Goal: Information Seeking & Learning: Learn about a topic

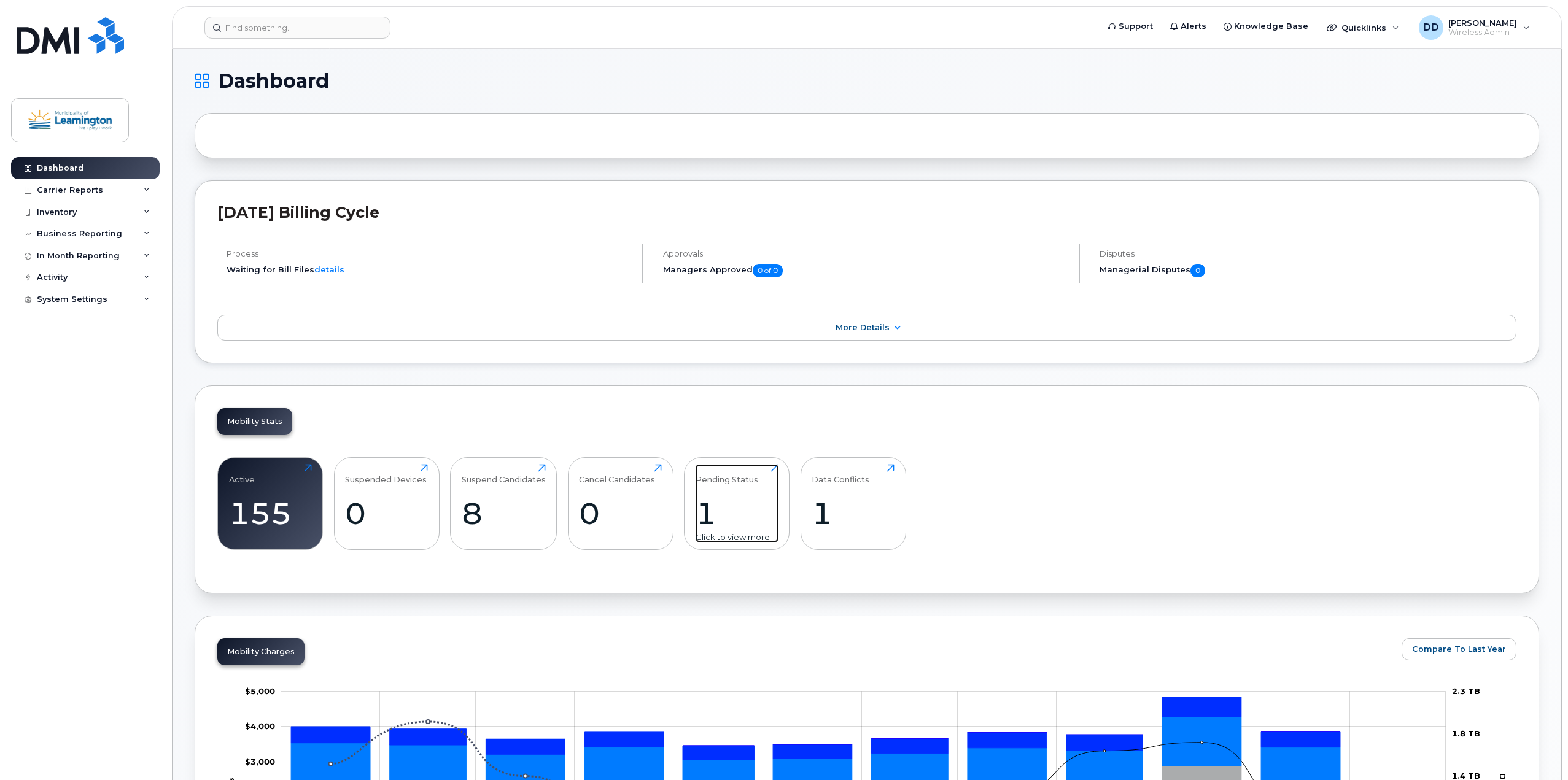
click at [727, 500] on div "1" at bounding box center [737, 513] width 83 height 36
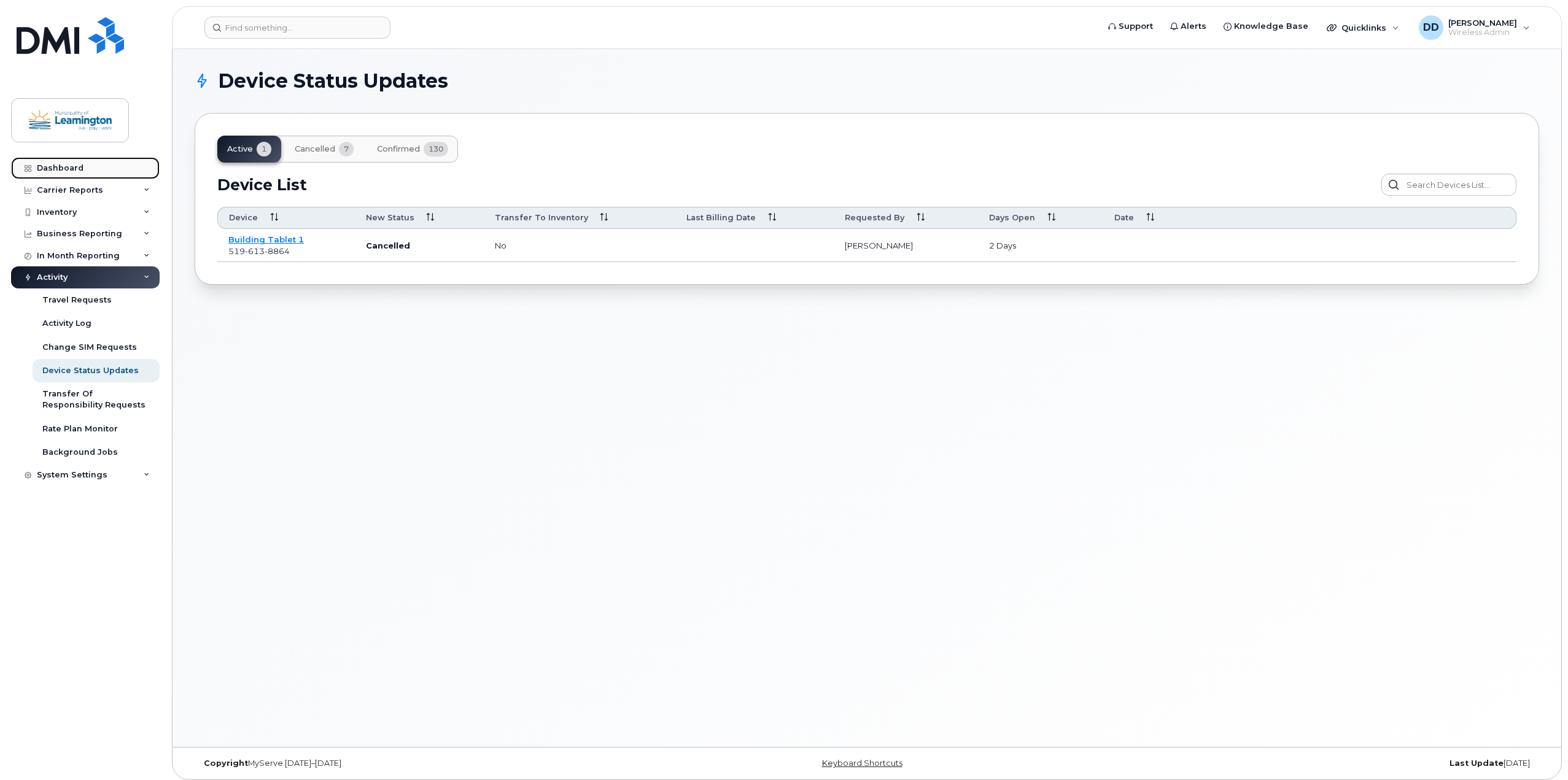
click at [71, 165] on div "Dashboard" at bounding box center [60, 168] width 47 height 10
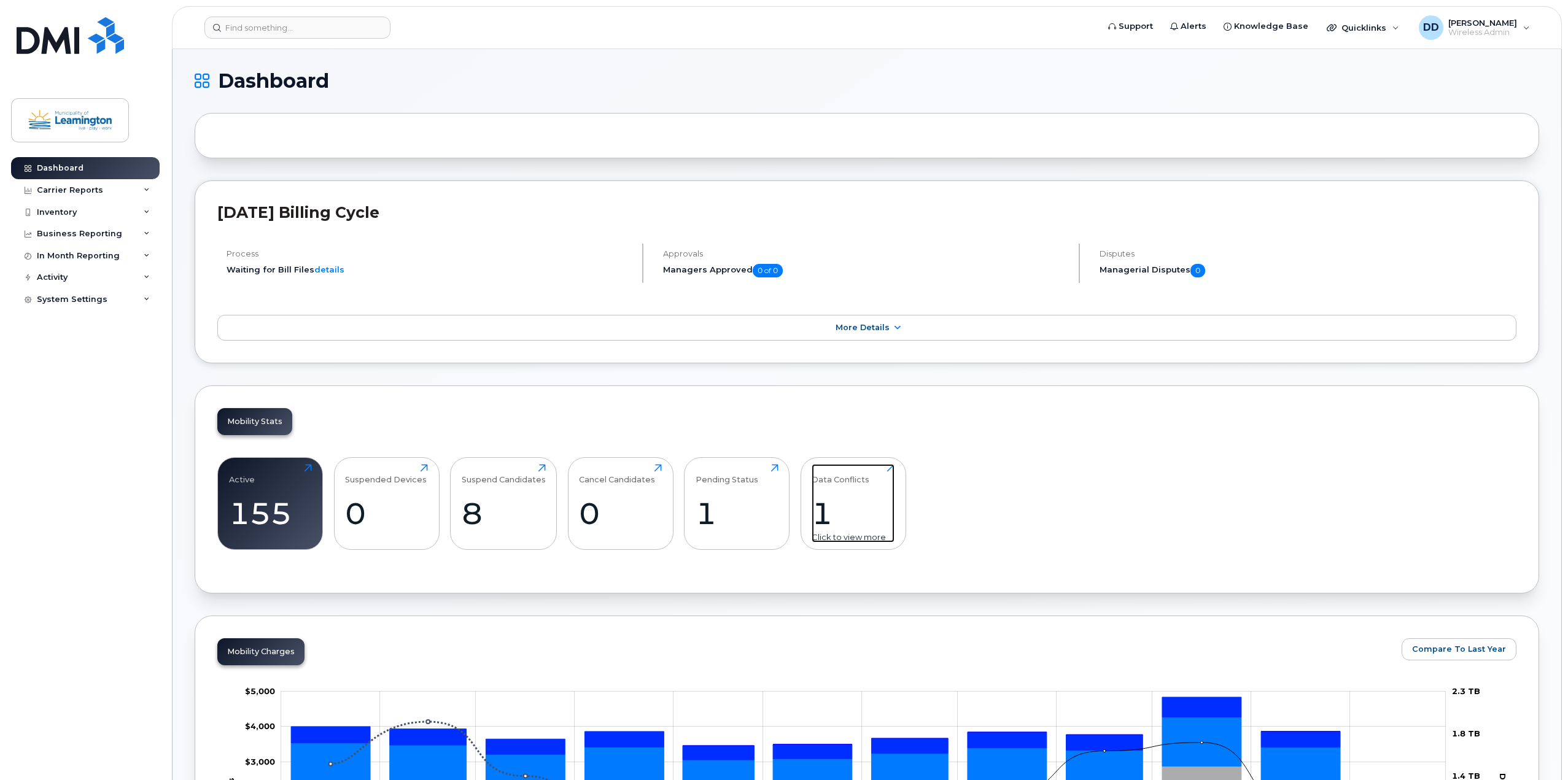
click at [851, 489] on div "Data Conflicts 1 Click to view more" at bounding box center [853, 503] width 83 height 78
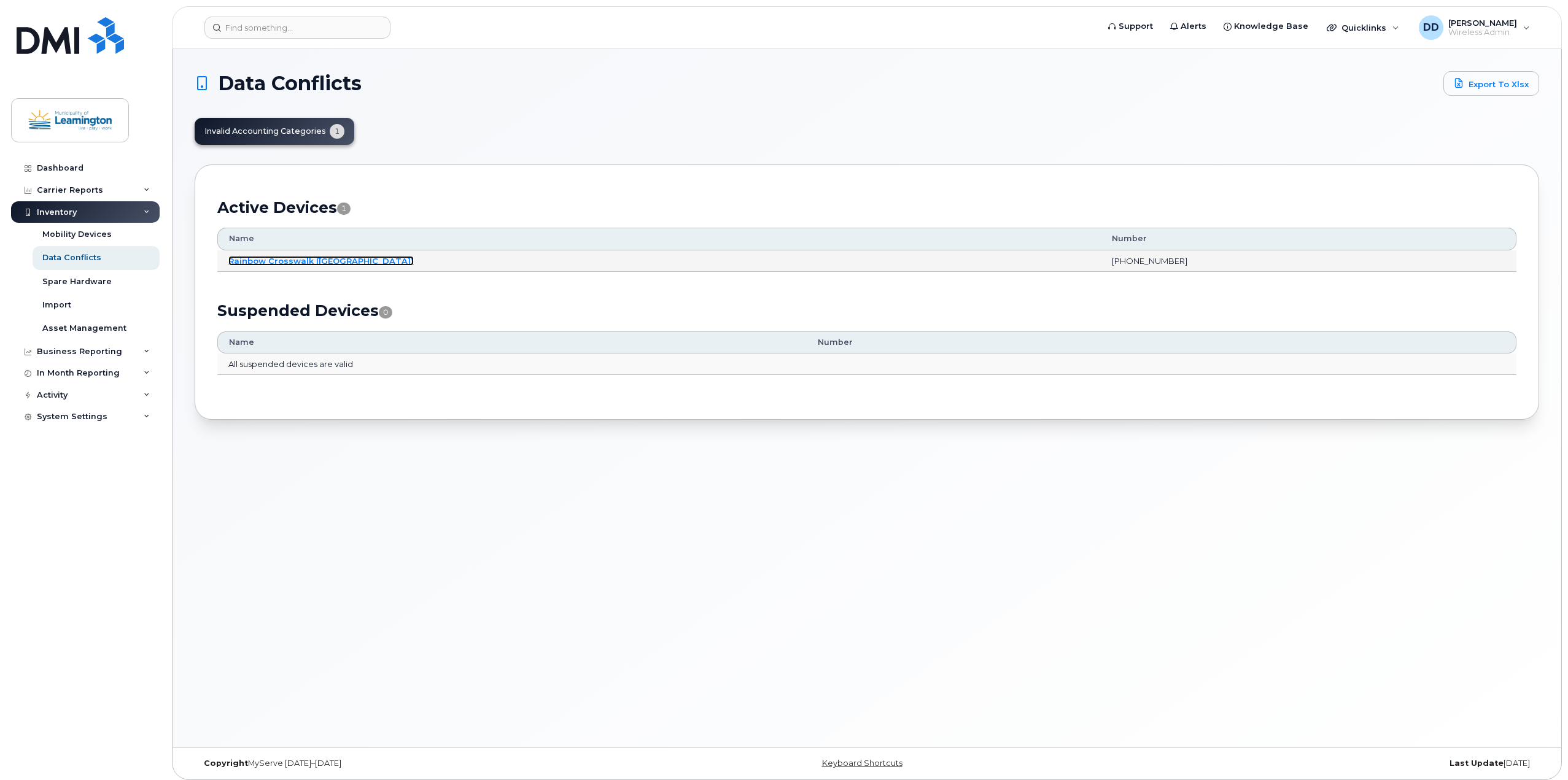
click at [283, 259] on link "Rainbow Crosswalk (Verkada)" at bounding box center [321, 261] width 185 height 10
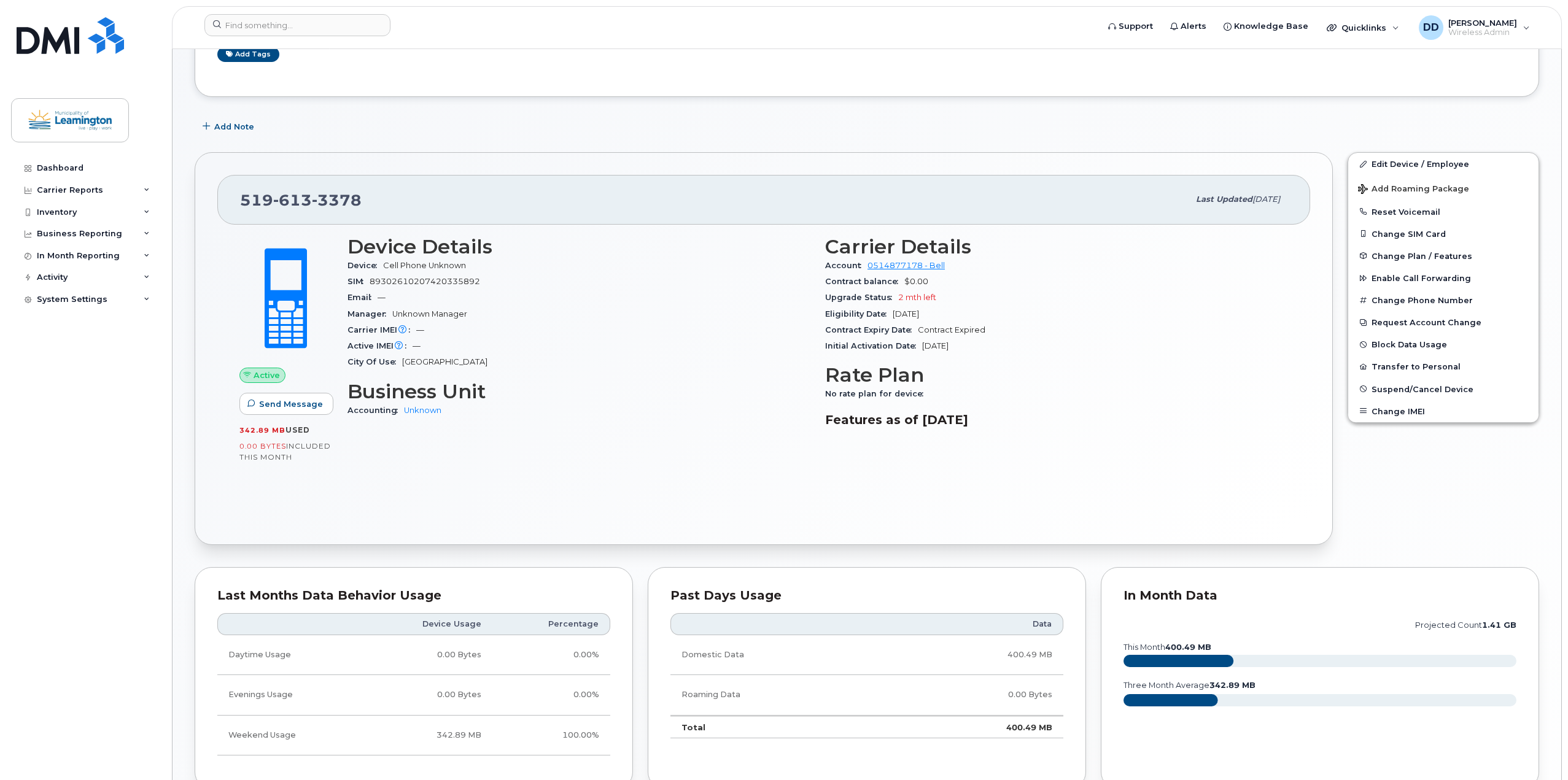
scroll to position [71, 0]
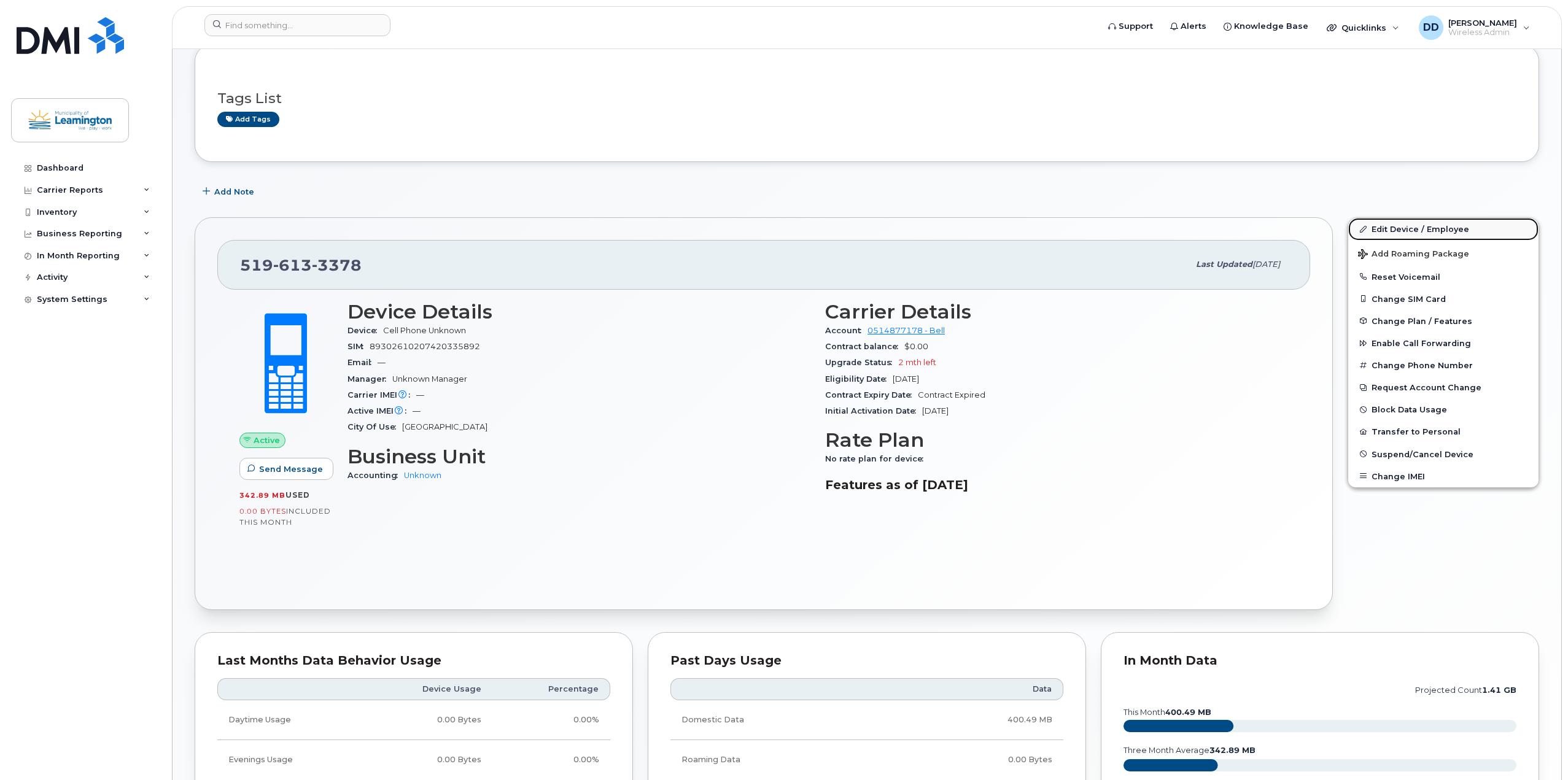
click at [1422, 226] on link "Edit Device / Employee" at bounding box center [1443, 228] width 190 height 22
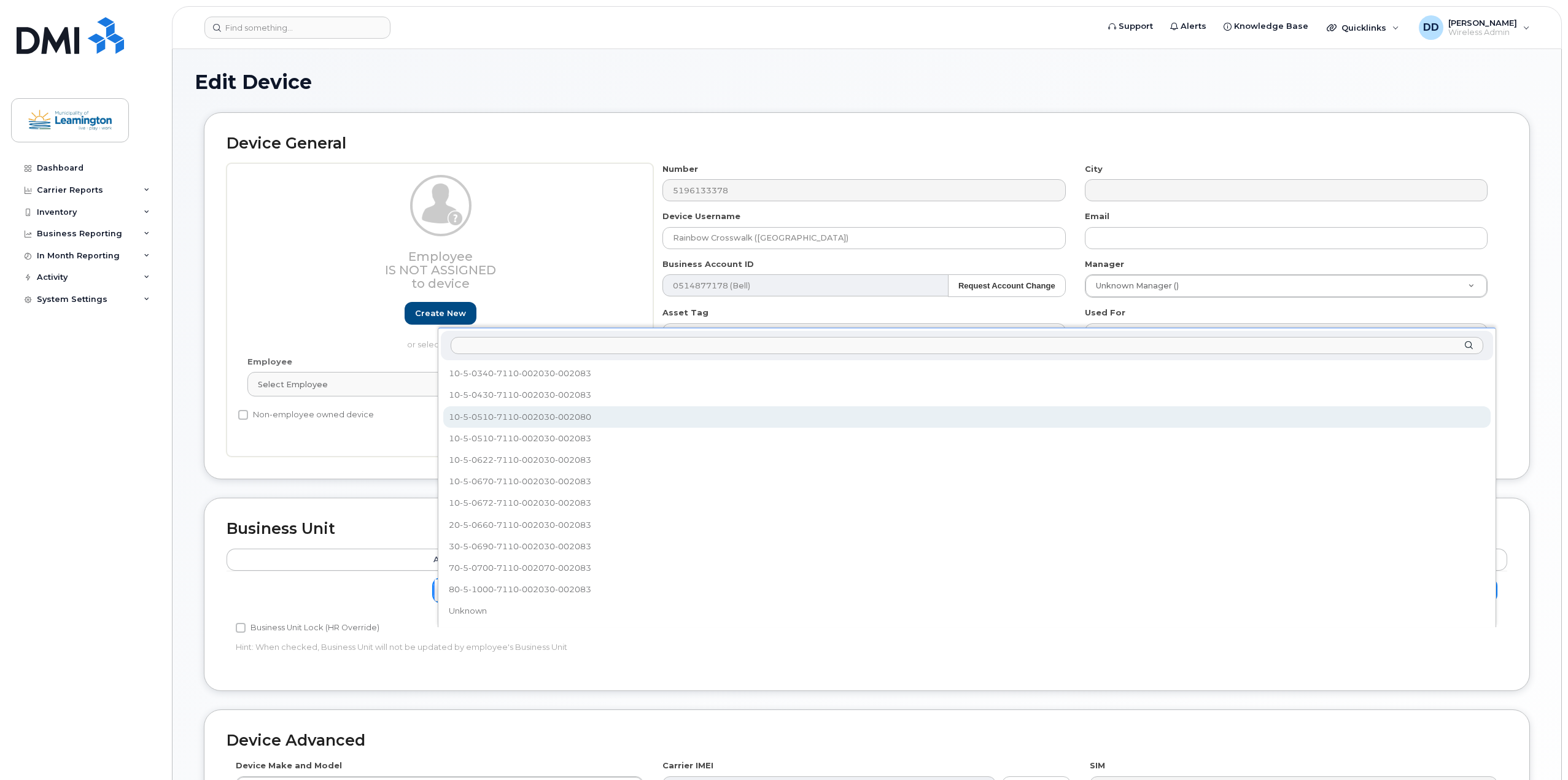
select select "3843531"
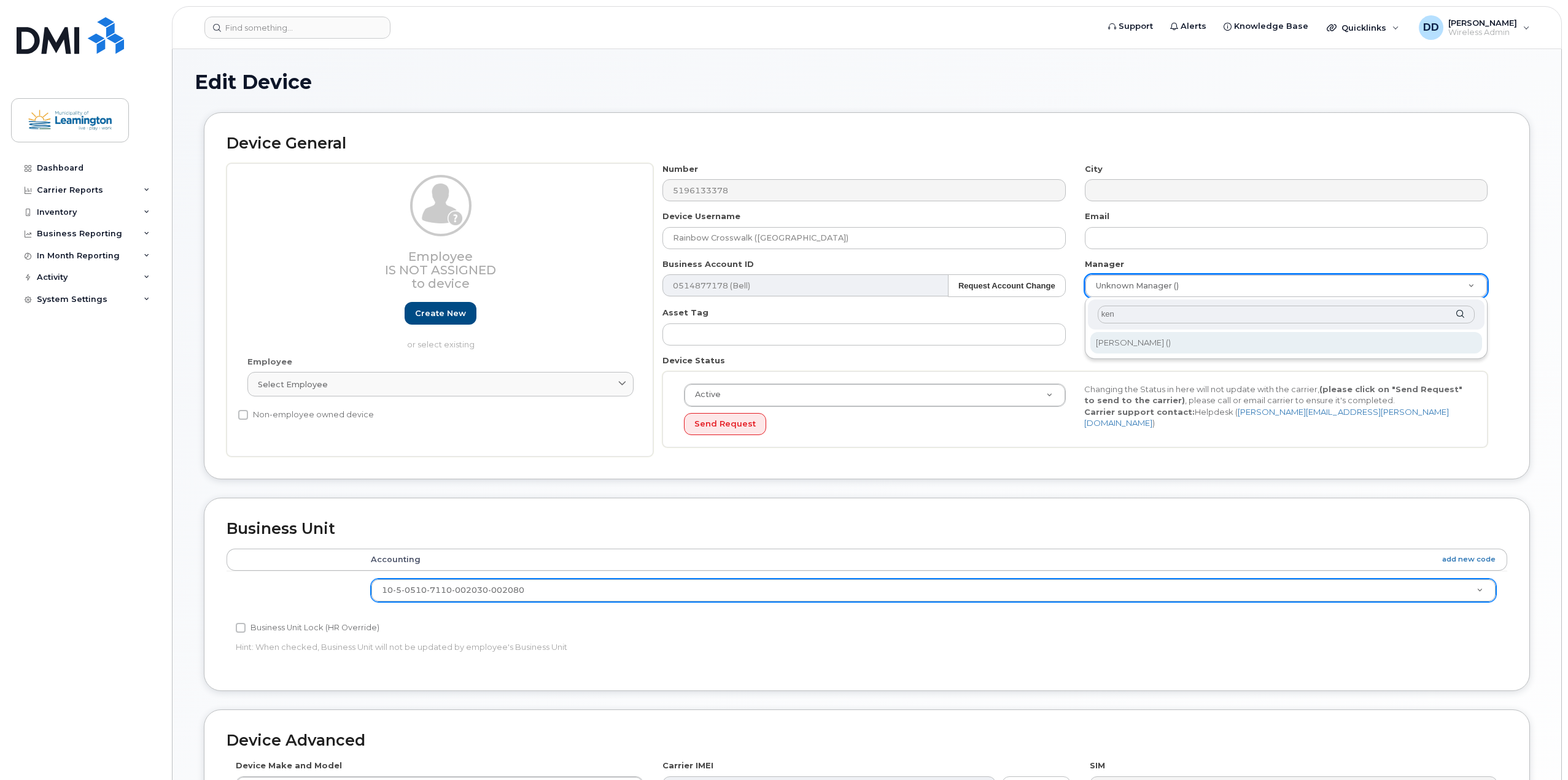
type input "ken"
type input "259230"
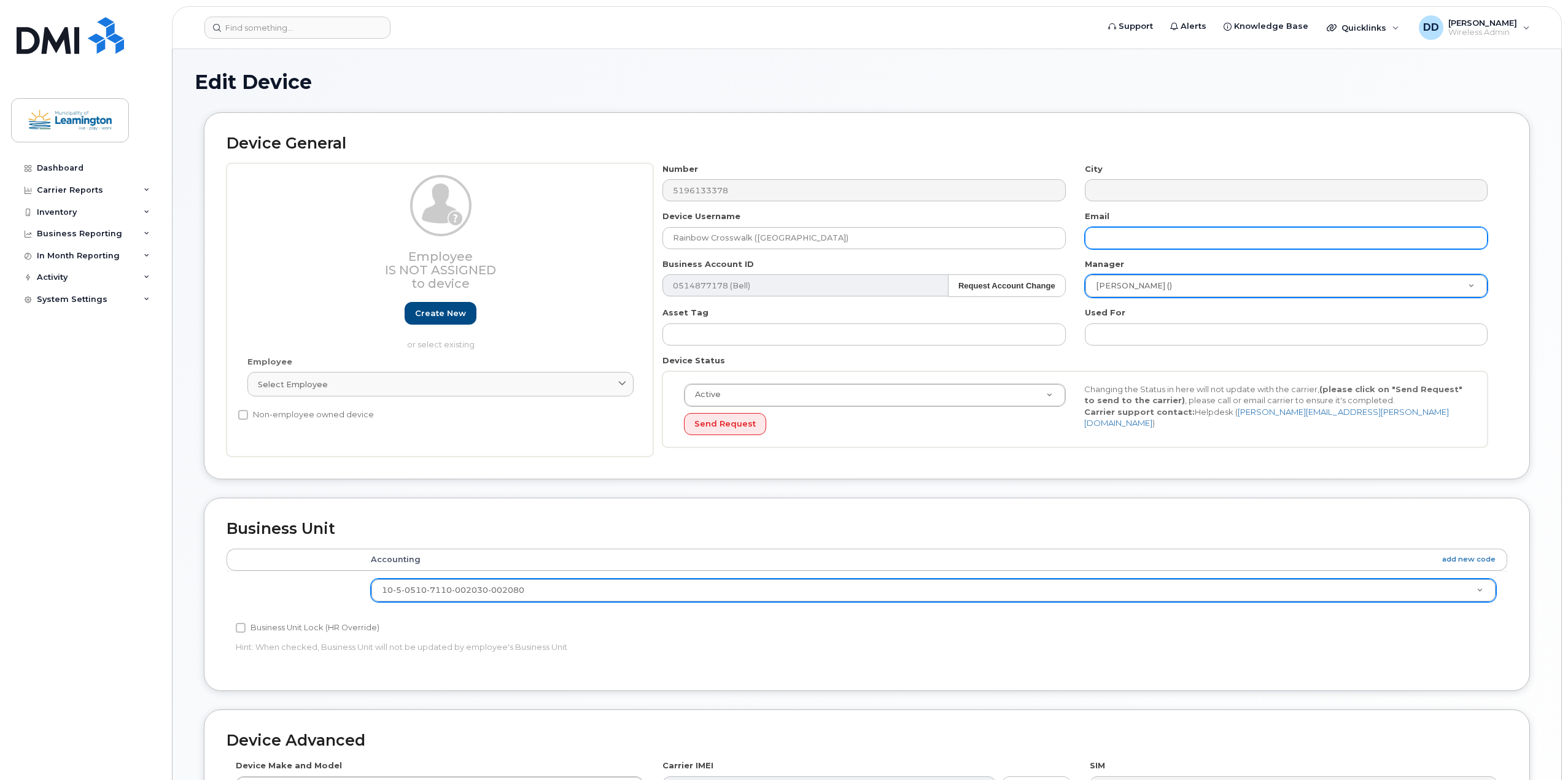
click at [1128, 238] on input "text" at bounding box center [1287, 237] width 403 height 22
type input "kbrown@leamington.ca"
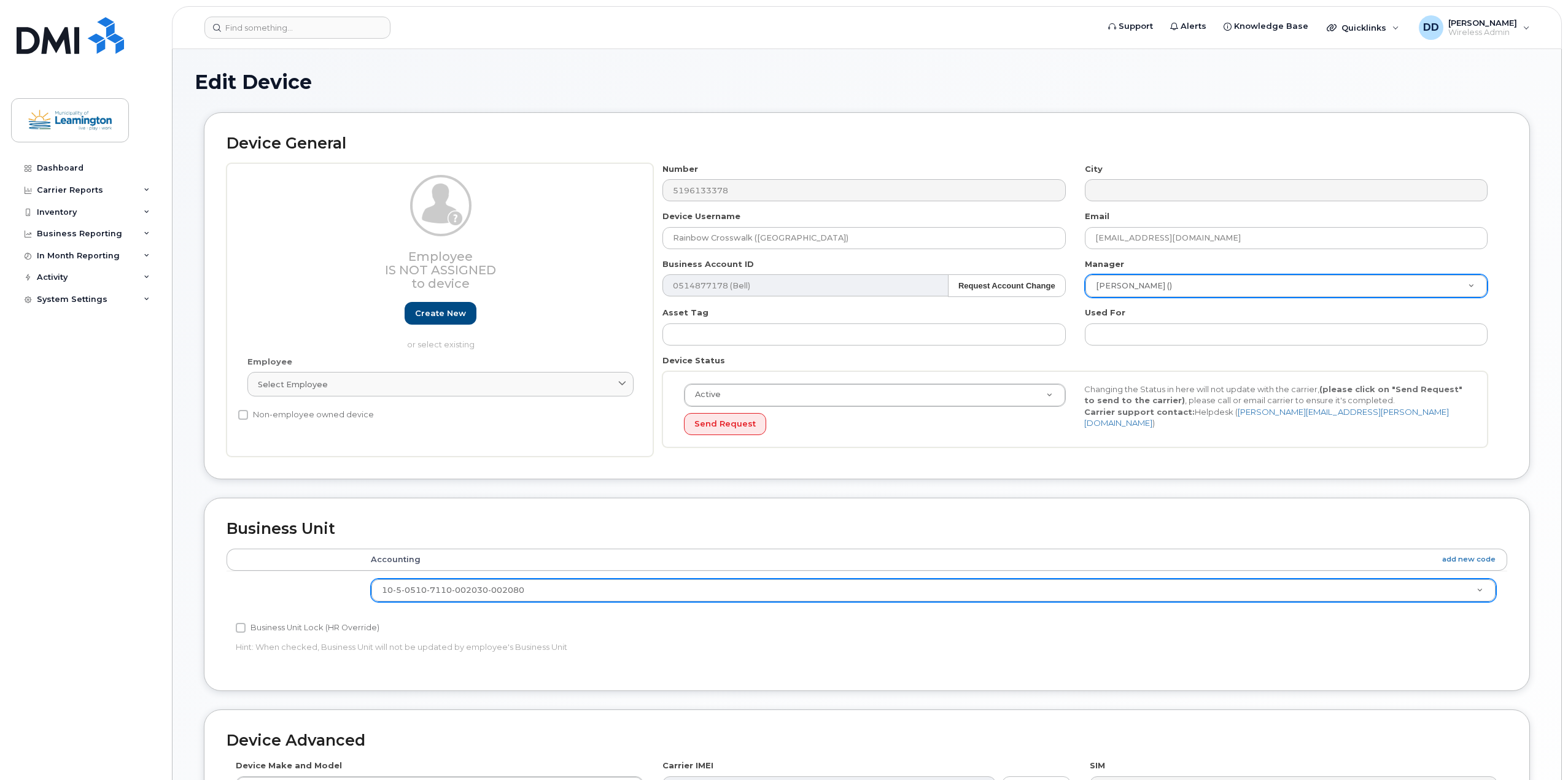
click at [1224, 139] on h2 "Device General" at bounding box center [867, 143] width 1281 height 17
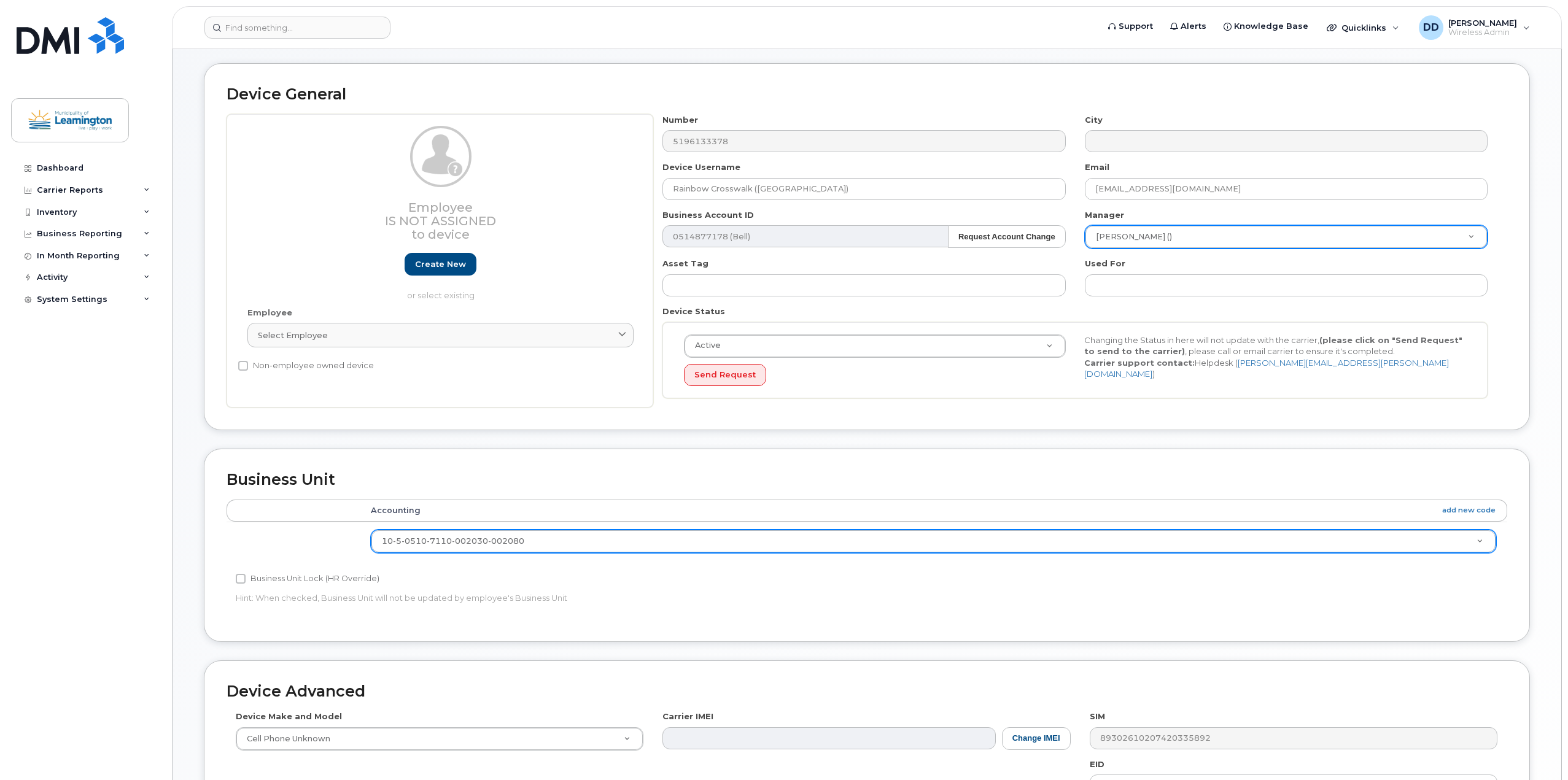
scroll to position [295, 0]
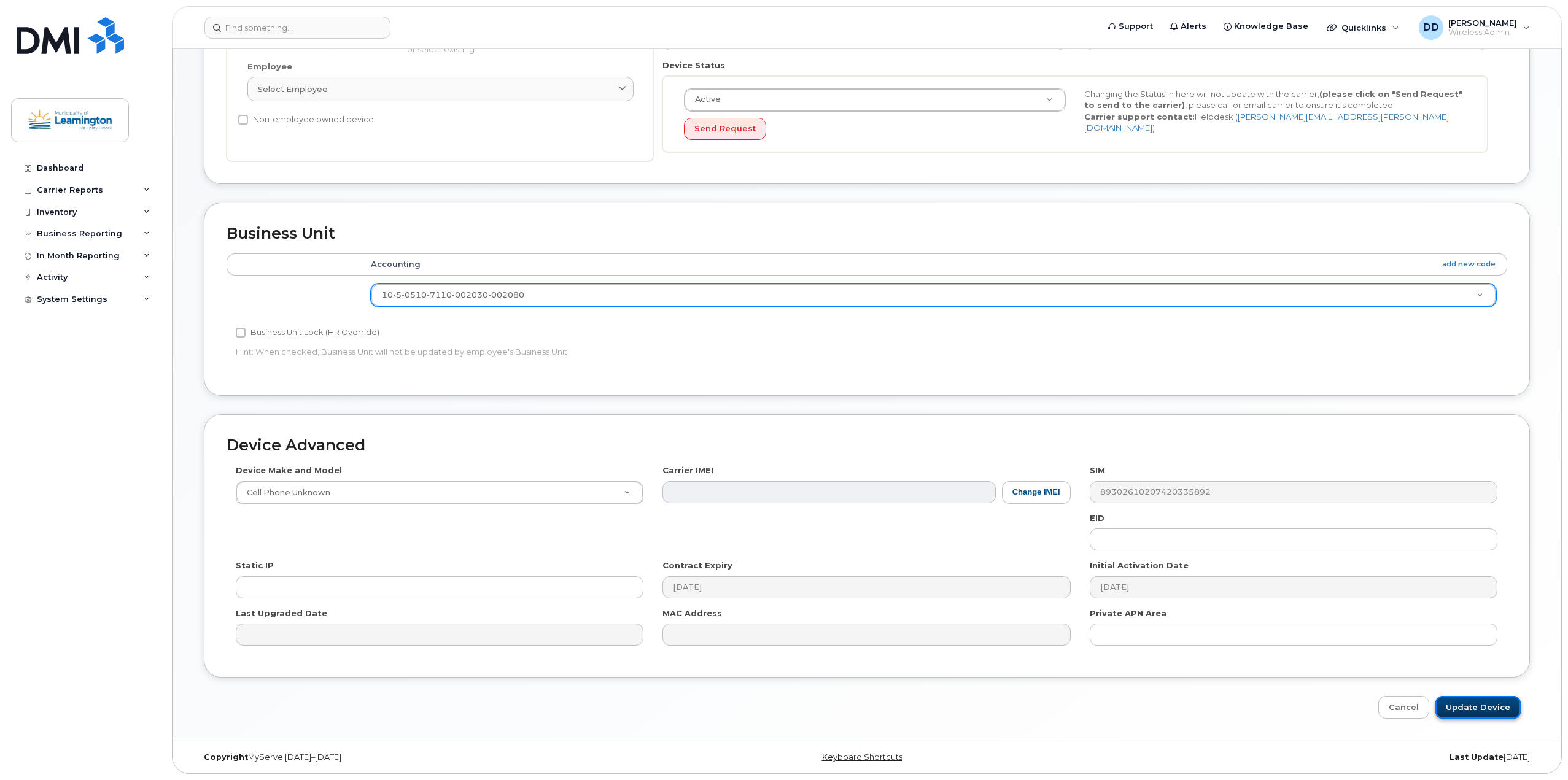
click at [1470, 704] on input "Update Device" at bounding box center [1478, 707] width 86 height 23
type input "Saving..."
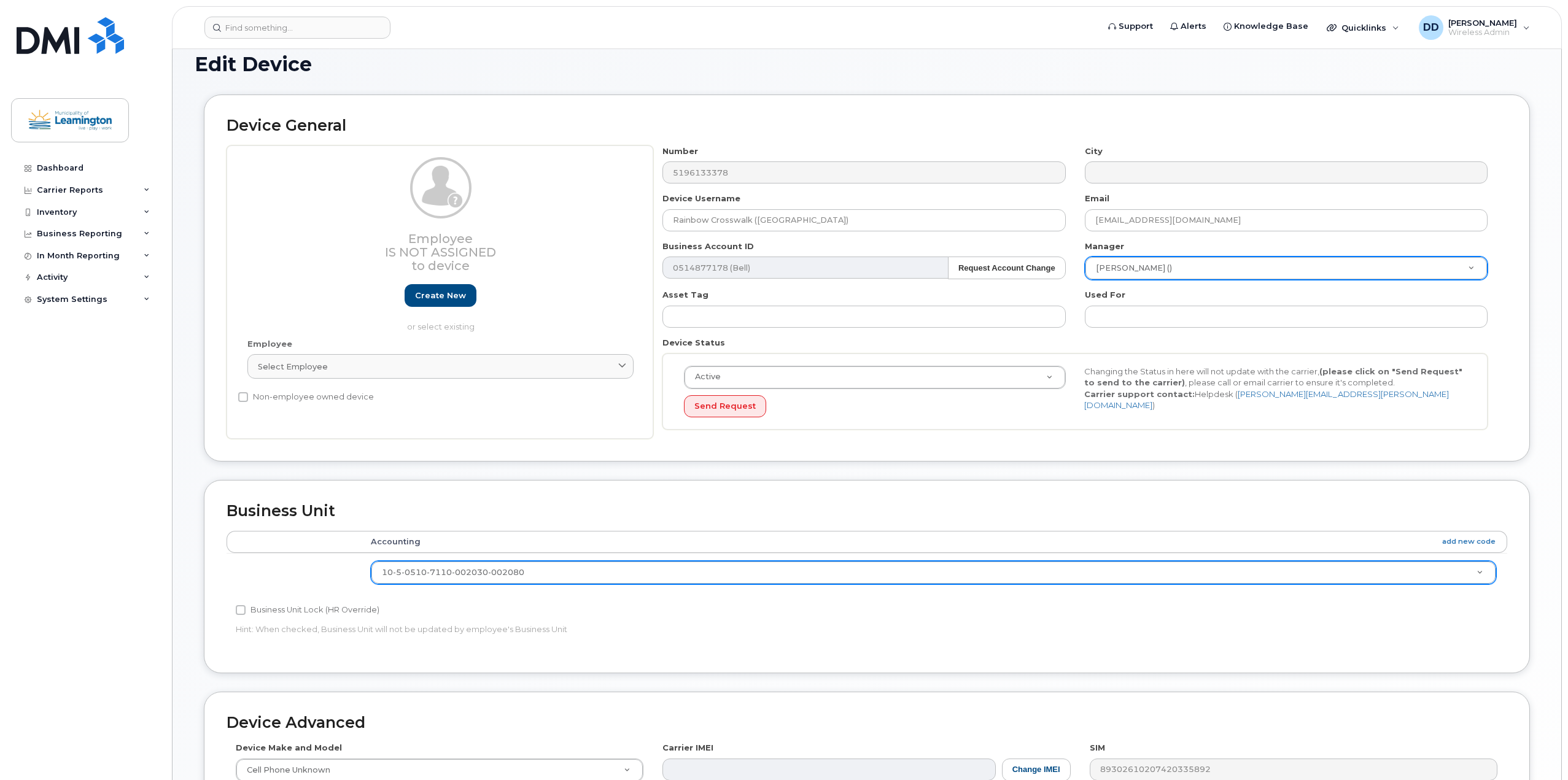
scroll to position [0, 0]
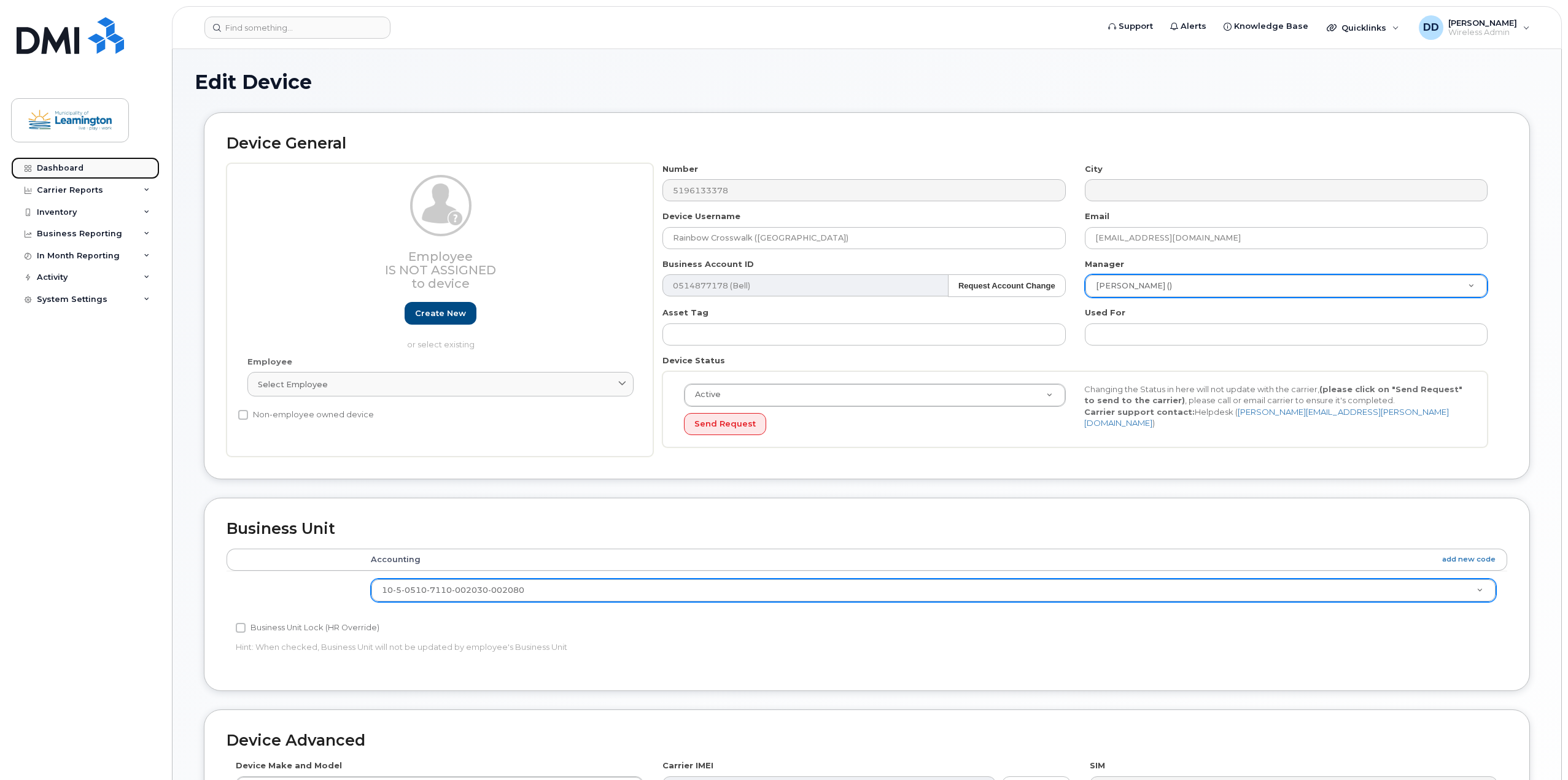
click at [81, 166] on div "Dashboard" at bounding box center [60, 168] width 47 height 10
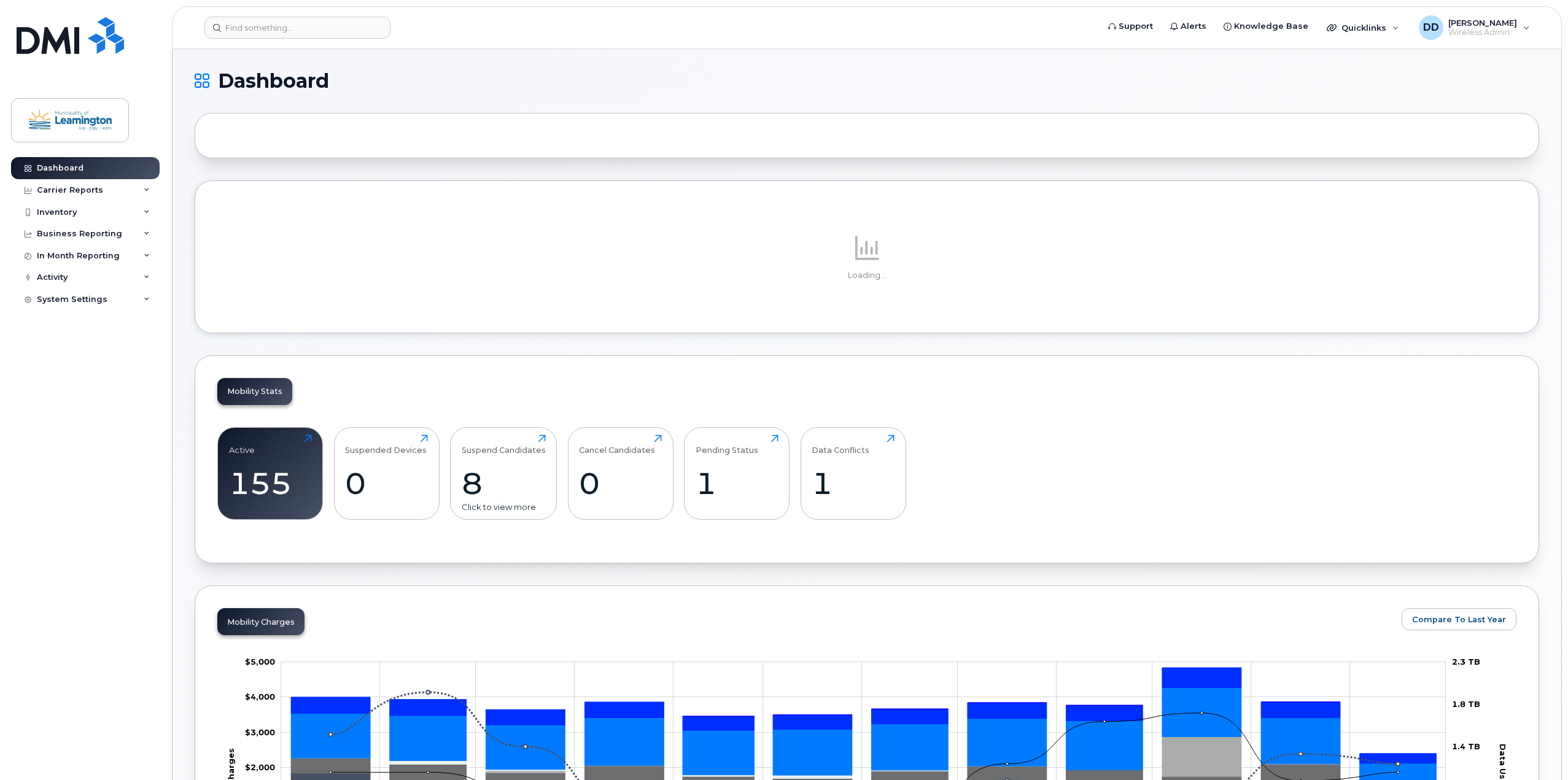
drag, startPoint x: 510, startPoint y: 429, endPoint x: 504, endPoint y: 445, distance: 17.1
click at [508, 431] on div "Suspend Candidates 8 Click to view more" at bounding box center [503, 473] width 107 height 93
click at [504, 445] on div "Suspend Candidates" at bounding box center [503, 444] width 84 height 20
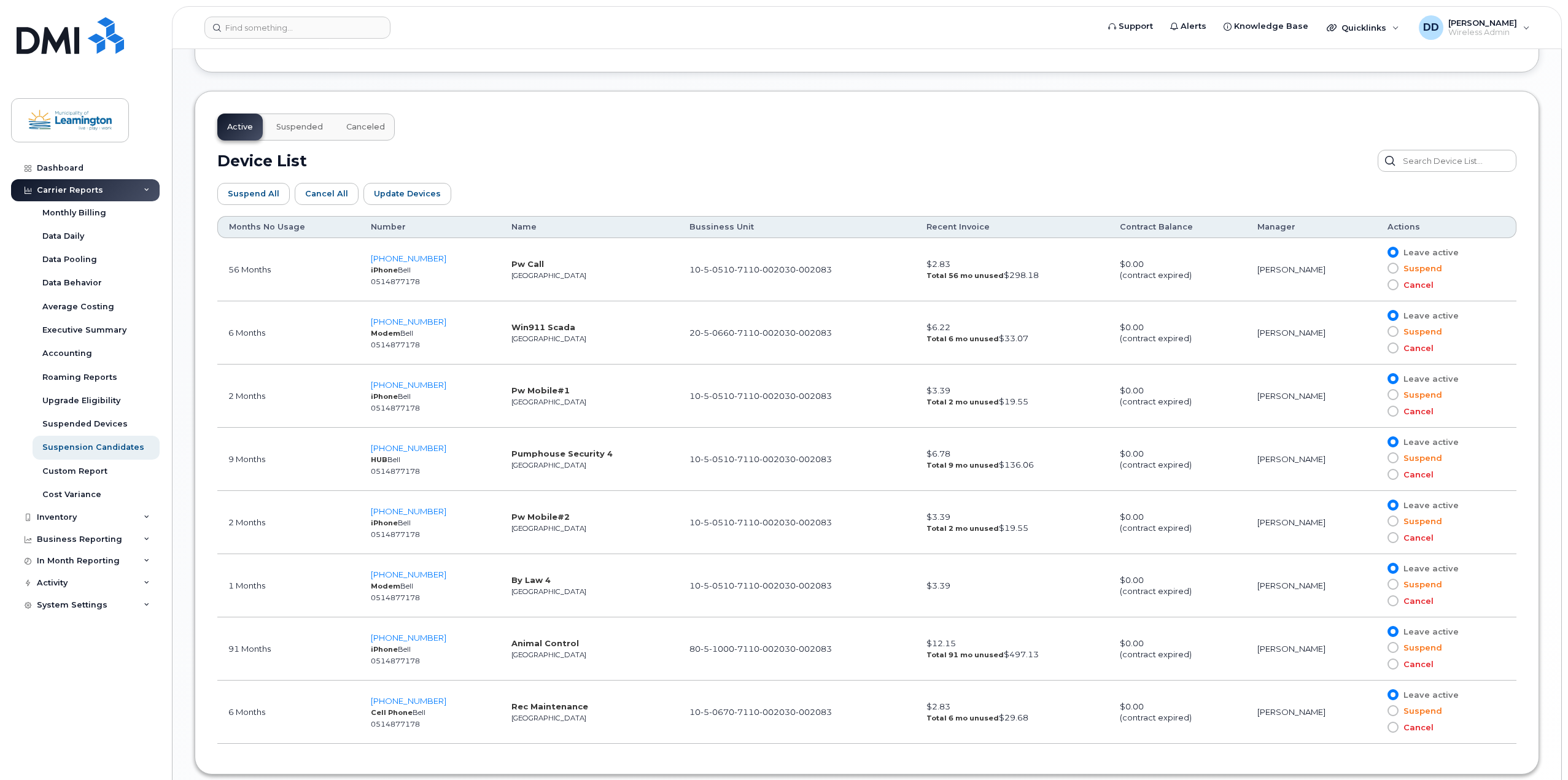
scroll to position [655, 0]
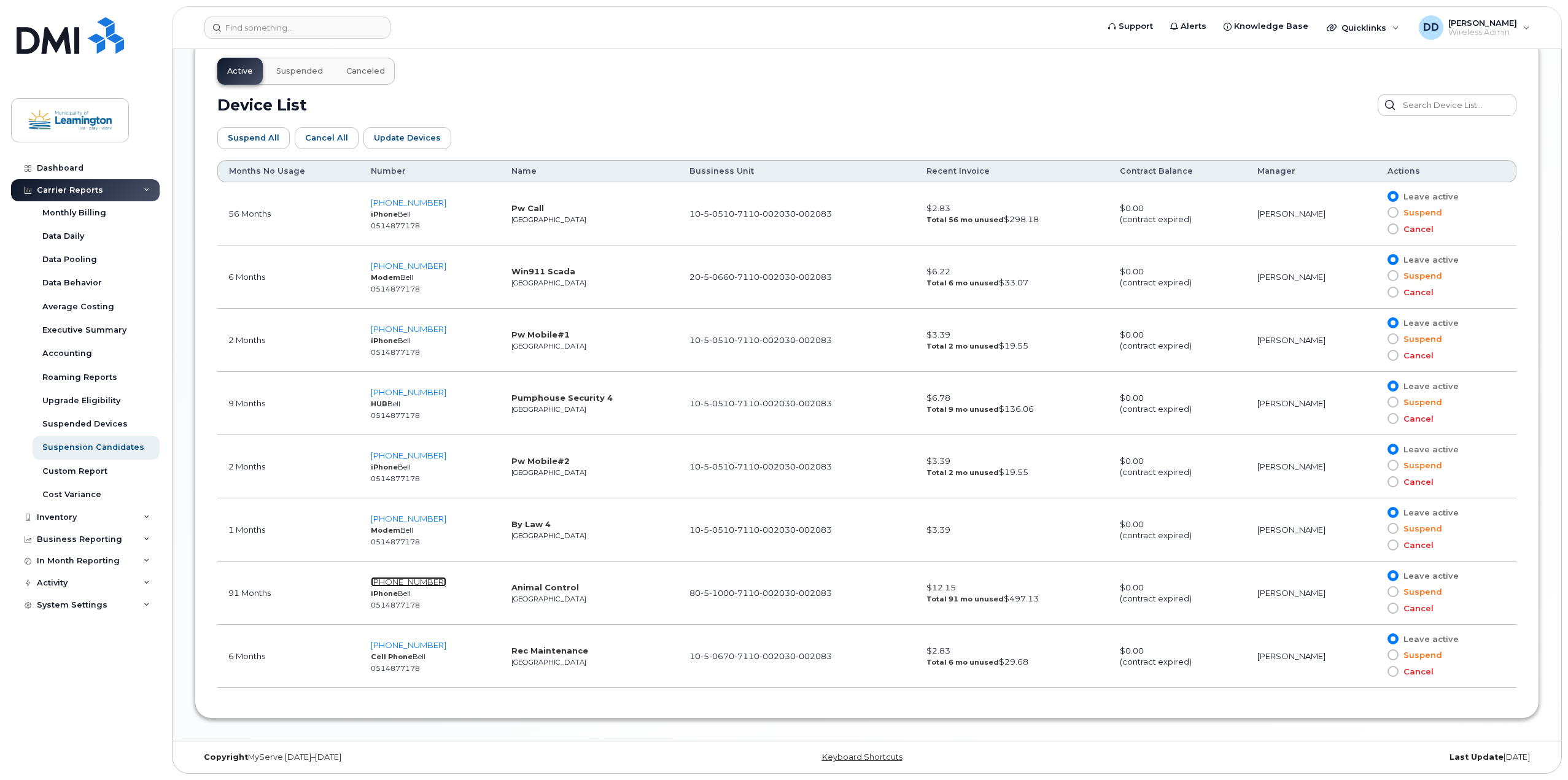
click at [404, 580] on span "[PHONE_NUMBER]" at bounding box center [409, 581] width 76 height 10
click at [402, 646] on span "[PHONE_NUMBER]" at bounding box center [409, 645] width 76 height 10
click at [406, 517] on span "519-324-8765" at bounding box center [409, 519] width 76 height 10
click at [397, 390] on span "519-324-6599" at bounding box center [409, 392] width 76 height 10
click at [412, 266] on span "519-324-2294" at bounding box center [409, 266] width 76 height 10
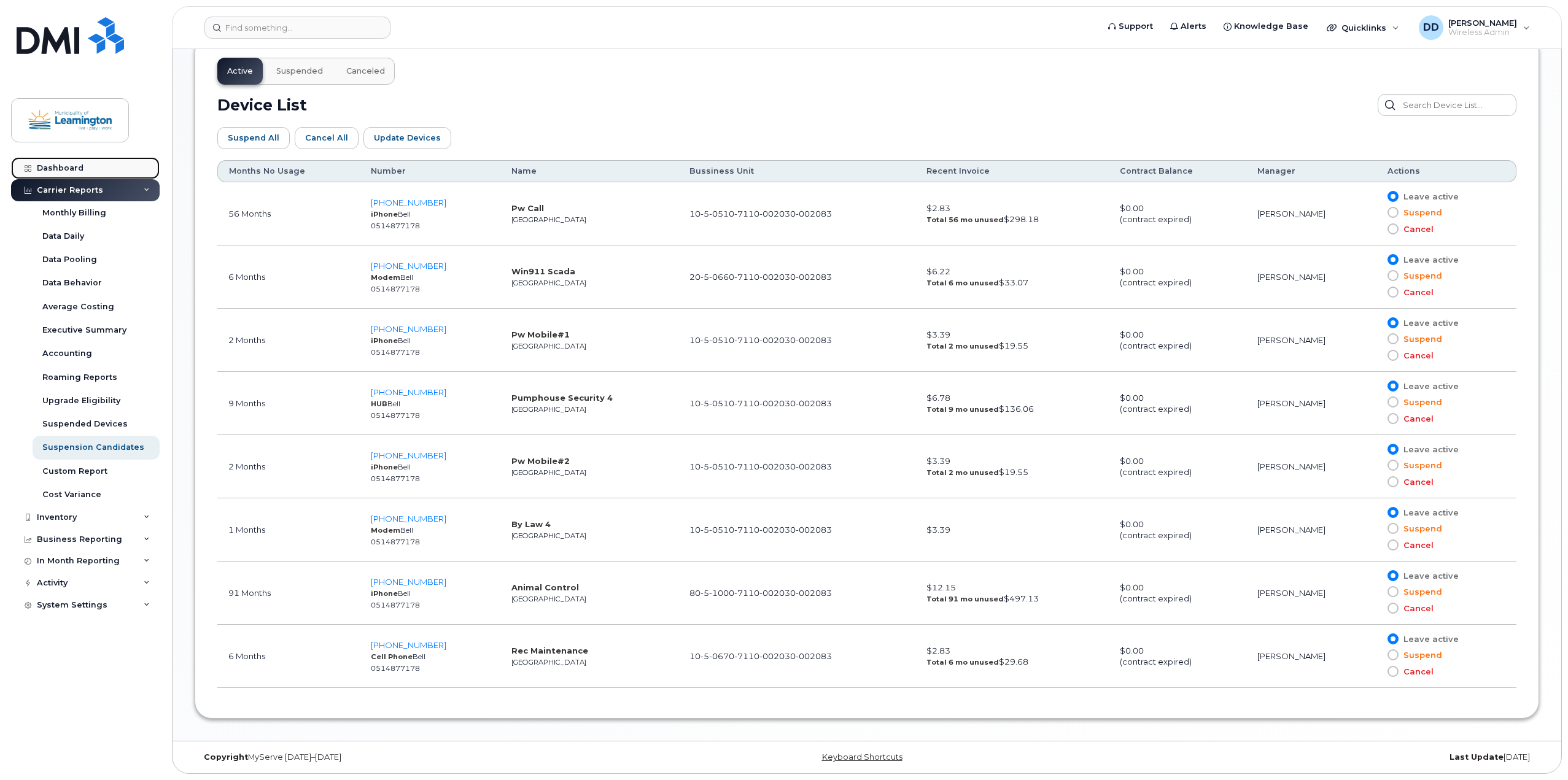
click at [57, 169] on div "Dashboard" at bounding box center [60, 168] width 47 height 10
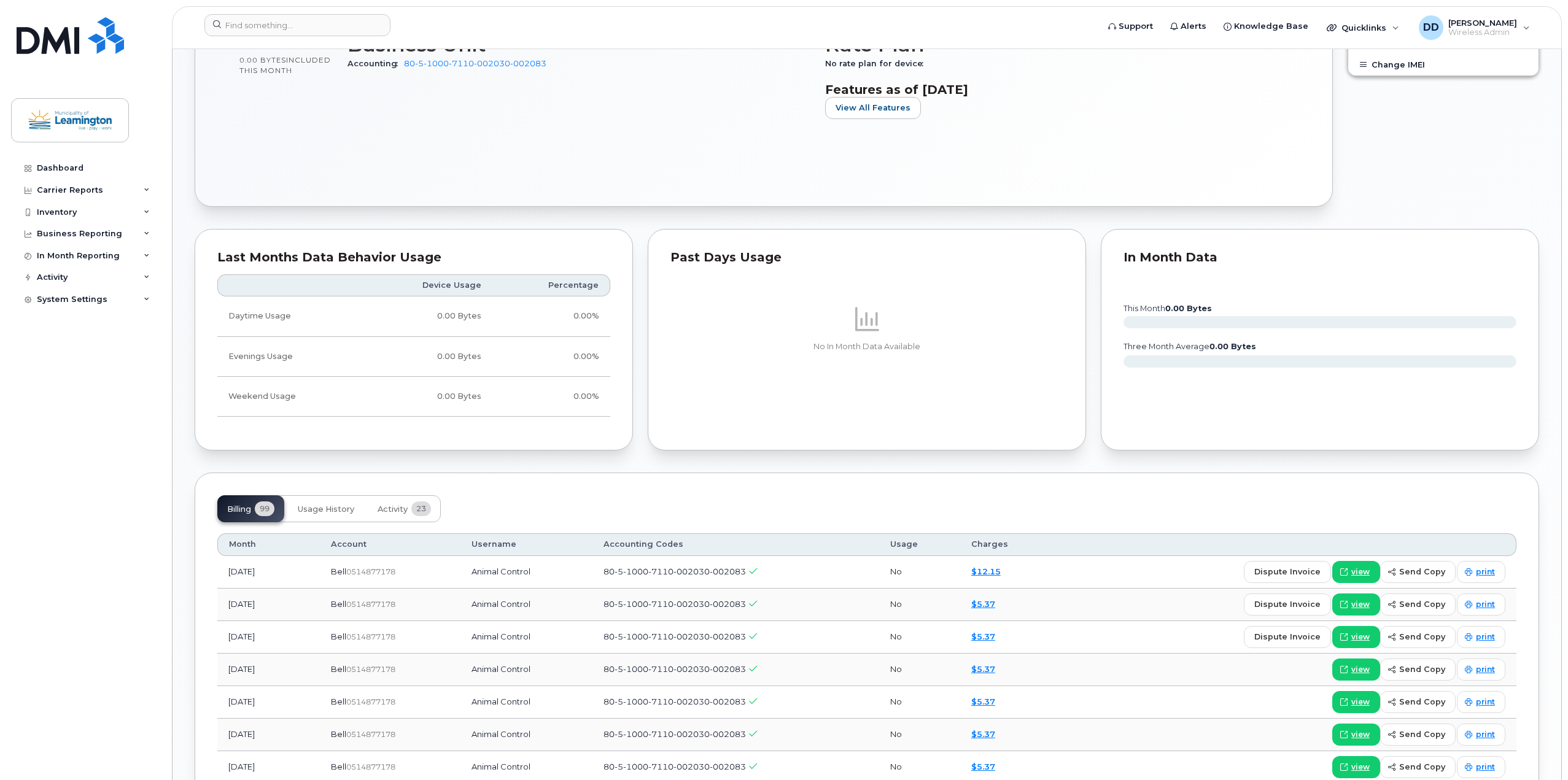
scroll to position [675, 0]
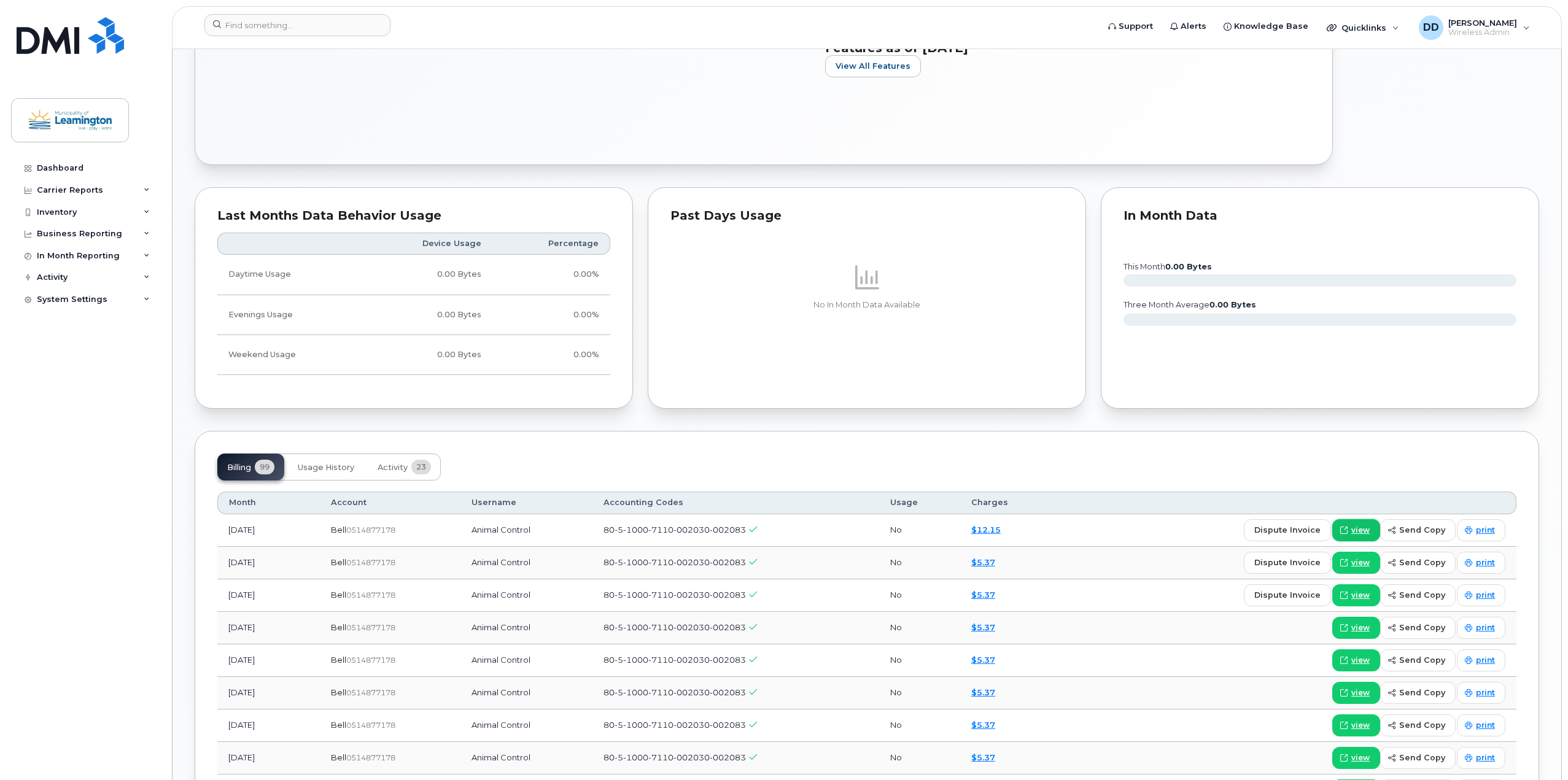
click at [1370, 531] on span "view" at bounding box center [1361, 531] width 18 height 11
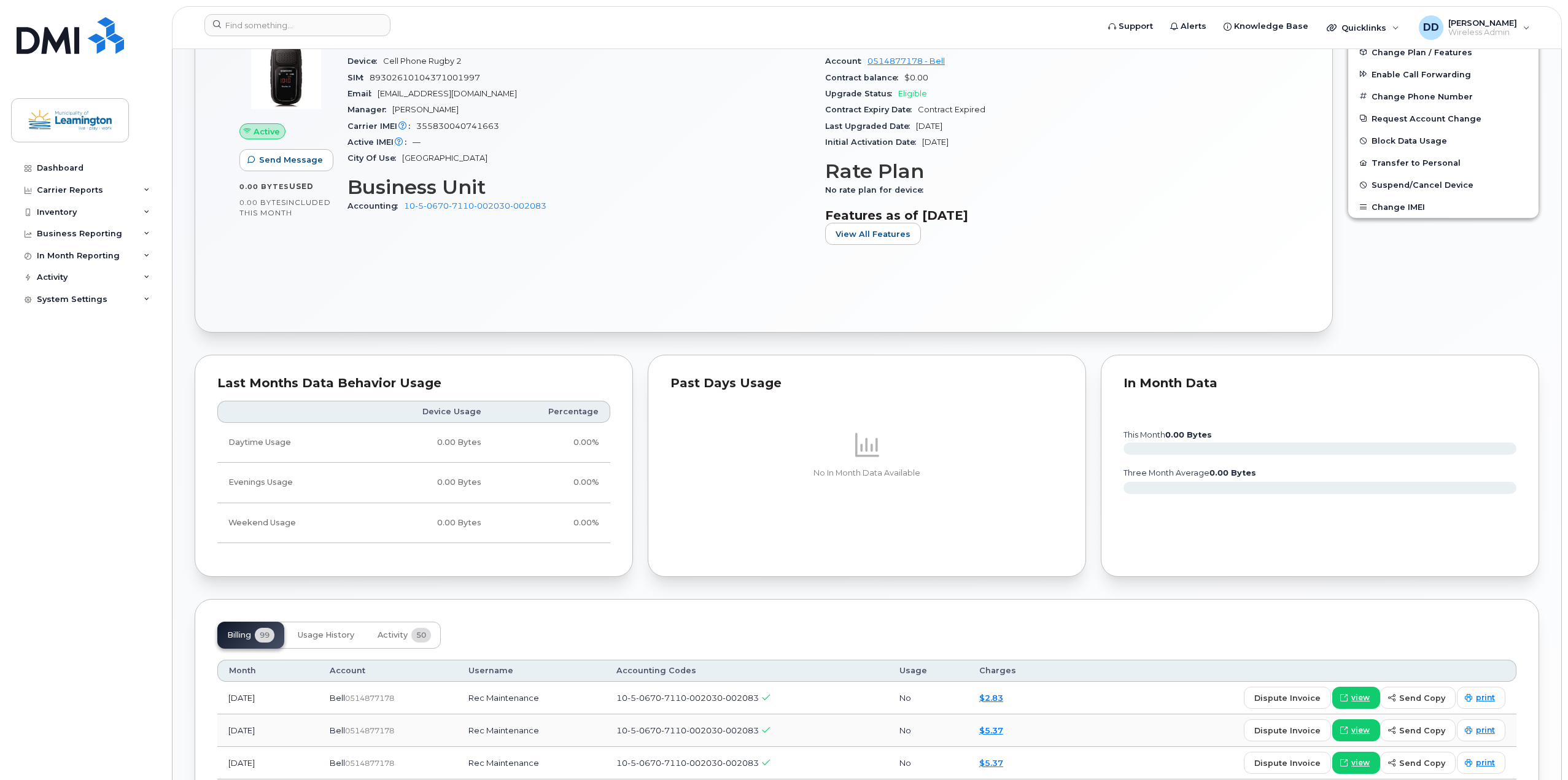
scroll to position [631, 0]
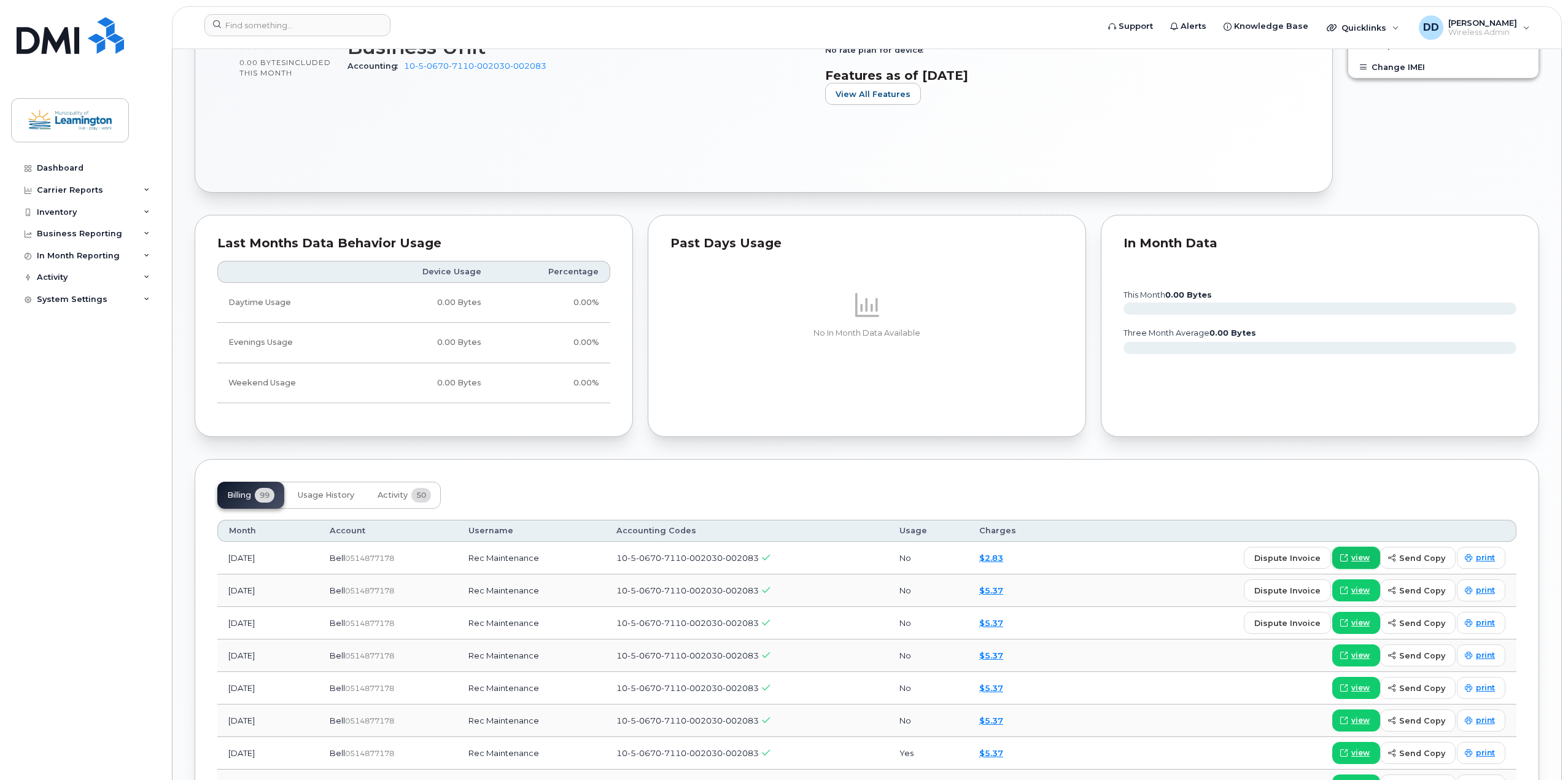
click at [1369, 558] on span "view" at bounding box center [1361, 558] width 18 height 11
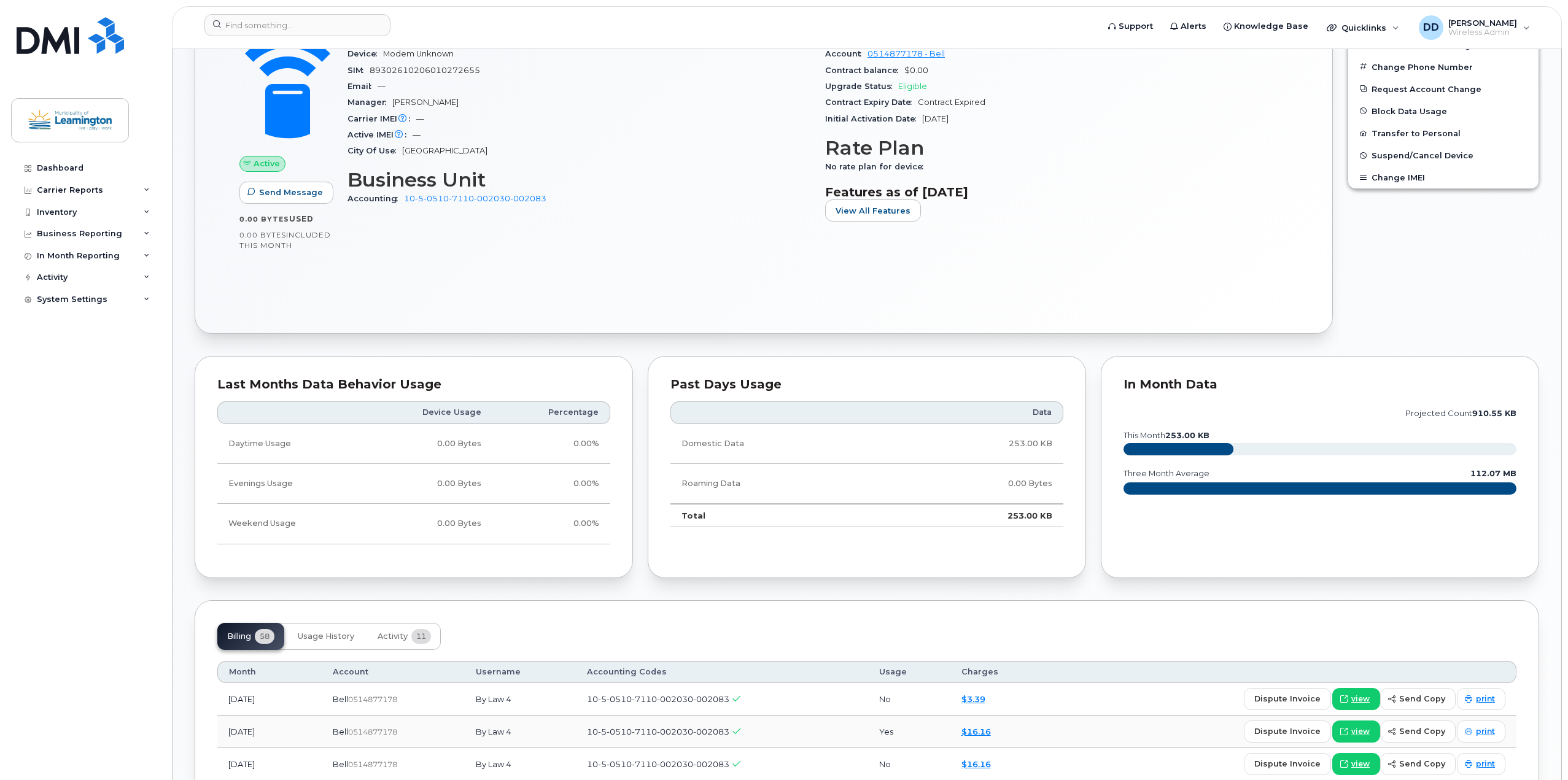
scroll to position [491, 0]
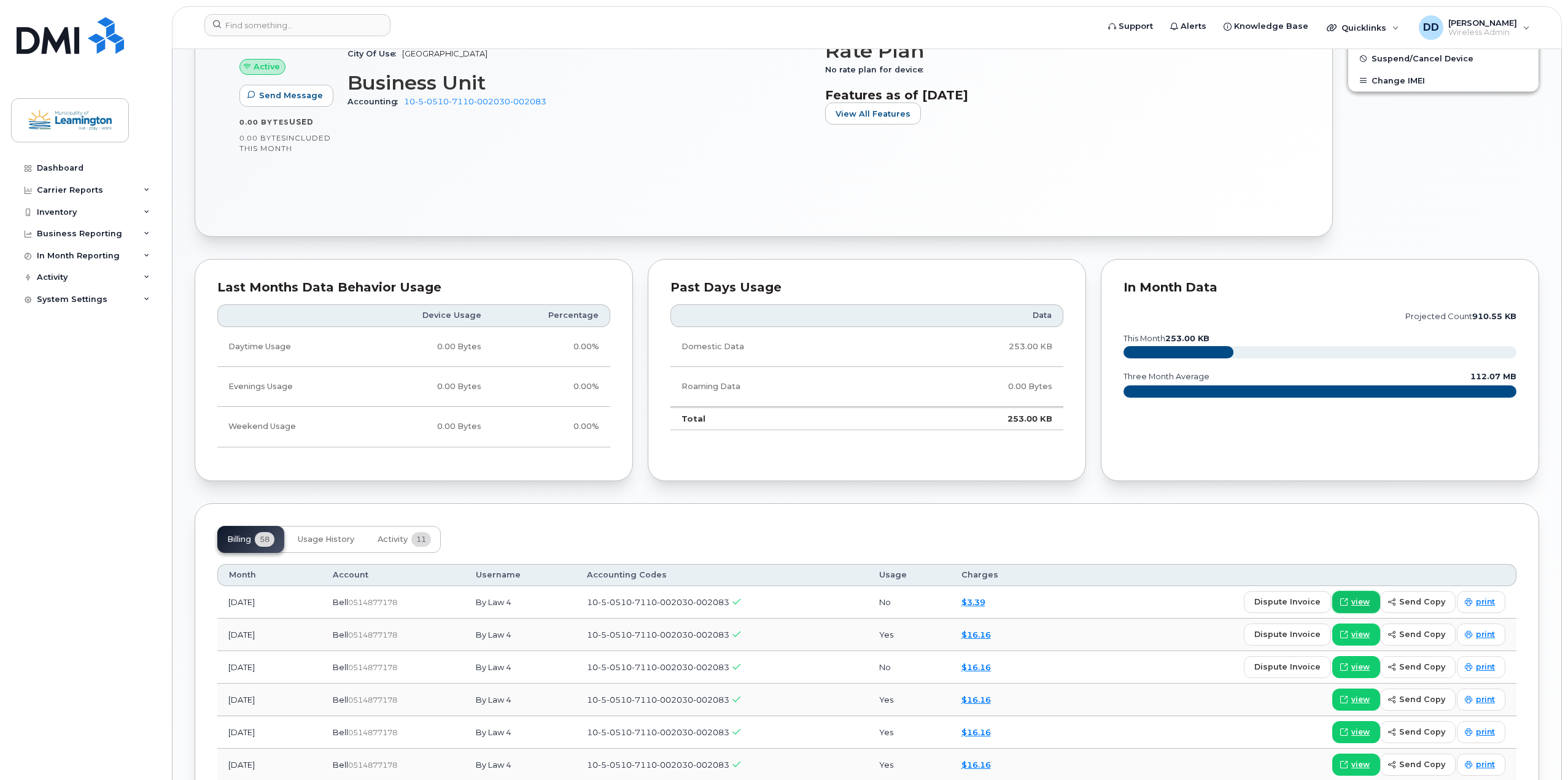
click at [1363, 602] on span "view" at bounding box center [1361, 602] width 18 height 11
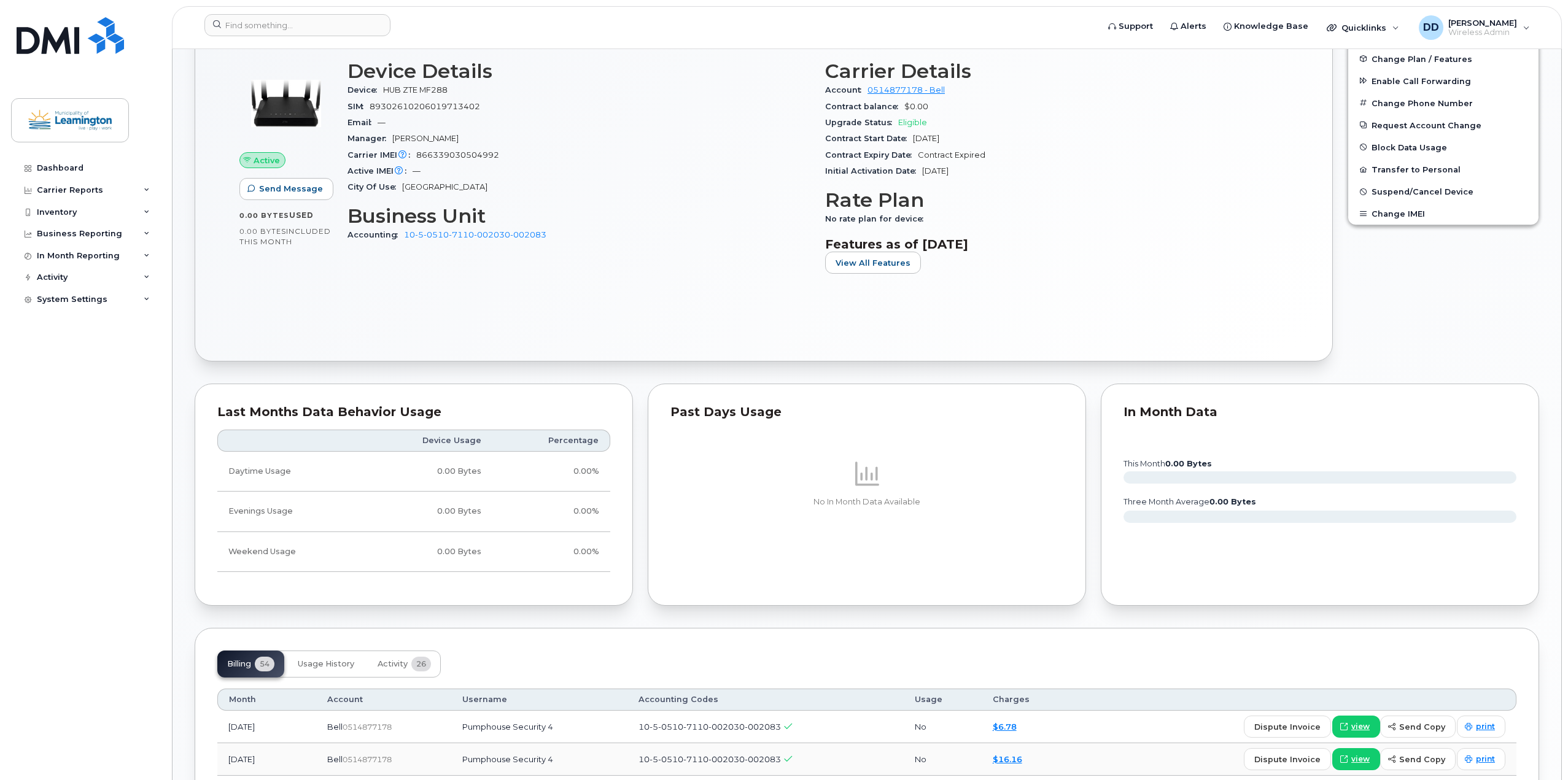
scroll to position [491, 0]
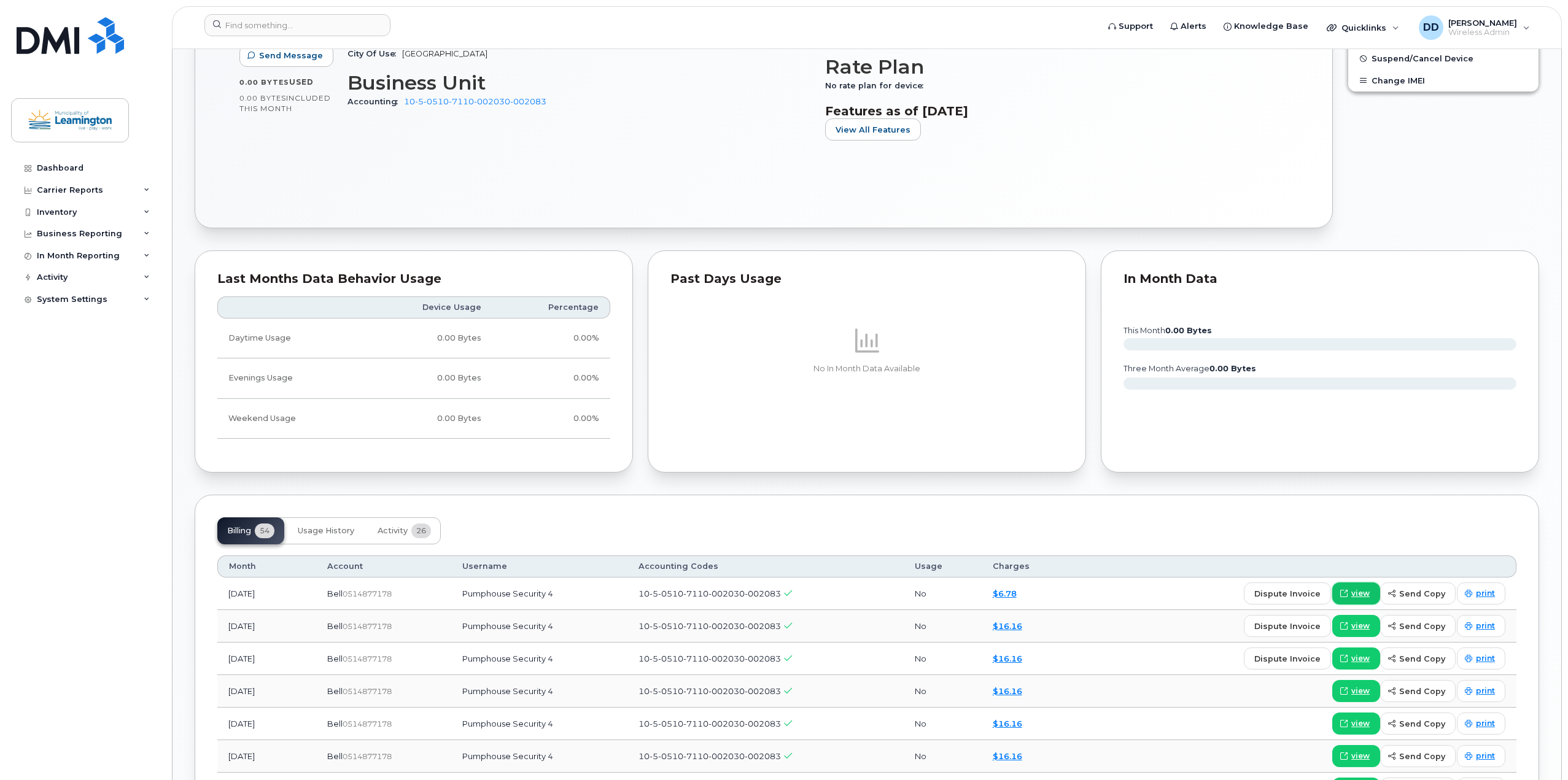
click at [1368, 590] on span "view" at bounding box center [1361, 593] width 18 height 11
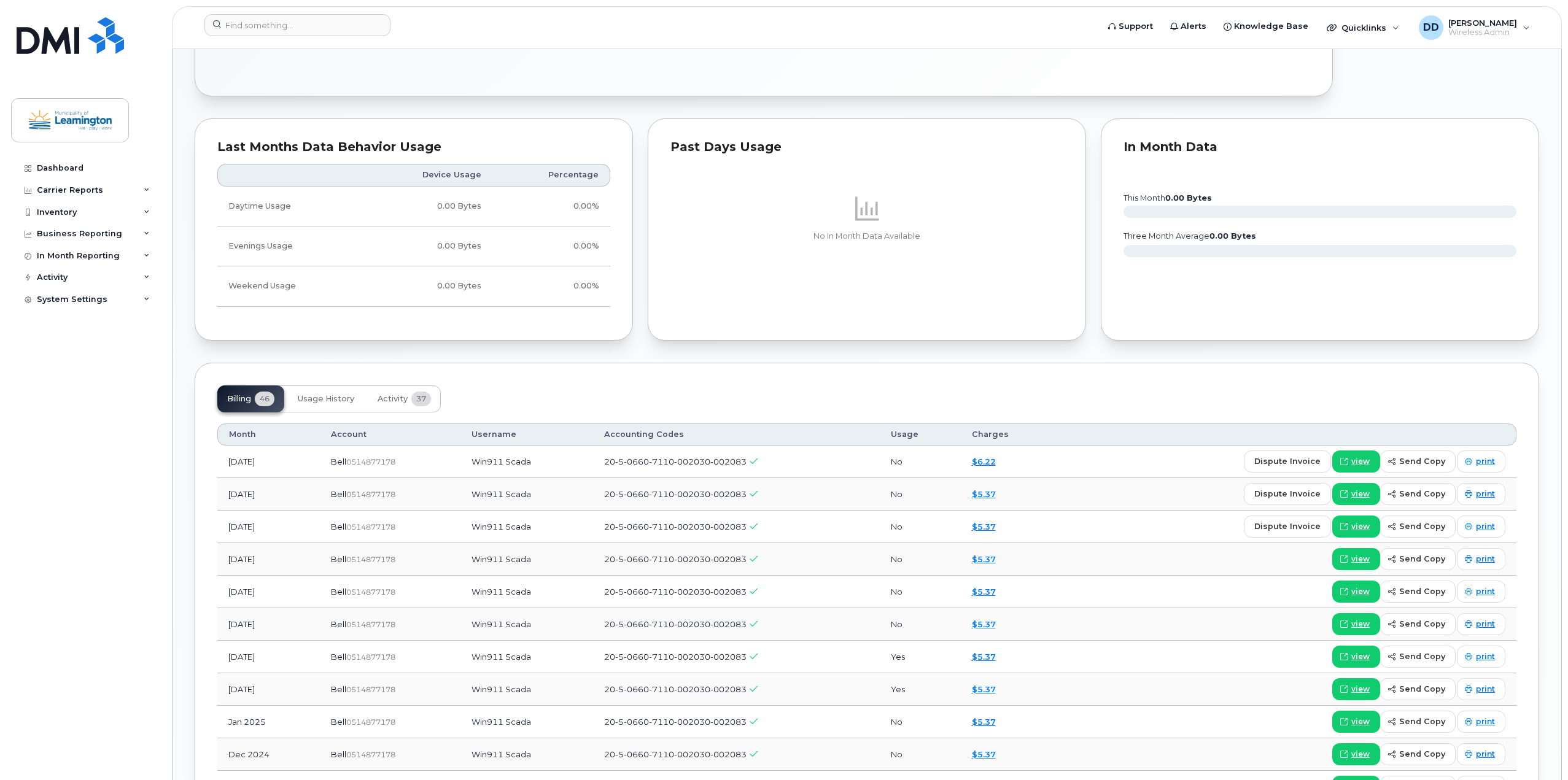
scroll to position [736, 0]
click at [1362, 459] on span "view" at bounding box center [1361, 461] width 18 height 11
click at [1370, 528] on span "view" at bounding box center [1361, 526] width 18 height 11
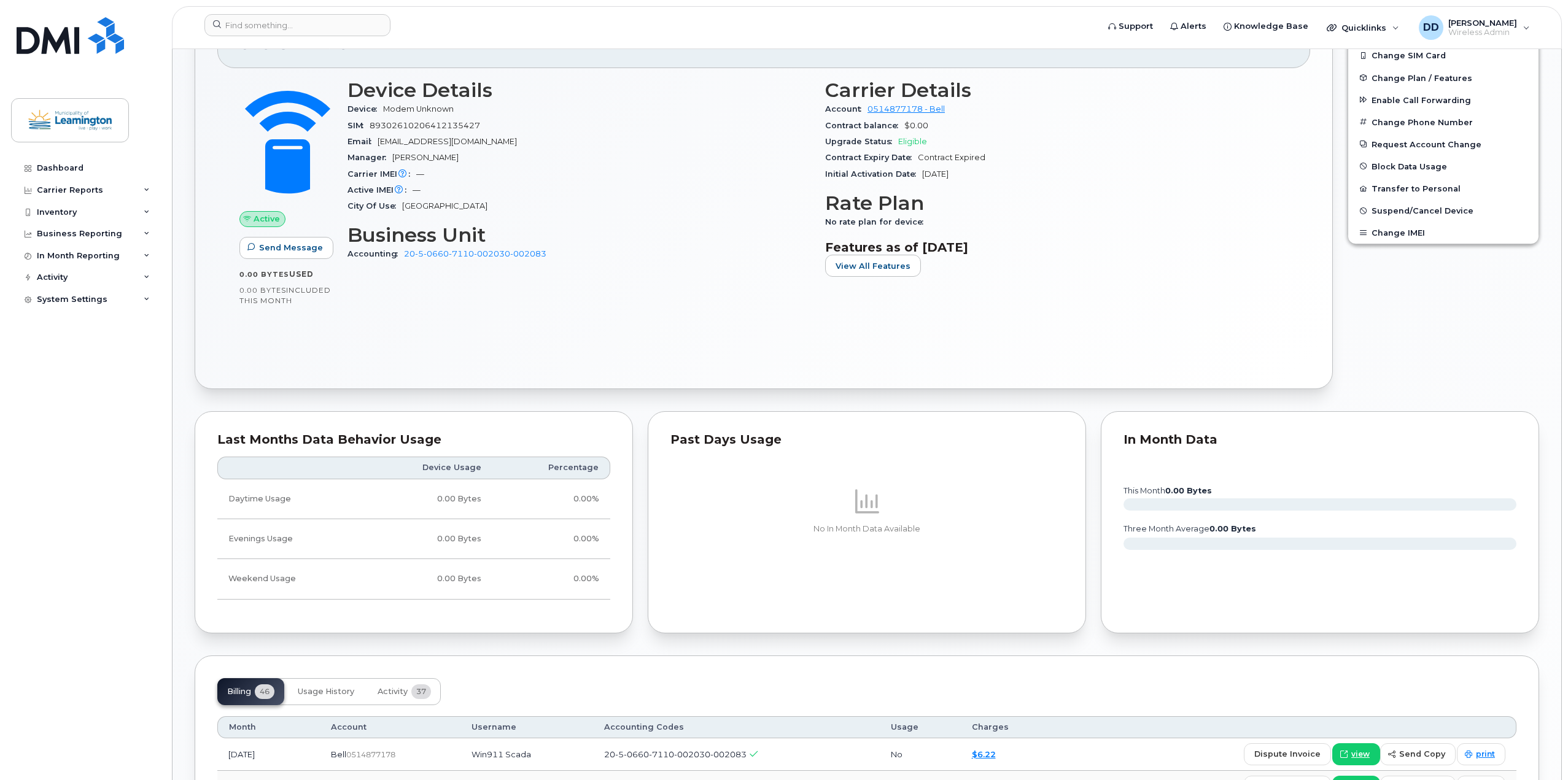
scroll to position [421, 0]
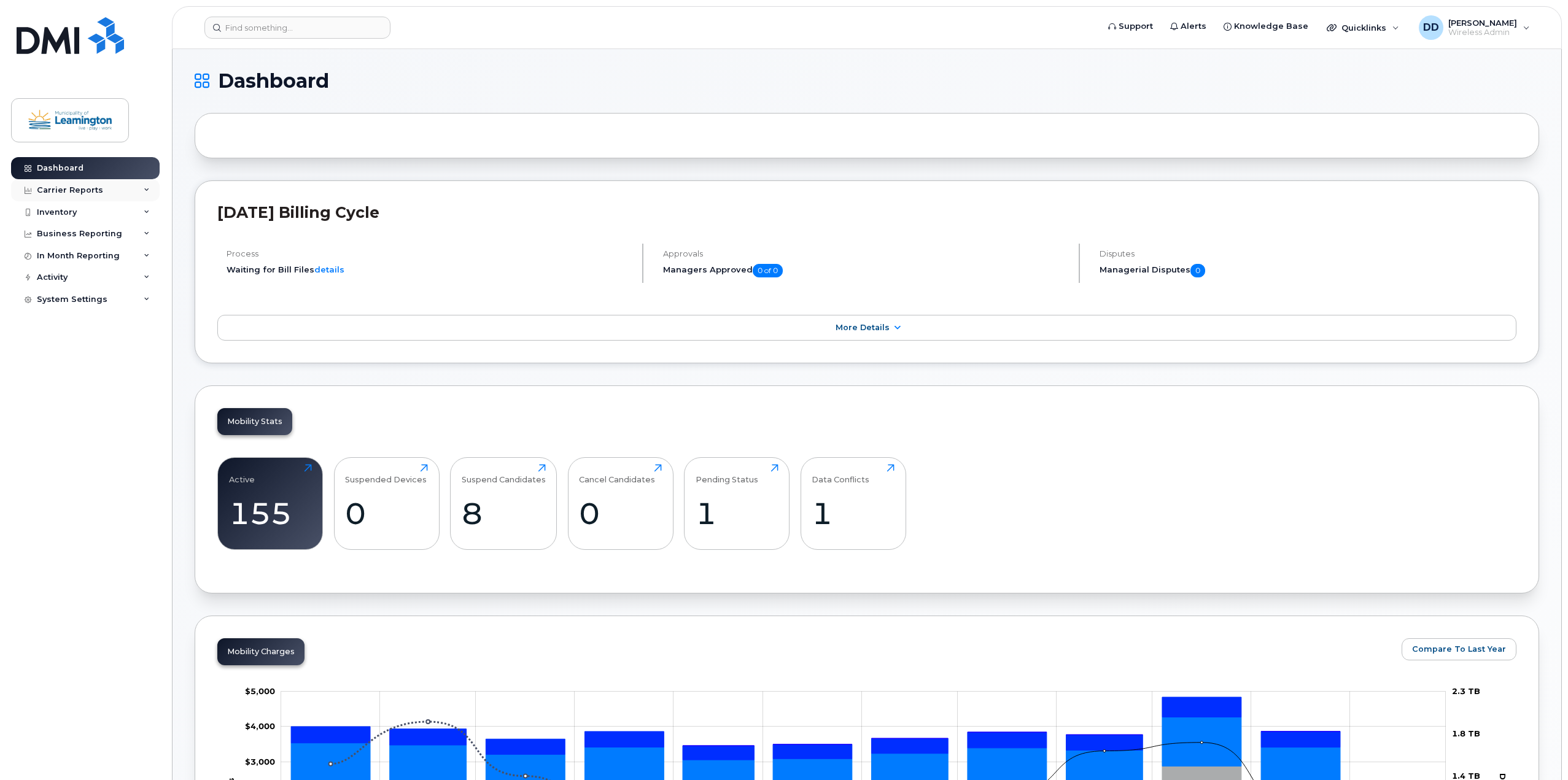
click at [147, 186] on div "Carrier Reports" at bounding box center [86, 190] width 148 height 22
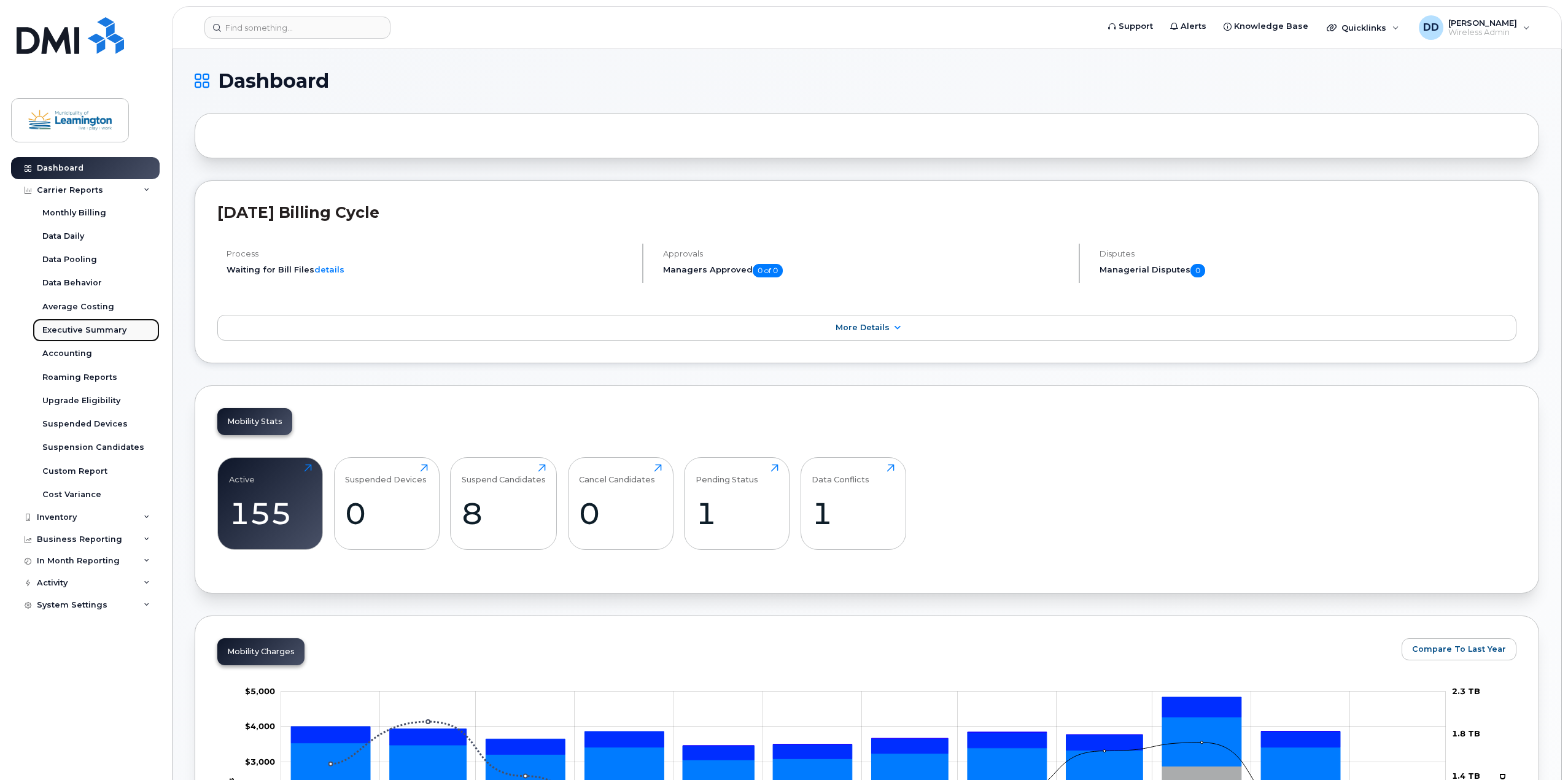
click at [78, 331] on div "Executive Summary" at bounding box center [84, 330] width 84 height 11
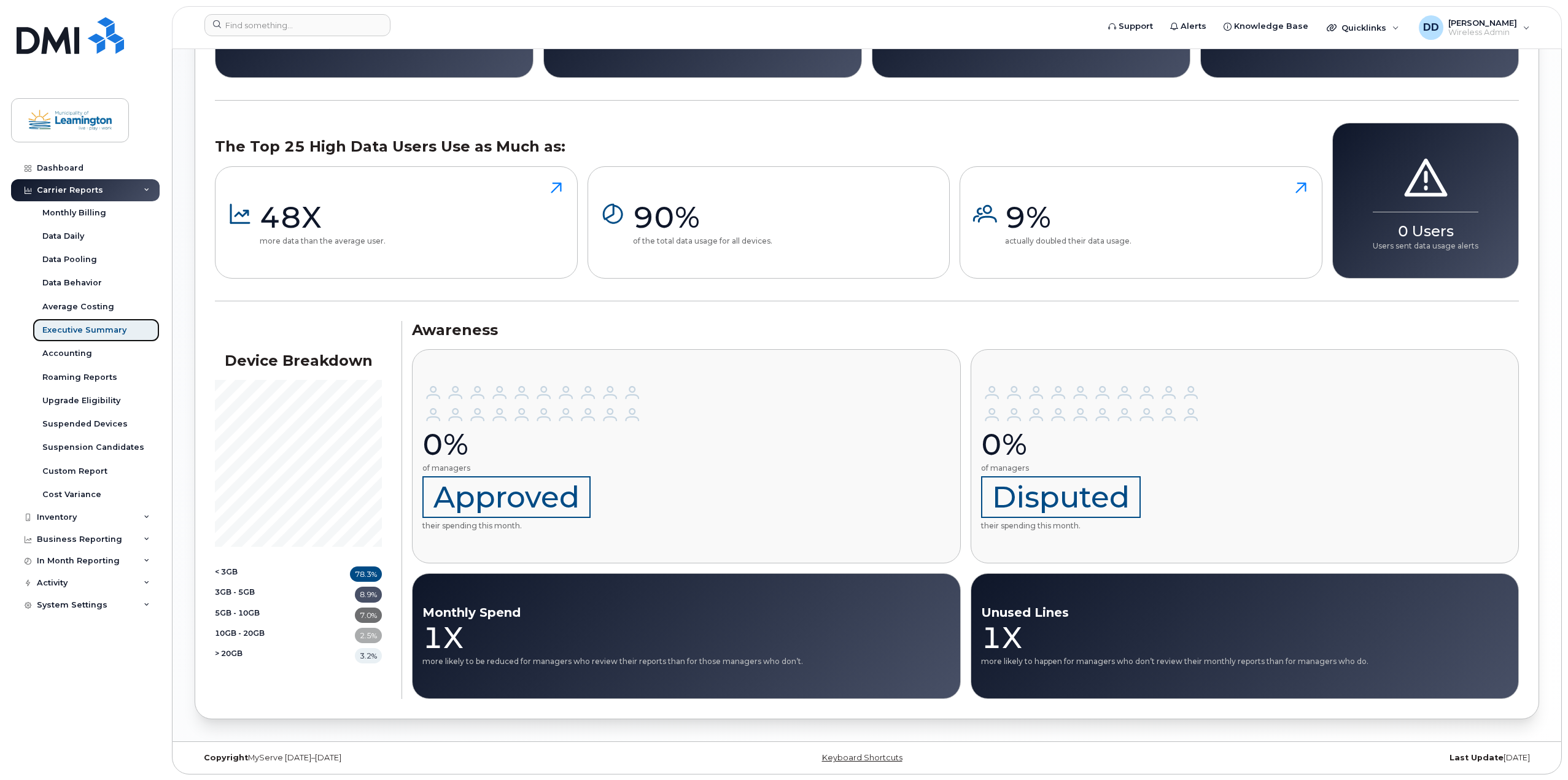
scroll to position [880, 0]
click at [74, 305] on div "Average Costing" at bounding box center [78, 307] width 72 height 11
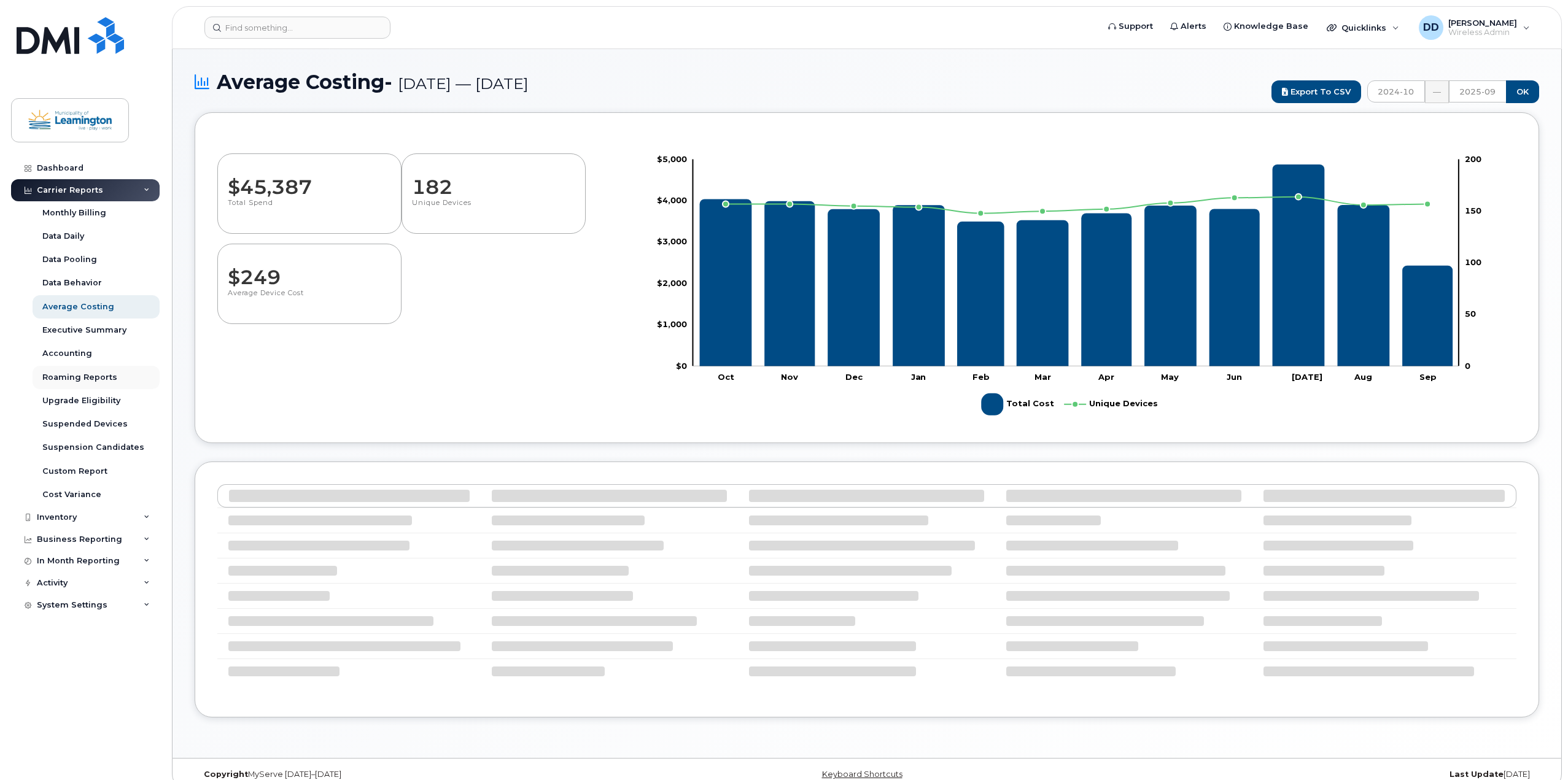
select select "100"
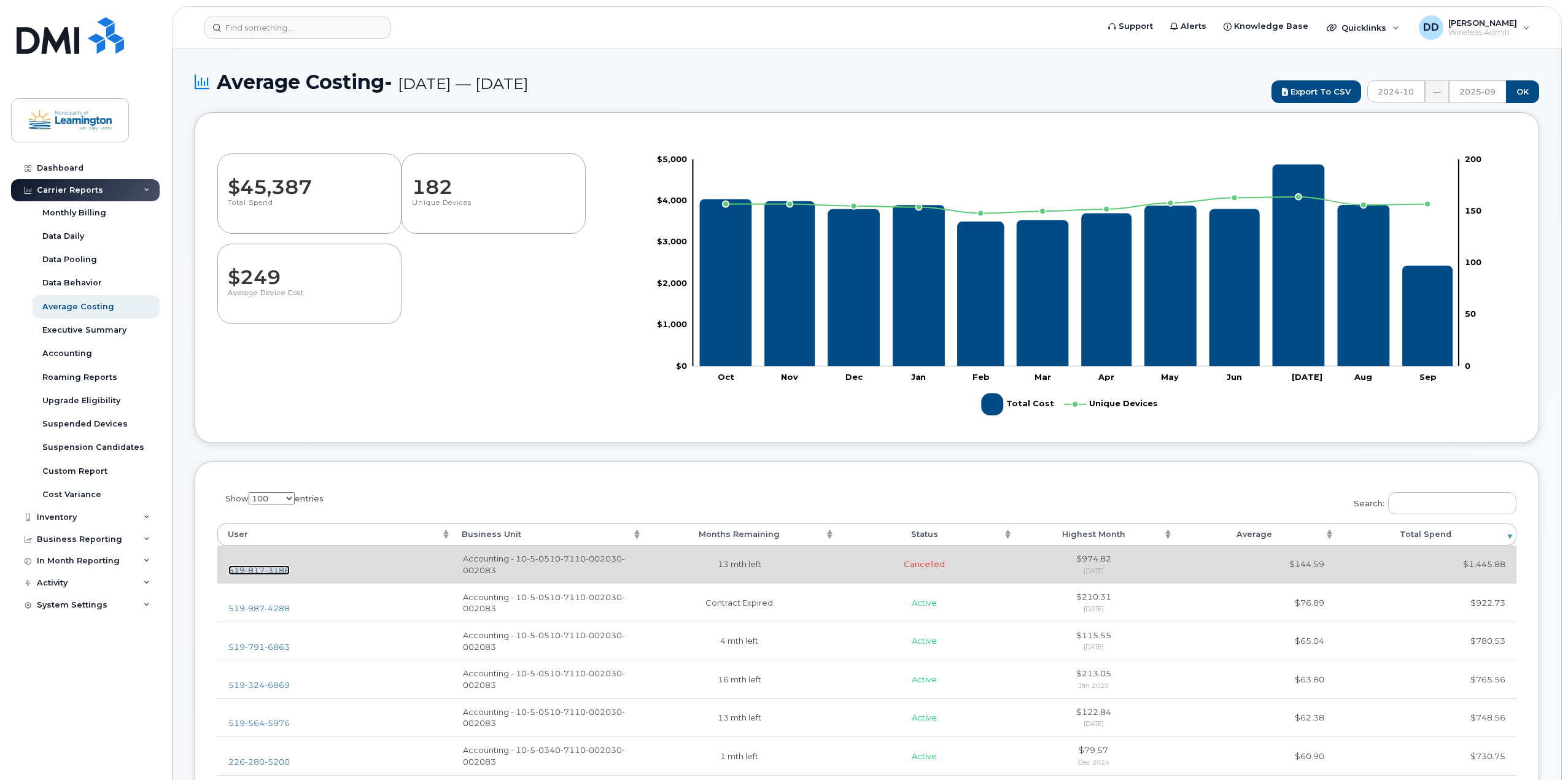
click at [259, 570] on span "817" at bounding box center [255, 570] width 20 height 10
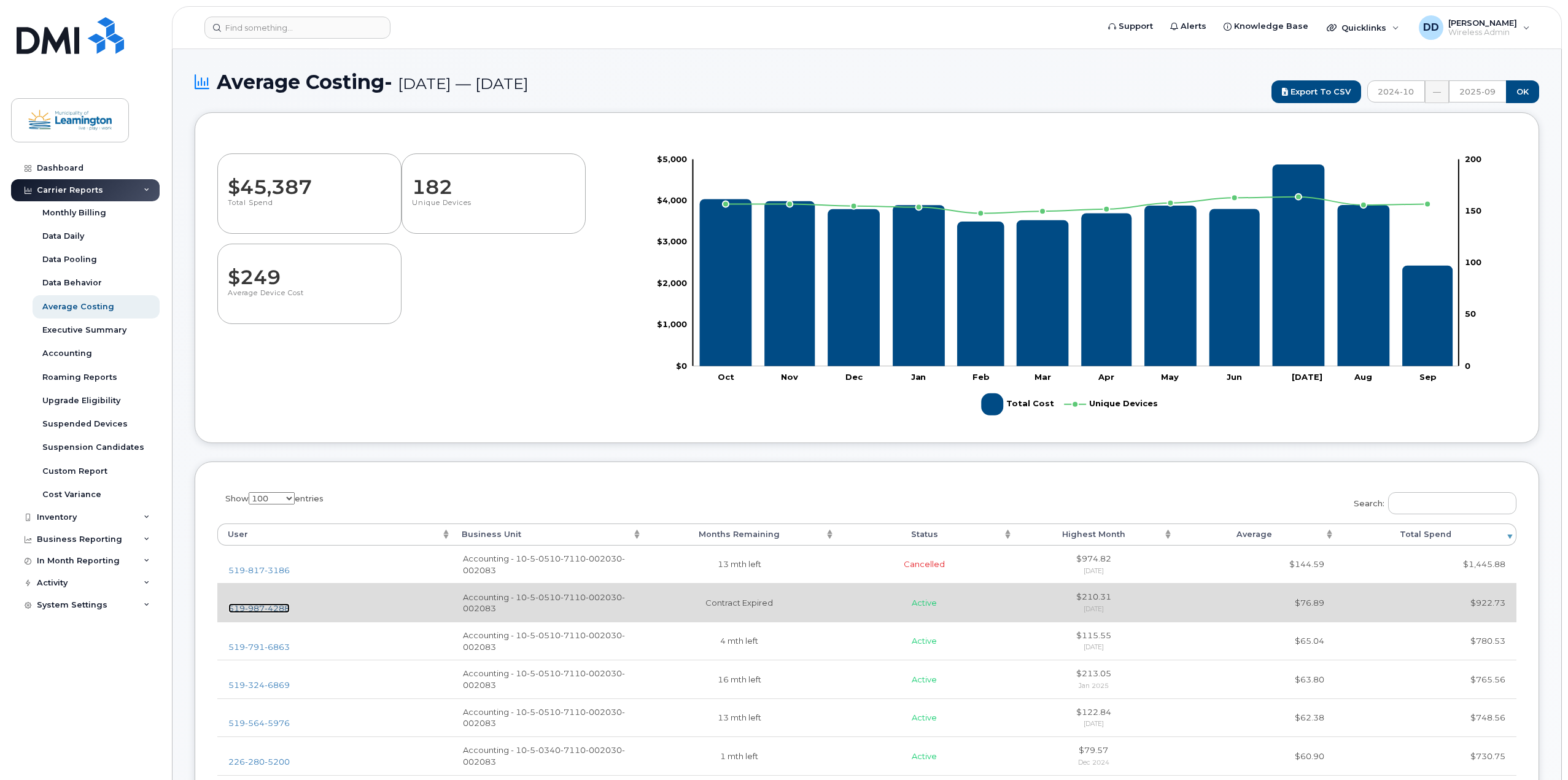
click at [259, 608] on span "987" at bounding box center [255, 608] width 20 height 10
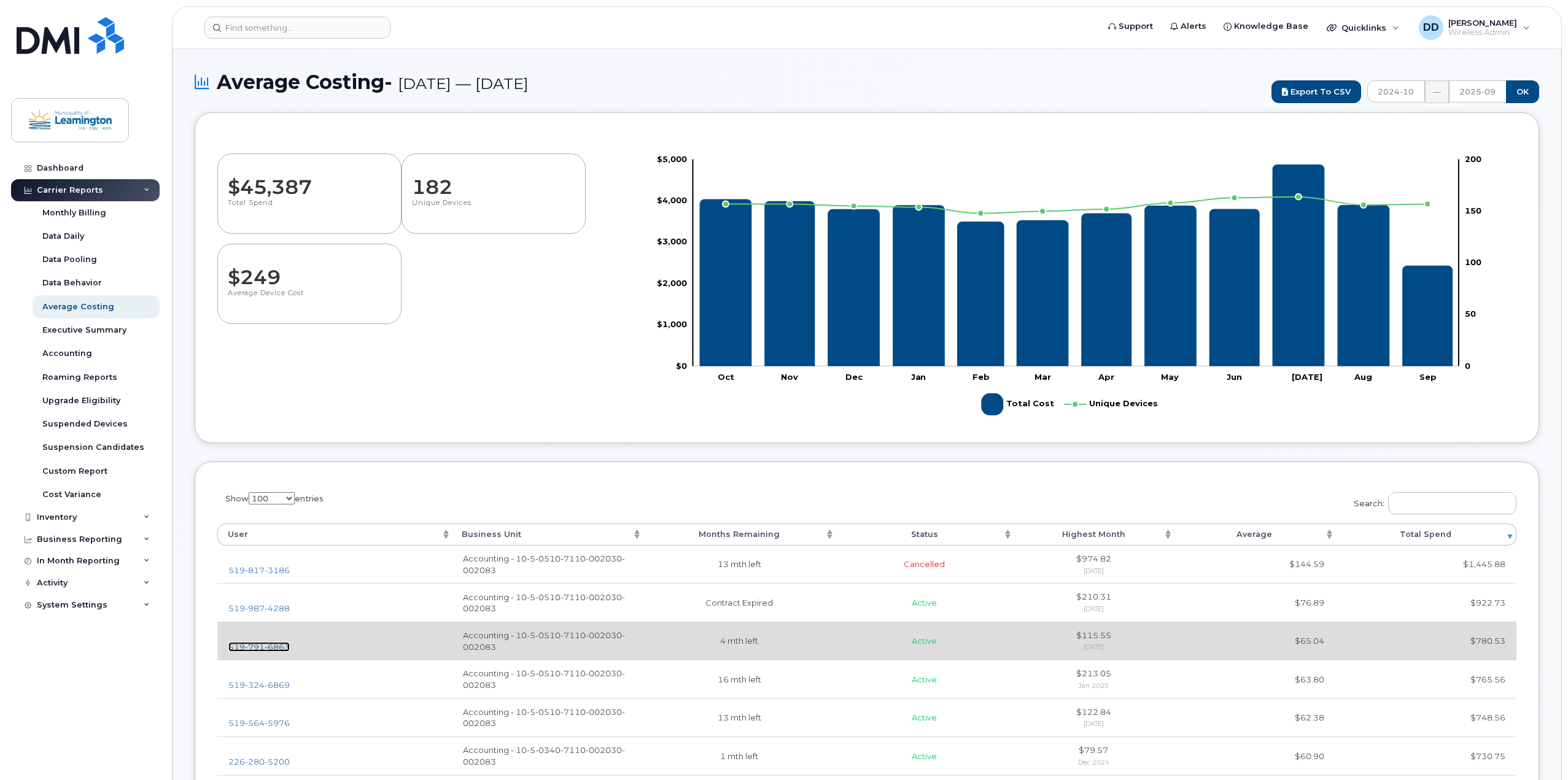
click at [263, 646] on span "791" at bounding box center [255, 646] width 20 height 10
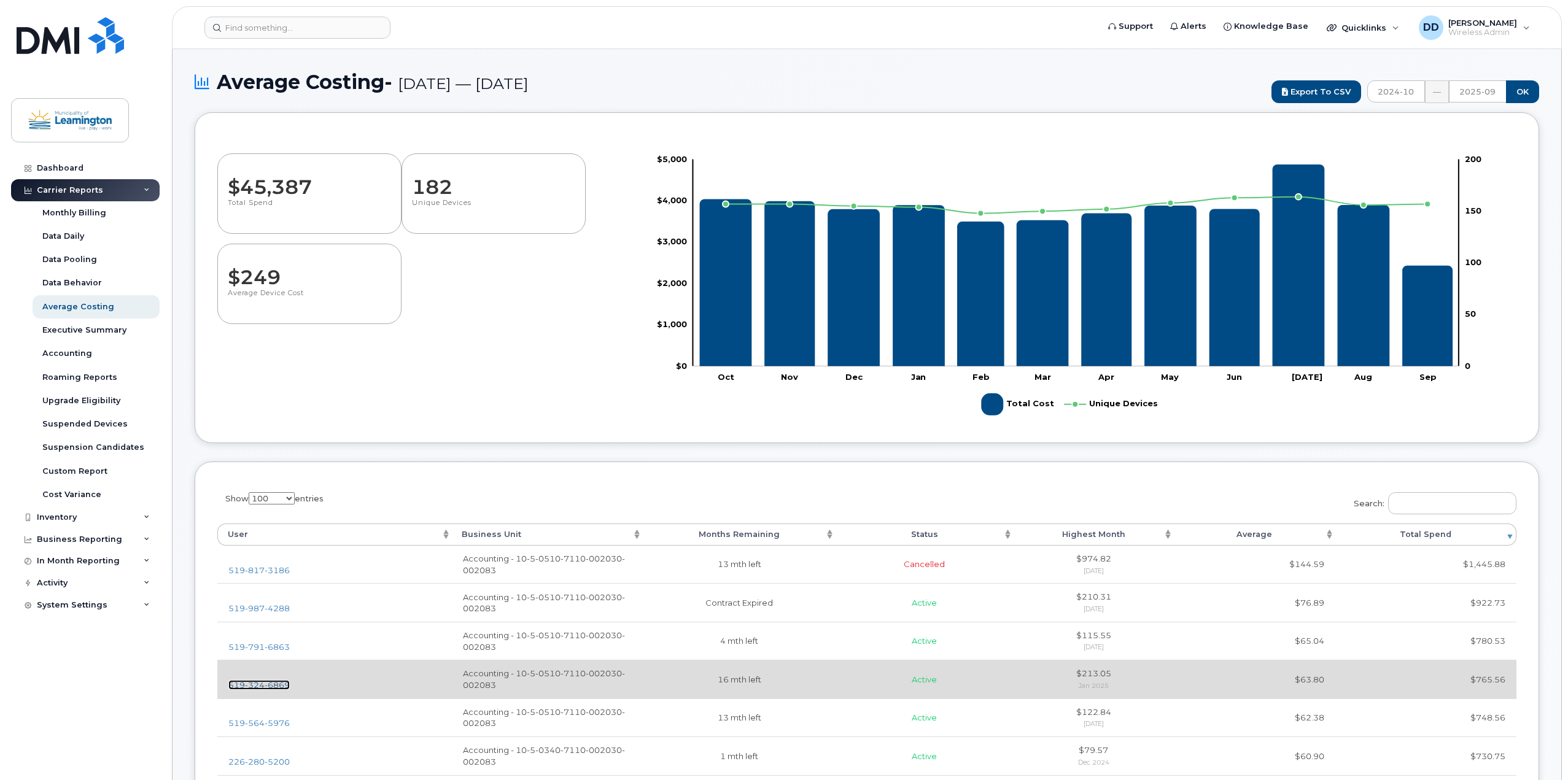
click at [267, 684] on span "6869" at bounding box center [277, 685] width 25 height 10
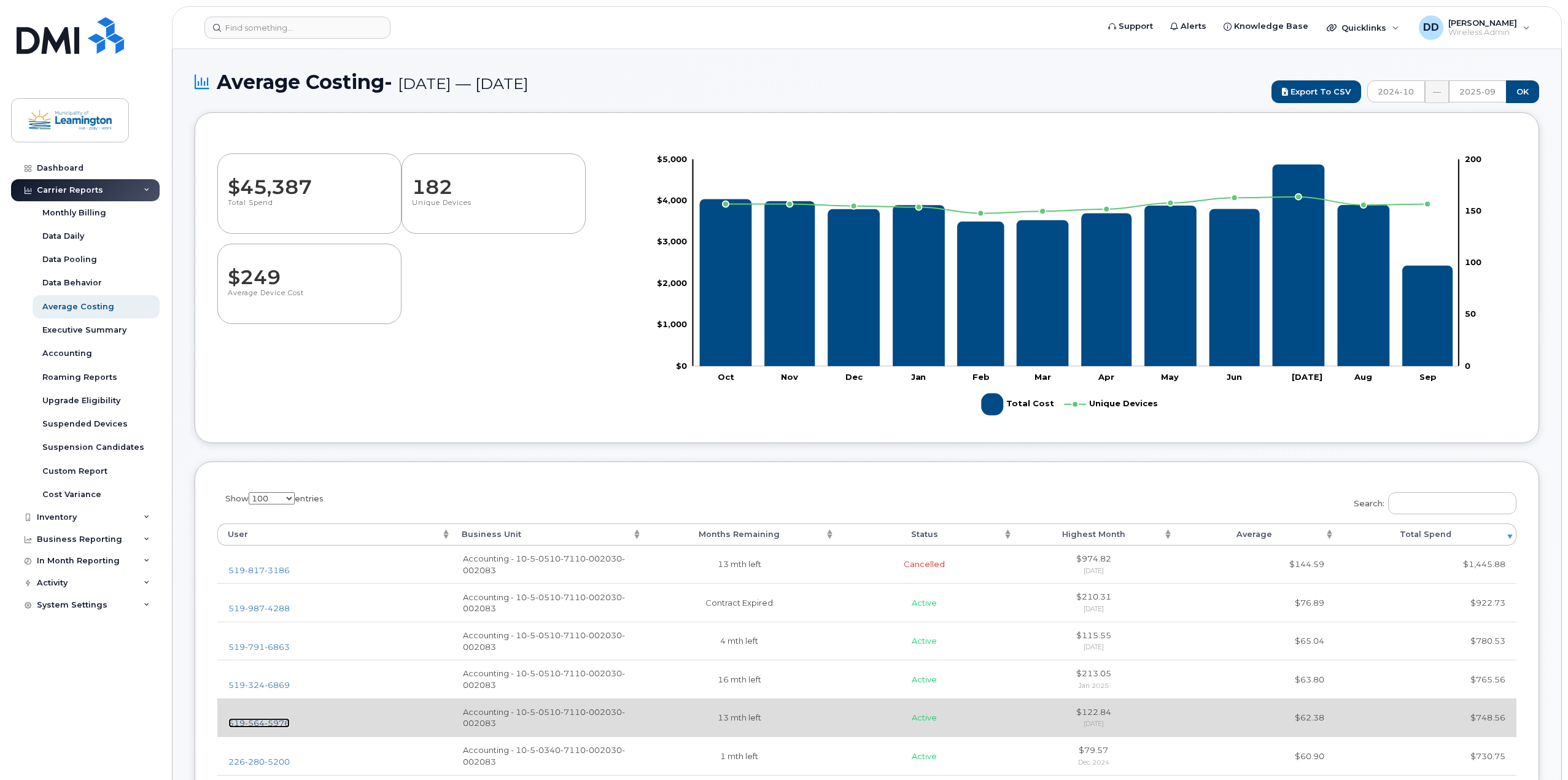
click at [250, 723] on span "564" at bounding box center [255, 723] width 20 height 10
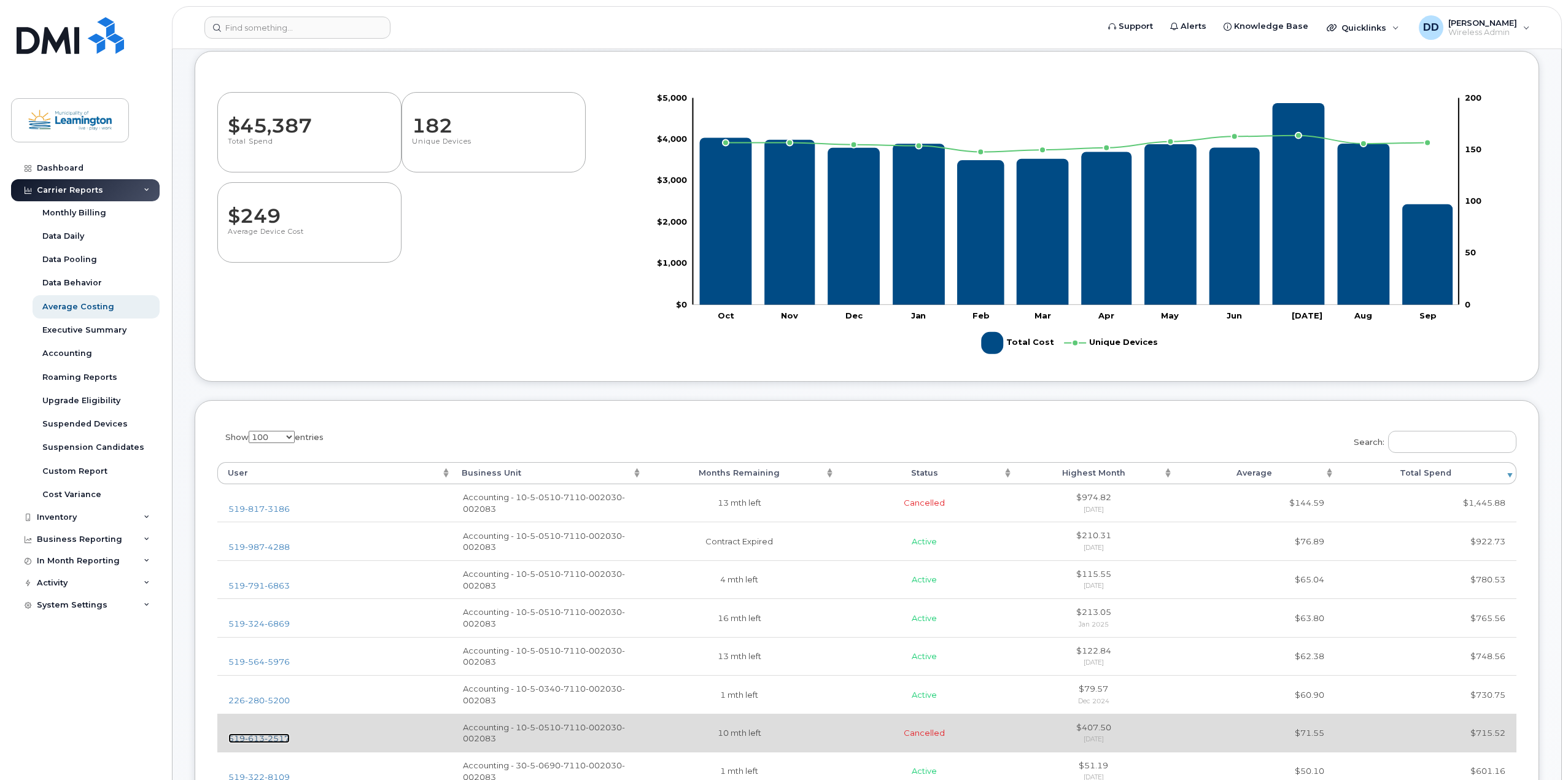
click at [267, 737] on span "2517" at bounding box center [277, 738] width 25 height 10
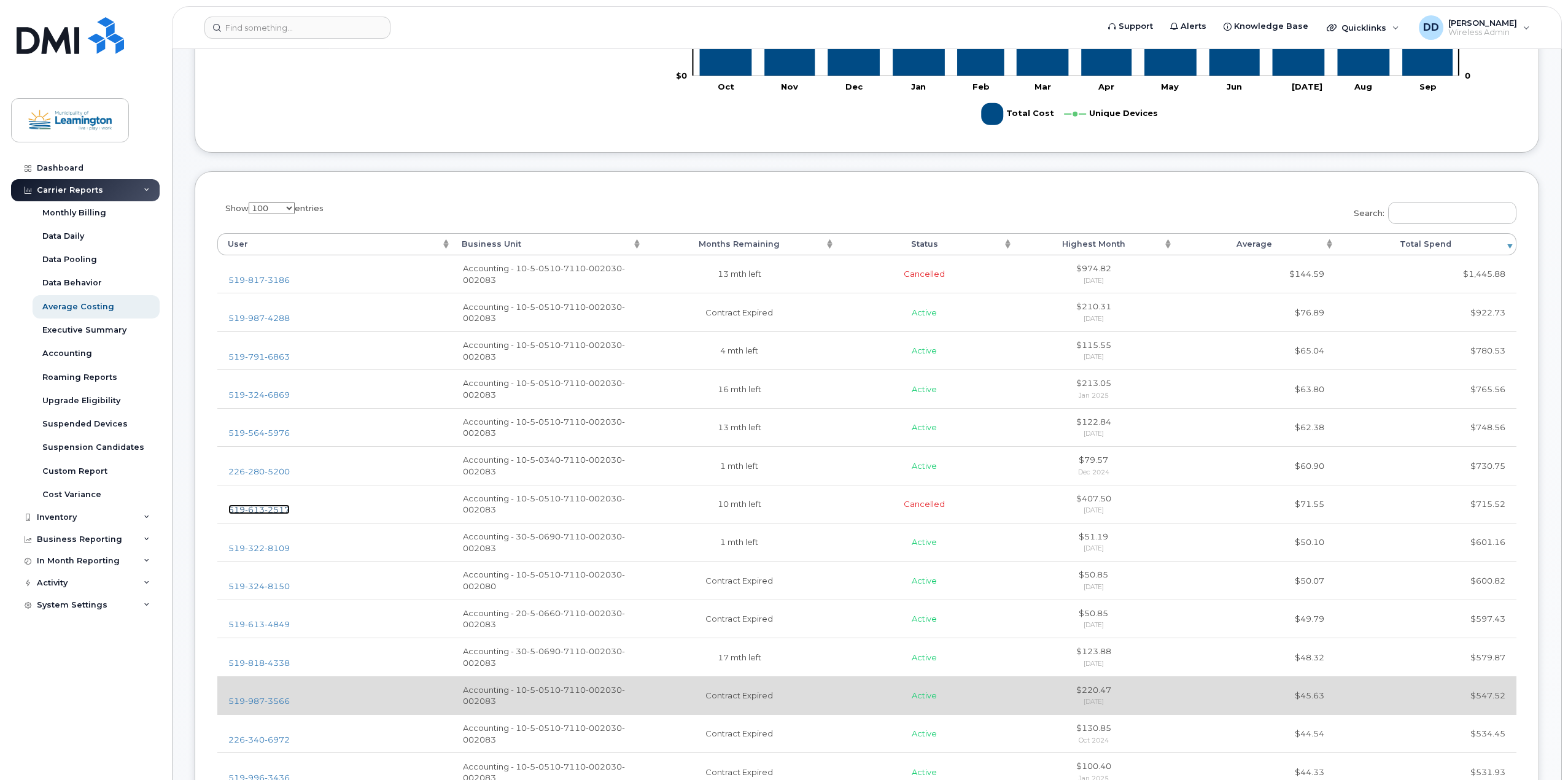
scroll to position [307, 0]
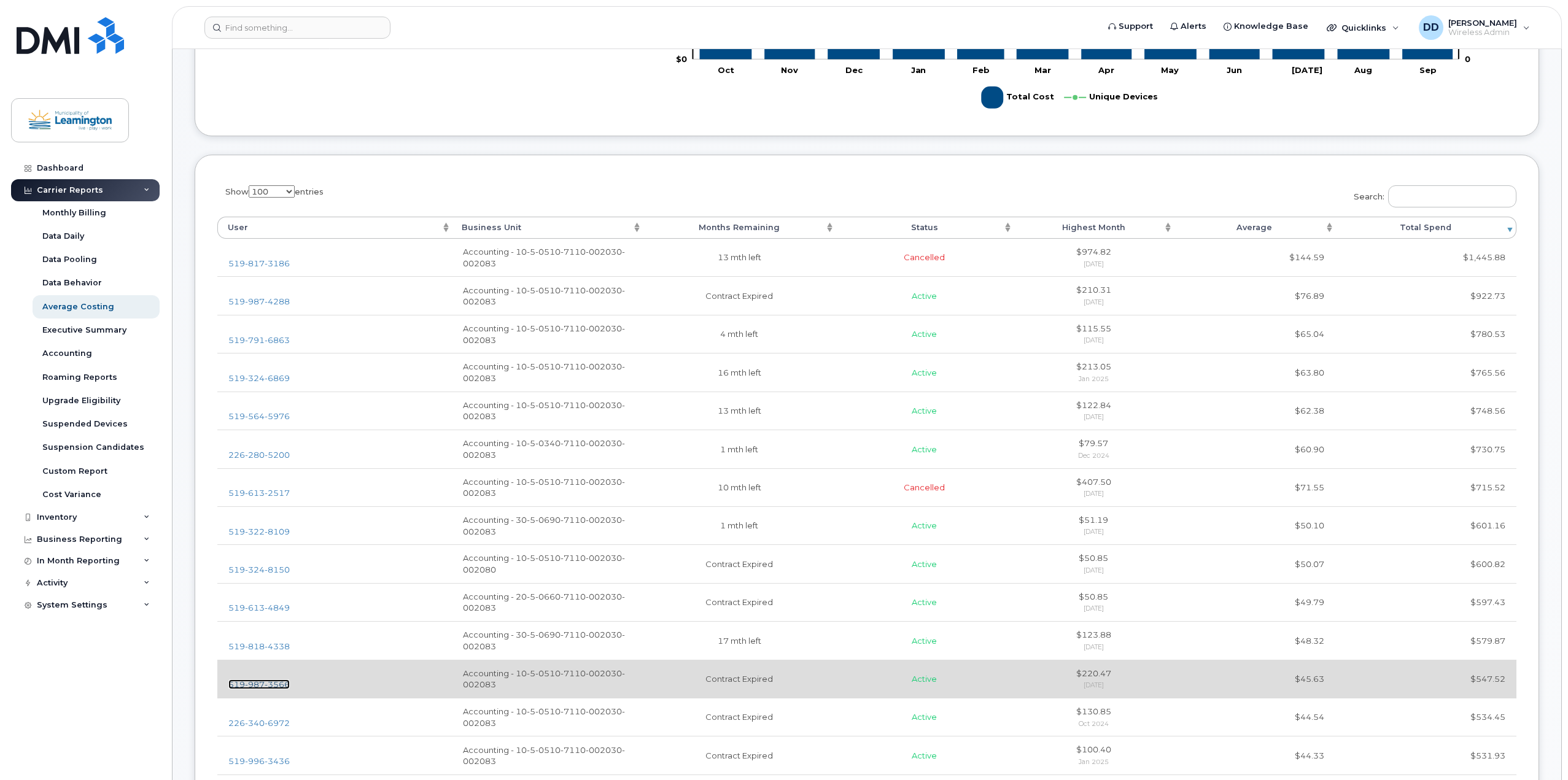
click at [273, 684] on span "3566" at bounding box center [277, 684] width 25 height 10
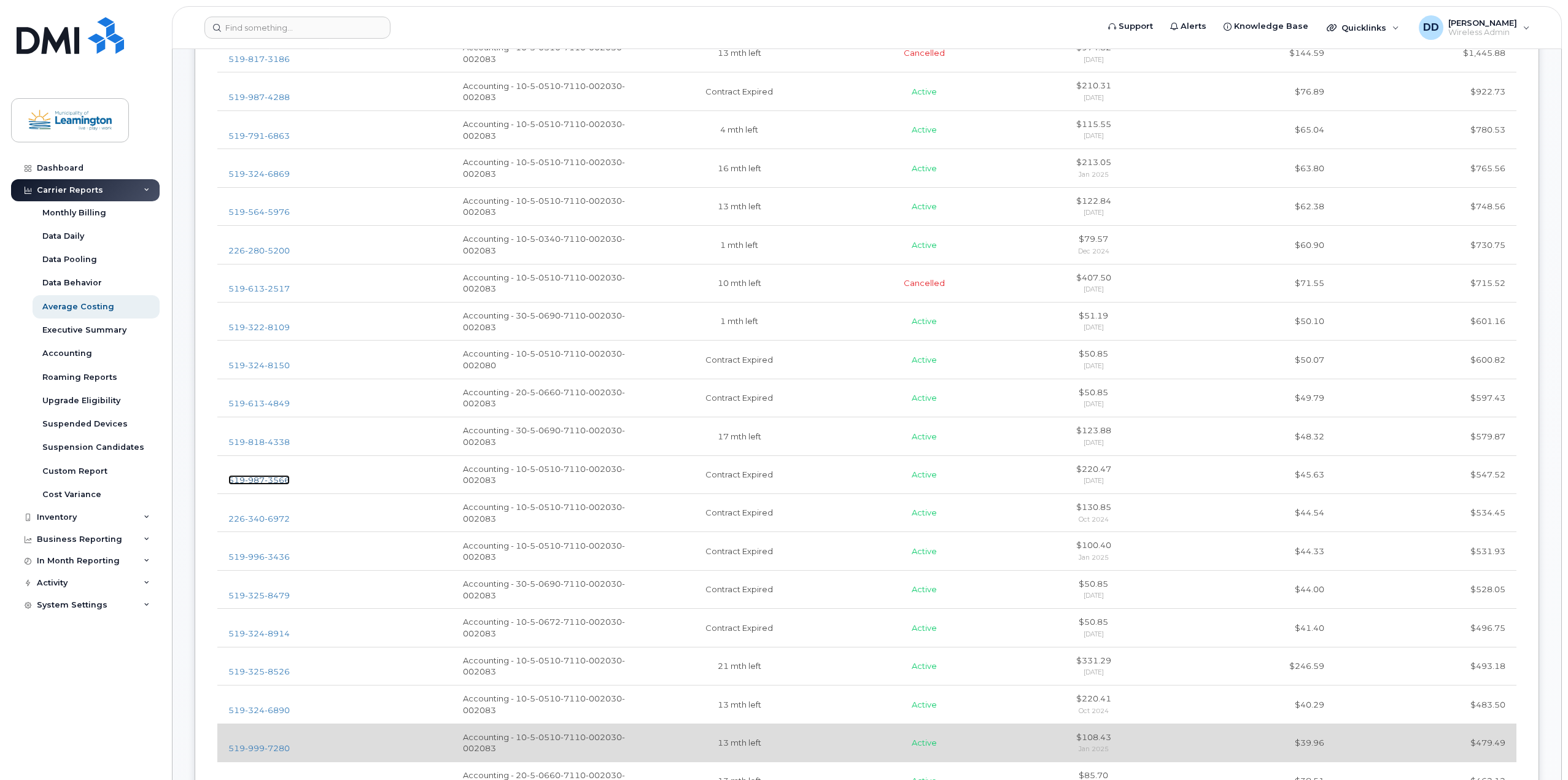
scroll to position [552, 0]
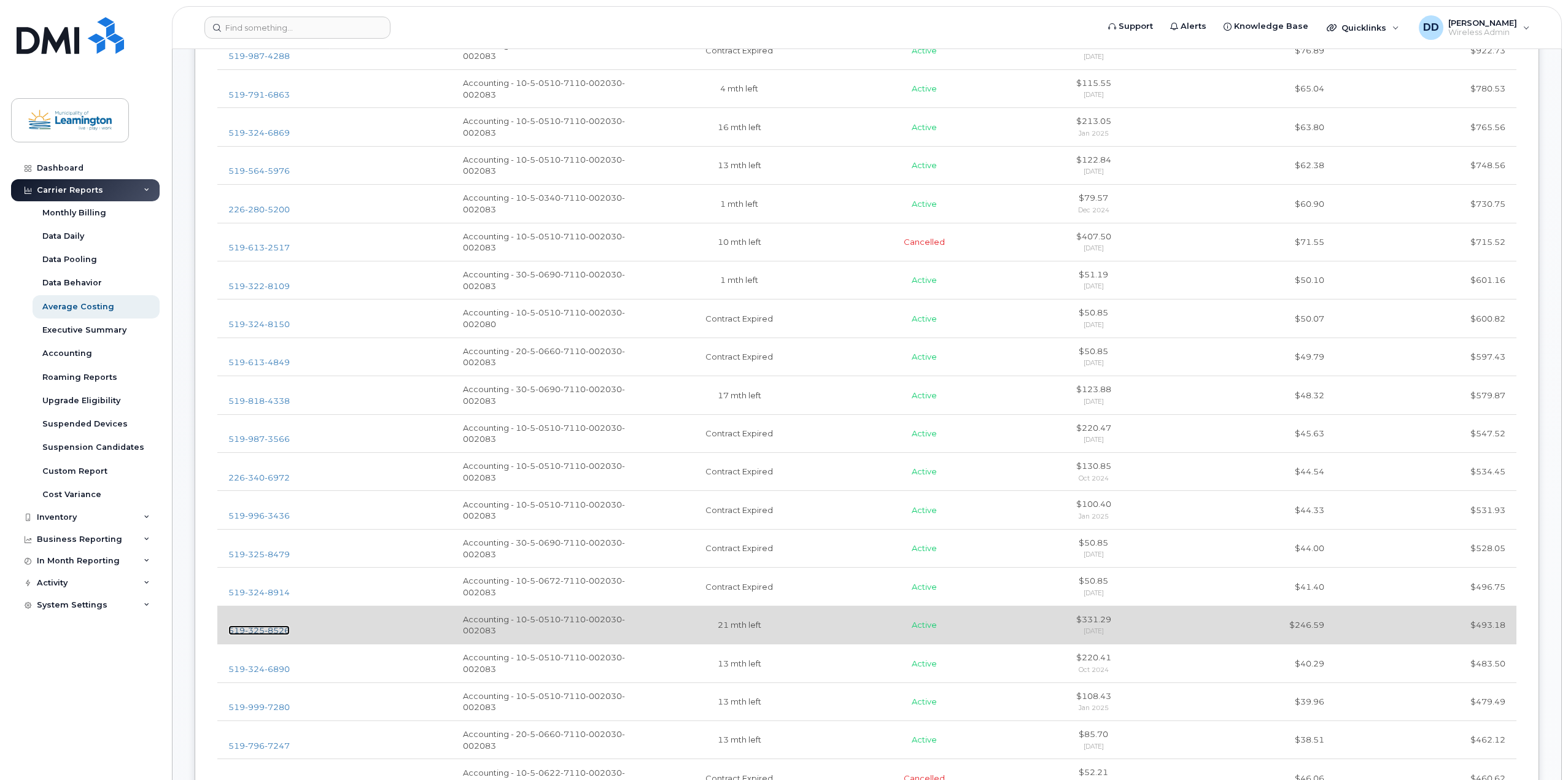
click at [269, 630] on span "8526" at bounding box center [277, 630] width 25 height 10
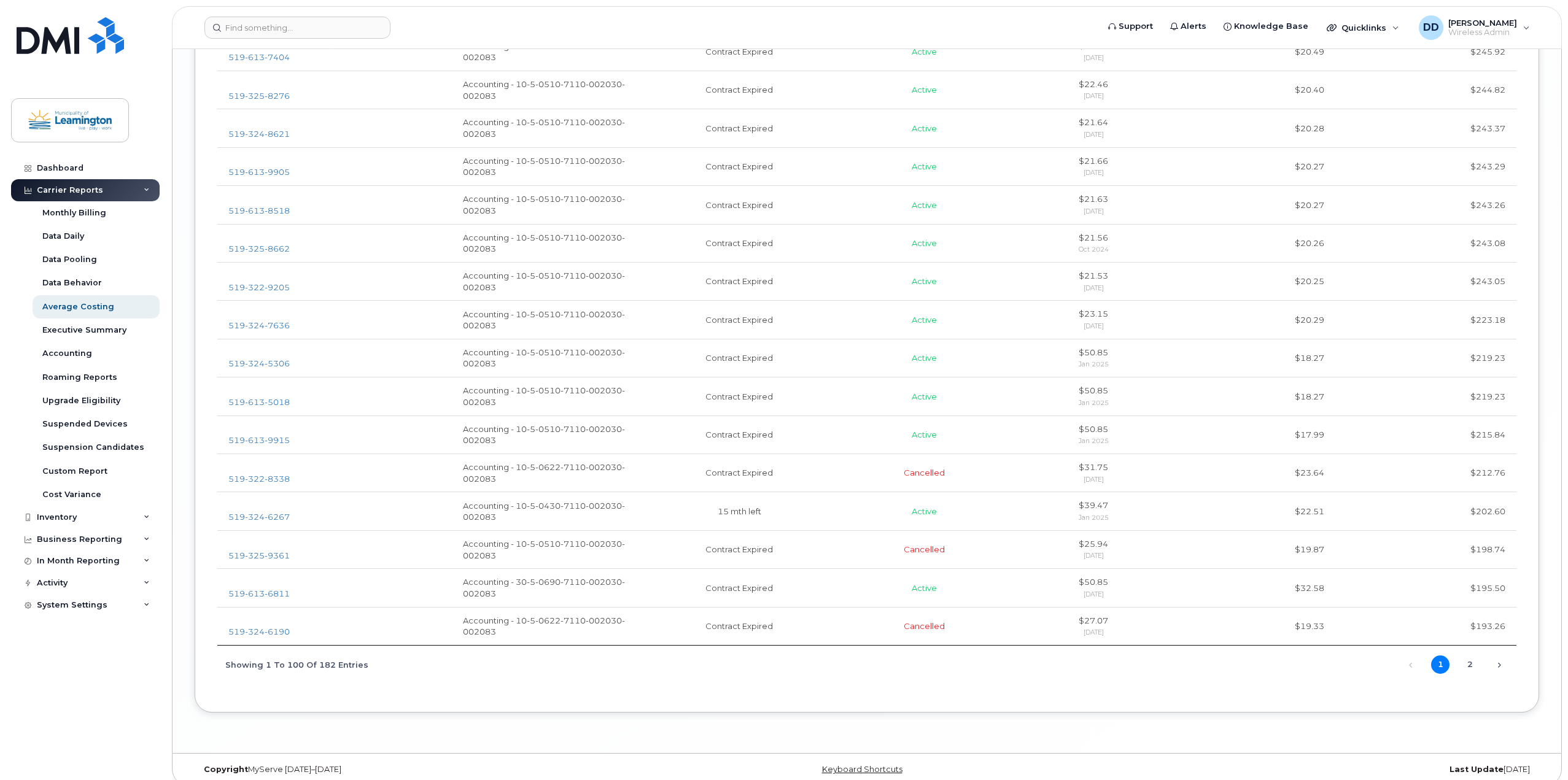
scroll to position [3742, 0]
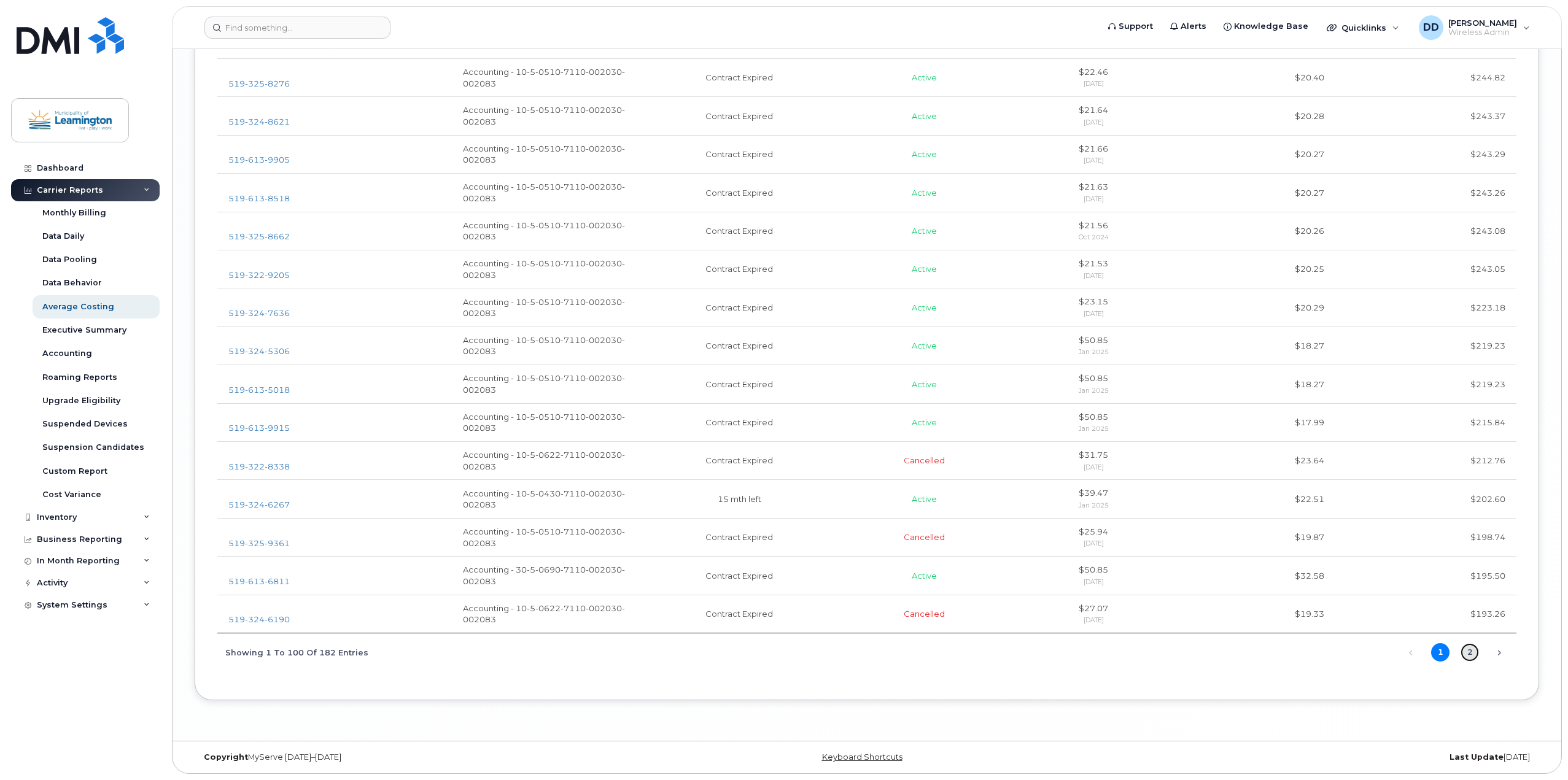
click at [1465, 652] on link "2" at bounding box center [1470, 652] width 18 height 18
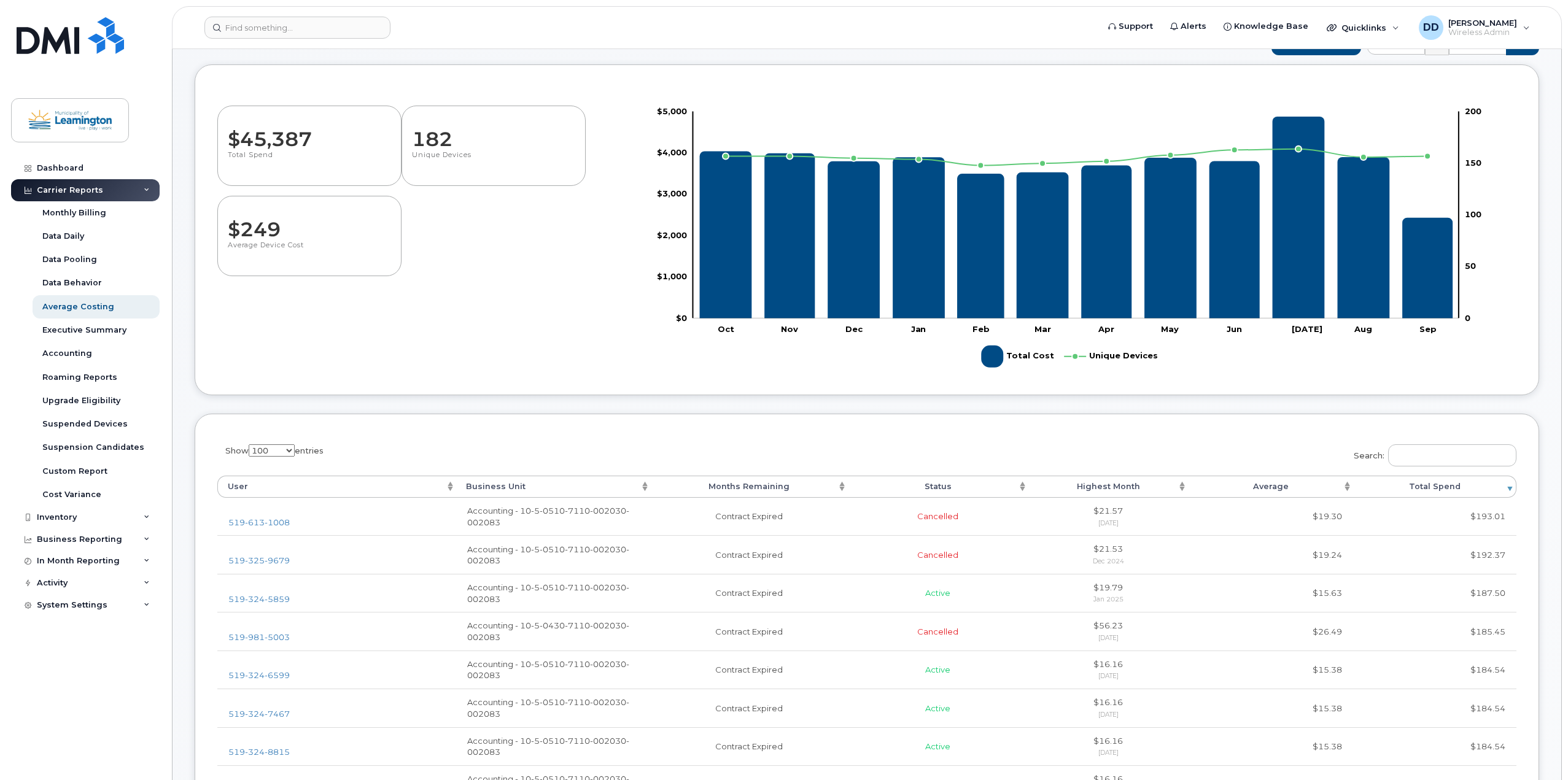
scroll to position [47, 0]
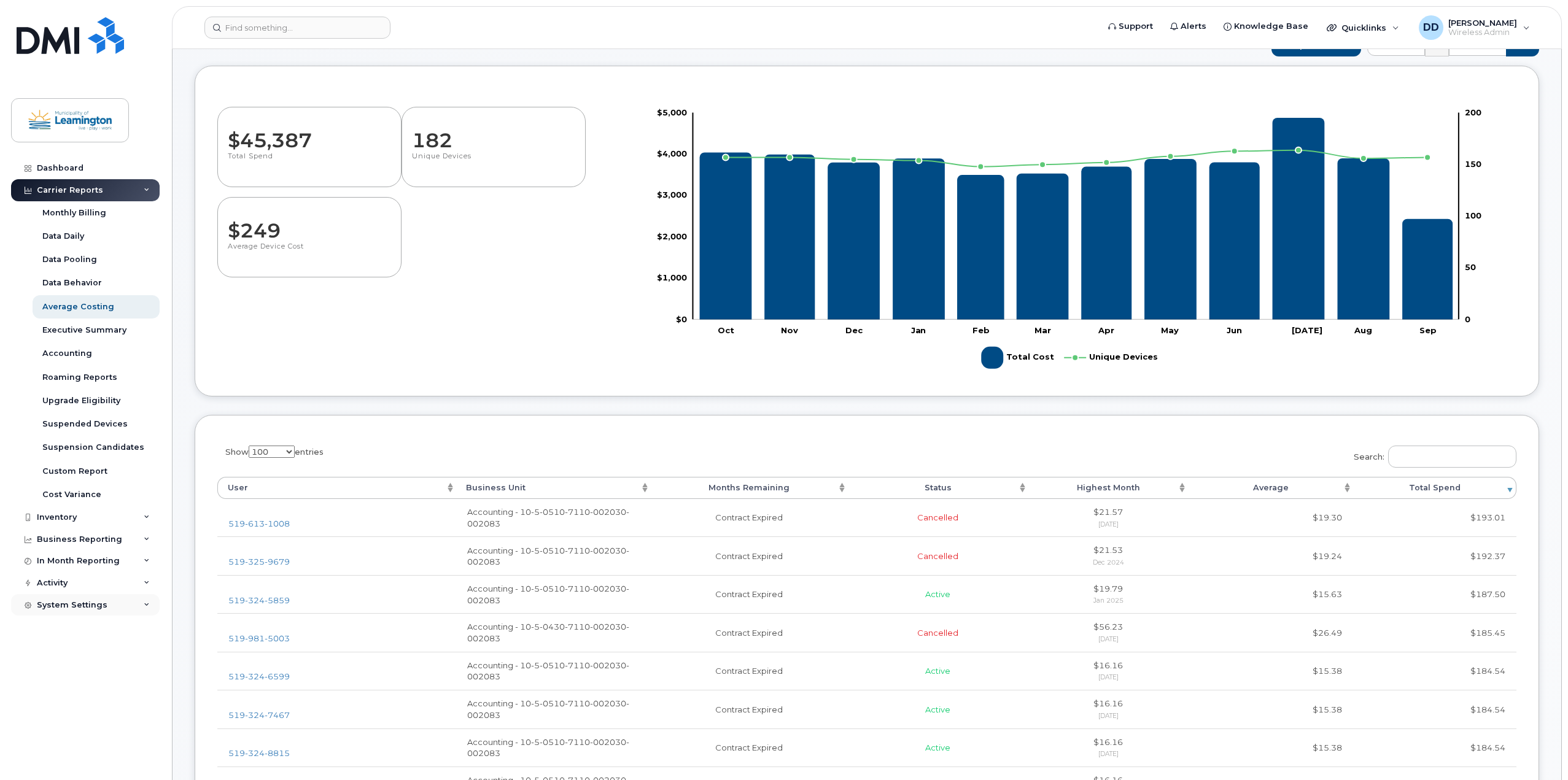
click at [148, 604] on icon at bounding box center [146, 605] width 6 height 6
click at [97, 678] on div "Plans and Features" at bounding box center [83, 675] width 82 height 11
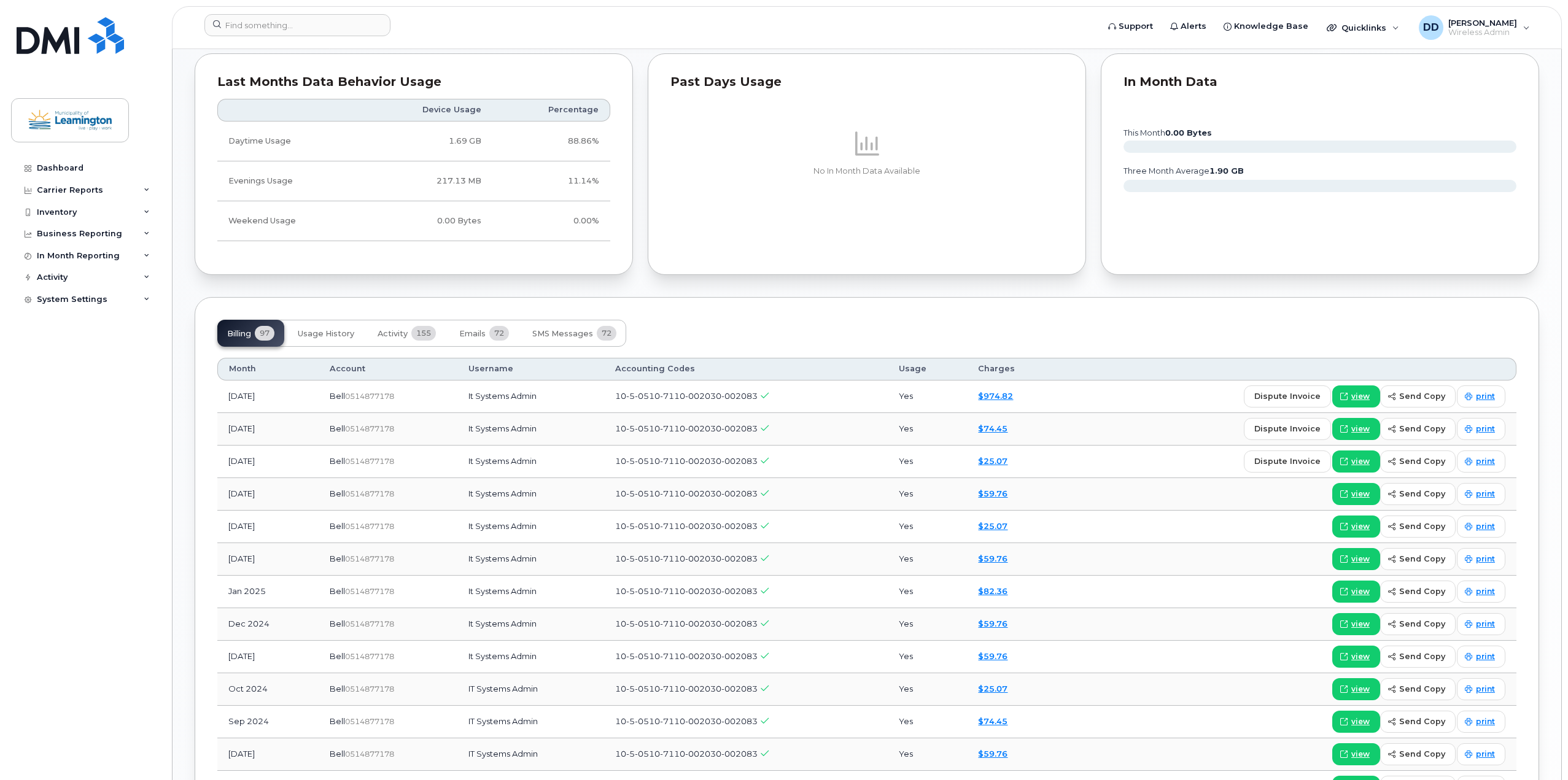
scroll to position [614, 0]
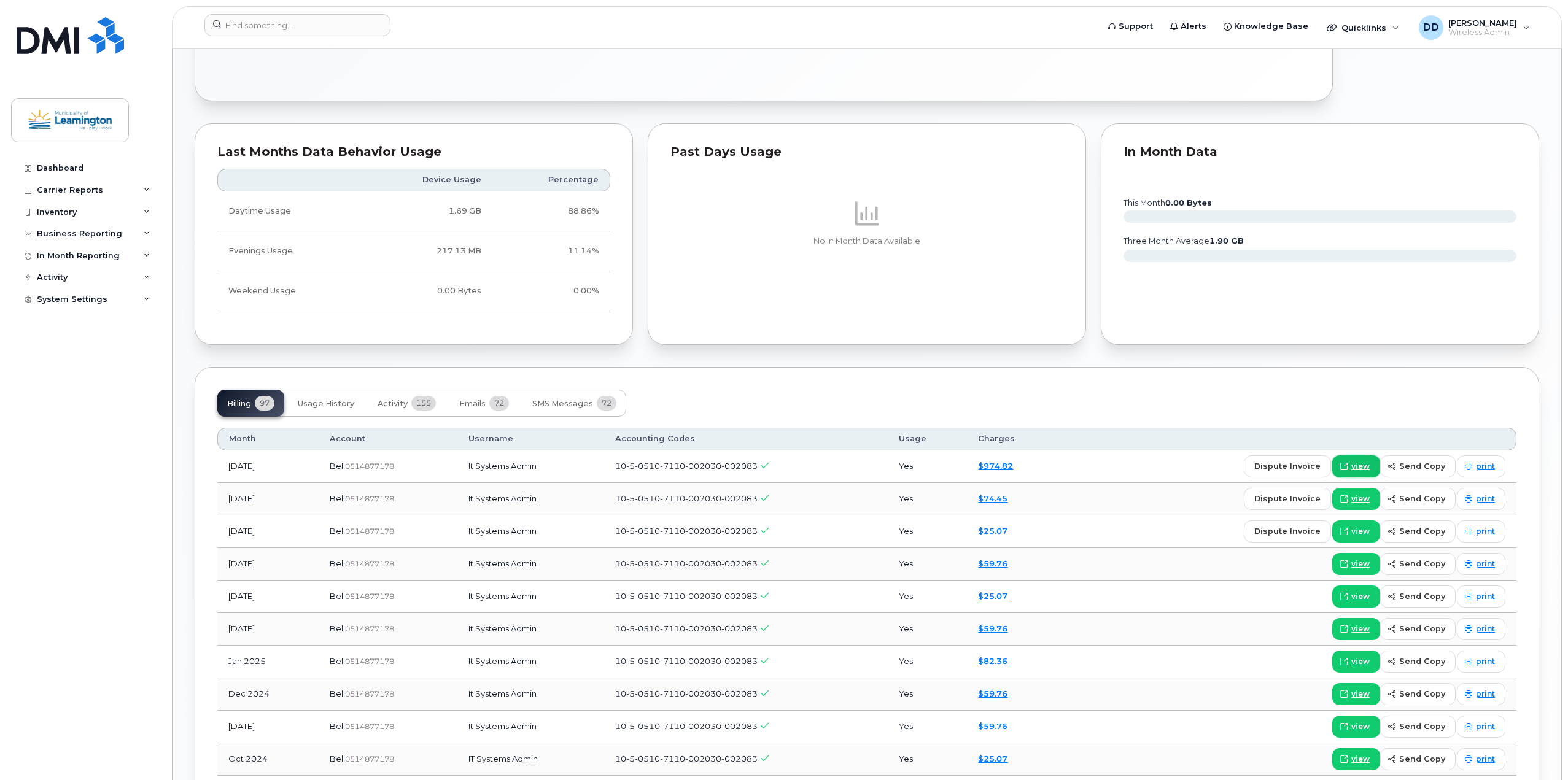
click at [1367, 462] on span "view" at bounding box center [1361, 466] width 18 height 11
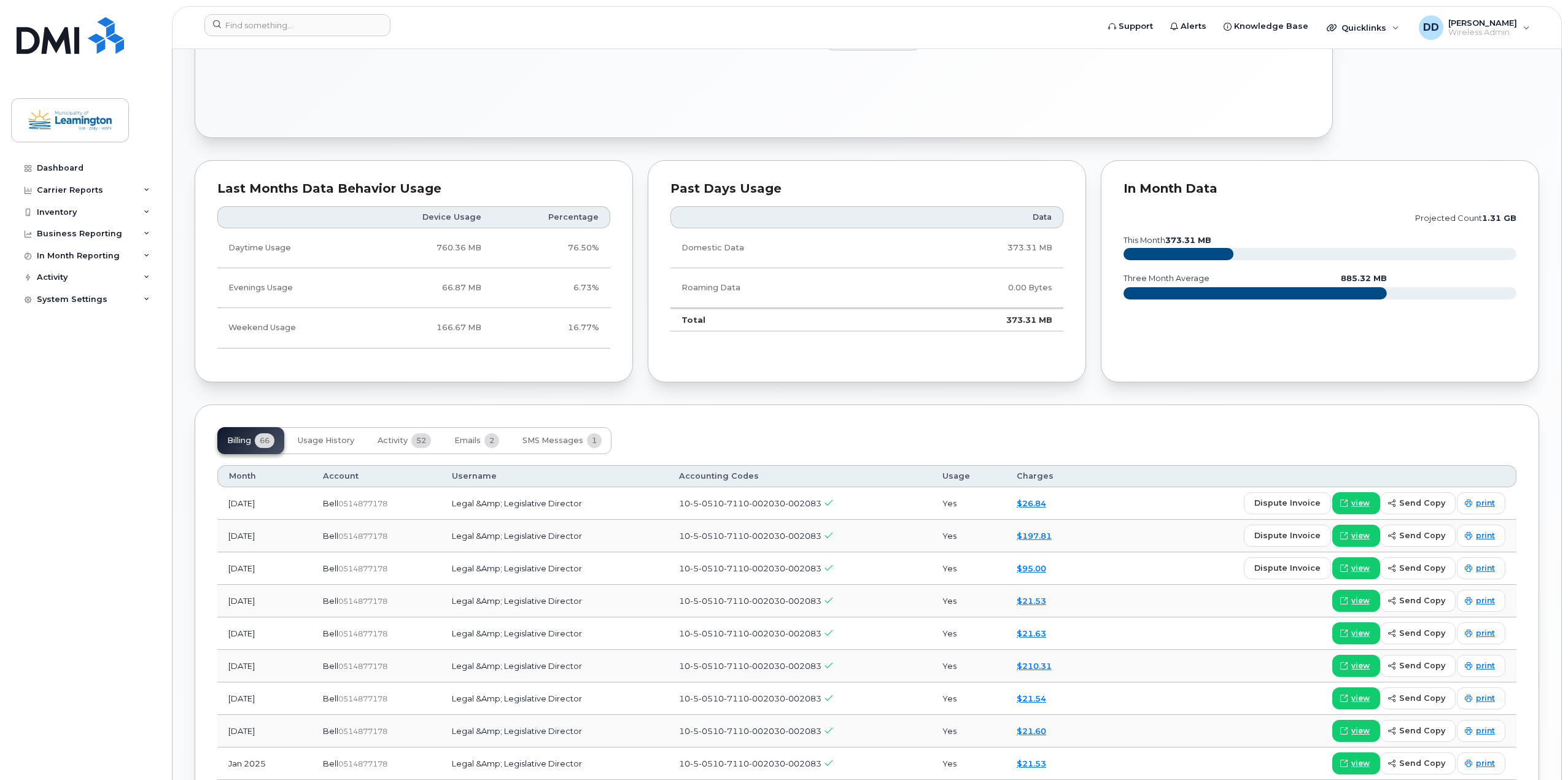
scroll to position [614, 0]
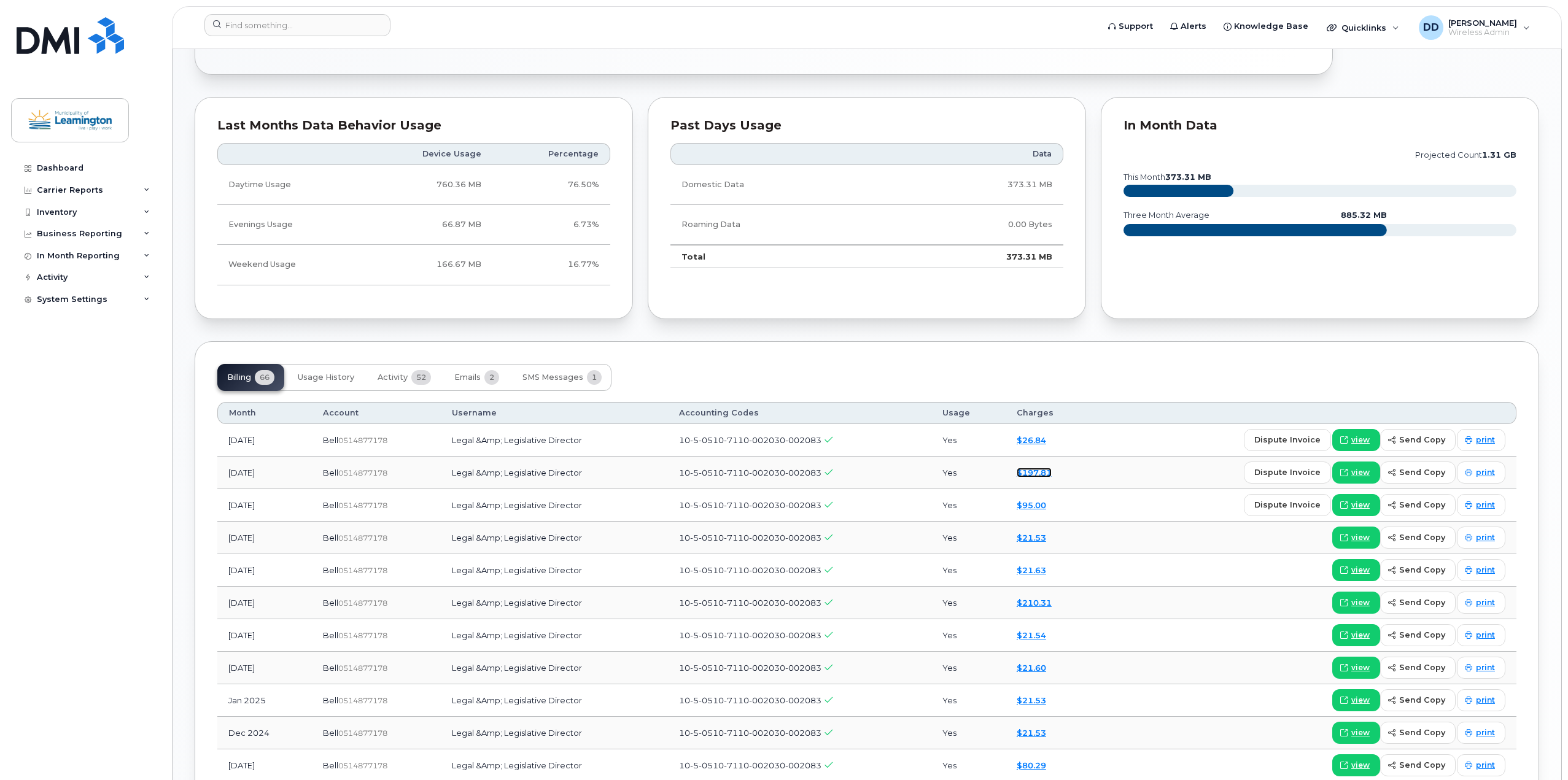
click at [1043, 473] on link "$197.81" at bounding box center [1034, 473] width 35 height 10
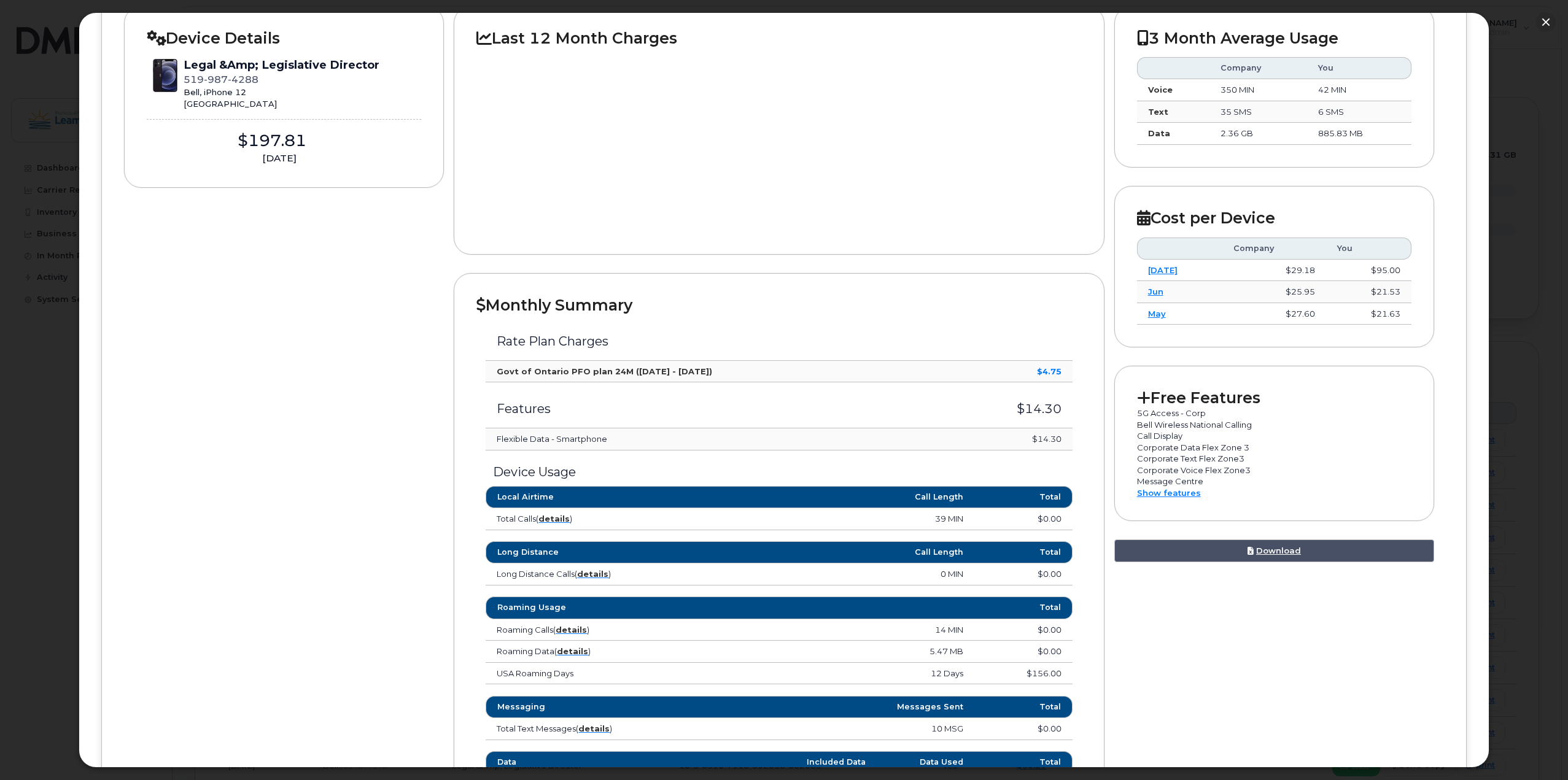
scroll to position [245, 0]
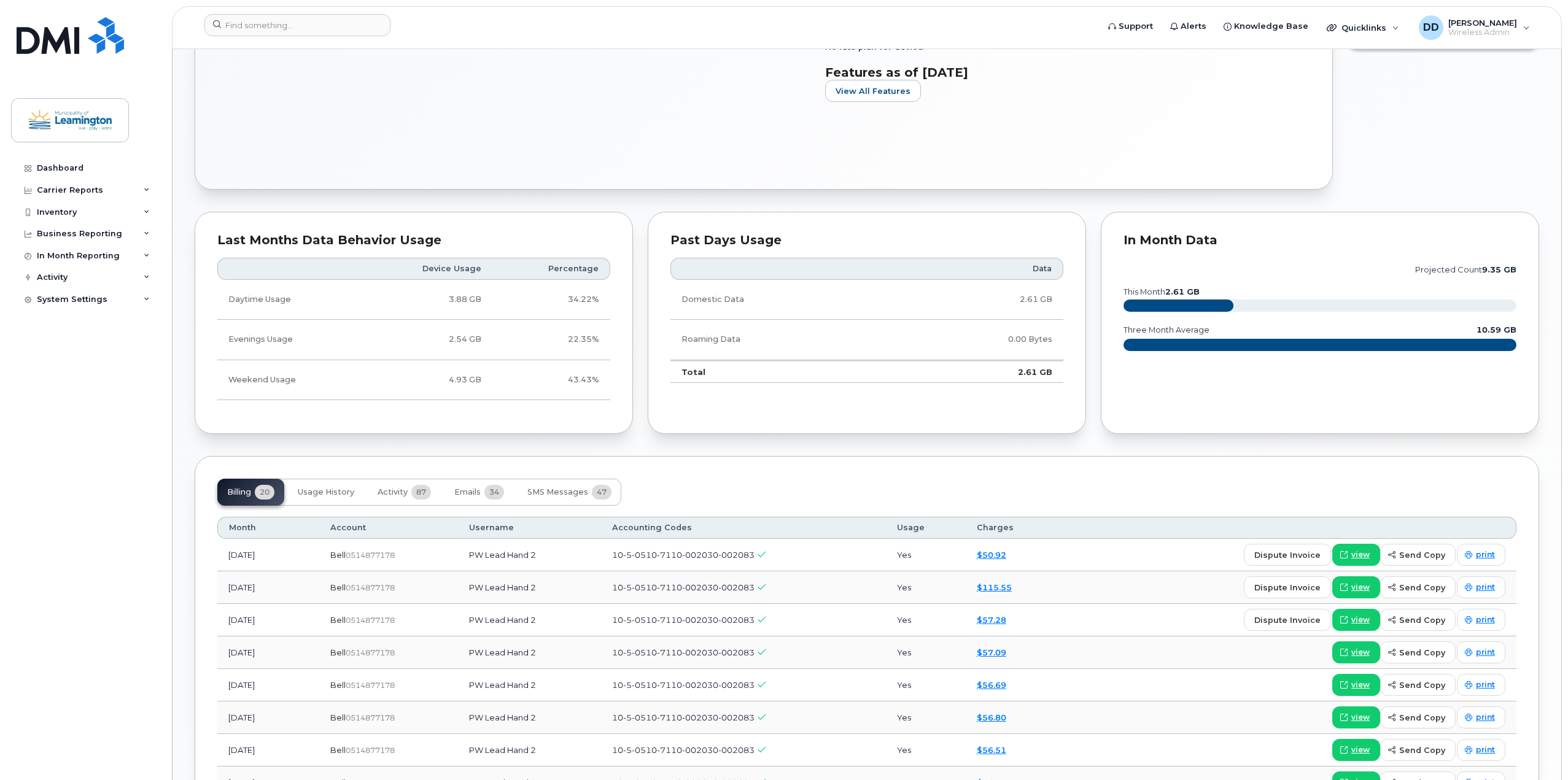
scroll to position [614, 0]
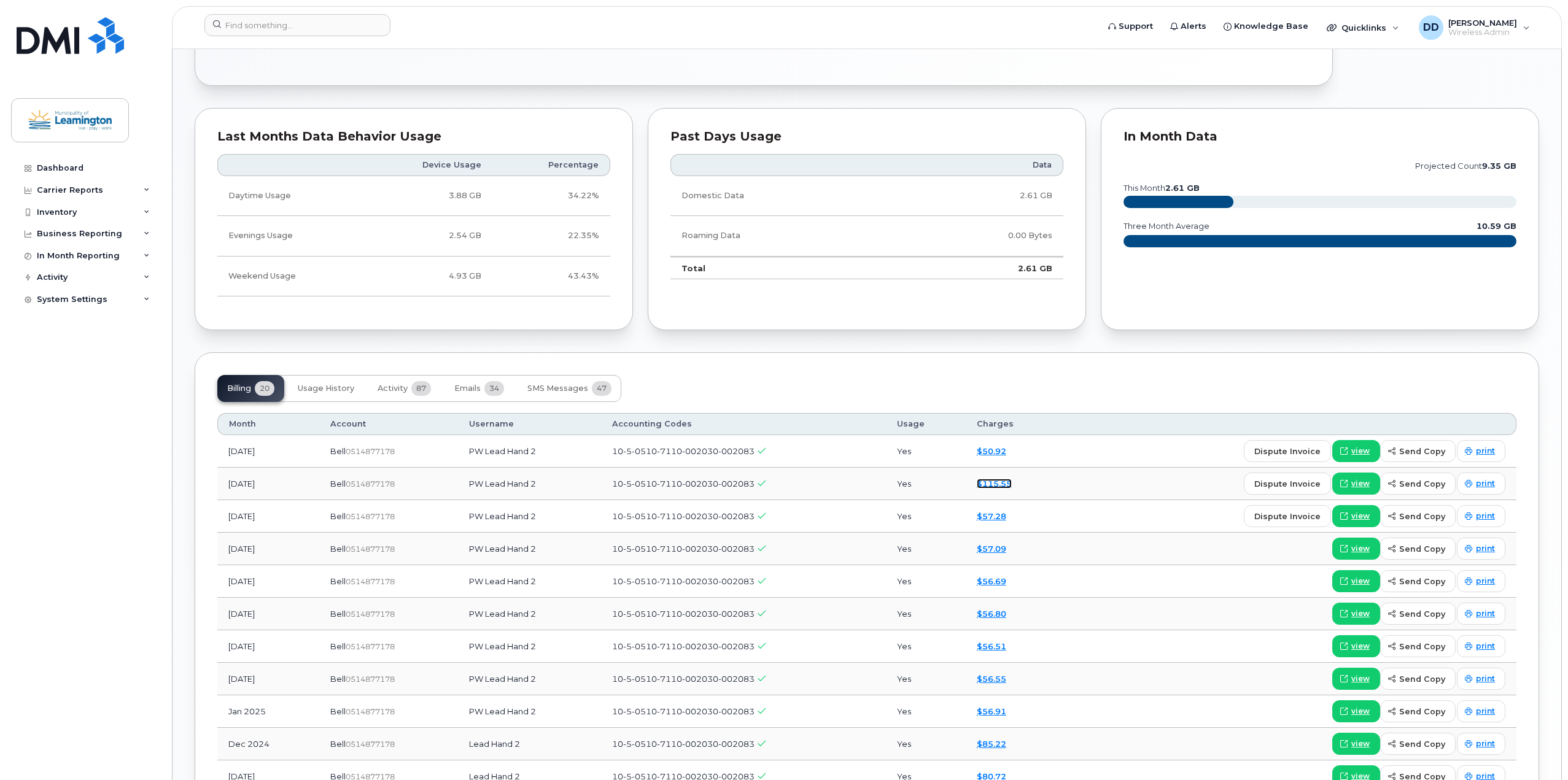
click at [1007, 484] on link "$115.55" at bounding box center [995, 483] width 35 height 10
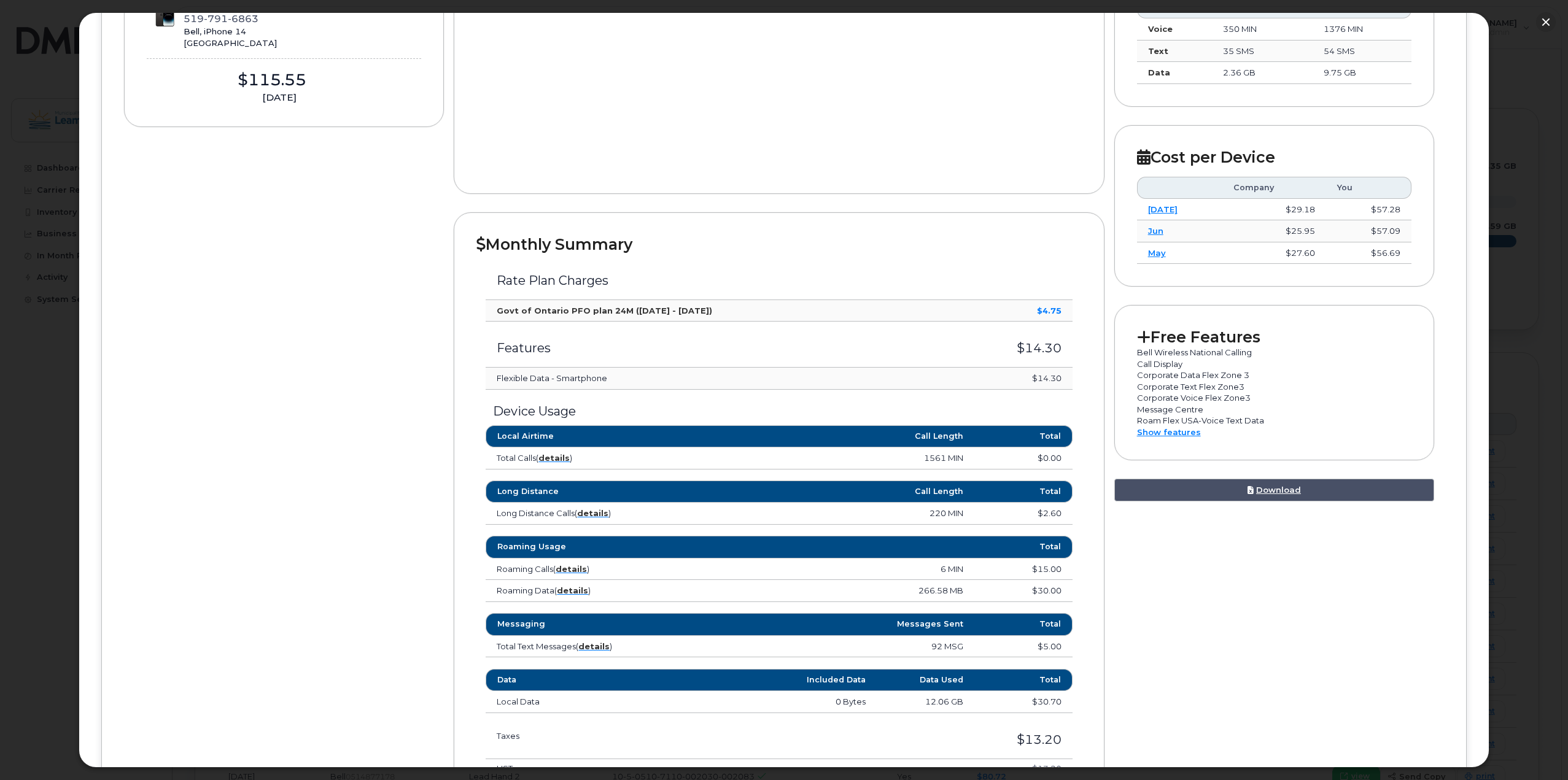
scroll to position [245, 0]
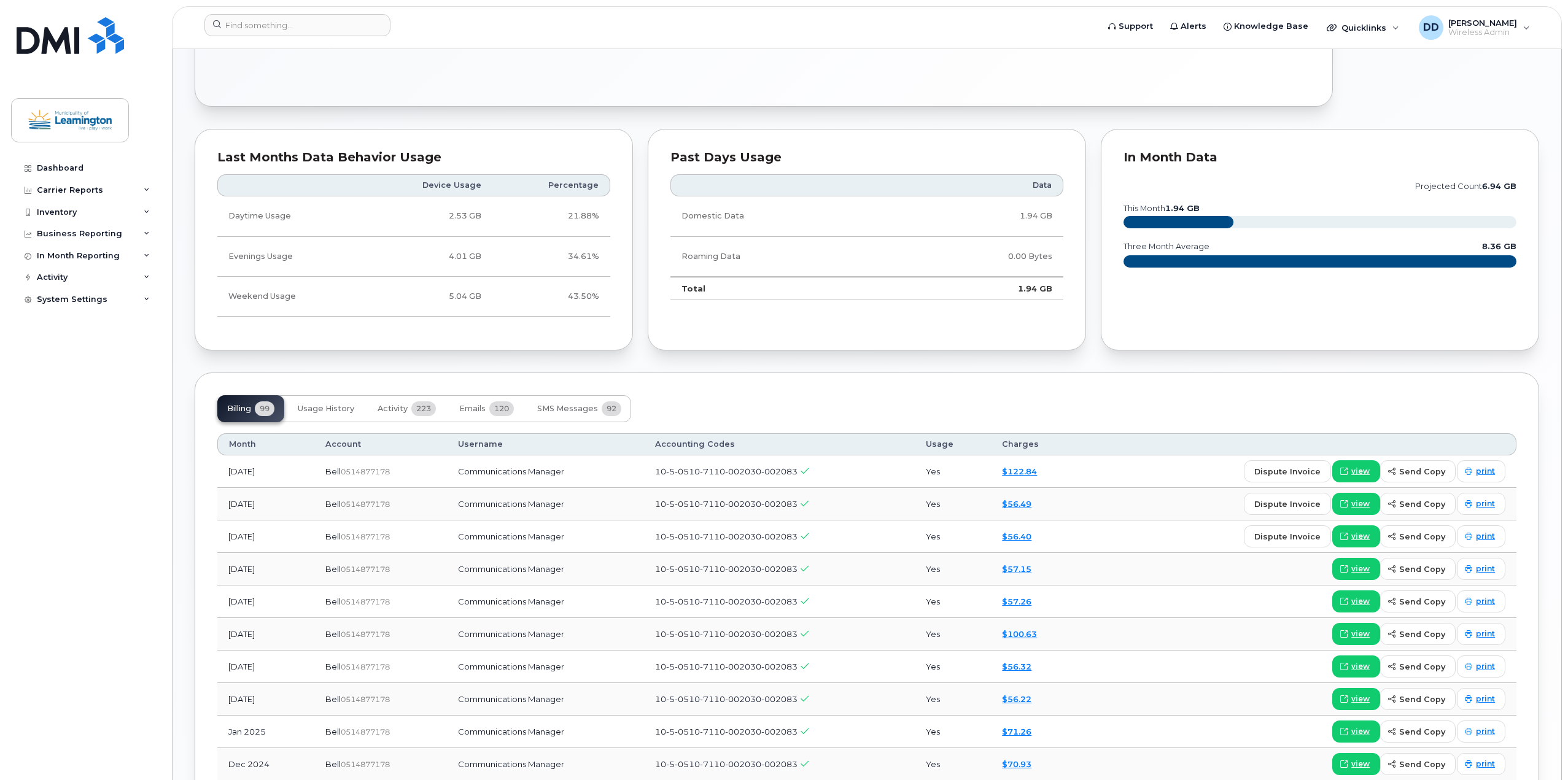
scroll to position [614, 0]
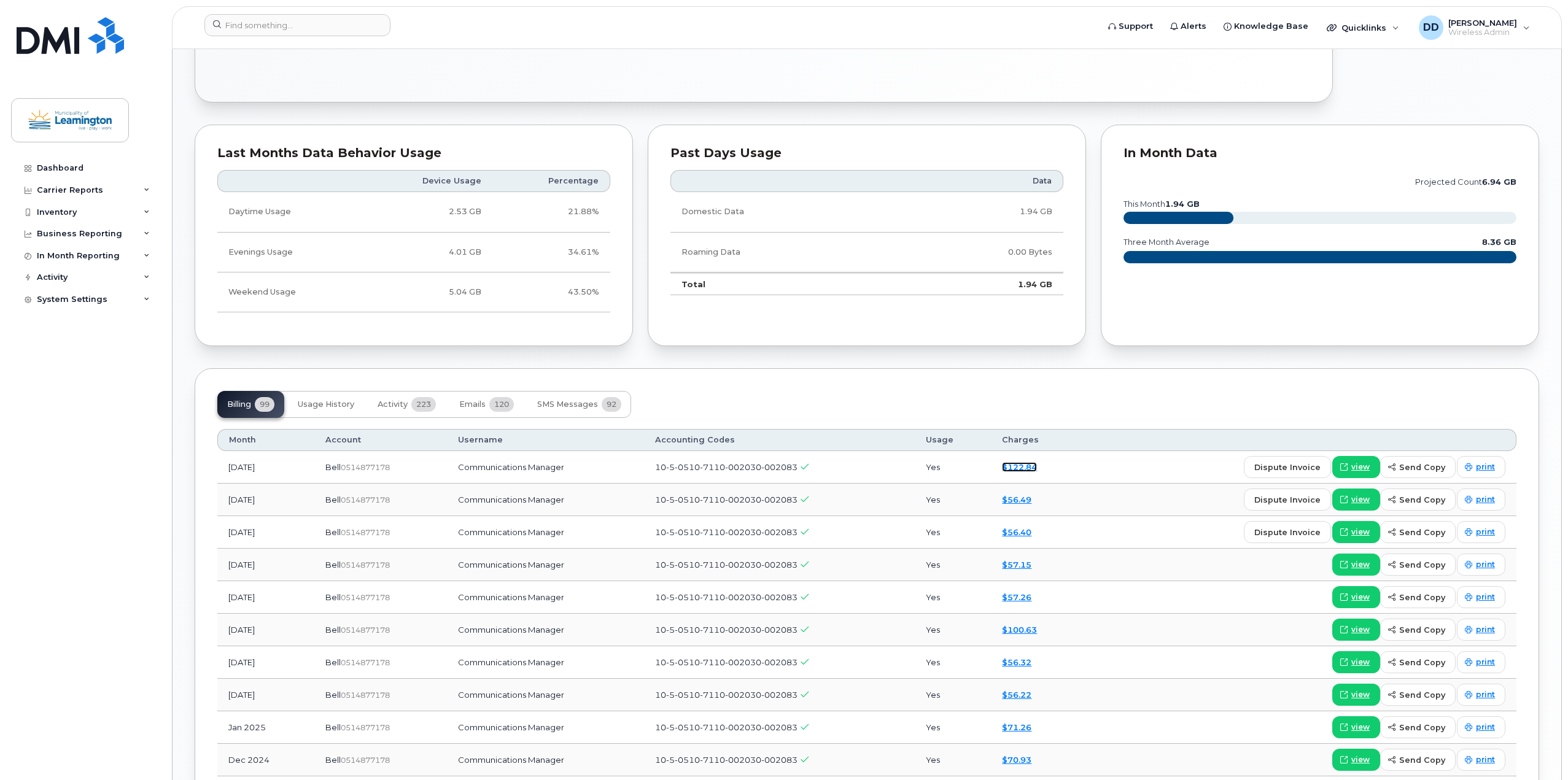
click at [1031, 466] on link "$122.84" at bounding box center [1019, 467] width 35 height 10
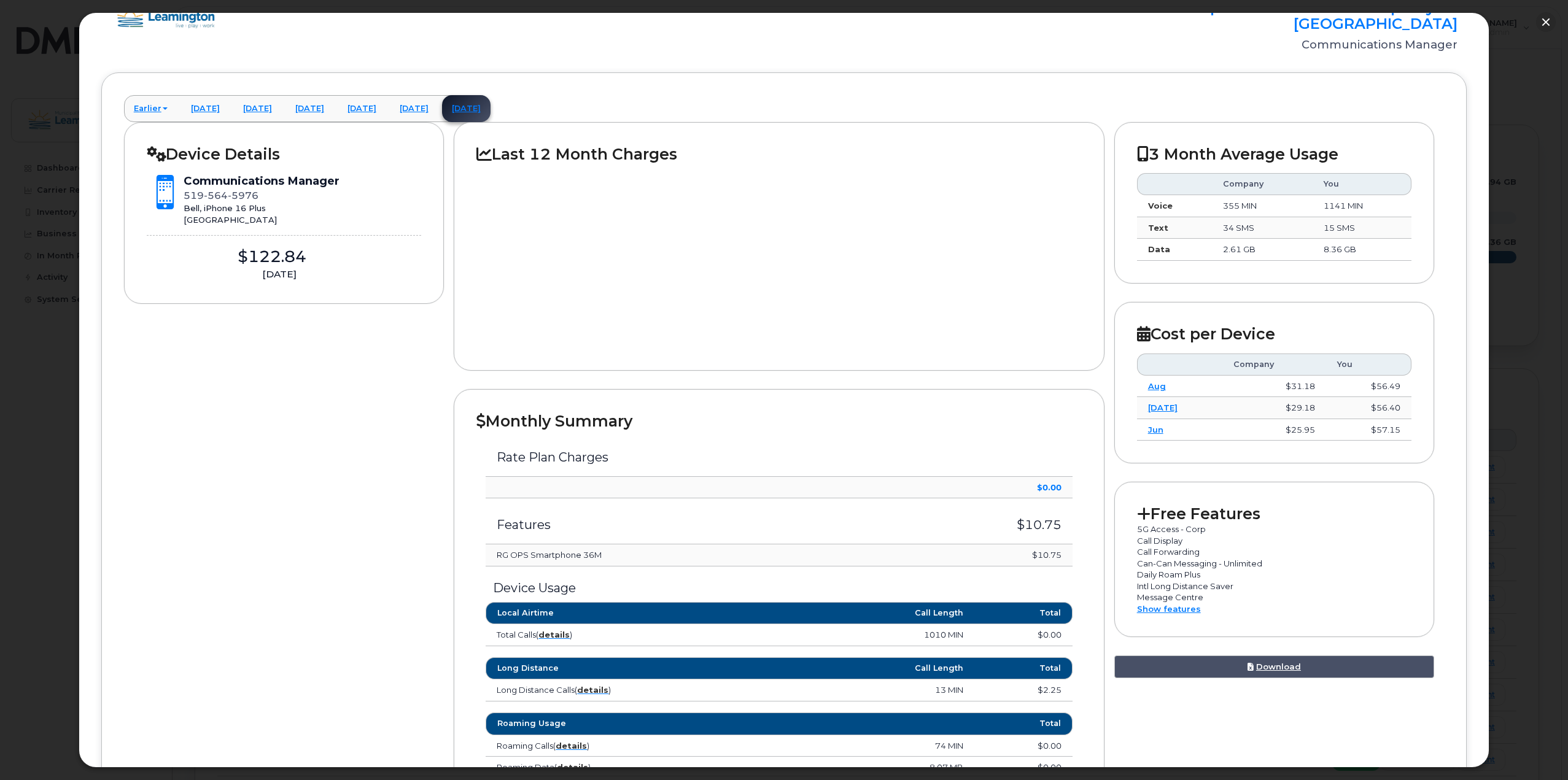
scroll to position [61, 0]
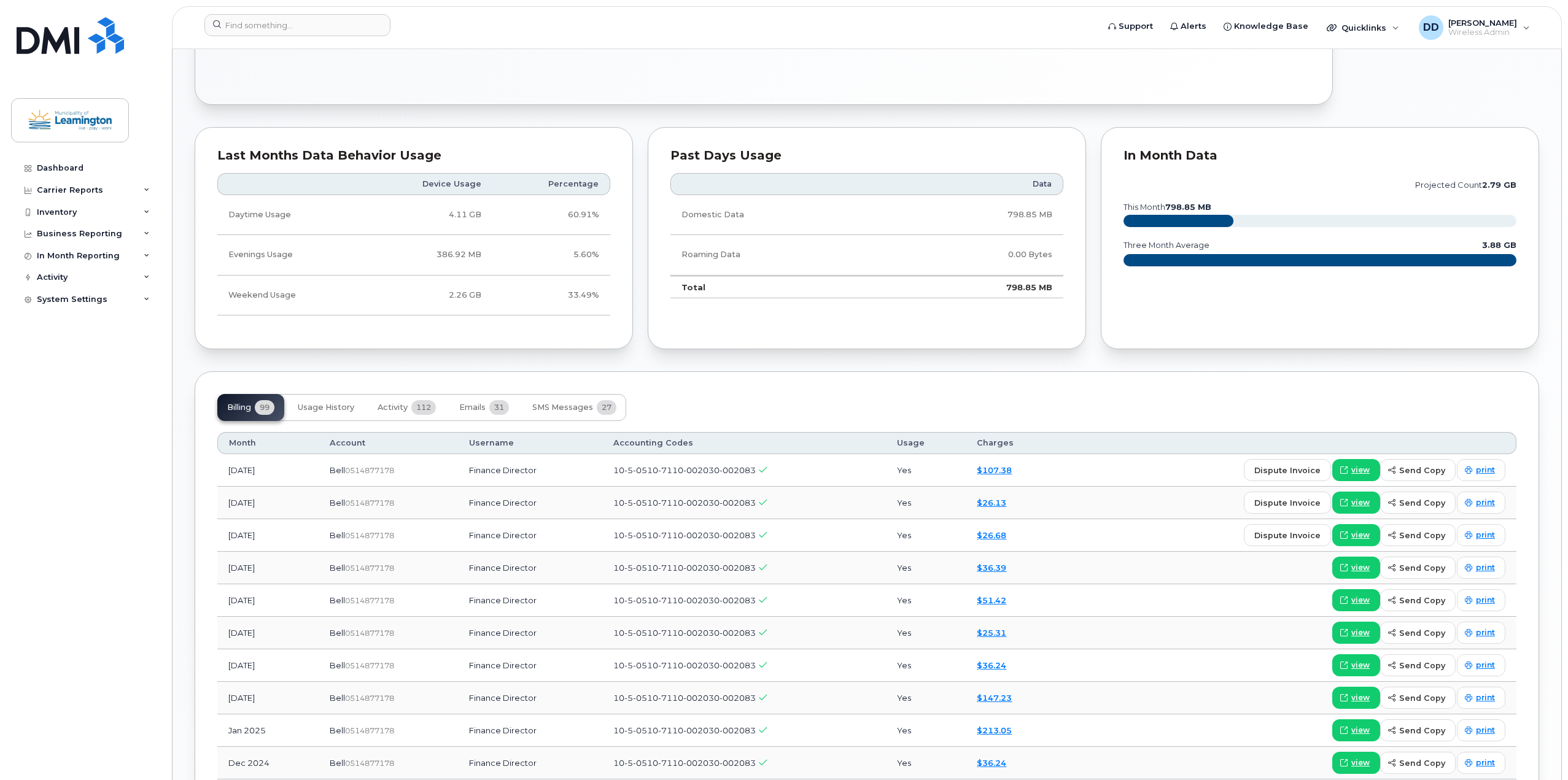
scroll to position [614, 0]
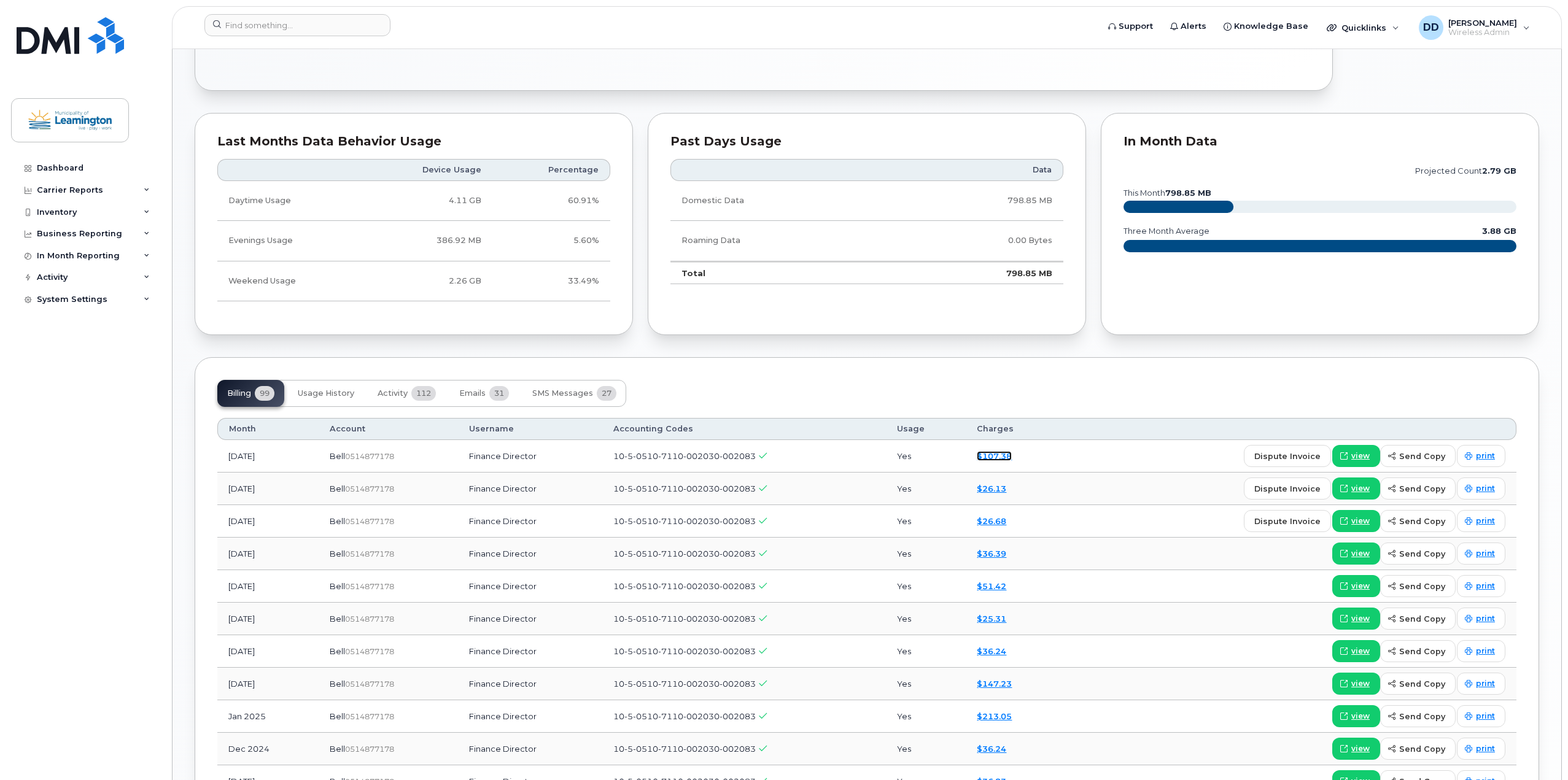
click at [1007, 455] on link "$107.38" at bounding box center [995, 456] width 35 height 10
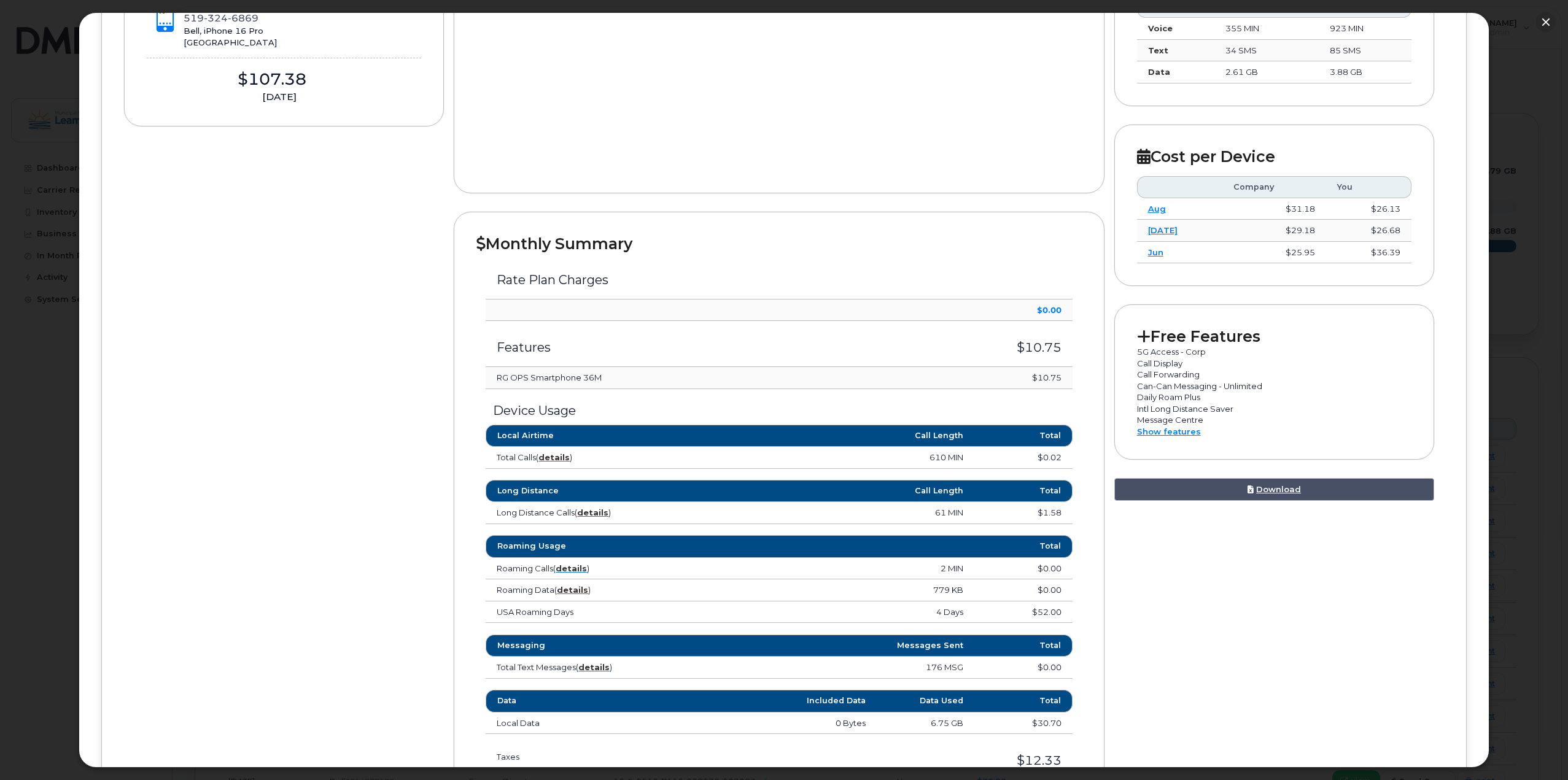
scroll to position [413, 0]
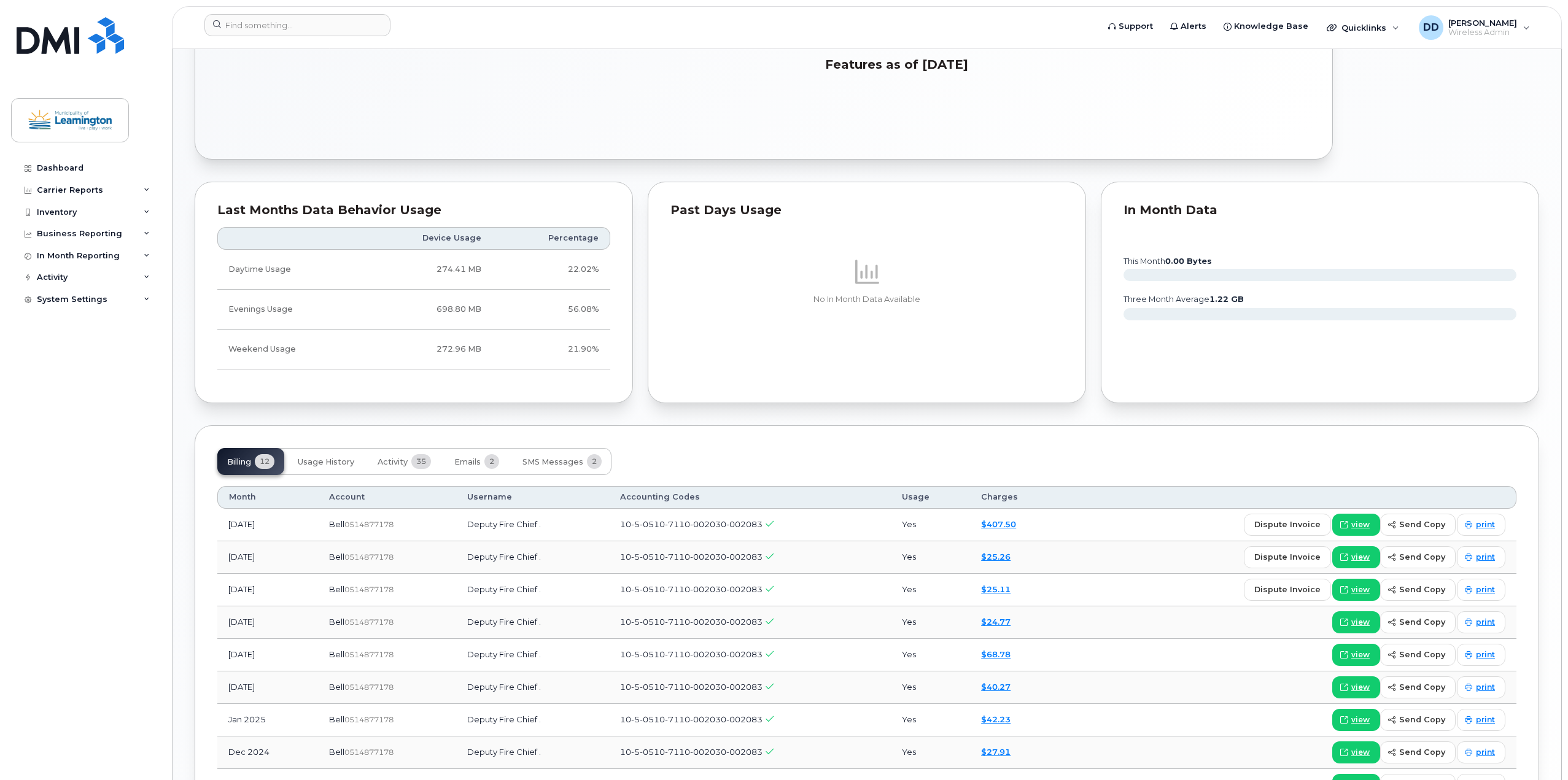
scroll to position [552, 0]
click at [1014, 524] on link "$407.50" at bounding box center [999, 522] width 35 height 10
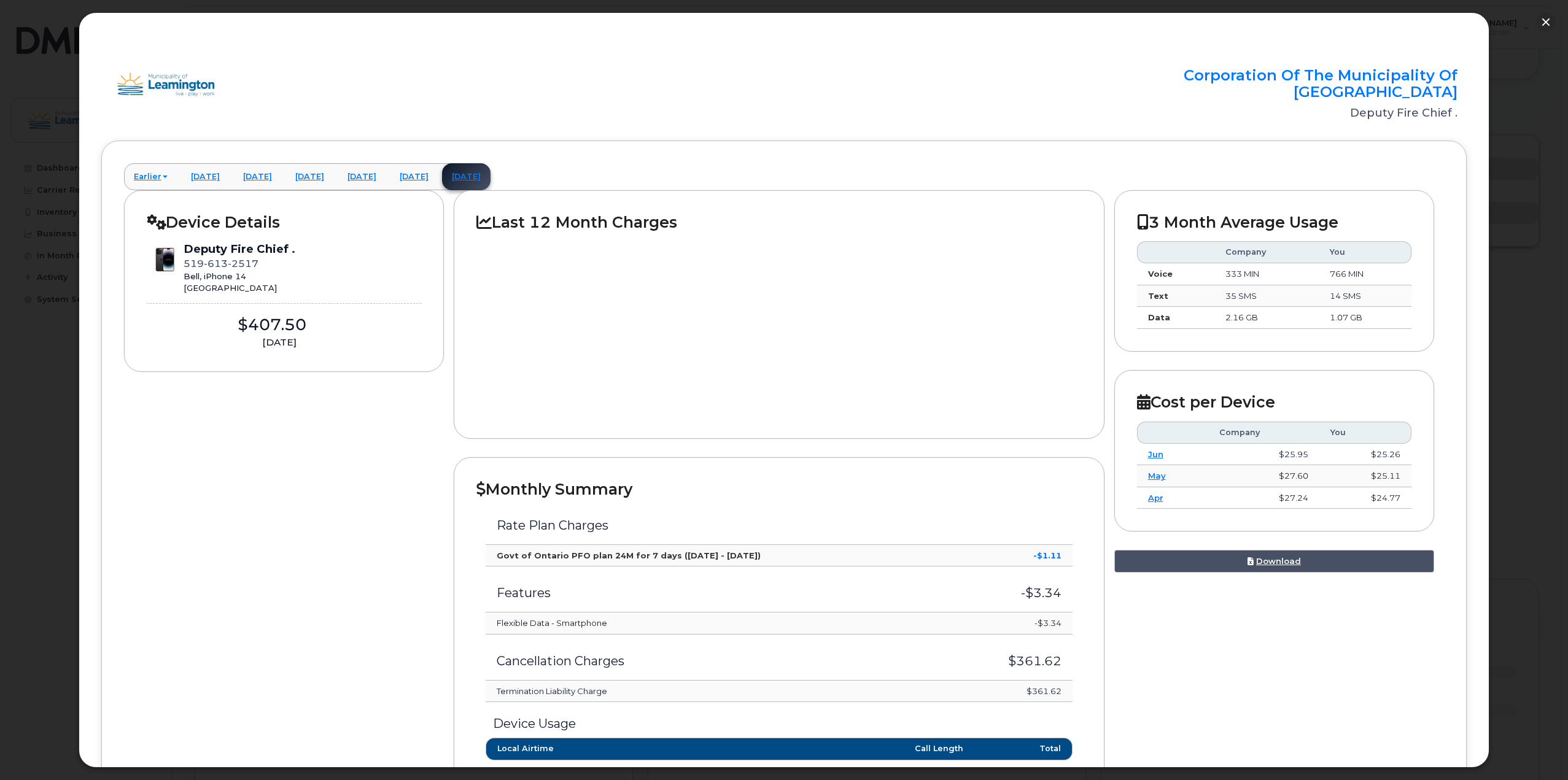
scroll to position [123, 0]
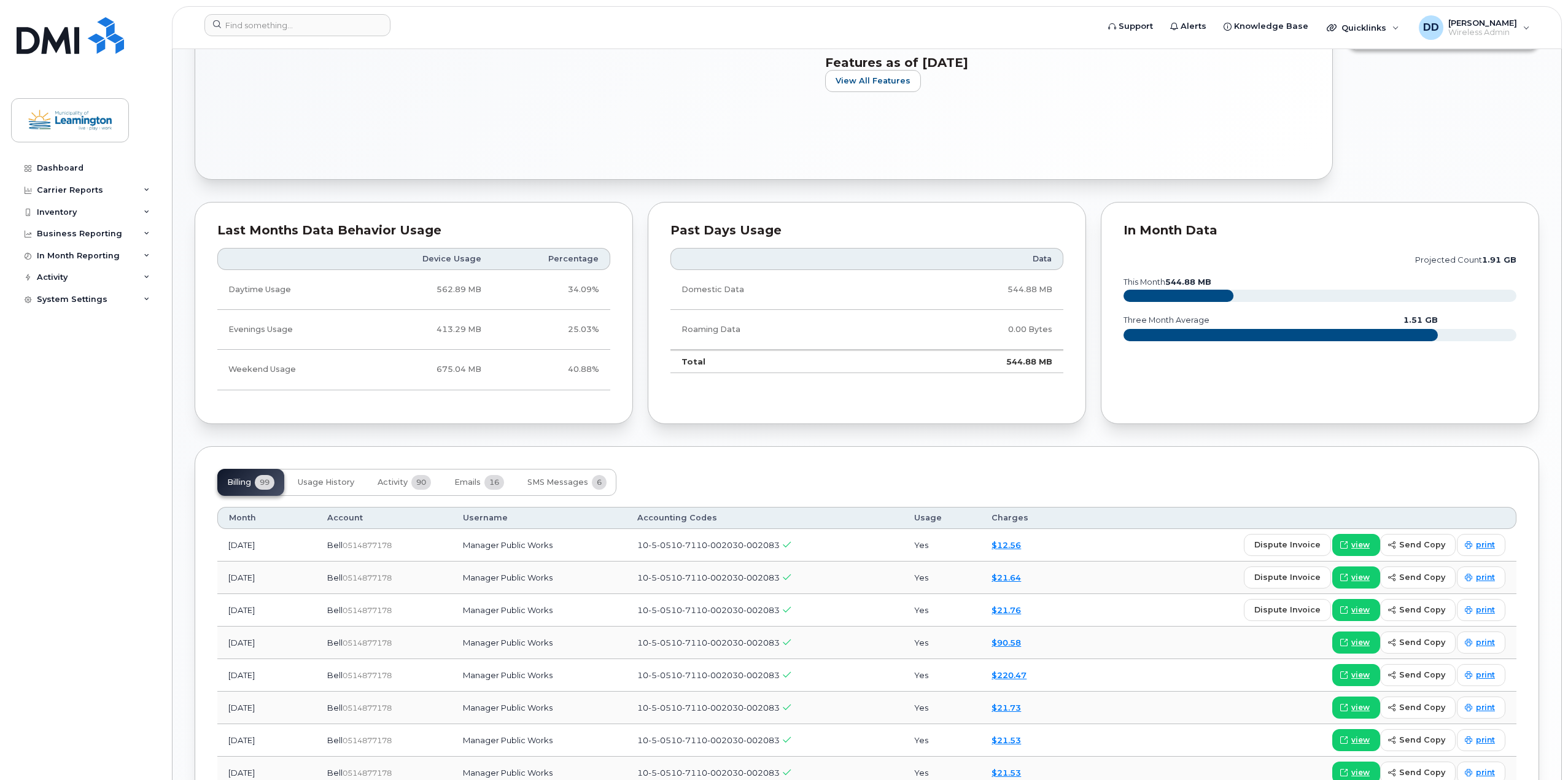
scroll to position [614, 0]
click at [1023, 675] on link "$220.47" at bounding box center [1010, 675] width 35 height 10
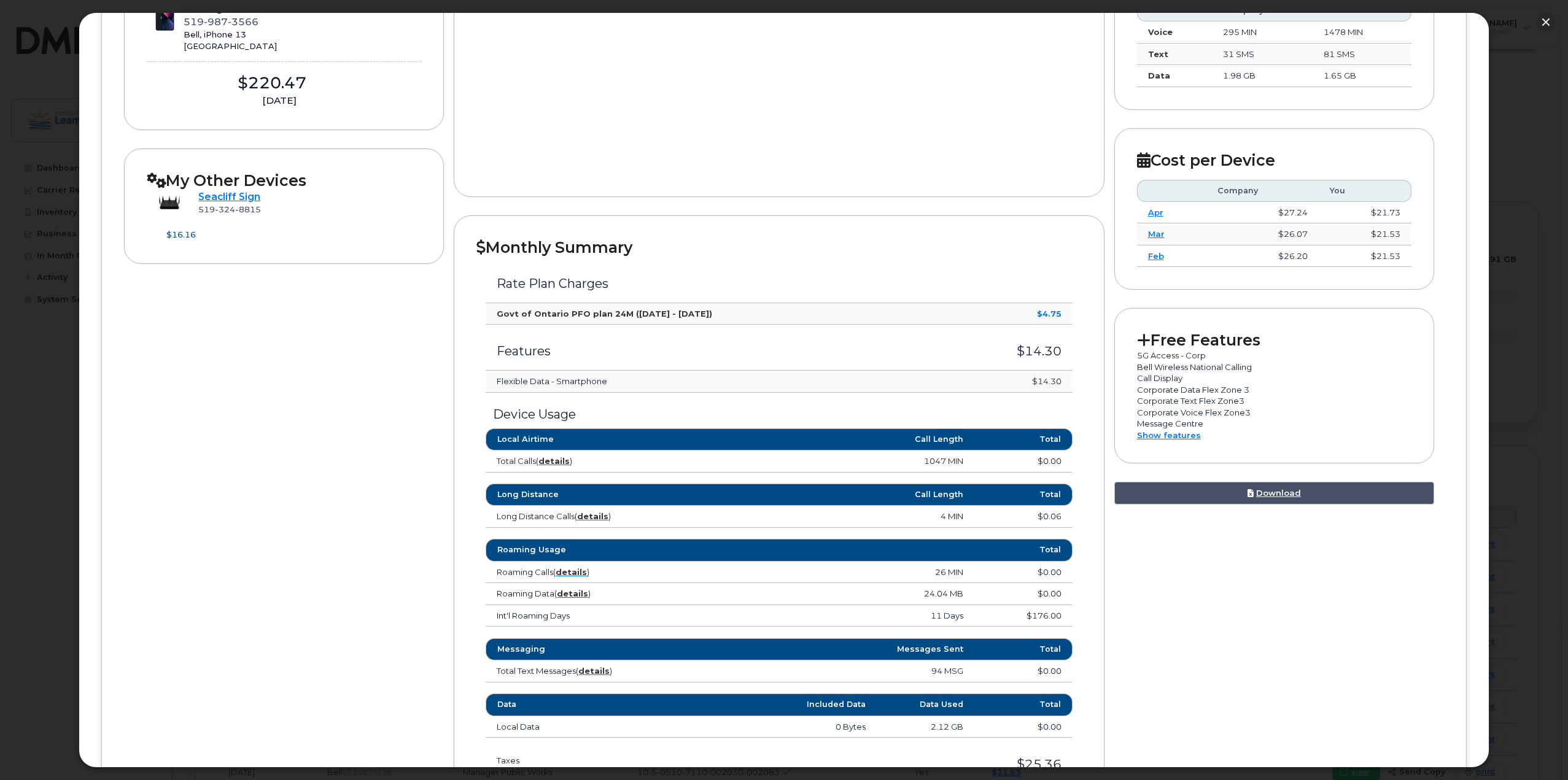
scroll to position [245, 0]
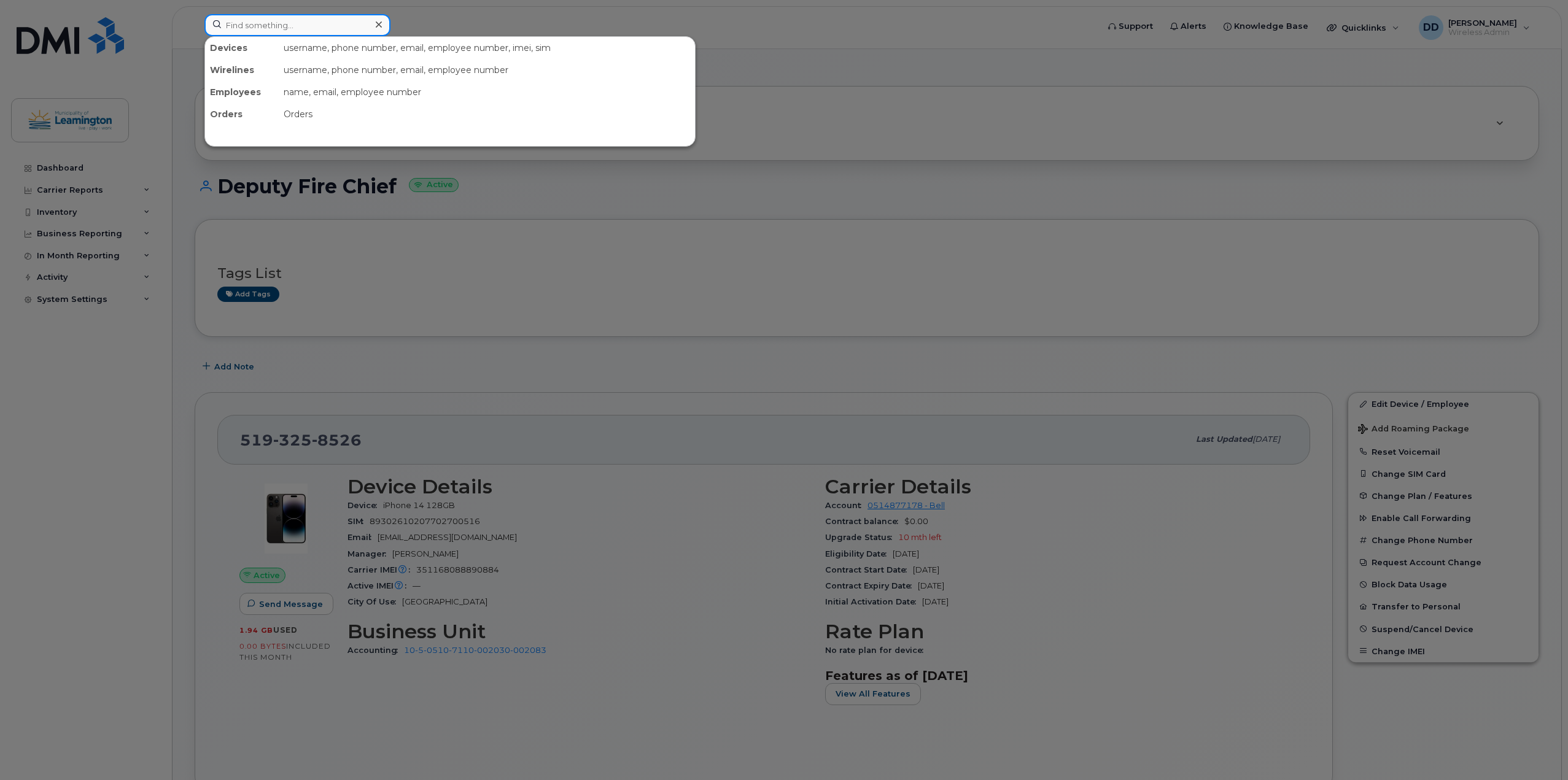
click at [351, 22] on input at bounding box center [297, 25] width 186 height 22
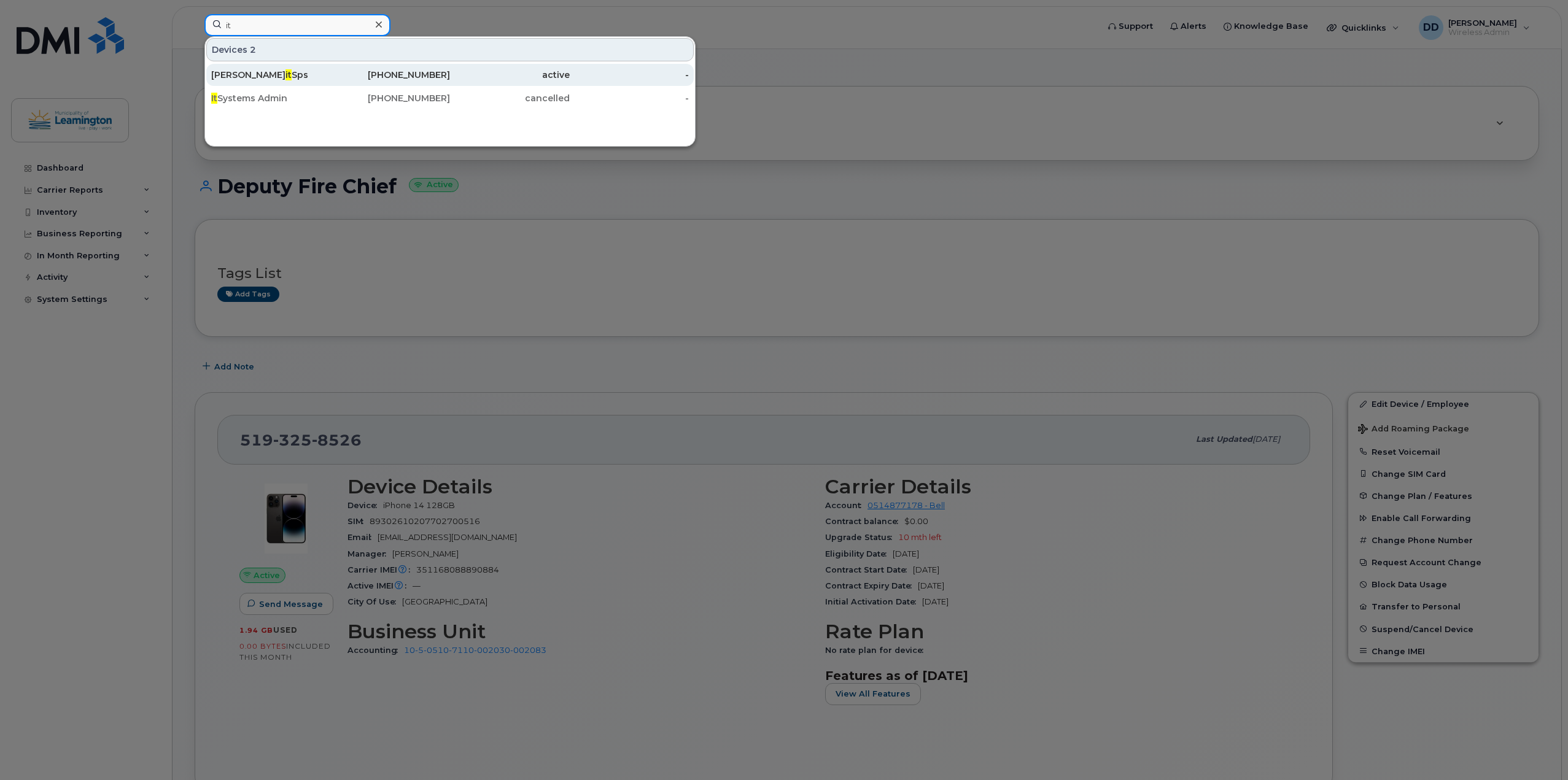
type input "i"
type input "desk"
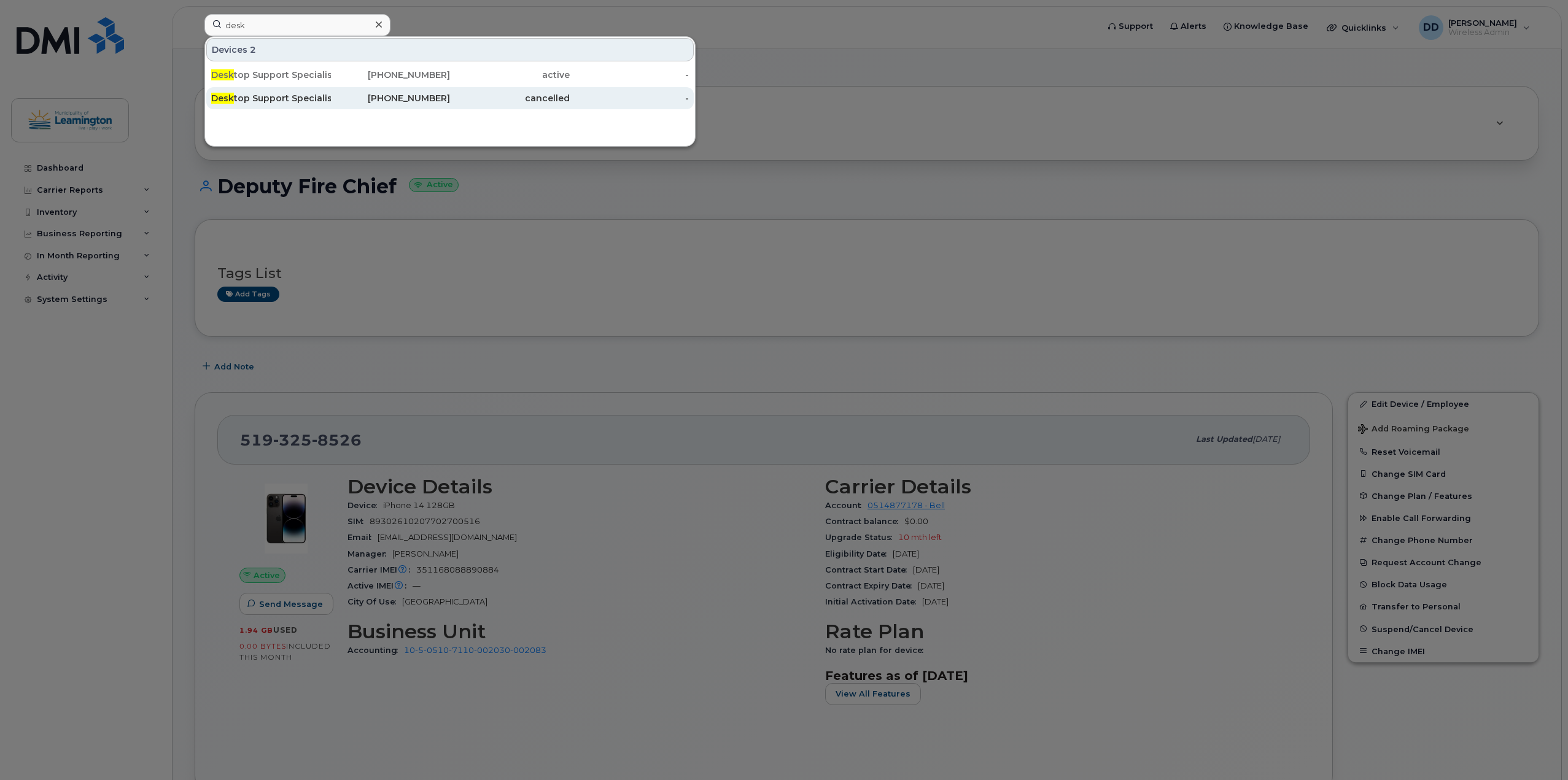
click at [316, 100] on div "Desk top Support Specialist 2" at bounding box center [271, 98] width 119 height 12
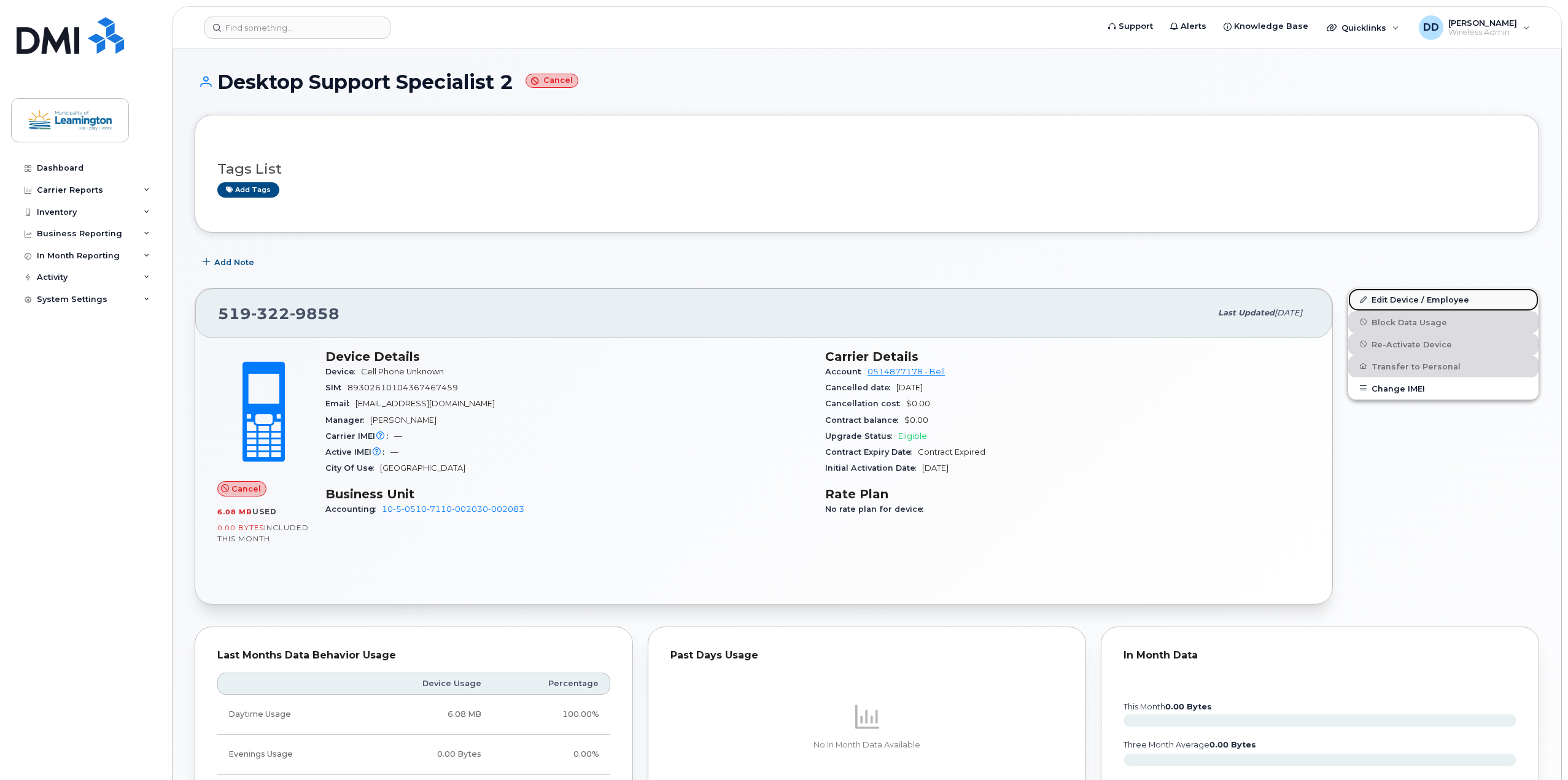
click at [1395, 297] on link "Edit Device / Employee" at bounding box center [1443, 299] width 190 height 22
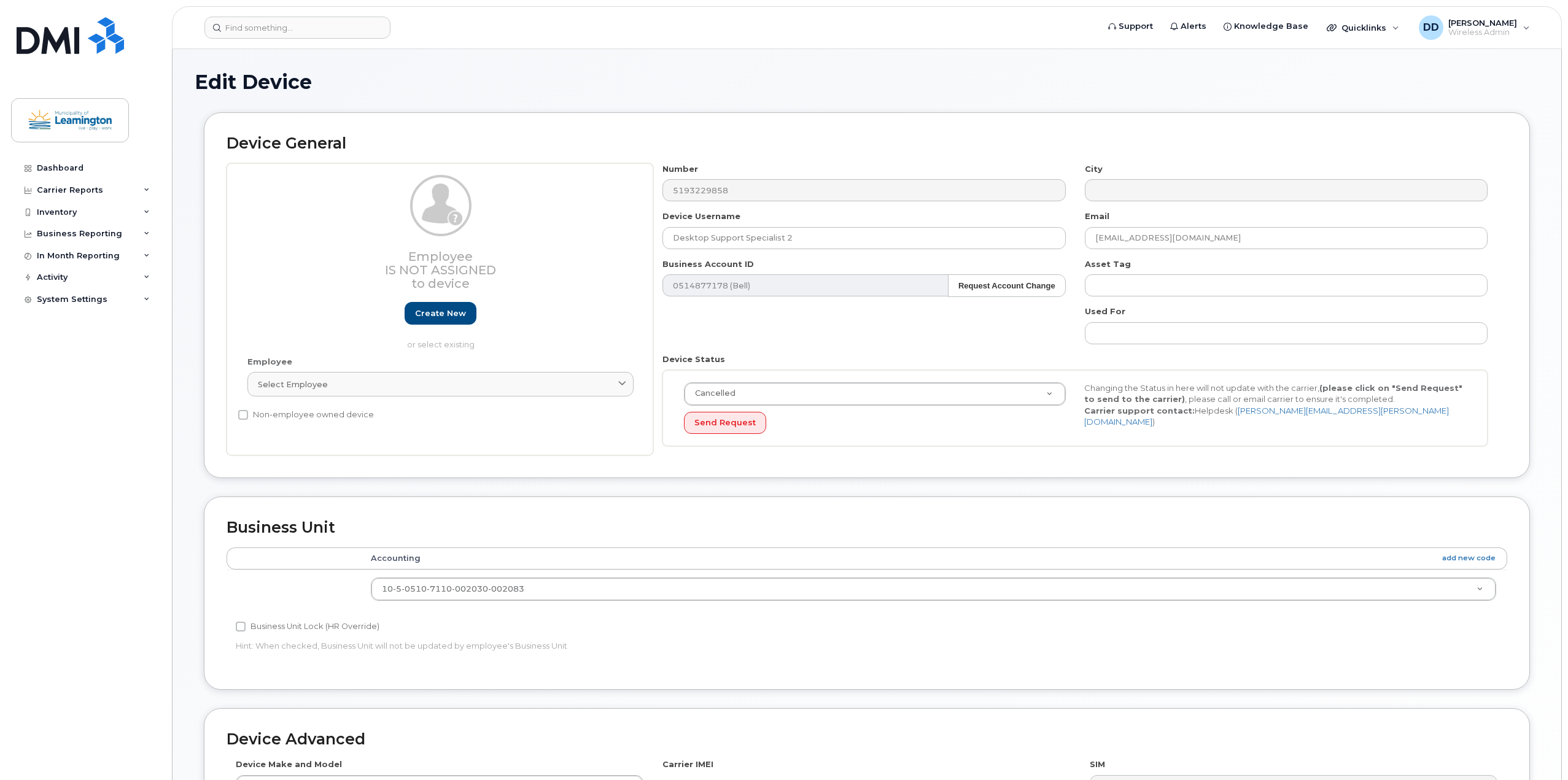
select select "82794"
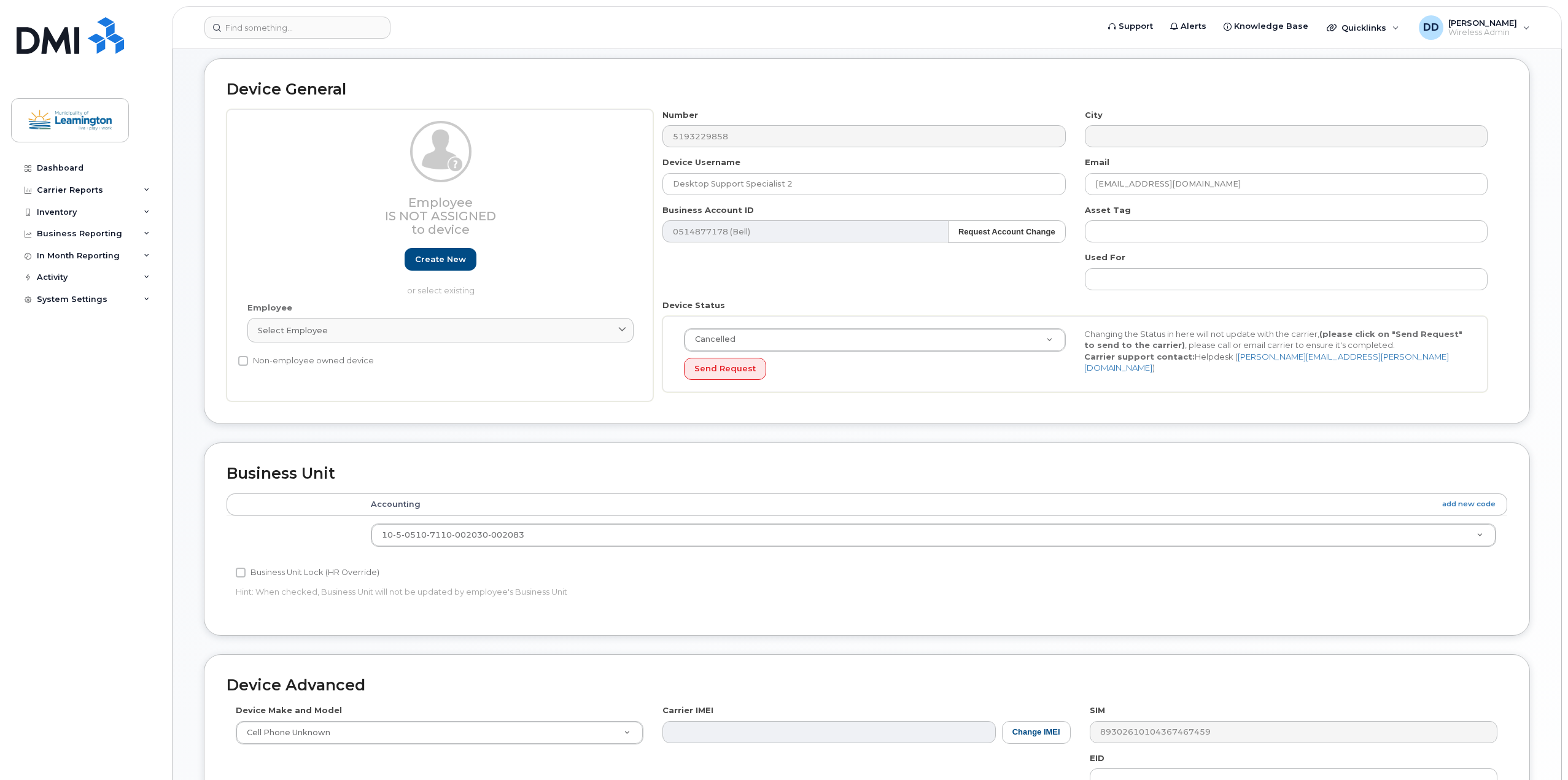
scroll to position [49, 0]
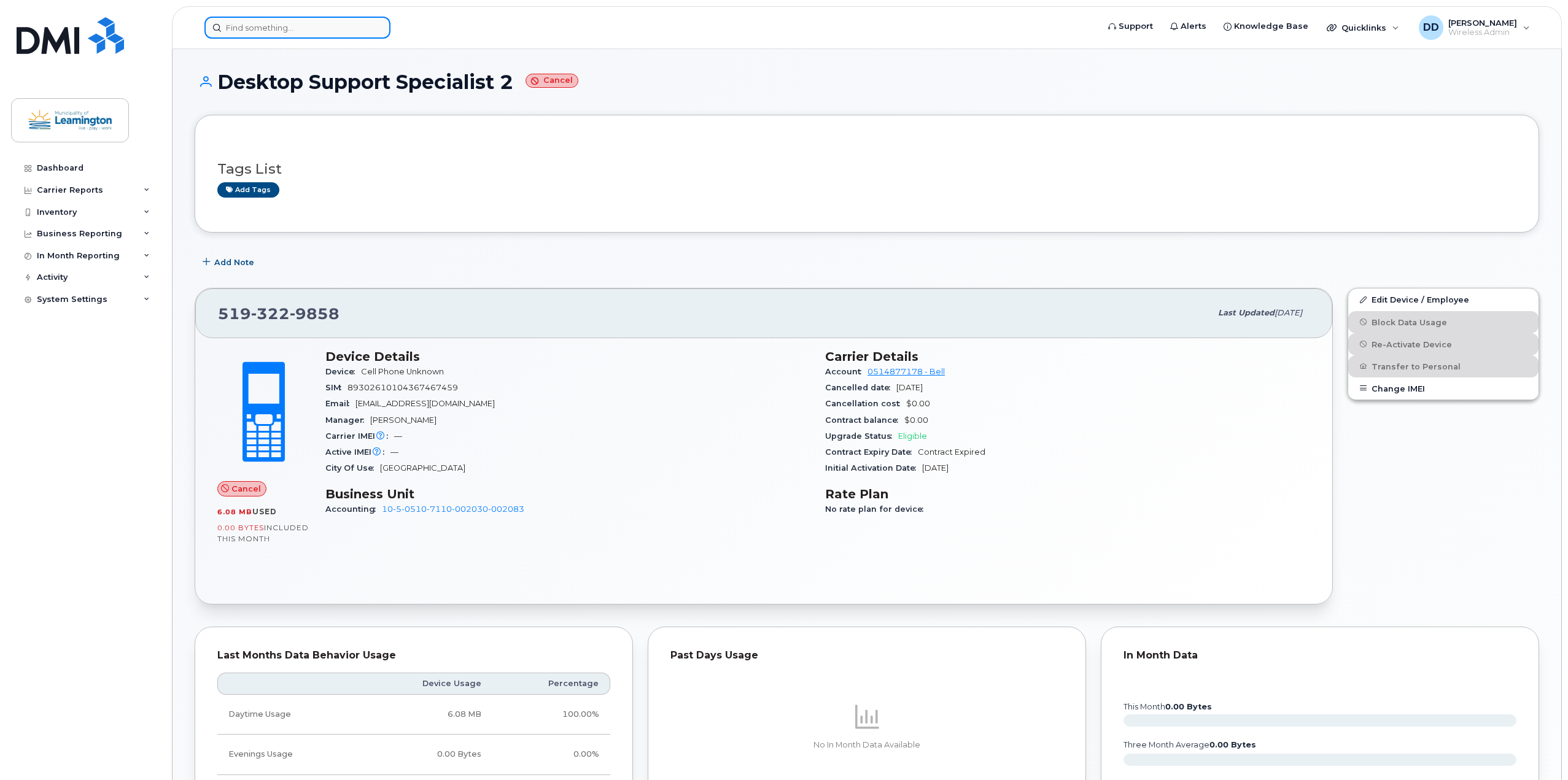
click at [276, 24] on input at bounding box center [297, 27] width 186 height 22
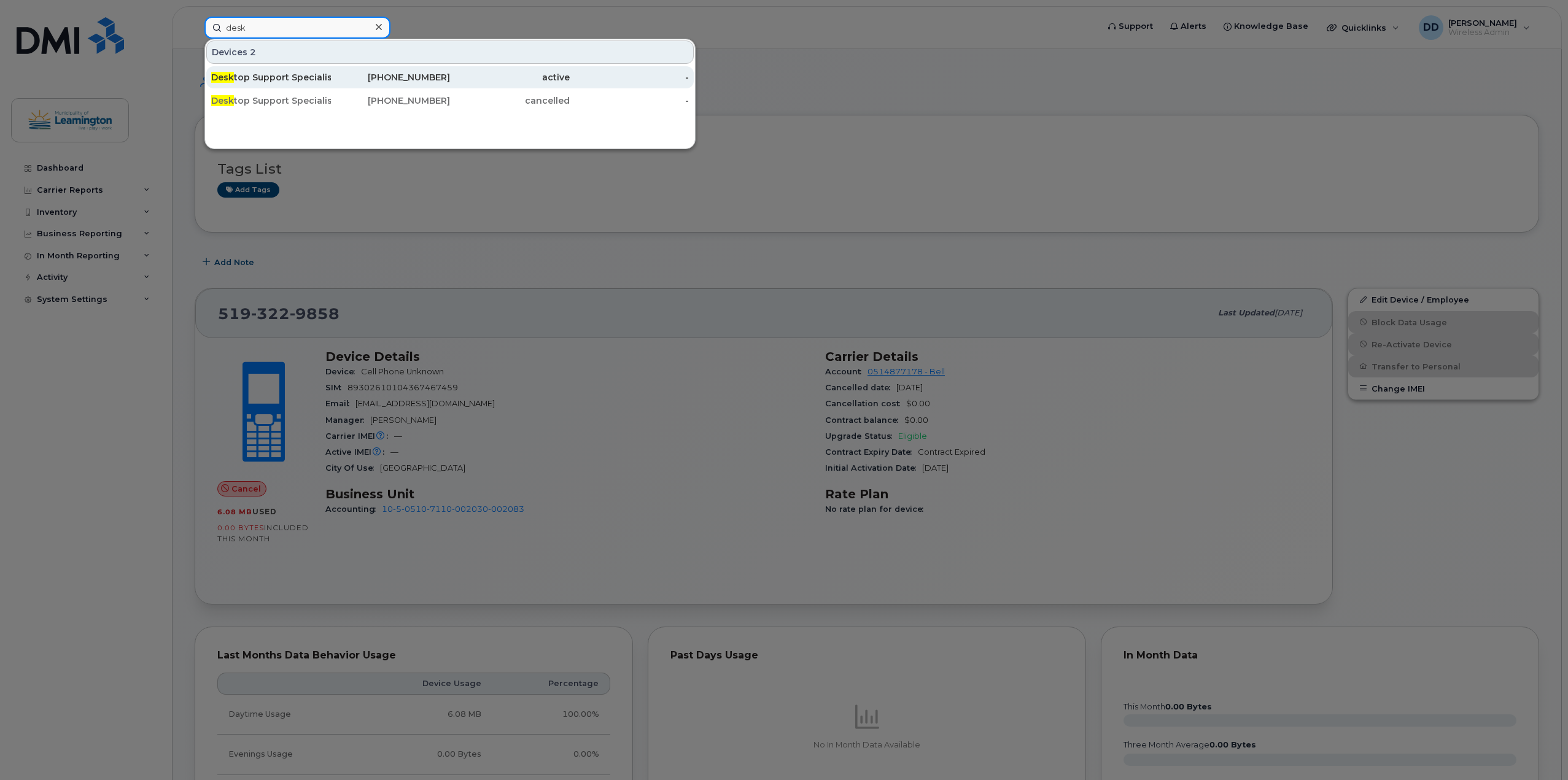
type input "desk"
click at [269, 76] on div "Desk top Support Specialist" at bounding box center [271, 77] width 119 height 12
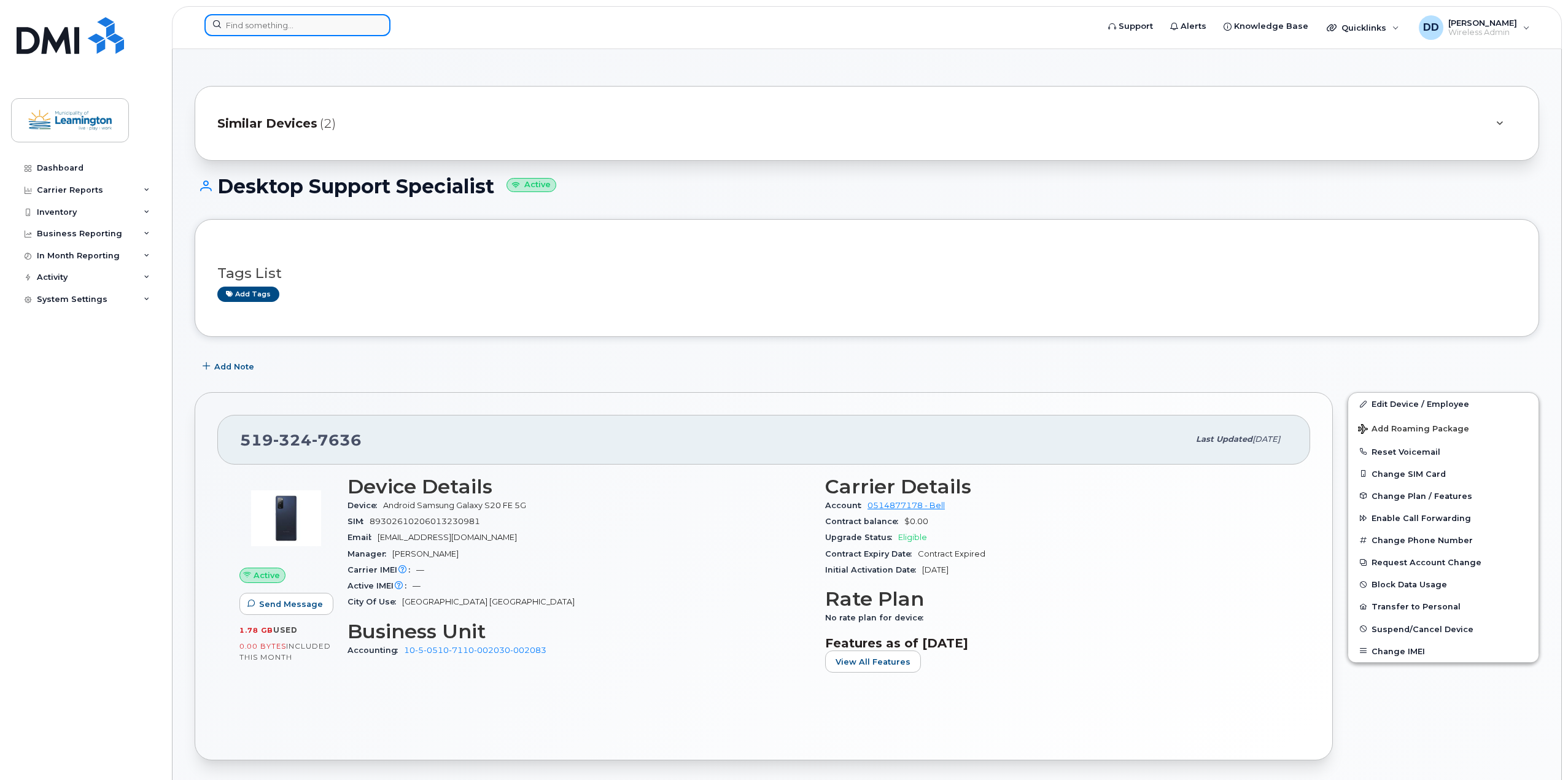
click at [272, 25] on input at bounding box center [297, 25] width 186 height 22
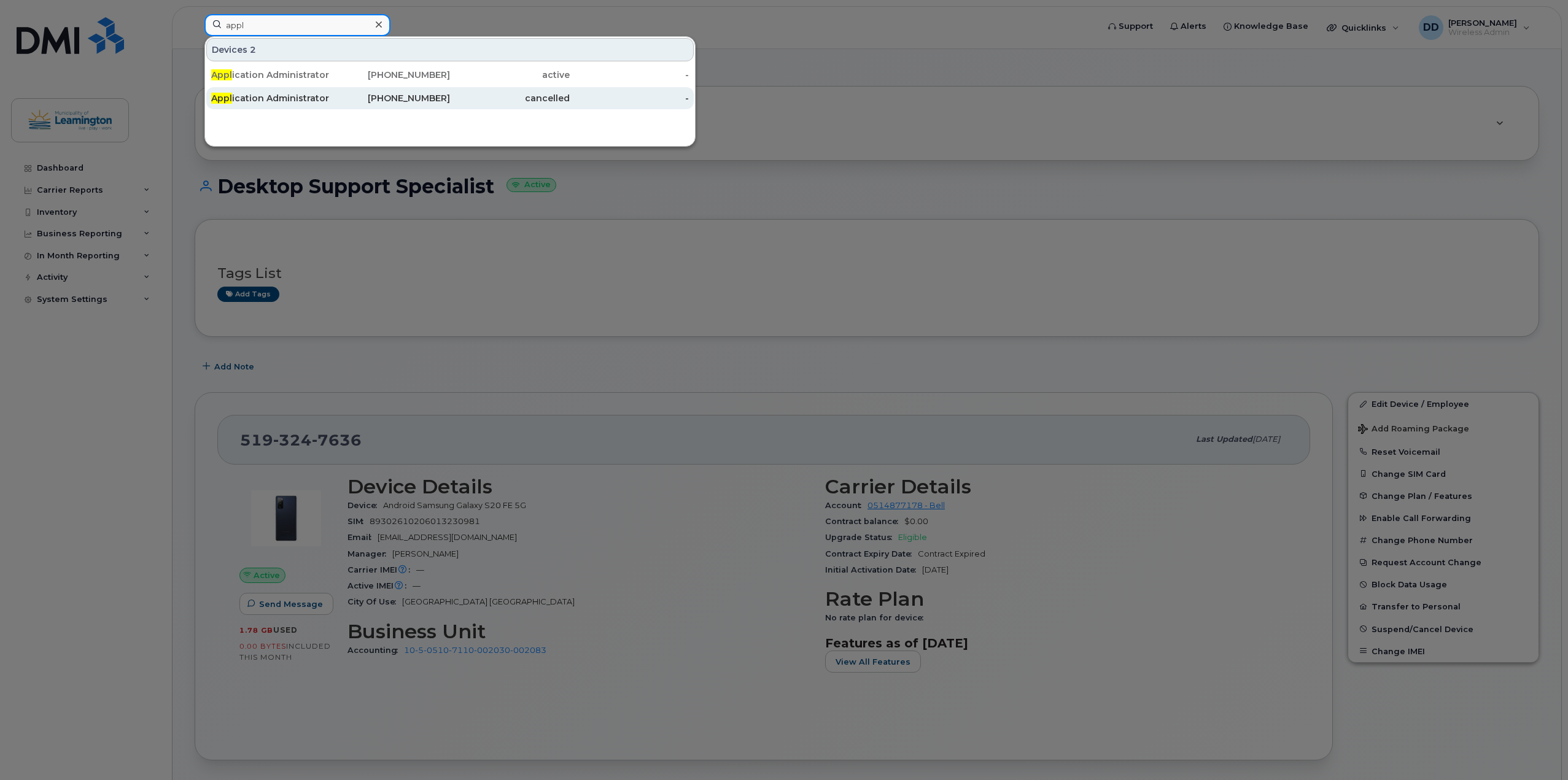
type input "appl"
click at [271, 101] on div "Appl ication Administrator II" at bounding box center [271, 98] width 119 height 12
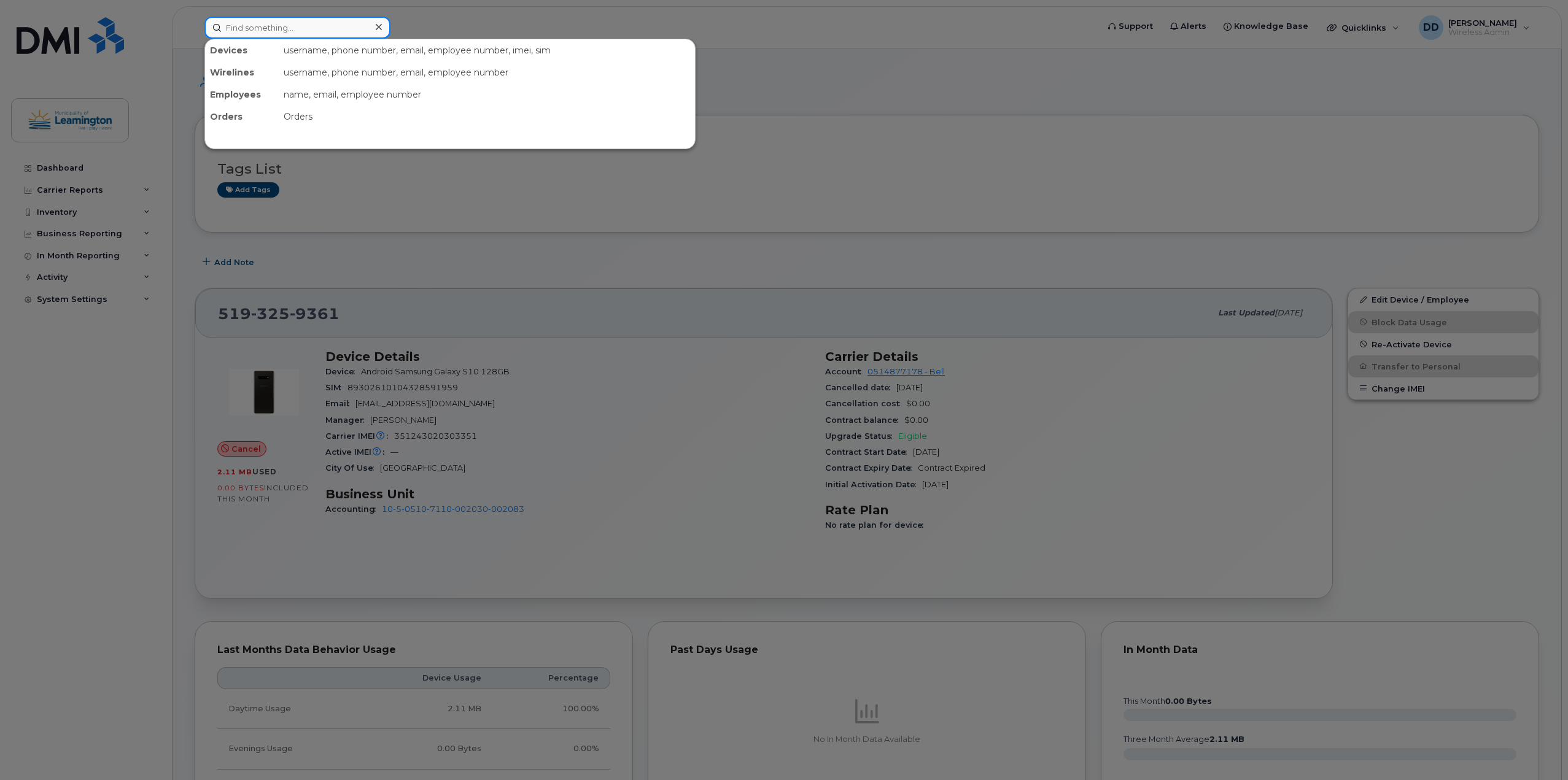
click at [261, 30] on input at bounding box center [297, 27] width 186 height 22
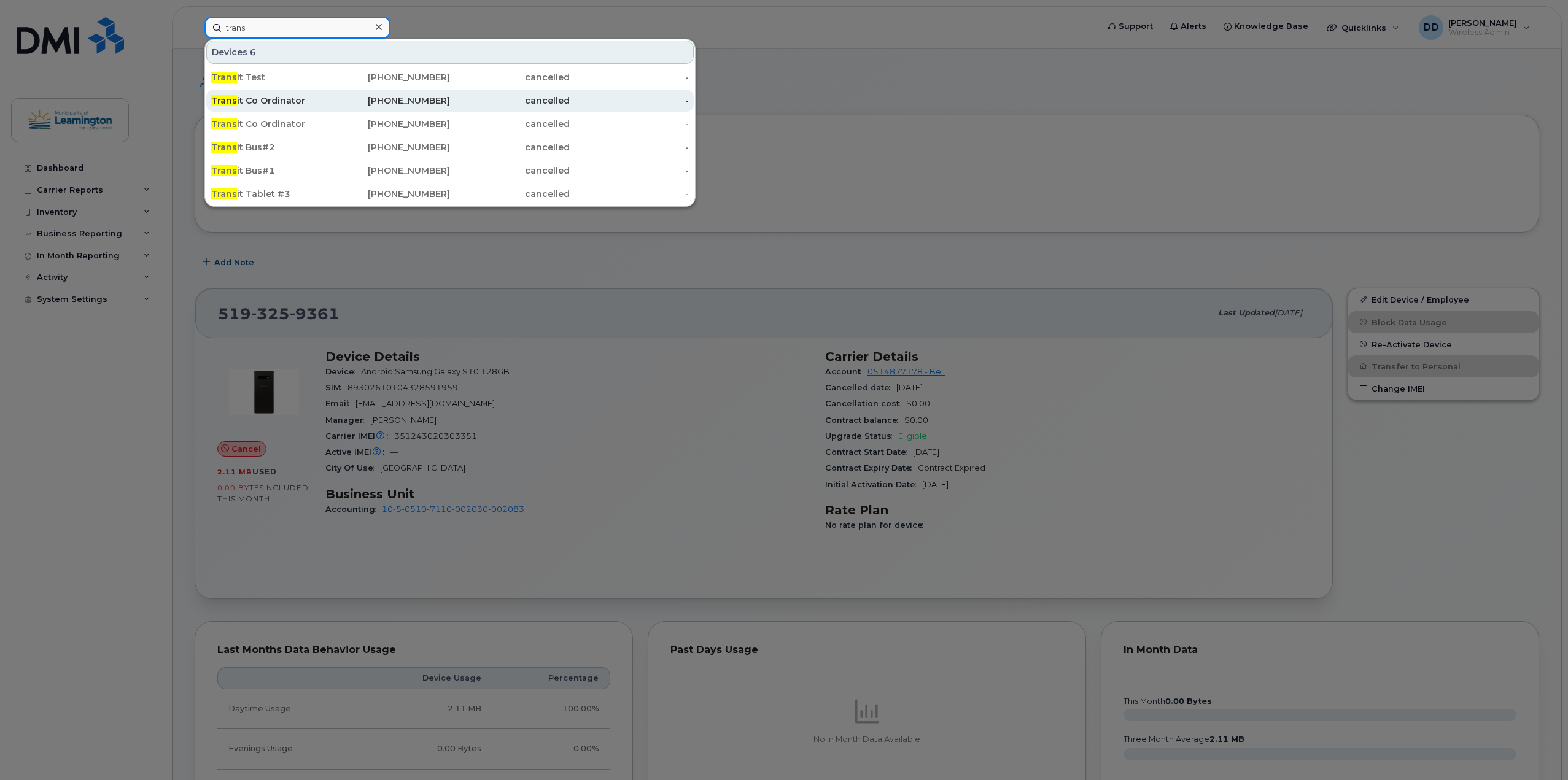
type input "trans"
click at [246, 100] on div "Trans it Co Ordinator" at bounding box center [271, 100] width 119 height 12
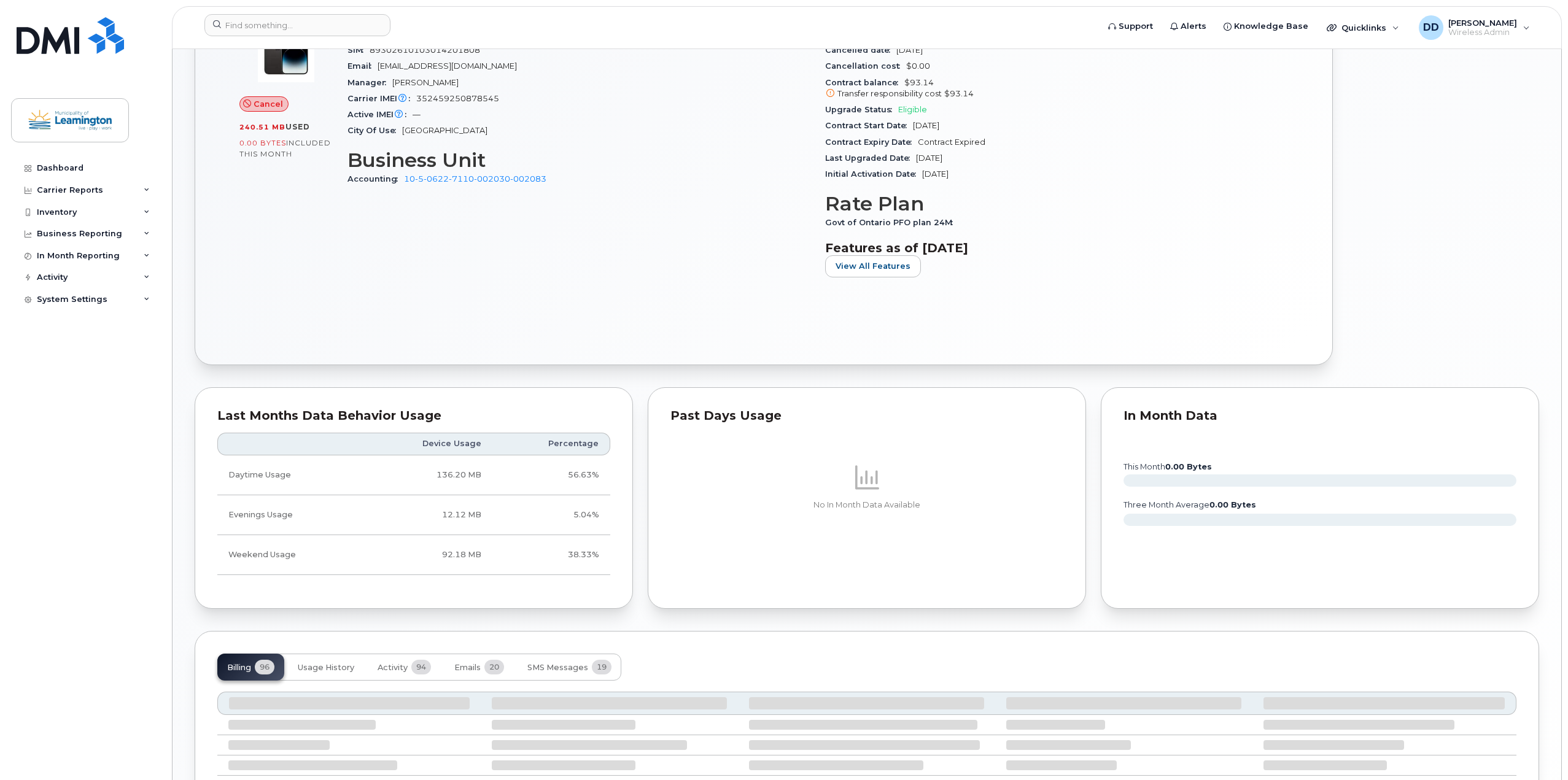
scroll to position [539, 0]
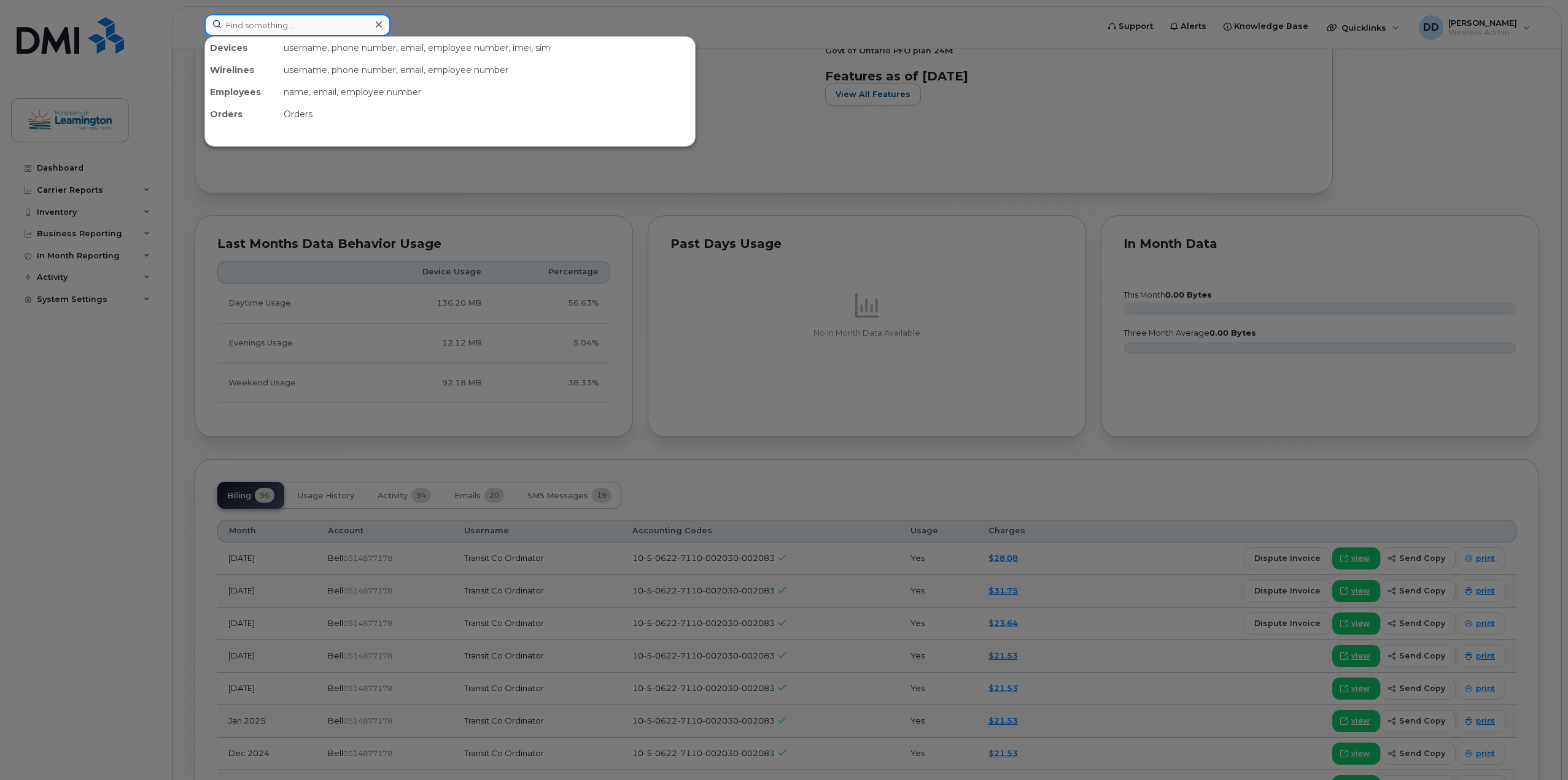
click at [252, 24] on input at bounding box center [297, 25] width 186 height 22
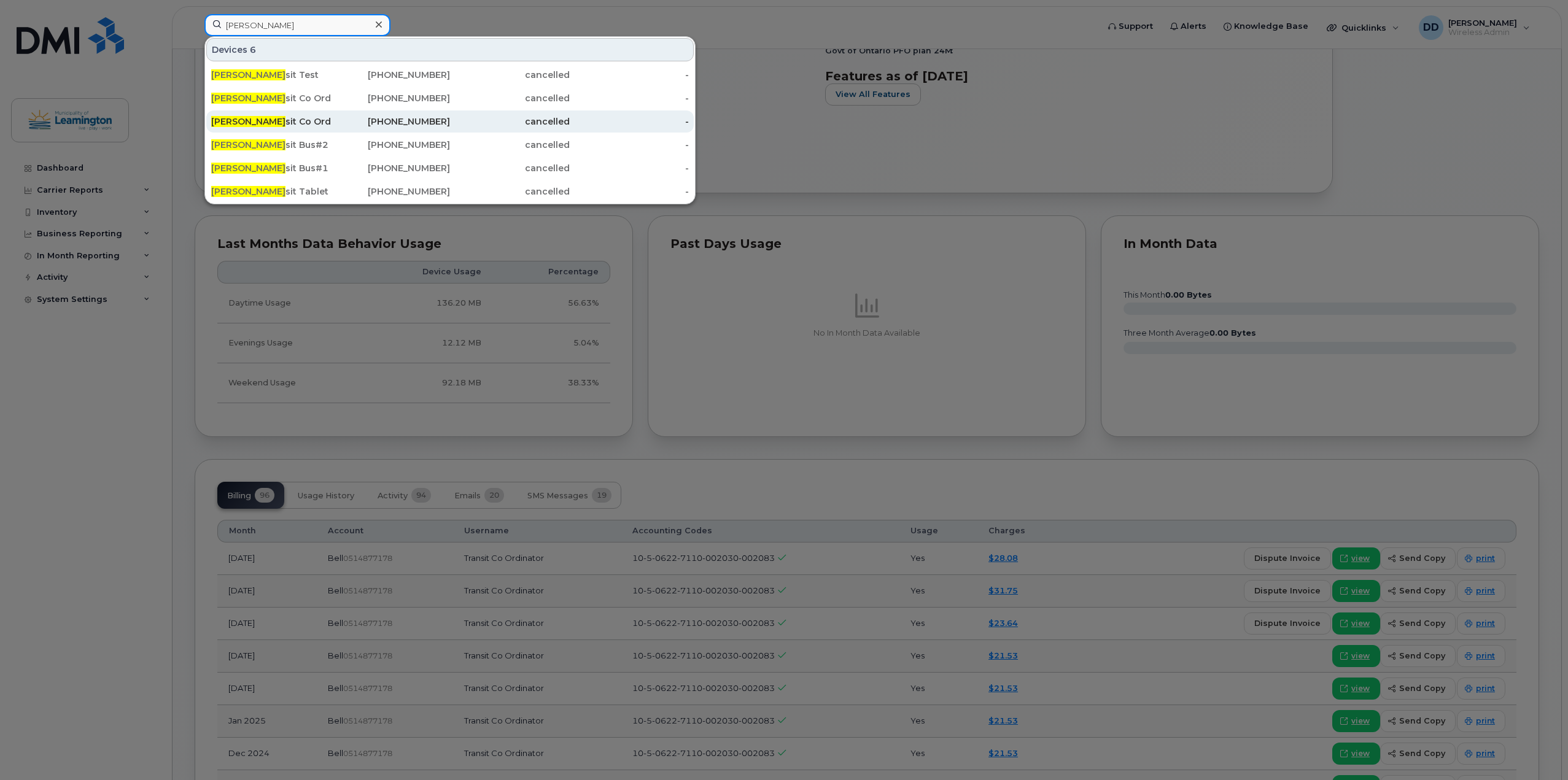
type input "tran"
click at [269, 119] on div "Tran sit Co Ordinator" at bounding box center [271, 121] width 119 height 12
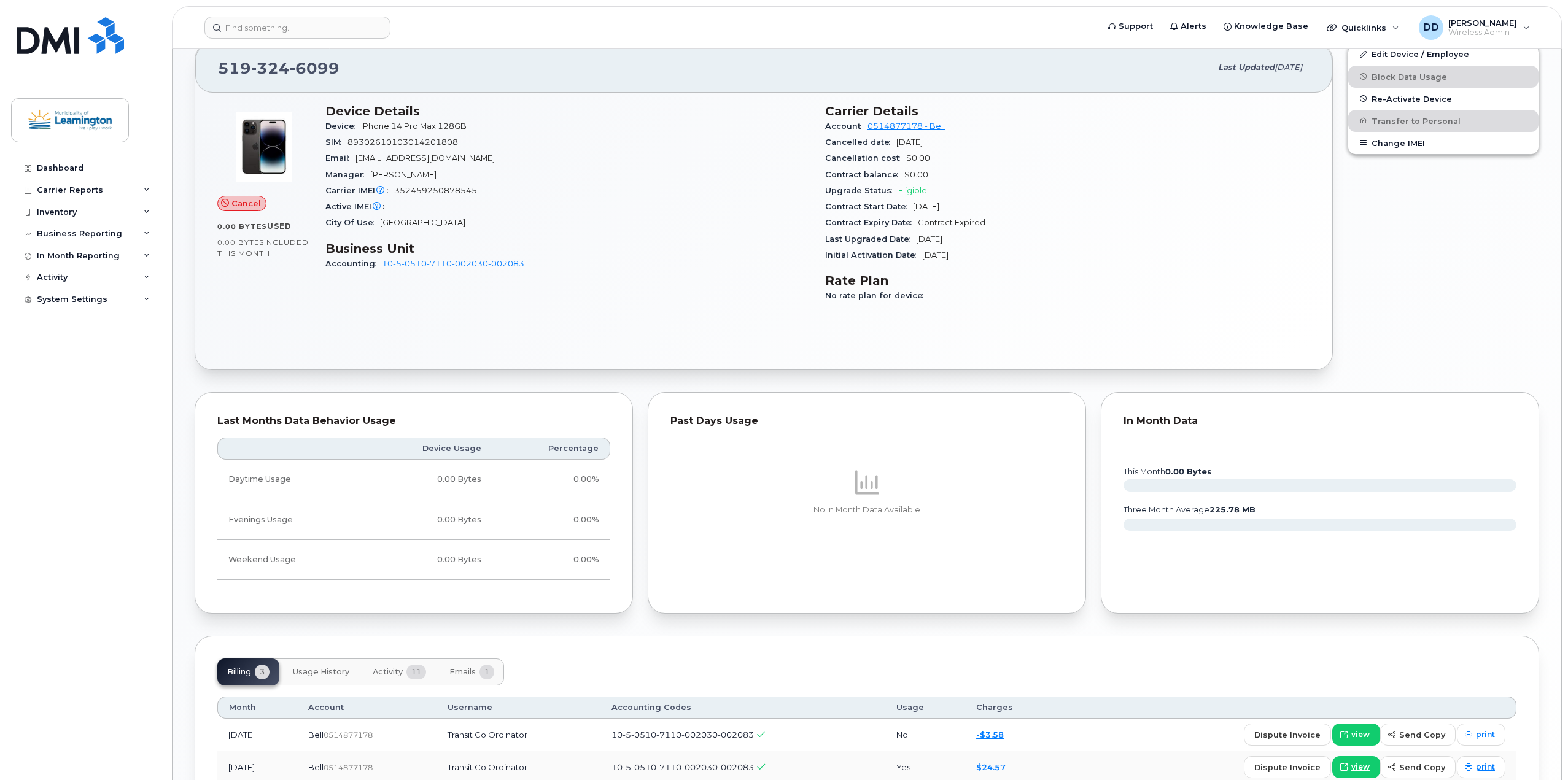
scroll to position [377, 0]
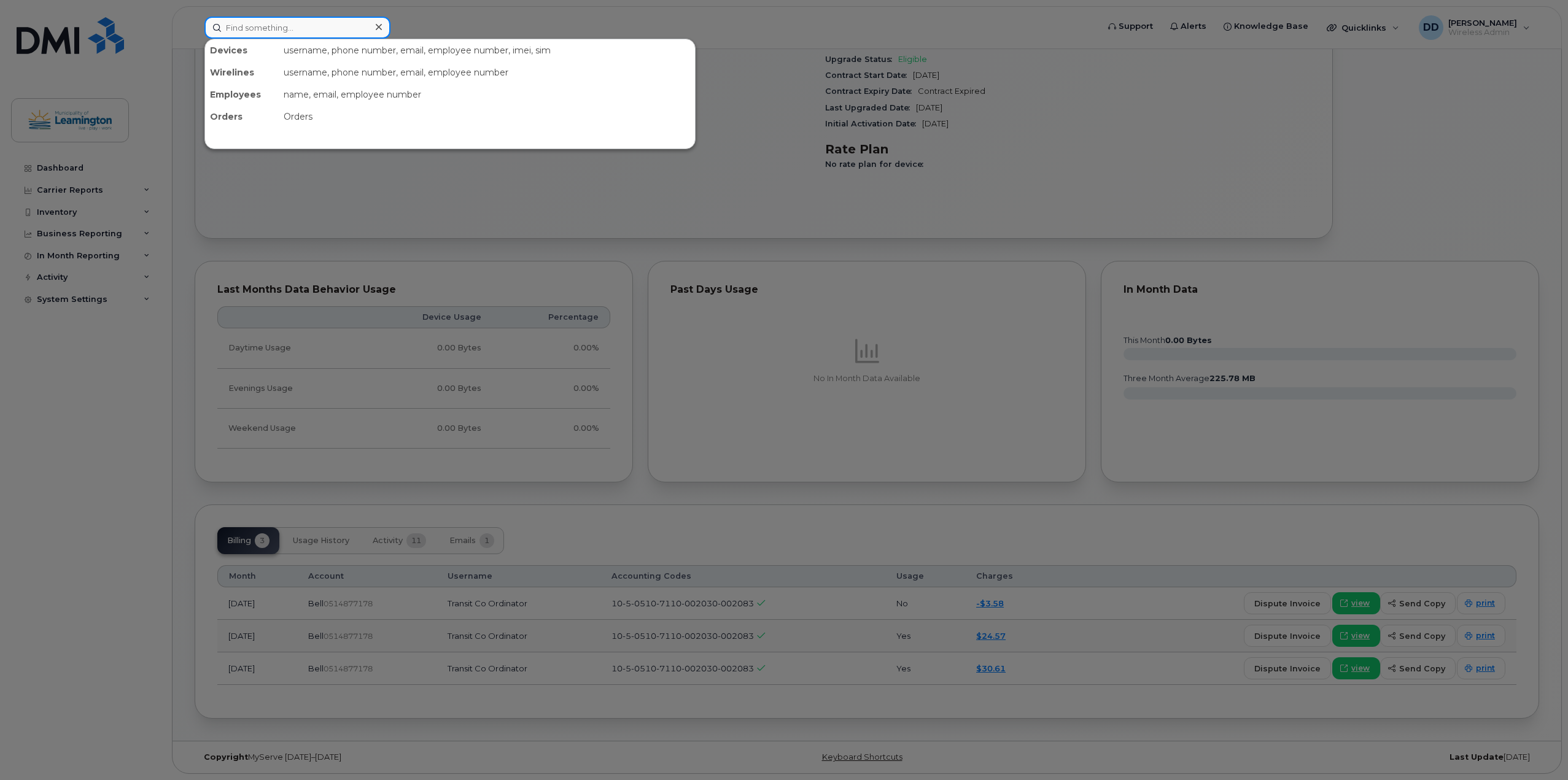
click at [252, 24] on input at bounding box center [297, 27] width 186 height 22
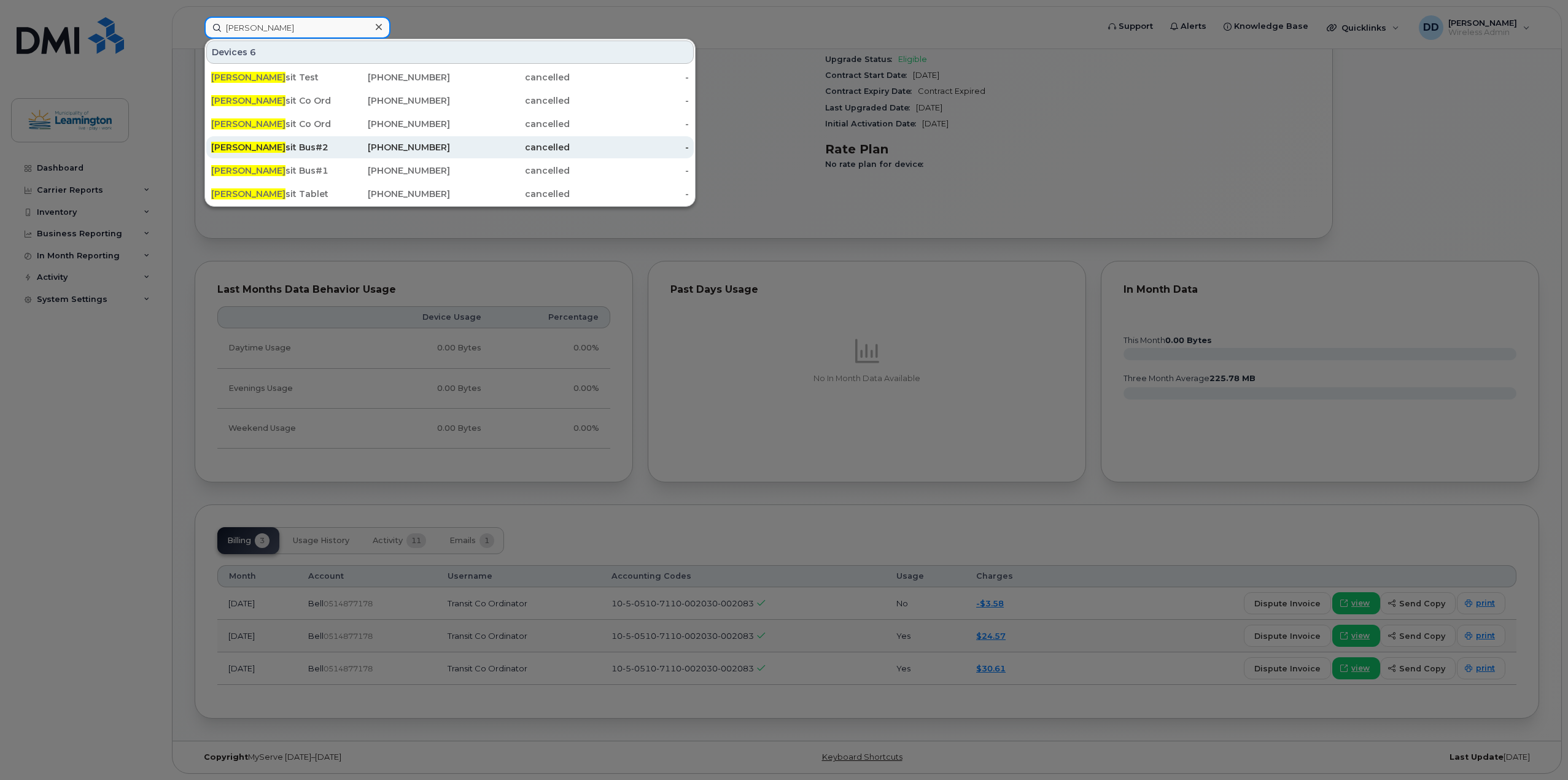
type input "tran"
click at [254, 147] on div "Tran sit Bus#2" at bounding box center [271, 147] width 119 height 12
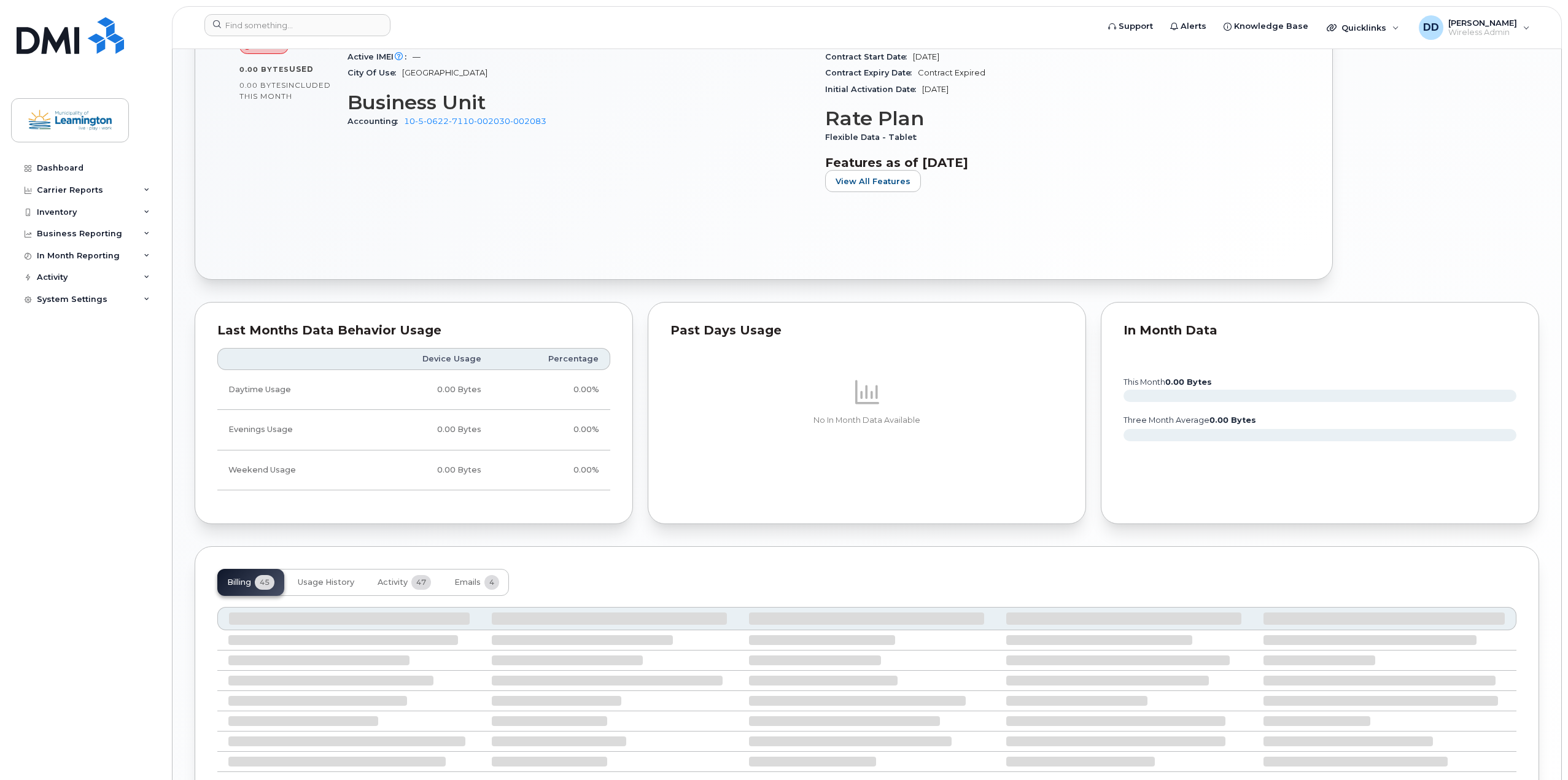
scroll to position [616, 0]
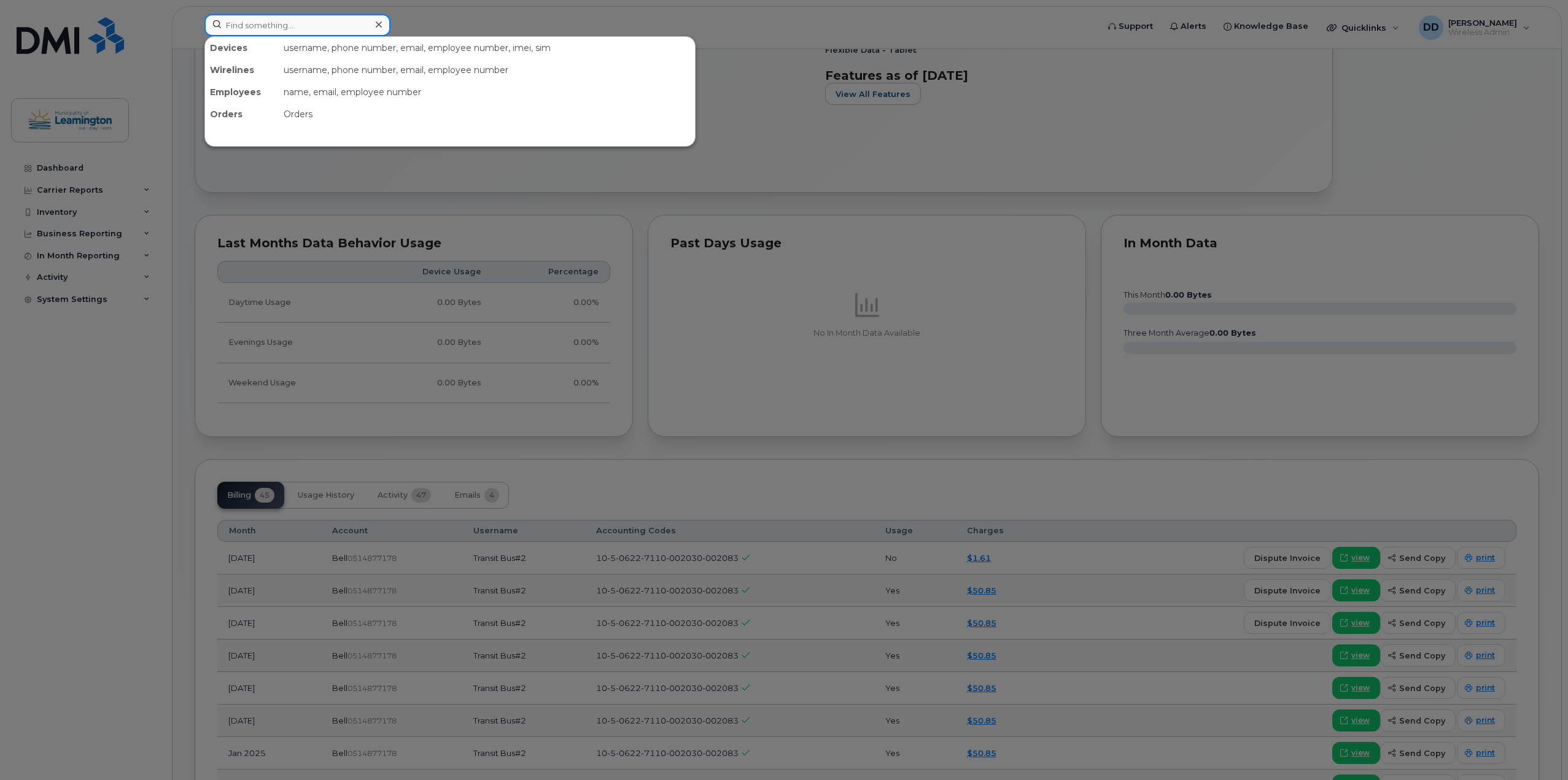
click at [267, 18] on input at bounding box center [297, 25] width 186 height 22
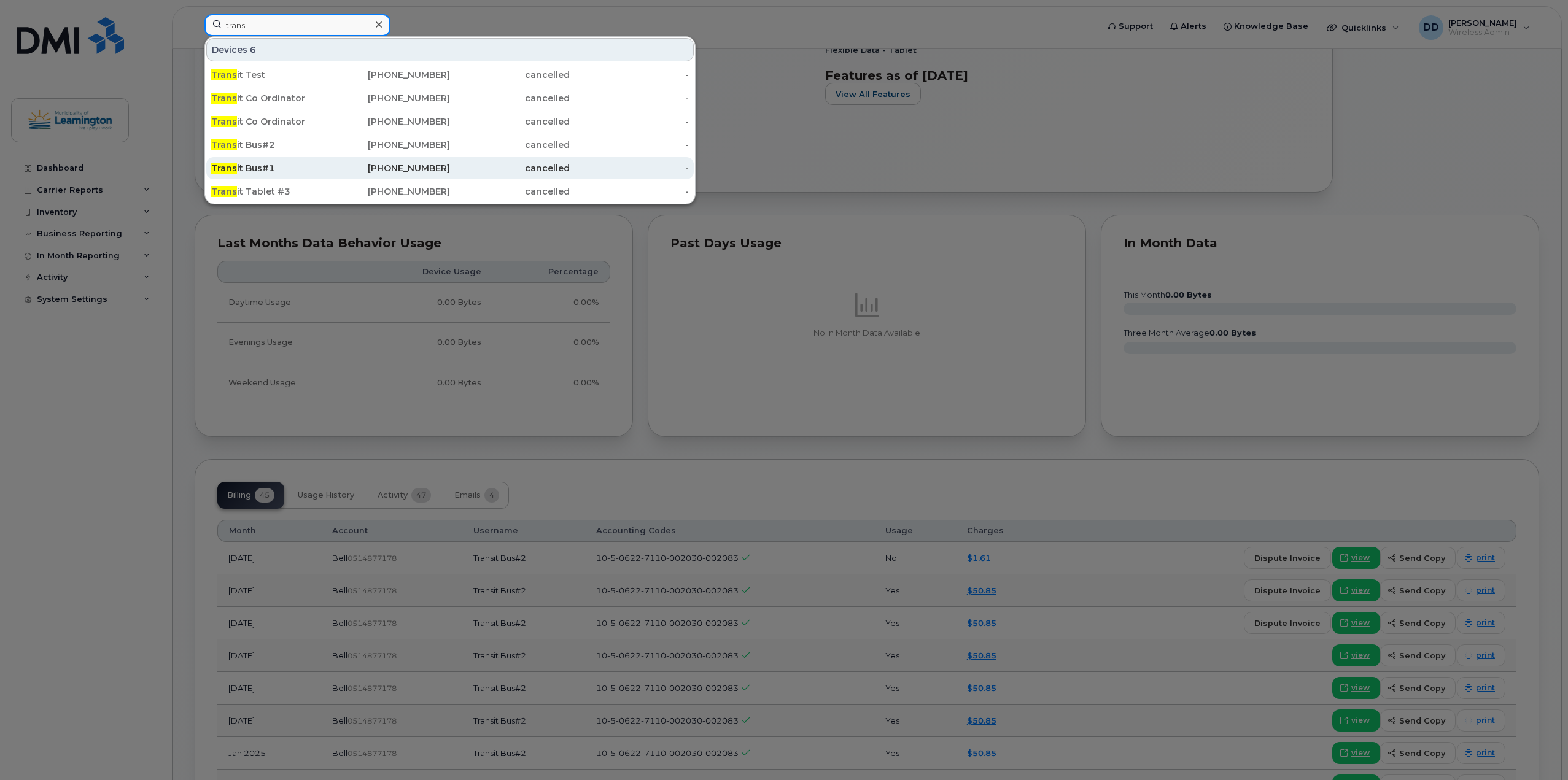
type input "trans"
click at [236, 162] on div "Trans it Bus#1" at bounding box center [271, 167] width 119 height 22
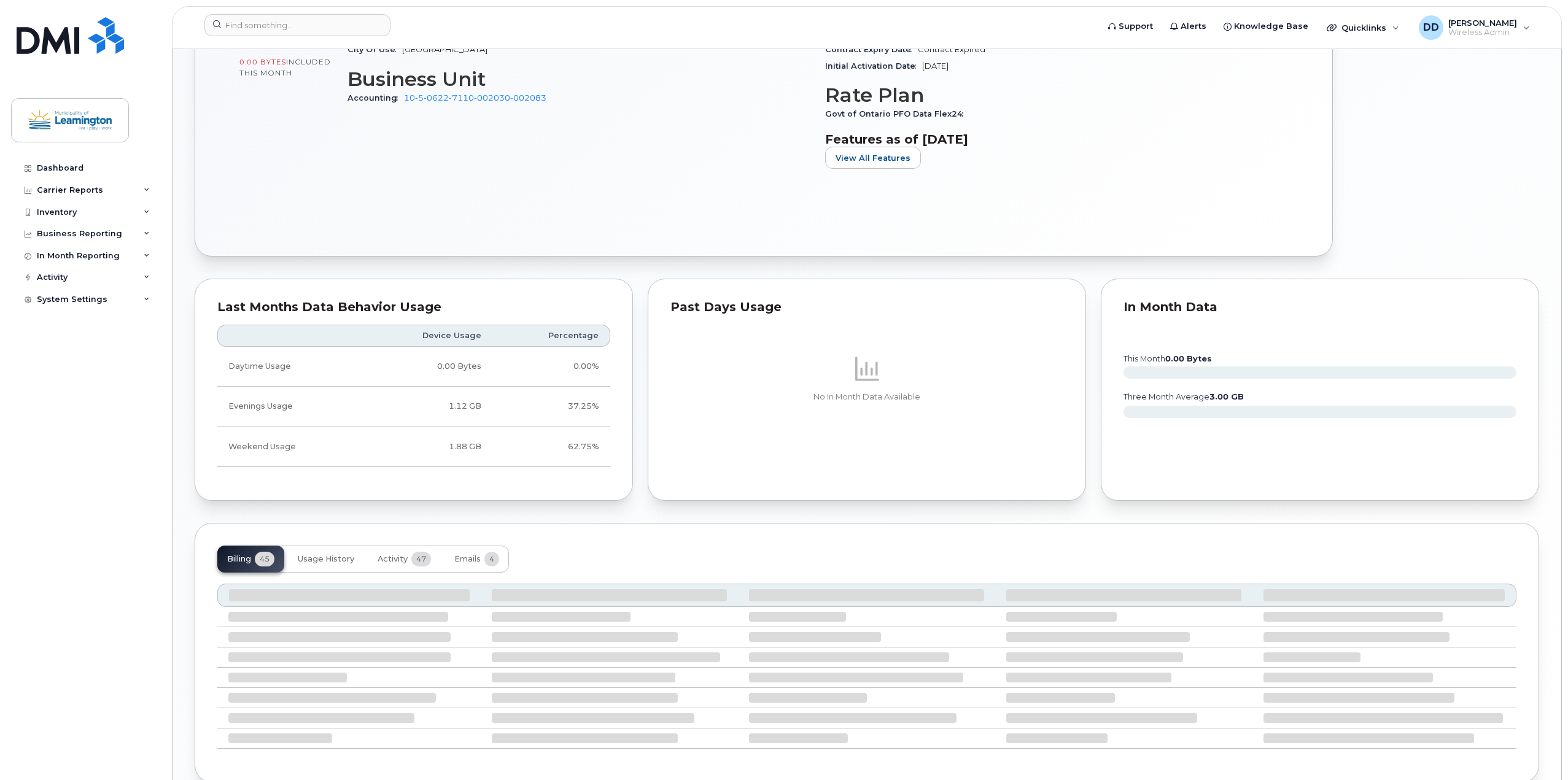
scroll to position [616, 0]
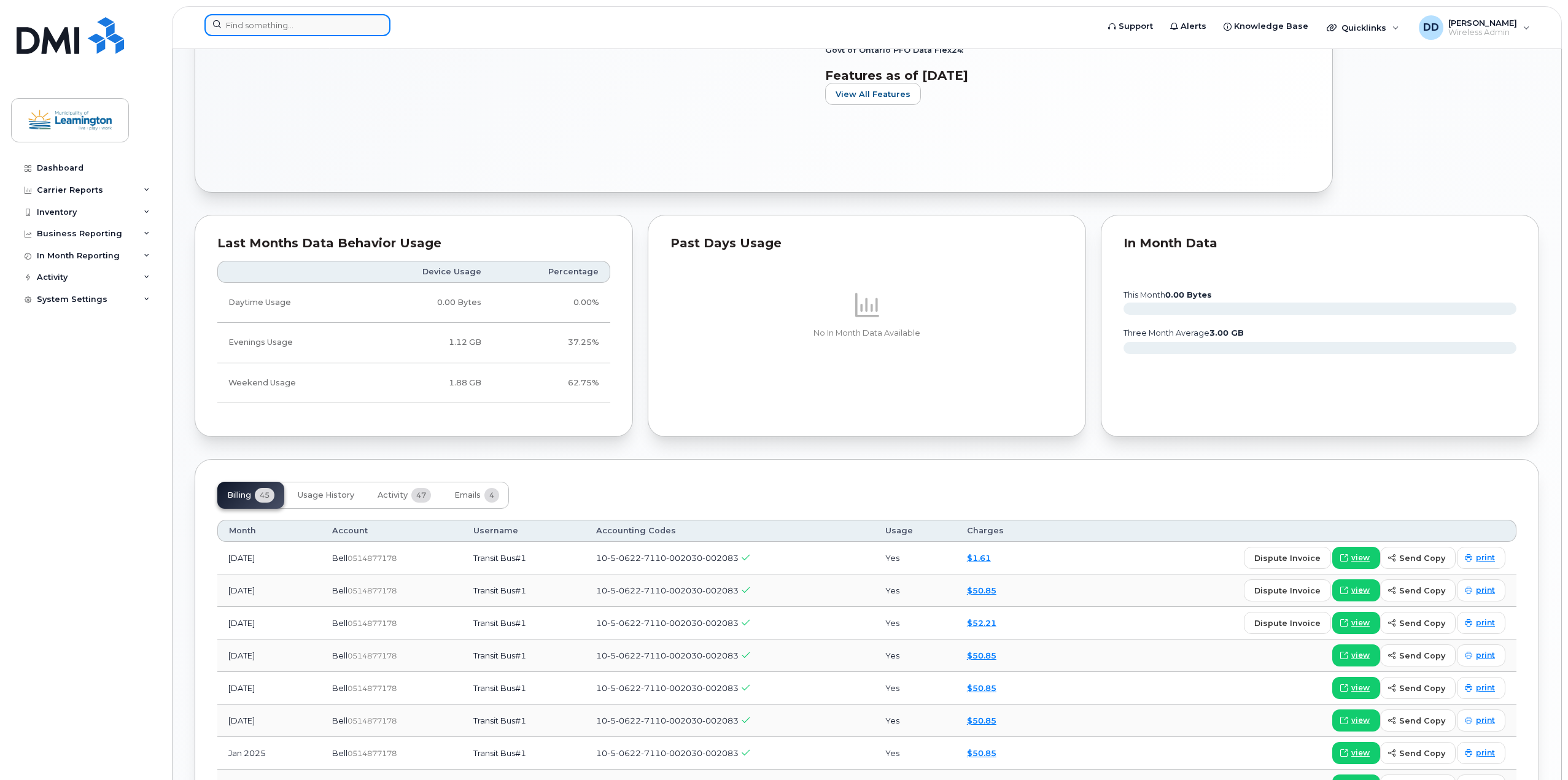
click at [291, 24] on input at bounding box center [297, 25] width 186 height 22
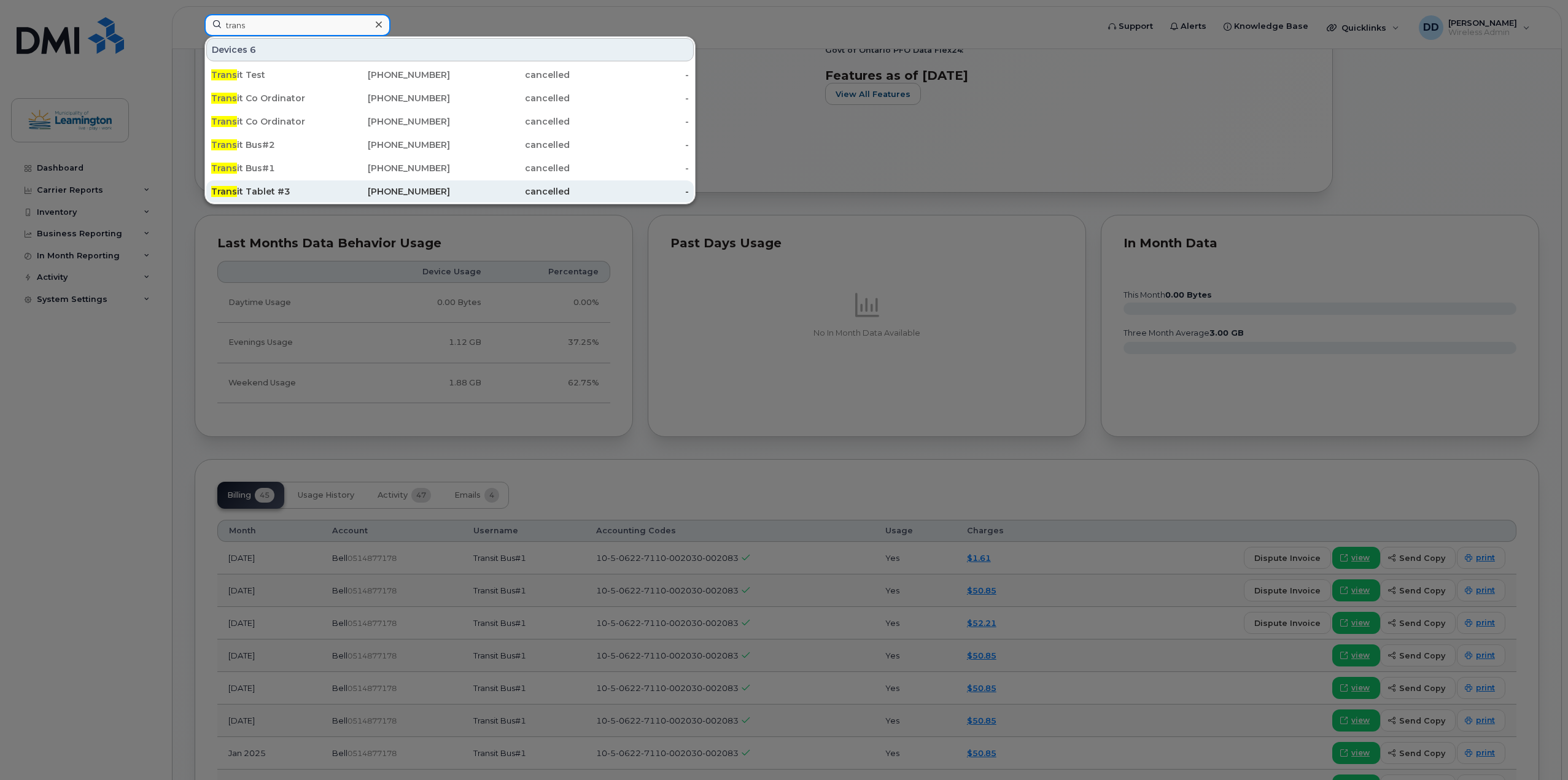
type input "trans"
click at [258, 190] on div "Trans it Tablet #3" at bounding box center [271, 191] width 119 height 12
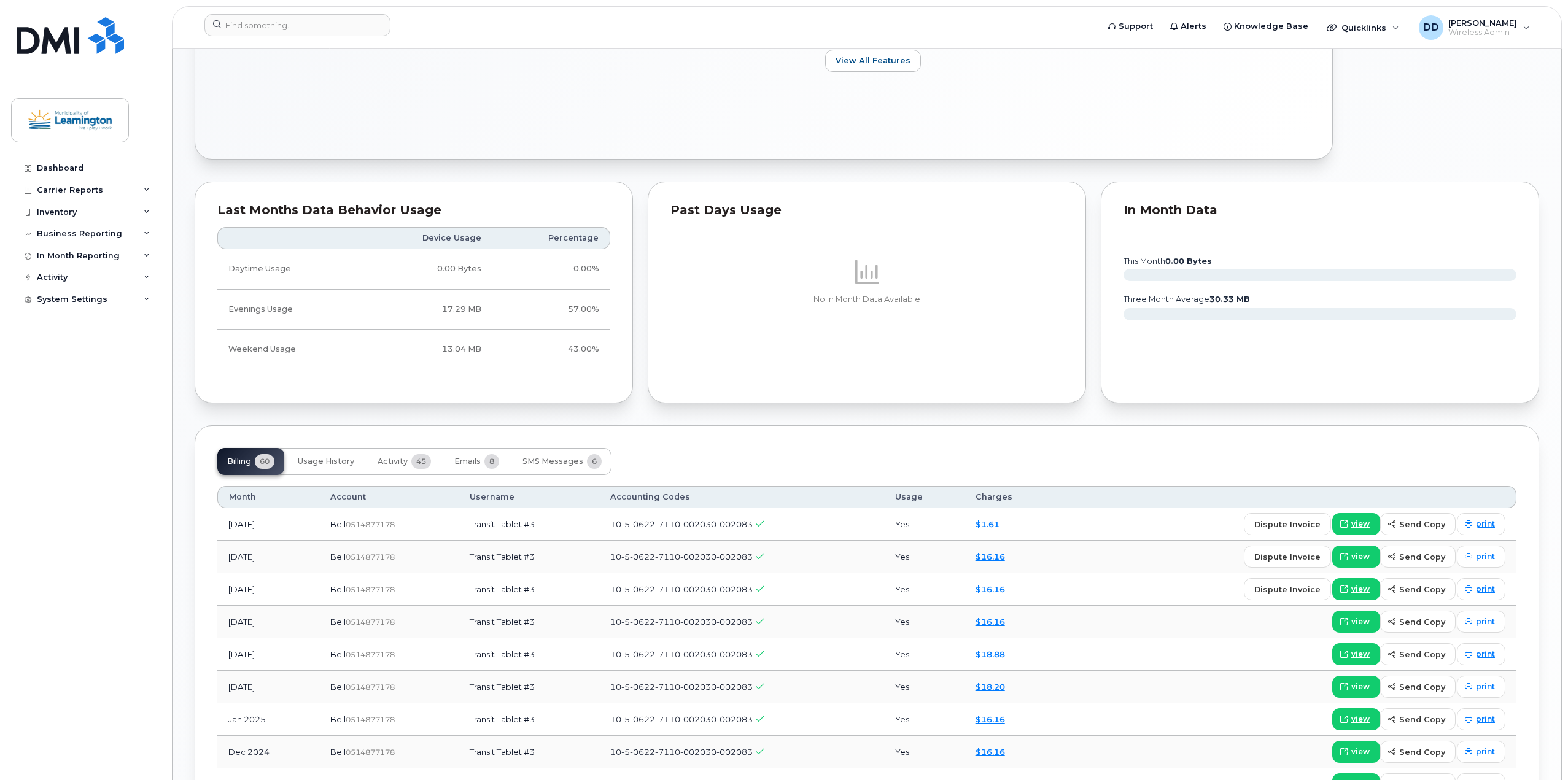
scroll to position [614, 0]
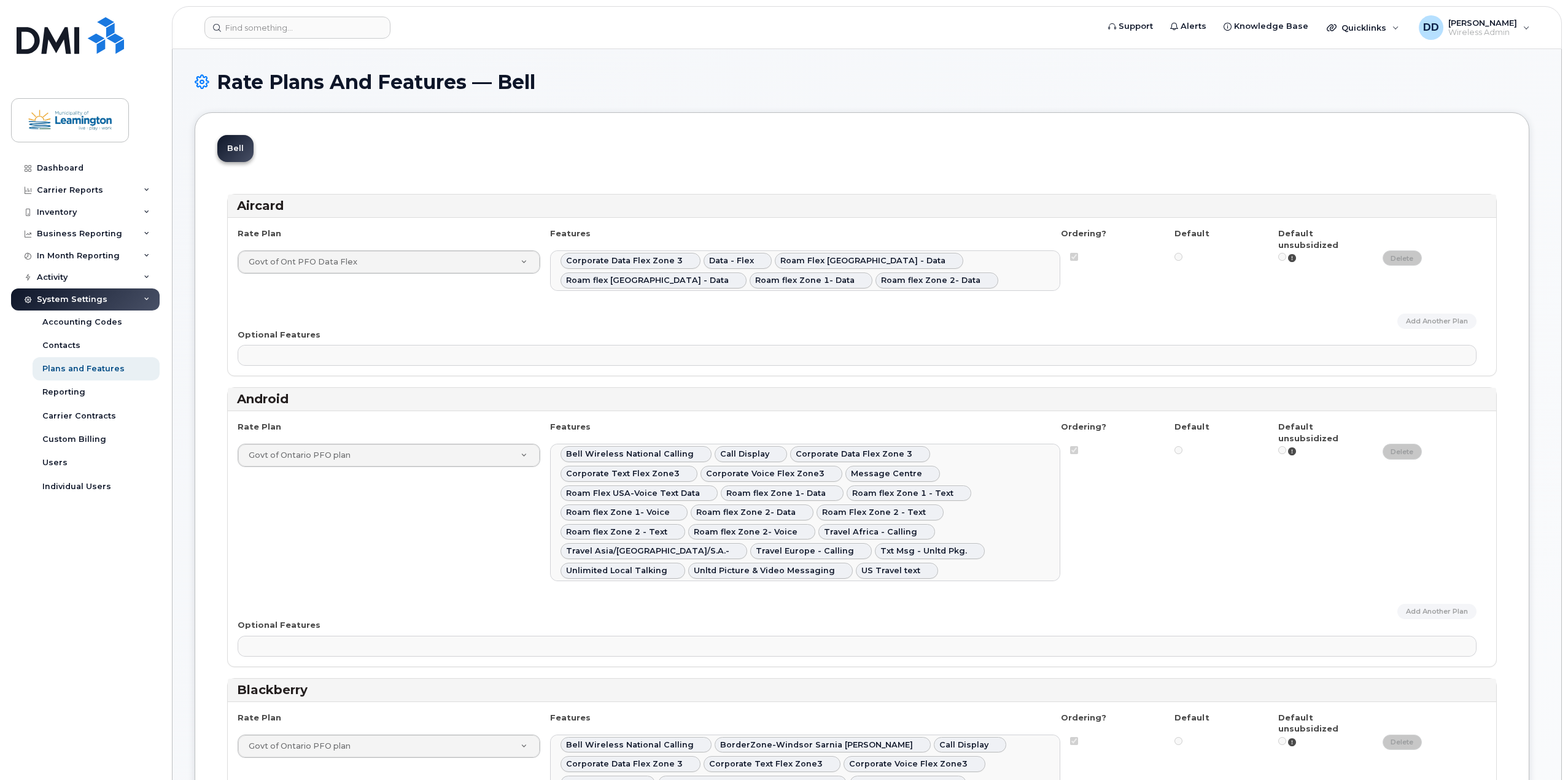
select select
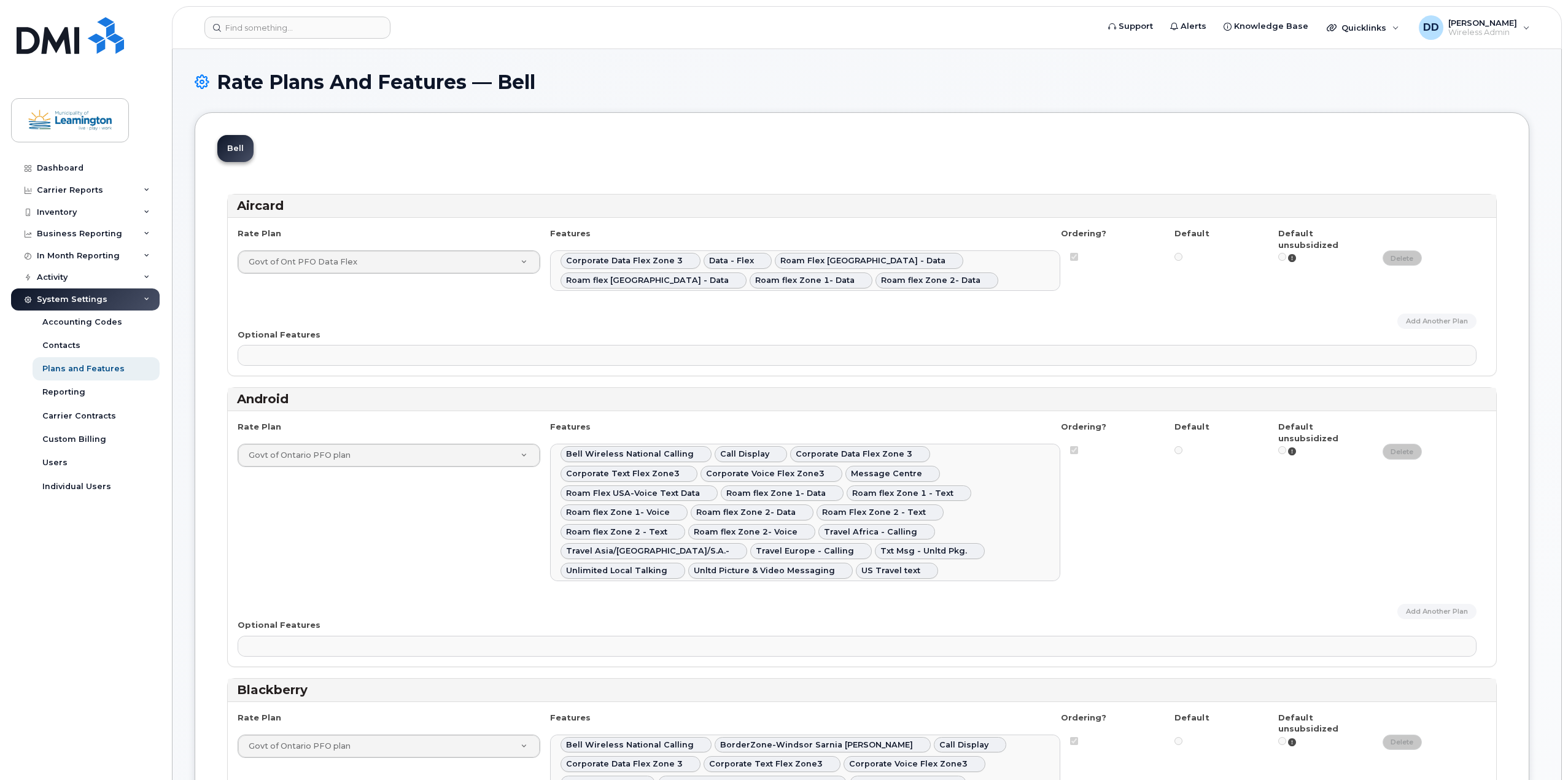
select select
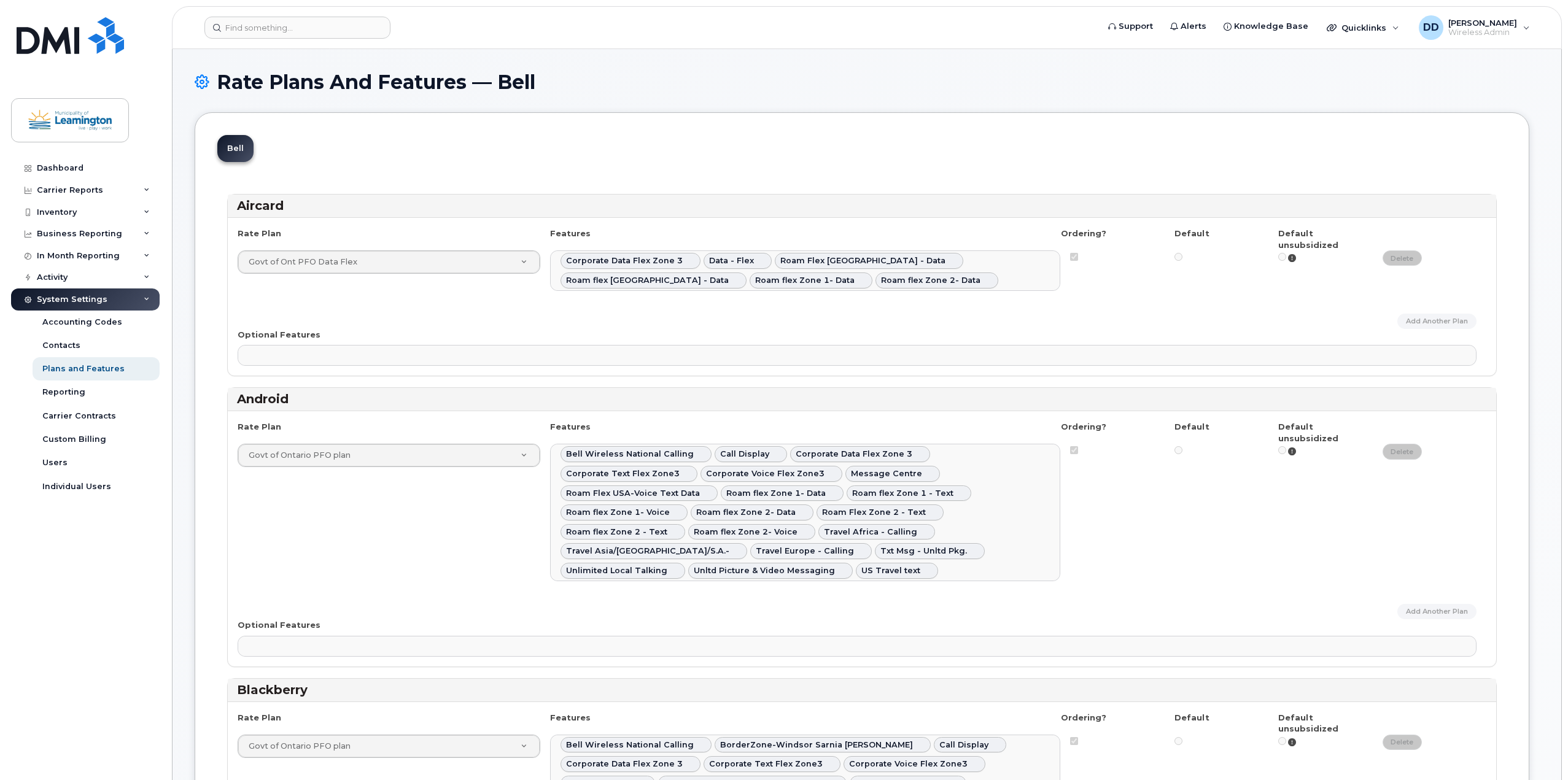
select select
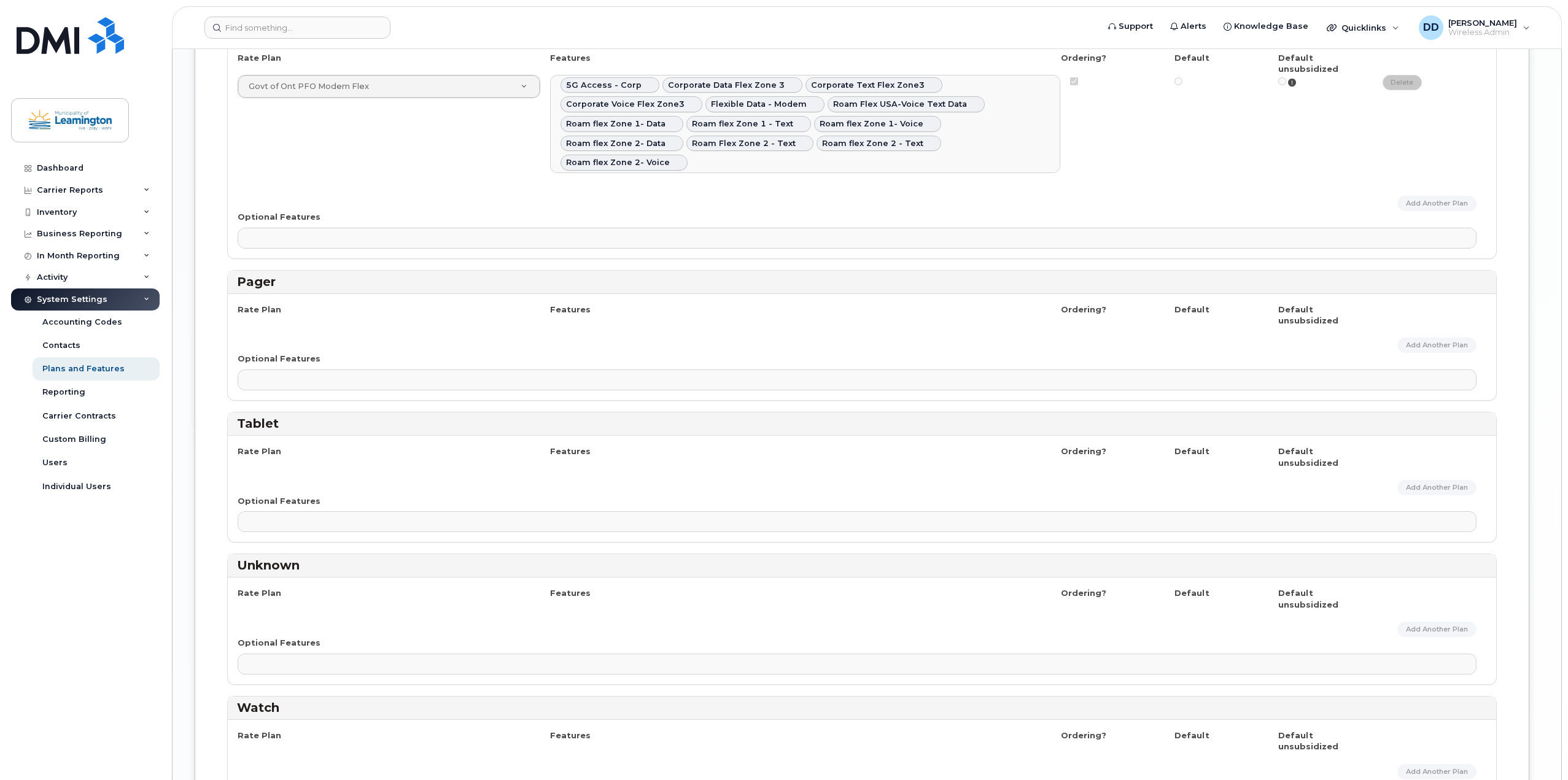
scroll to position [2258, 0]
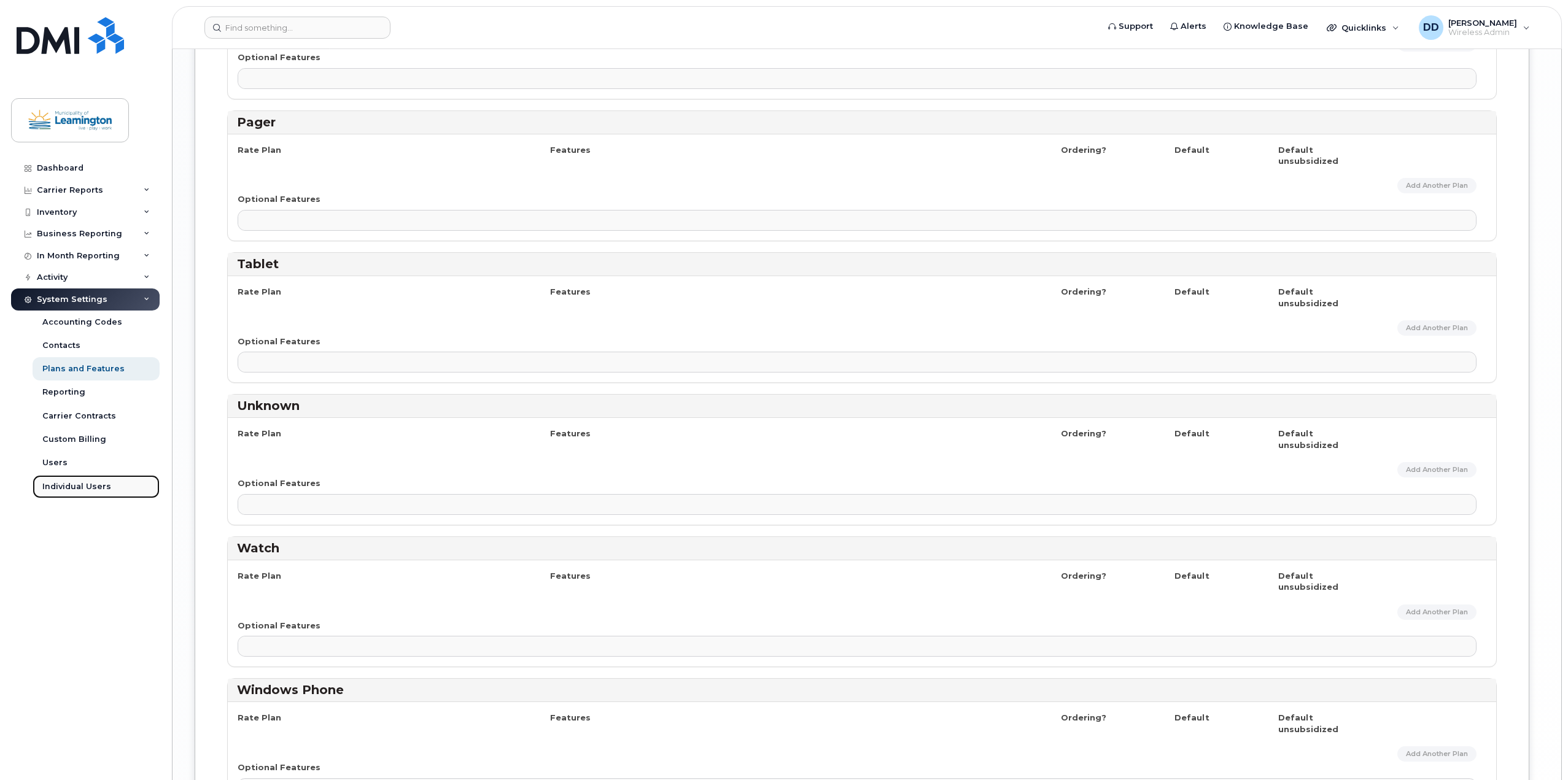
click at [57, 486] on div "Individual Users" at bounding box center [76, 487] width 69 height 11
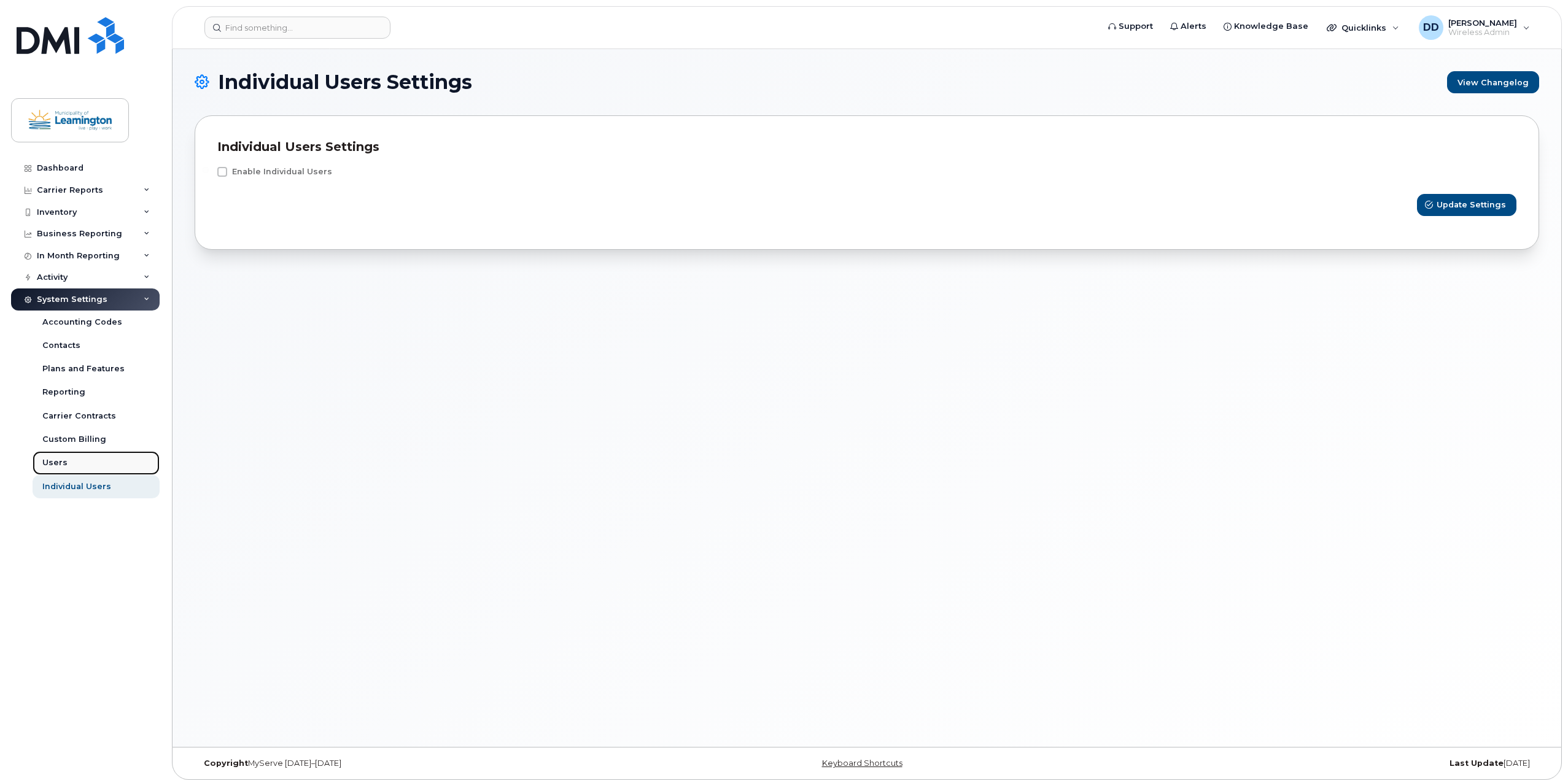
click at [59, 459] on div "Users" at bounding box center [55, 463] width 25 height 11
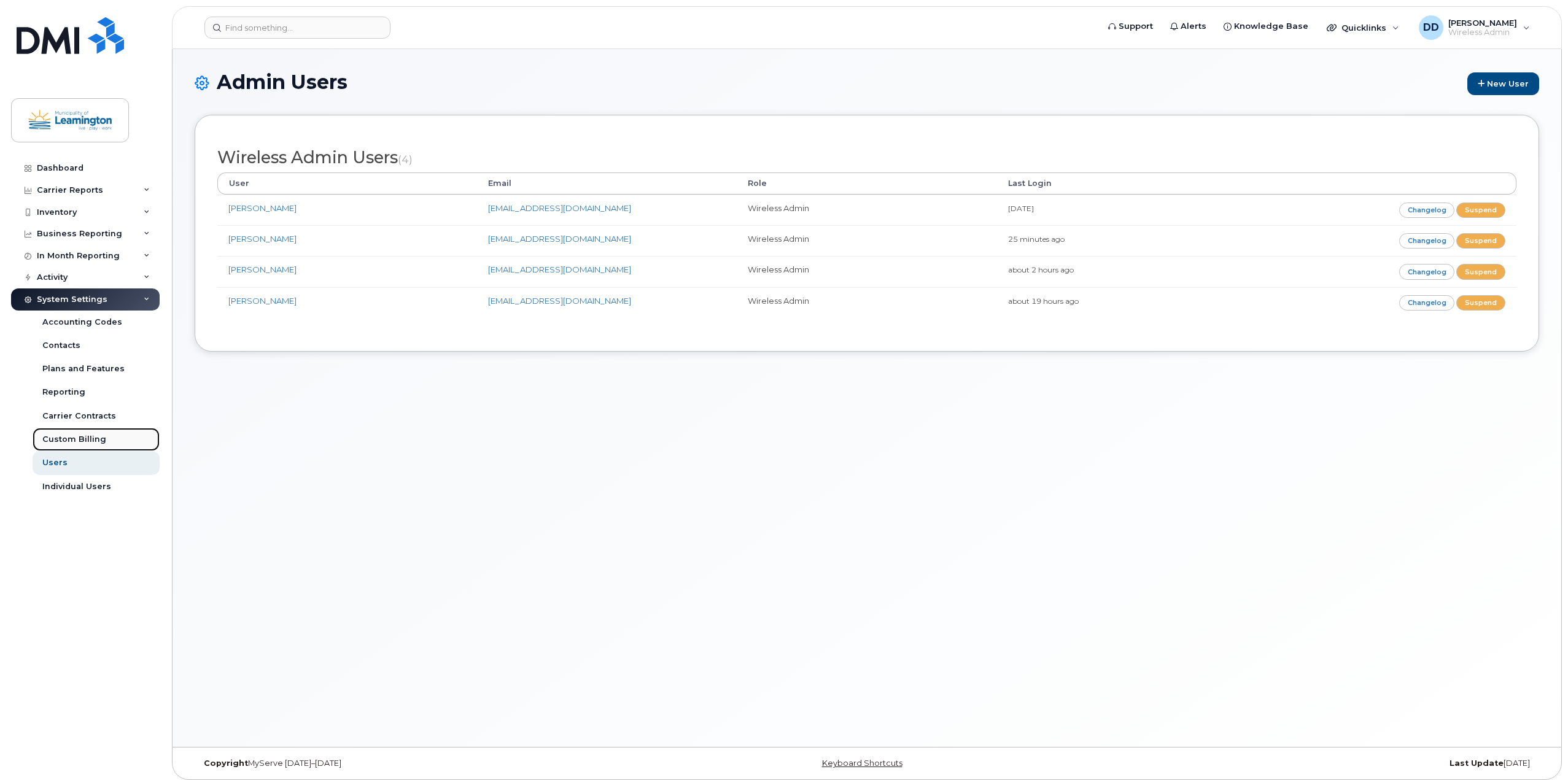
click at [72, 436] on div "Custom Billing" at bounding box center [74, 439] width 64 height 11
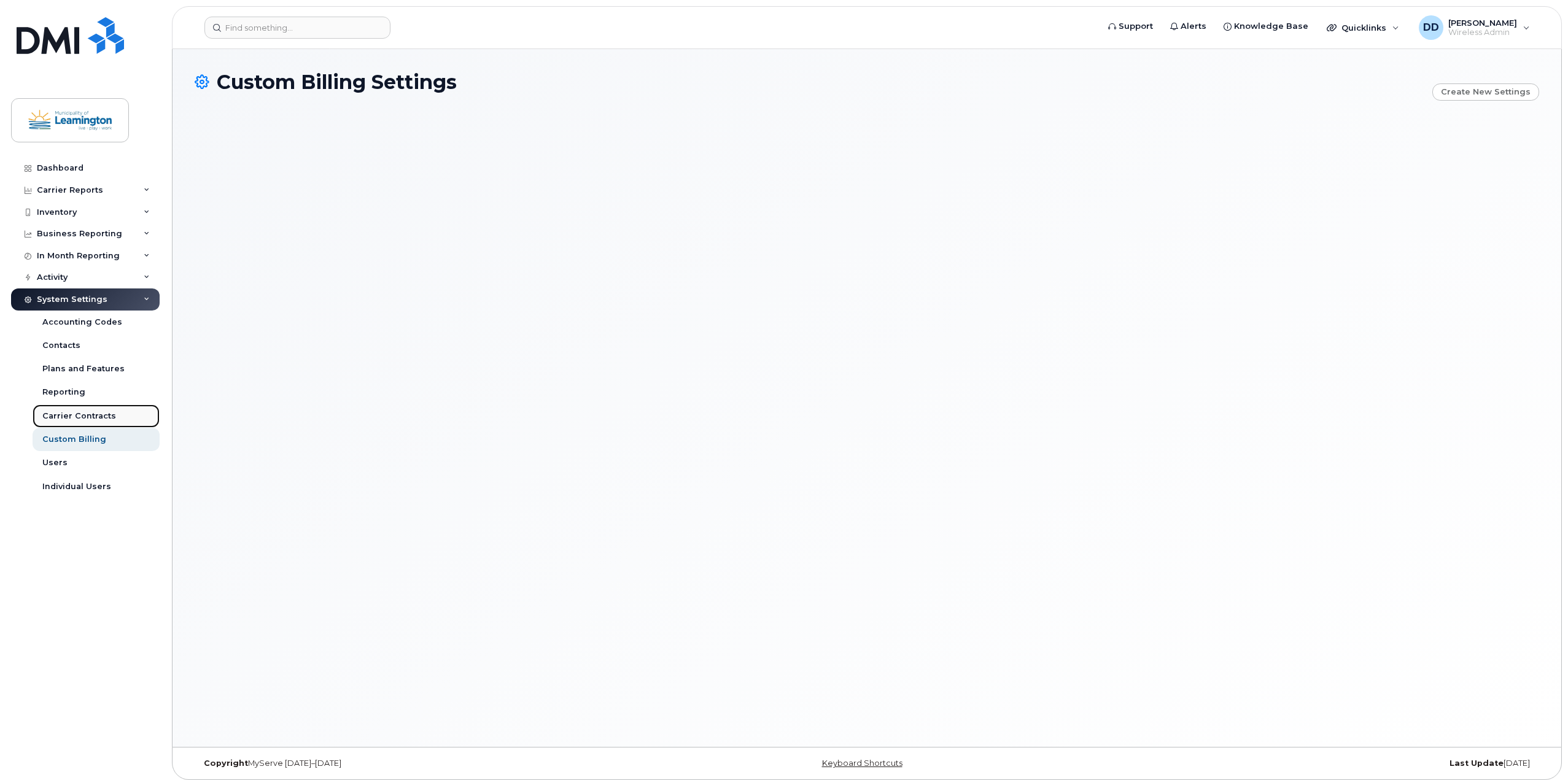
click at [82, 422] on link "Carrier Contracts" at bounding box center [96, 415] width 127 height 23
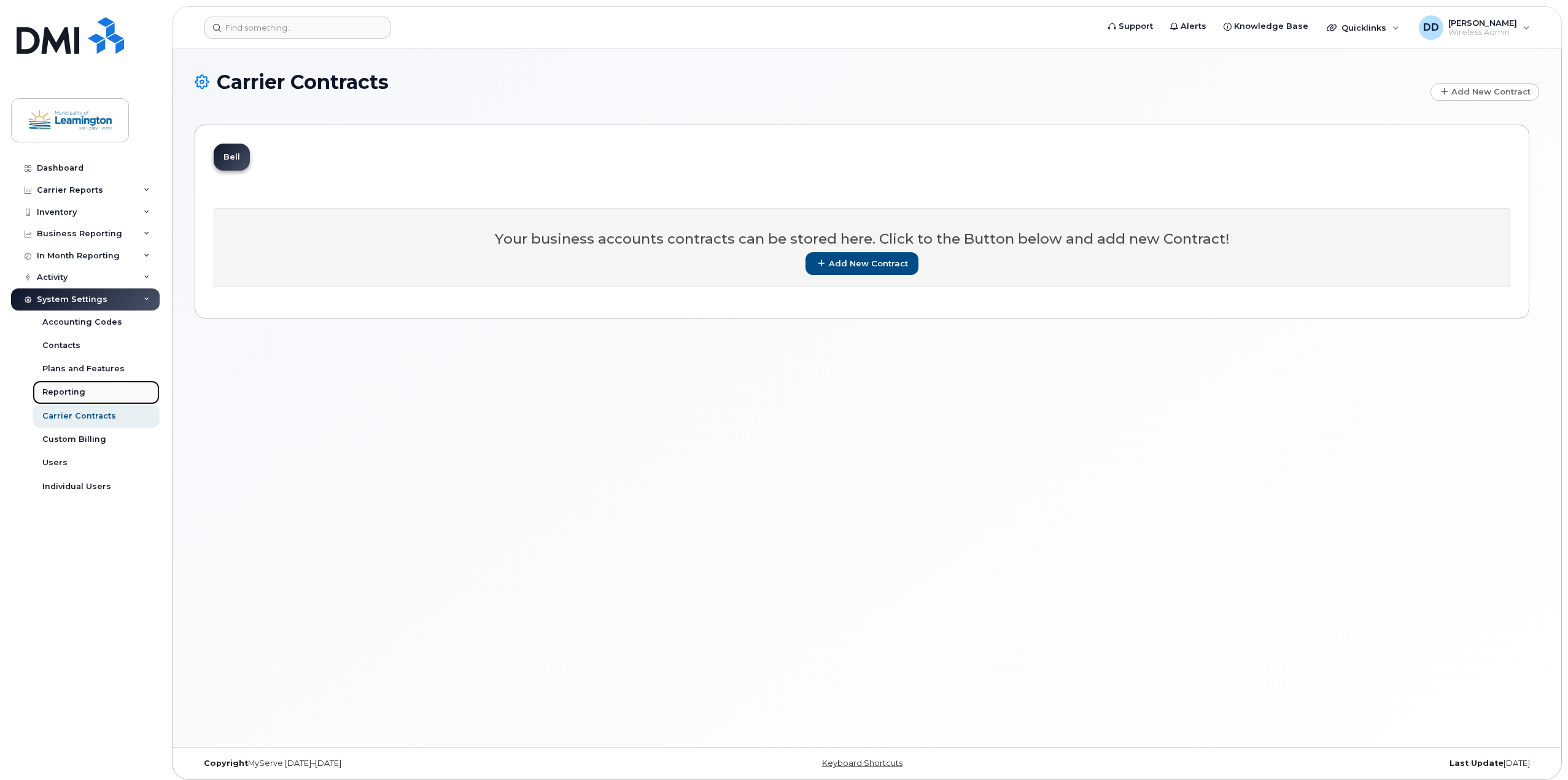
click at [66, 389] on div "Reporting" at bounding box center [64, 392] width 43 height 11
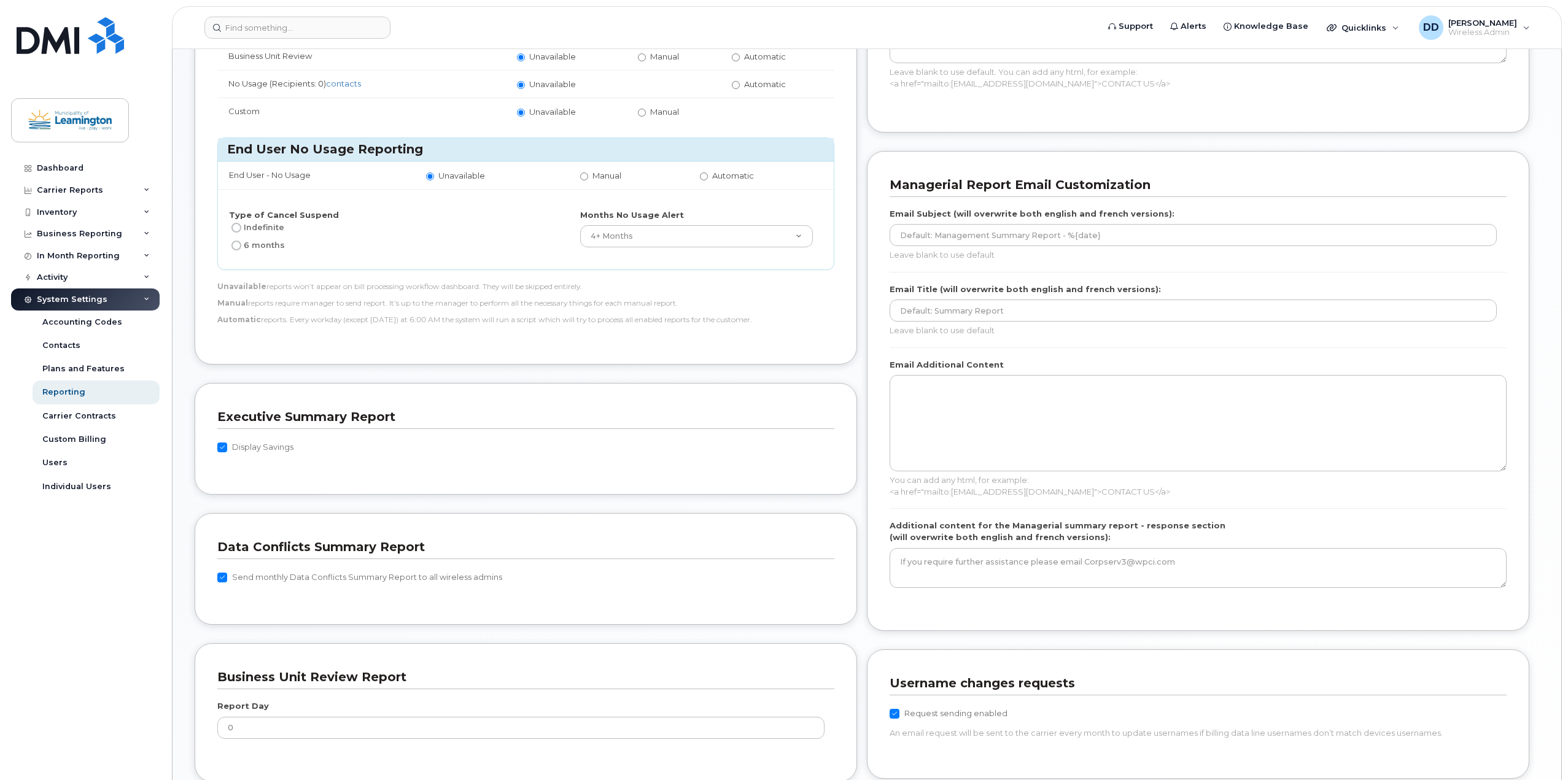
scroll to position [495, 0]
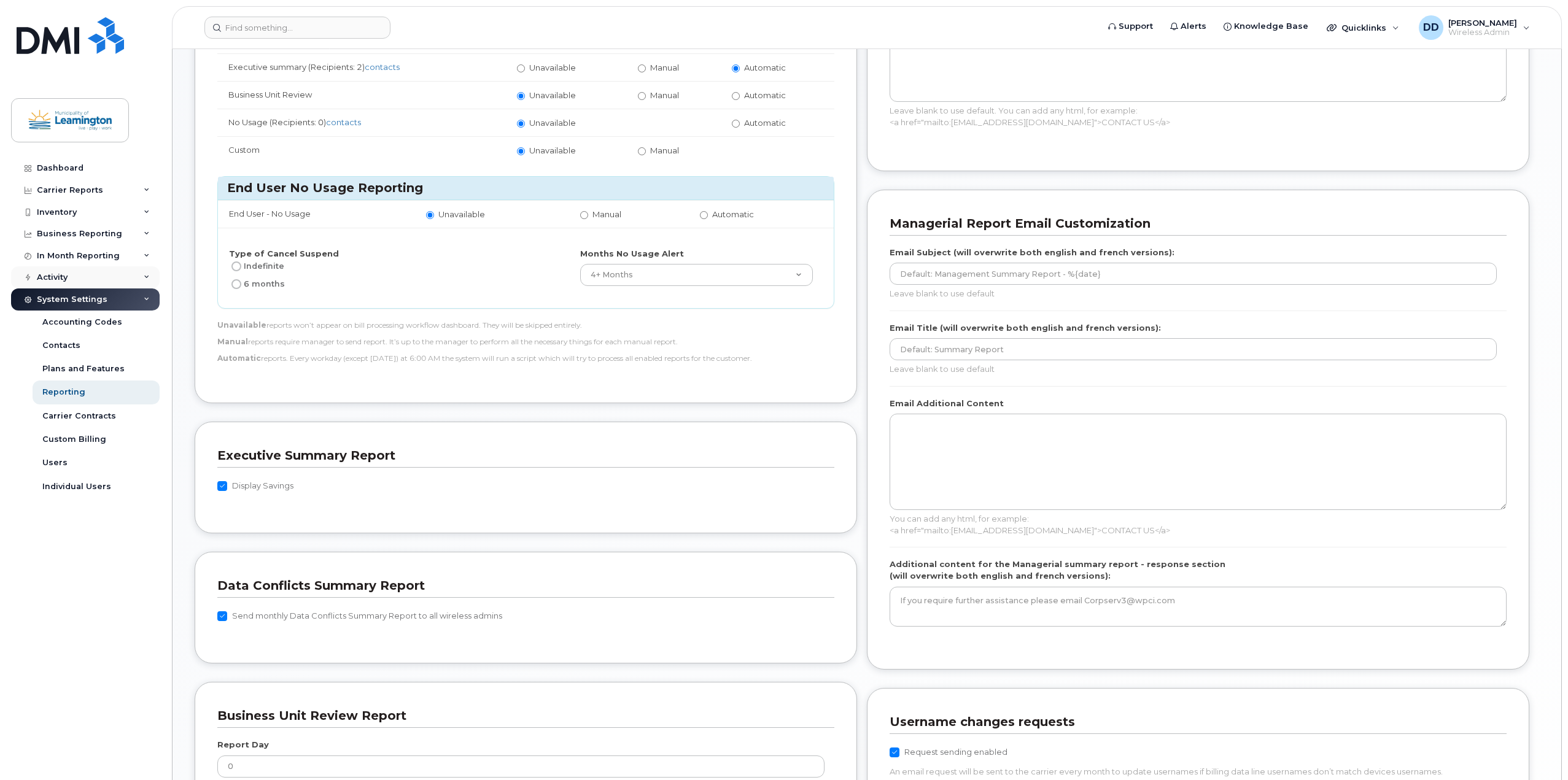
click at [148, 274] on icon at bounding box center [146, 277] width 6 height 6
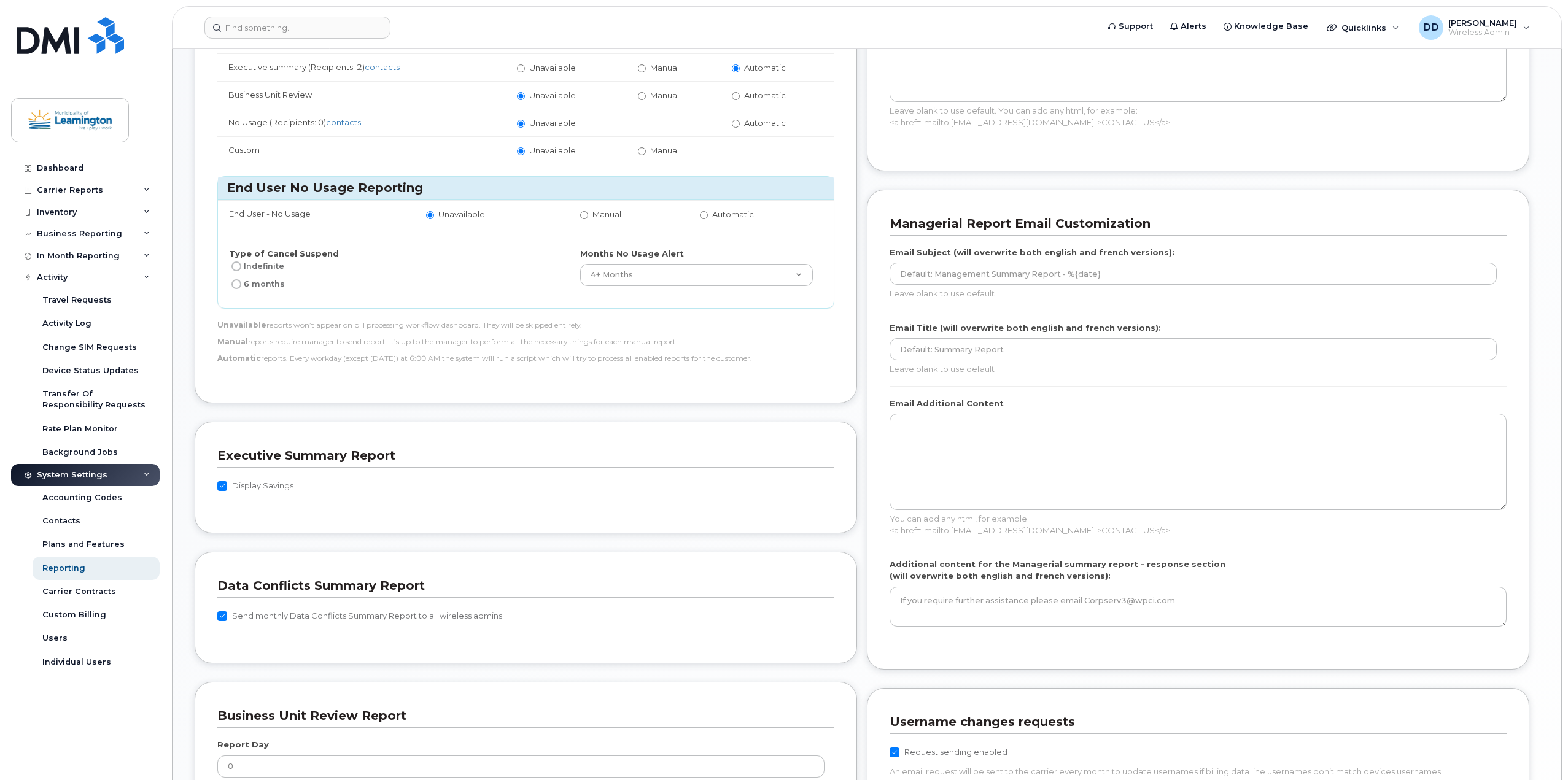
click at [149, 473] on icon at bounding box center [146, 475] width 6 height 6
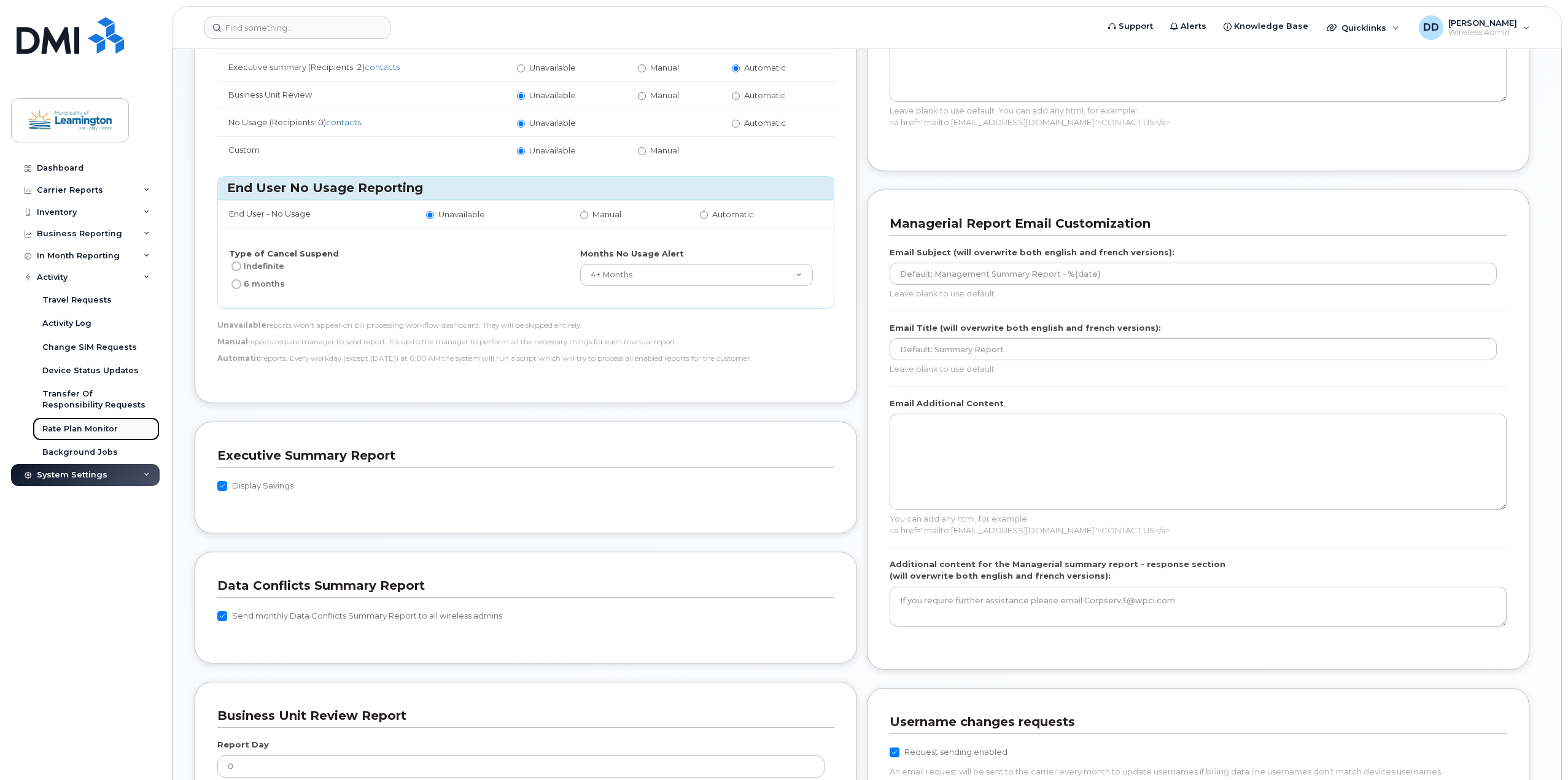
click at [77, 431] on div "Rate Plan Monitor" at bounding box center [80, 429] width 76 height 11
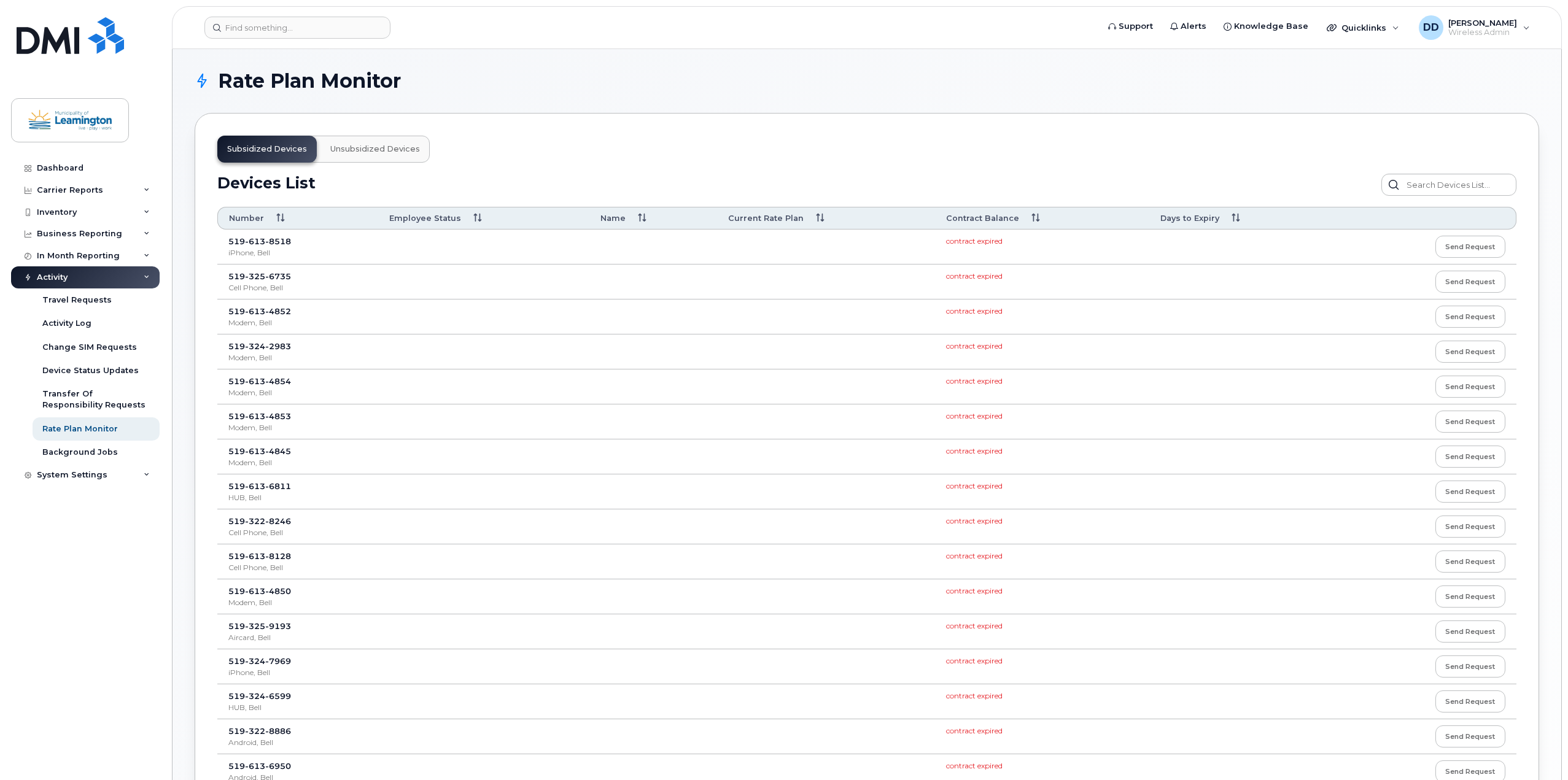
click at [386, 155] on button "Unsubsidized devices" at bounding box center [375, 149] width 110 height 27
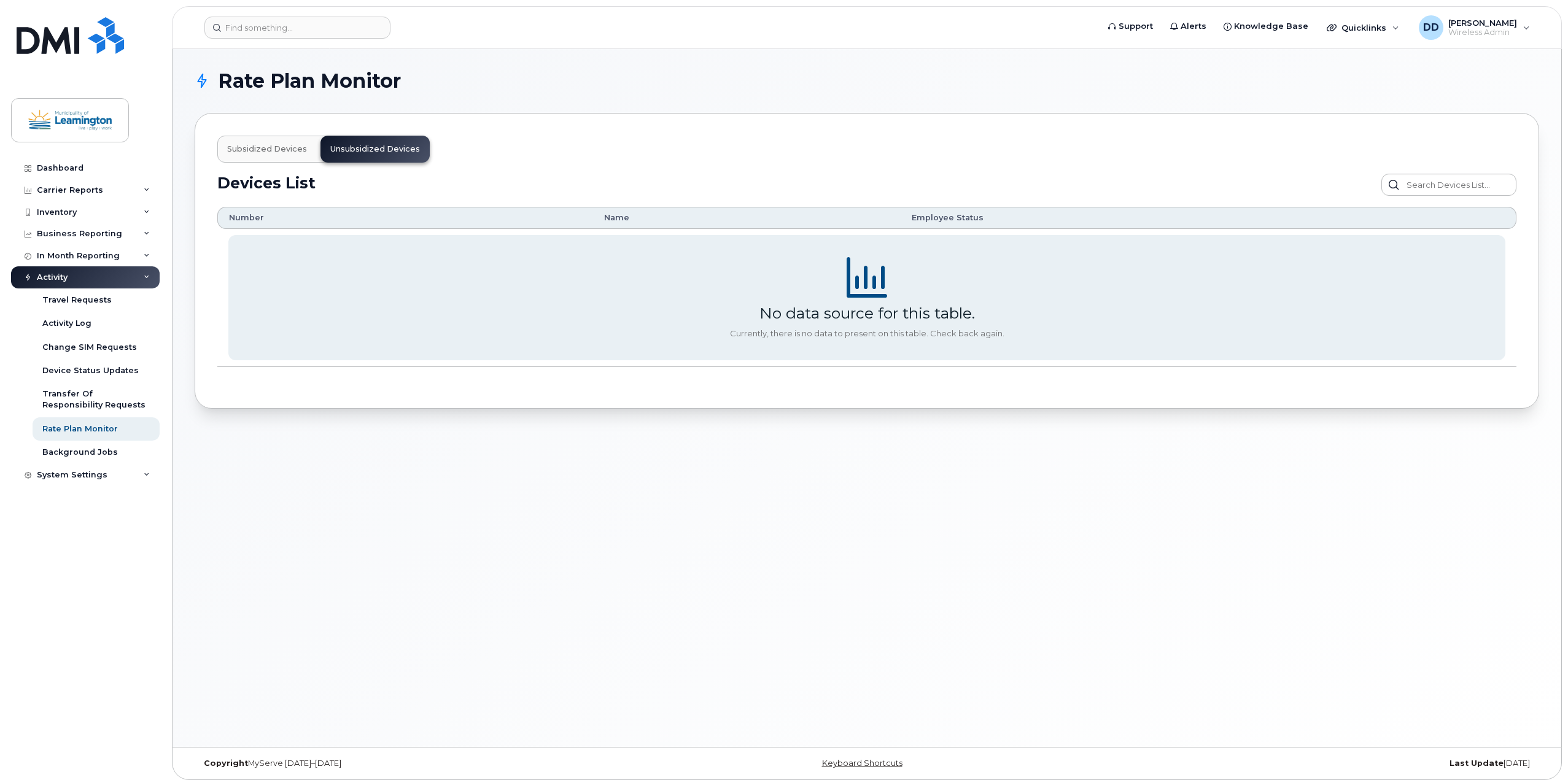
click at [264, 150] on span "Subsidized devices" at bounding box center [267, 149] width 80 height 10
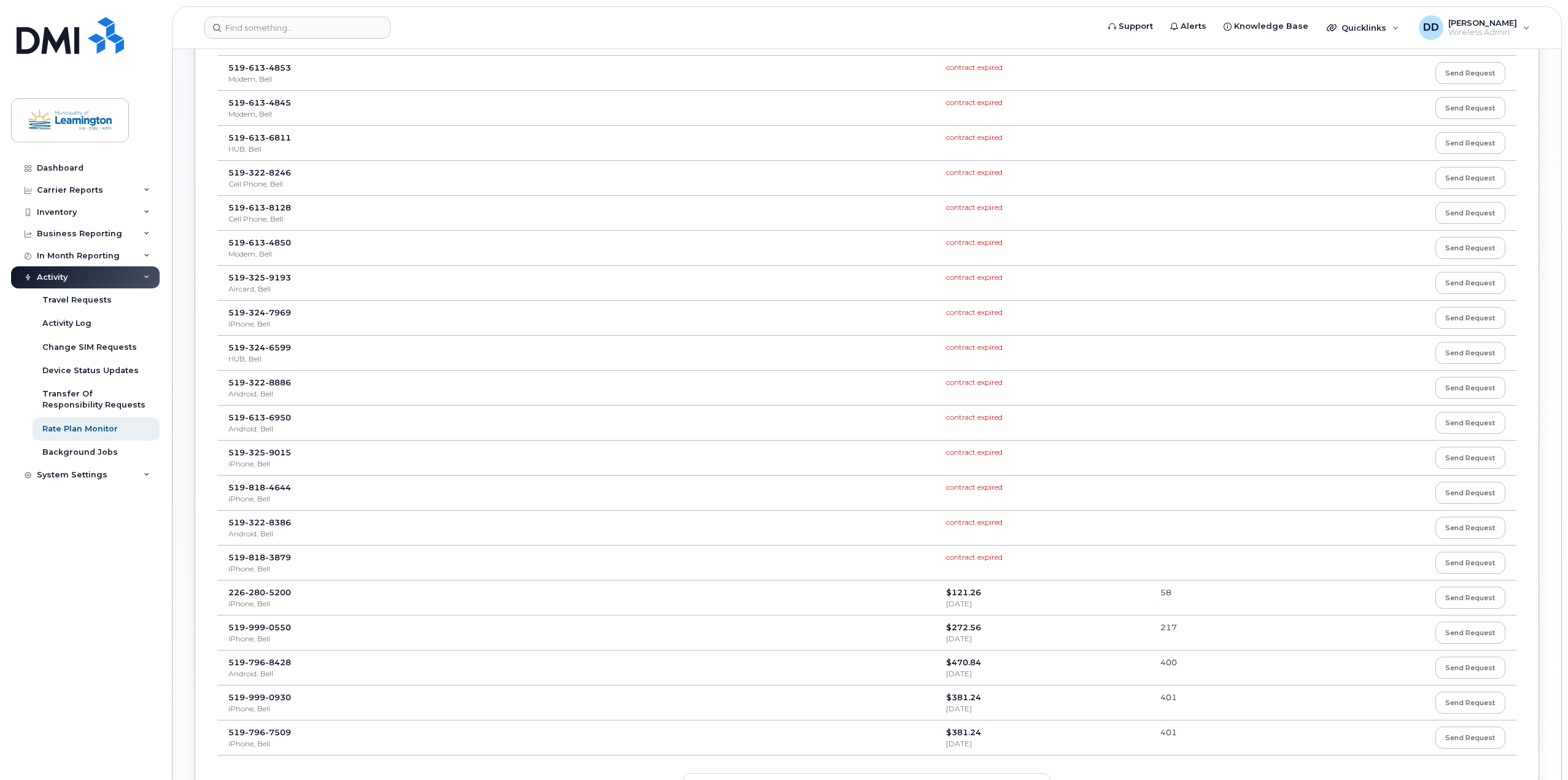
scroll to position [368, 0]
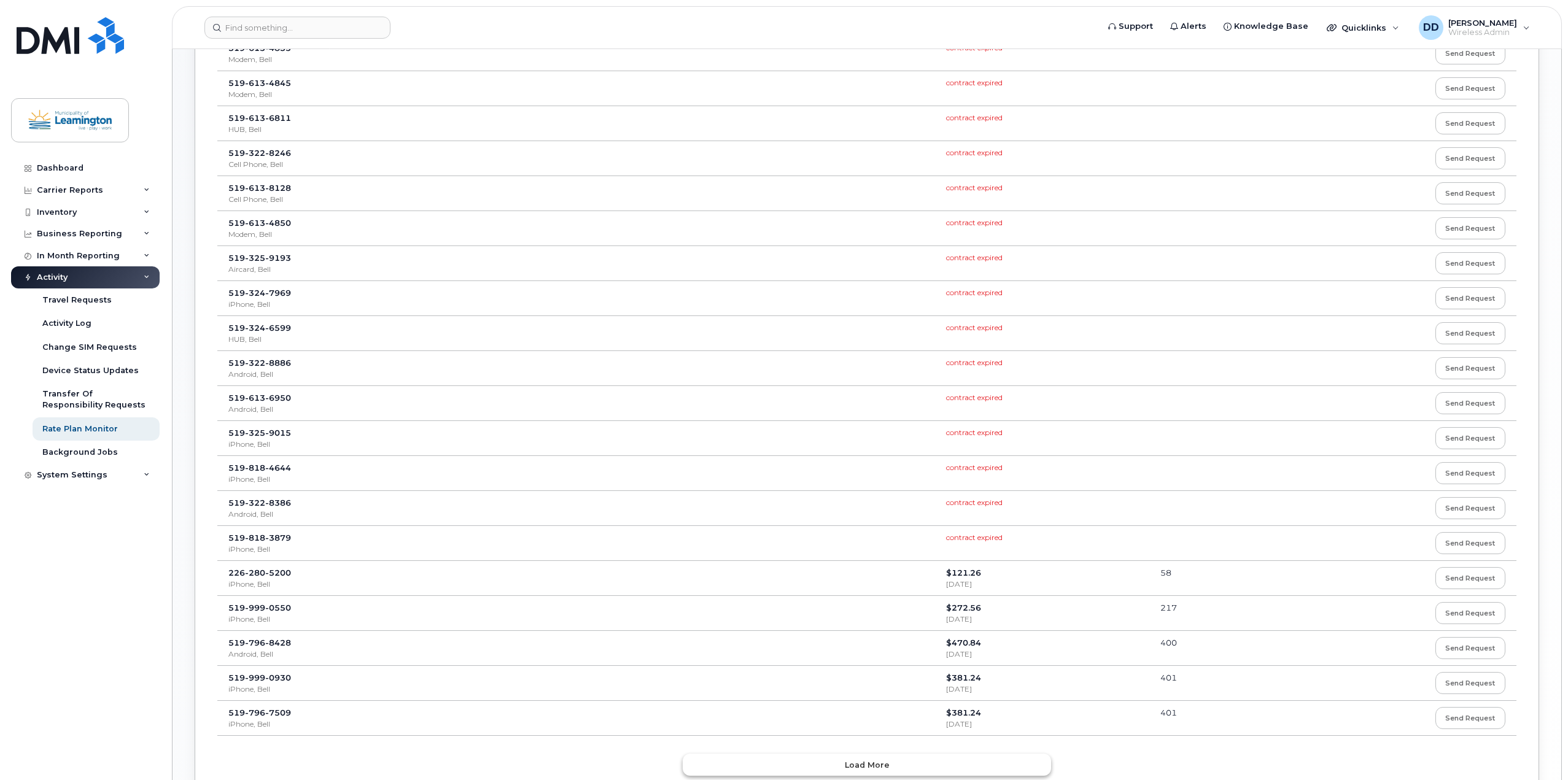
click at [855, 768] on span "Load more" at bounding box center [867, 764] width 45 height 12
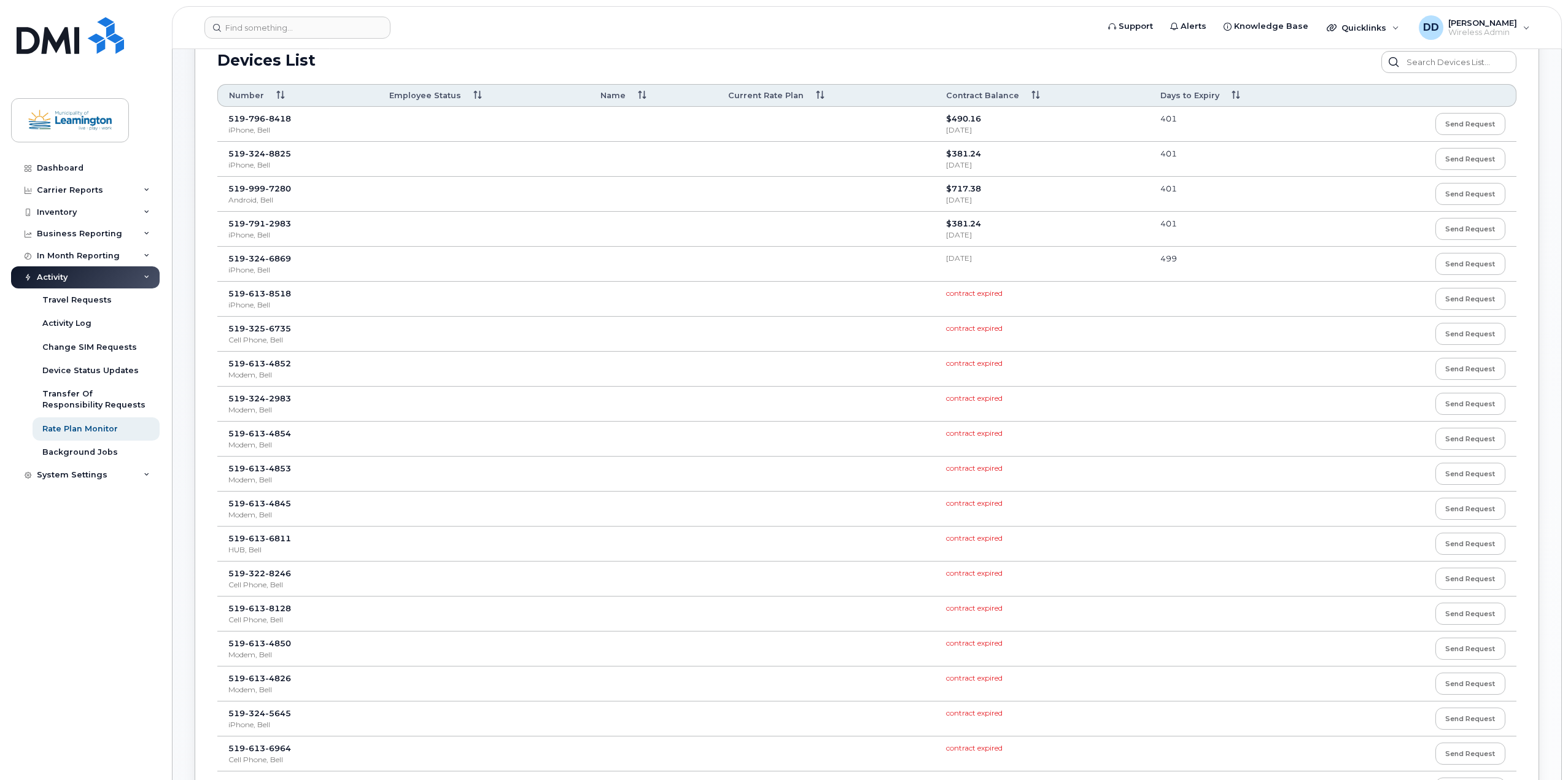
click at [267, 189] on span "7280" at bounding box center [278, 189] width 25 height 10
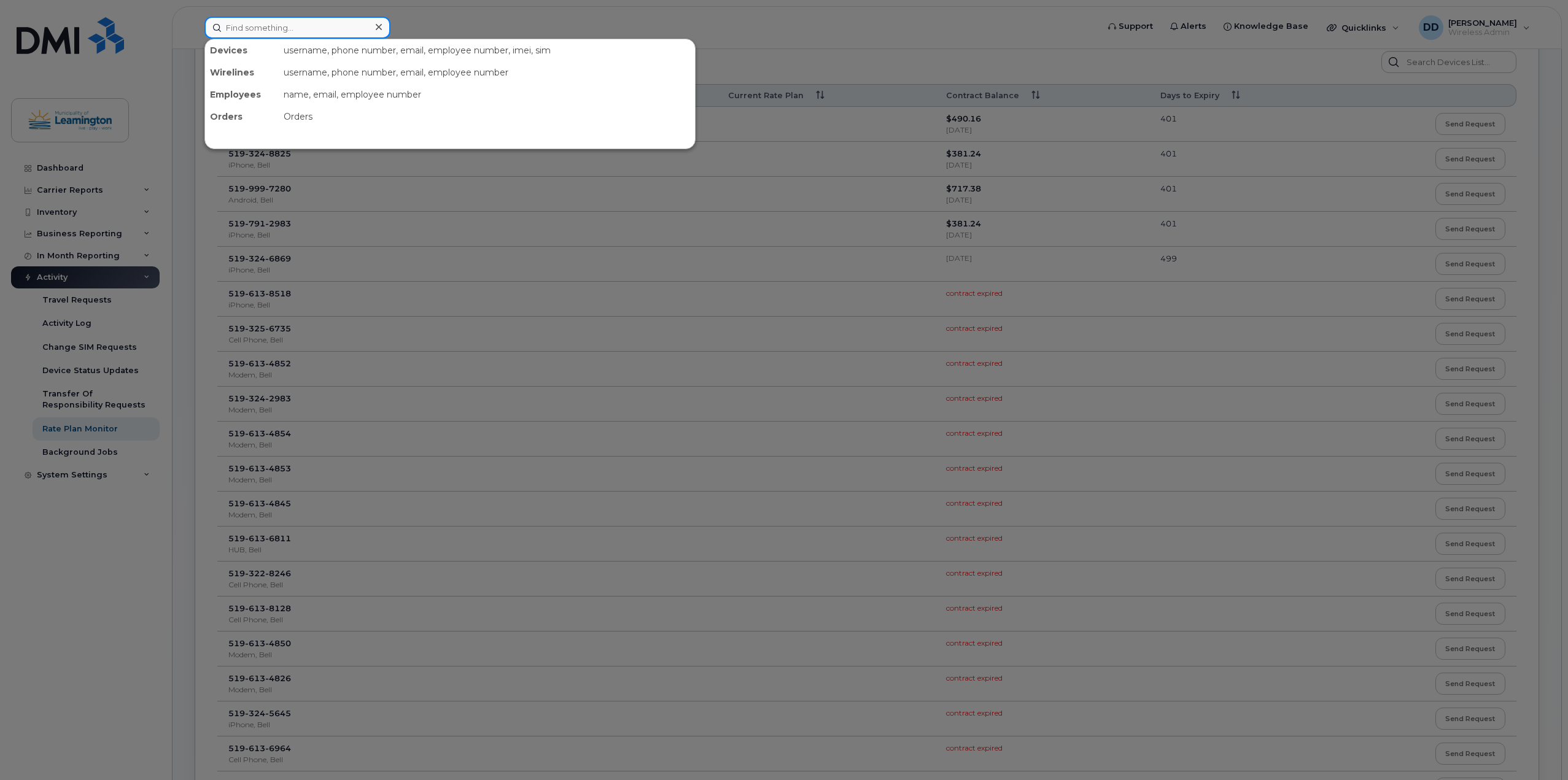
click at [266, 31] on input at bounding box center [297, 27] width 186 height 22
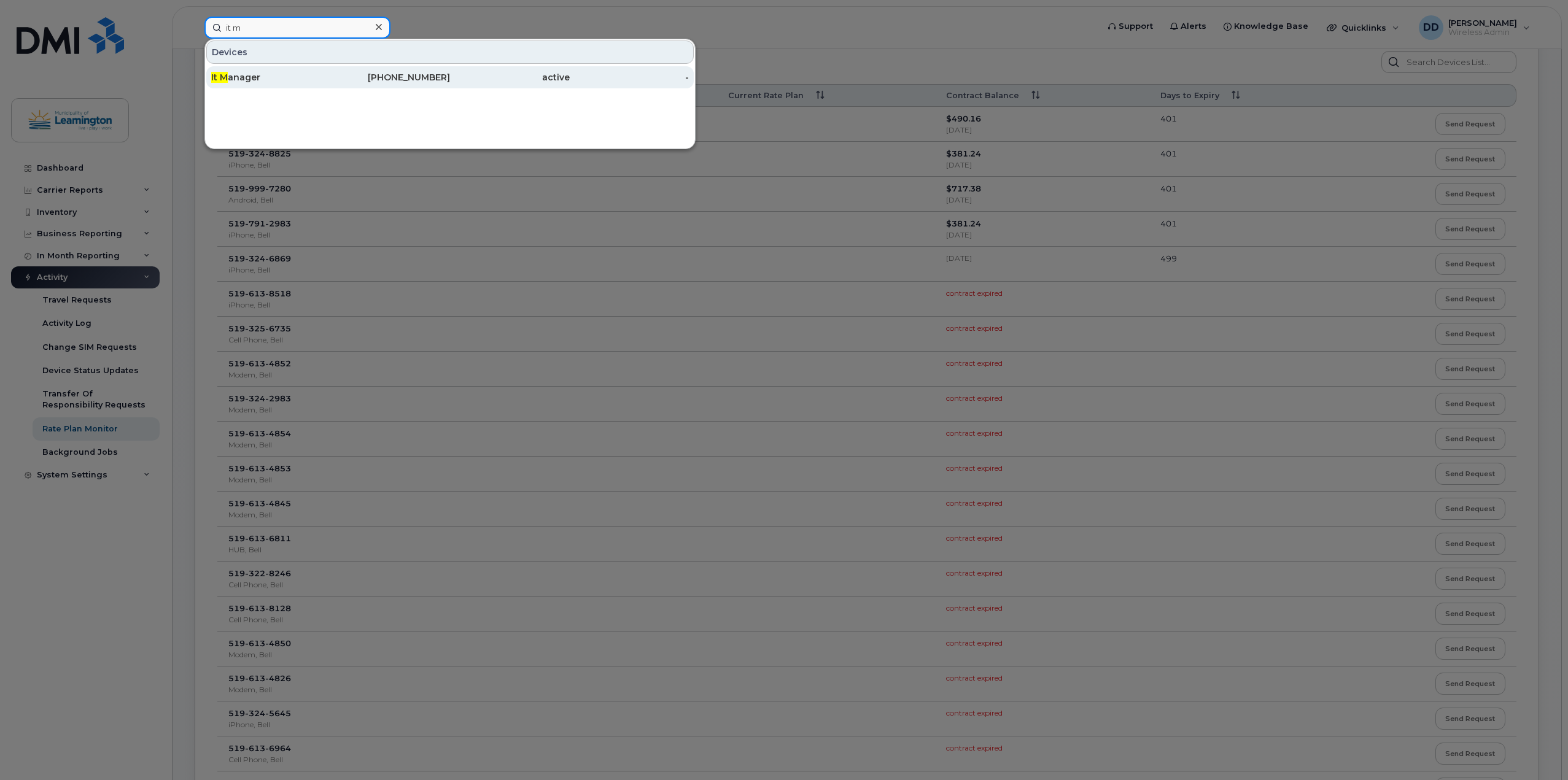
type input "it m"
click at [229, 81] on div "It M anager" at bounding box center [271, 77] width 119 height 12
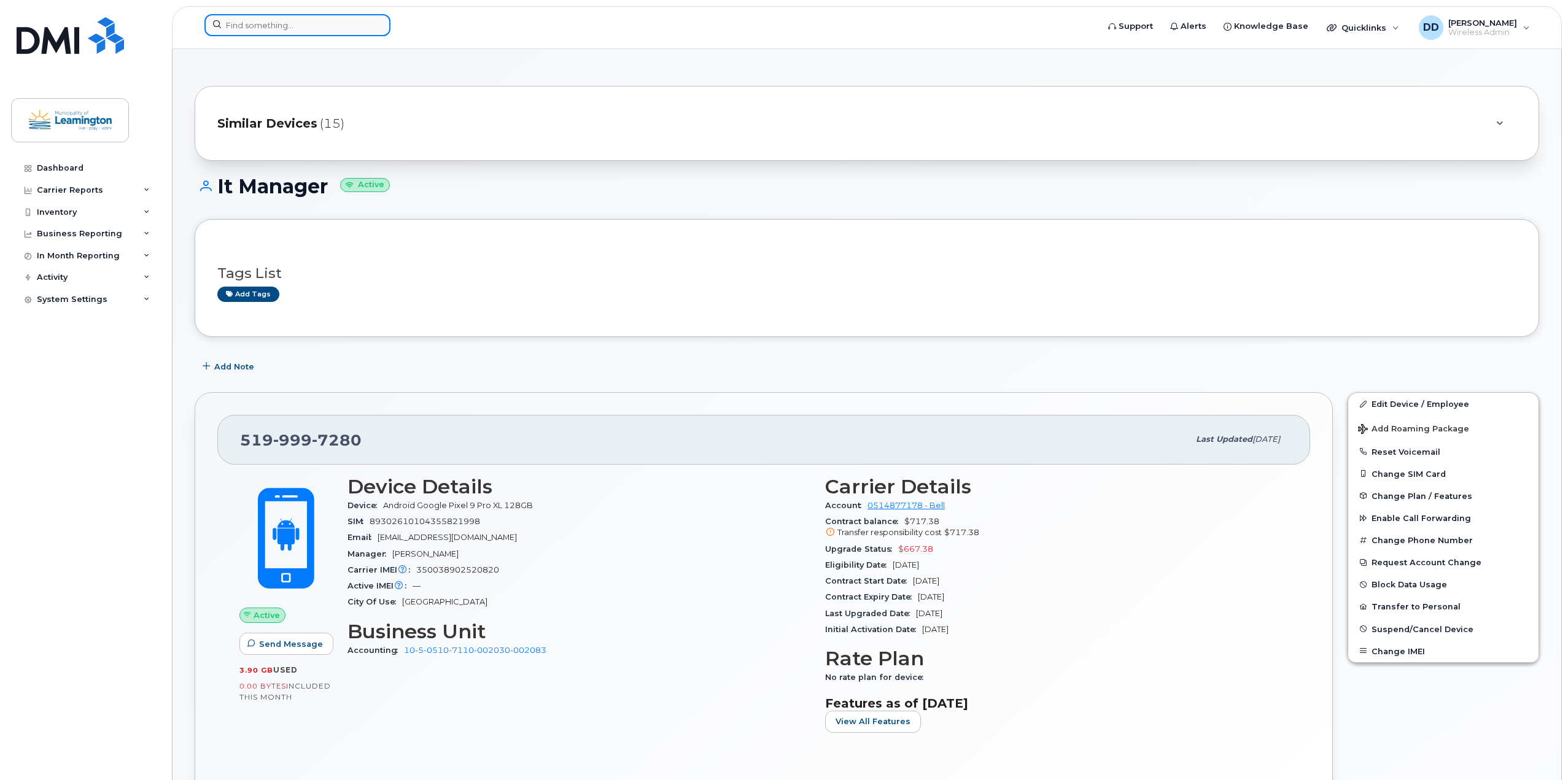
click at [311, 30] on input at bounding box center [297, 25] width 186 height 22
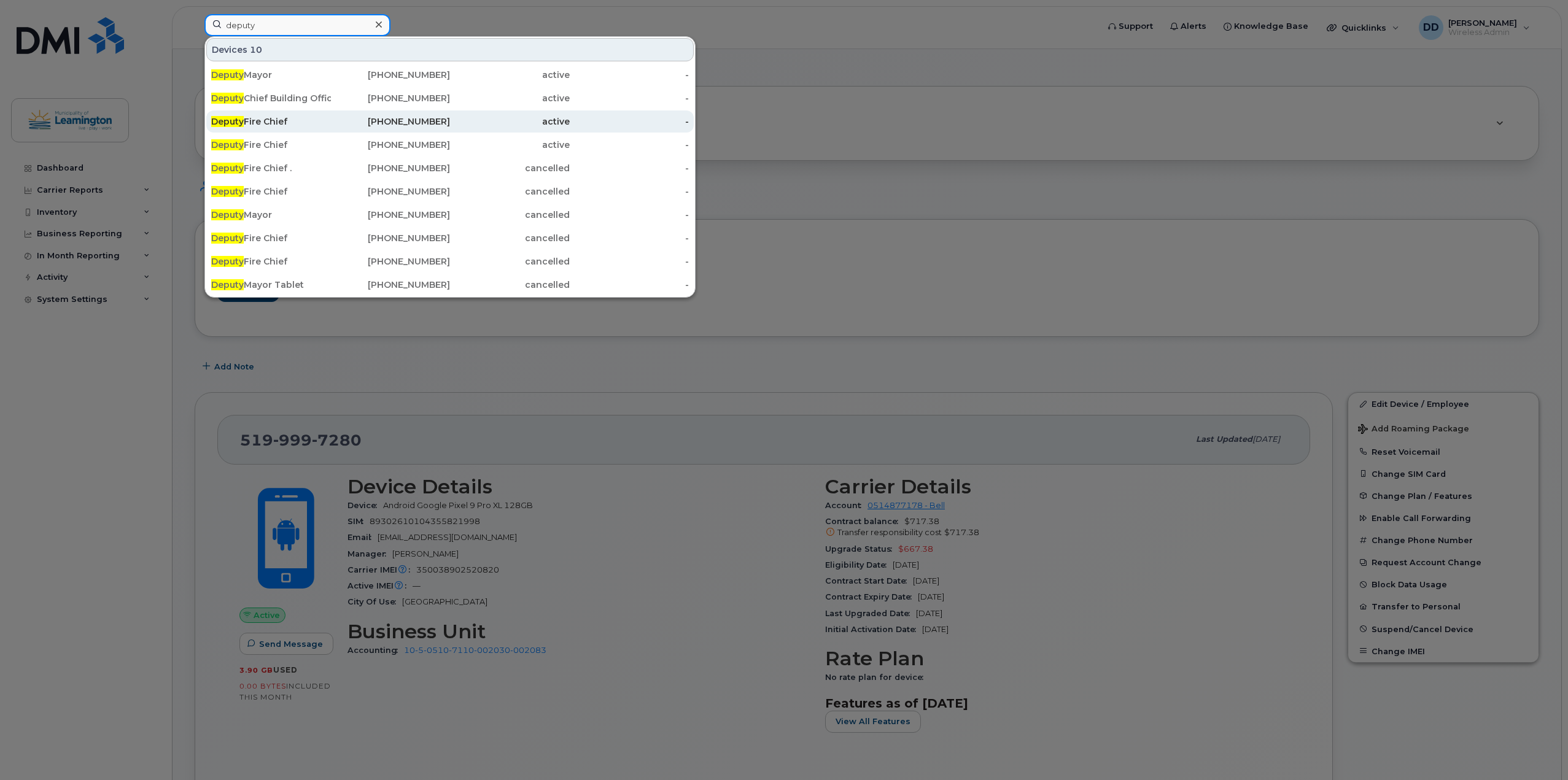
type input "deputy"
click at [263, 119] on div "Deputy Fire Chief" at bounding box center [271, 121] width 119 height 12
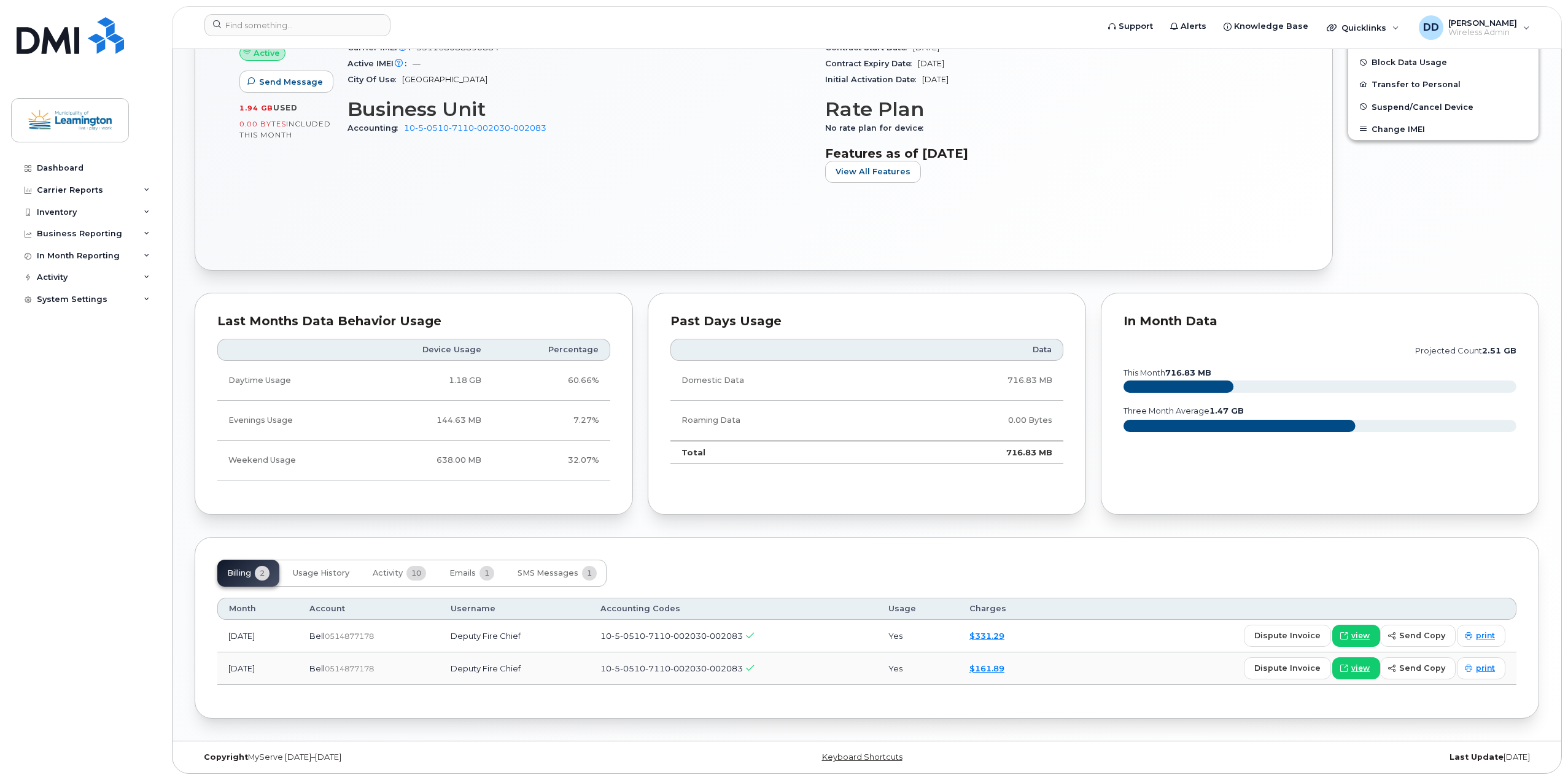
scroll to position [522, 0]
click at [1005, 670] on link "$161.89" at bounding box center [987, 668] width 35 height 10
click at [1362, 667] on span "view" at bounding box center [1361, 668] width 18 height 11
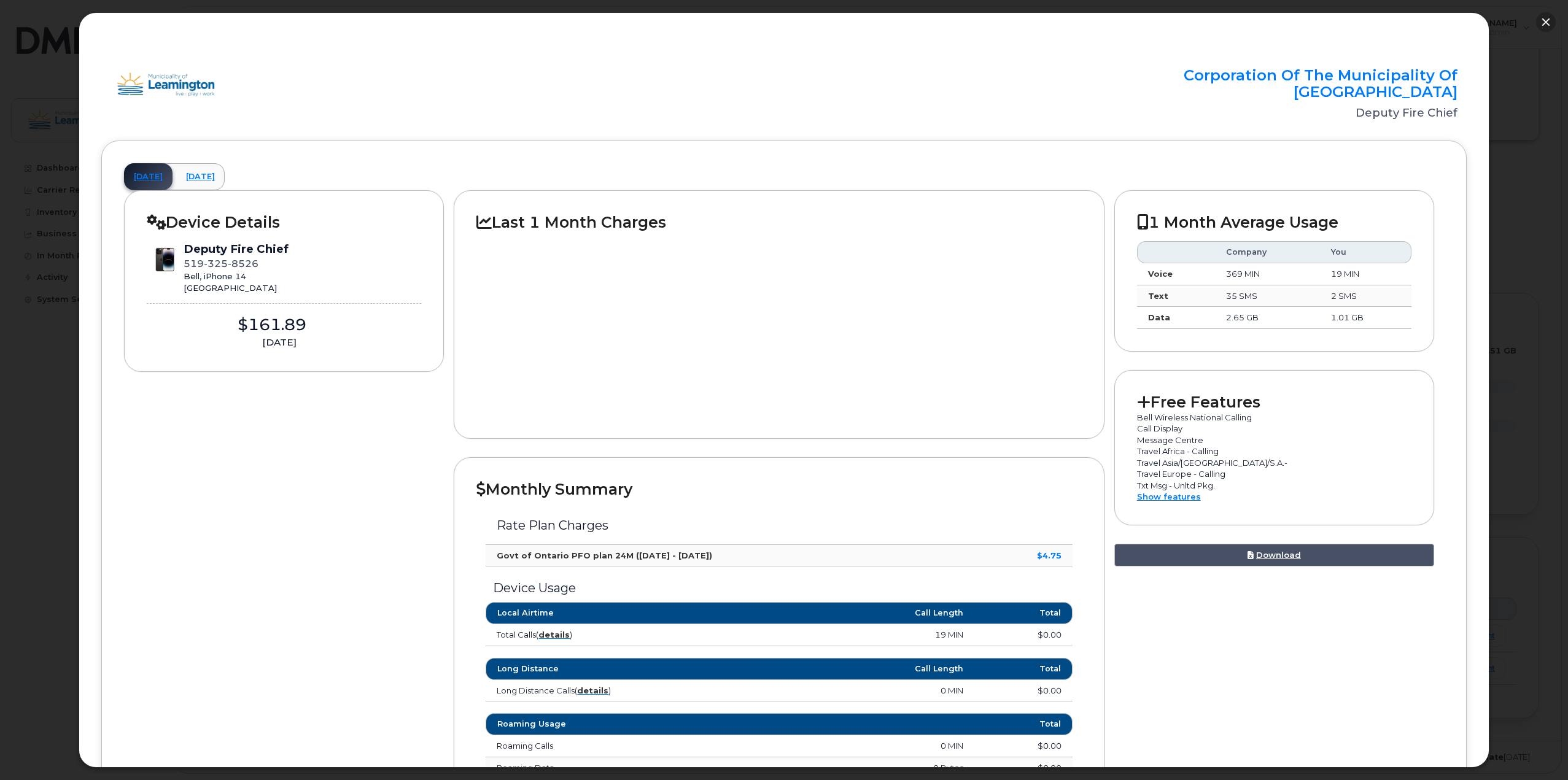
click at [1548, 20] on button "button" at bounding box center [1546, 22] width 20 height 20
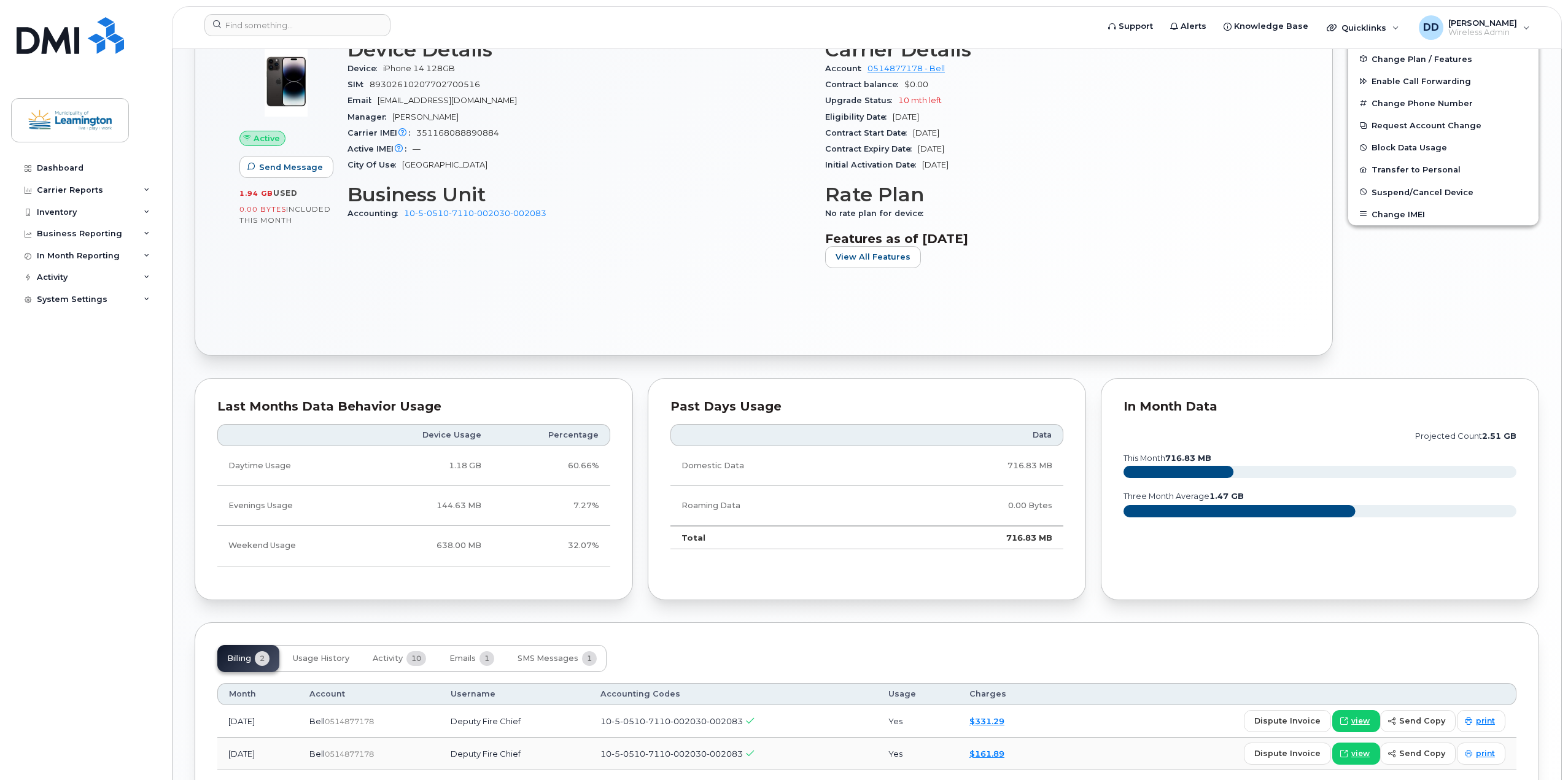
scroll to position [277, 0]
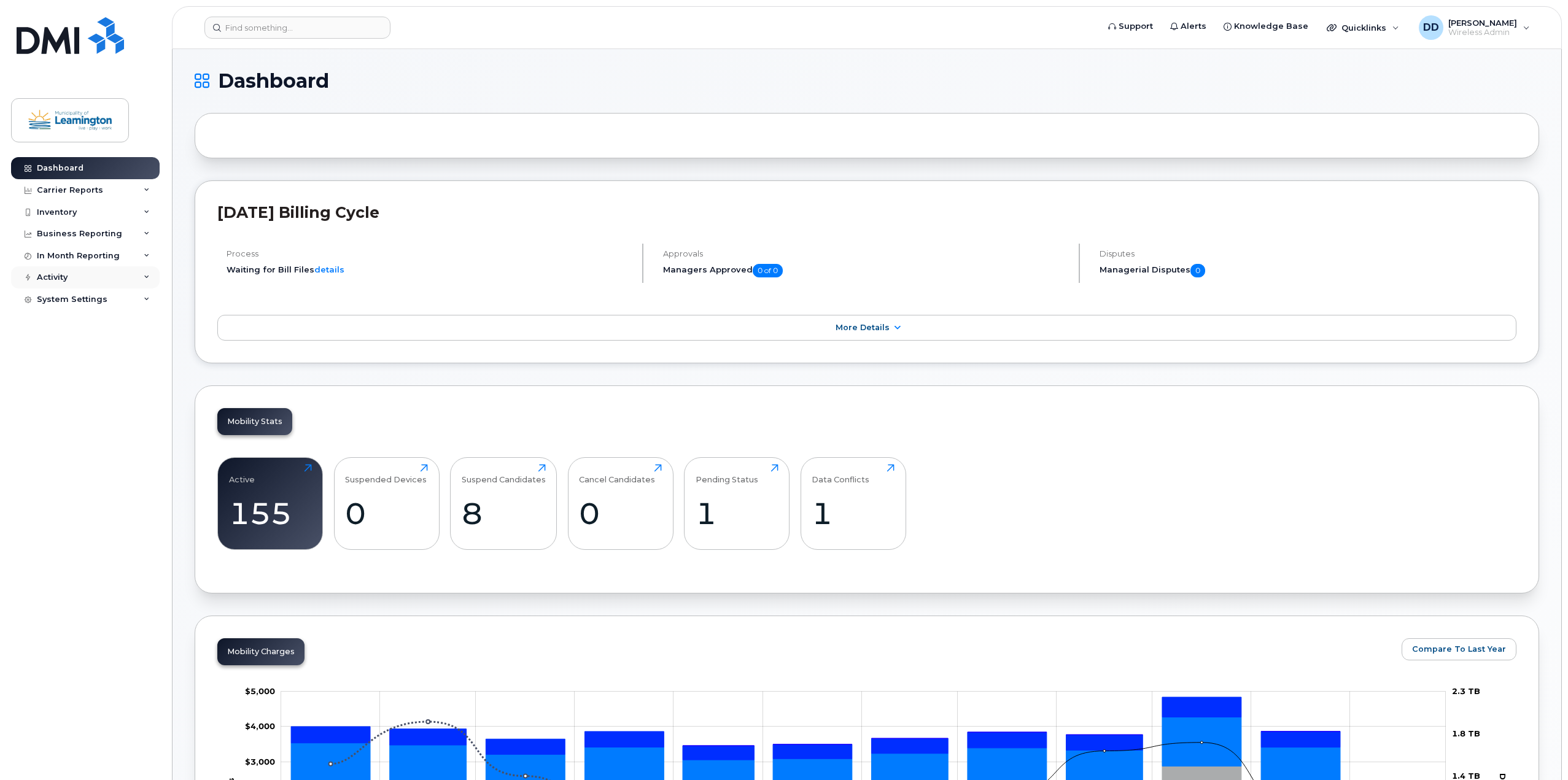
click at [45, 273] on div "Activity" at bounding box center [52, 278] width 30 height 10
click at [149, 275] on icon at bounding box center [146, 277] width 6 height 6
click at [147, 250] on div "In Month Reporting" at bounding box center [86, 256] width 148 height 22
click at [70, 279] on div "Data Usage" at bounding box center [66, 278] width 49 height 11
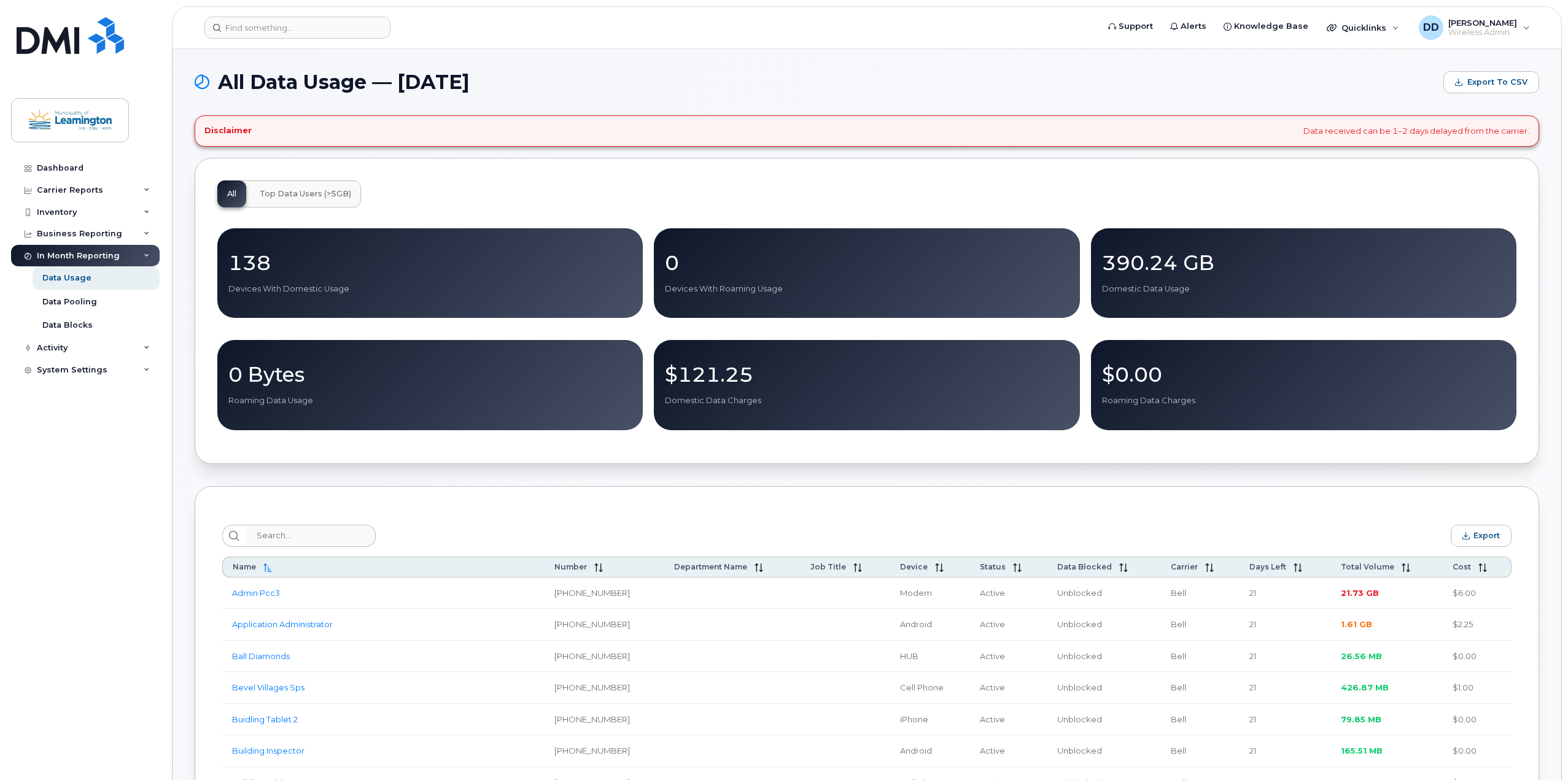
click at [148, 249] on div "In Month Reporting" at bounding box center [86, 256] width 148 height 22
click at [144, 232] on icon at bounding box center [146, 234] width 6 height 6
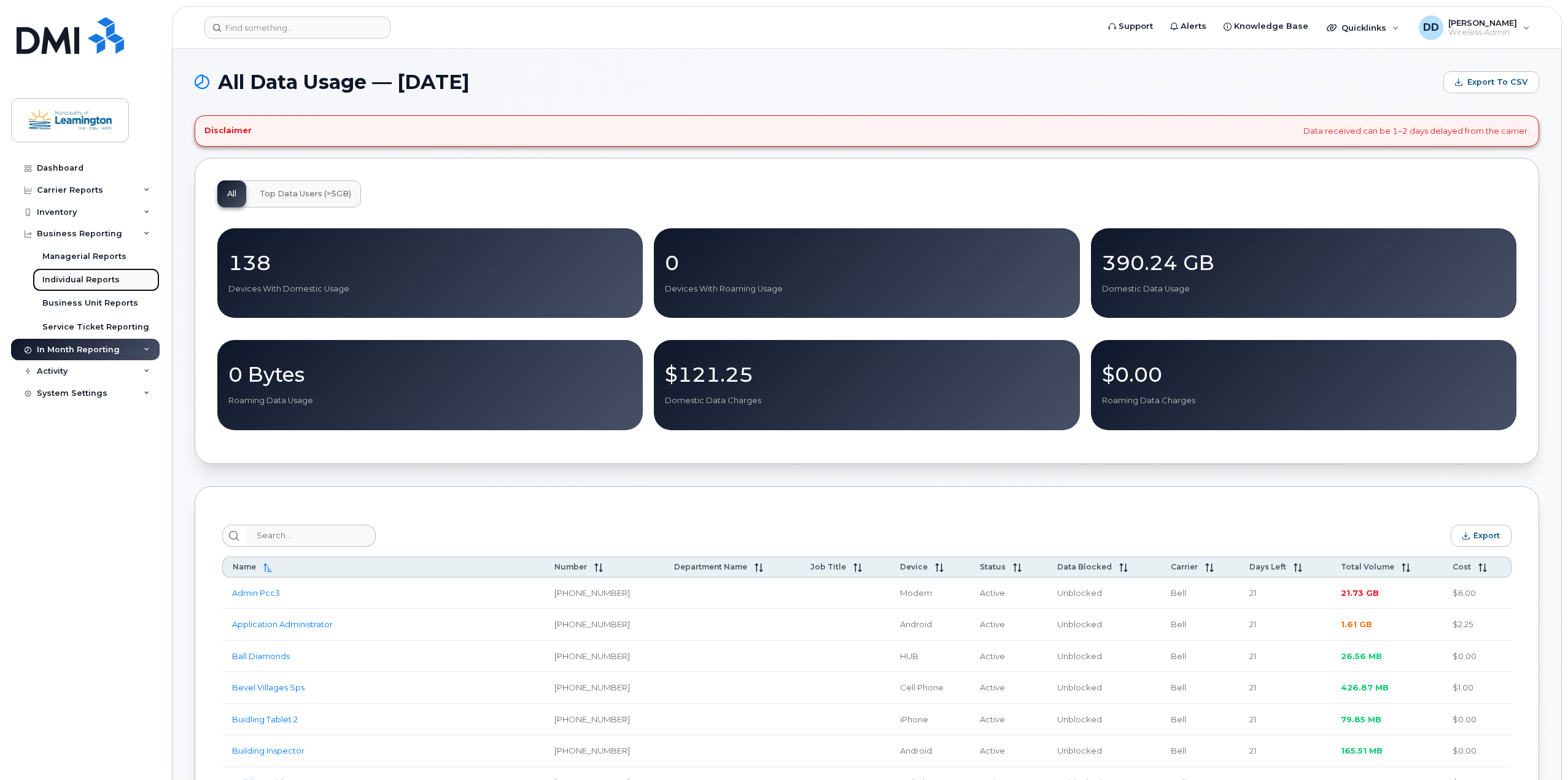
click at [80, 283] on div "Individual Reports" at bounding box center [81, 280] width 77 height 11
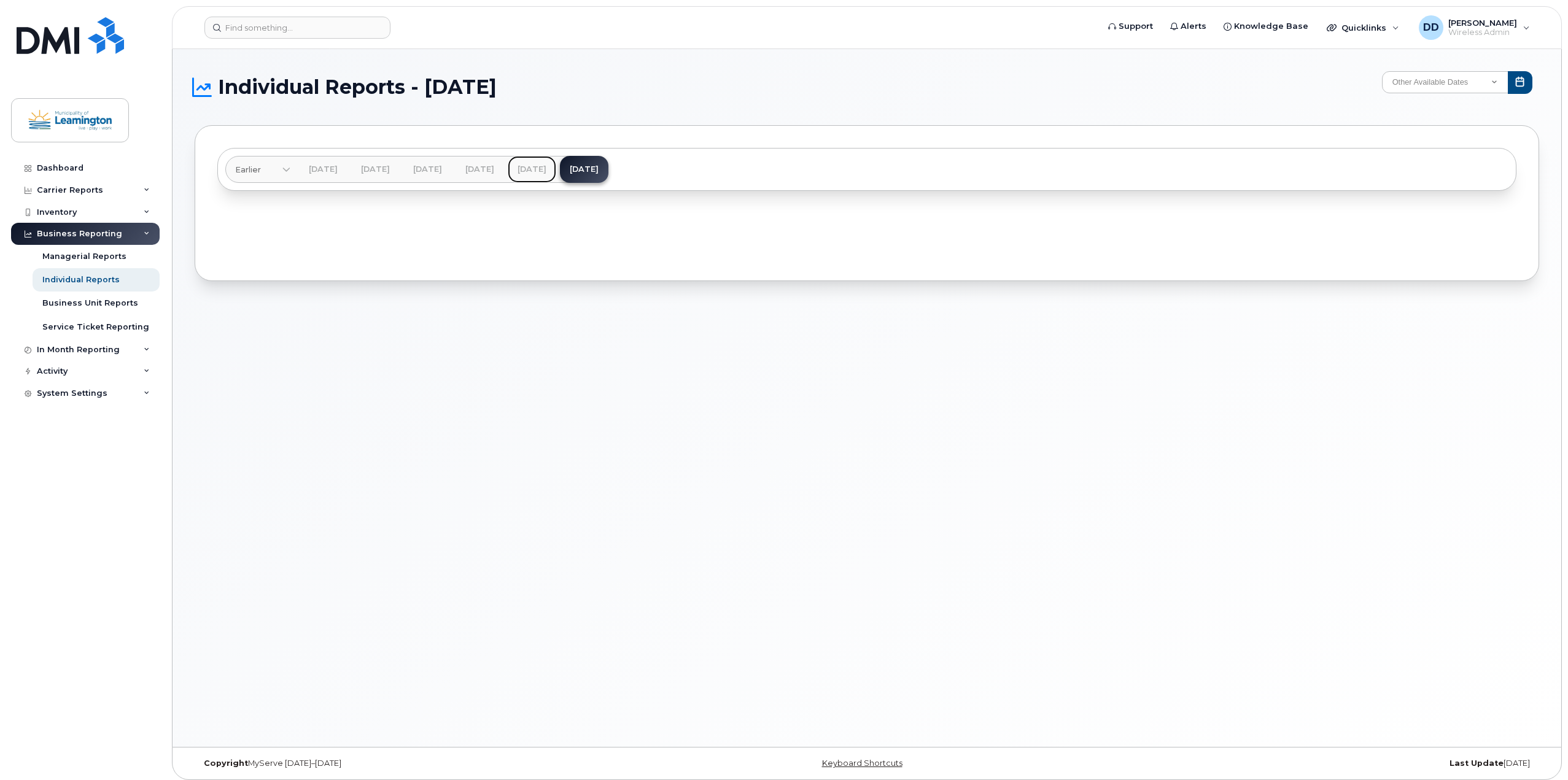
click at [556, 166] on link "[DATE]" at bounding box center [532, 170] width 49 height 27
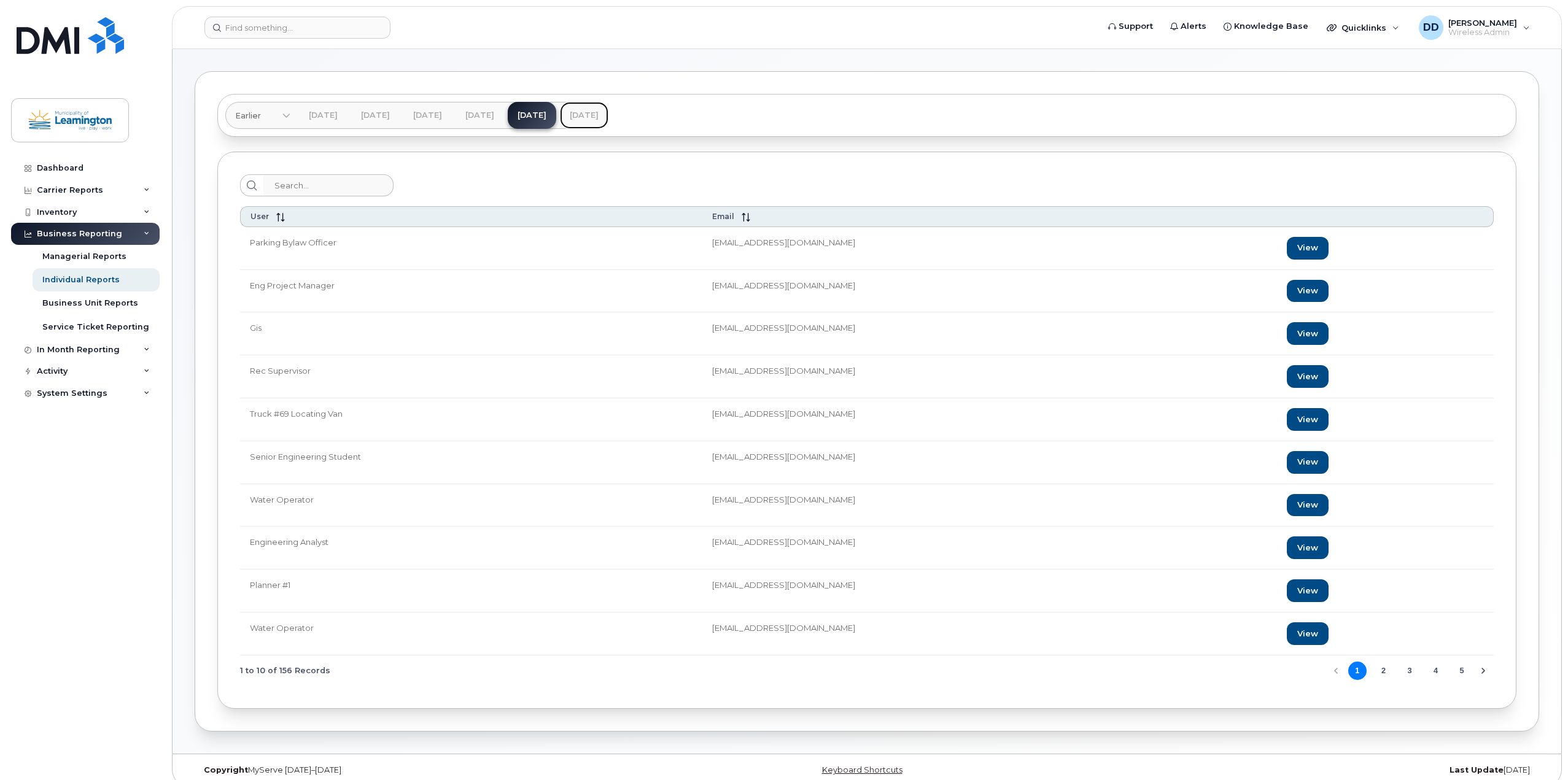
click at [609, 116] on link "[DATE]" at bounding box center [584, 115] width 49 height 27
click at [1382, 670] on button "2" at bounding box center [1383, 670] width 18 height 18
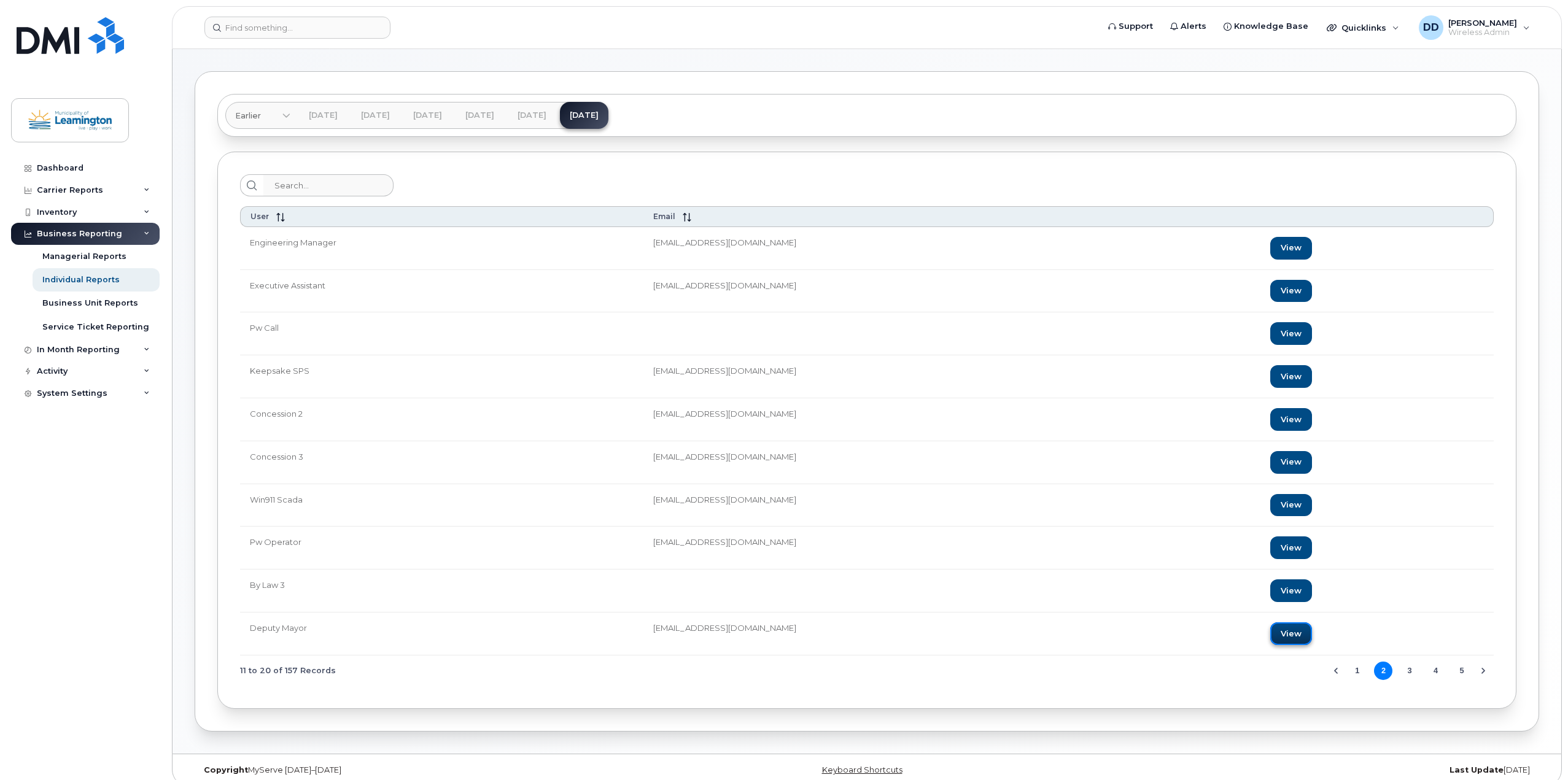
click at [1275, 632] on link "View" at bounding box center [1291, 634] width 42 height 23
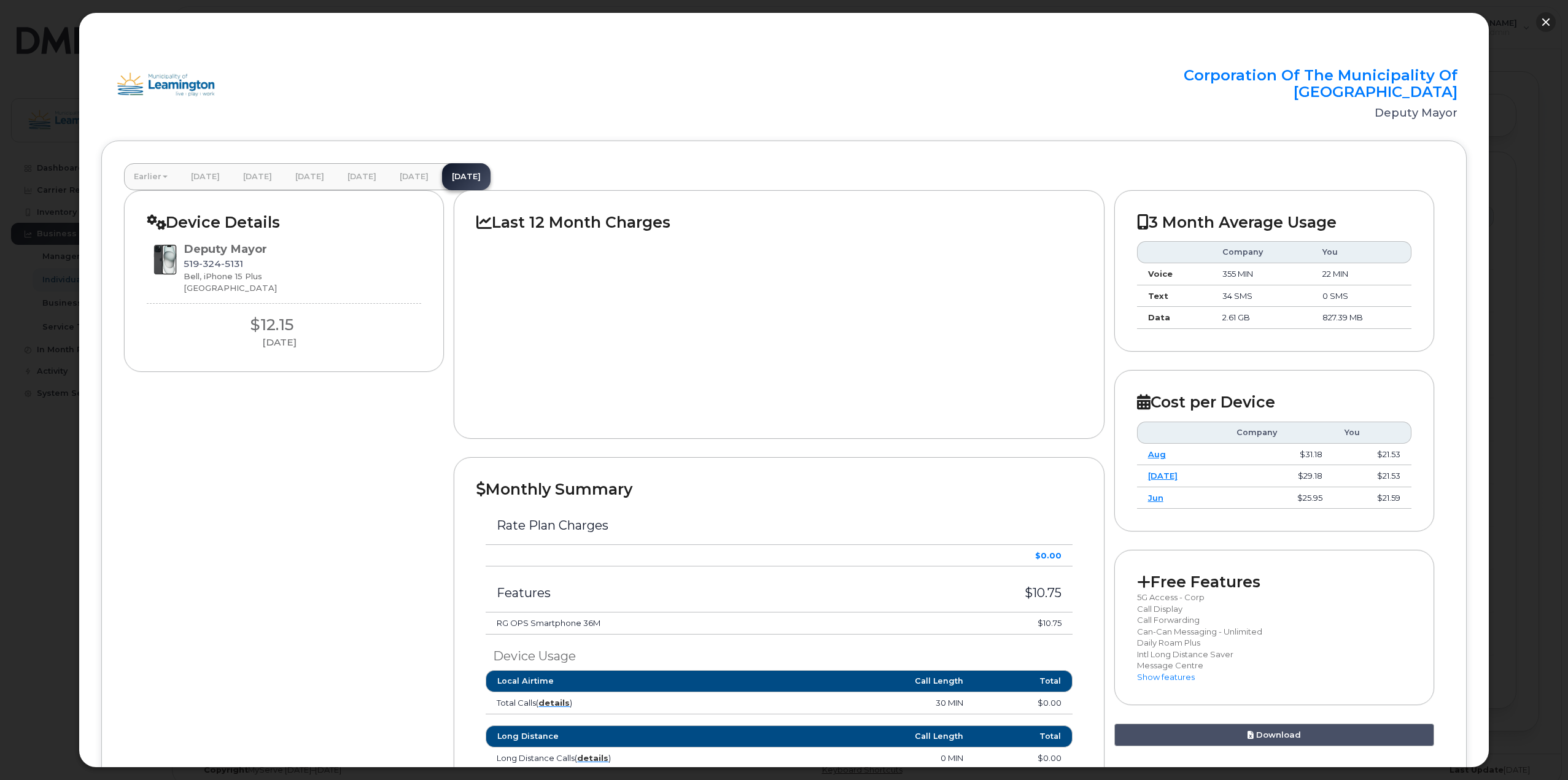
drag, startPoint x: 1543, startPoint y: 20, endPoint x: 1415, endPoint y: 3, distance: 129.1
click at [1543, 21] on button "button" at bounding box center [1546, 22] width 20 height 20
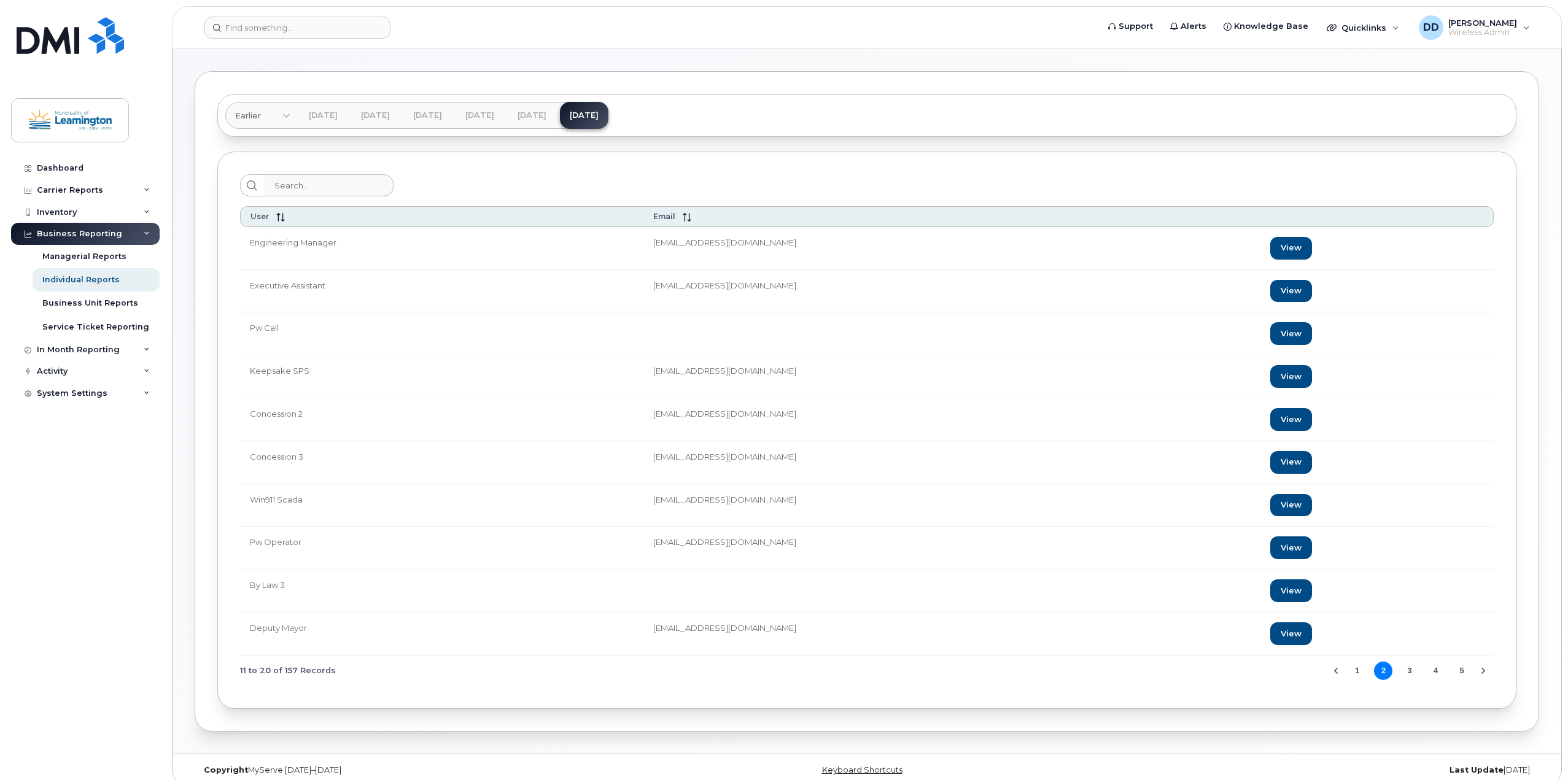
click at [1408, 673] on button "3" at bounding box center [1410, 670] width 18 height 18
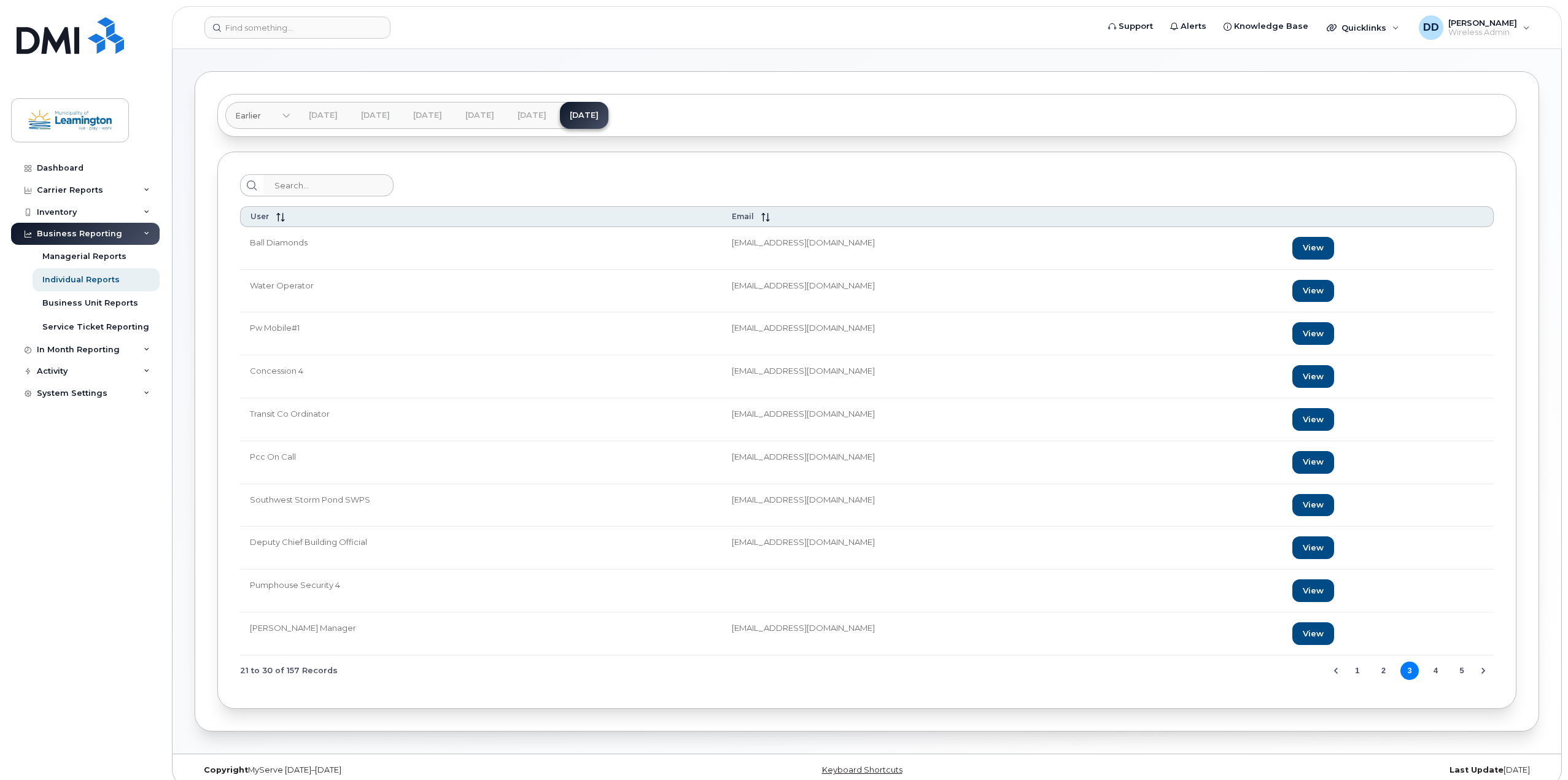
click at [1388, 673] on button "2" at bounding box center [1383, 670] width 18 height 18
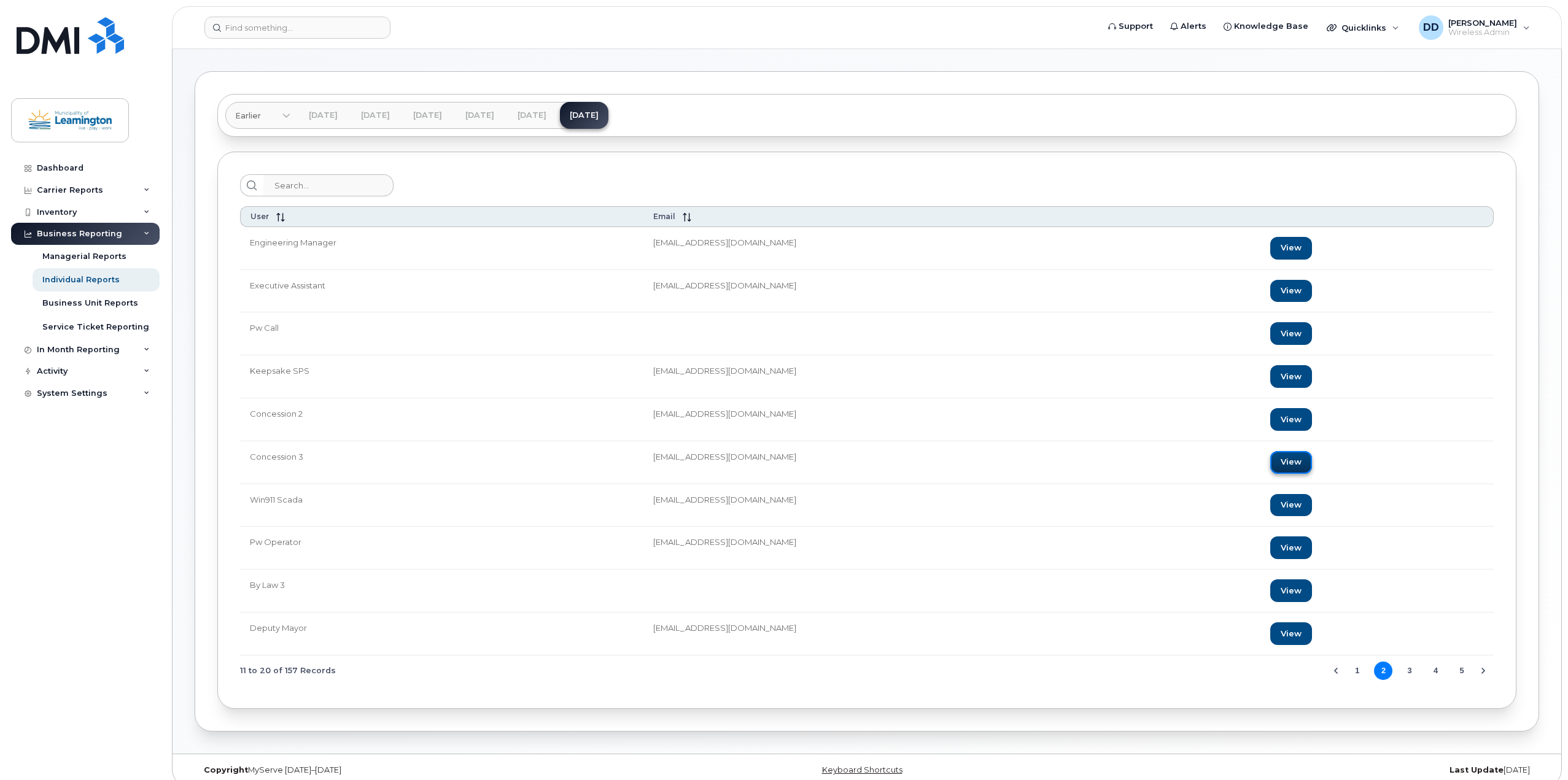
click at [1272, 464] on link "View" at bounding box center [1291, 462] width 42 height 23
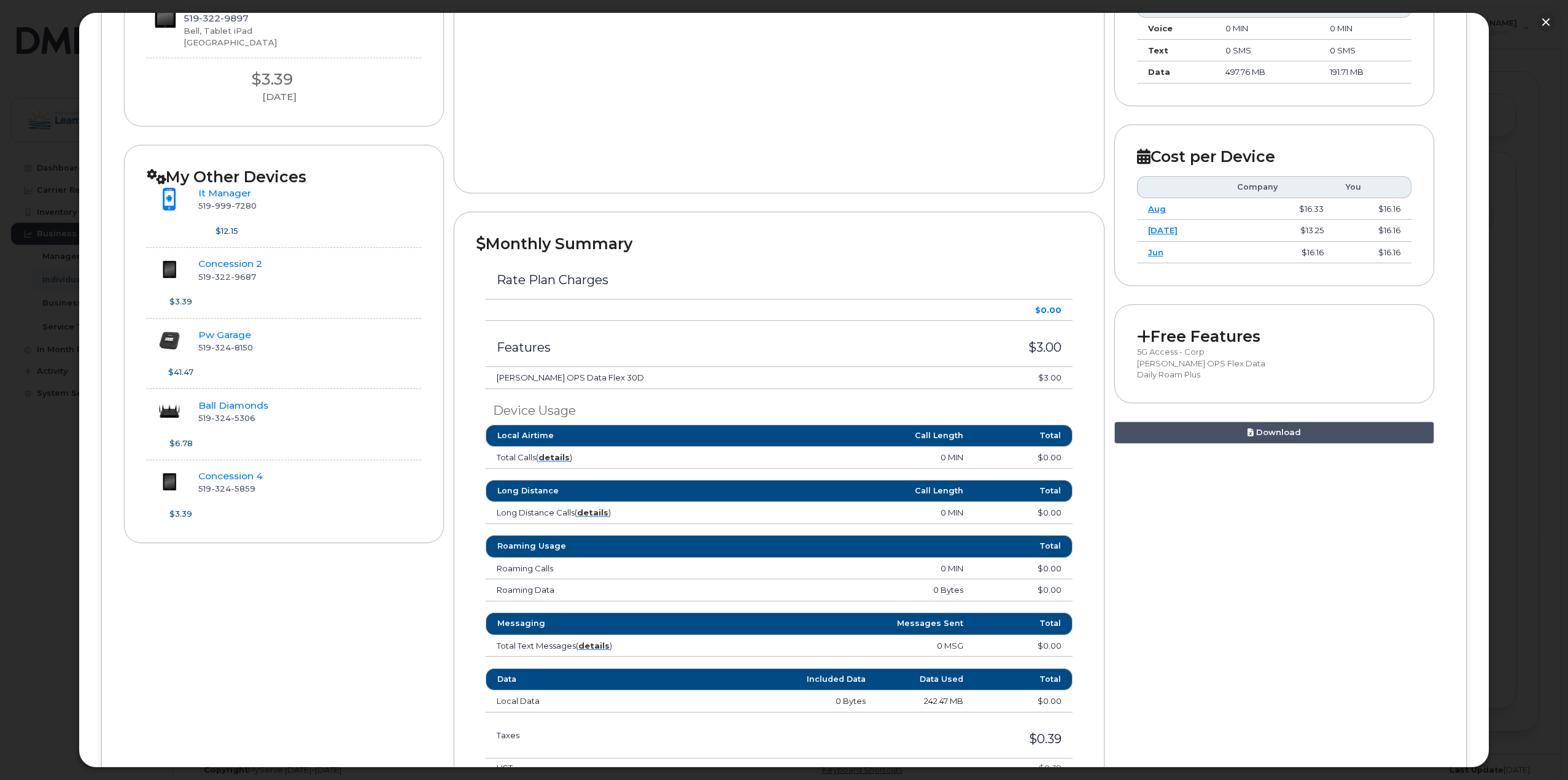
scroll to position [307, 0]
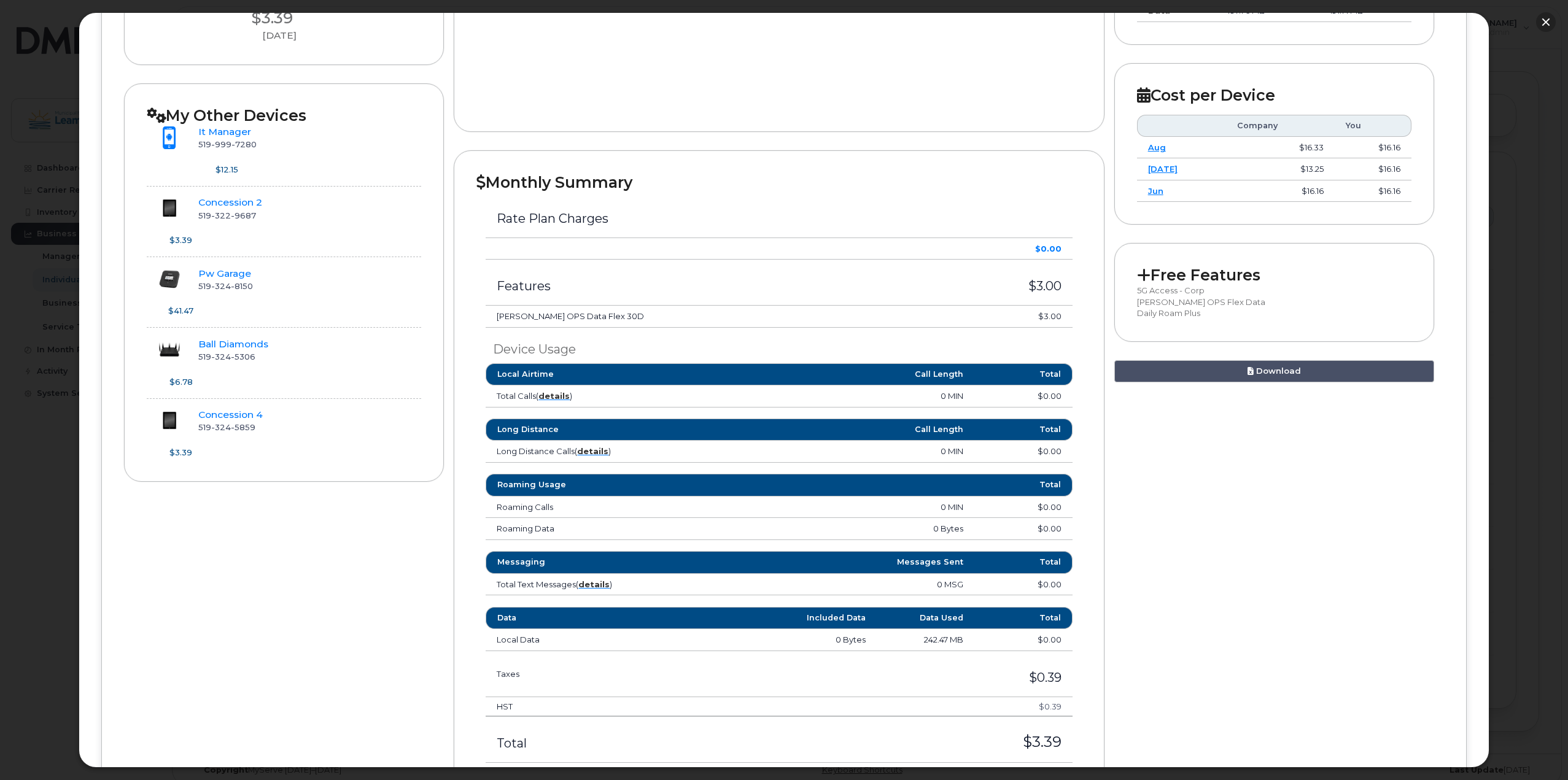
click at [1545, 18] on button "button" at bounding box center [1546, 22] width 20 height 20
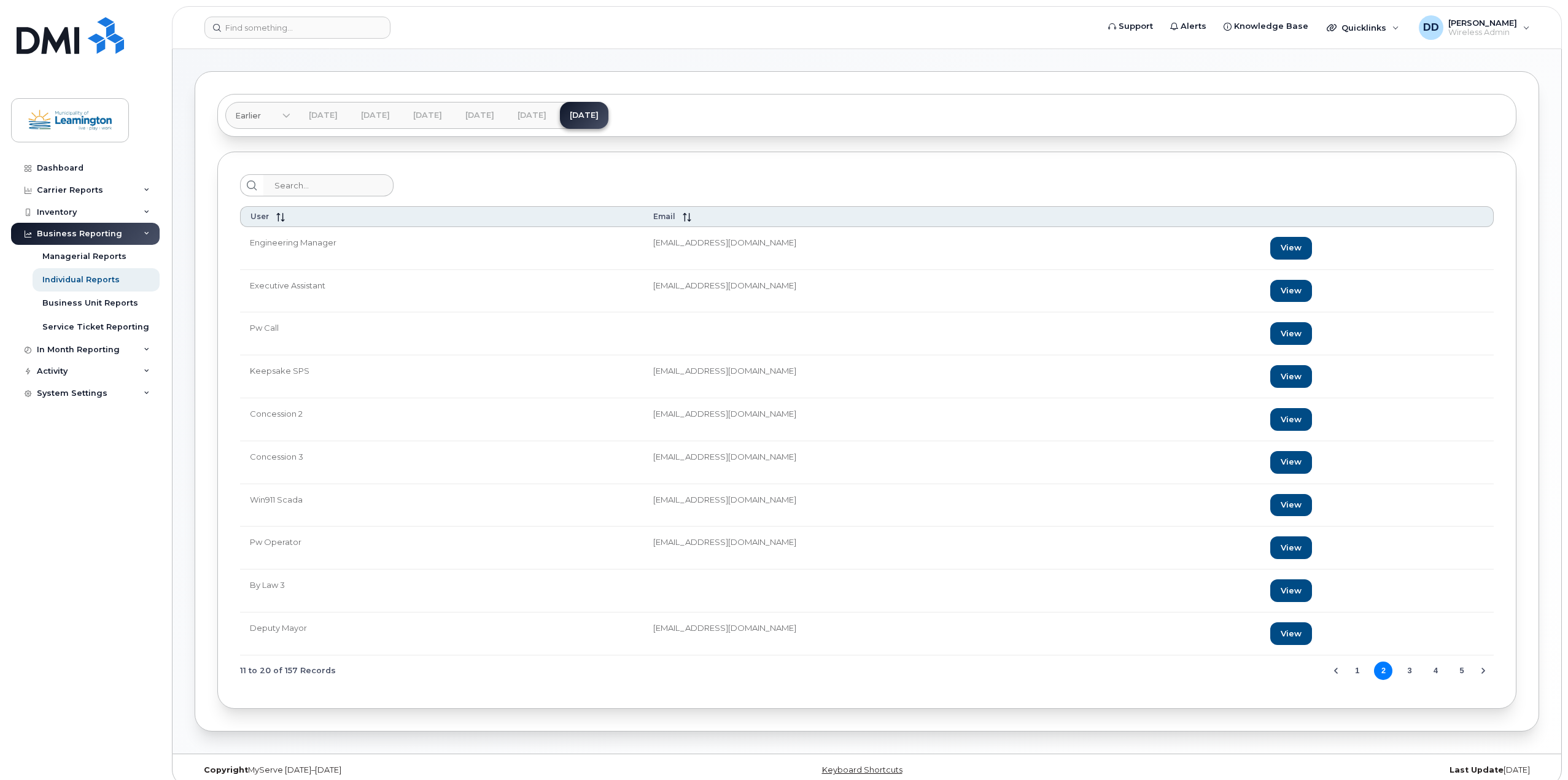
click at [1410, 670] on button "3" at bounding box center [1410, 670] width 18 height 18
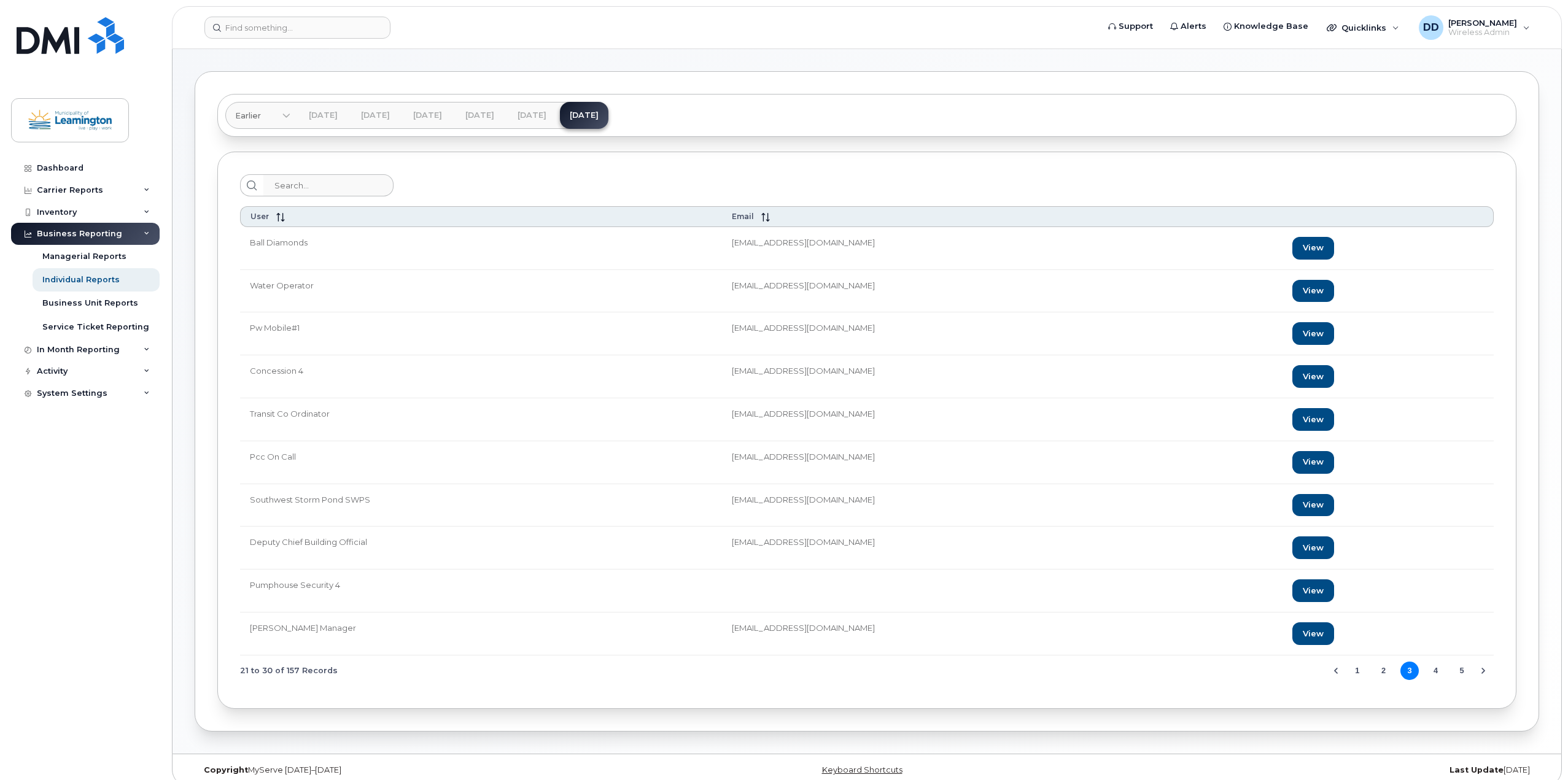
click at [1437, 673] on button "4" at bounding box center [1436, 670] width 18 height 18
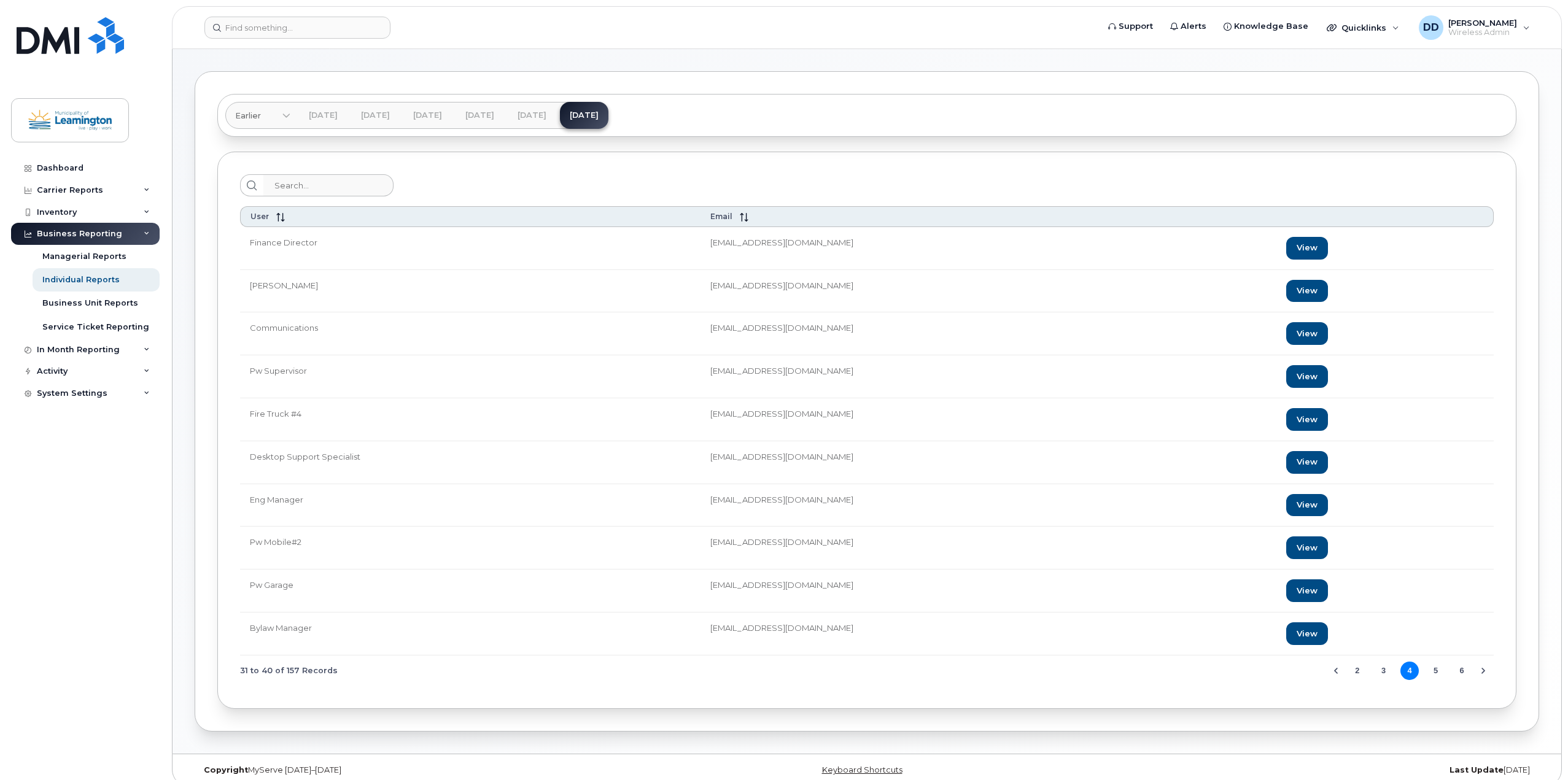
click at [1441, 669] on button "5" at bounding box center [1436, 670] width 18 height 18
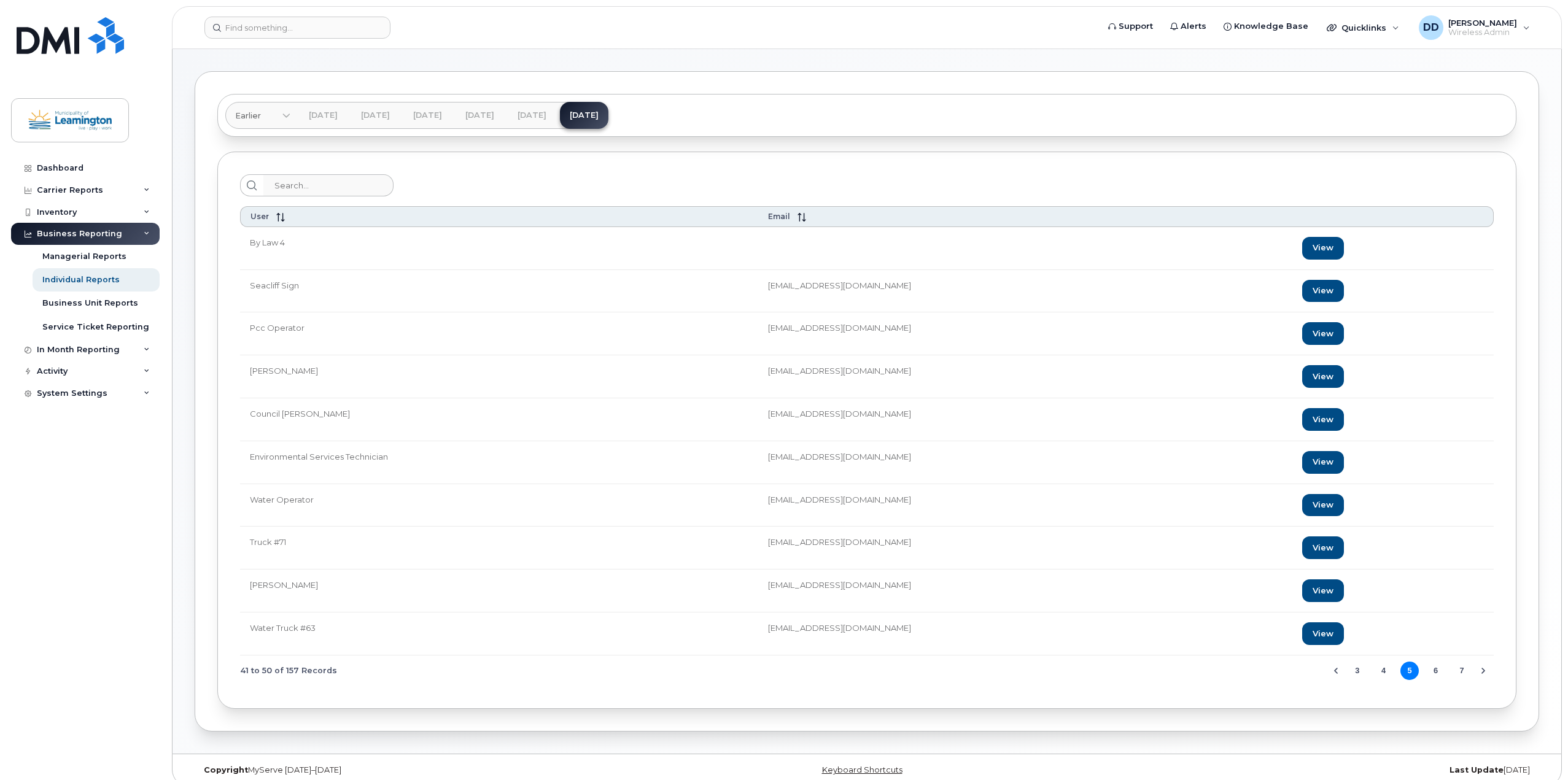
click at [1432, 668] on button "6" at bounding box center [1436, 670] width 18 height 18
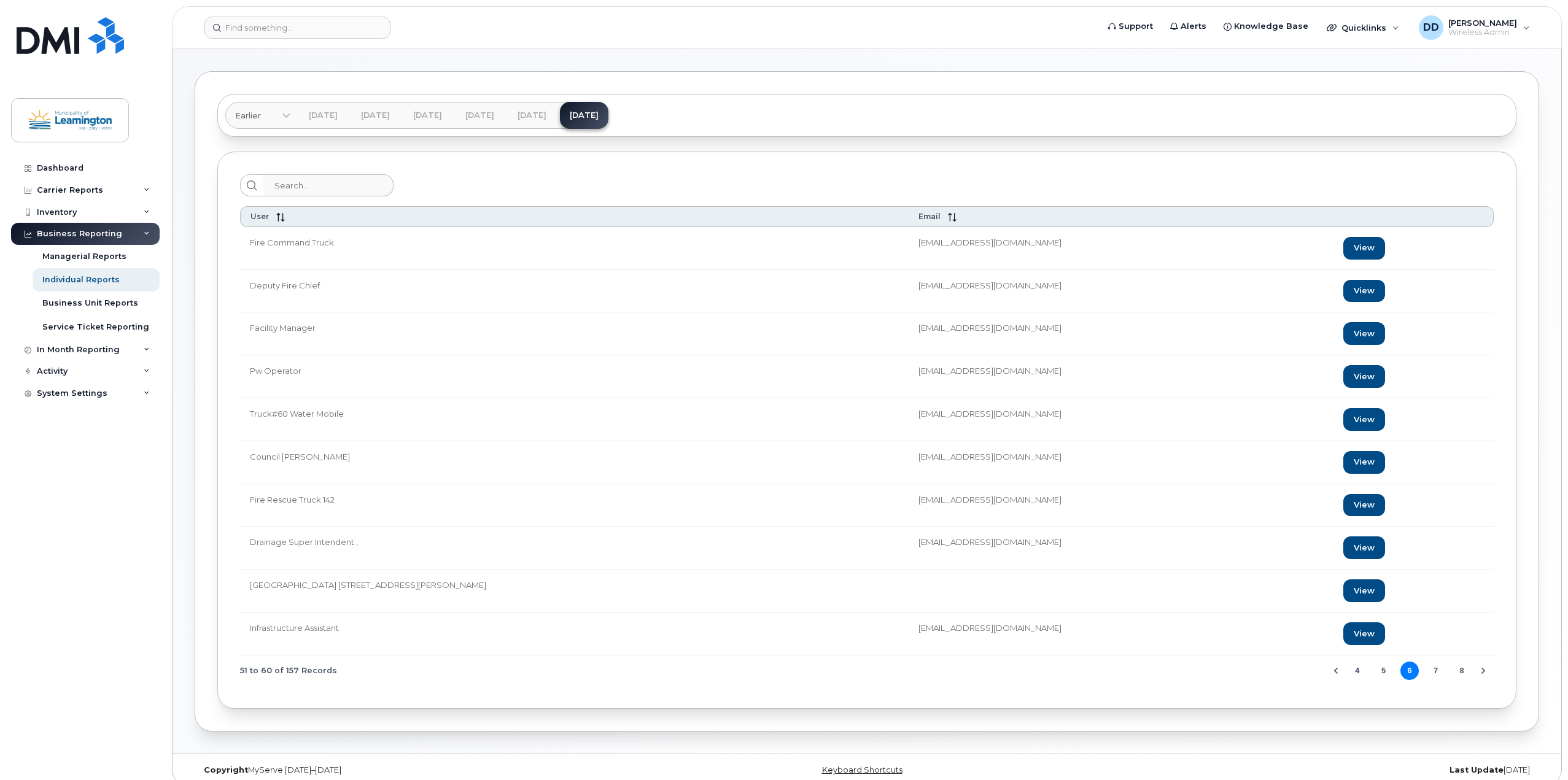
click at [1436, 670] on button "7" at bounding box center [1436, 670] width 18 height 18
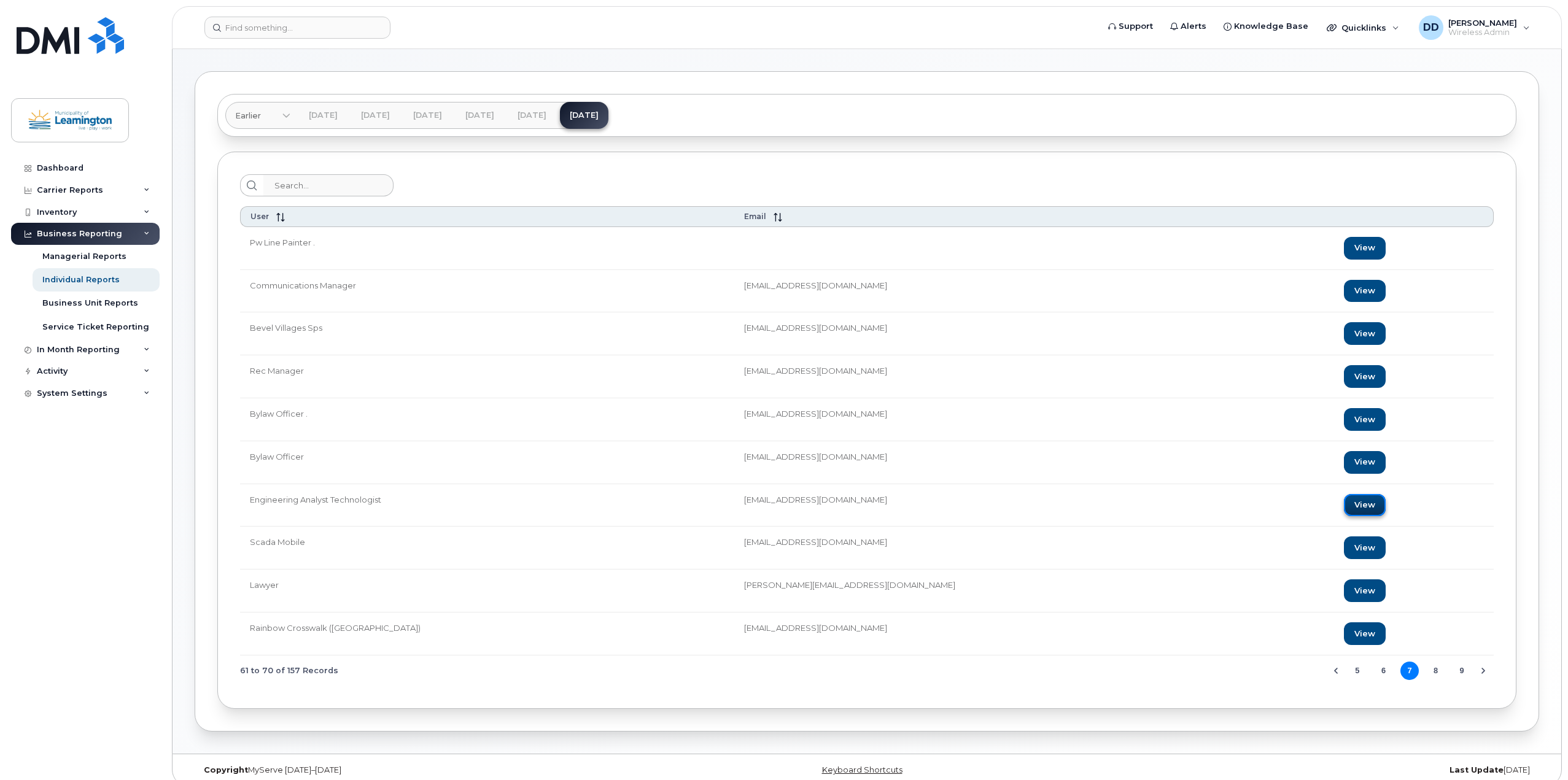
click at [1344, 508] on link "View" at bounding box center [1364, 505] width 42 height 23
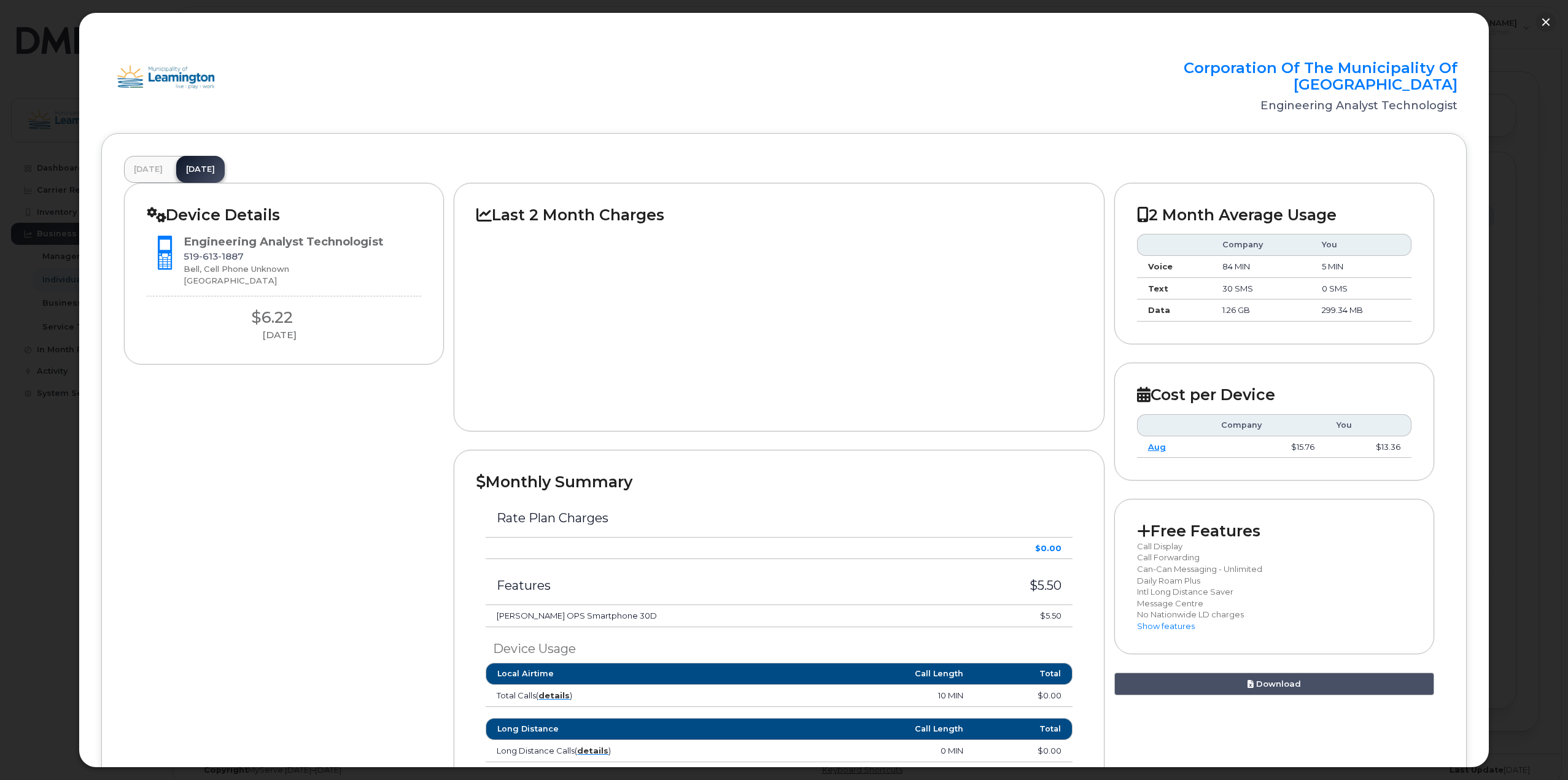
scroll to position [0, 0]
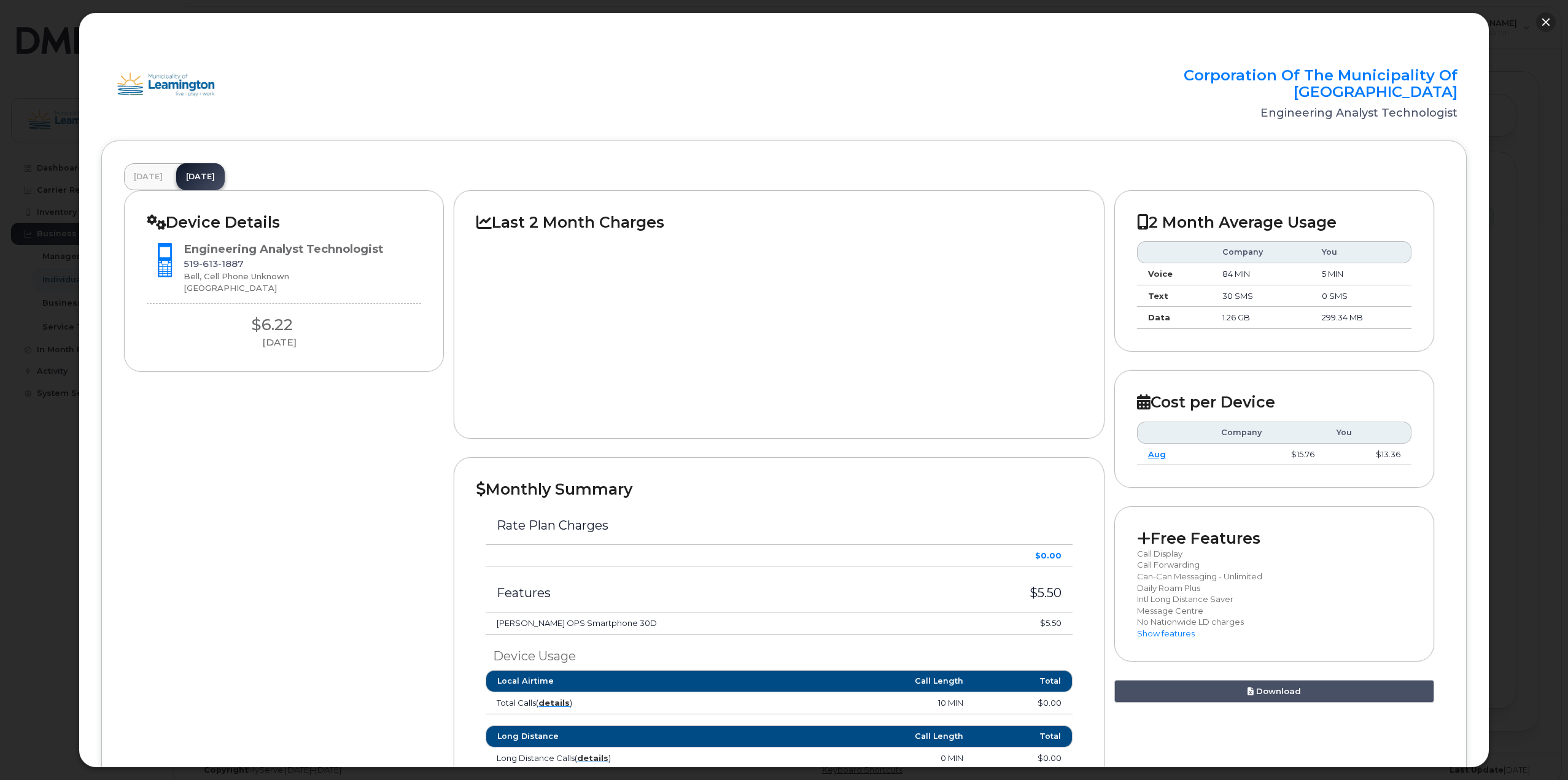
click at [1544, 25] on button "button" at bounding box center [1546, 22] width 20 height 20
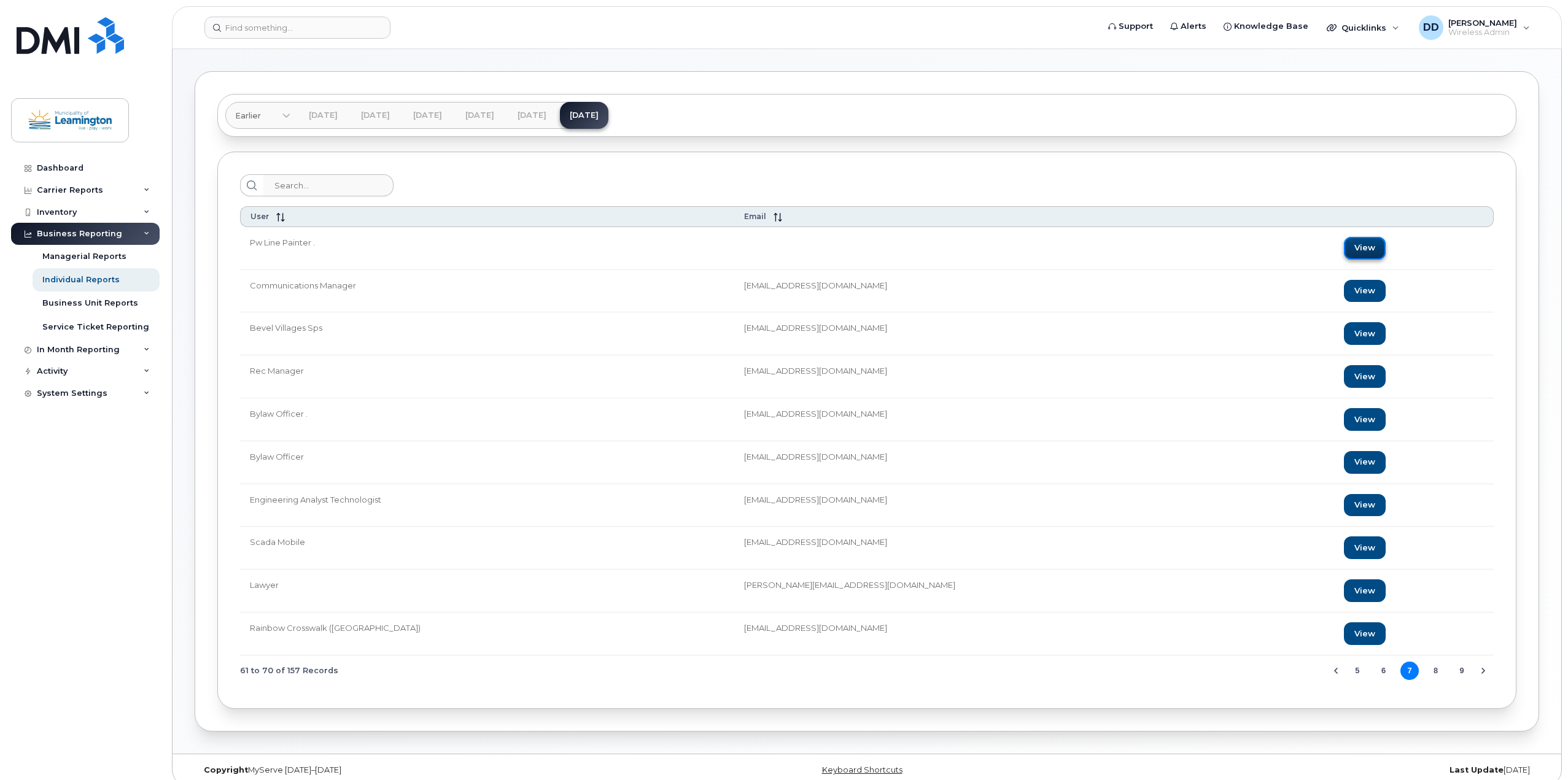
click at [1344, 246] on link "View" at bounding box center [1364, 248] width 42 height 23
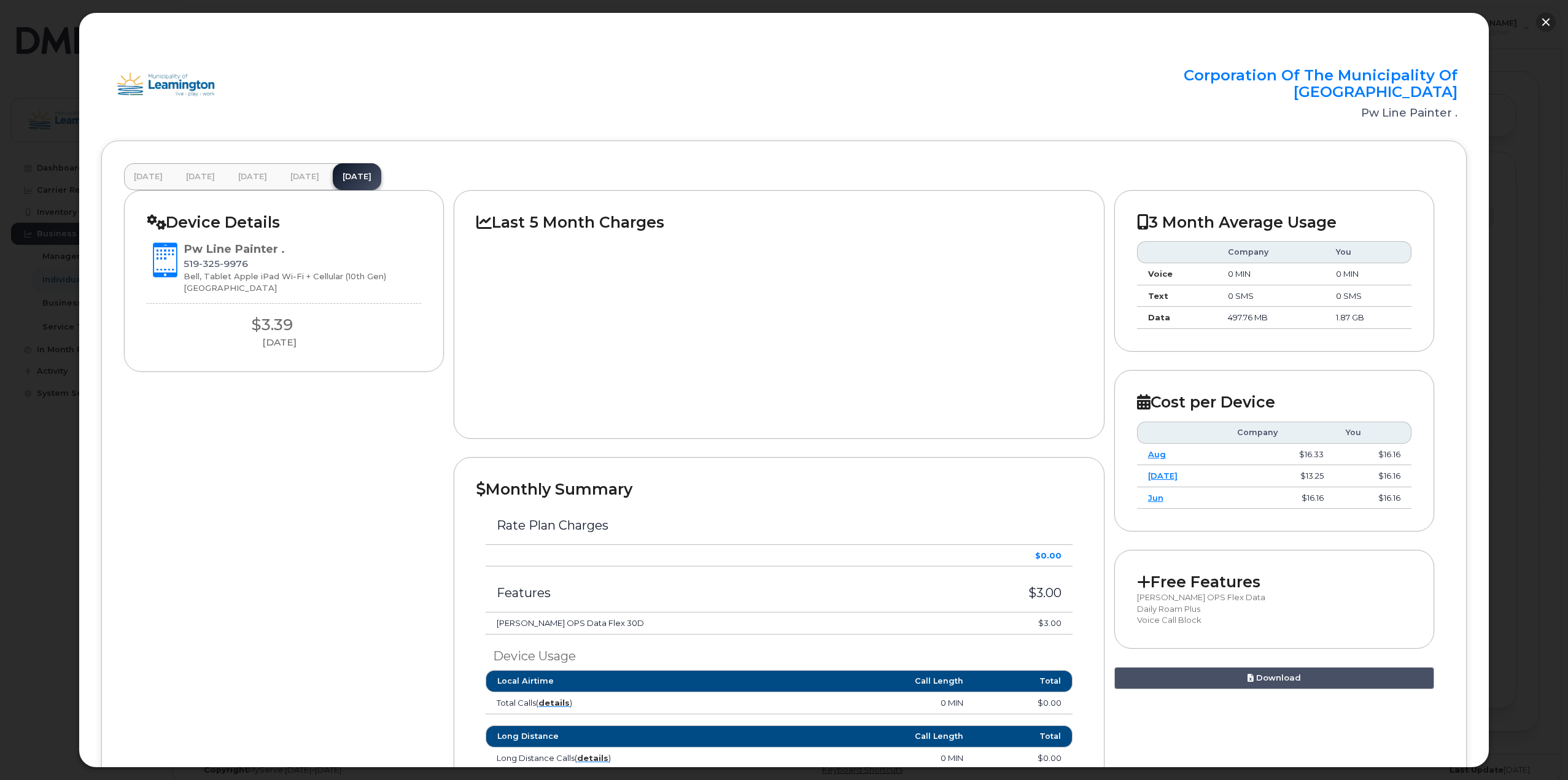
click at [1544, 22] on button "button" at bounding box center [1546, 22] width 20 height 20
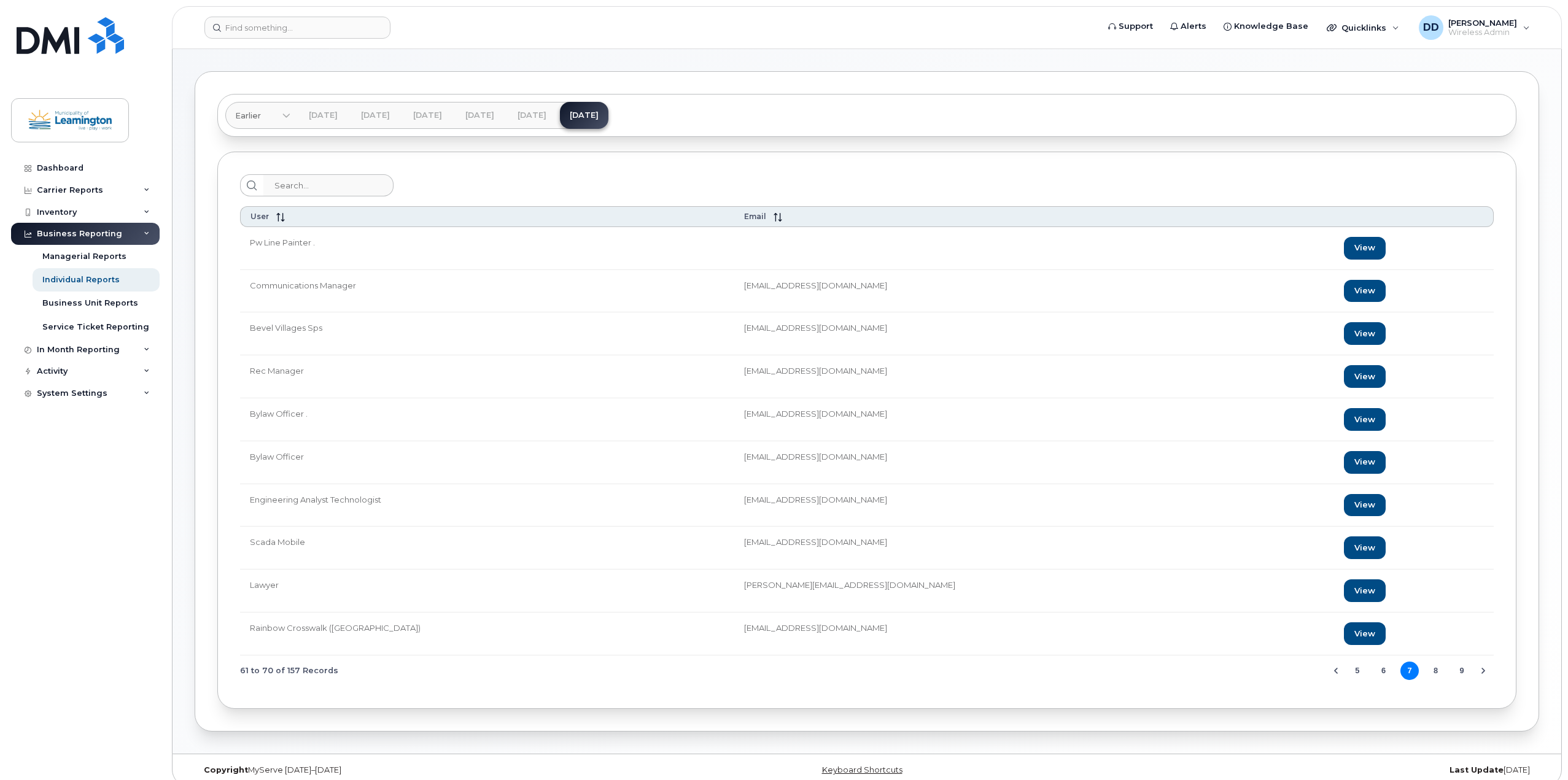
scroll to position [13, 0]
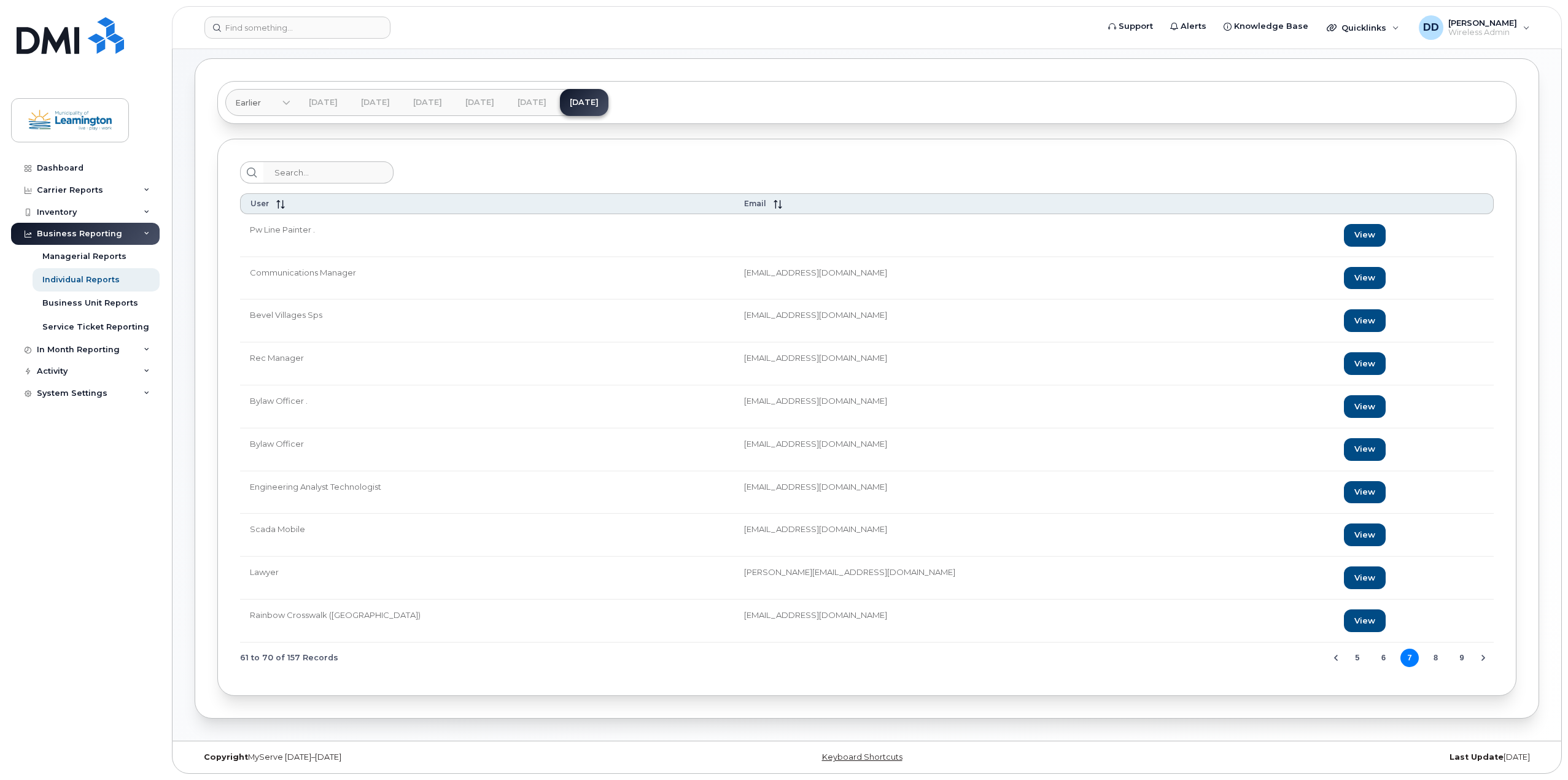
click at [1433, 658] on button "8" at bounding box center [1436, 658] width 18 height 18
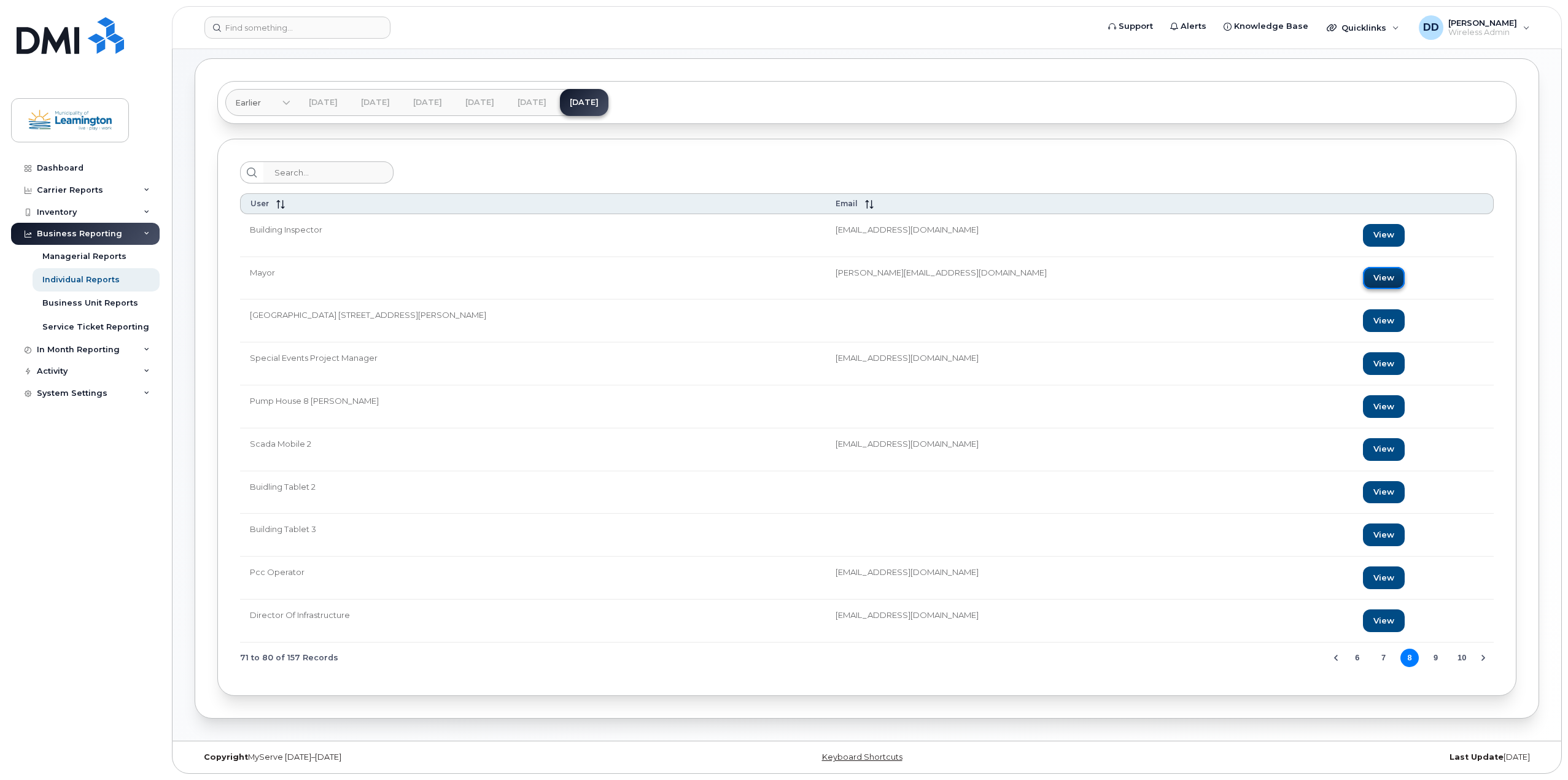
click at [1363, 271] on link "View" at bounding box center [1383, 278] width 42 height 23
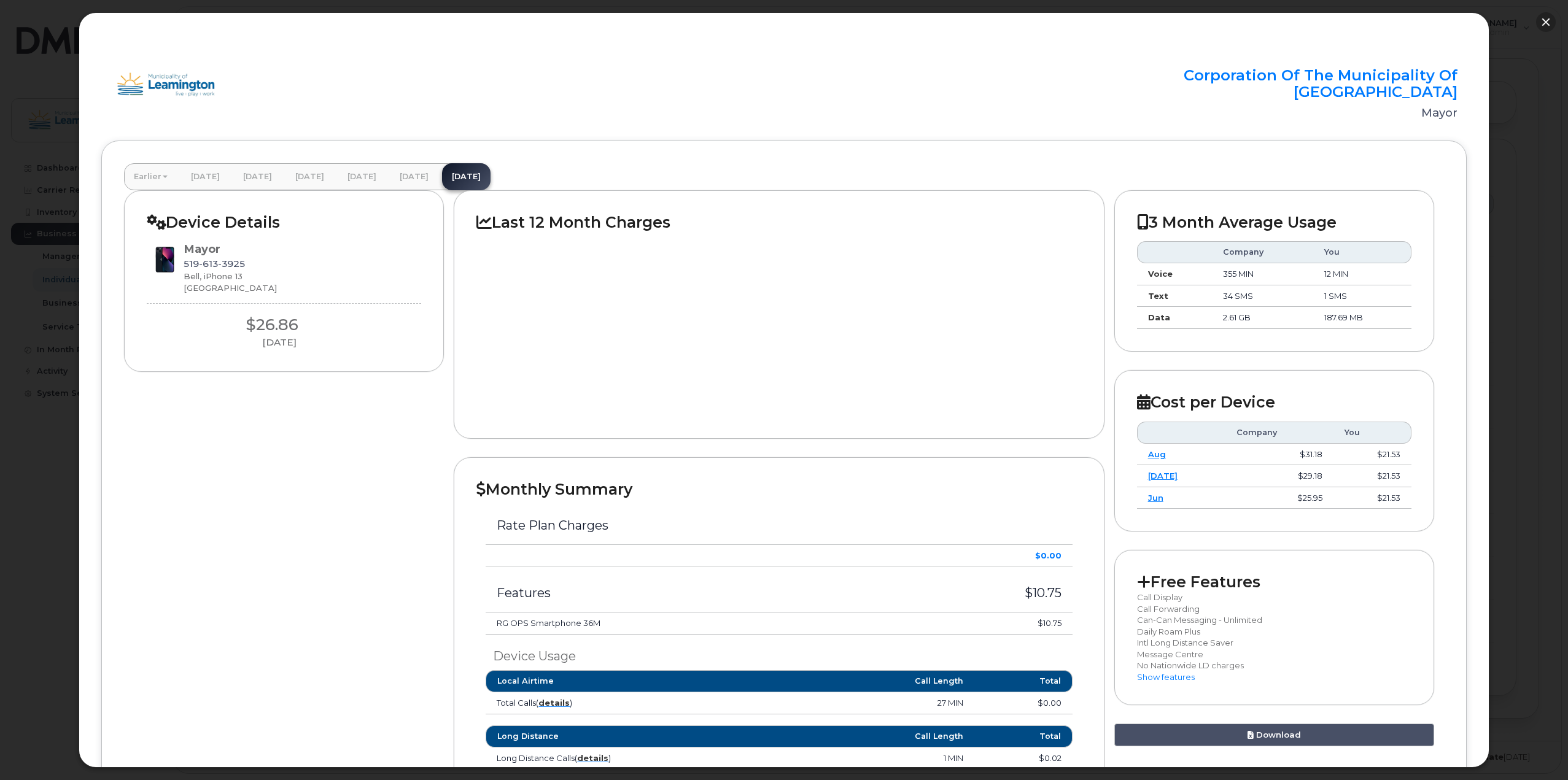
click at [1545, 21] on button "button" at bounding box center [1546, 22] width 20 height 20
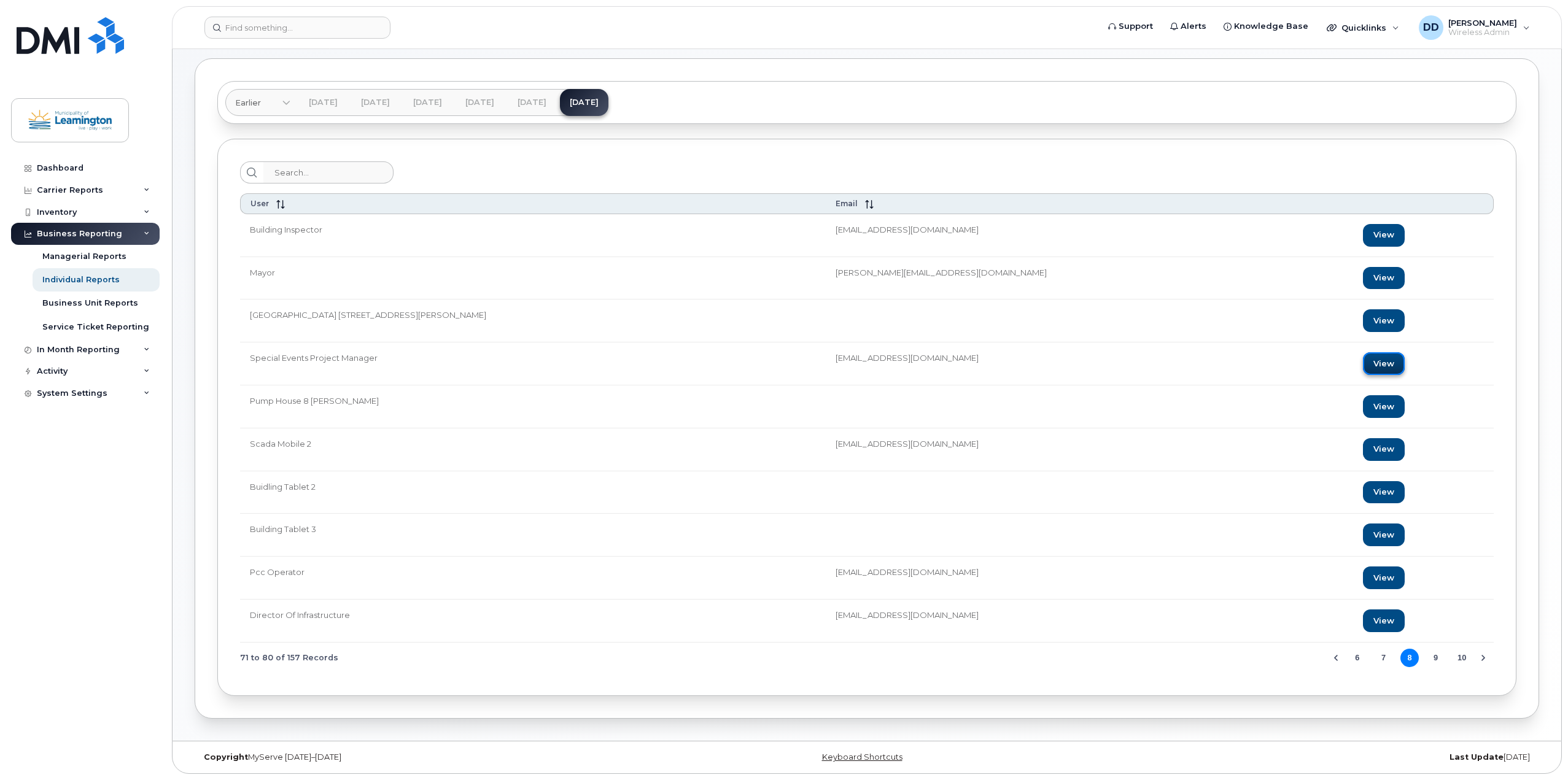
click at [1363, 365] on link "View" at bounding box center [1383, 364] width 42 height 23
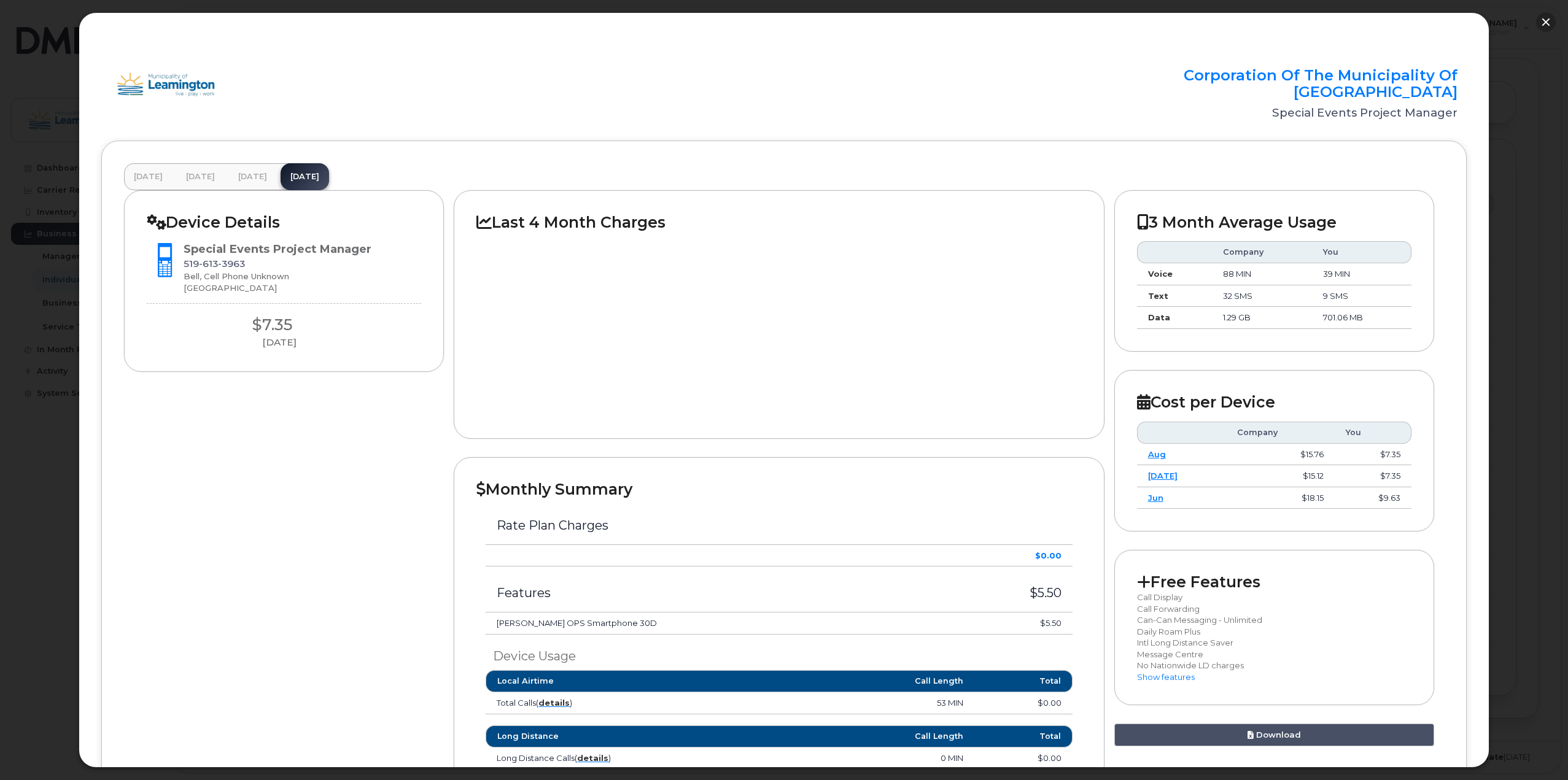
click at [1549, 18] on button "button" at bounding box center [1546, 22] width 20 height 20
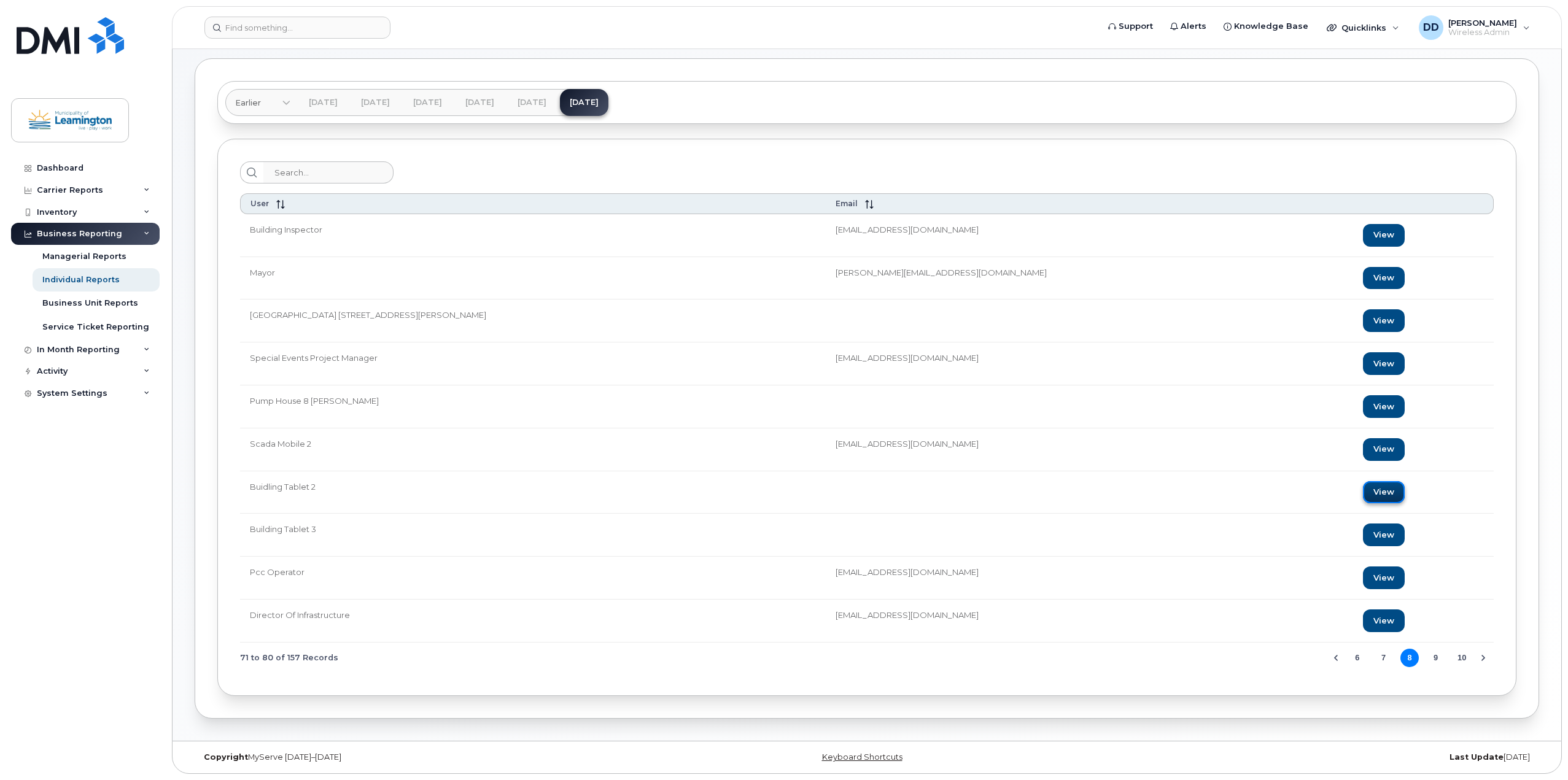
click at [1363, 490] on link "View" at bounding box center [1383, 492] width 42 height 23
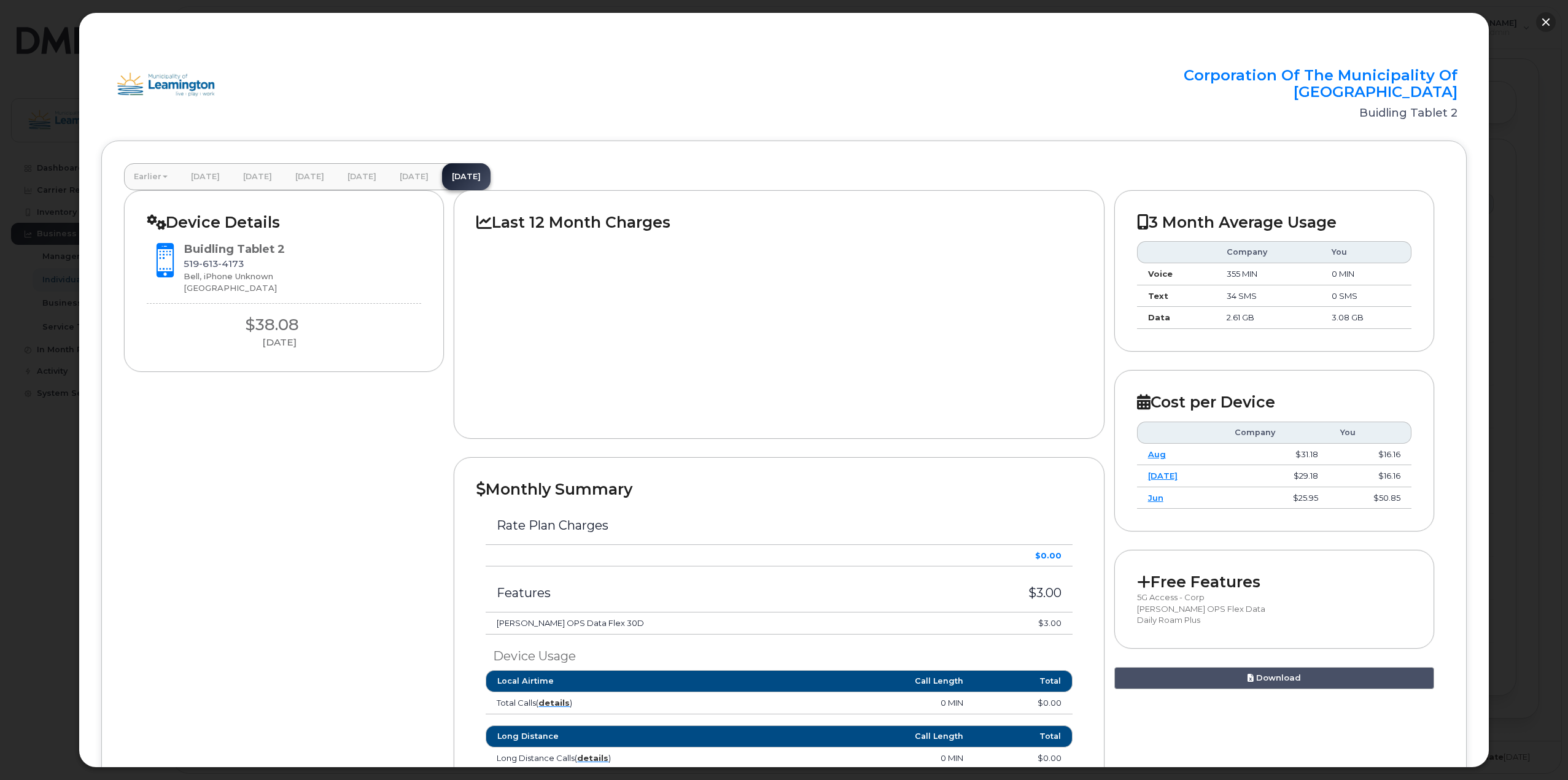
click at [1543, 23] on button "button" at bounding box center [1546, 22] width 20 height 20
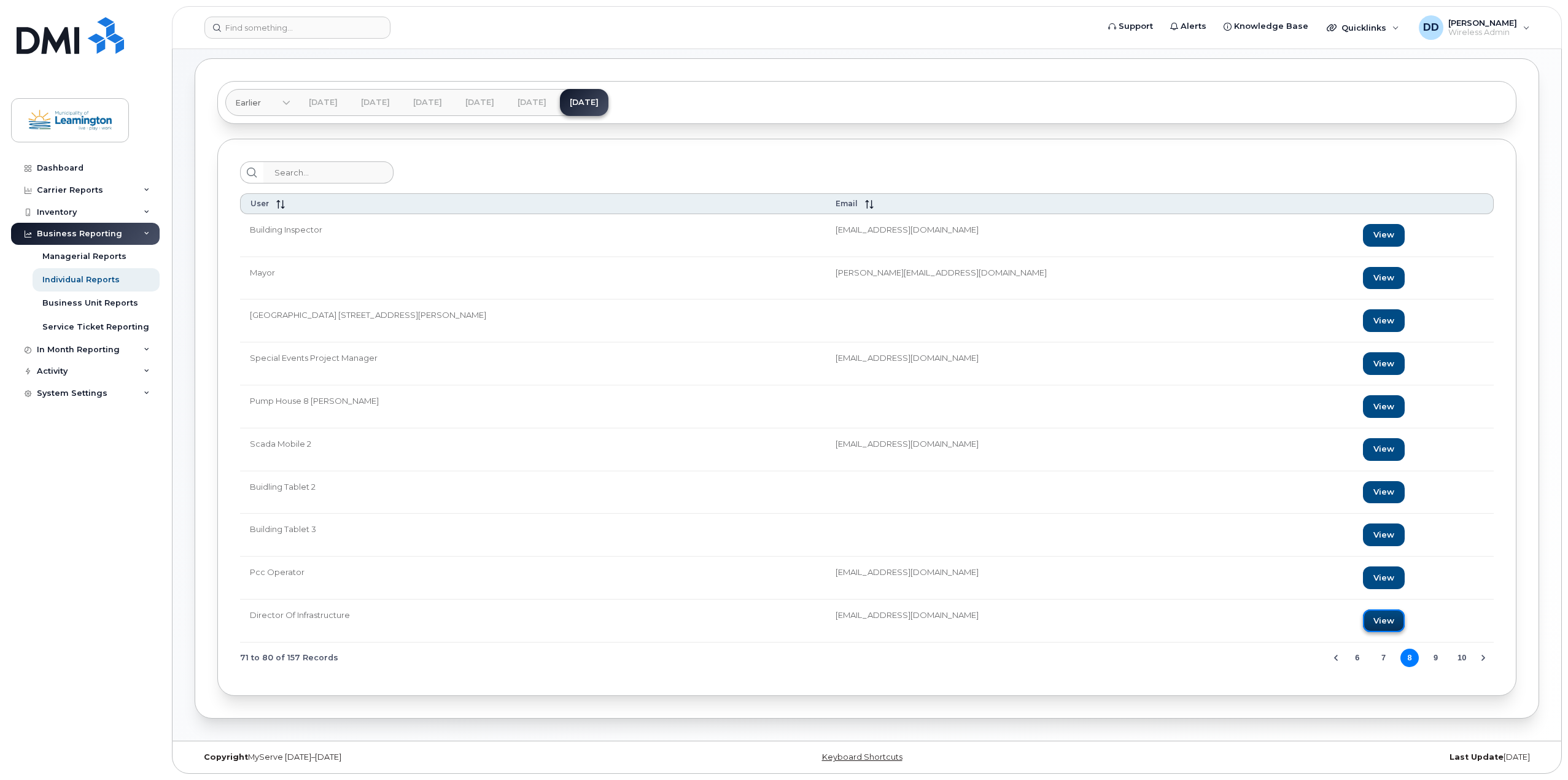
click at [1363, 624] on link "View" at bounding box center [1383, 620] width 42 height 23
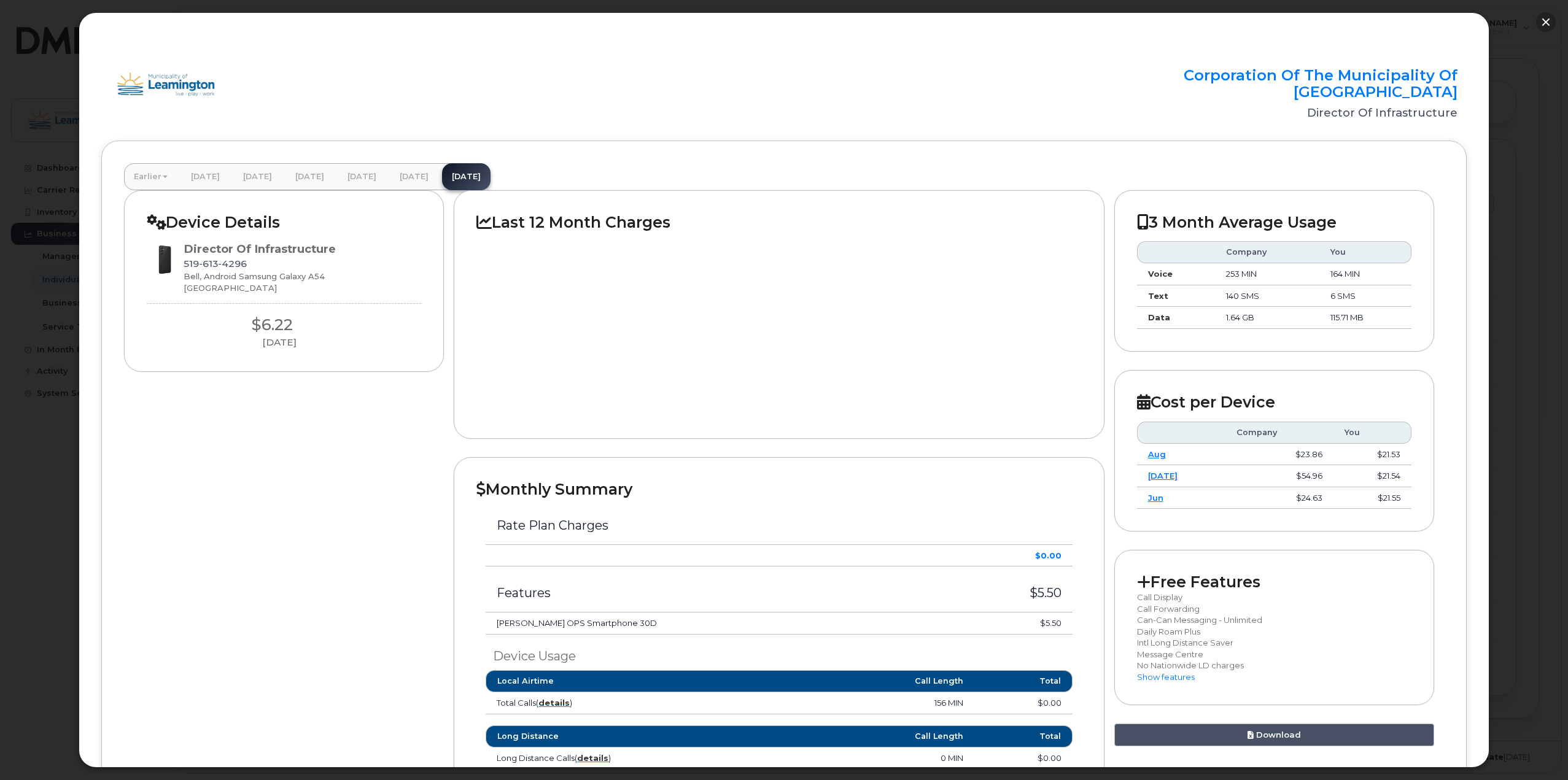
click at [1546, 25] on button "button" at bounding box center [1546, 22] width 20 height 20
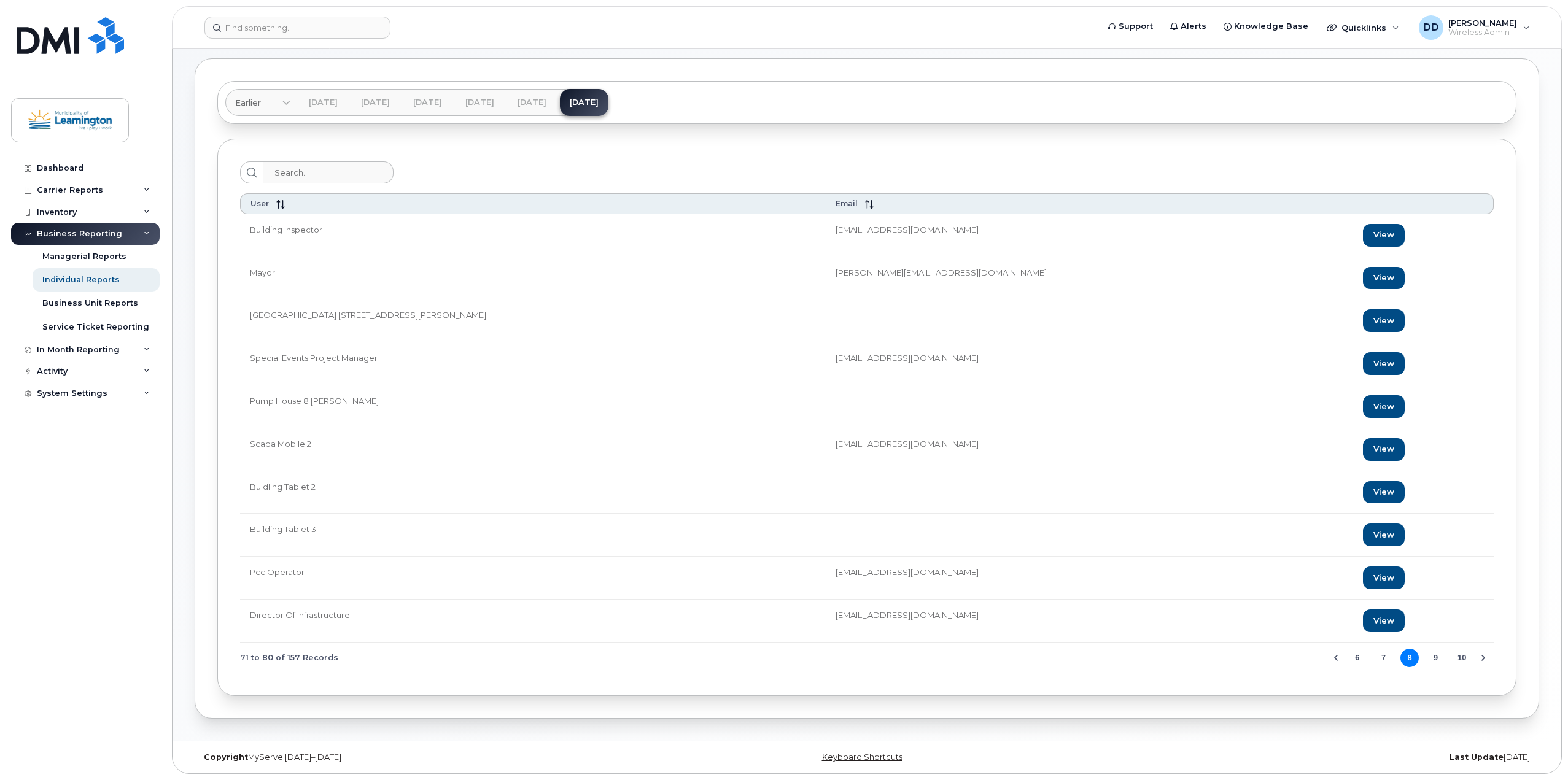
click at [1432, 656] on button "9" at bounding box center [1436, 658] width 18 height 18
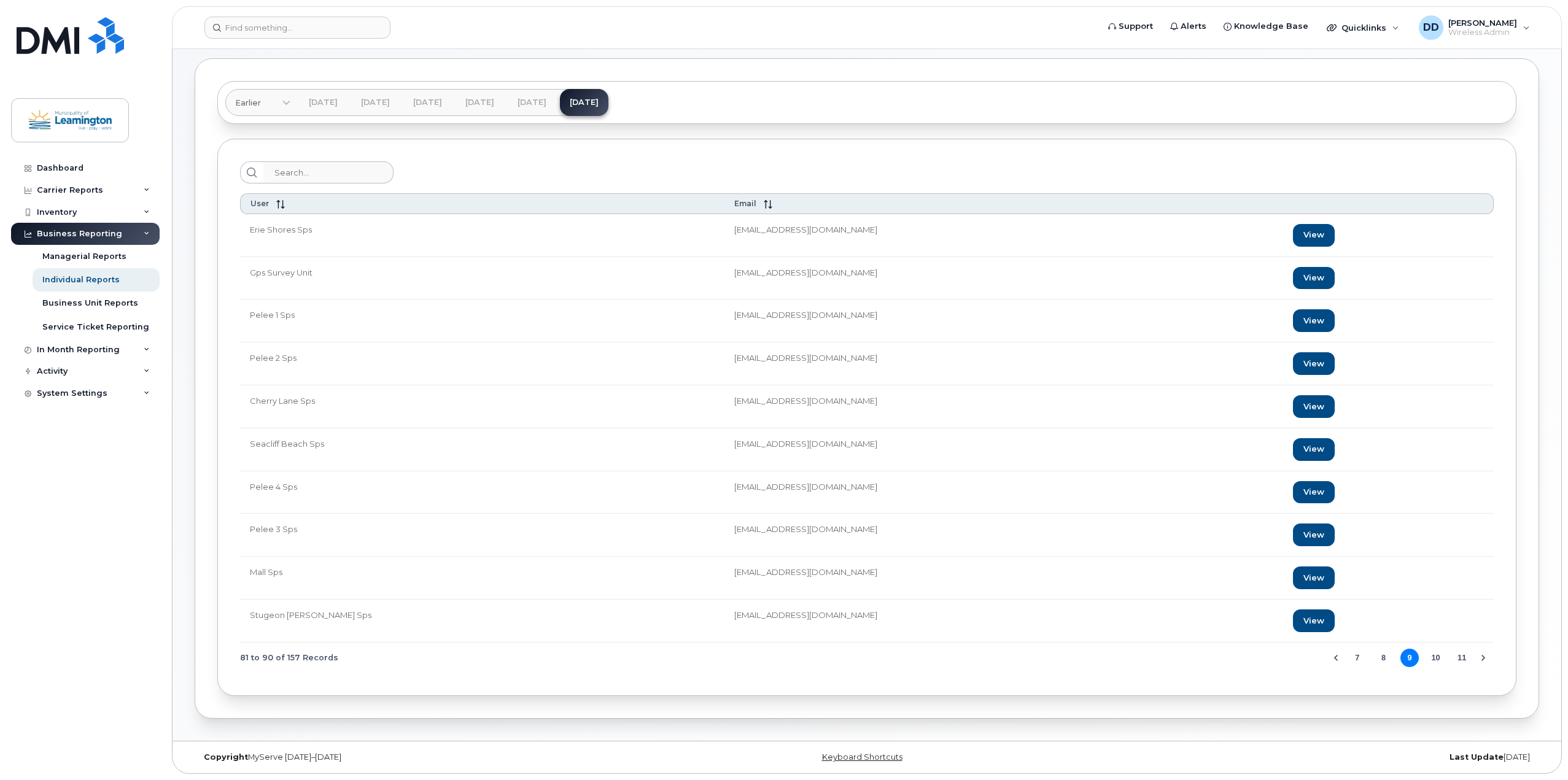
click at [1436, 655] on button "10" at bounding box center [1436, 658] width 18 height 18
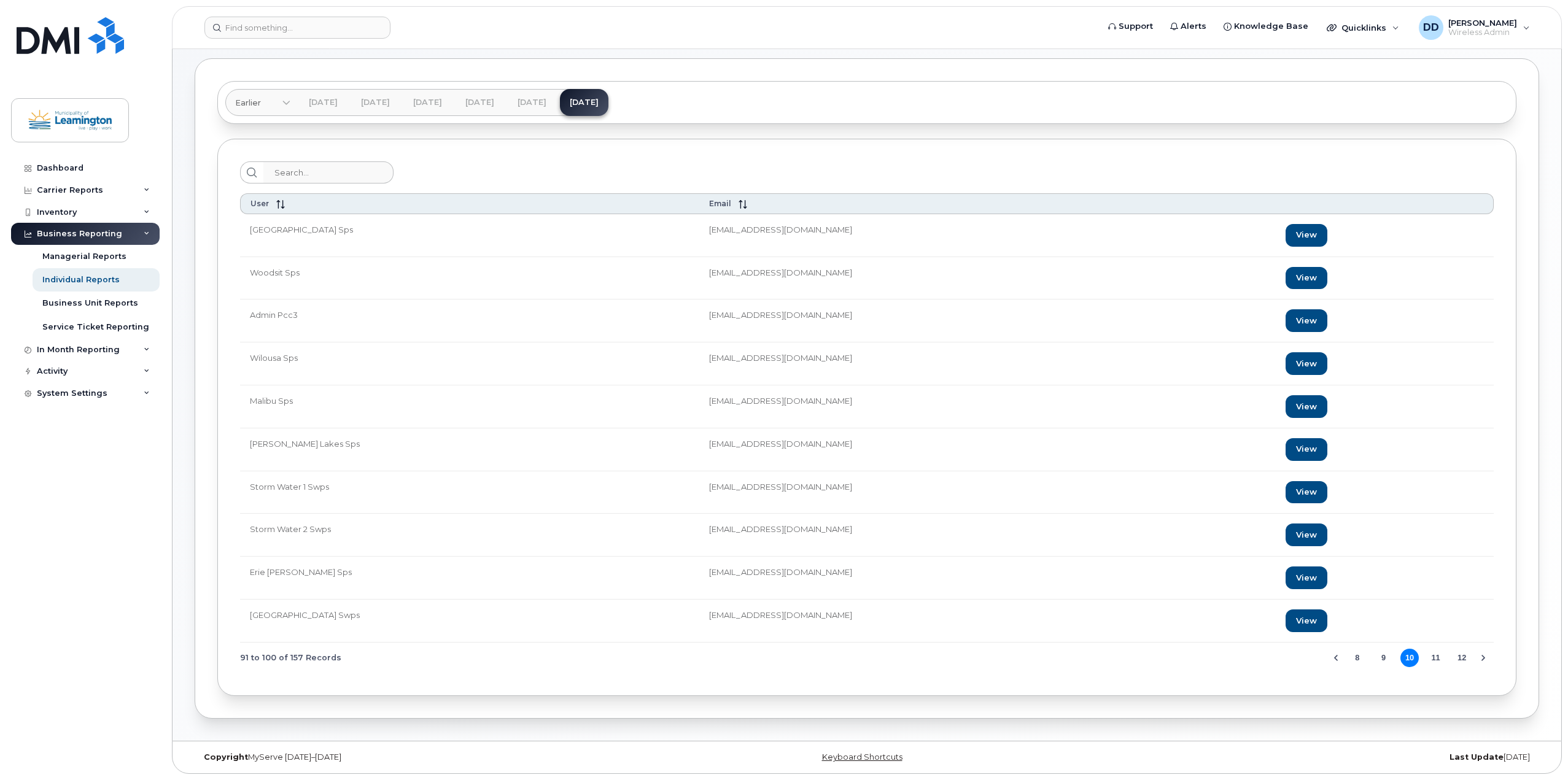
click at [1436, 654] on button "11" at bounding box center [1436, 658] width 18 height 18
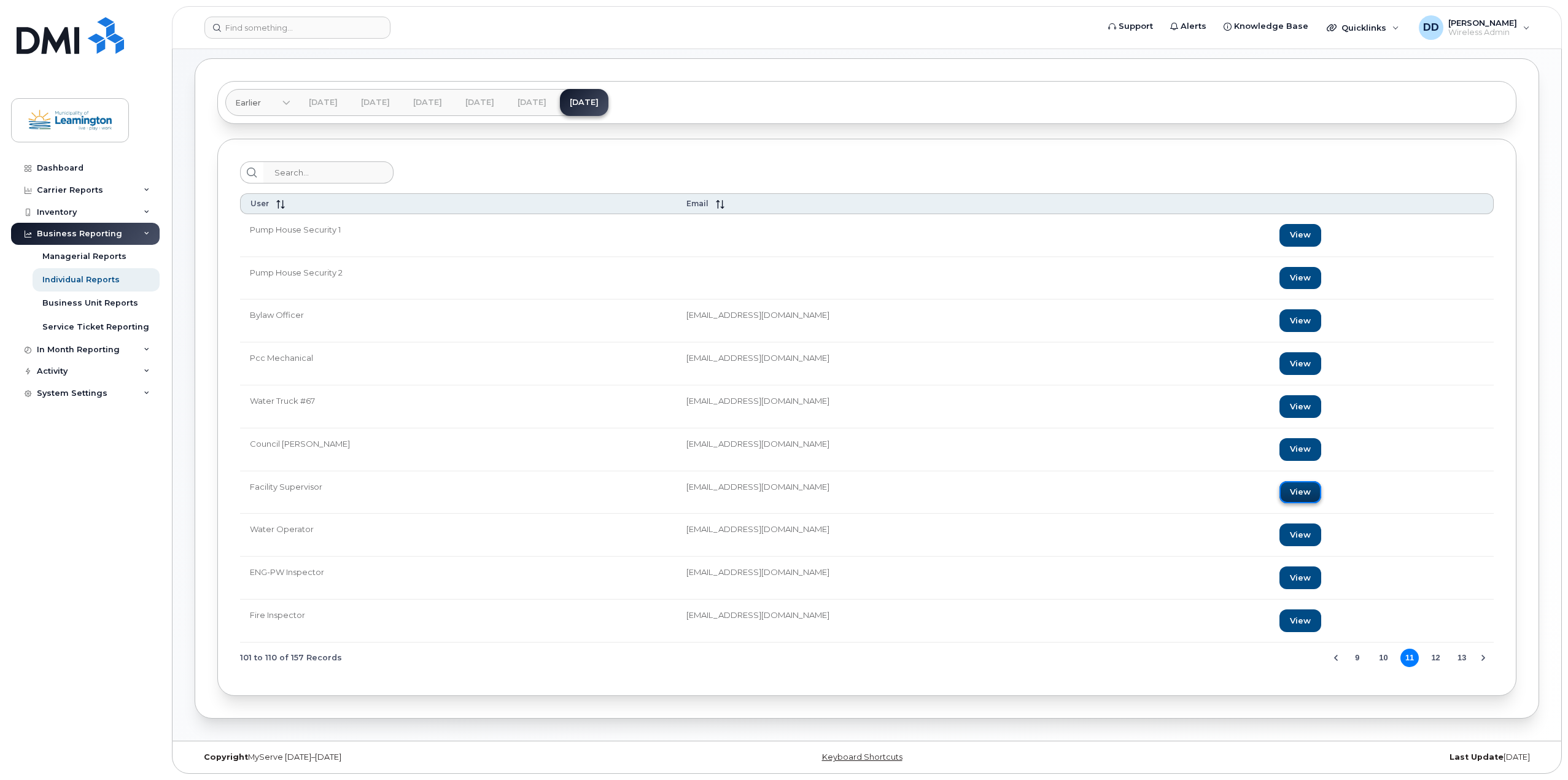
click at [1292, 497] on link "View" at bounding box center [1300, 492] width 42 height 23
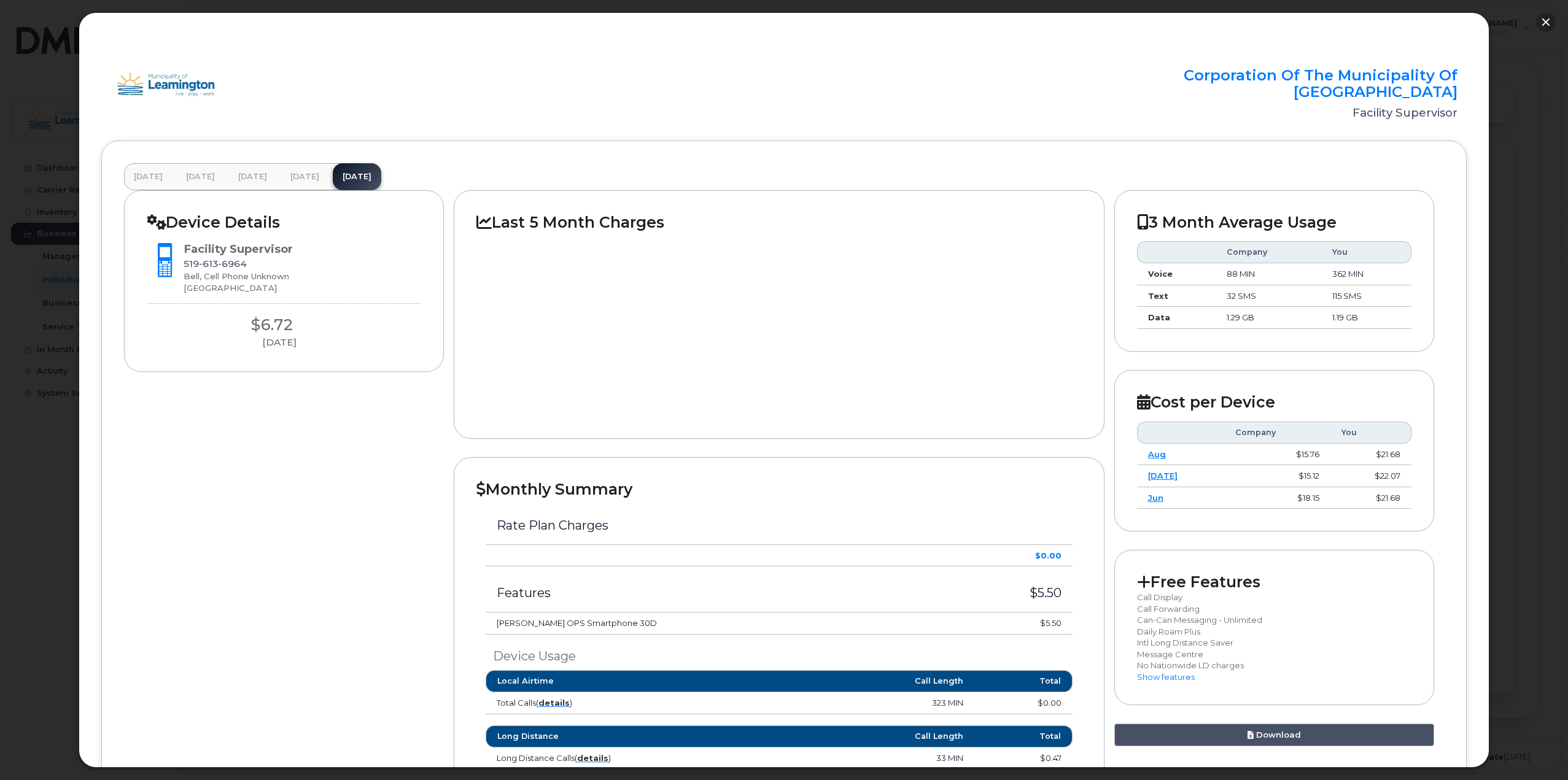
click at [1546, 20] on button "button" at bounding box center [1546, 22] width 20 height 20
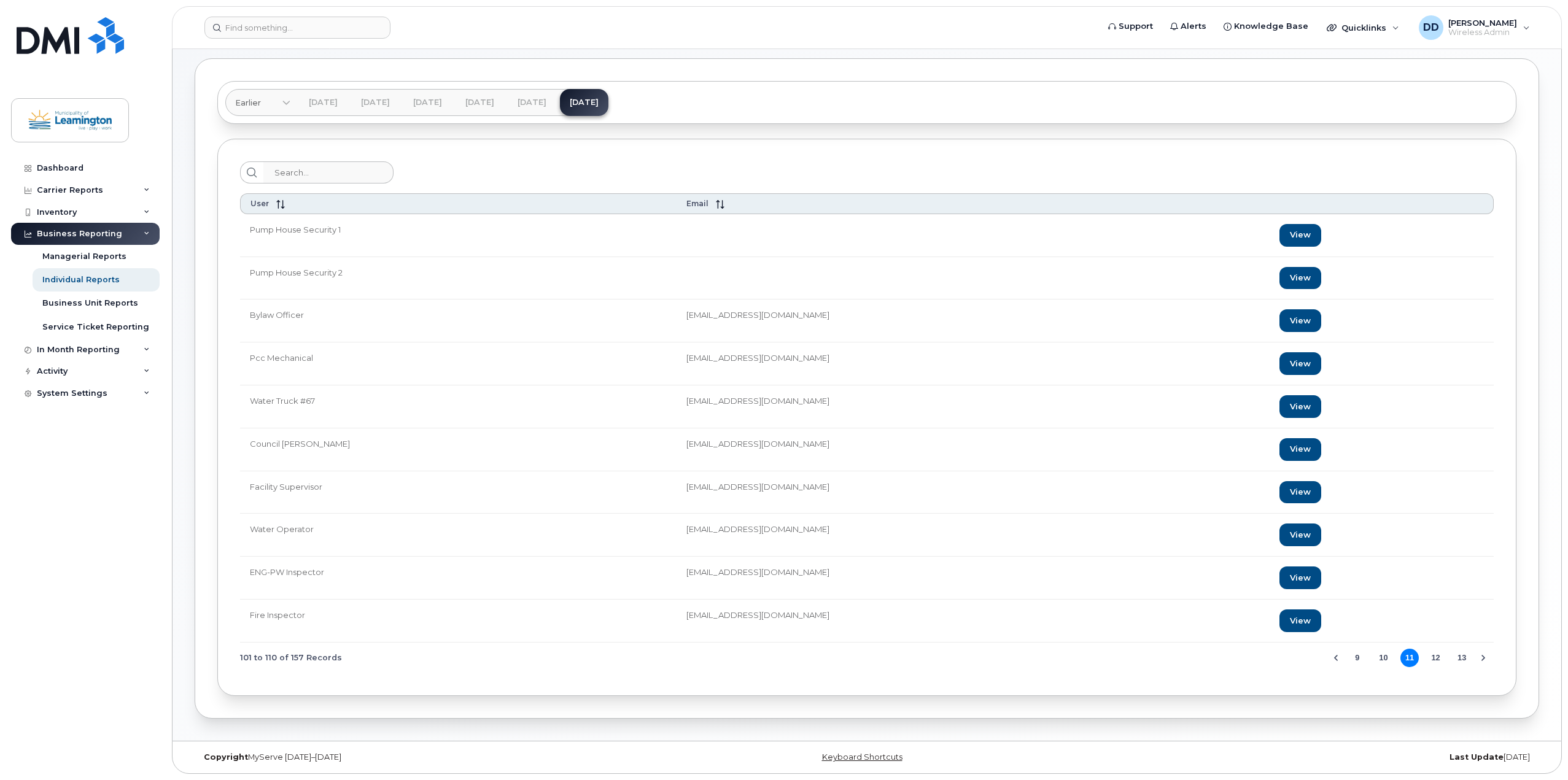
click at [1436, 658] on button "12" at bounding box center [1436, 658] width 18 height 18
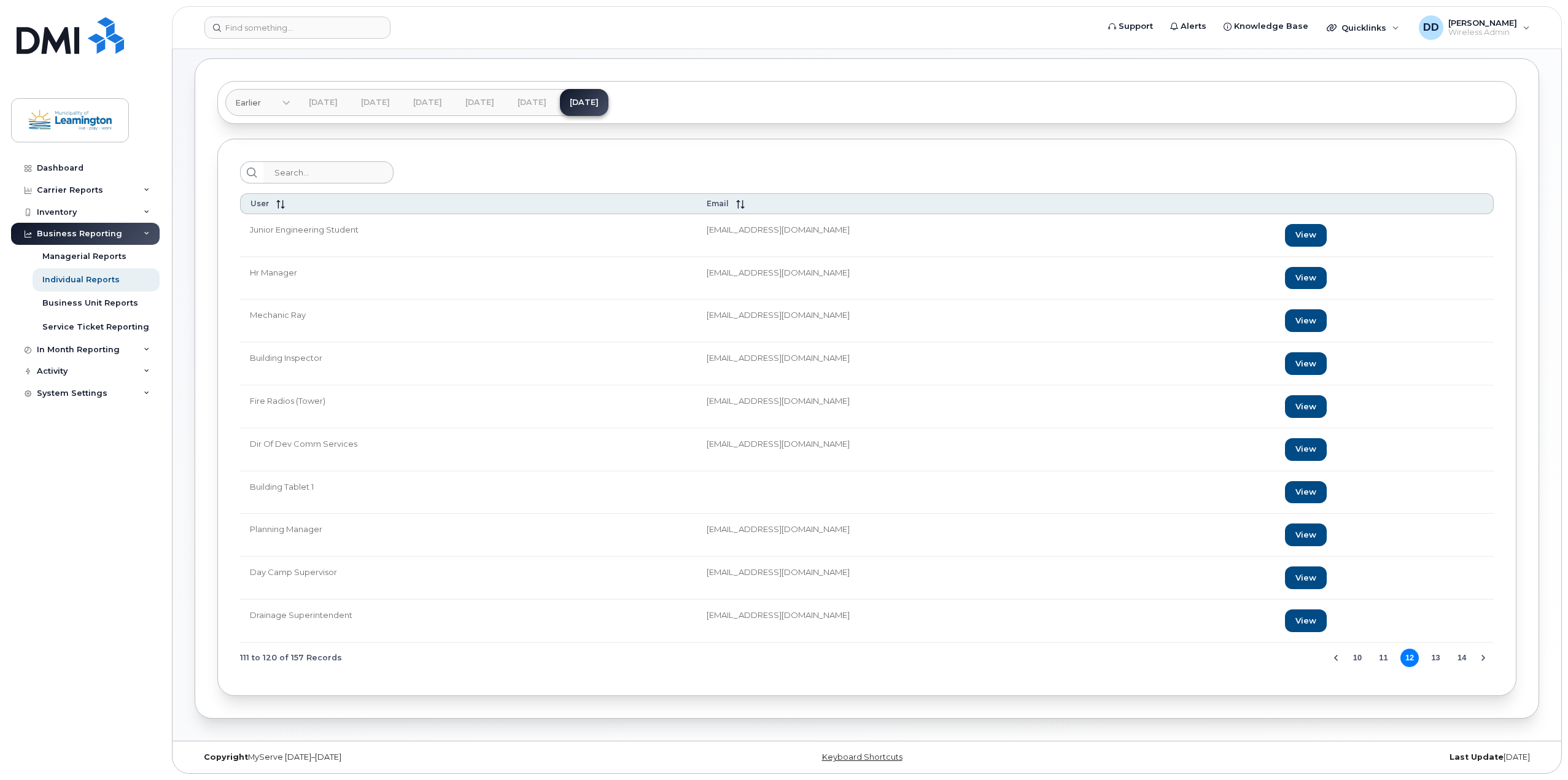
click at [1434, 657] on button "13" at bounding box center [1436, 658] width 18 height 18
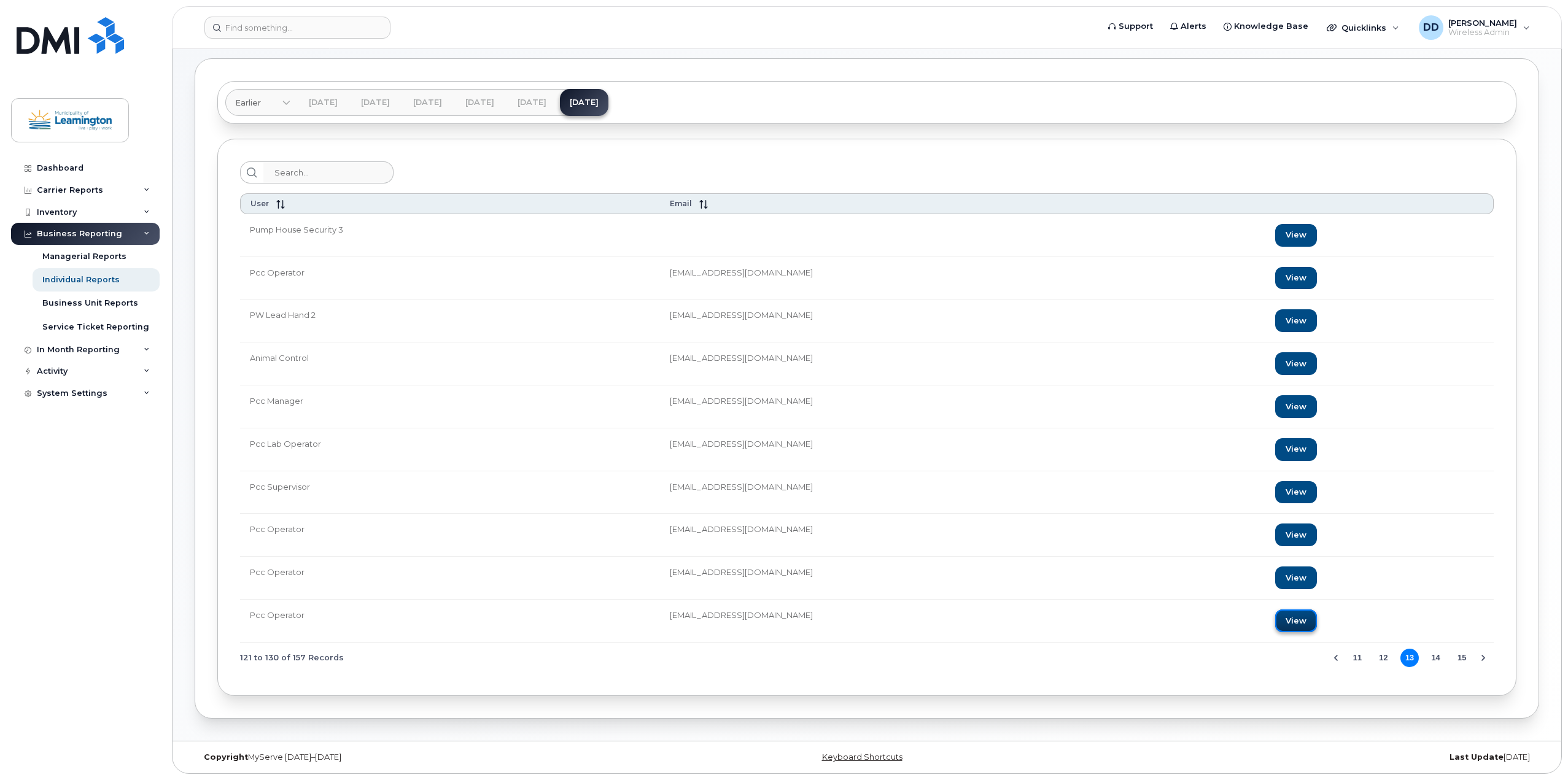
click at [1275, 624] on link "View" at bounding box center [1296, 620] width 42 height 23
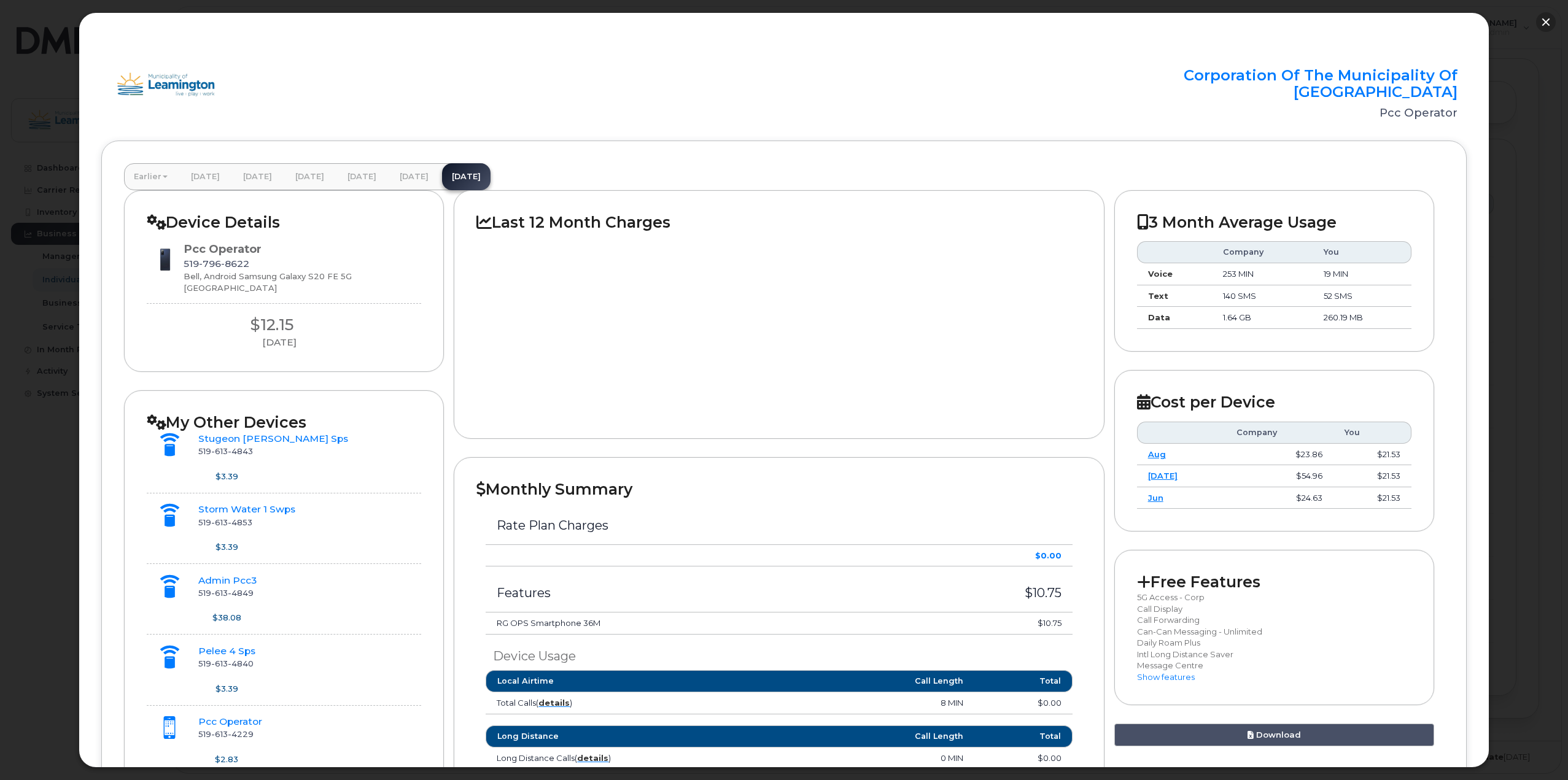
click at [1547, 20] on button "button" at bounding box center [1546, 22] width 20 height 20
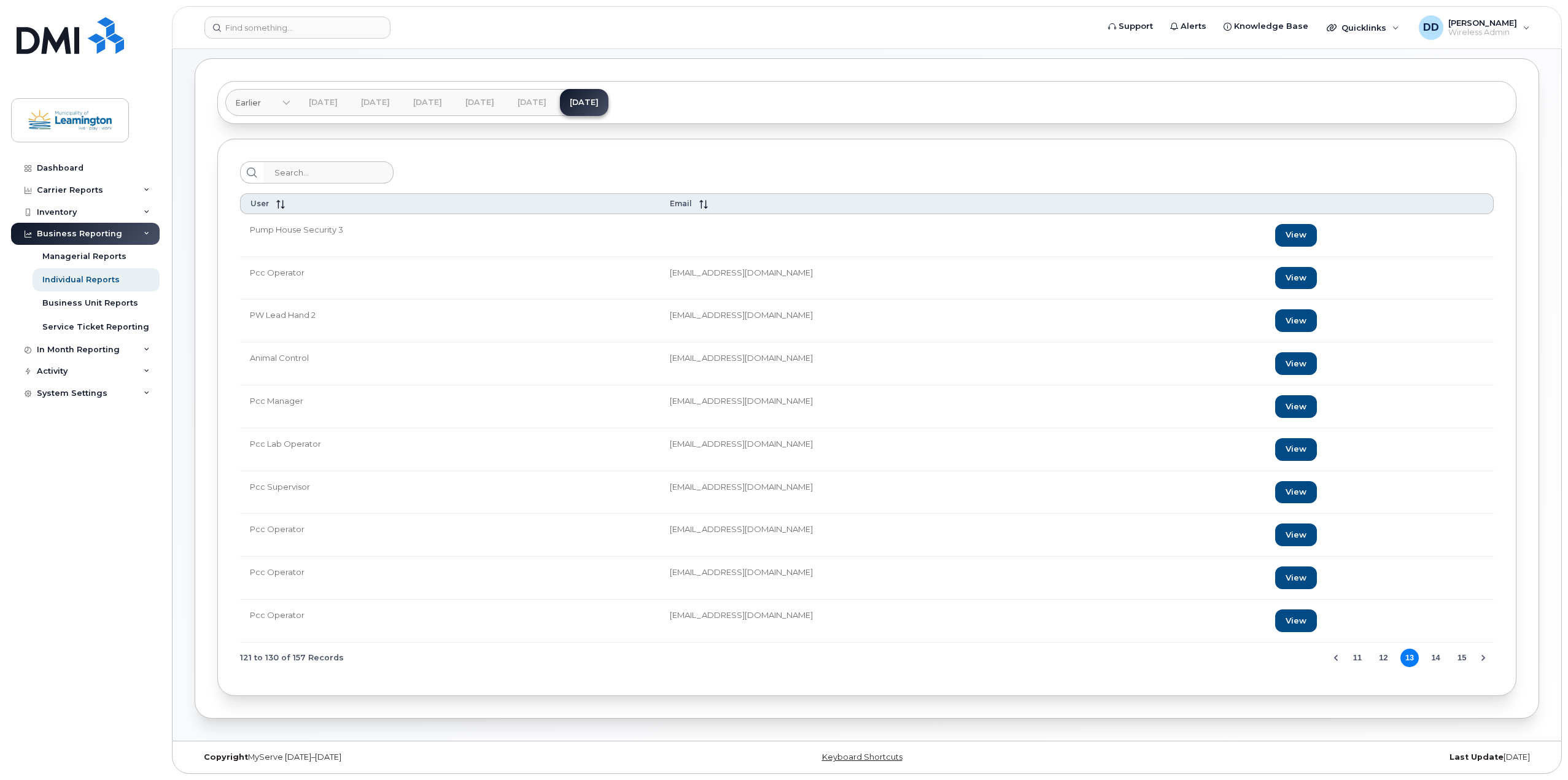
click at [1437, 651] on button "14" at bounding box center [1436, 658] width 18 height 18
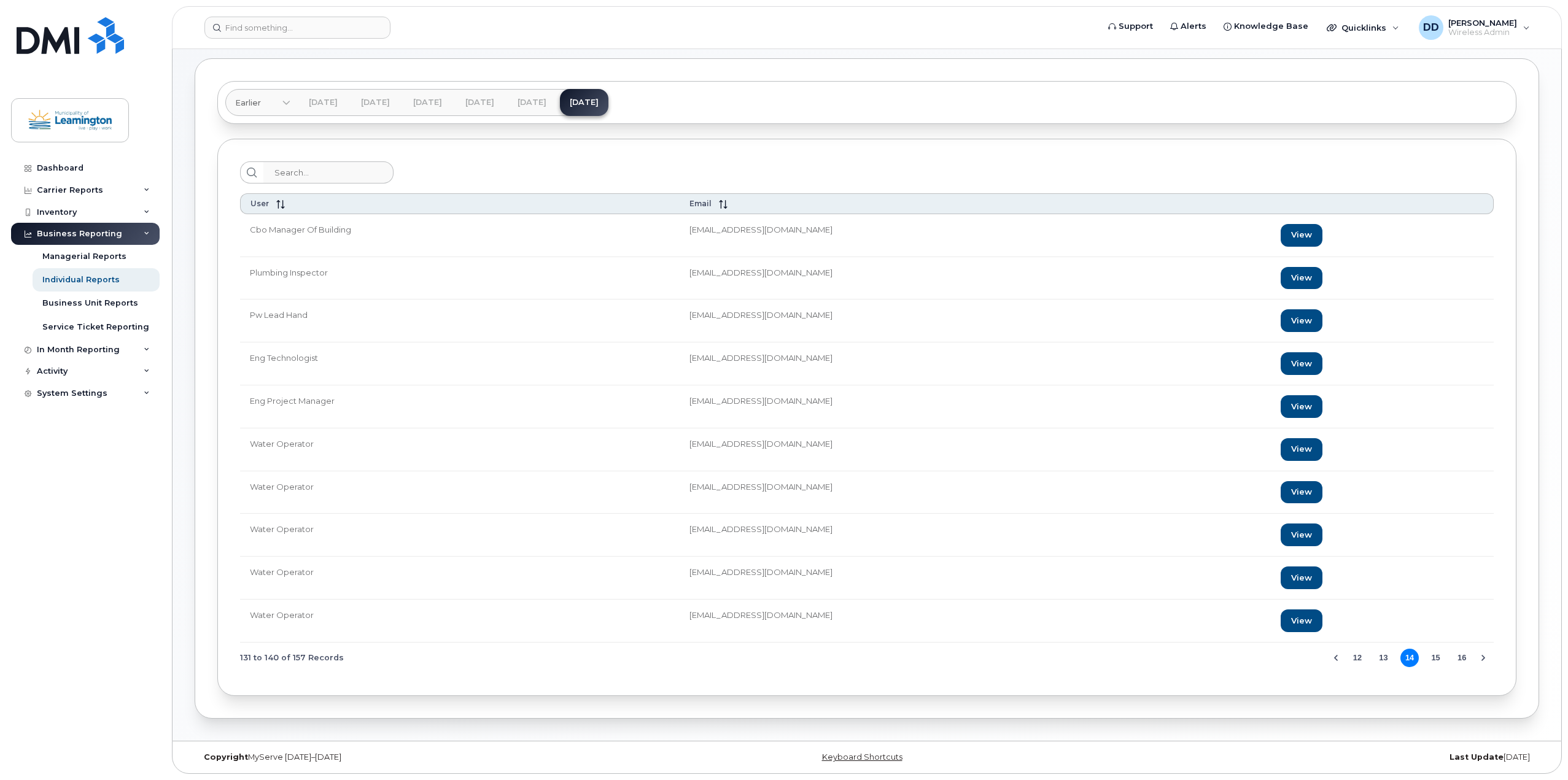
click at [1437, 657] on button "15" at bounding box center [1436, 658] width 18 height 18
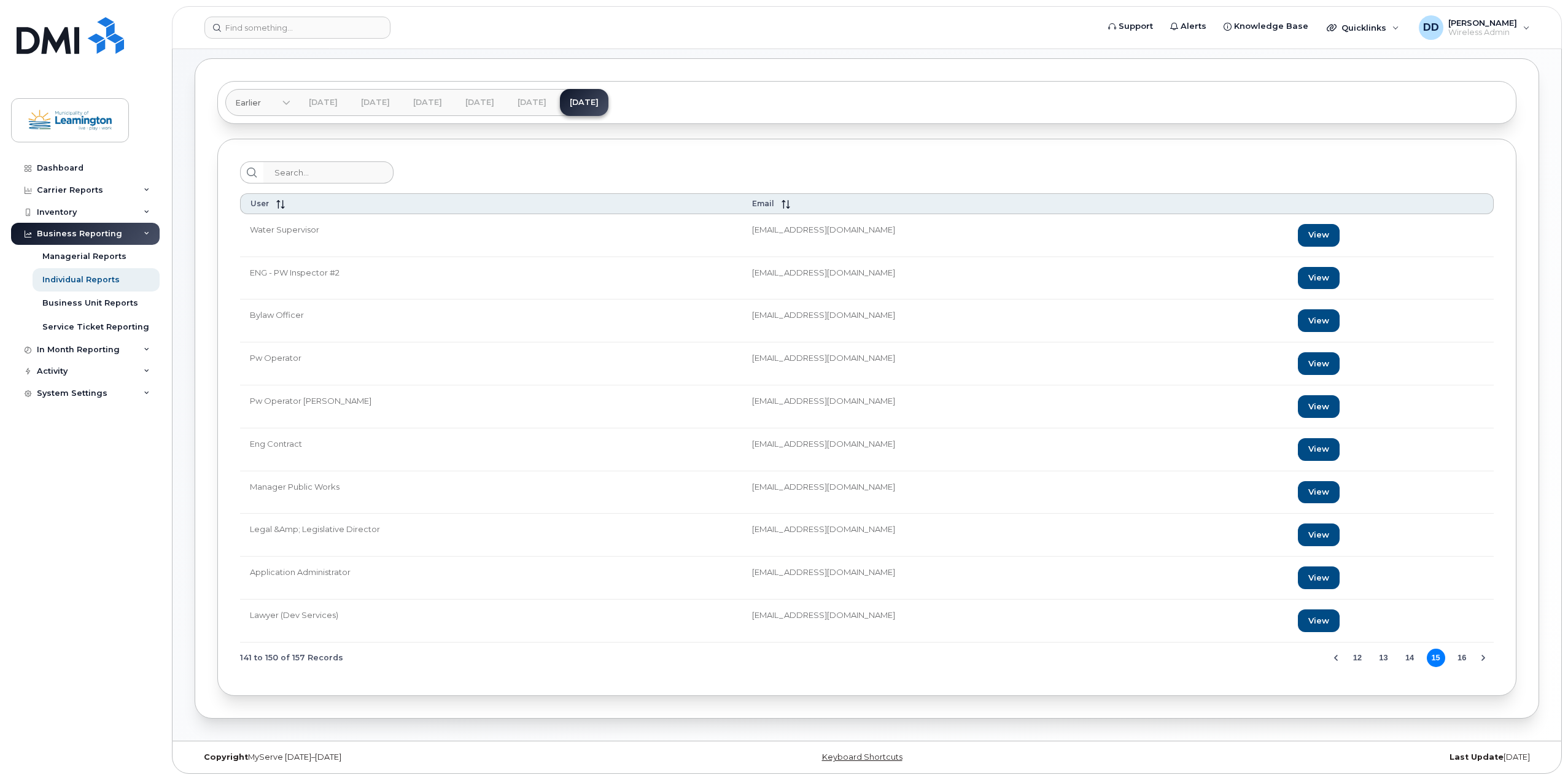
click at [1462, 658] on button "16" at bounding box center [1462, 658] width 18 height 18
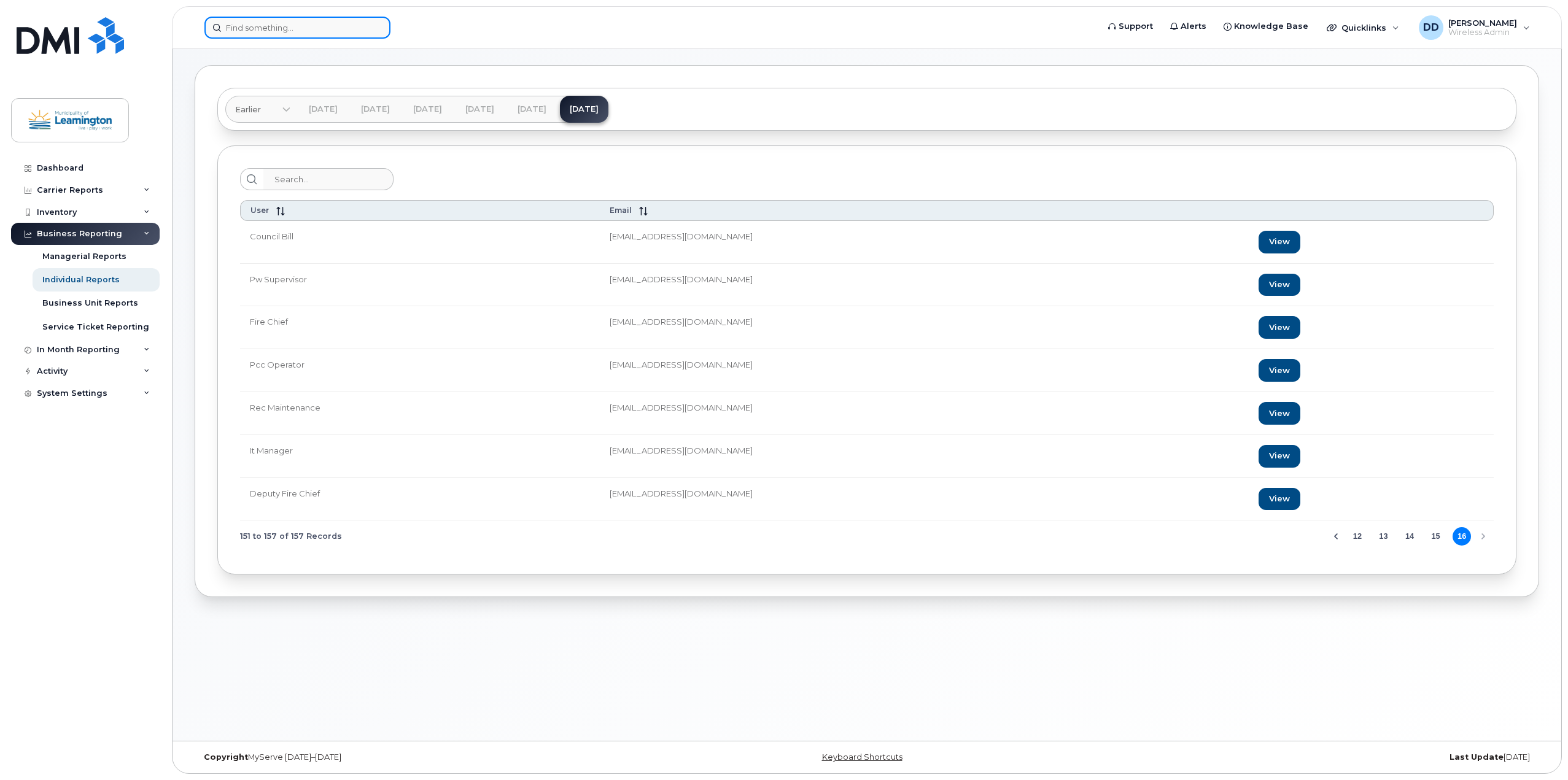
click at [287, 34] on input at bounding box center [297, 27] width 186 height 22
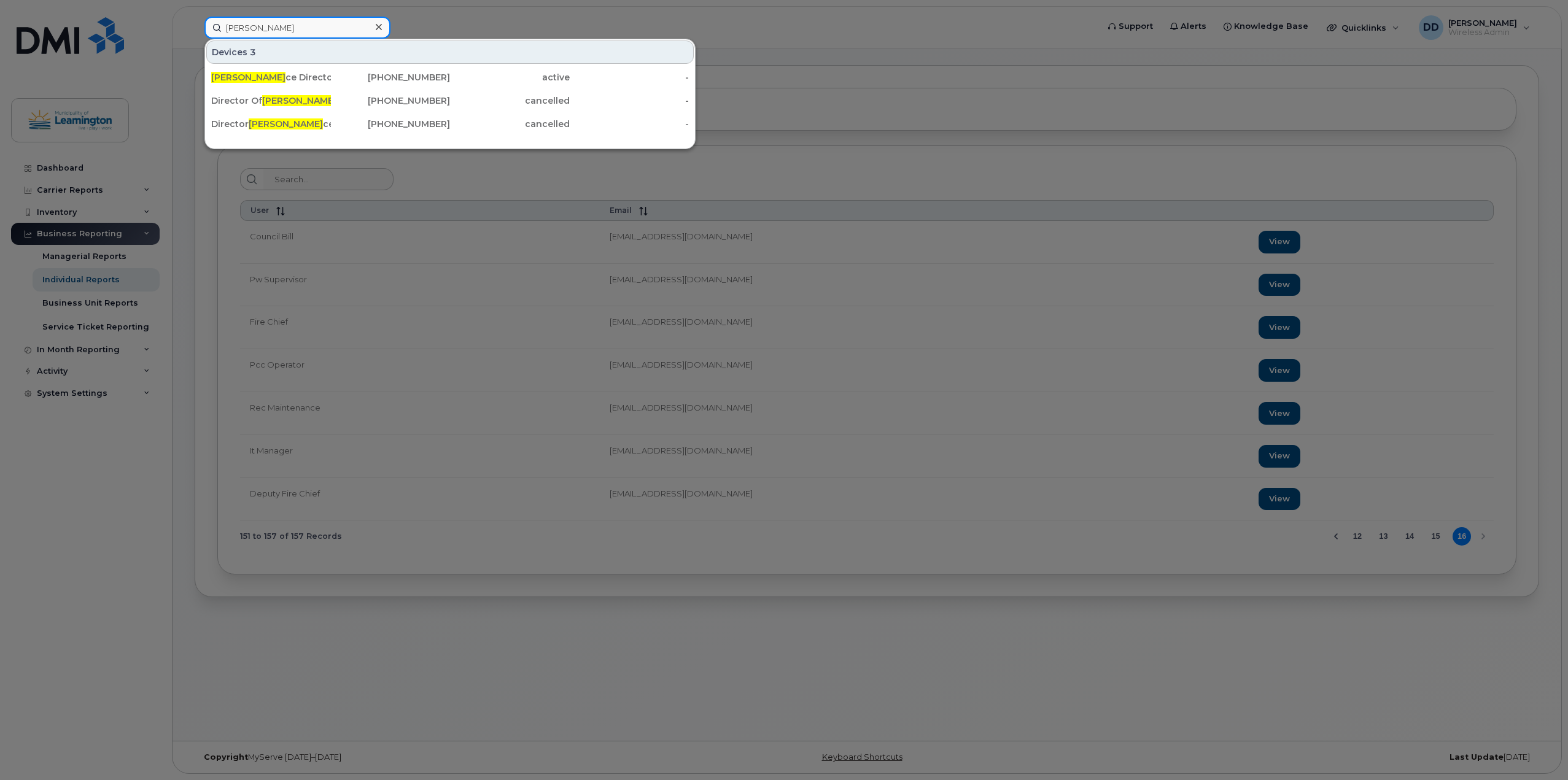
drag, startPoint x: 287, startPoint y: 34, endPoint x: 191, endPoint y: 16, distance: 97.7
click at [194, 16] on div "finan Devices 3 Finan ce Director 519-324-6869 active - Director Of Finan ce 51…" at bounding box center [647, 27] width 905 height 22
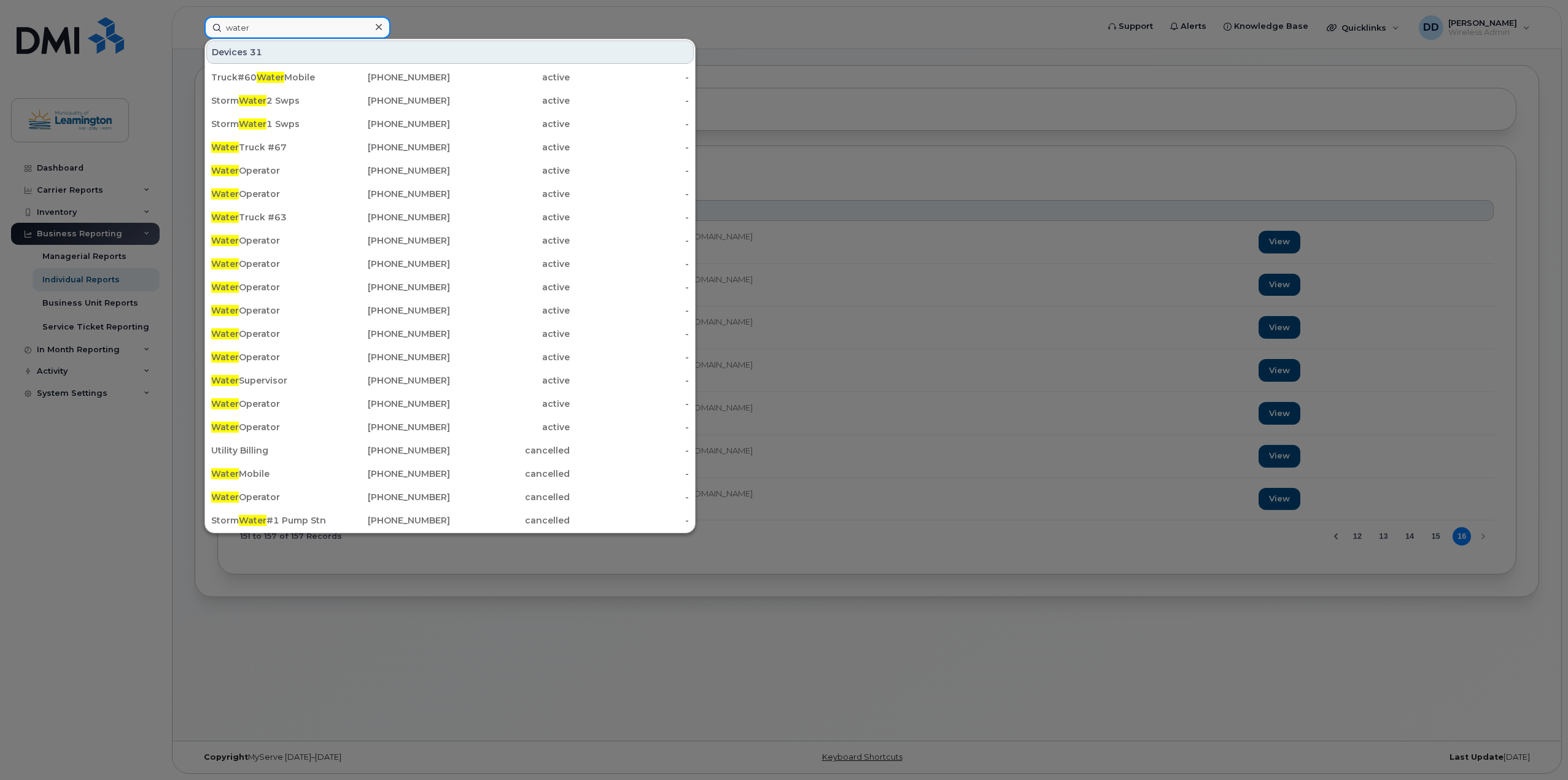
drag, startPoint x: 265, startPoint y: 24, endPoint x: 180, endPoint y: 20, distance: 85.1
click at [194, 20] on div "water Devices 31 Truck#60 Water Mobile 519-325-8722 active - Storm Water 2 Swps…" at bounding box center [647, 27] width 905 height 22
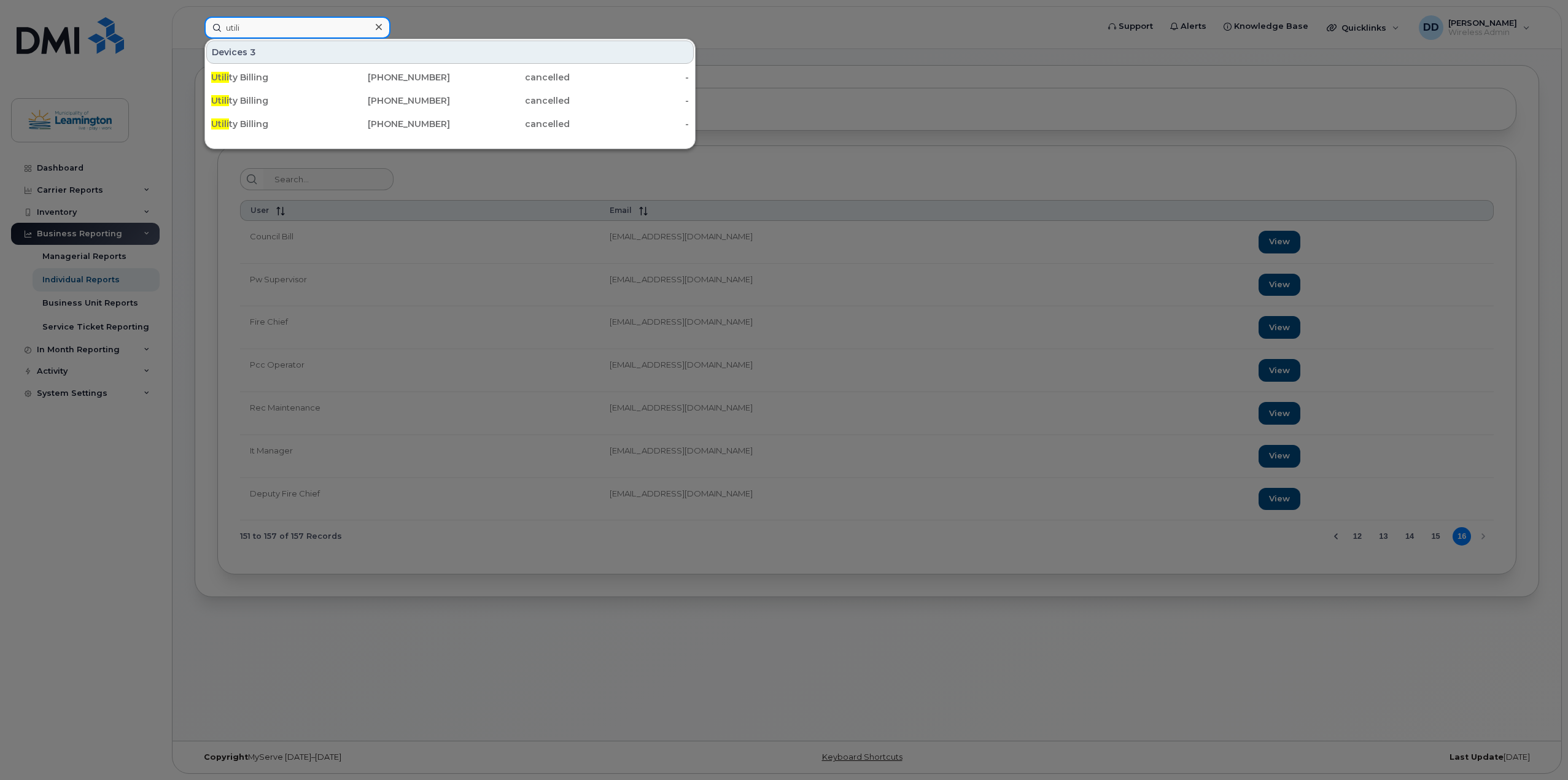
drag, startPoint x: 259, startPoint y: 25, endPoint x: 199, endPoint y: 22, distance: 60.1
click at [199, 22] on div "utili Devices 3 Utili ty Billing 519-322-8964 cancelled - Utili ty Billing 519-…" at bounding box center [647, 27] width 905 height 22
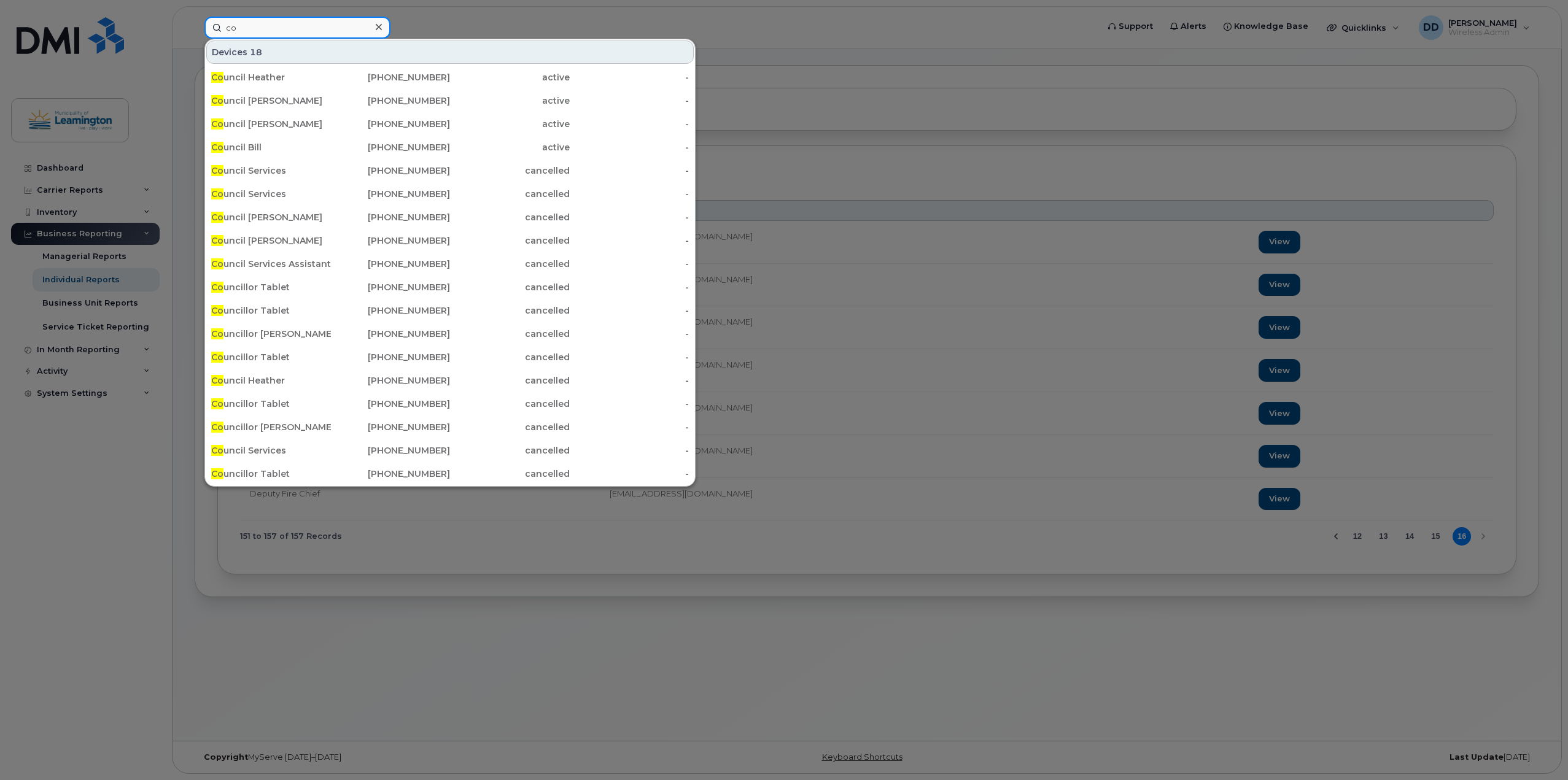
type input "c"
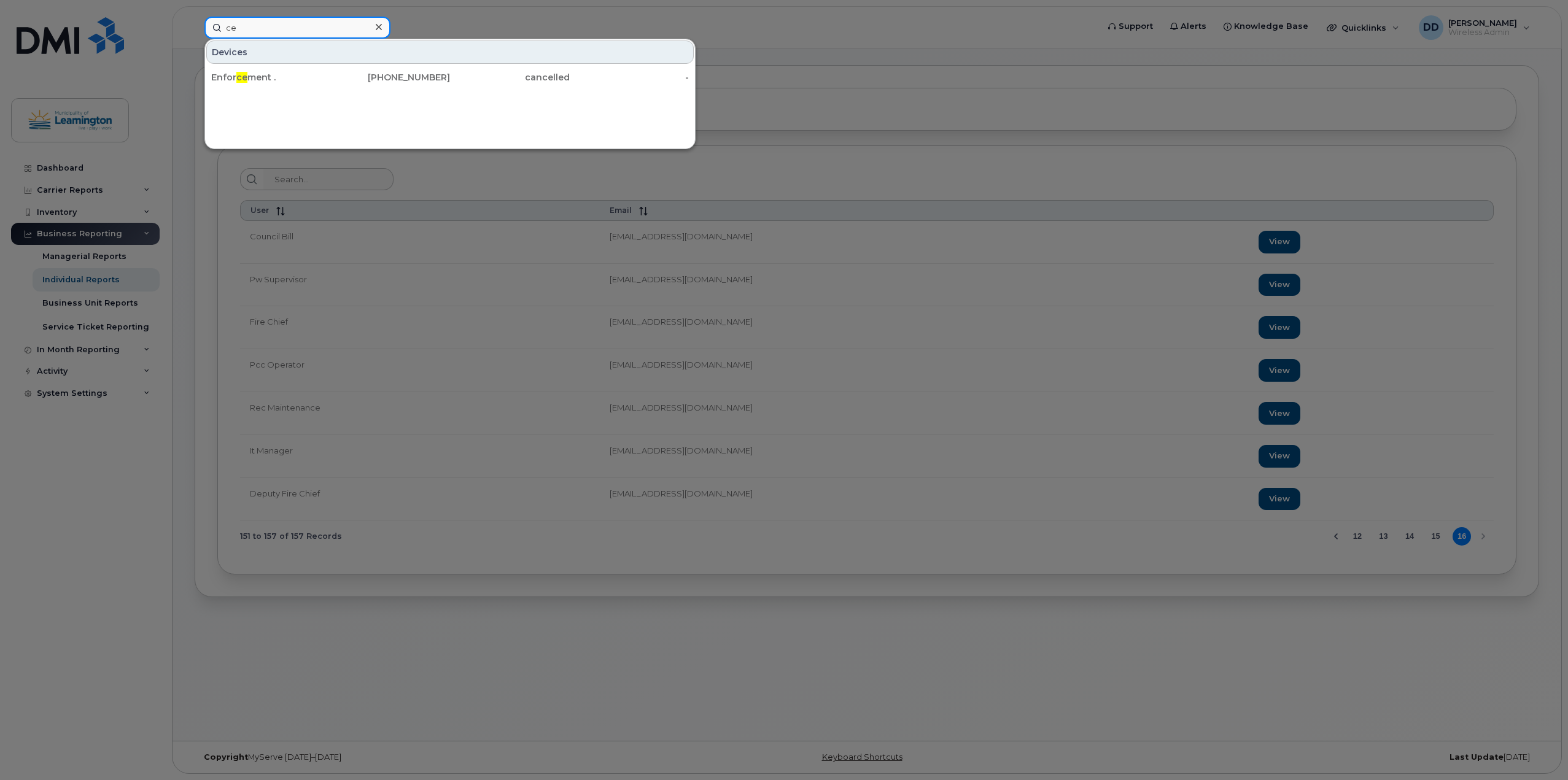
type input "c"
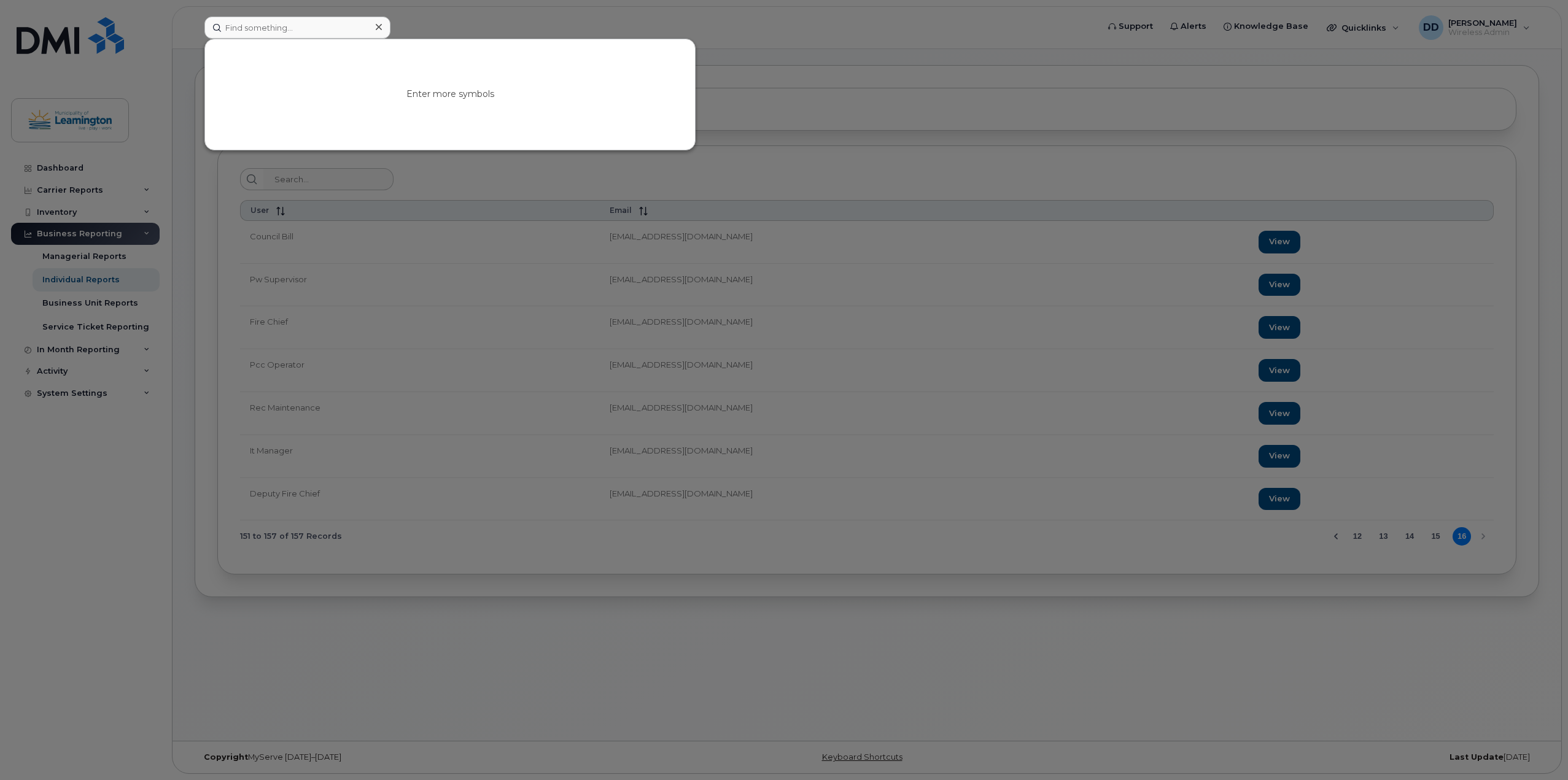
click at [146, 235] on div at bounding box center [784, 390] width 1568 height 780
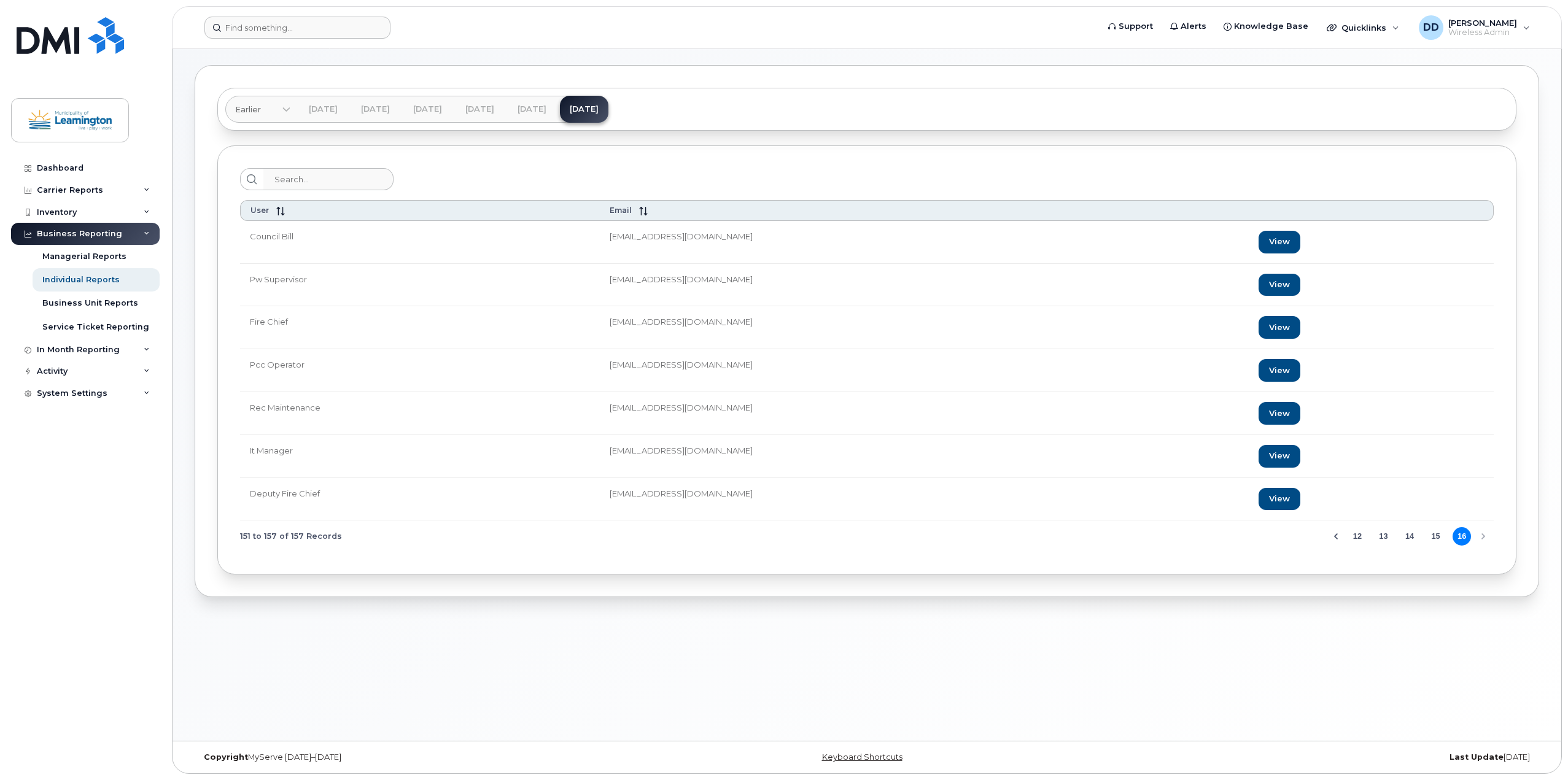
click at [143, 232] on div "Business Reporting" at bounding box center [86, 233] width 148 height 22
click at [147, 211] on icon at bounding box center [146, 212] width 6 height 6
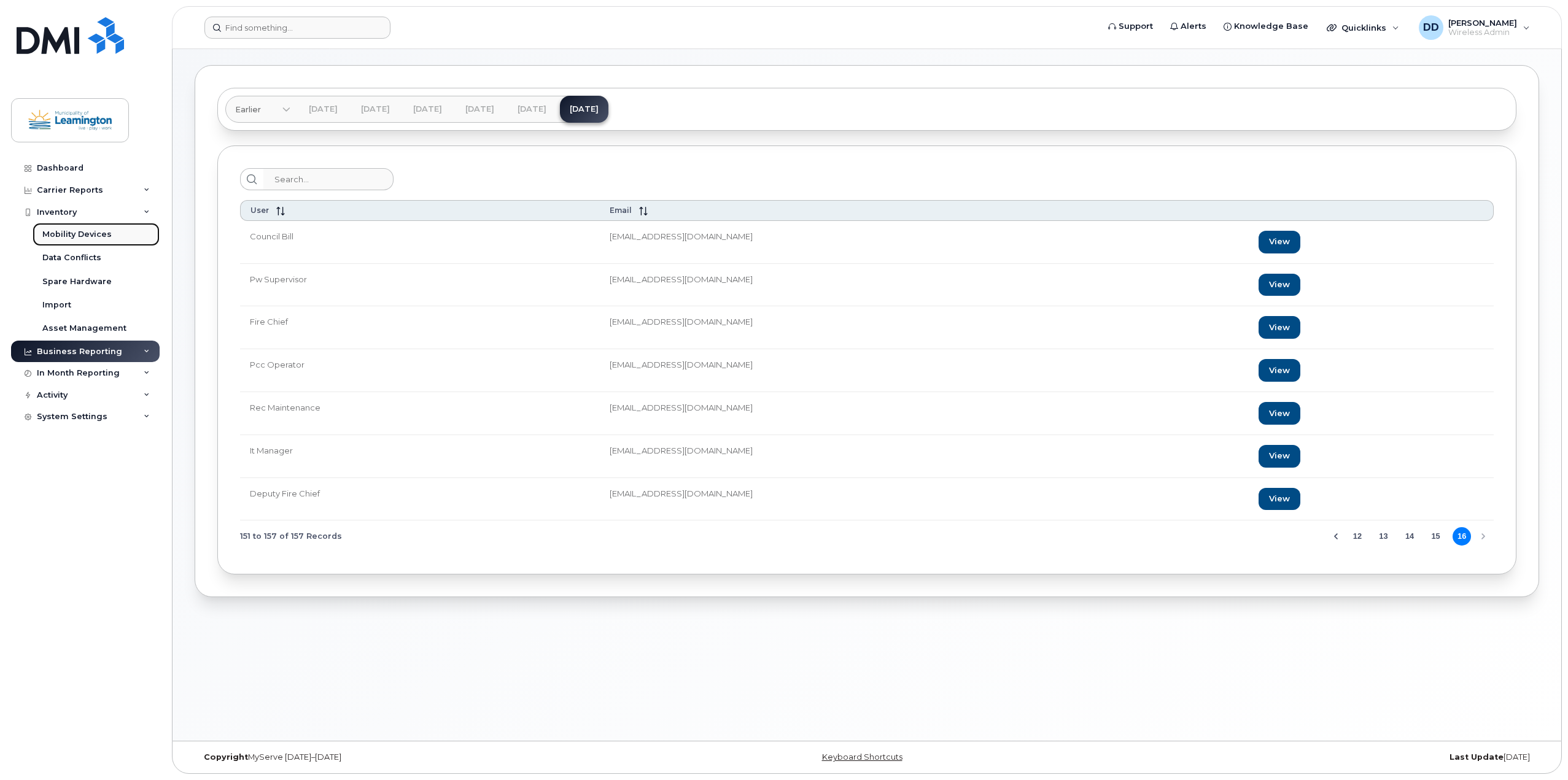
click at [74, 236] on div "Mobility Devices" at bounding box center [77, 235] width 69 height 11
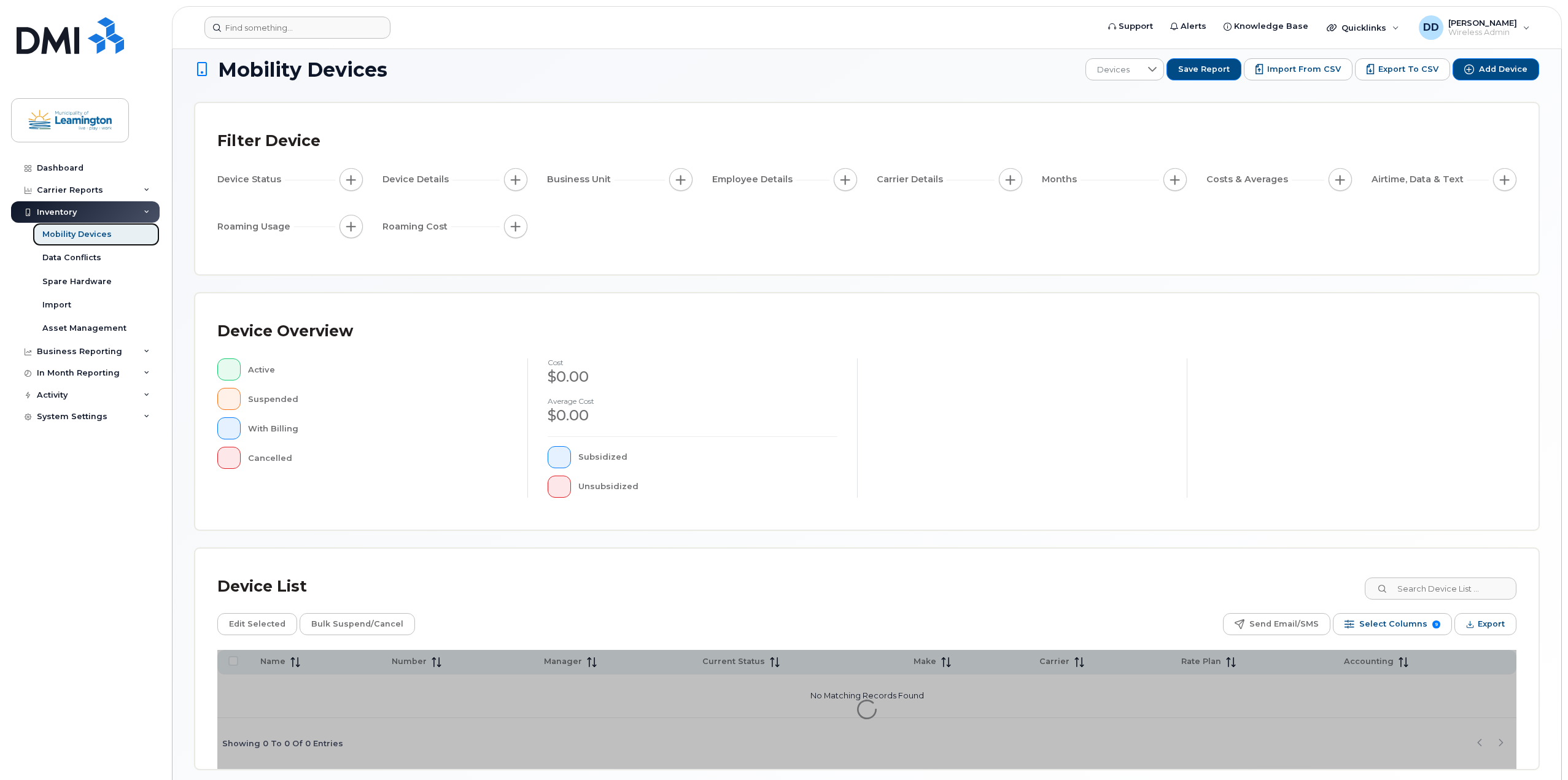
scroll to position [64, 0]
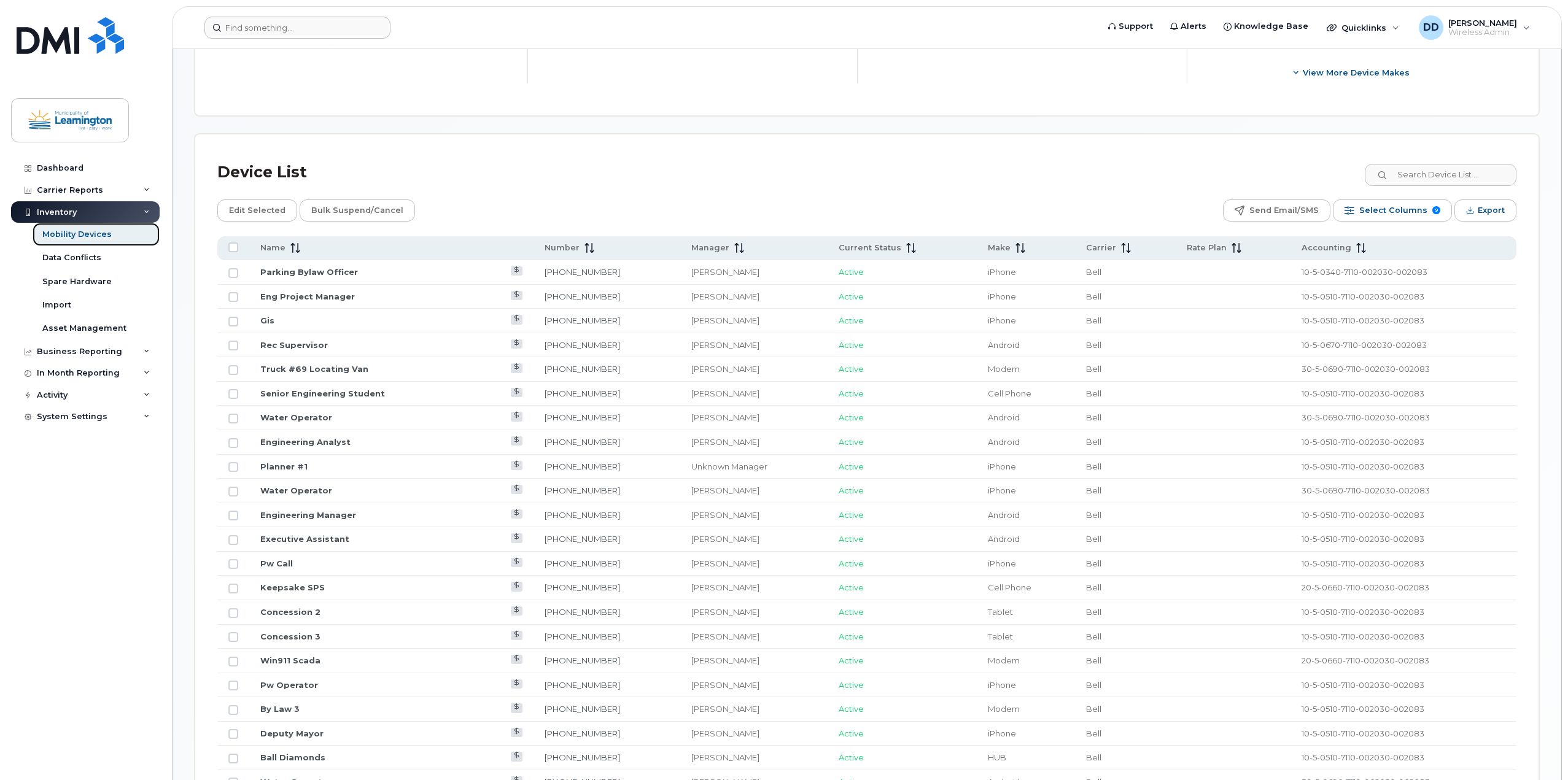
scroll to position [309, 0]
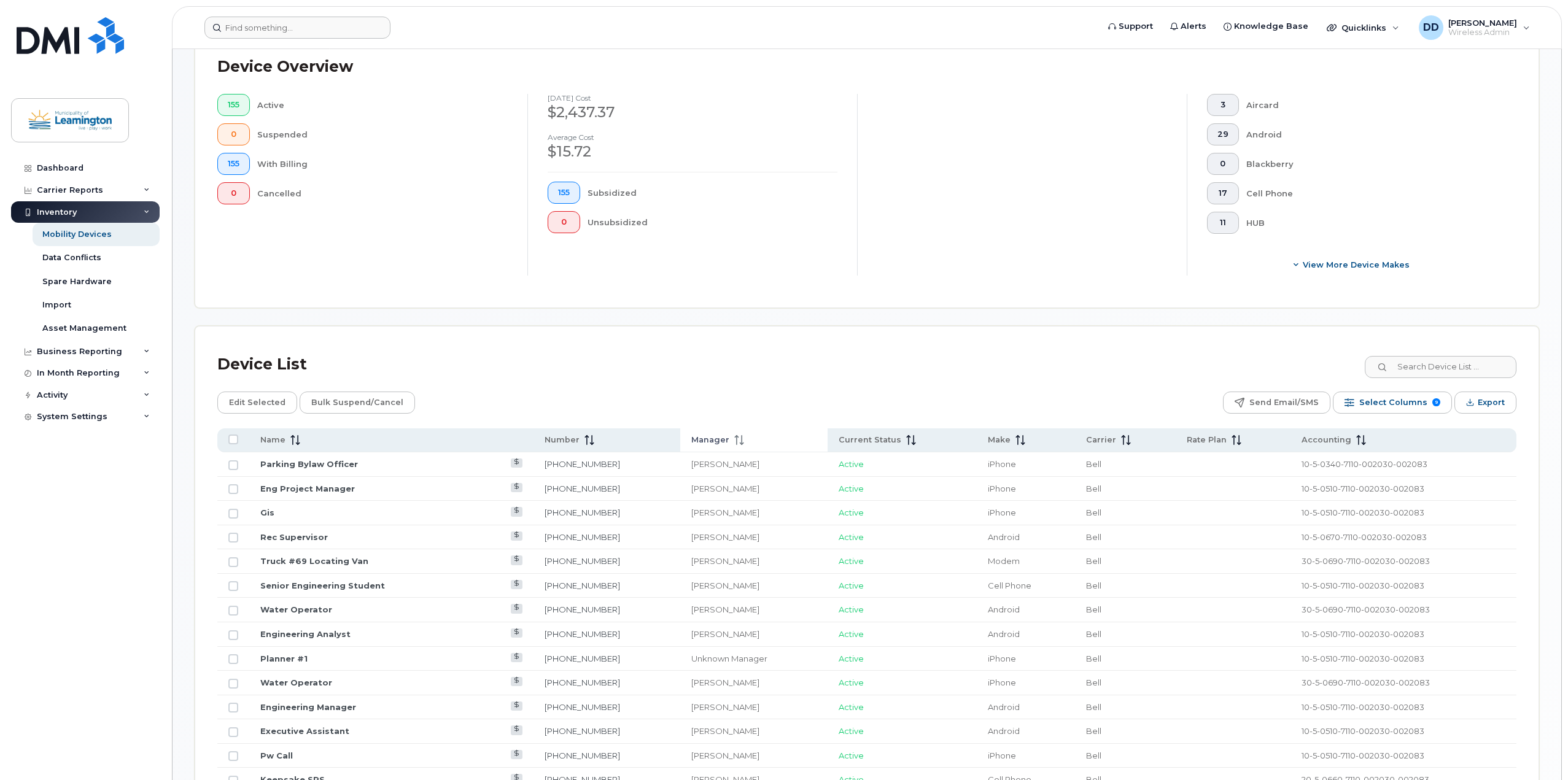
click at [735, 437] on icon at bounding box center [739, 440] width 10 height 10
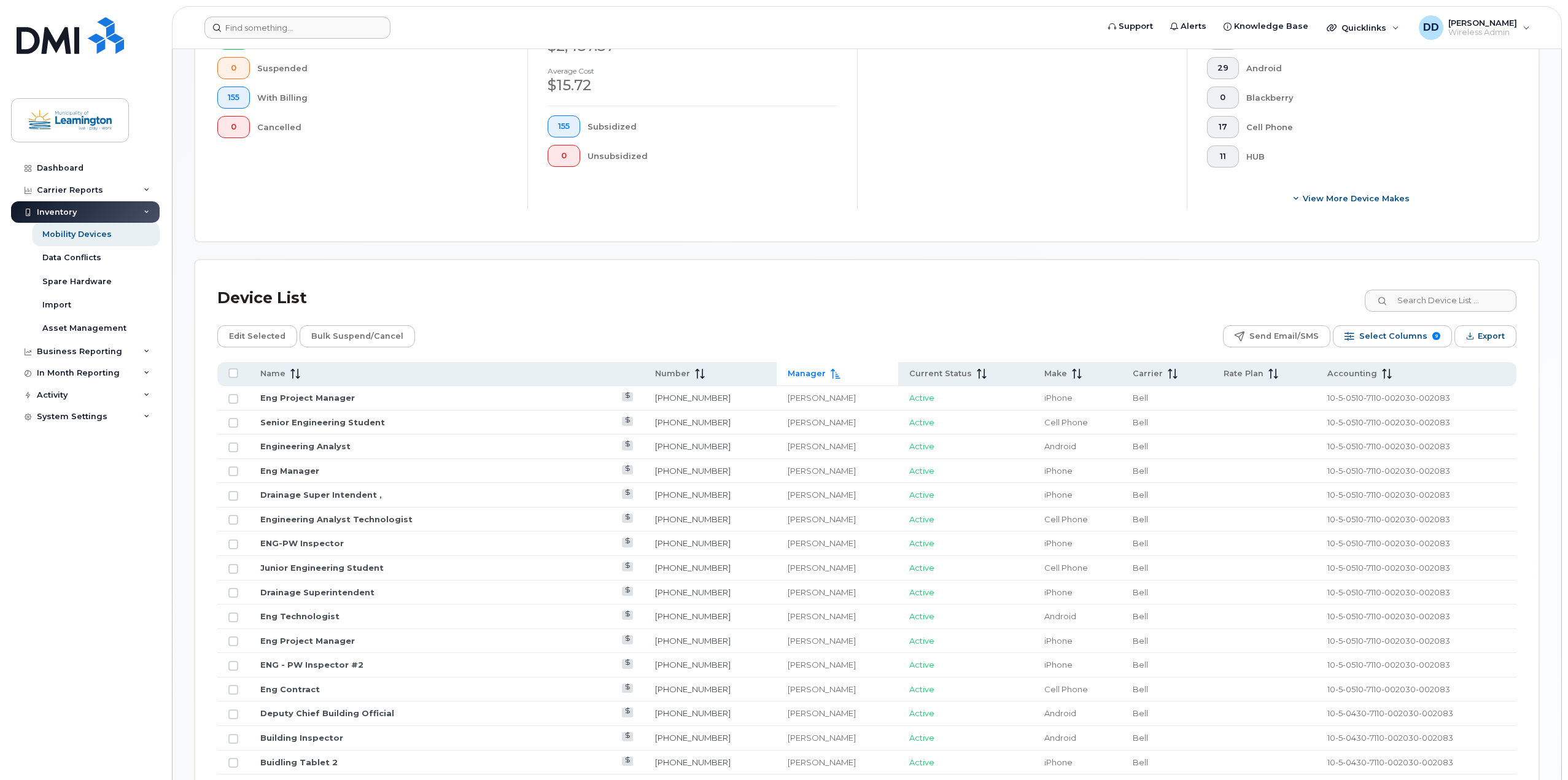
scroll to position [432, 0]
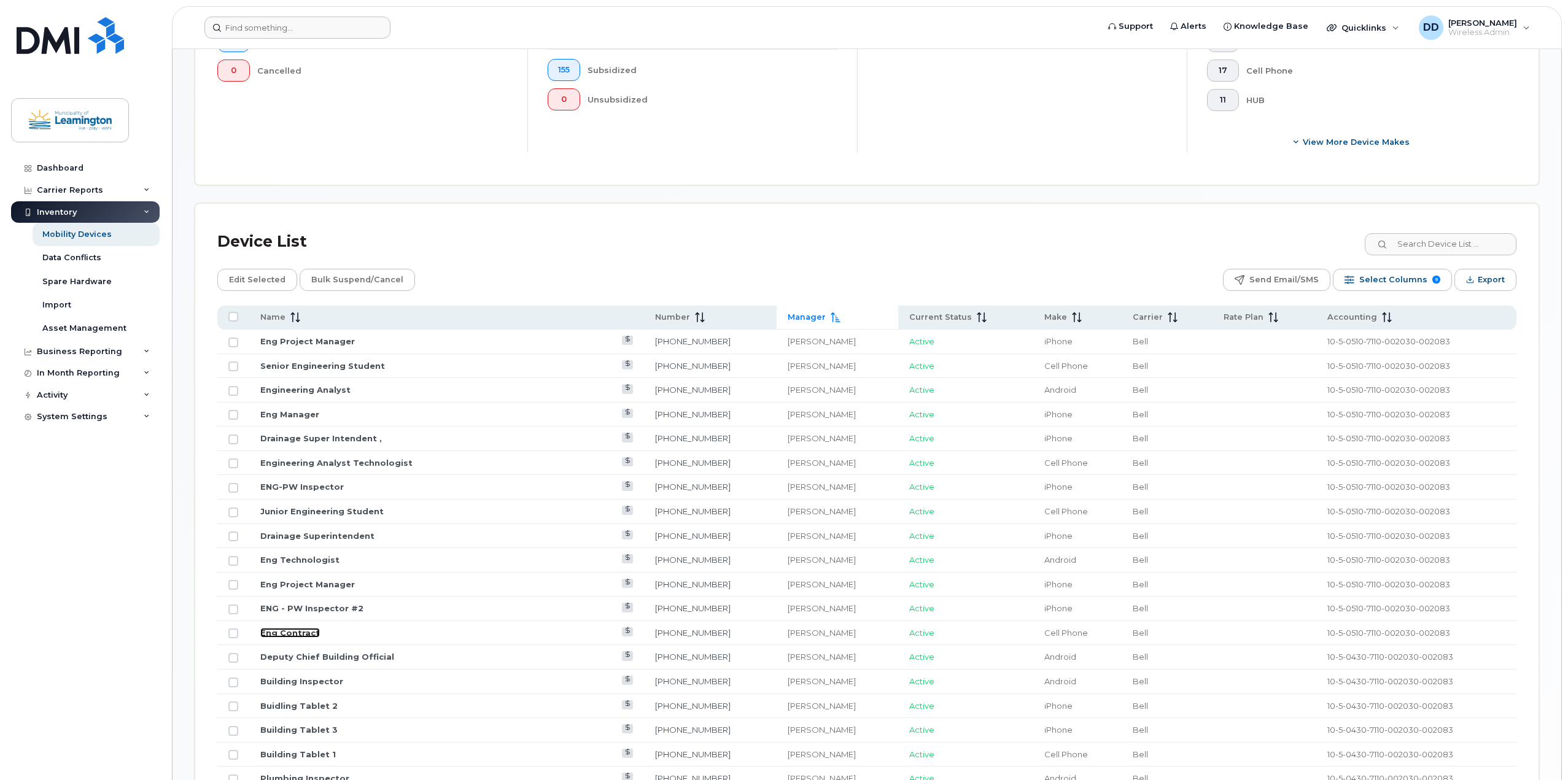
click at [291, 634] on link "Eng Contract" at bounding box center [290, 632] width 59 height 10
click at [321, 508] on link "Junior Engineering Student" at bounding box center [322, 512] width 124 height 10
click at [327, 365] on link "Senior Engineering Student" at bounding box center [322, 366] width 124 height 10
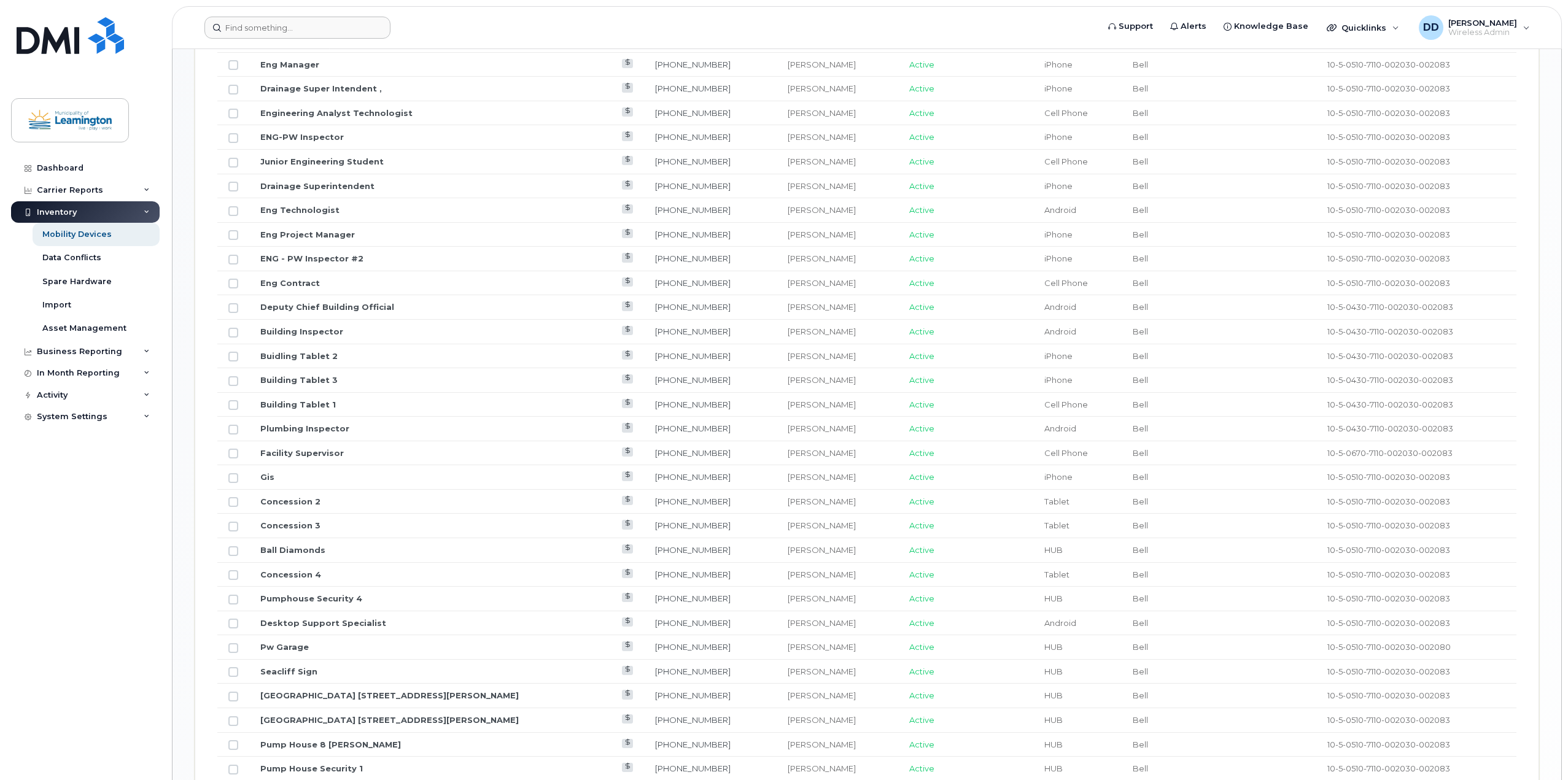
scroll to position [800, 0]
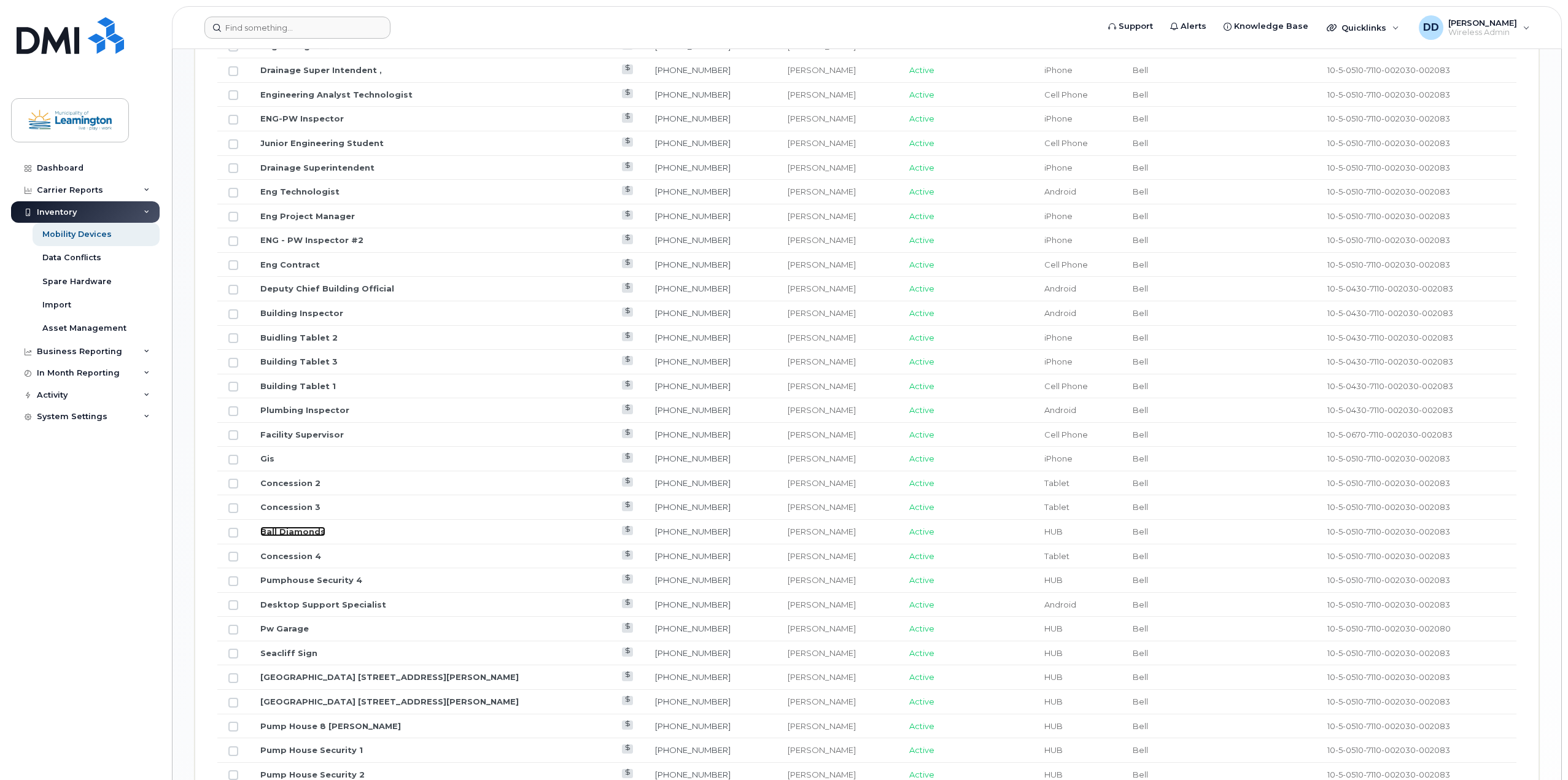
click at [291, 530] on link "Ball Diamonds" at bounding box center [293, 531] width 65 height 10
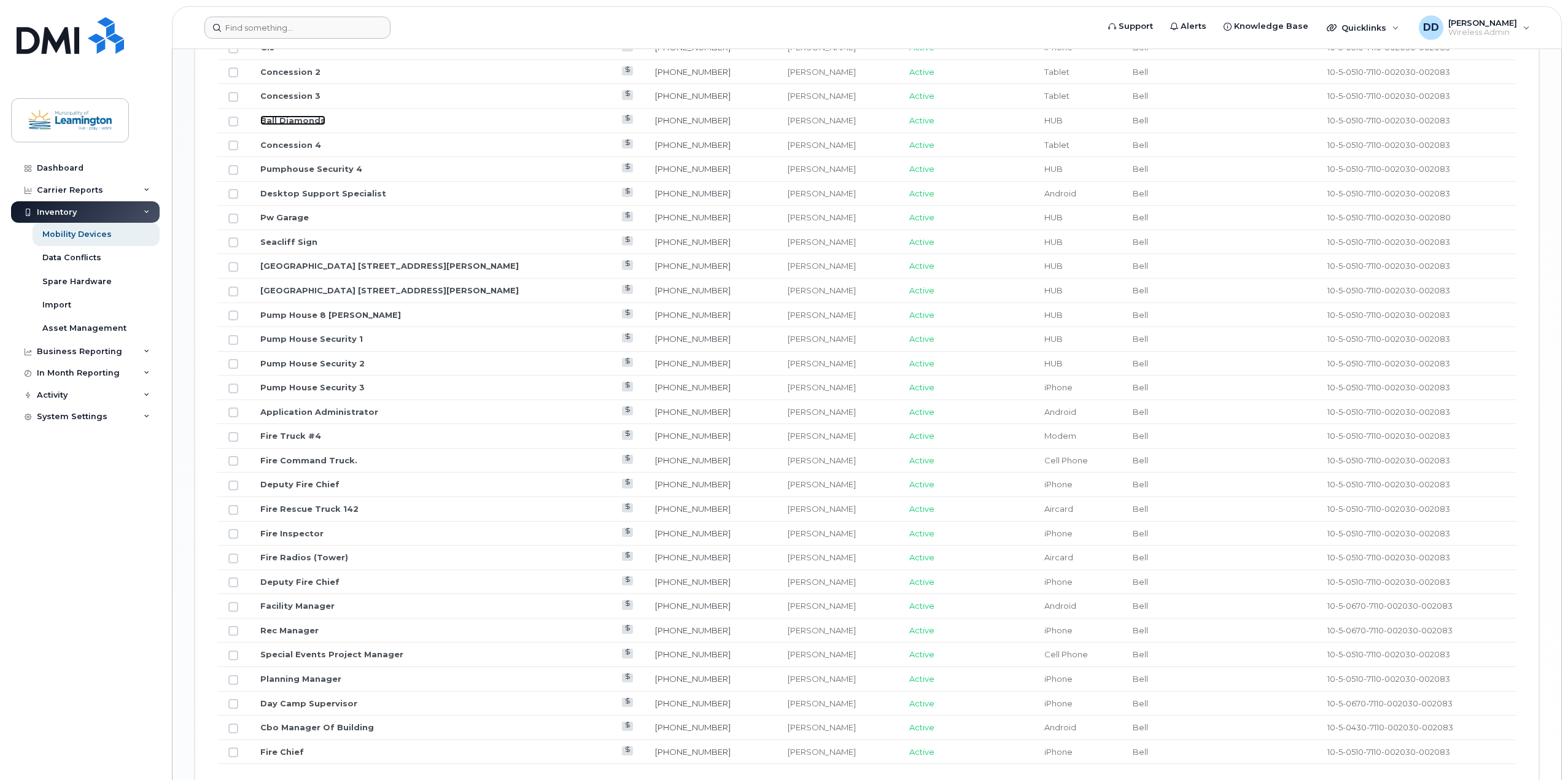
scroll to position [1230, 0]
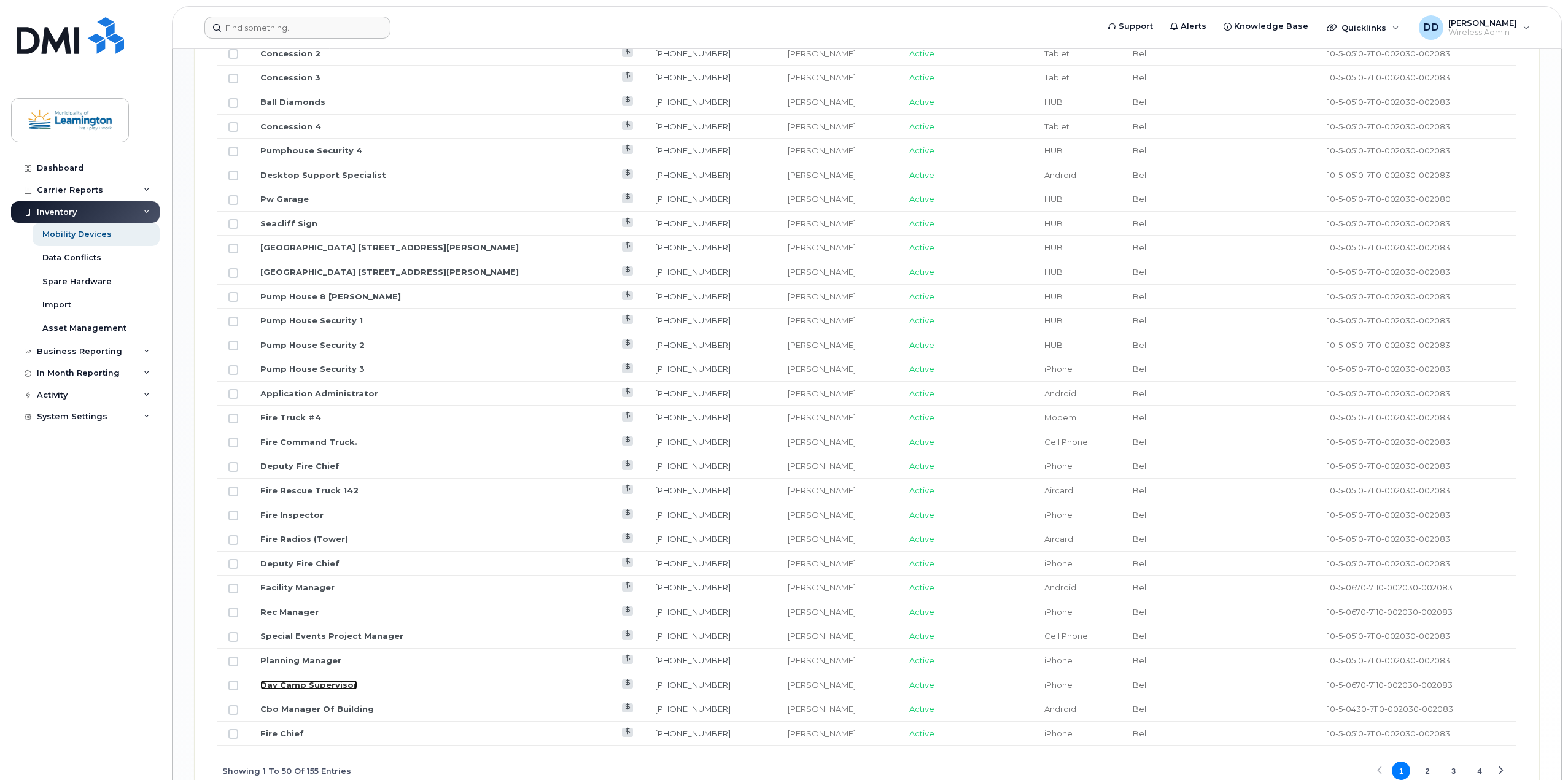
click at [289, 685] on link "Day Camp Supervisor" at bounding box center [308, 685] width 97 height 10
click at [1424, 771] on button "2" at bounding box center [1427, 771] width 18 height 18
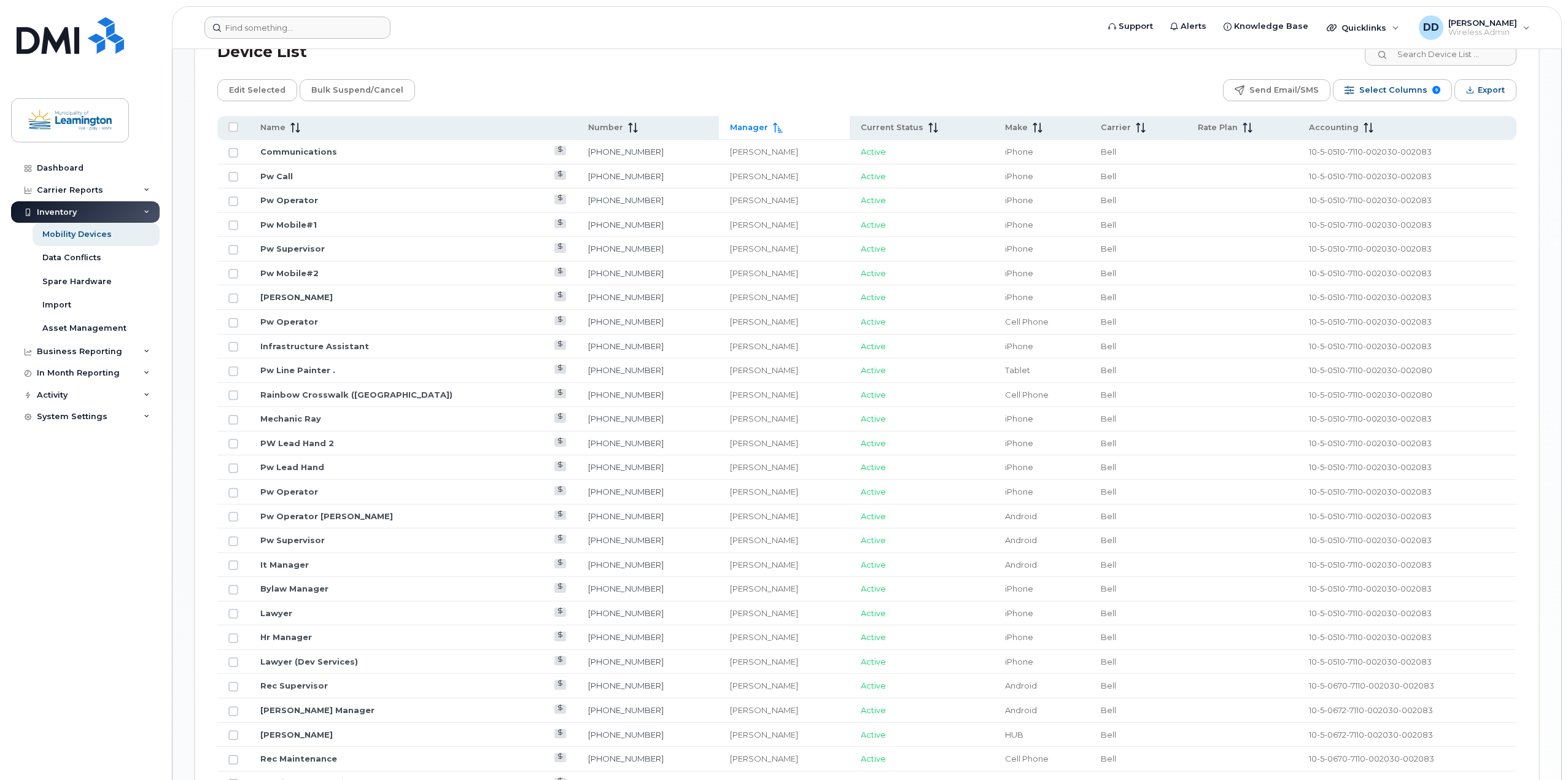
scroll to position [493, 0]
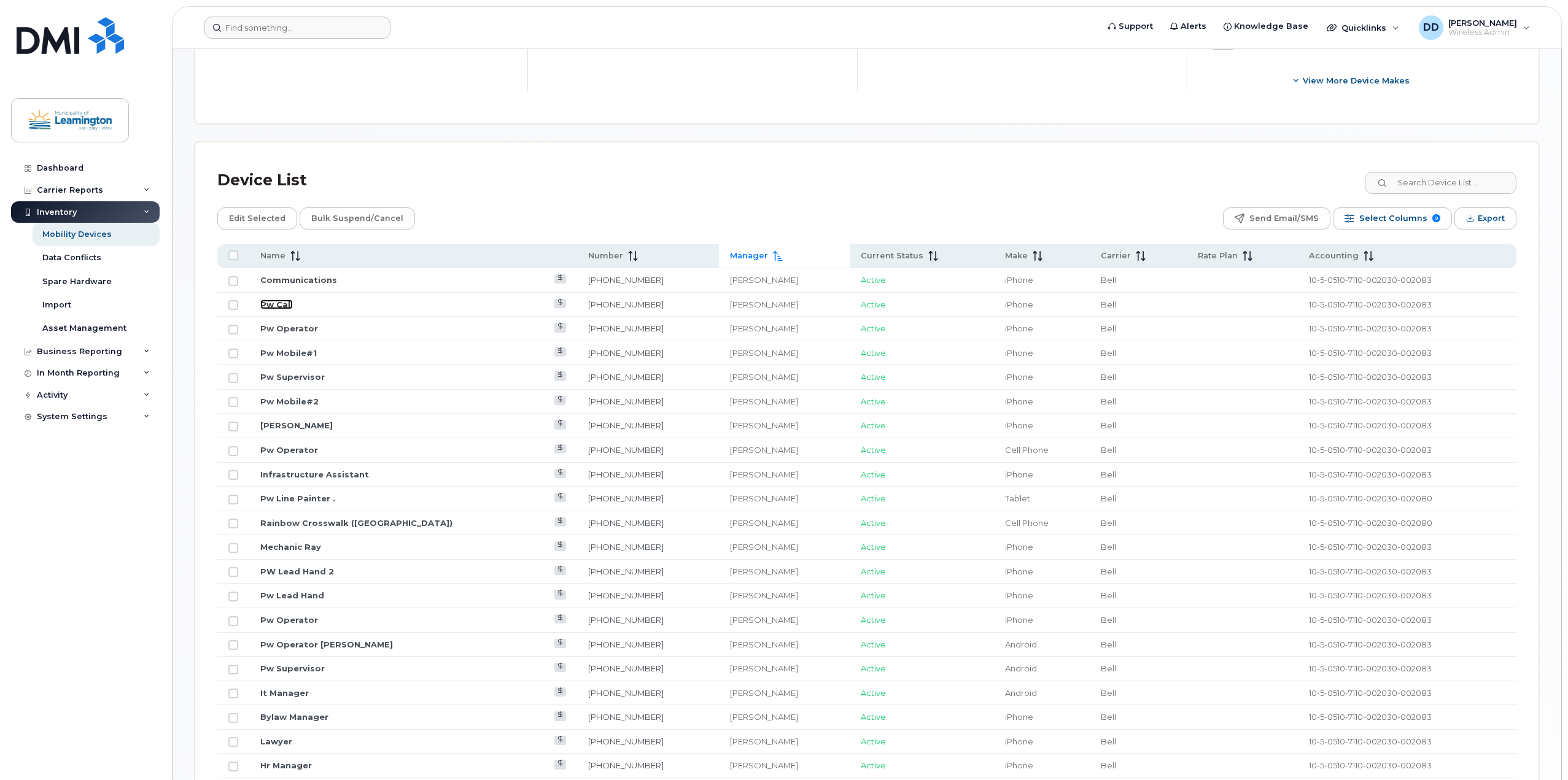
click at [273, 305] on link "Pw Call" at bounding box center [276, 305] width 33 height 10
click at [277, 328] on link "Pw Operator" at bounding box center [289, 329] width 58 height 10
click at [283, 449] on link "Pw Operator" at bounding box center [289, 450] width 58 height 10
click at [291, 595] on link "Pw Lead Hand" at bounding box center [292, 596] width 64 height 10
click at [291, 618] on link "Pw Operator" at bounding box center [289, 620] width 58 height 10
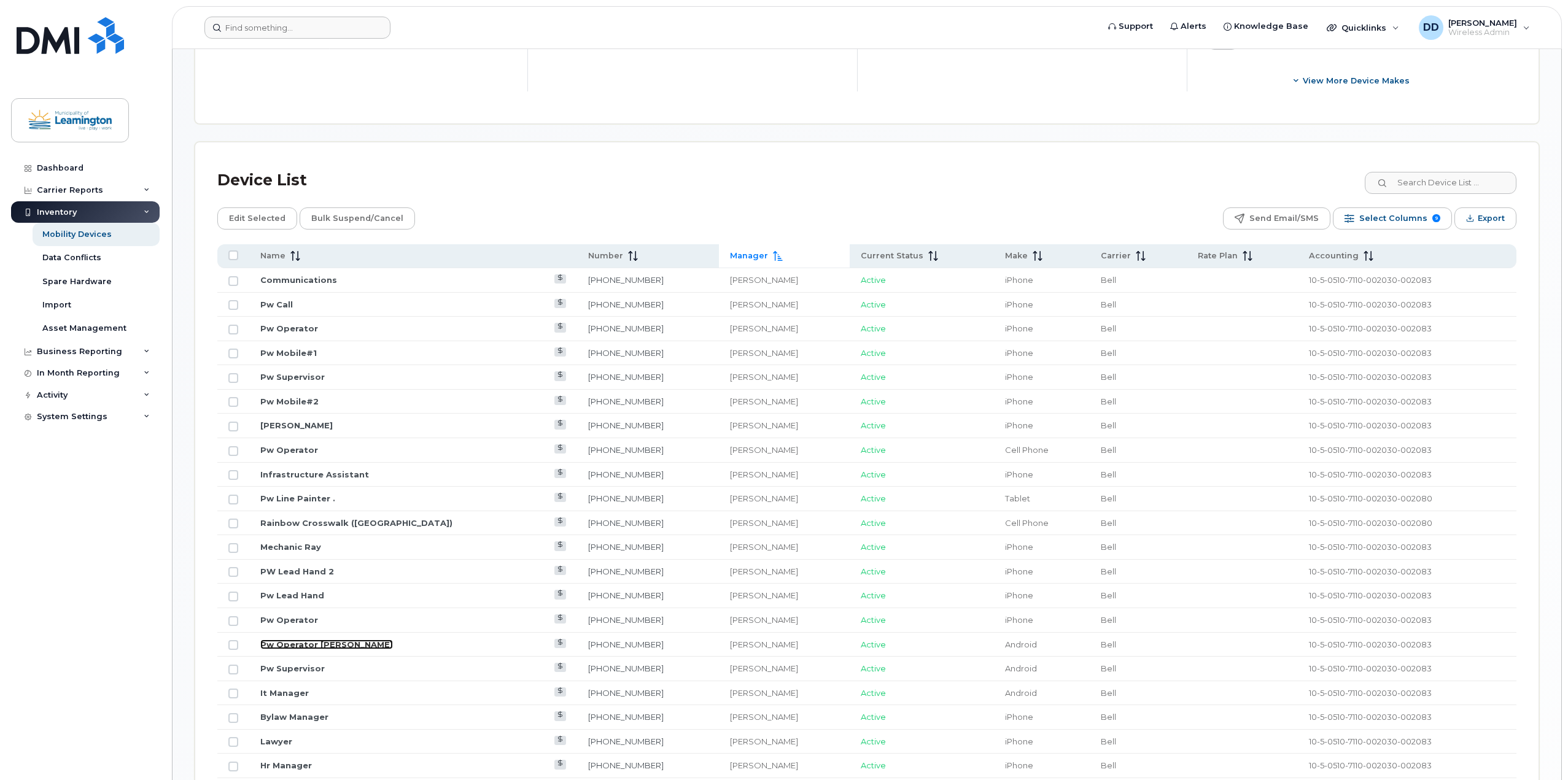
click at [290, 642] on link "Pw Operator Alain" at bounding box center [327, 644] width 133 height 10
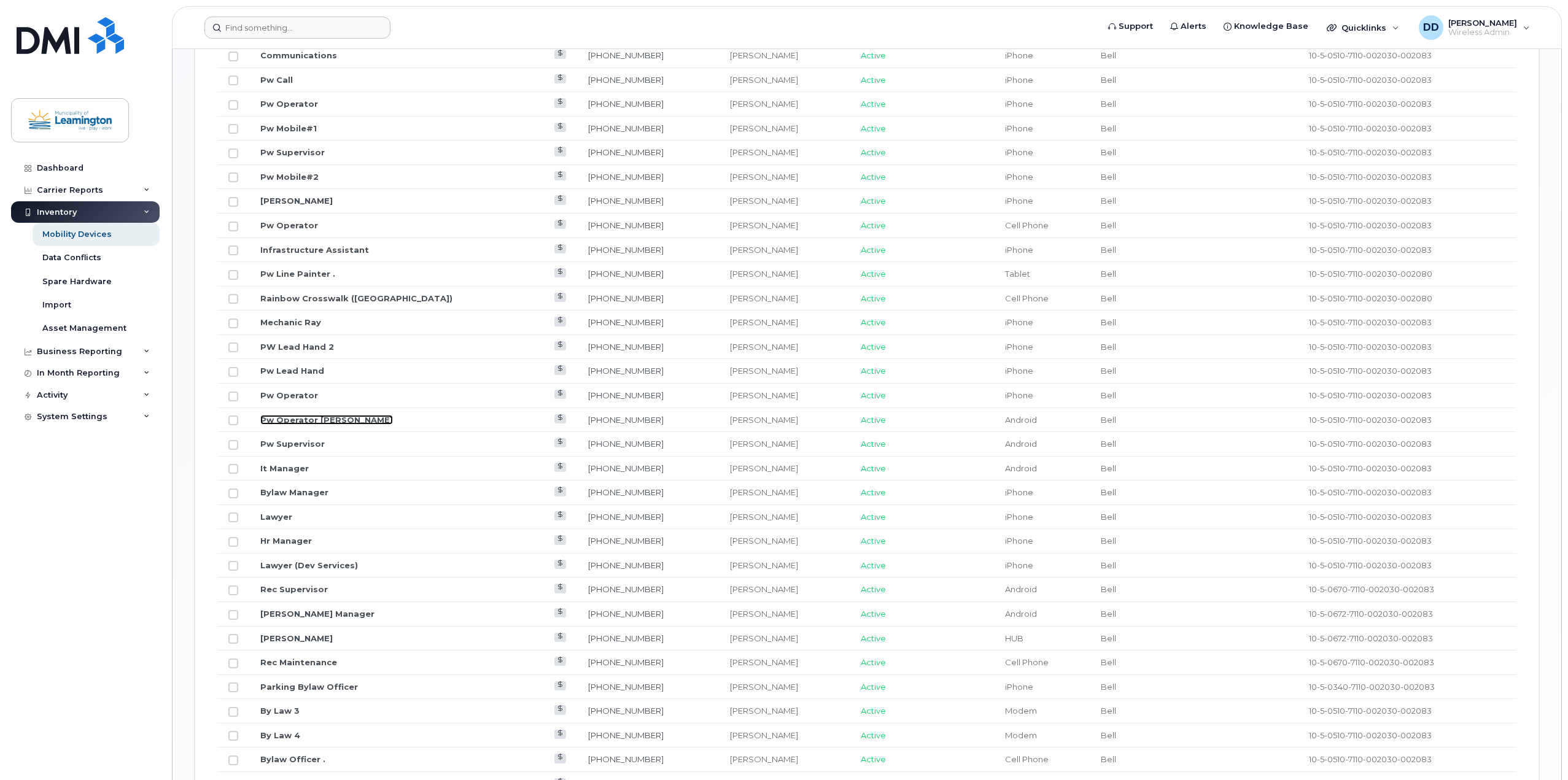
scroll to position [739, 0]
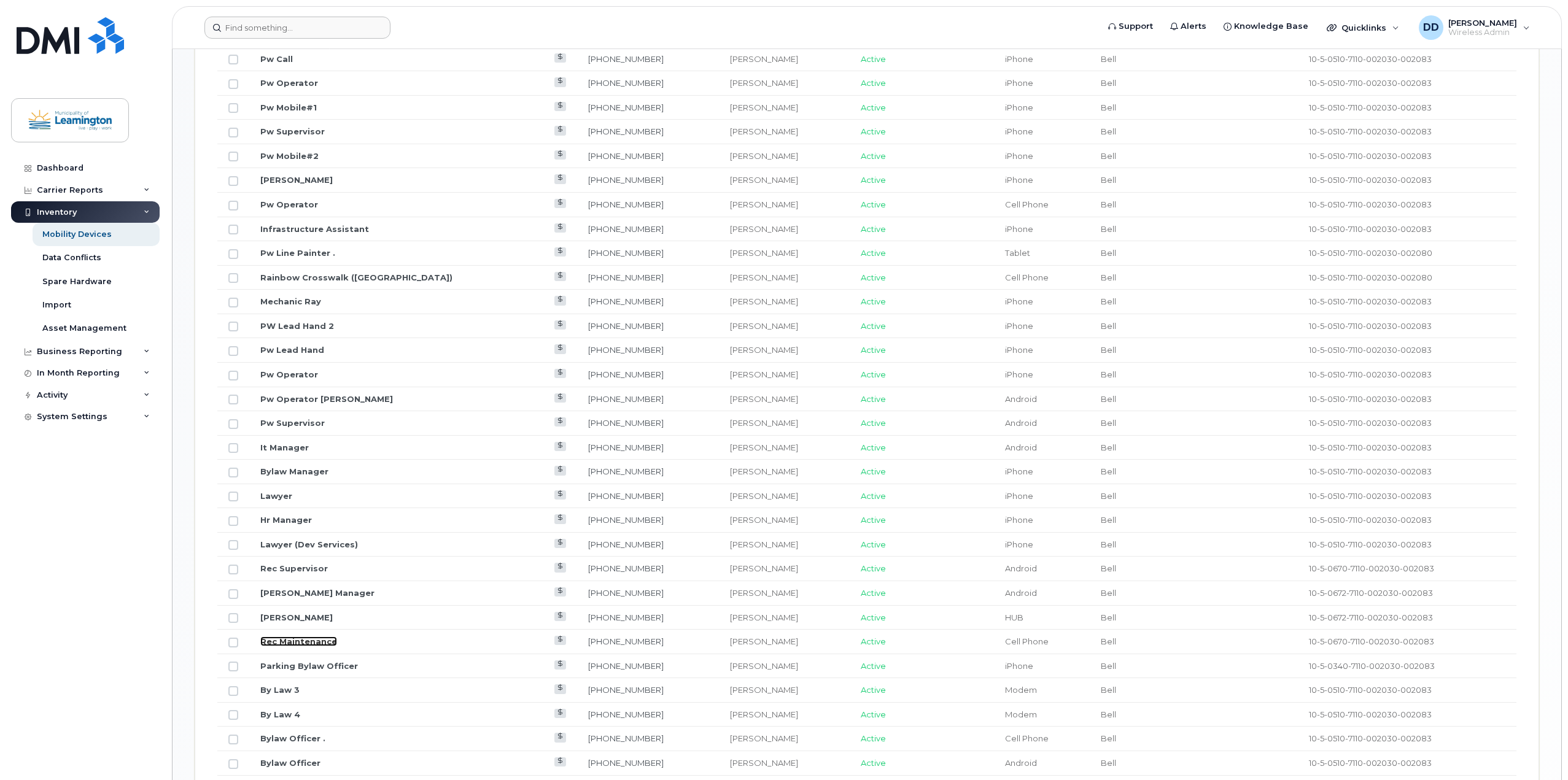
click at [280, 642] on link "Rec Maintenance" at bounding box center [298, 642] width 77 height 10
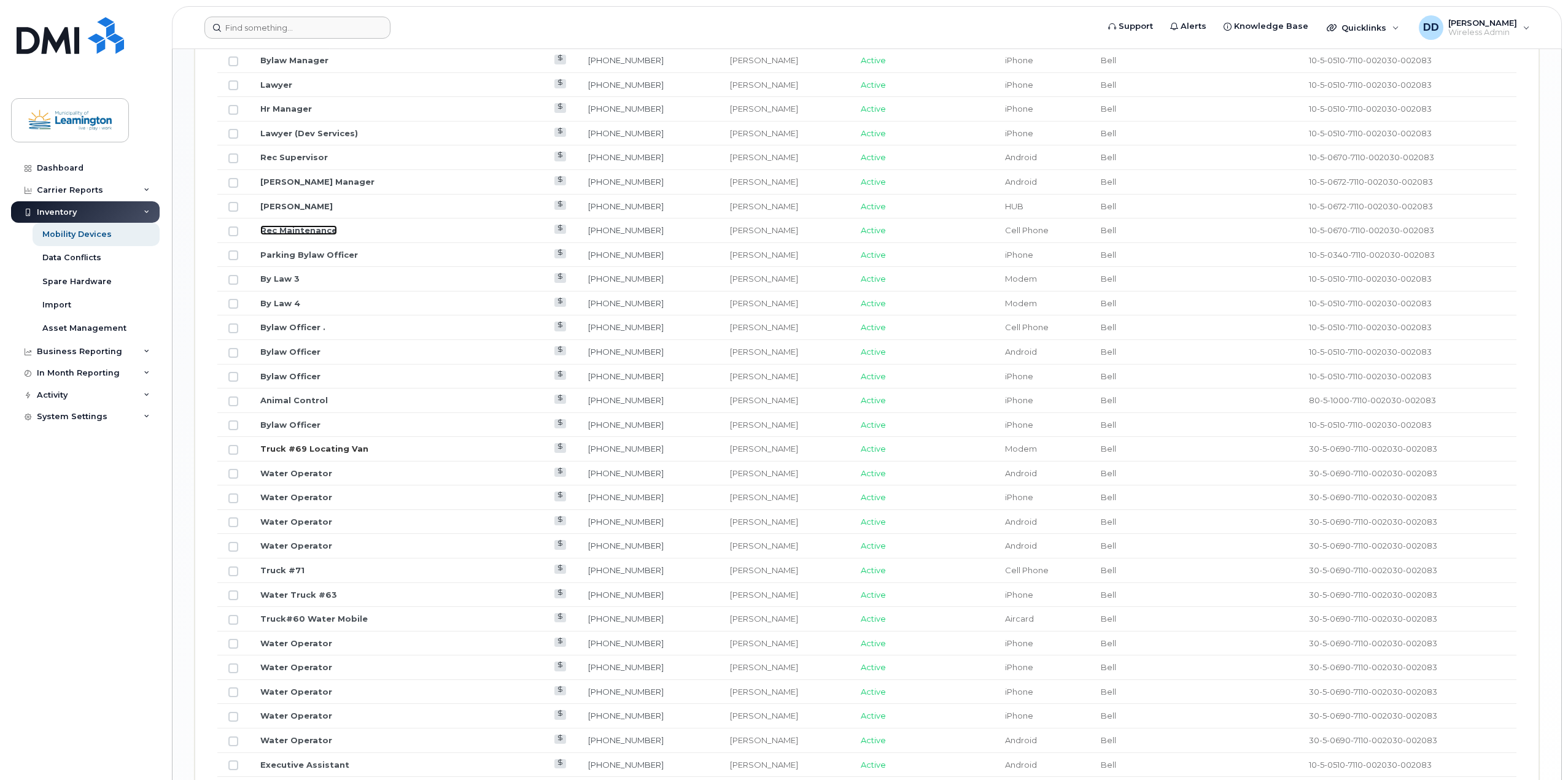
scroll to position [1169, 0]
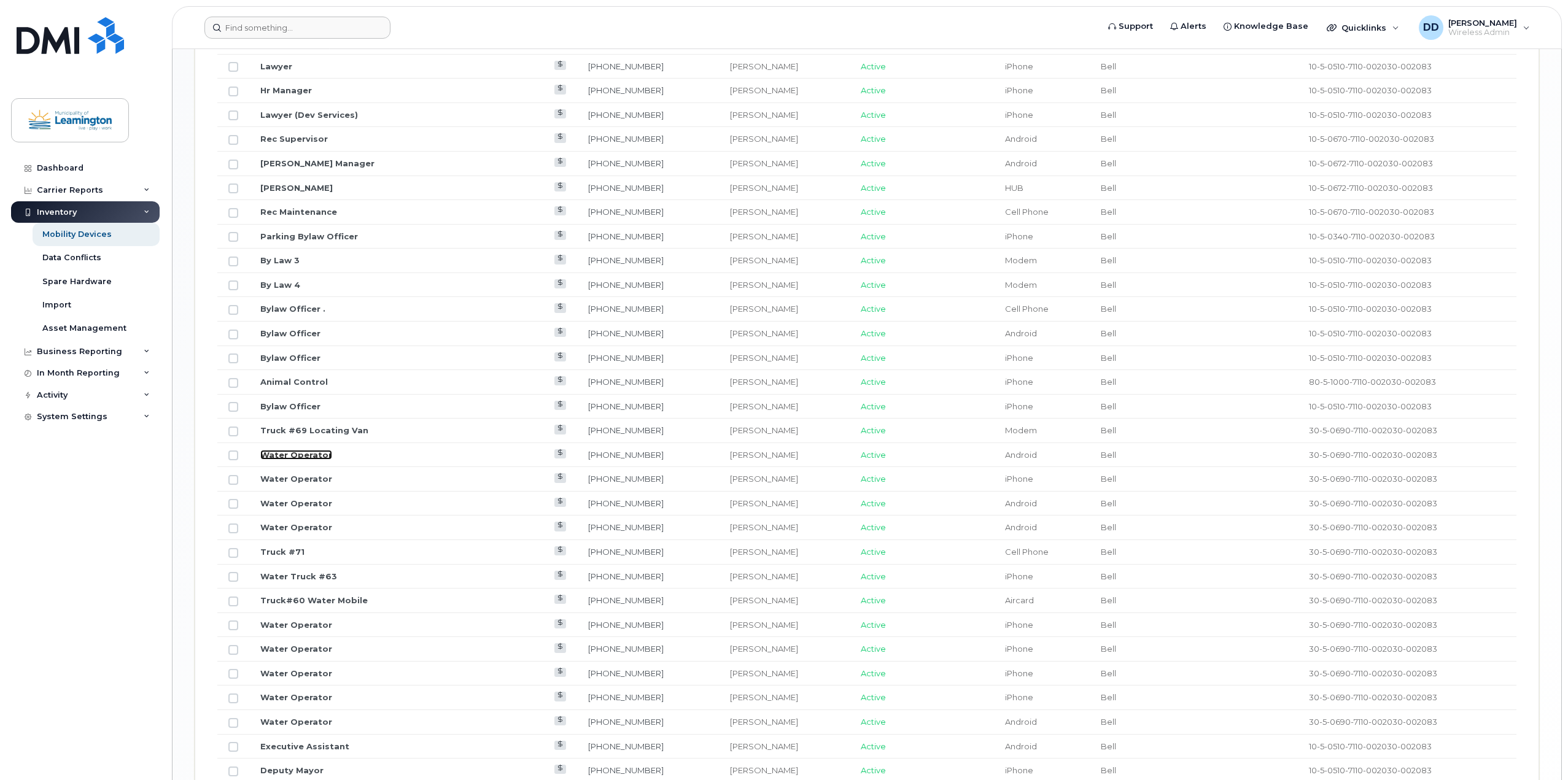
click at [300, 455] on link "Water Operator" at bounding box center [296, 455] width 72 height 10
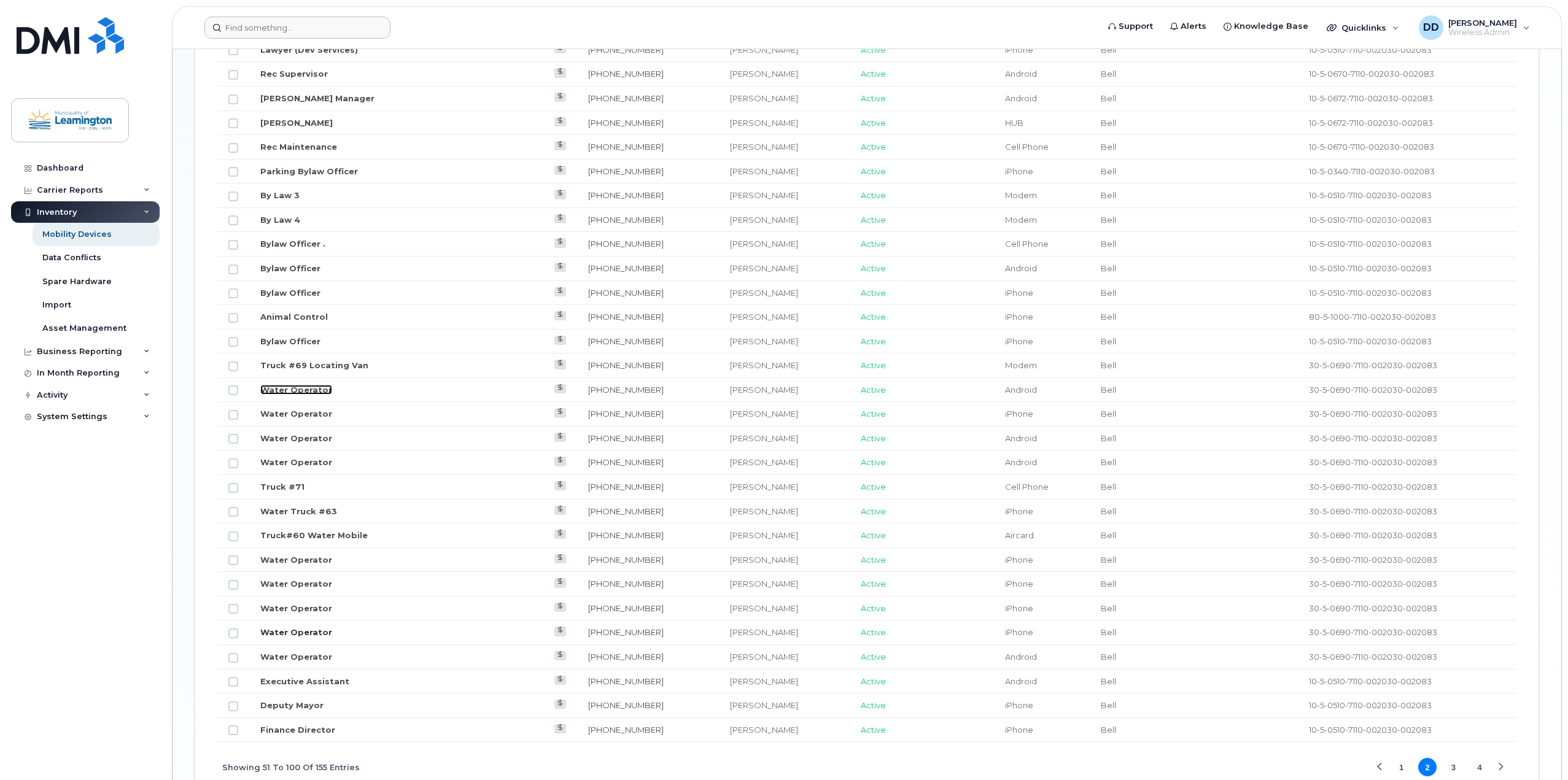
scroll to position [1291, 0]
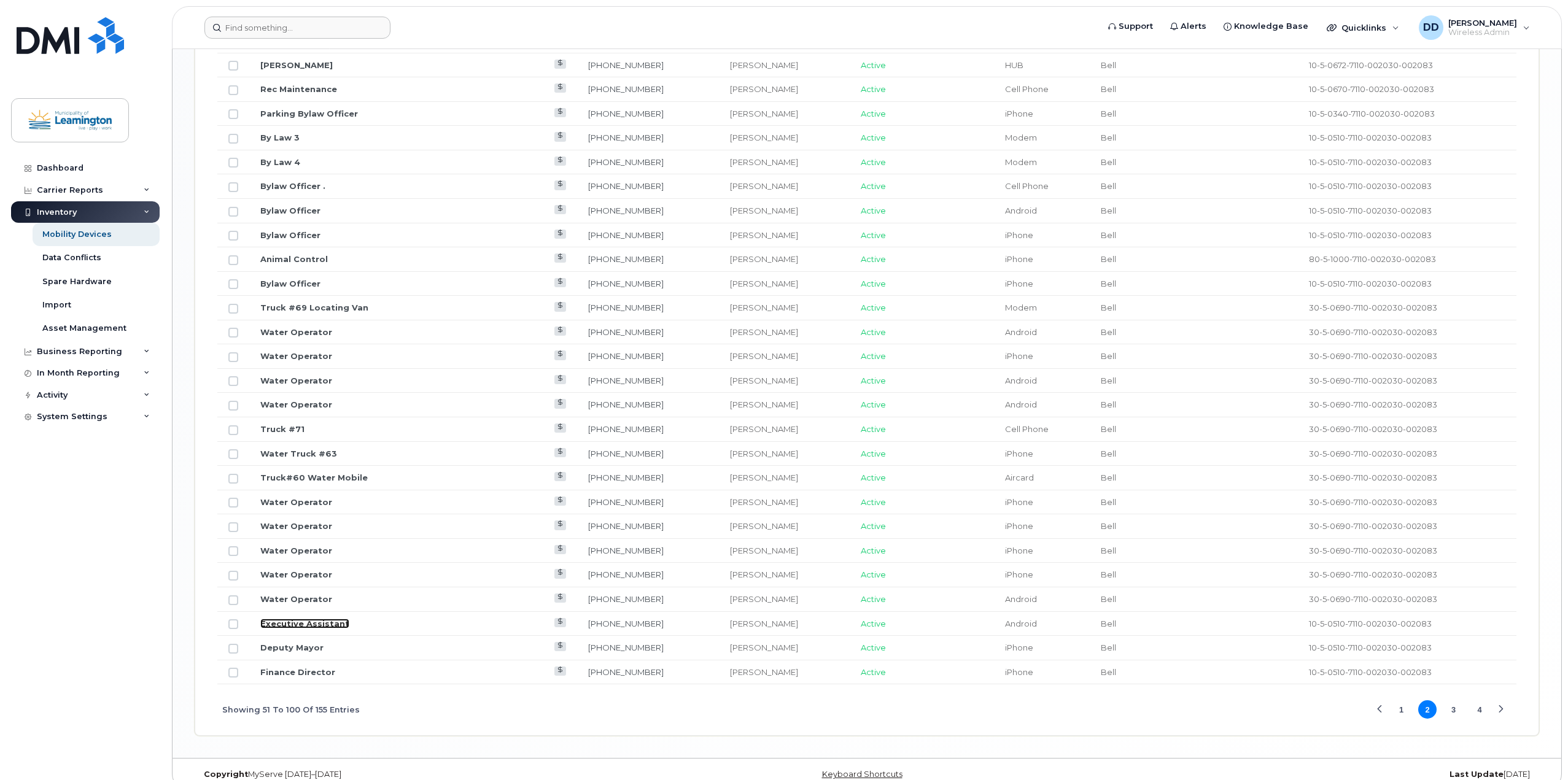
click at [304, 622] on link "Executive Assistant" at bounding box center [305, 623] width 89 height 10
click at [1451, 707] on button "3" at bounding box center [1454, 709] width 18 height 18
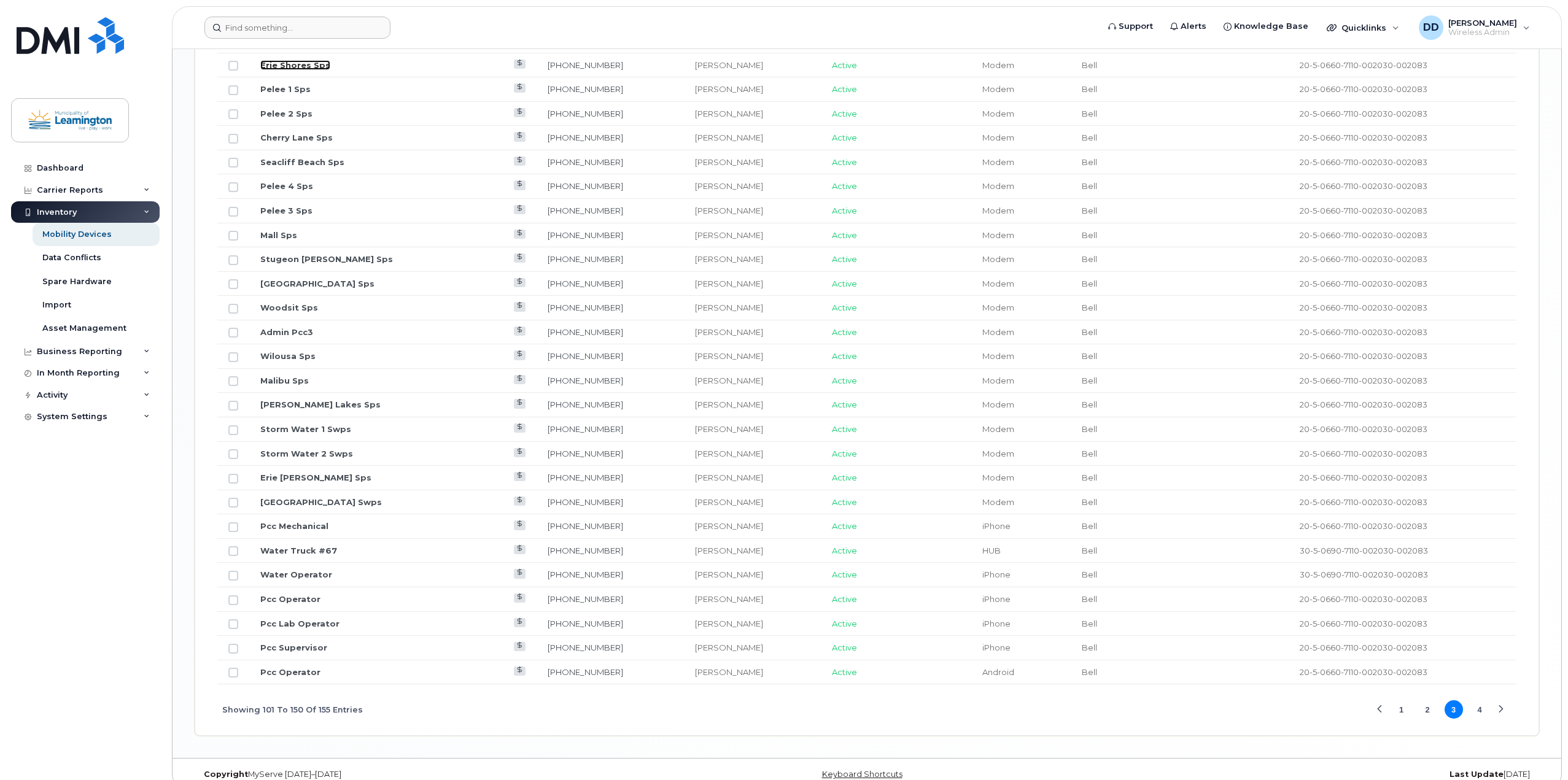
click at [302, 66] on link "Erie Shores Sps" at bounding box center [295, 65] width 70 height 10
click at [291, 161] on link "Seacliff Beach Sps" at bounding box center [302, 162] width 84 height 10
click at [292, 524] on link "Pcc Mechanical" at bounding box center [294, 526] width 68 height 10
click at [269, 672] on link "Pcc Operator" at bounding box center [290, 672] width 60 height 10
click at [1478, 708] on button "4" at bounding box center [1480, 709] width 18 height 18
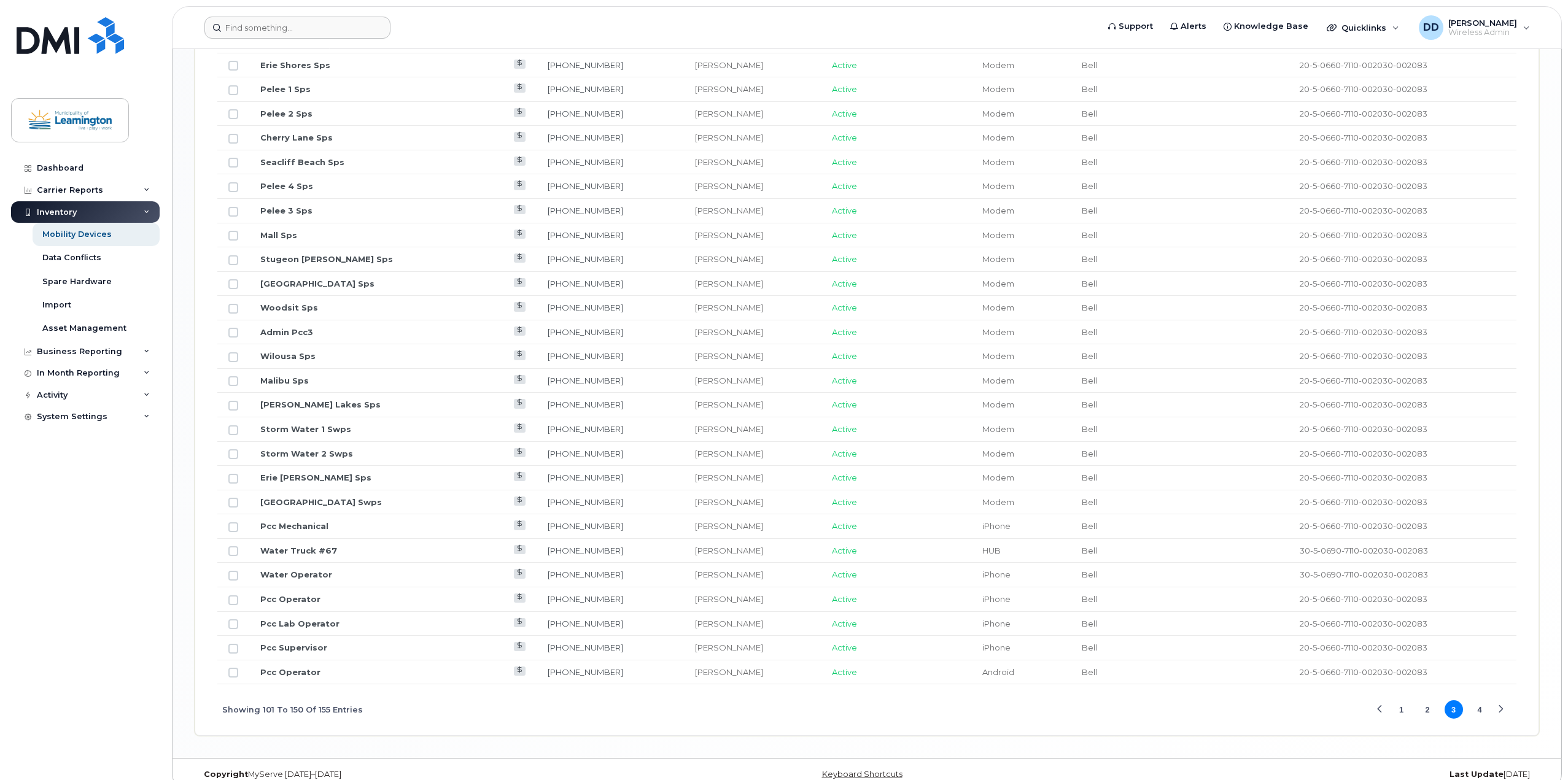
scroll to position [215, 0]
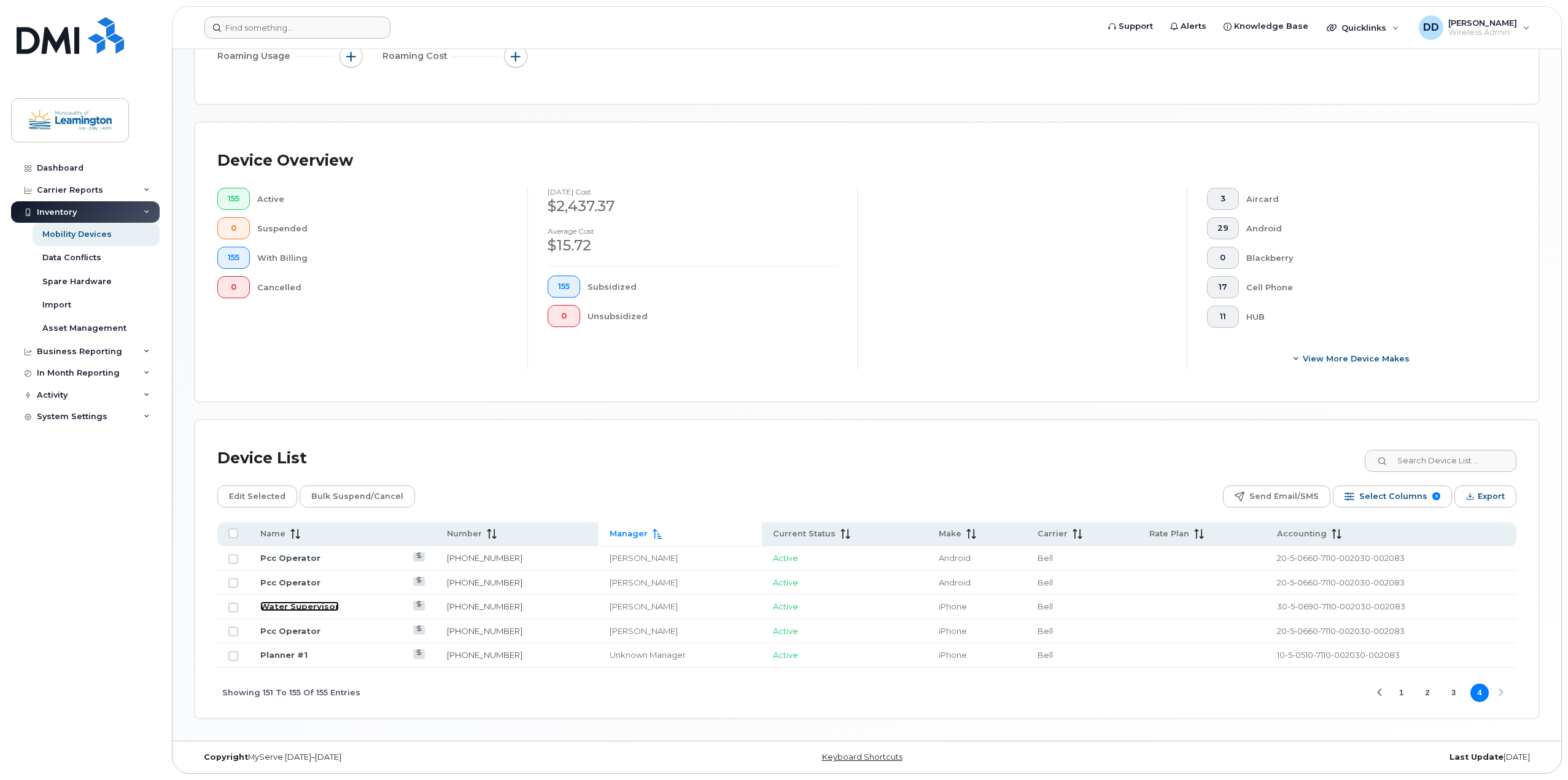
click at [301, 605] on link "Water Supervisor" at bounding box center [299, 606] width 78 height 10
click at [276, 655] on link "Planner #1" at bounding box center [283, 655] width 47 height 10
click at [1501, 690] on div "Showing 151 To 155 Of 155 Entries 1 2 3 4" at bounding box center [867, 693] width 1299 height 51
click at [1403, 693] on button "1" at bounding box center [1401, 693] width 18 height 18
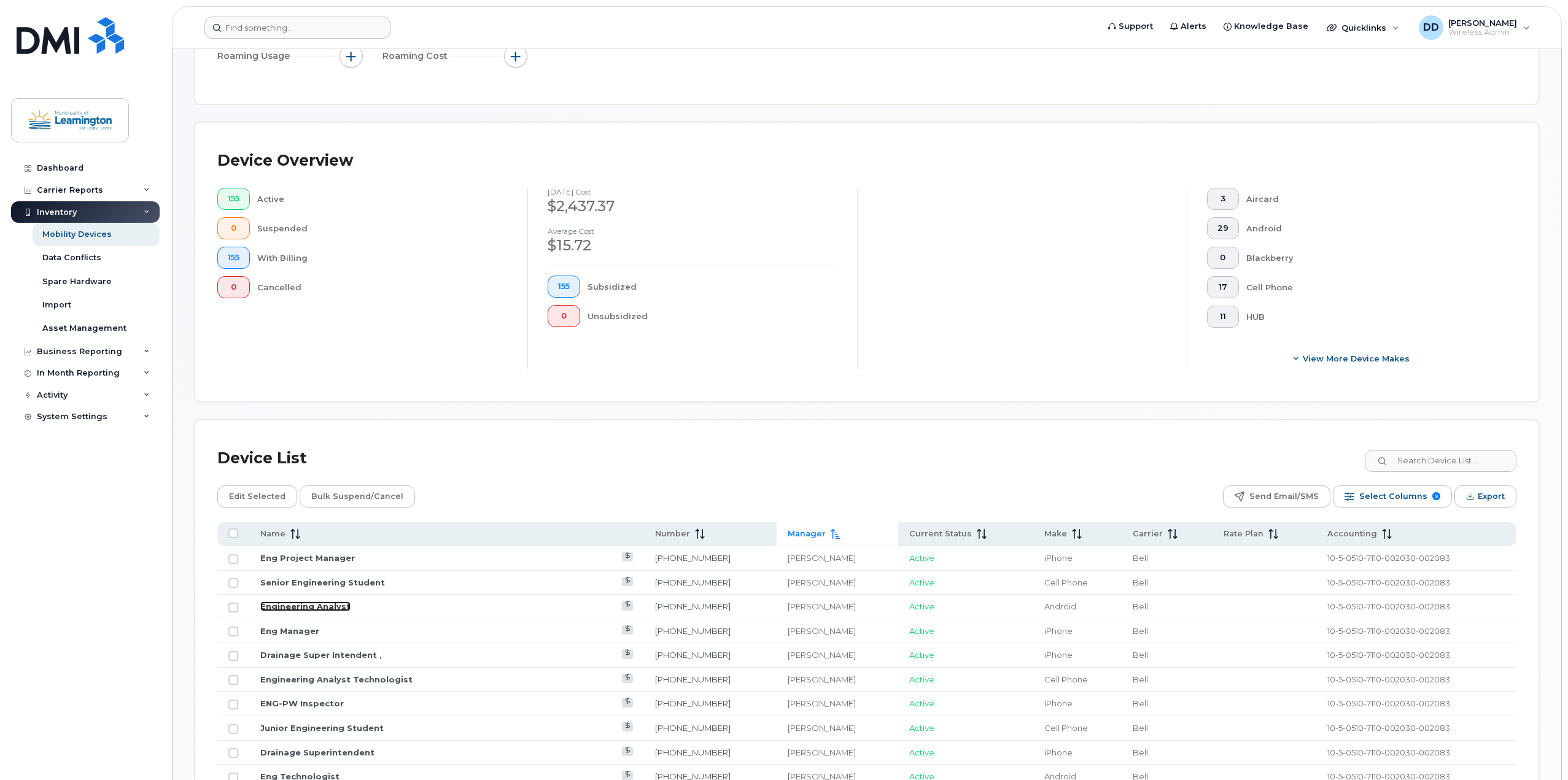
click at [290, 606] on link "Engineering Analyst" at bounding box center [305, 606] width 90 height 10
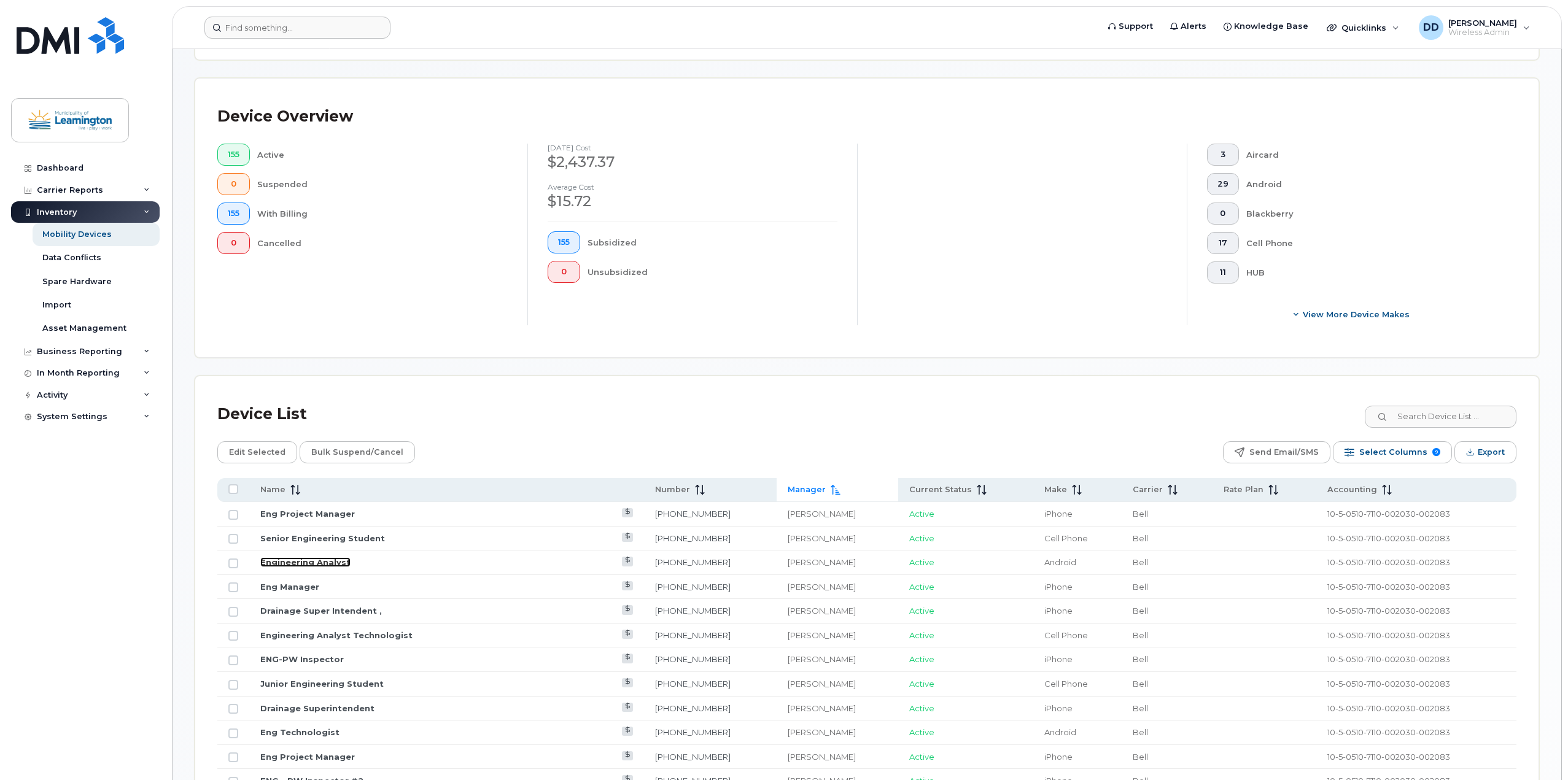
scroll to position [277, 0]
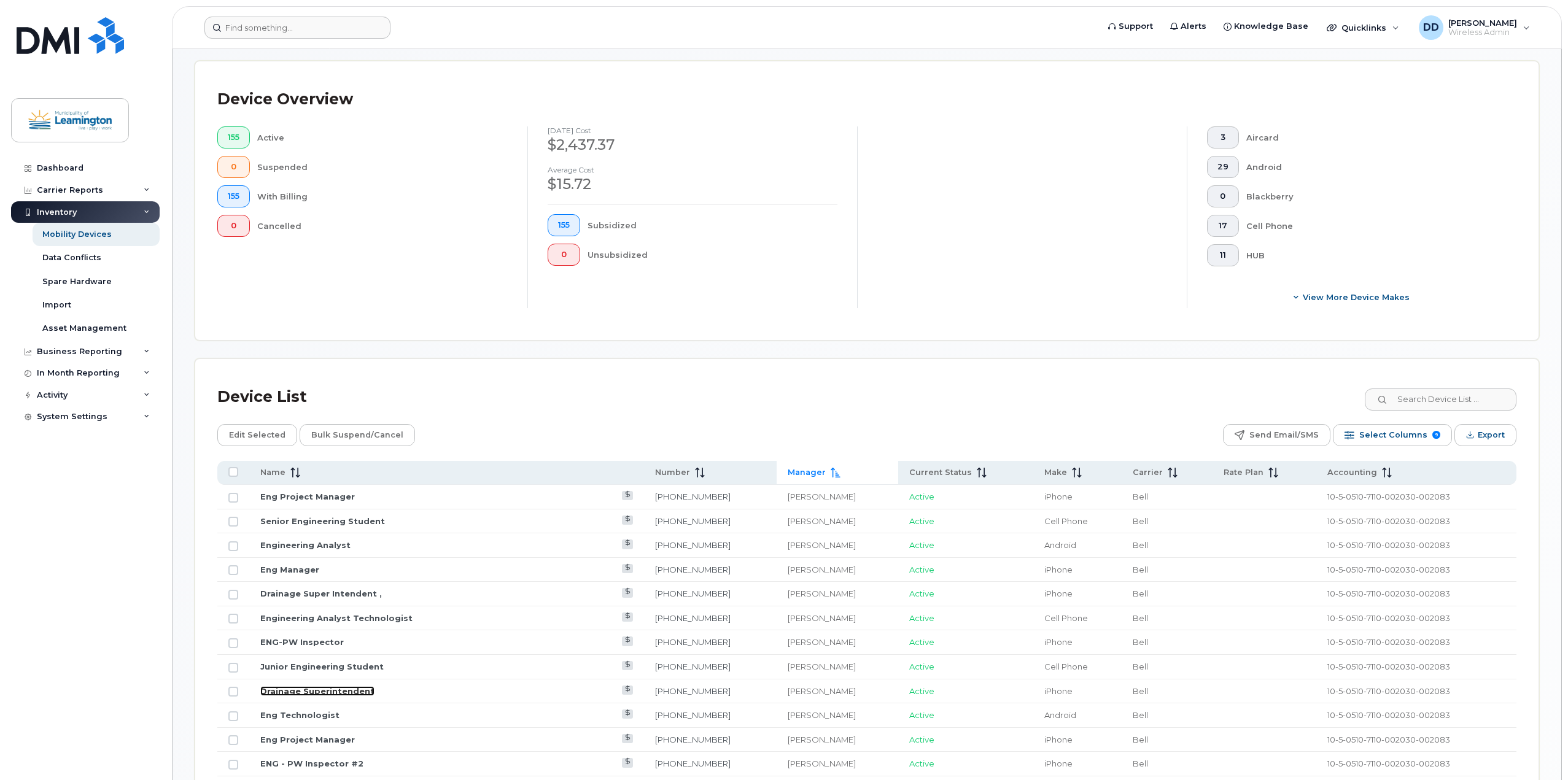
click at [329, 687] on link "Drainage Superintendent" at bounding box center [317, 691] width 115 height 10
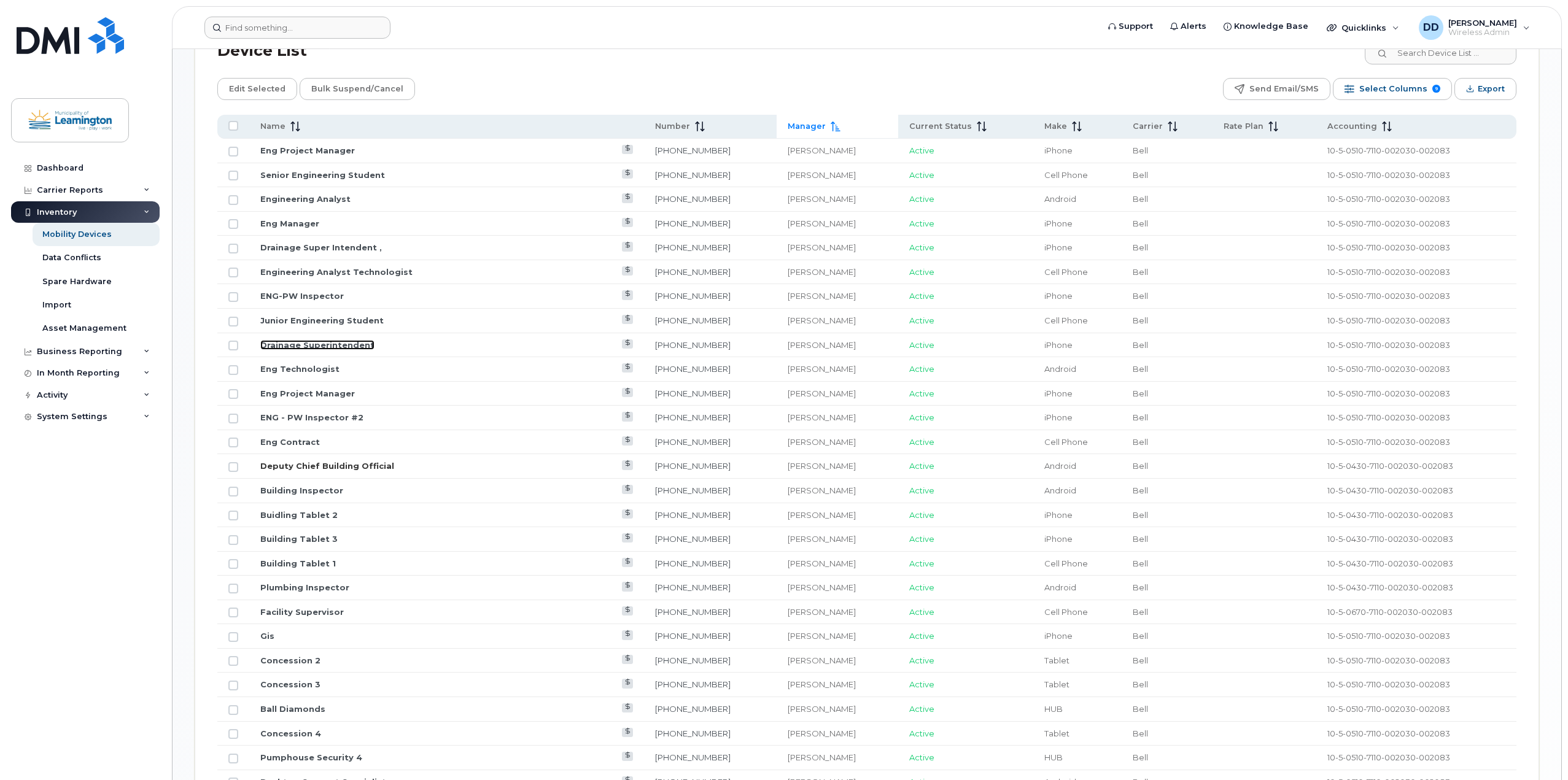
scroll to position [645, 0]
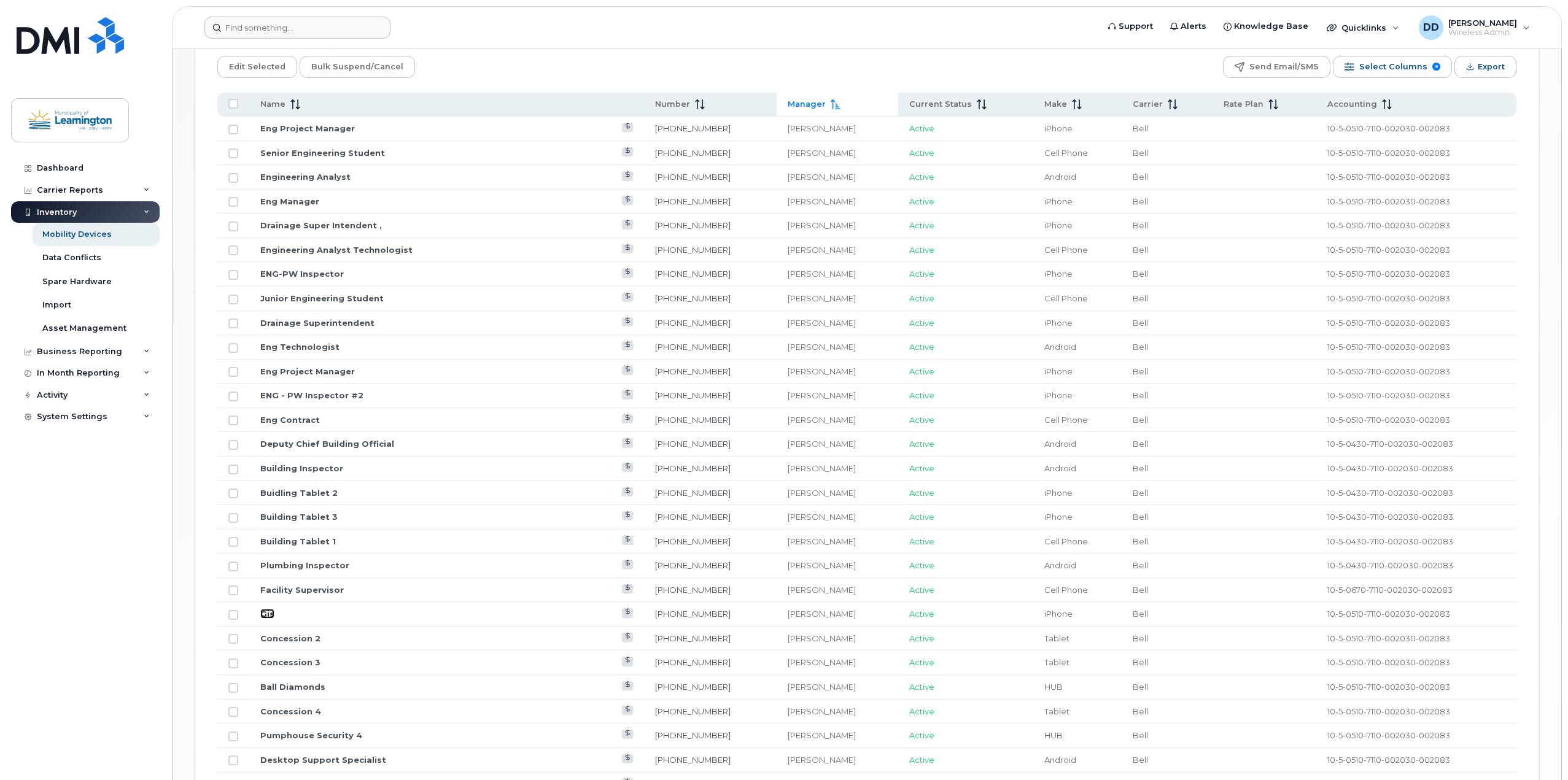
click at [267, 614] on link "Gis" at bounding box center [267, 614] width 14 height 10
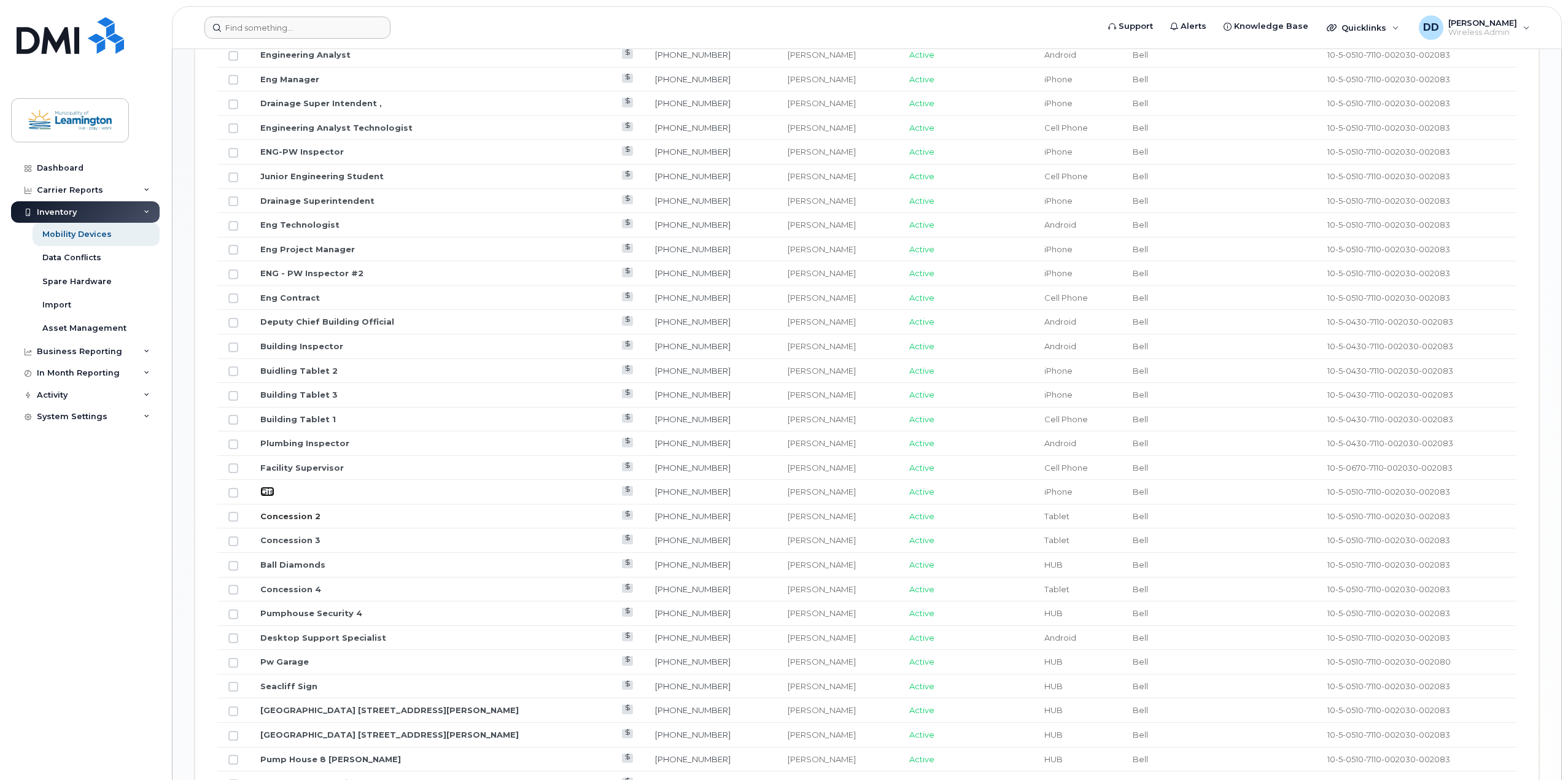
scroll to position [768, 0]
click at [306, 612] on link "Pumphouse Security 4" at bounding box center [311, 613] width 102 height 10
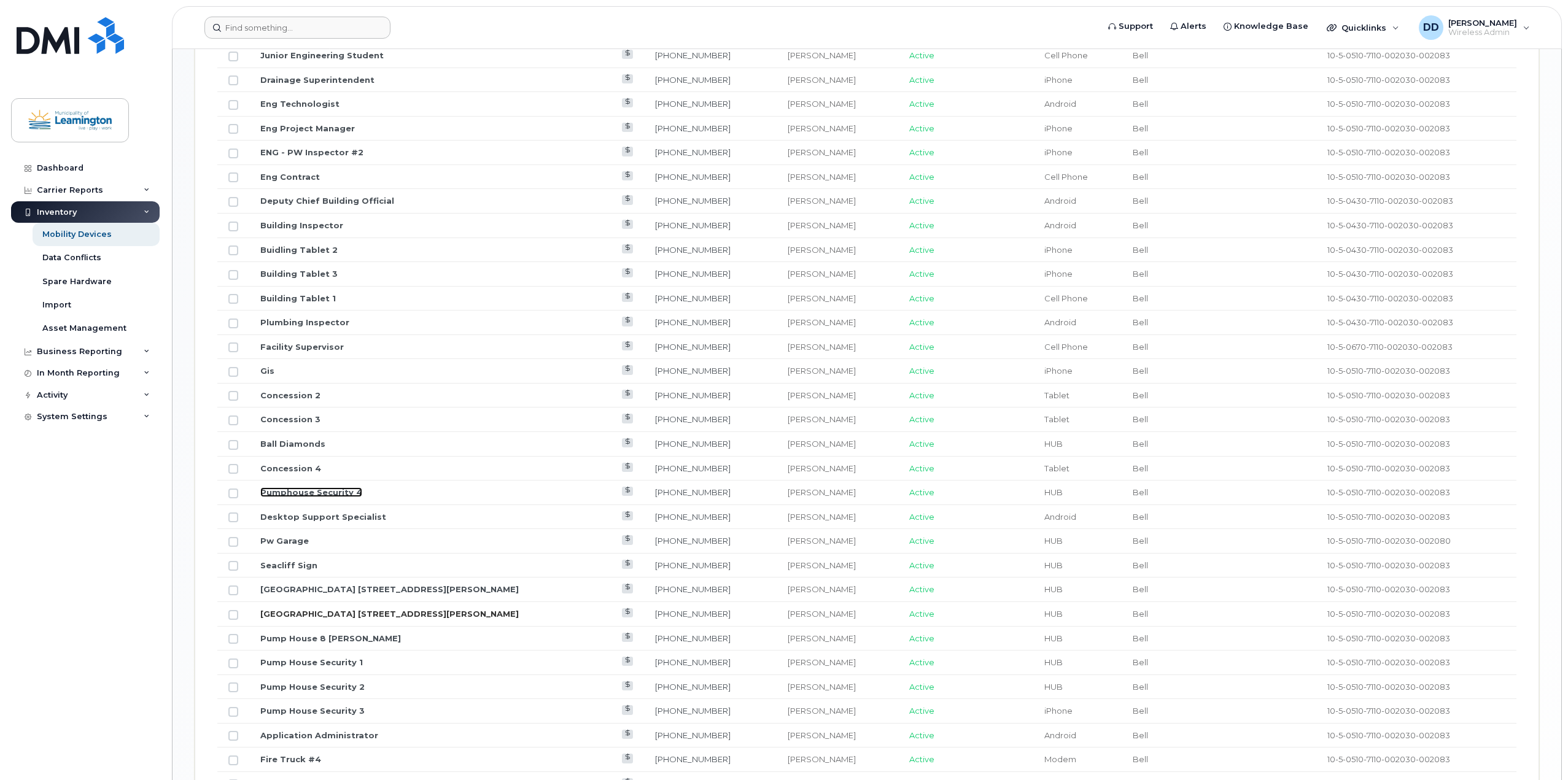
scroll to position [890, 0]
click at [296, 659] on link "Pump House Security 1" at bounding box center [311, 660] width 103 height 10
click at [307, 635] on link "Pump House 8 Marentette" at bounding box center [330, 636] width 141 height 10
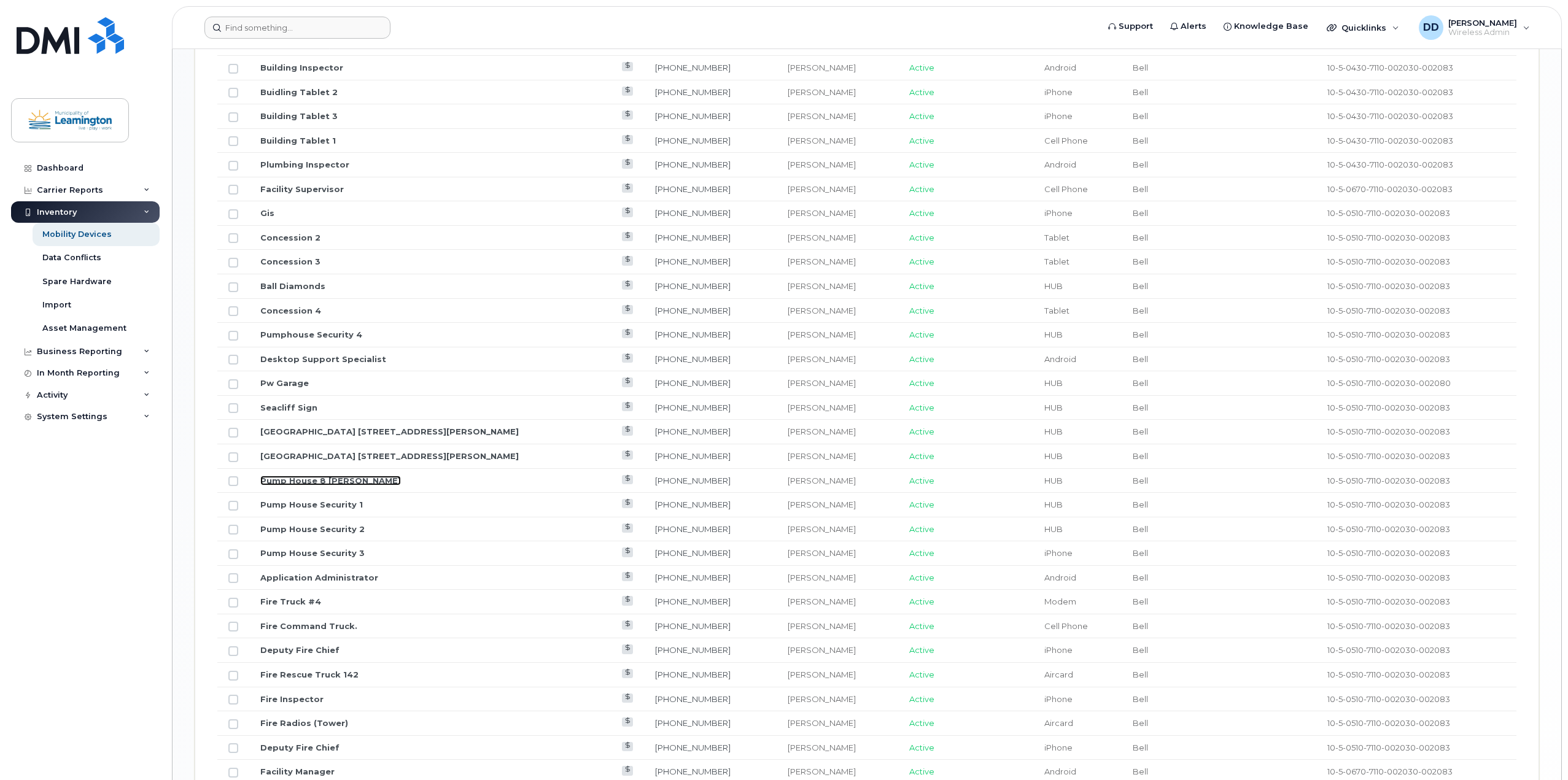
scroll to position [1075, 0]
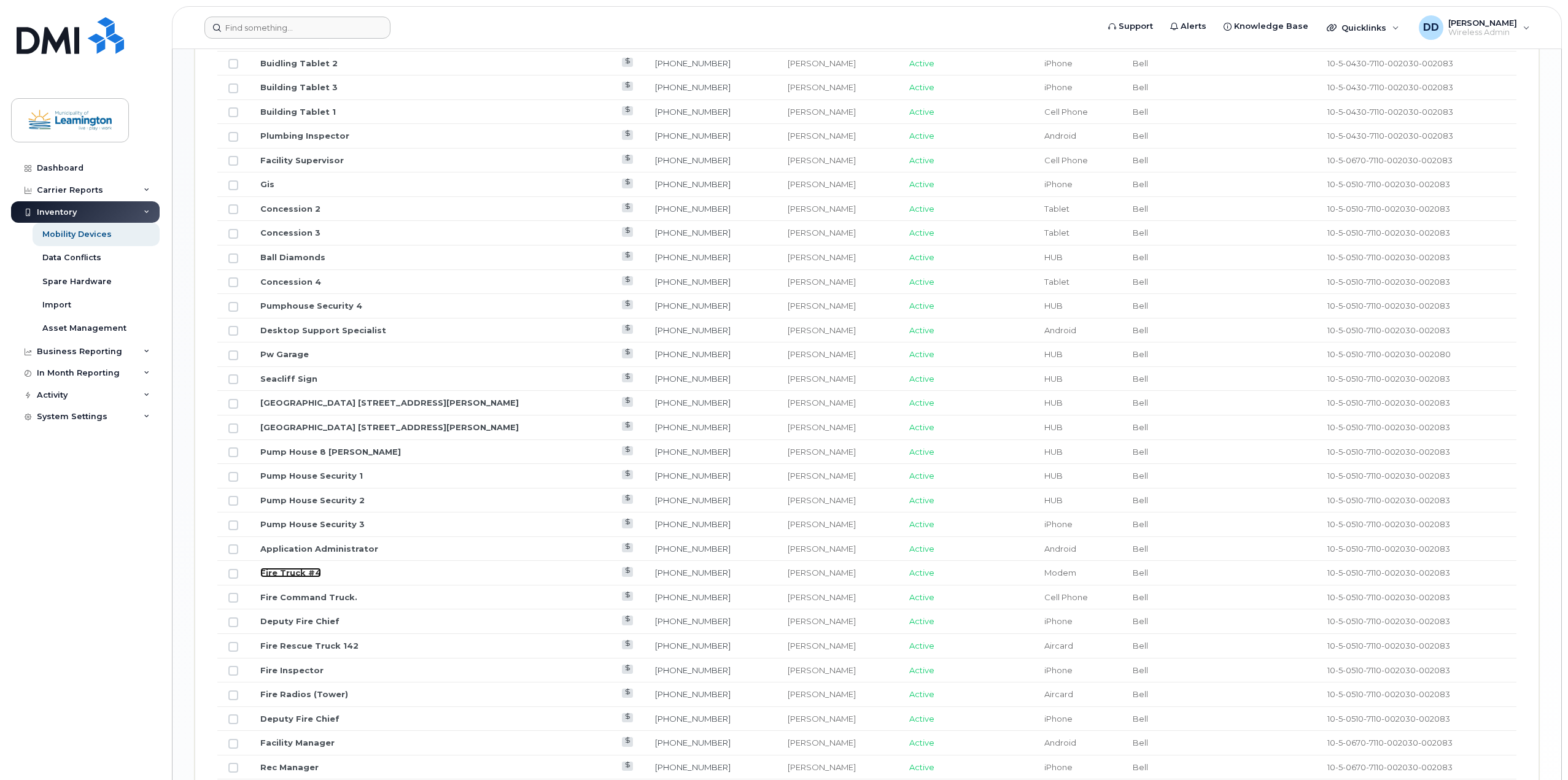
click at [292, 572] on link "Fire Truck #4" at bounding box center [291, 572] width 61 height 10
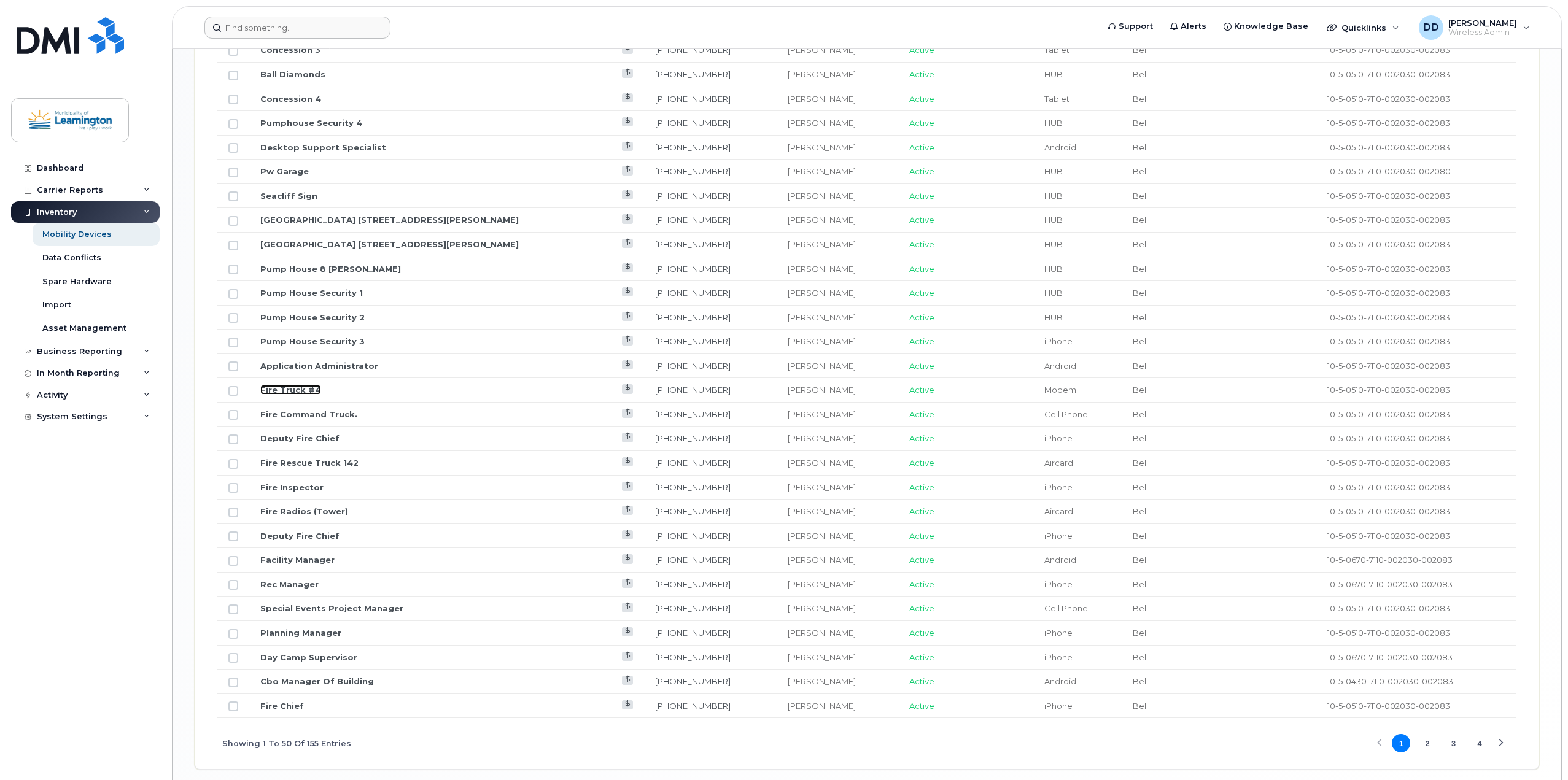
scroll to position [1258, 0]
click at [339, 604] on link "Special Events Project Manager" at bounding box center [332, 607] width 143 height 10
click at [1431, 742] on button "2" at bounding box center [1427, 742] width 18 height 18
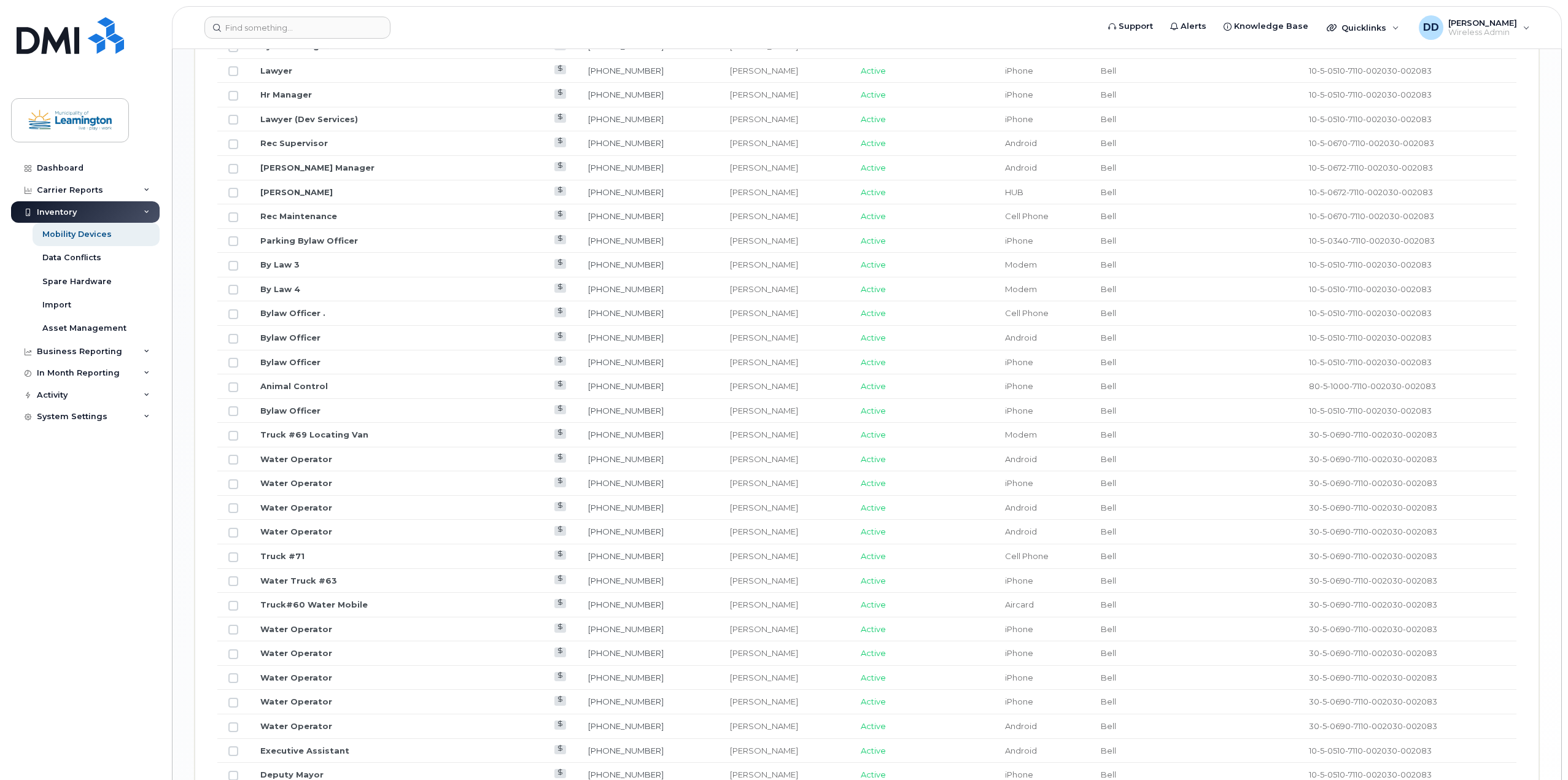
scroll to position [1186, 0]
click at [291, 170] on link "[PERSON_NAME]" at bounding box center [296, 171] width 72 height 10
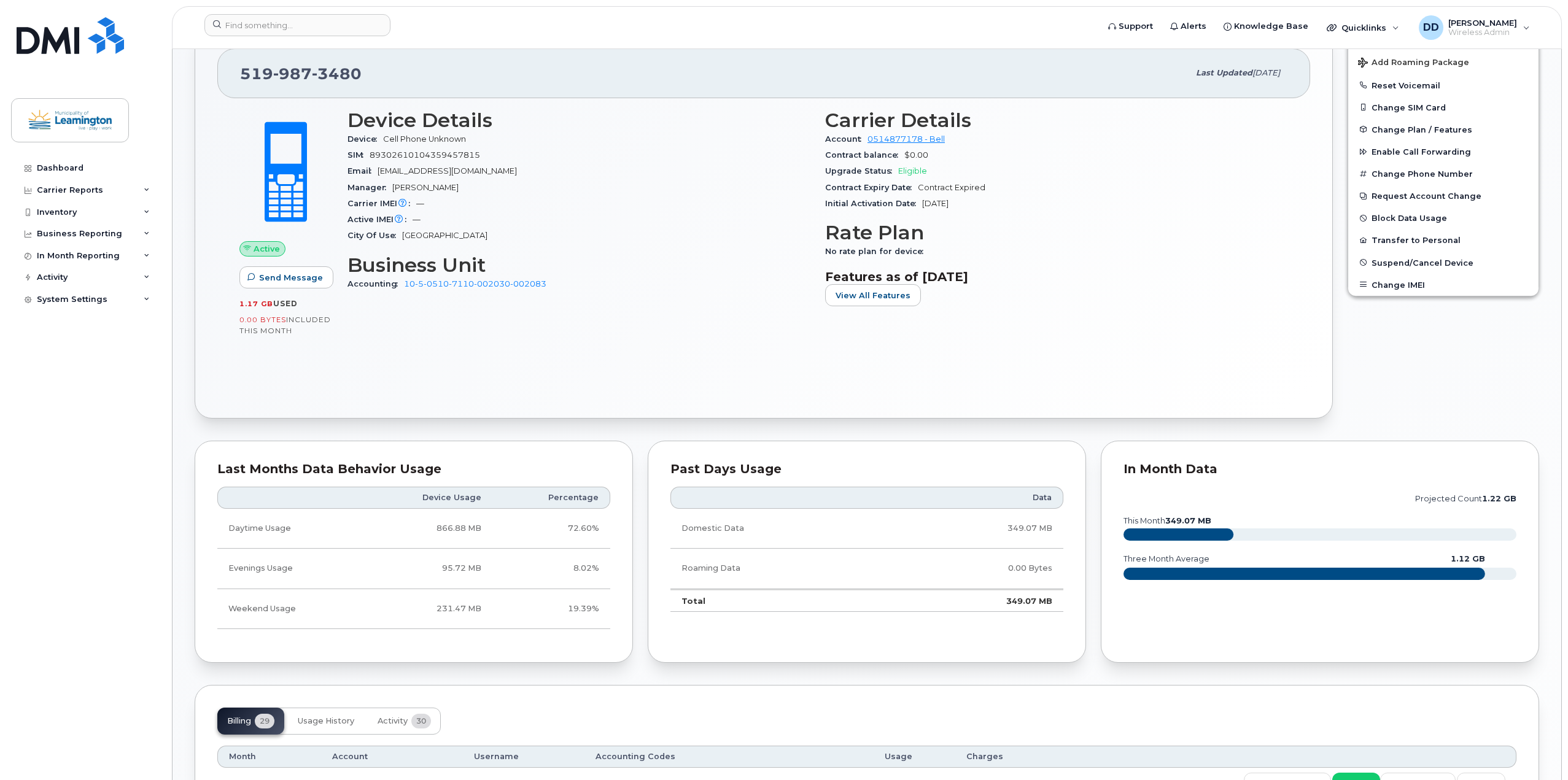
scroll to position [368, 0]
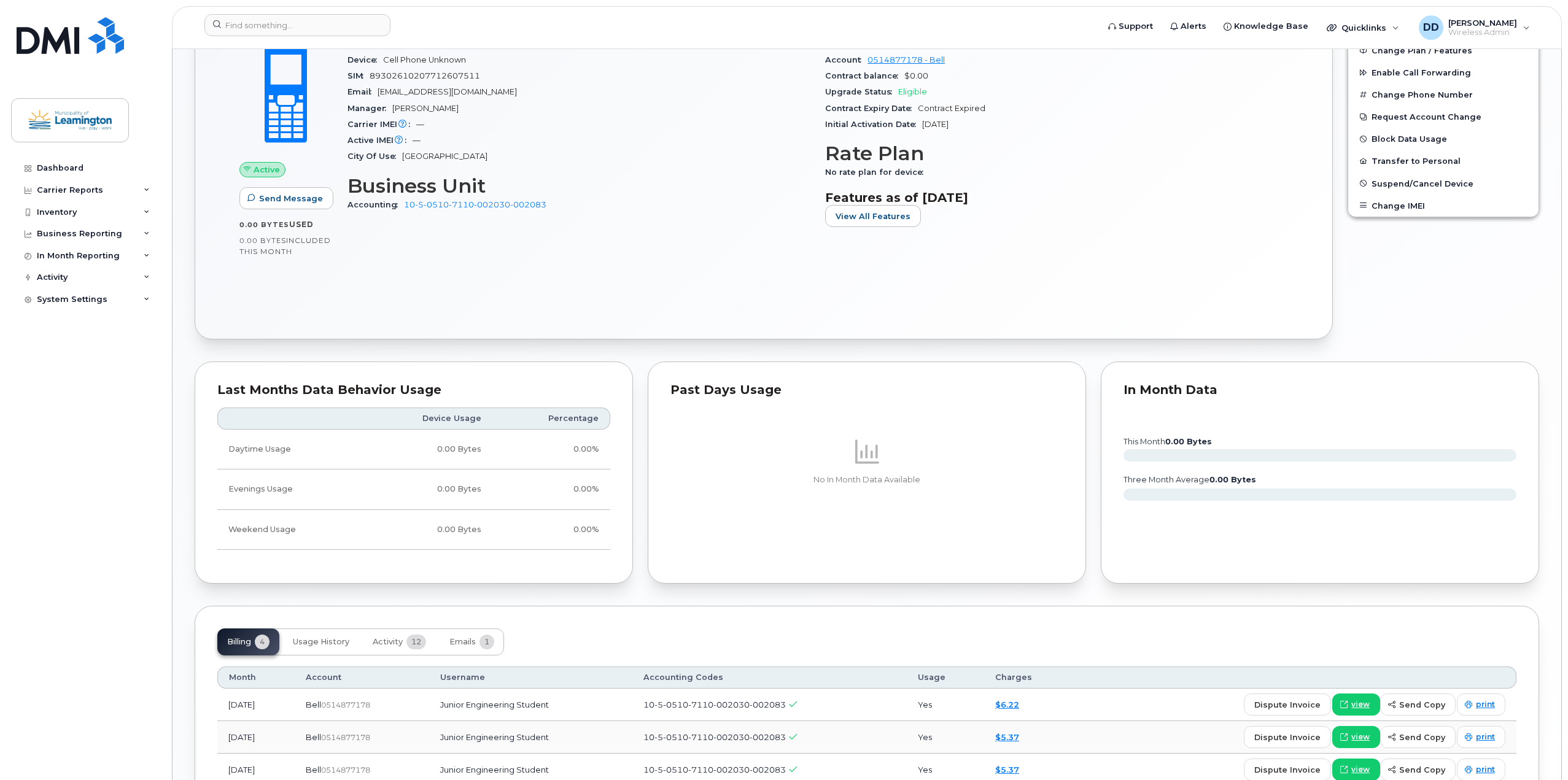
scroll to position [430, 0]
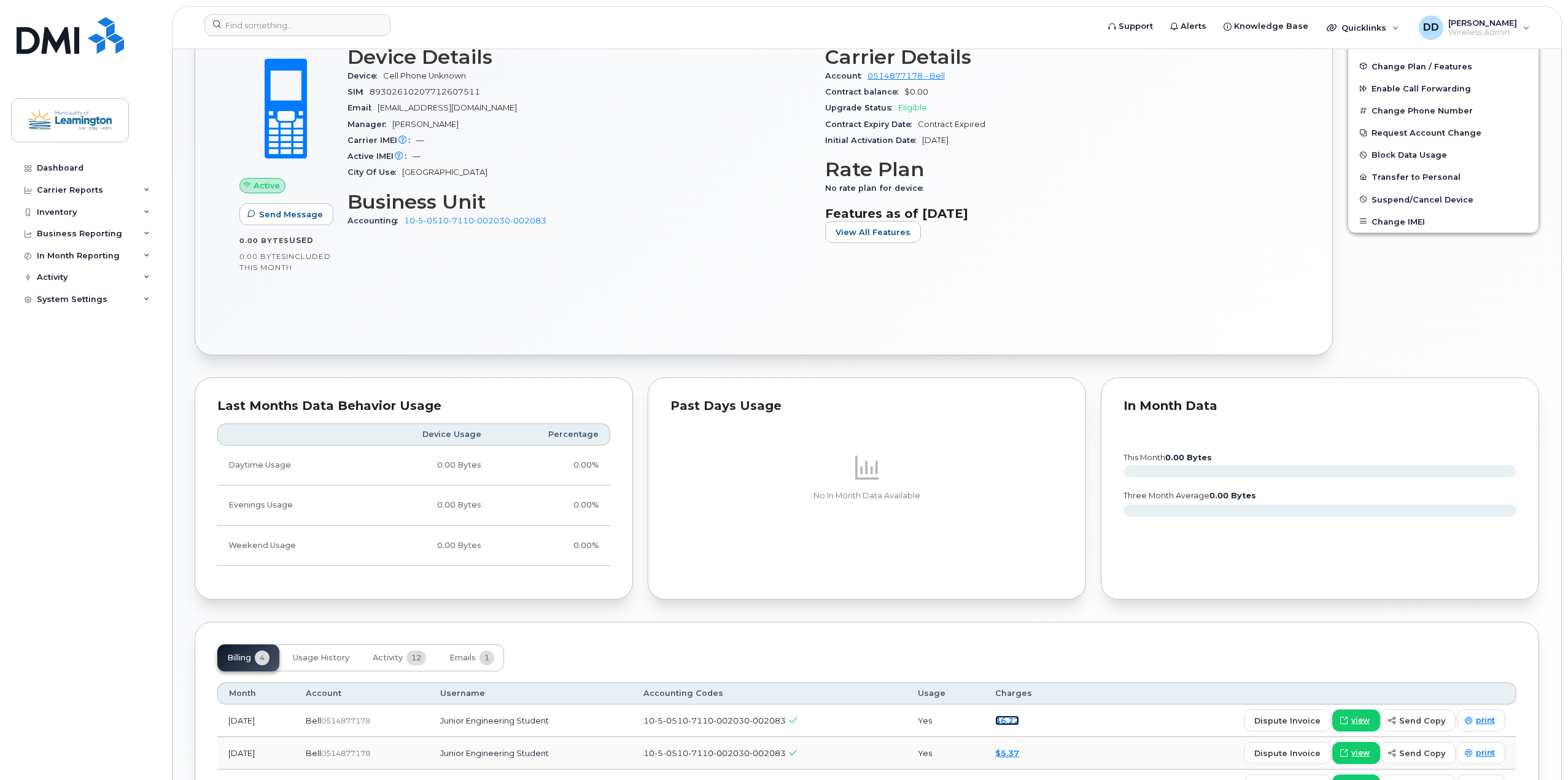
click at [1019, 722] on link "$6.22" at bounding box center [1007, 721] width 24 height 10
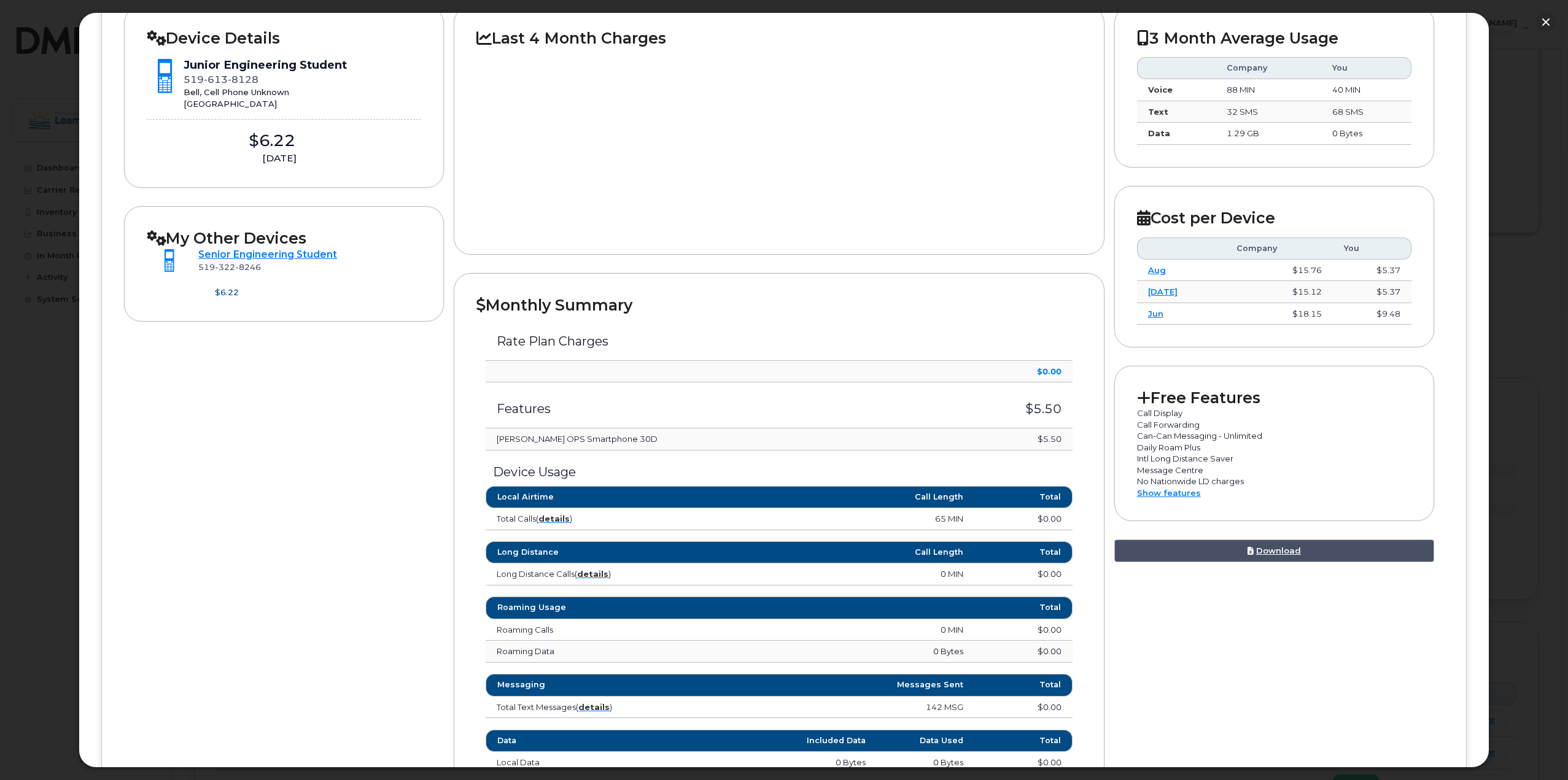
scroll to position [245, 0]
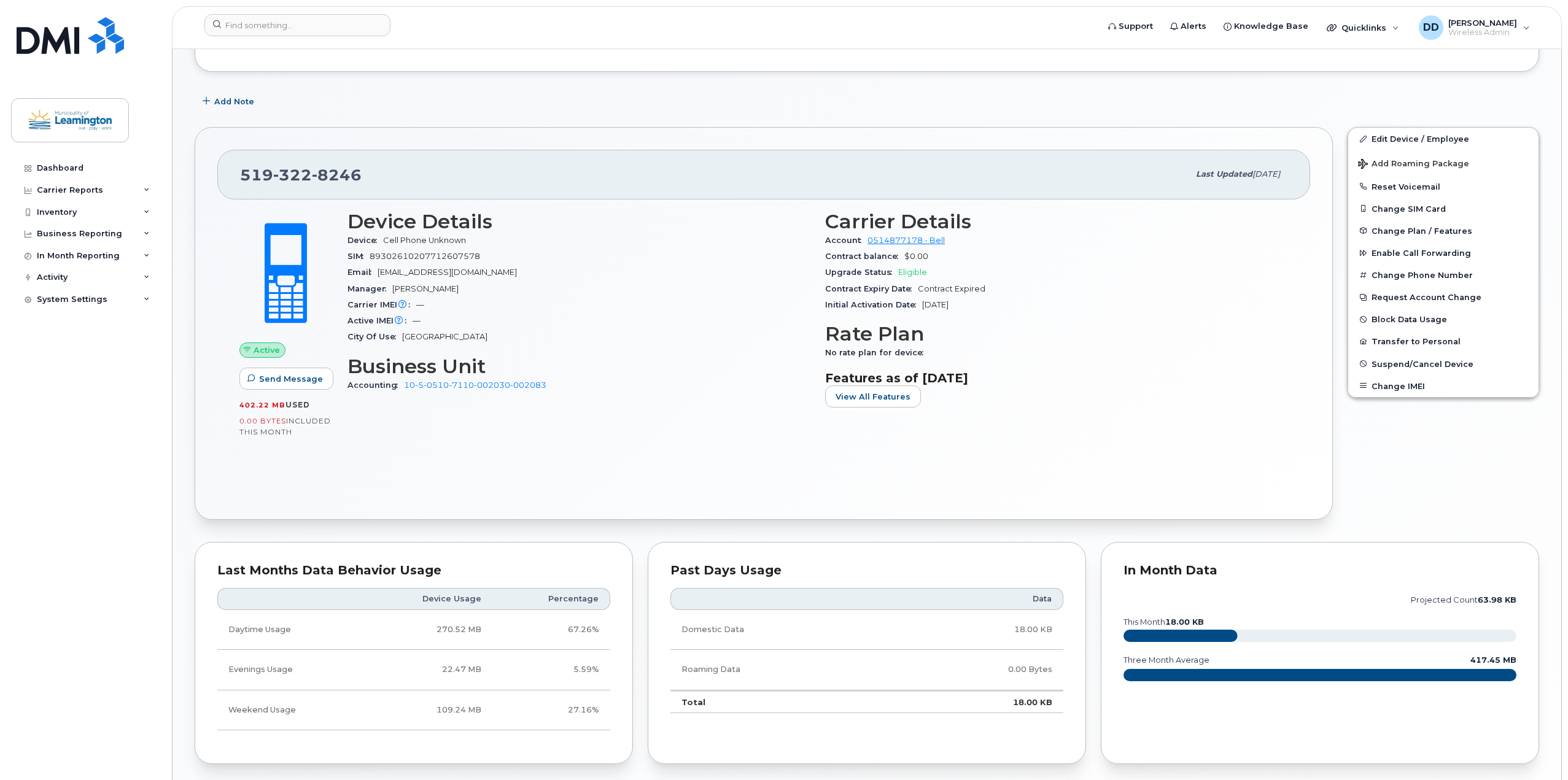
scroll to position [245, 0]
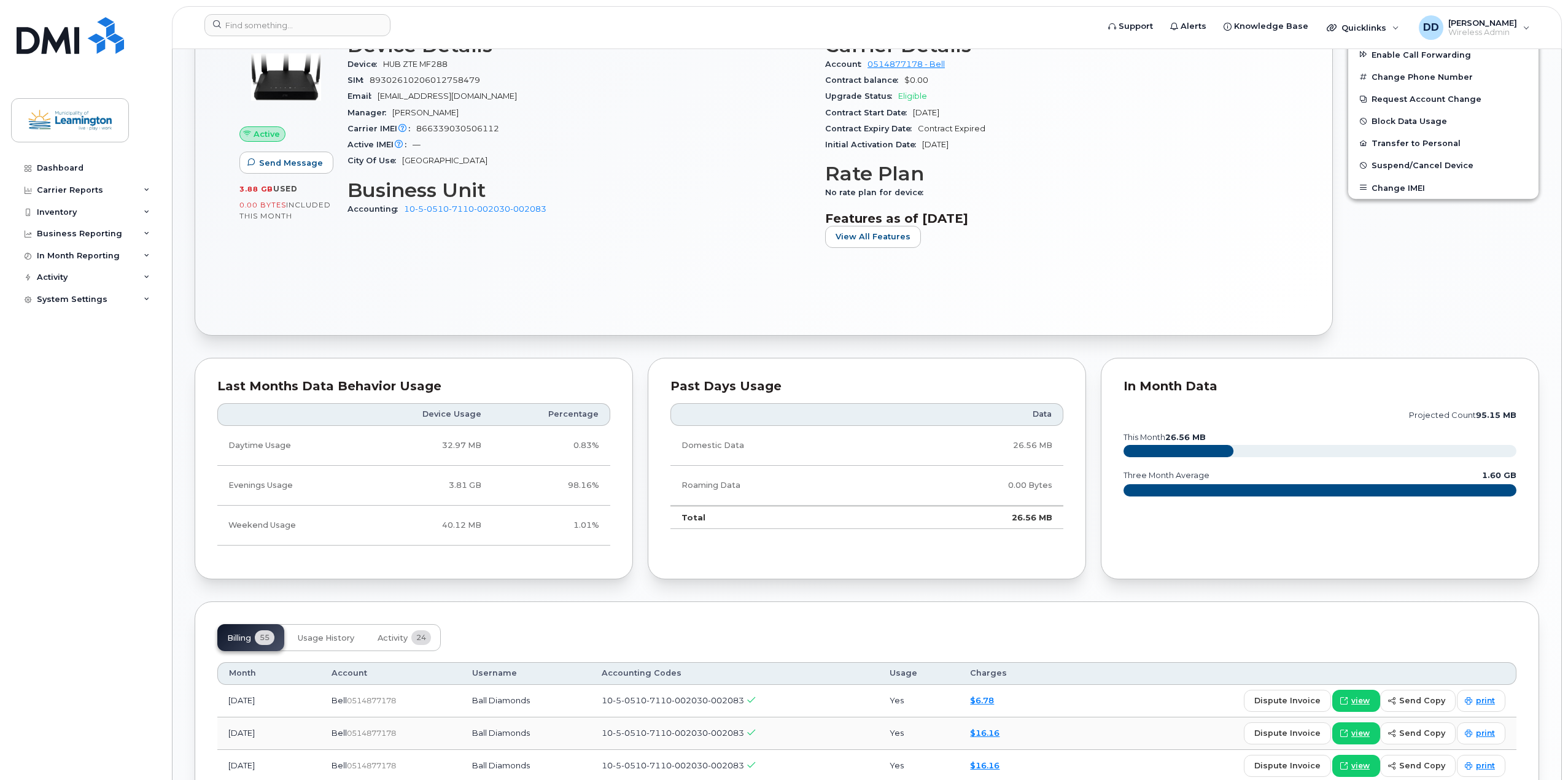
scroll to position [491, 0]
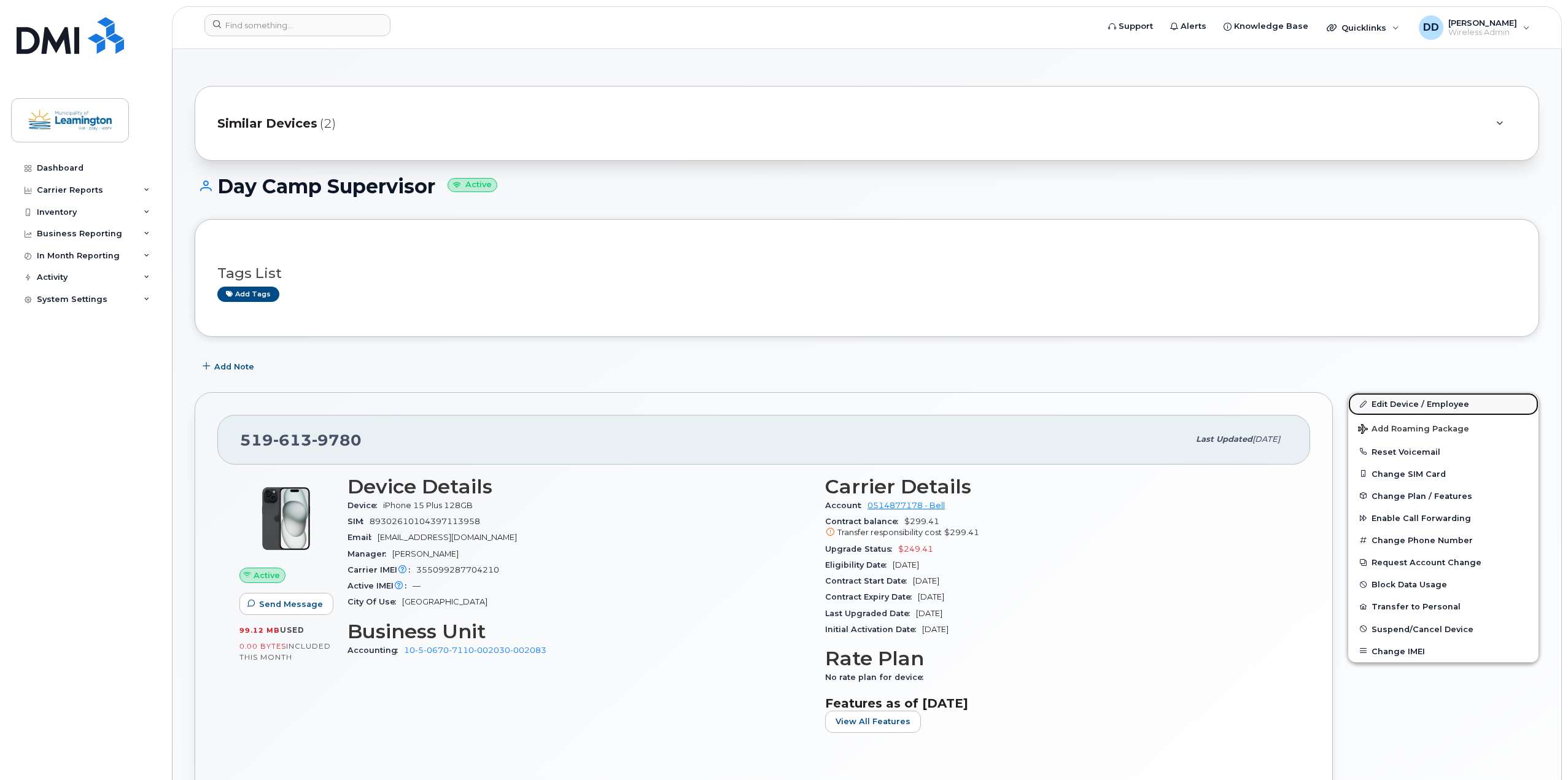
click at [1413, 401] on link "Edit Device / Employee" at bounding box center [1443, 403] width 190 height 22
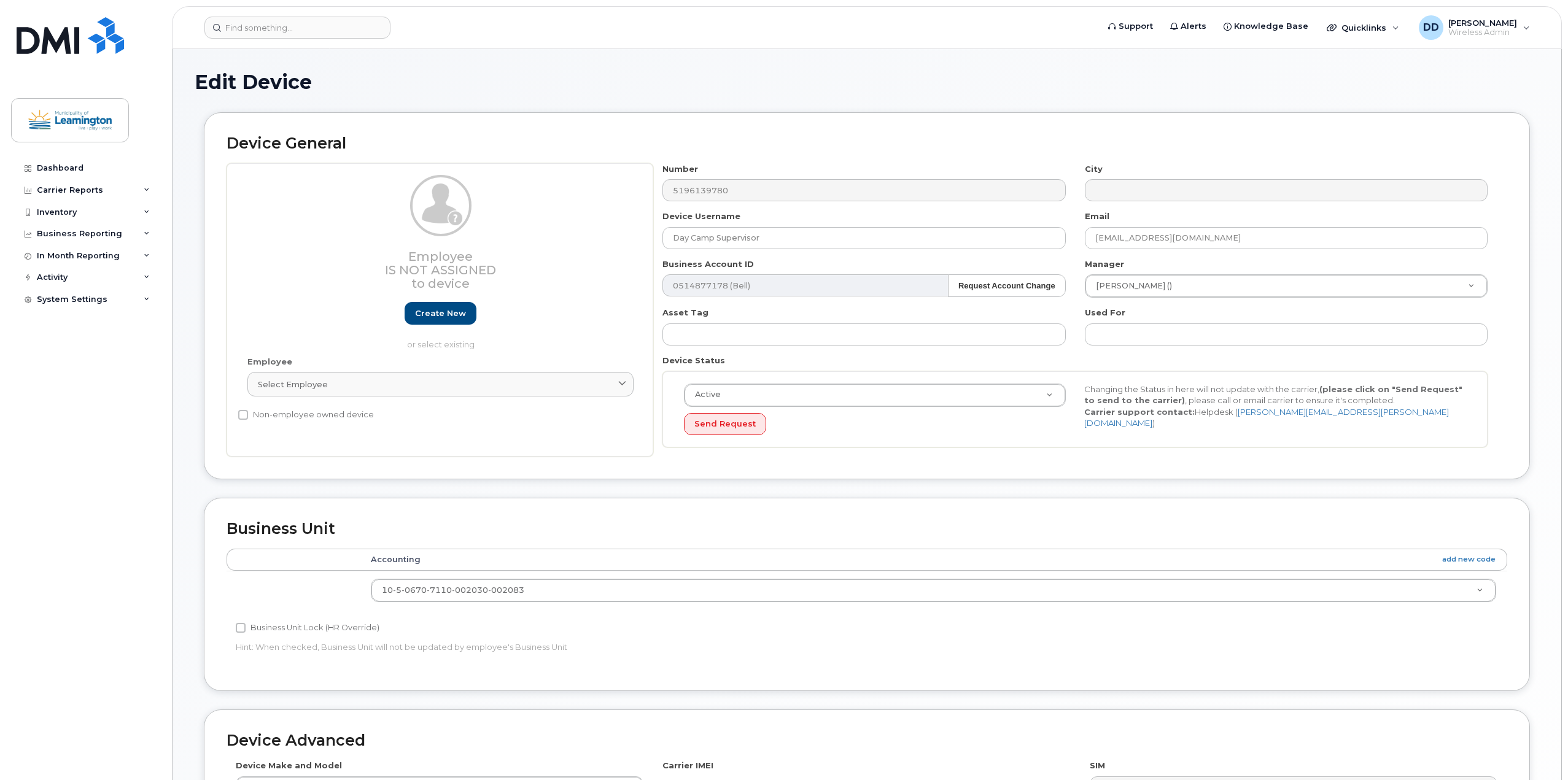
select select "82795"
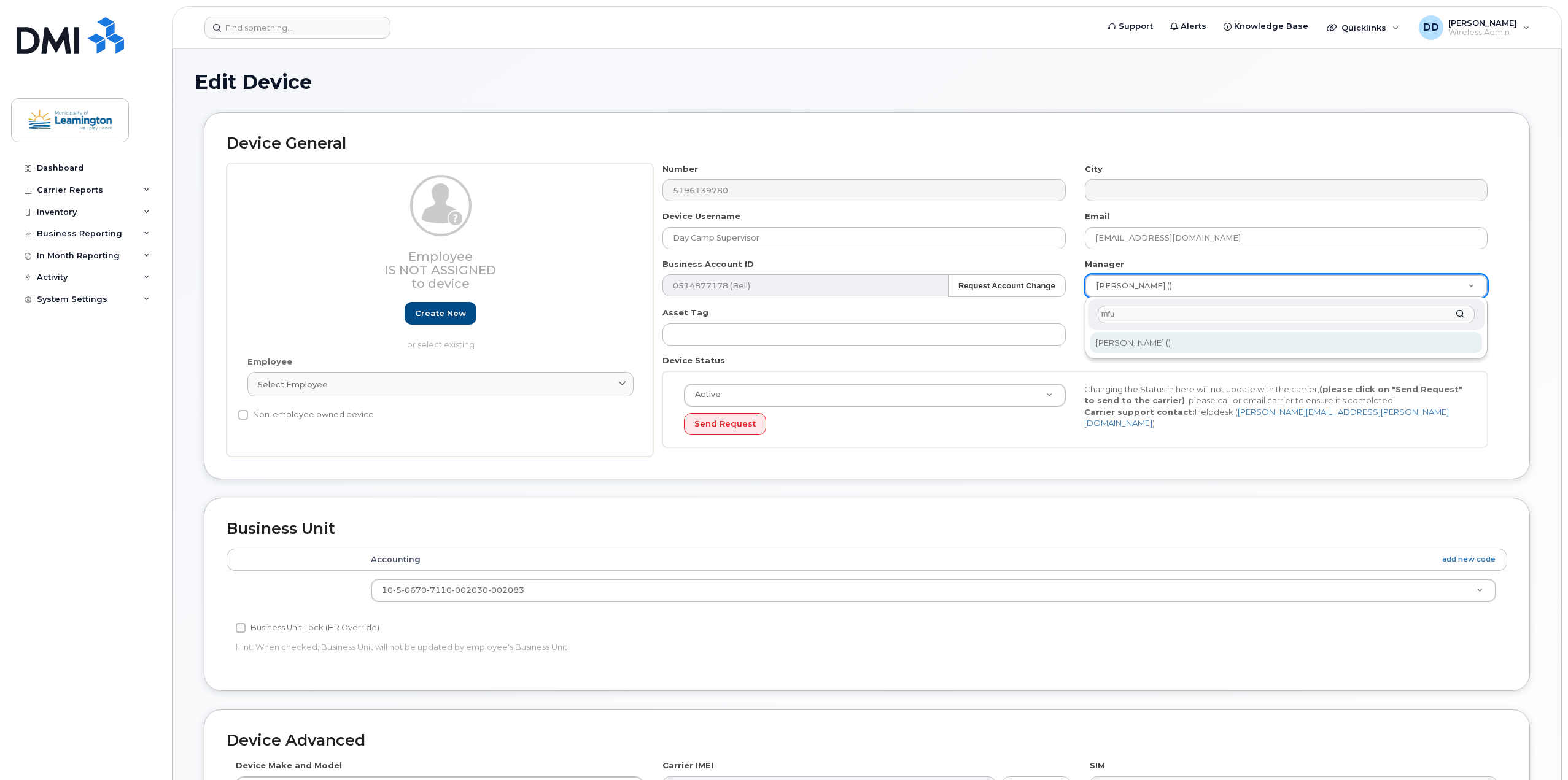
type input "mfu"
type input "259231"
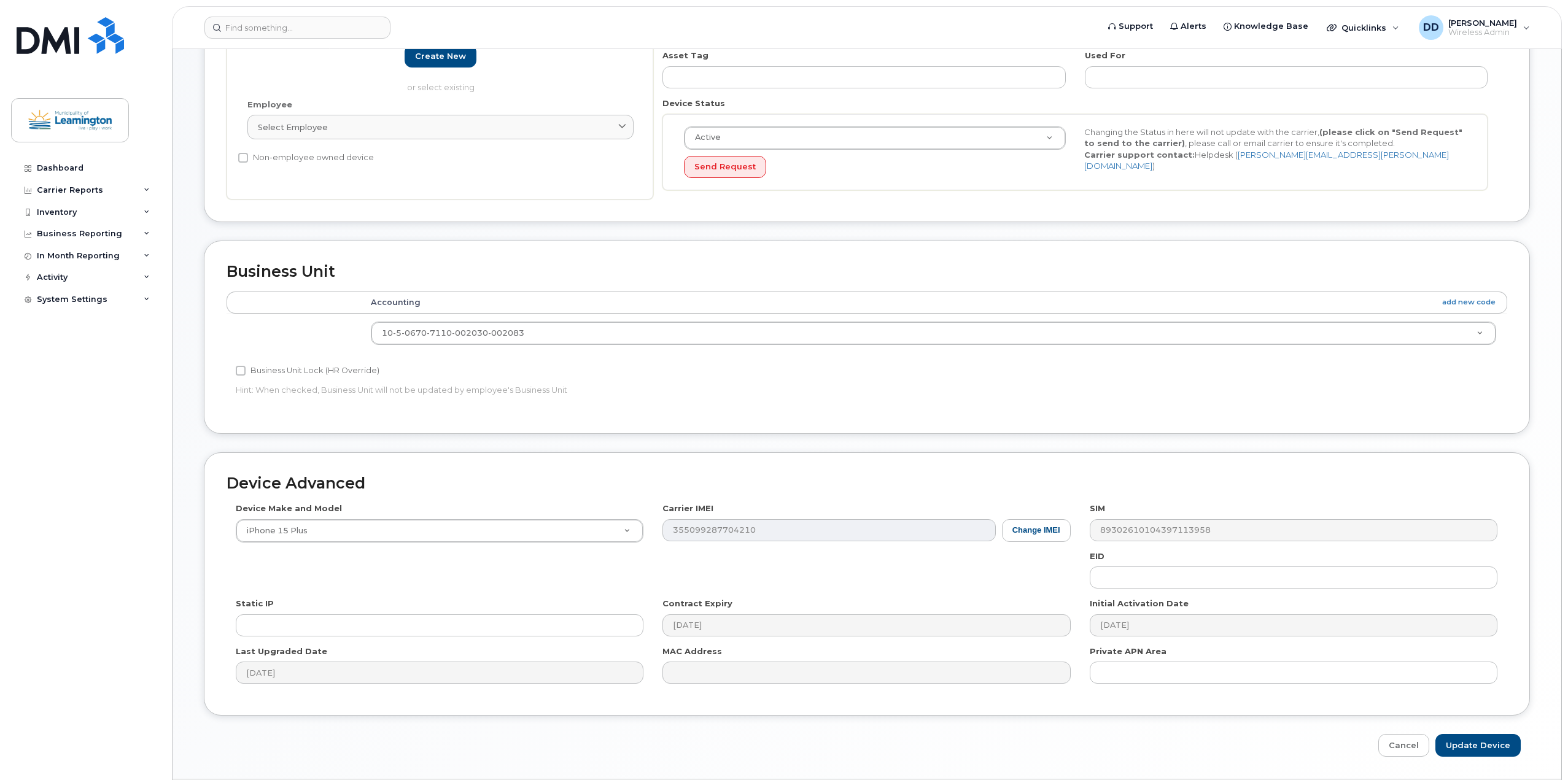
scroll to position [295, 0]
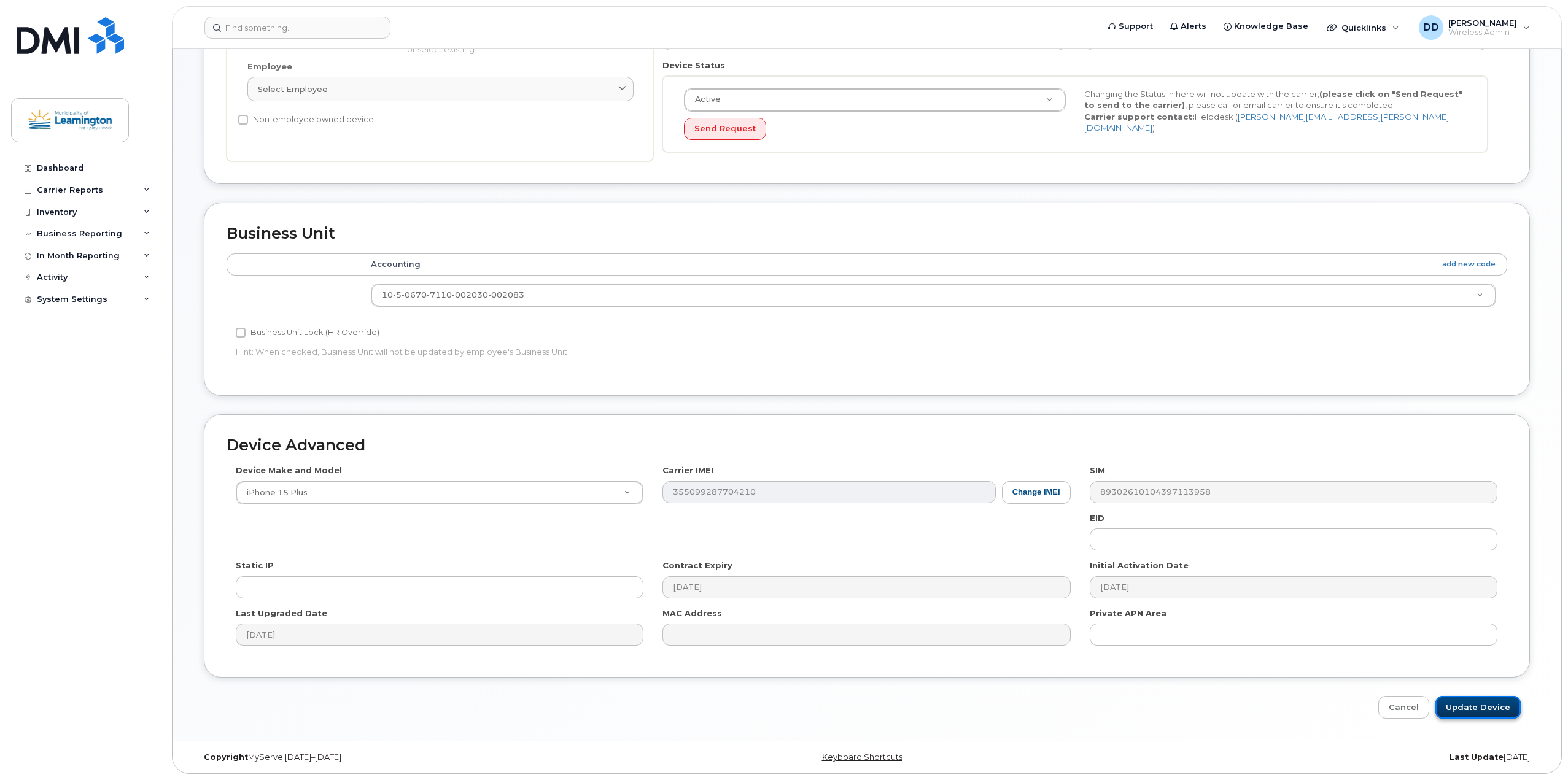
click at [1476, 714] on input "Update Device" at bounding box center [1478, 707] width 86 height 23
type input "Saving..."
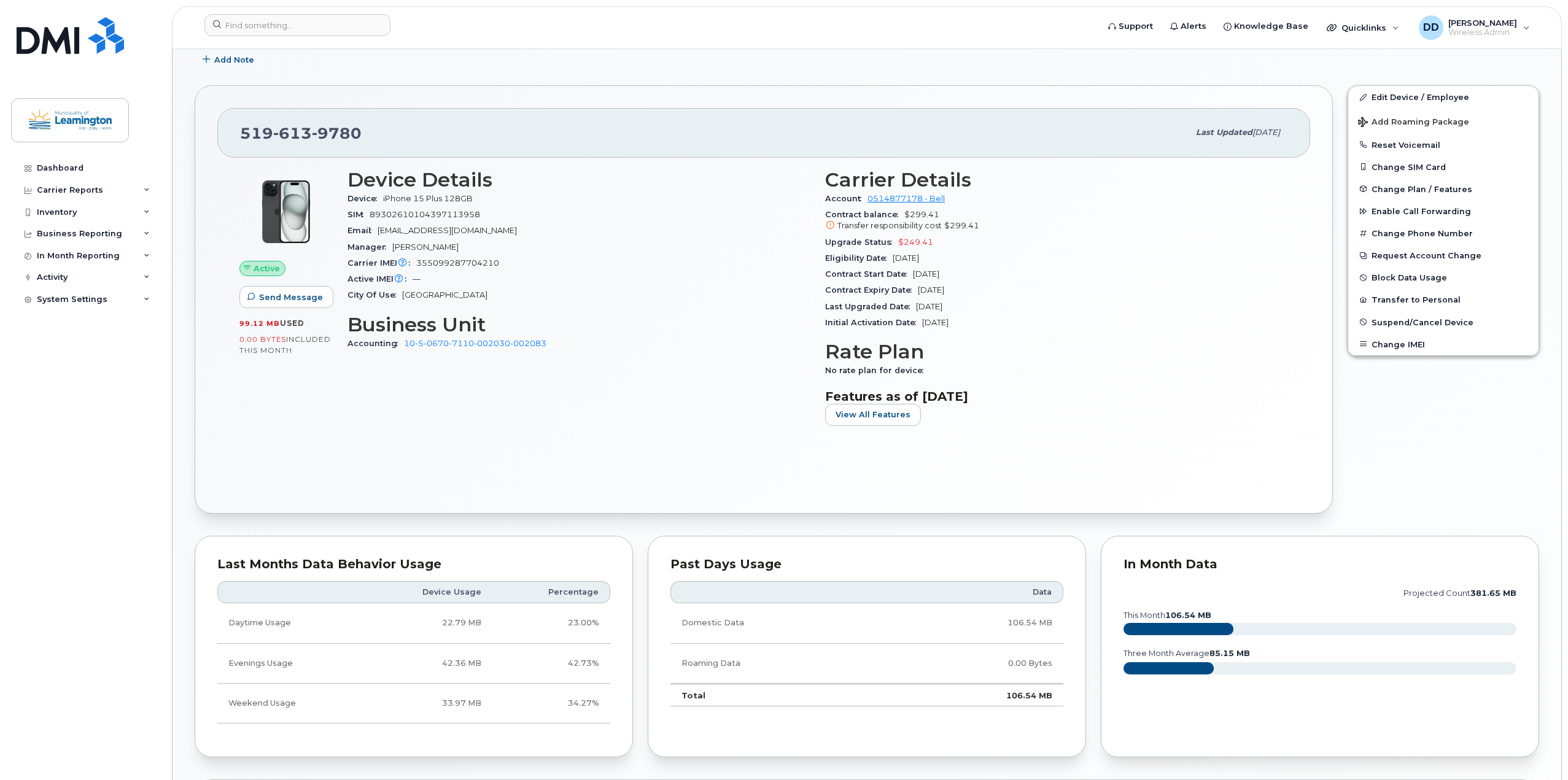
scroll to position [614, 0]
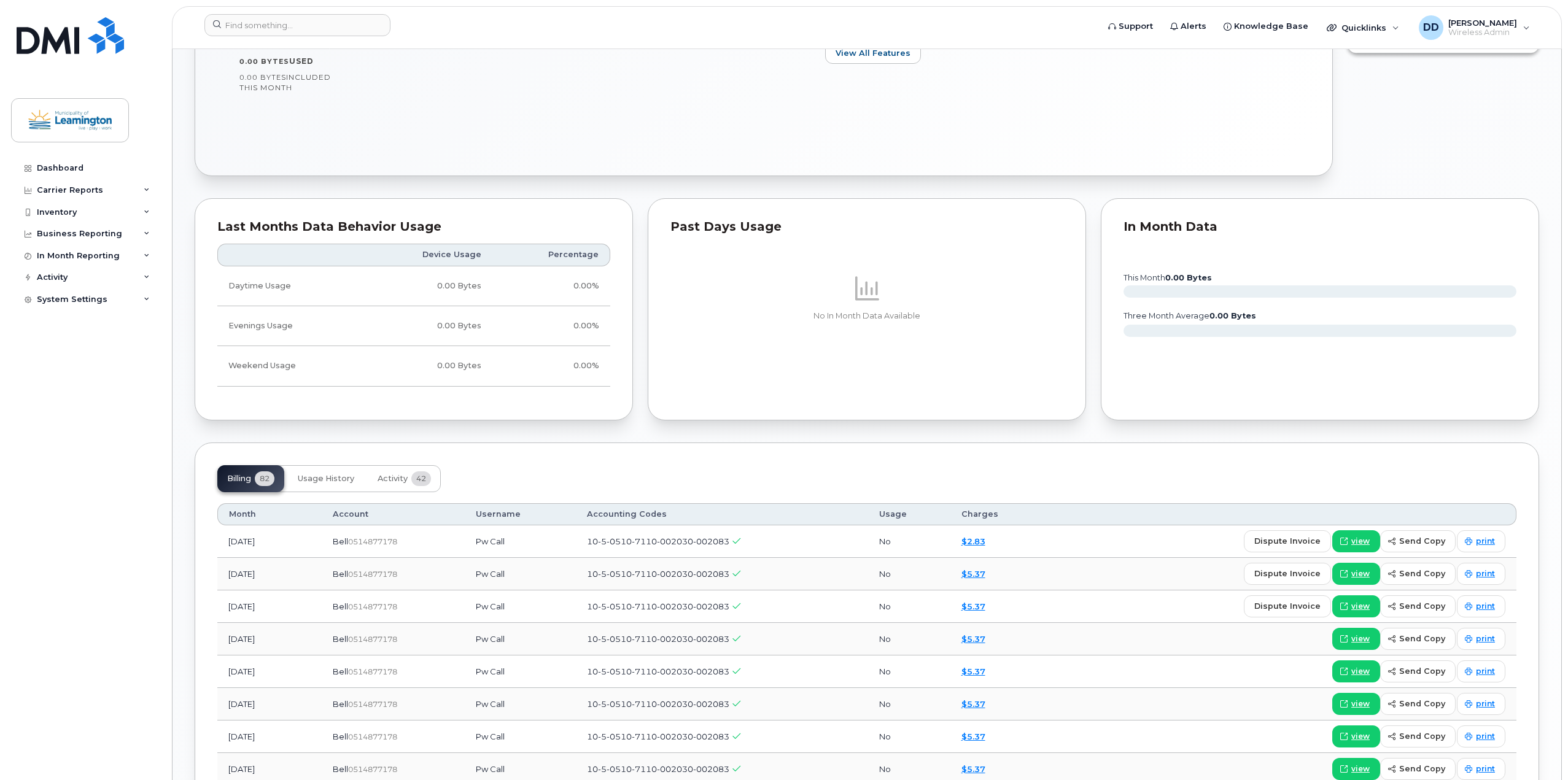
scroll to position [552, 0]
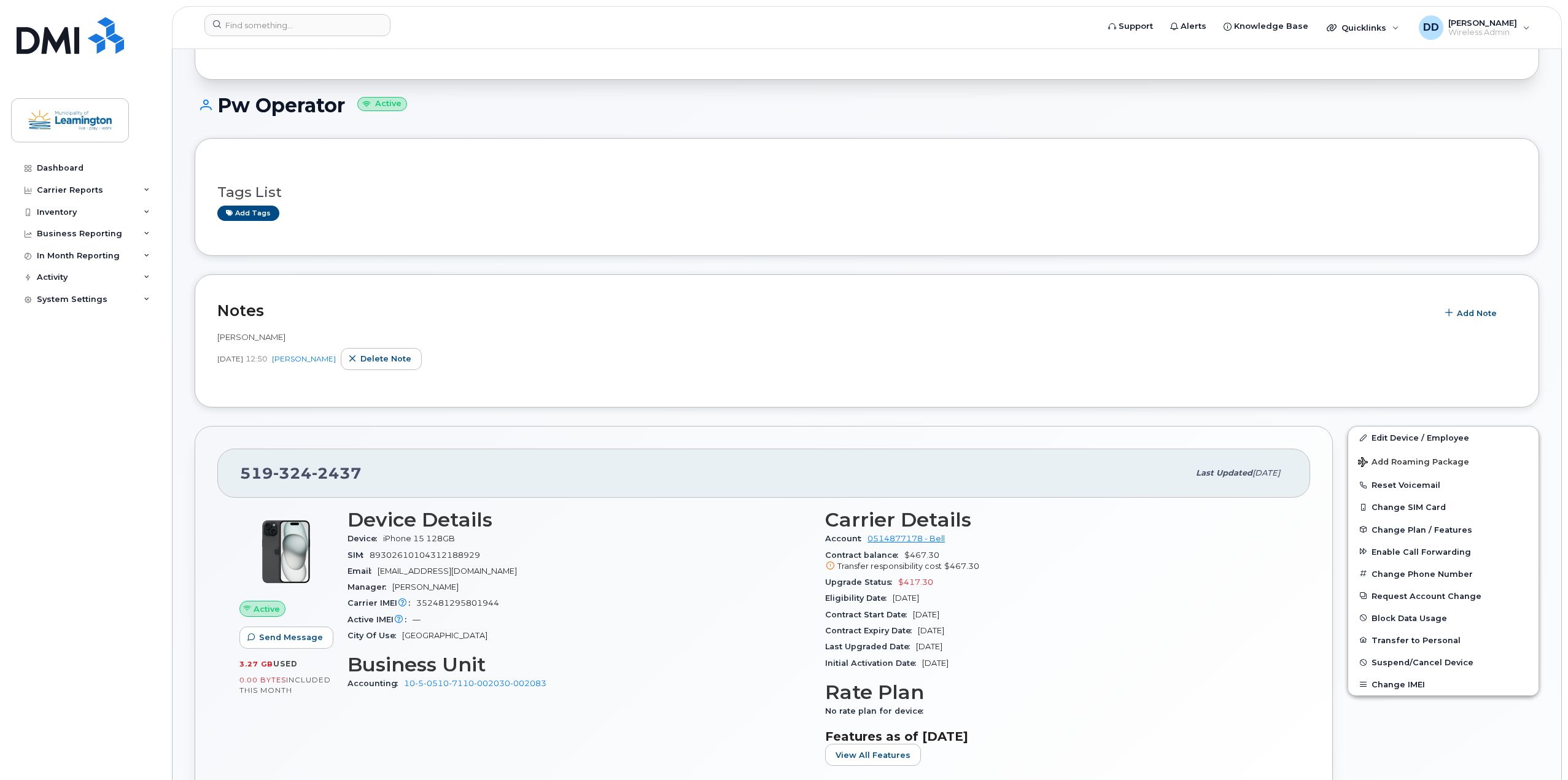
scroll to position [61, 0]
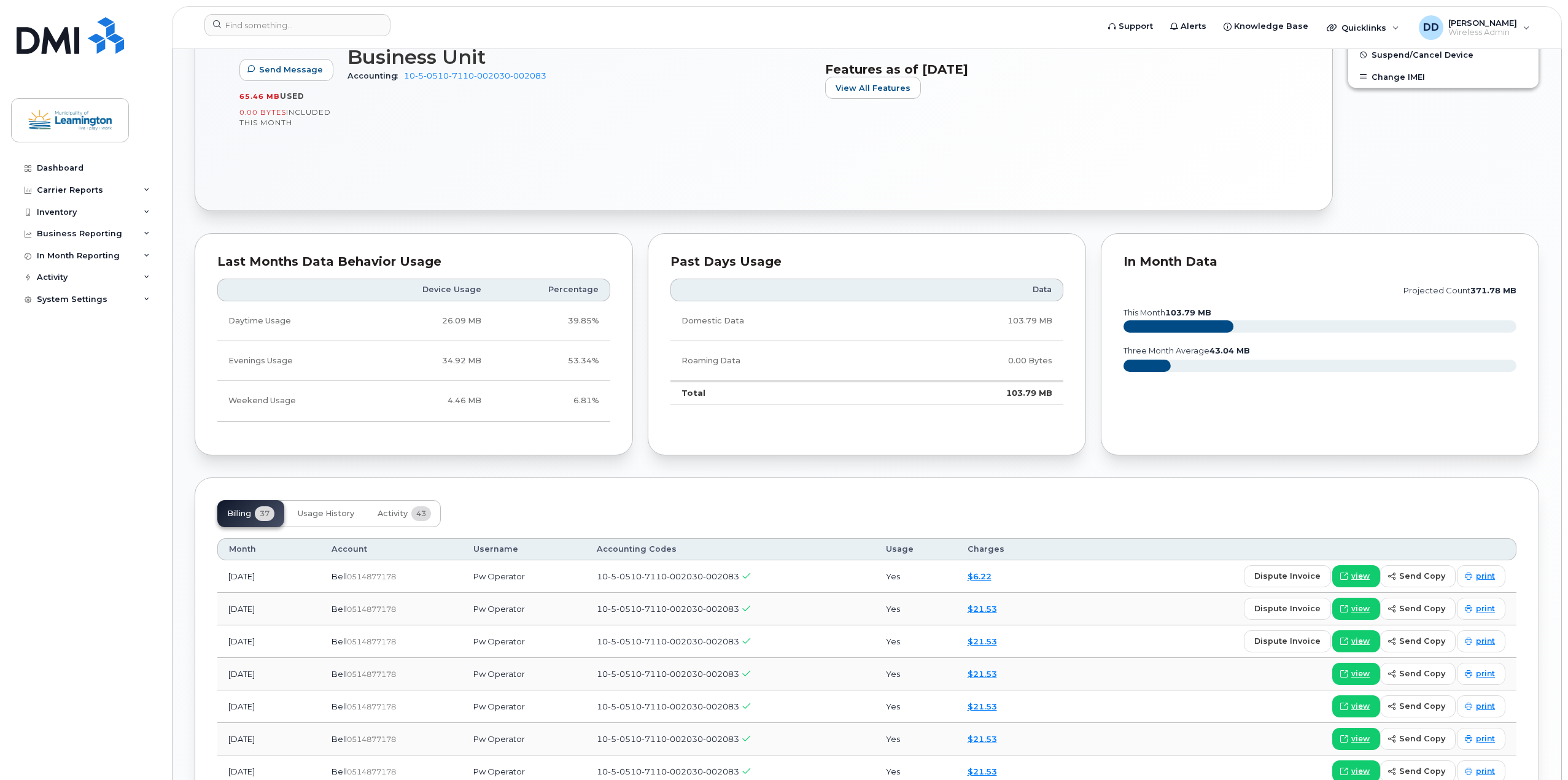
scroll to position [736, 0]
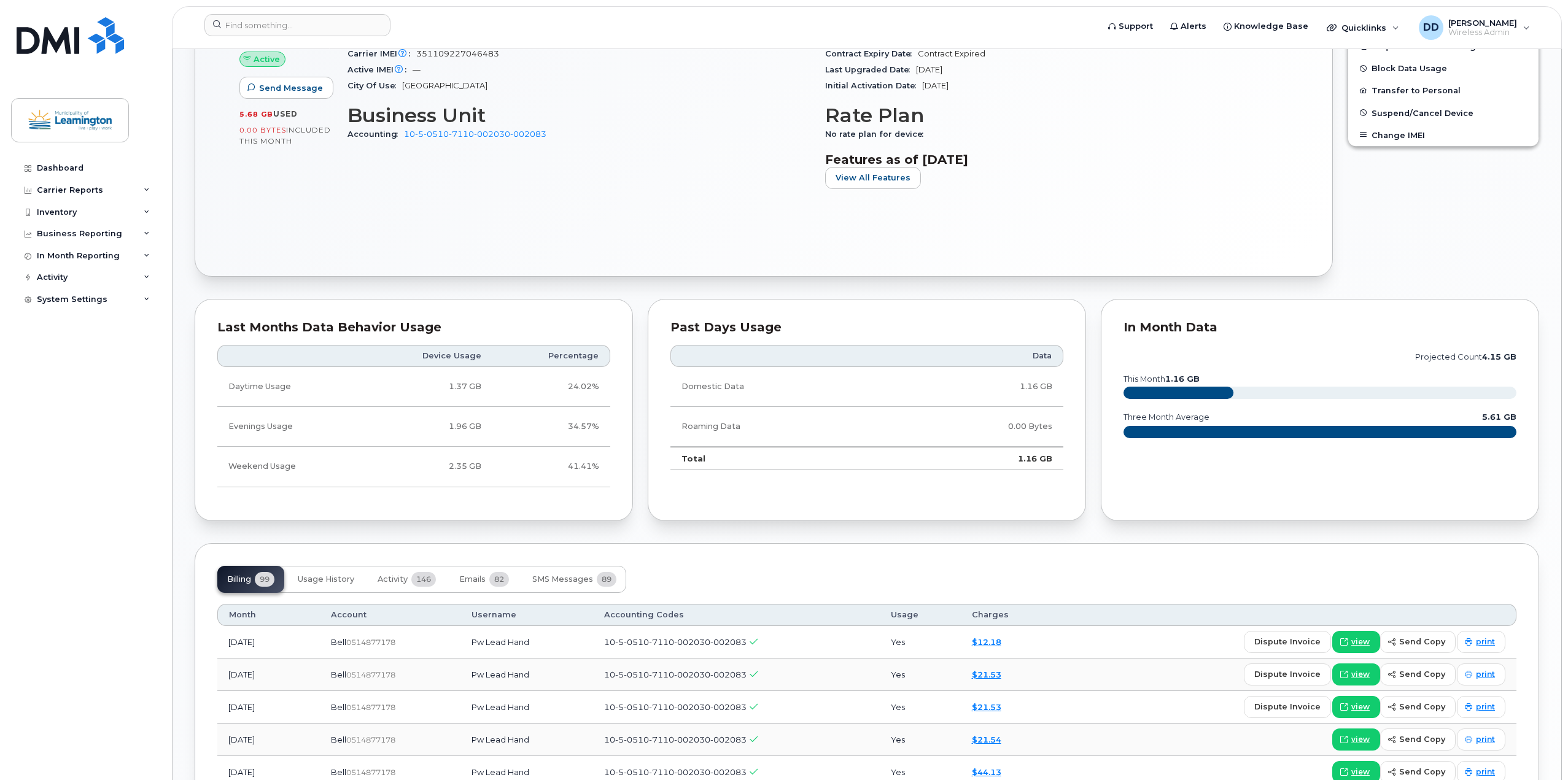
scroll to position [552, 0]
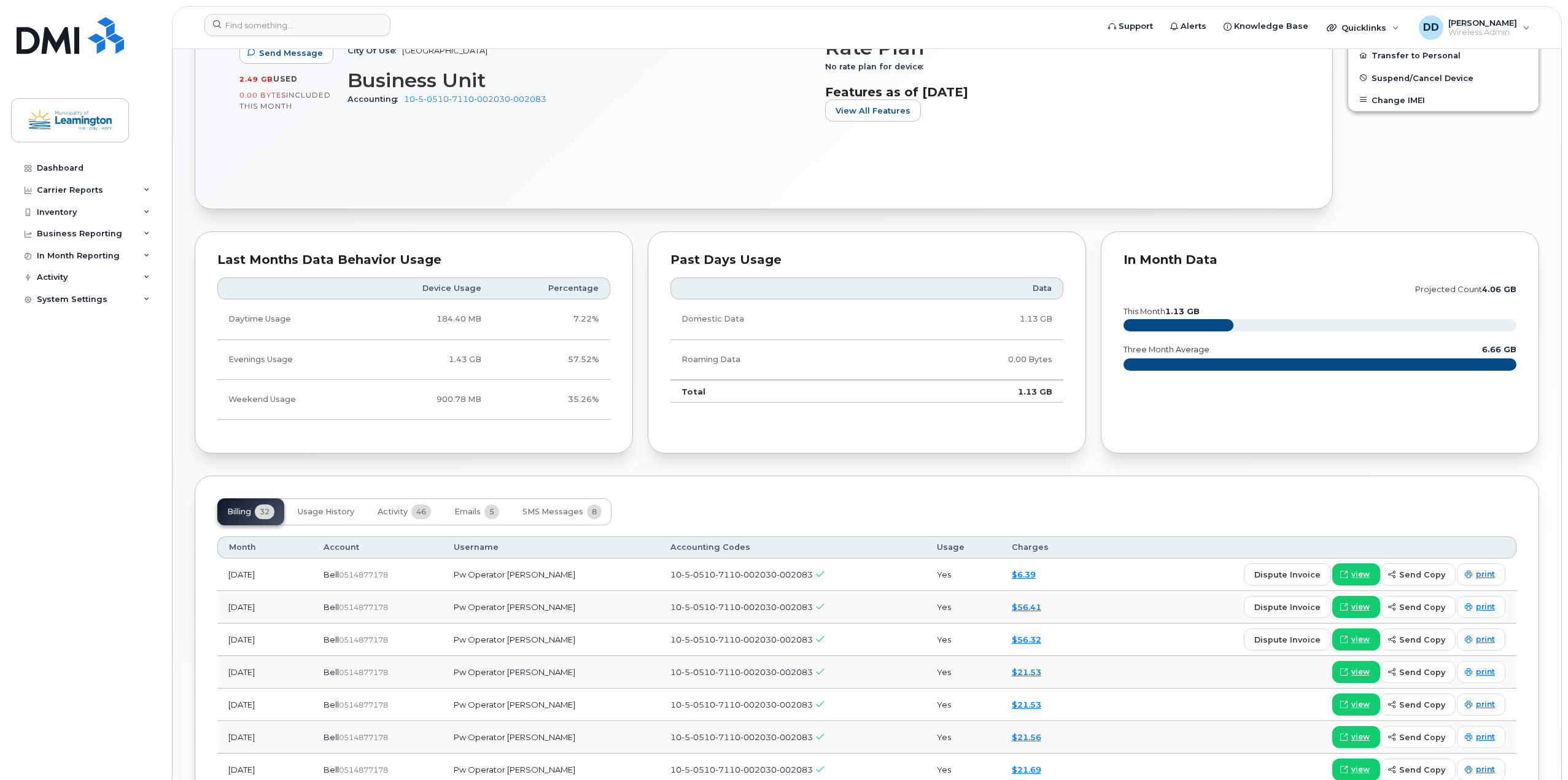
scroll to position [552, 0]
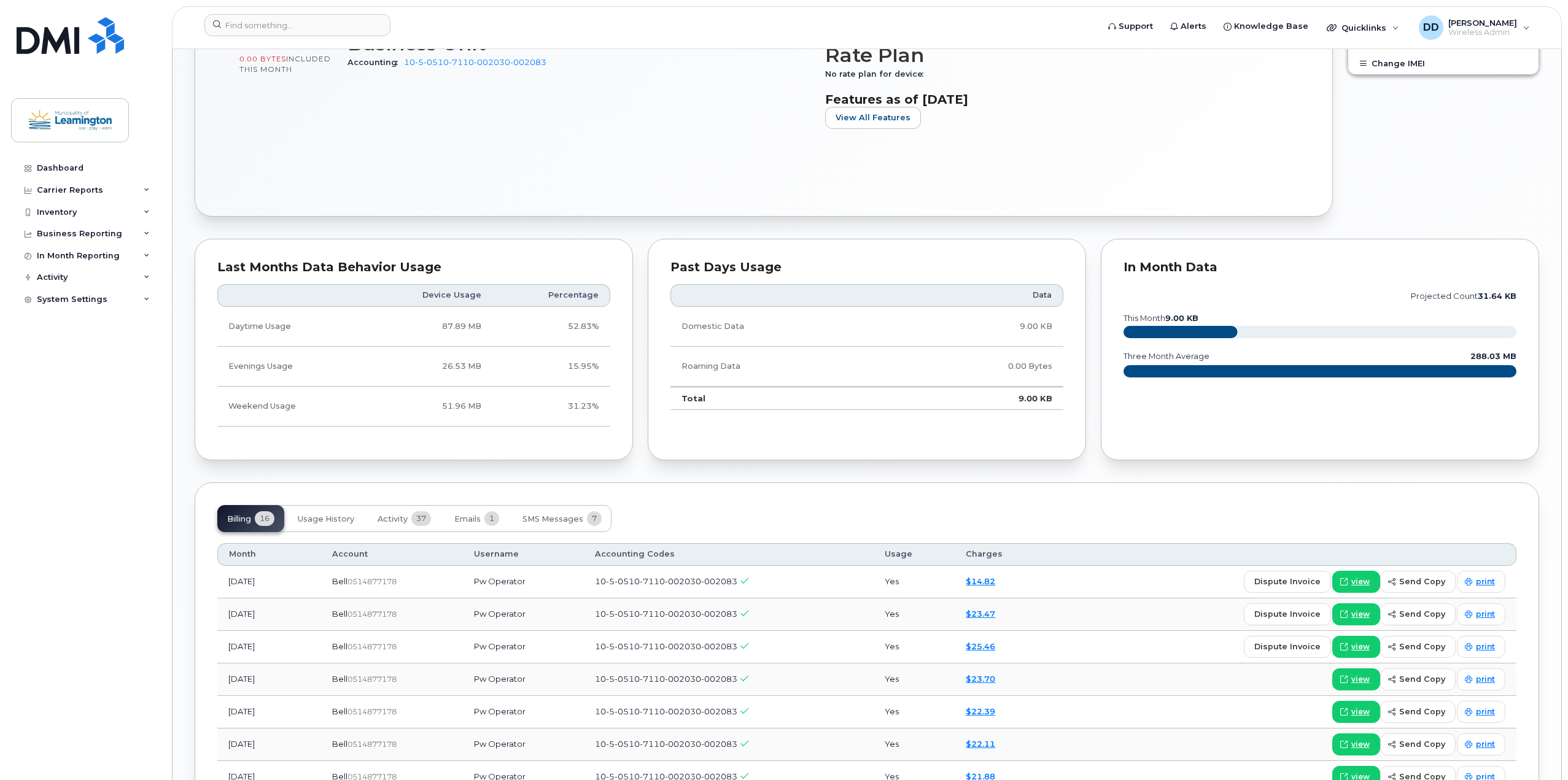
scroll to position [736, 0]
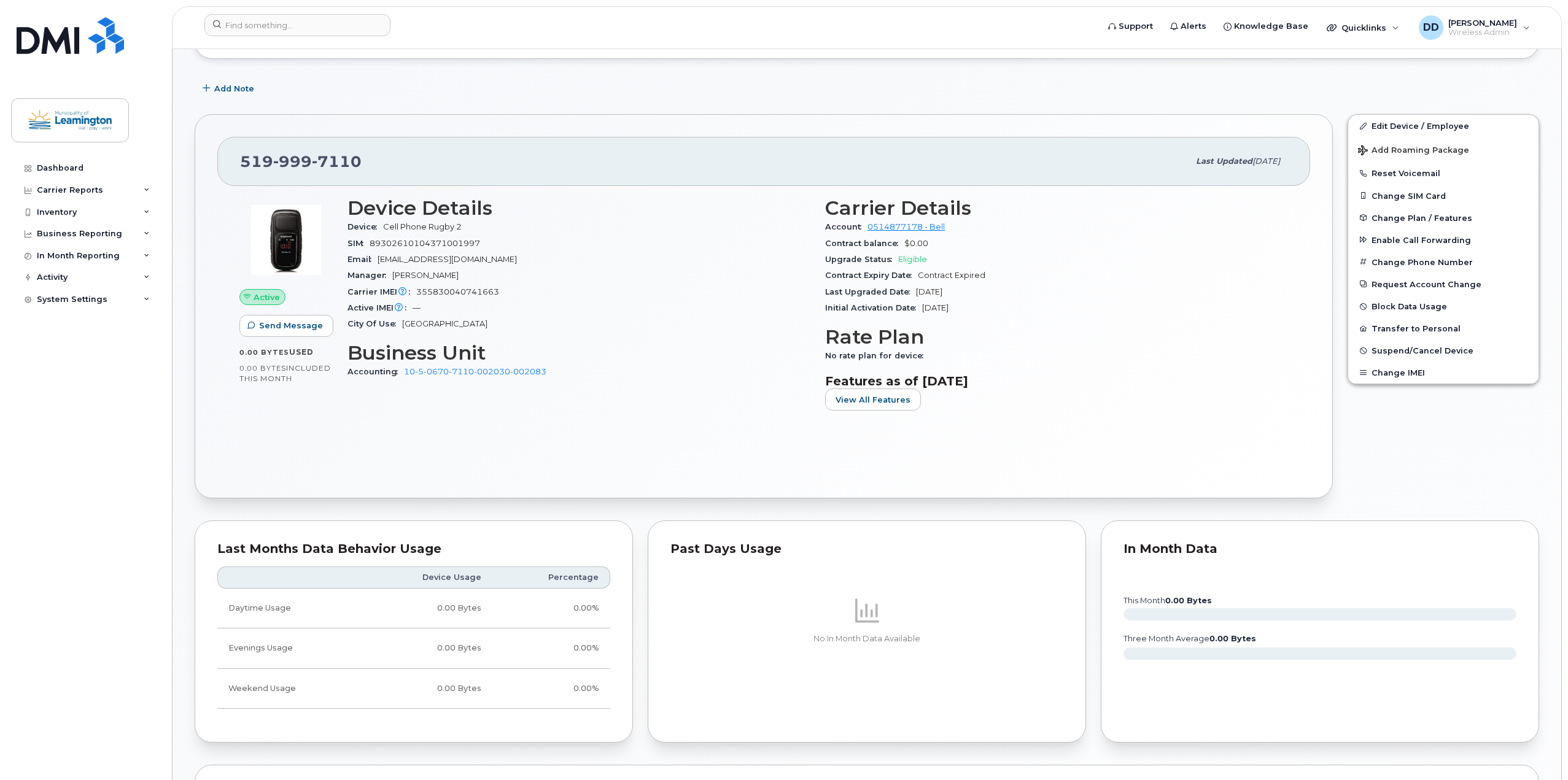
scroll to position [491, 0]
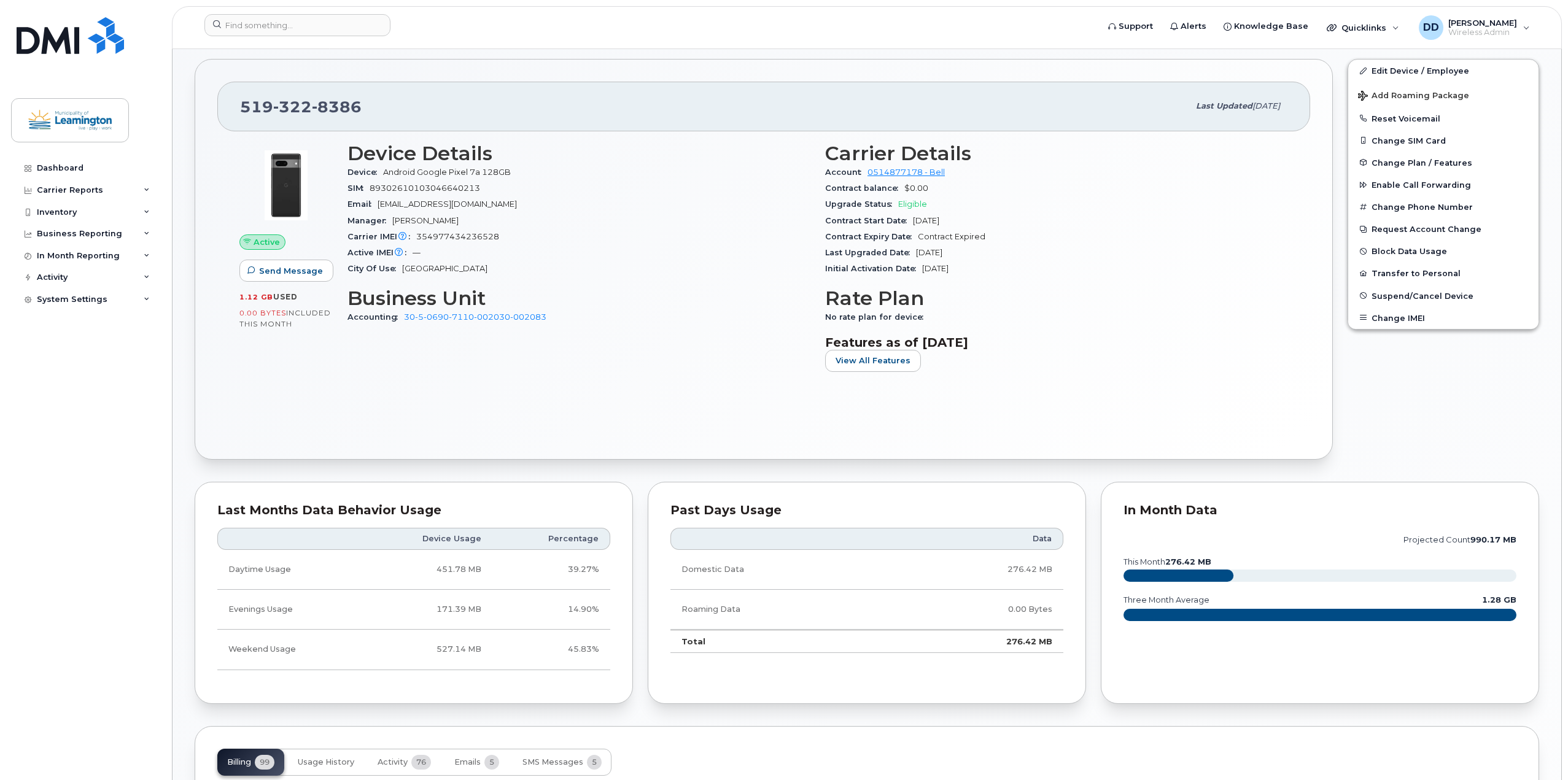
scroll to position [491, 0]
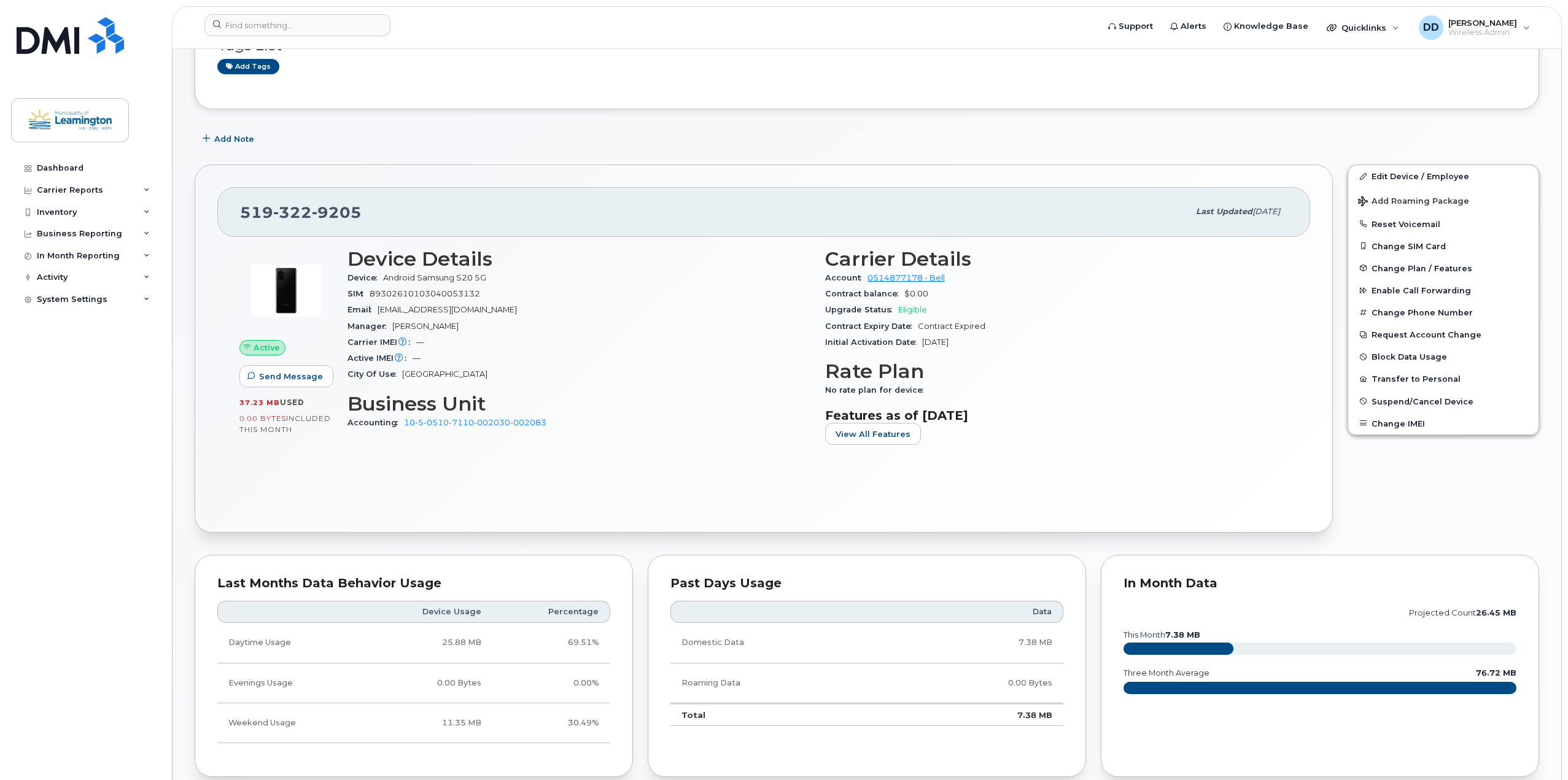
scroll to position [123, 0]
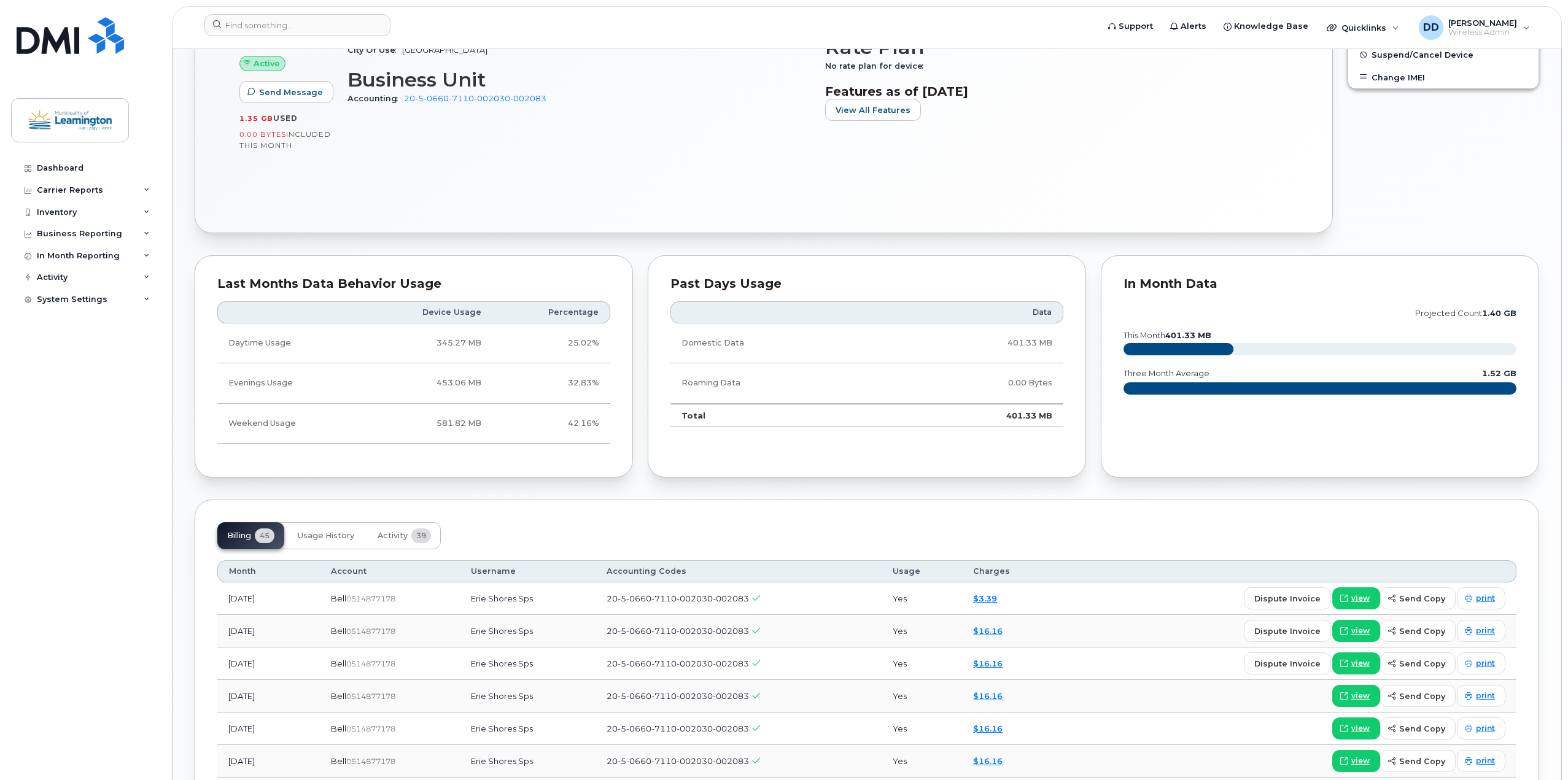
scroll to position [675, 0]
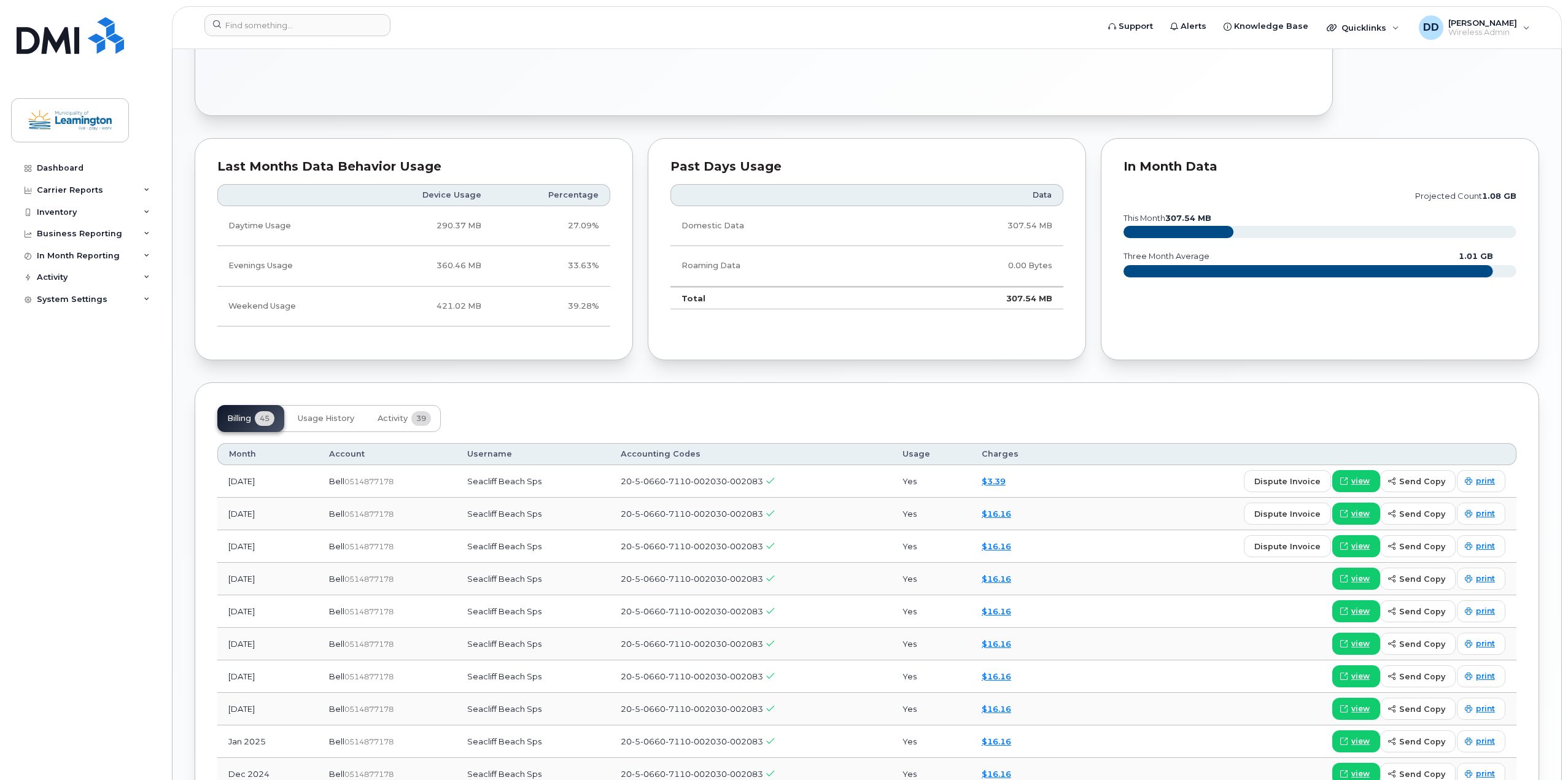
scroll to position [675, 0]
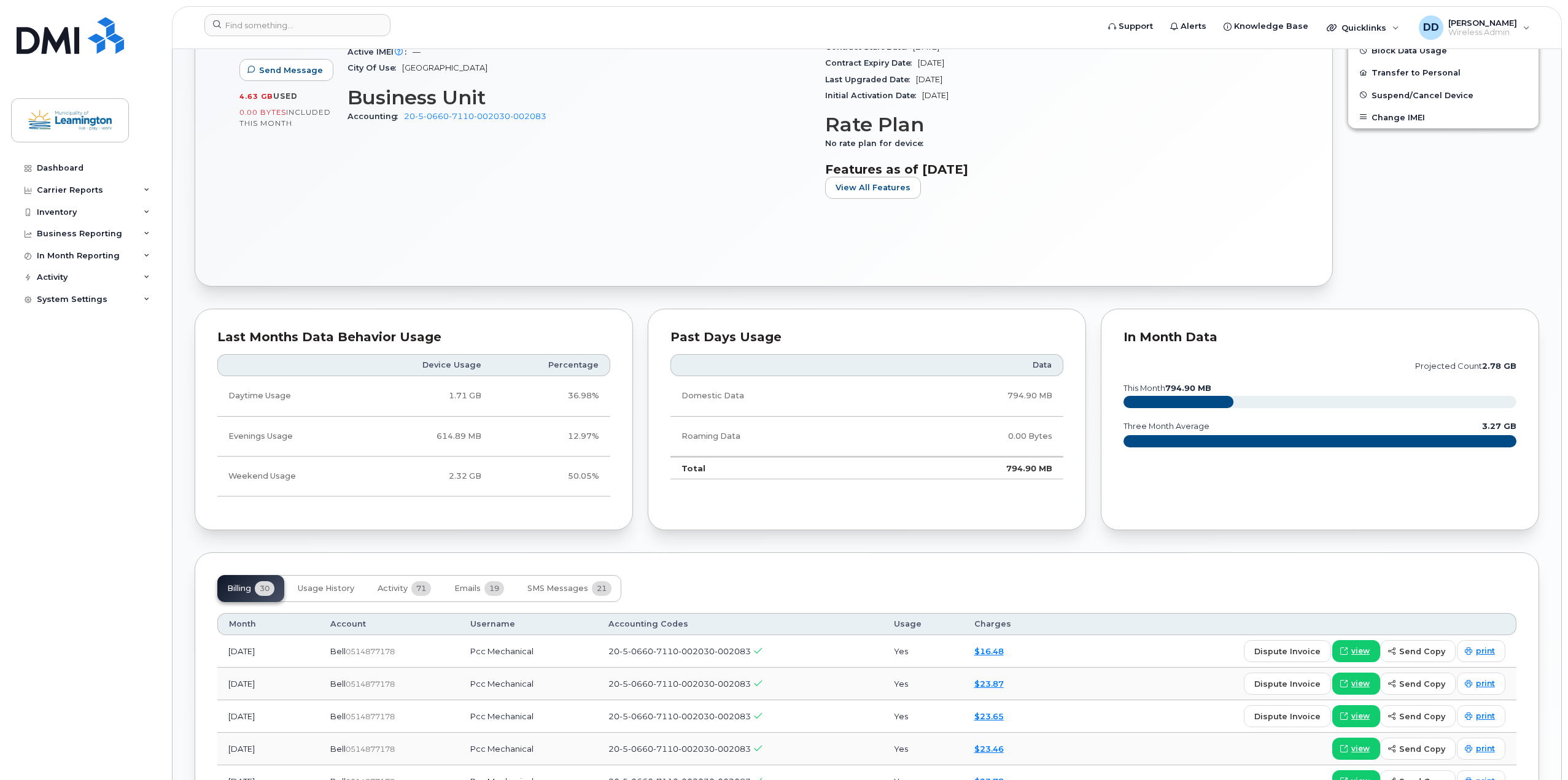
scroll to position [614, 0]
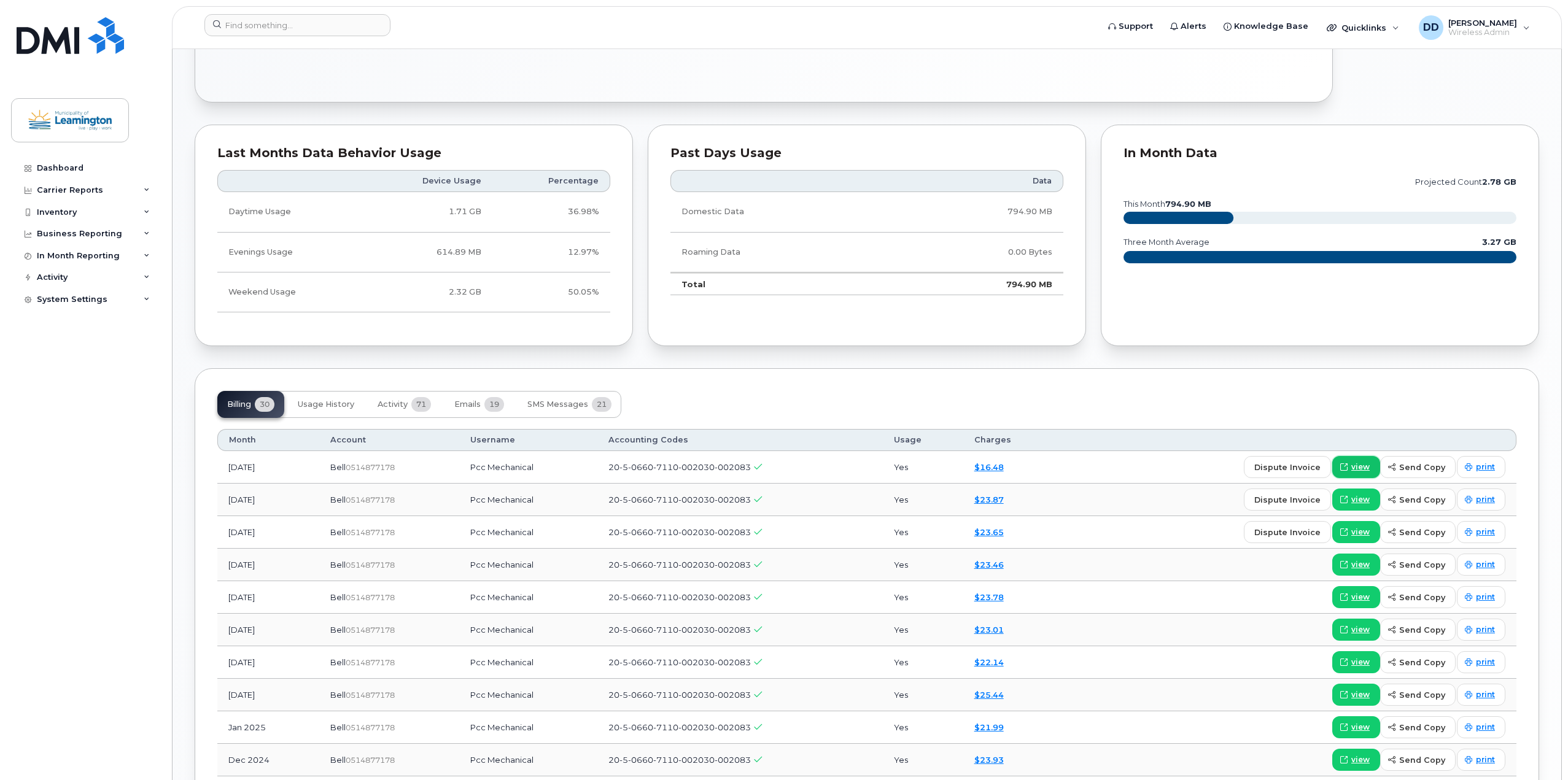
click at [1361, 468] on span "view" at bounding box center [1361, 467] width 18 height 11
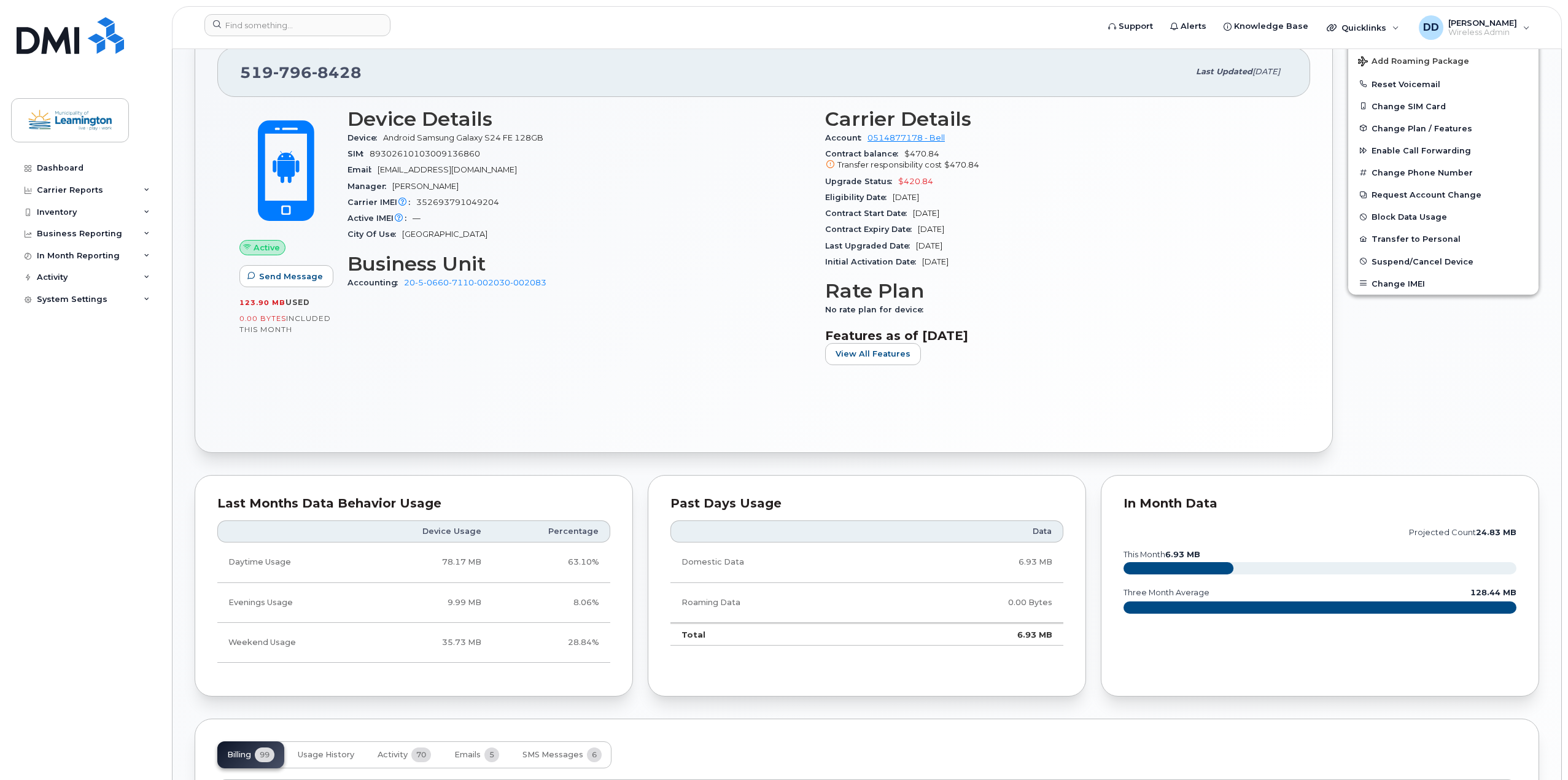
scroll to position [307, 0]
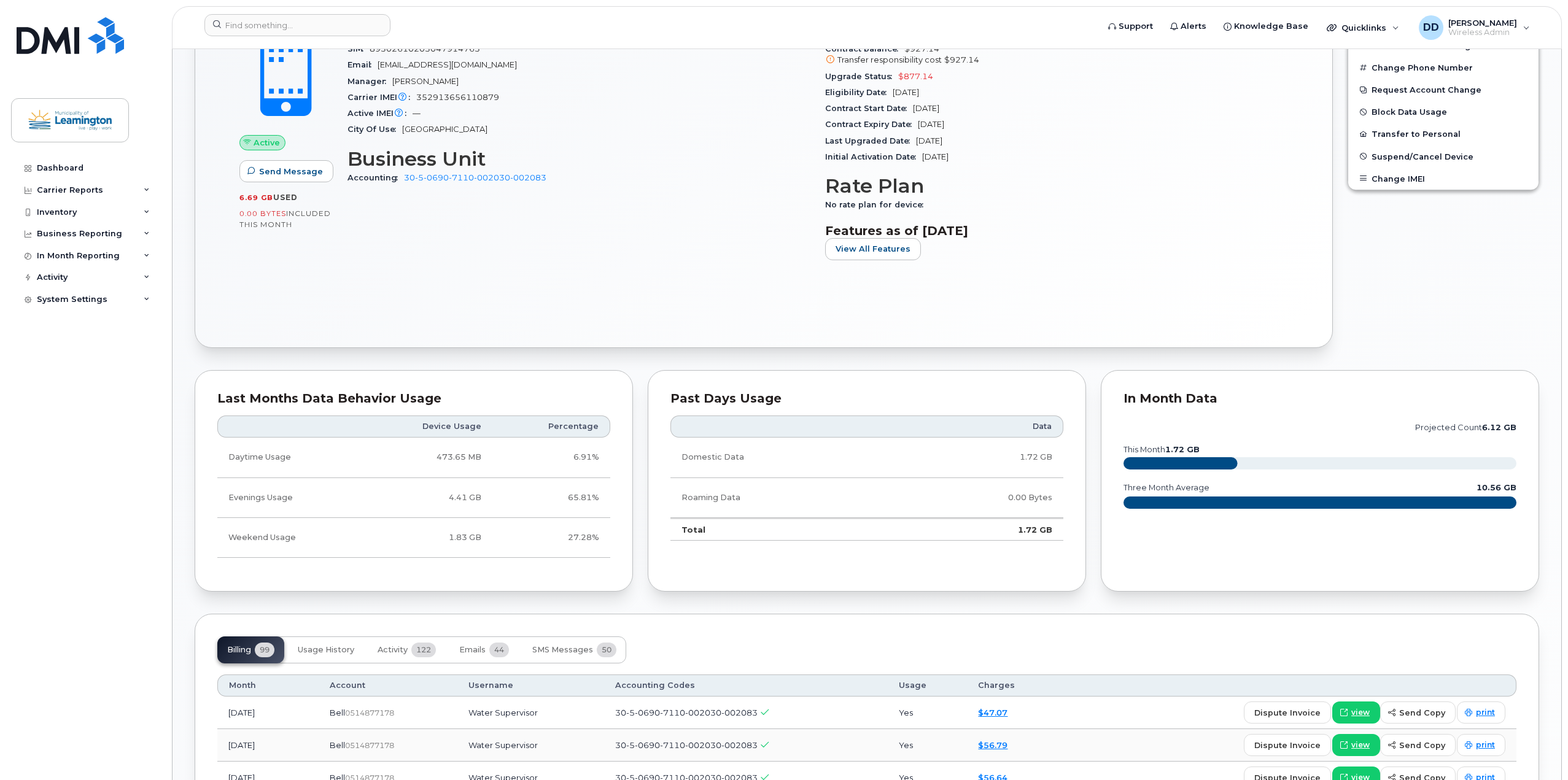
scroll to position [534, 0]
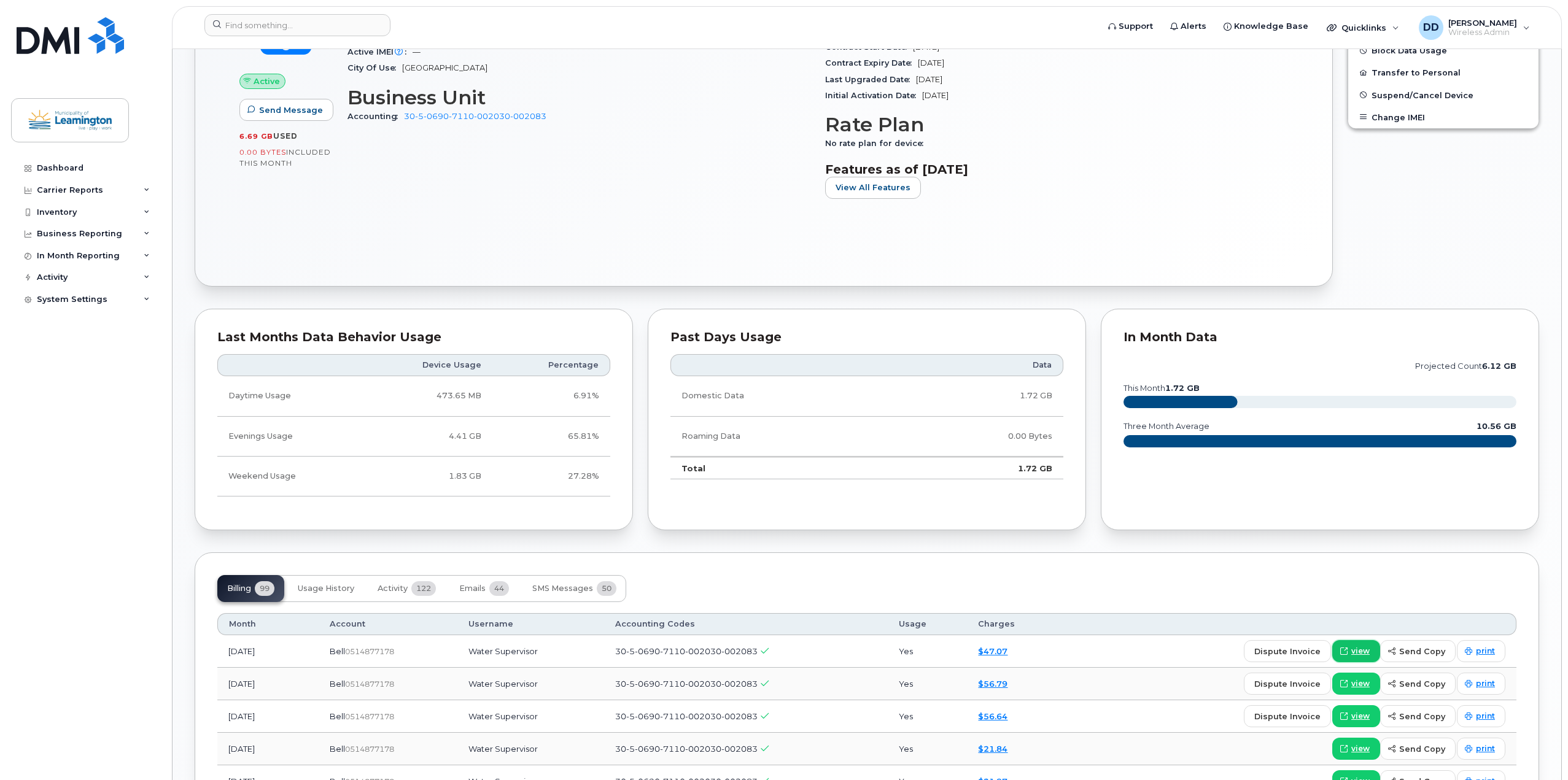
click span "view"
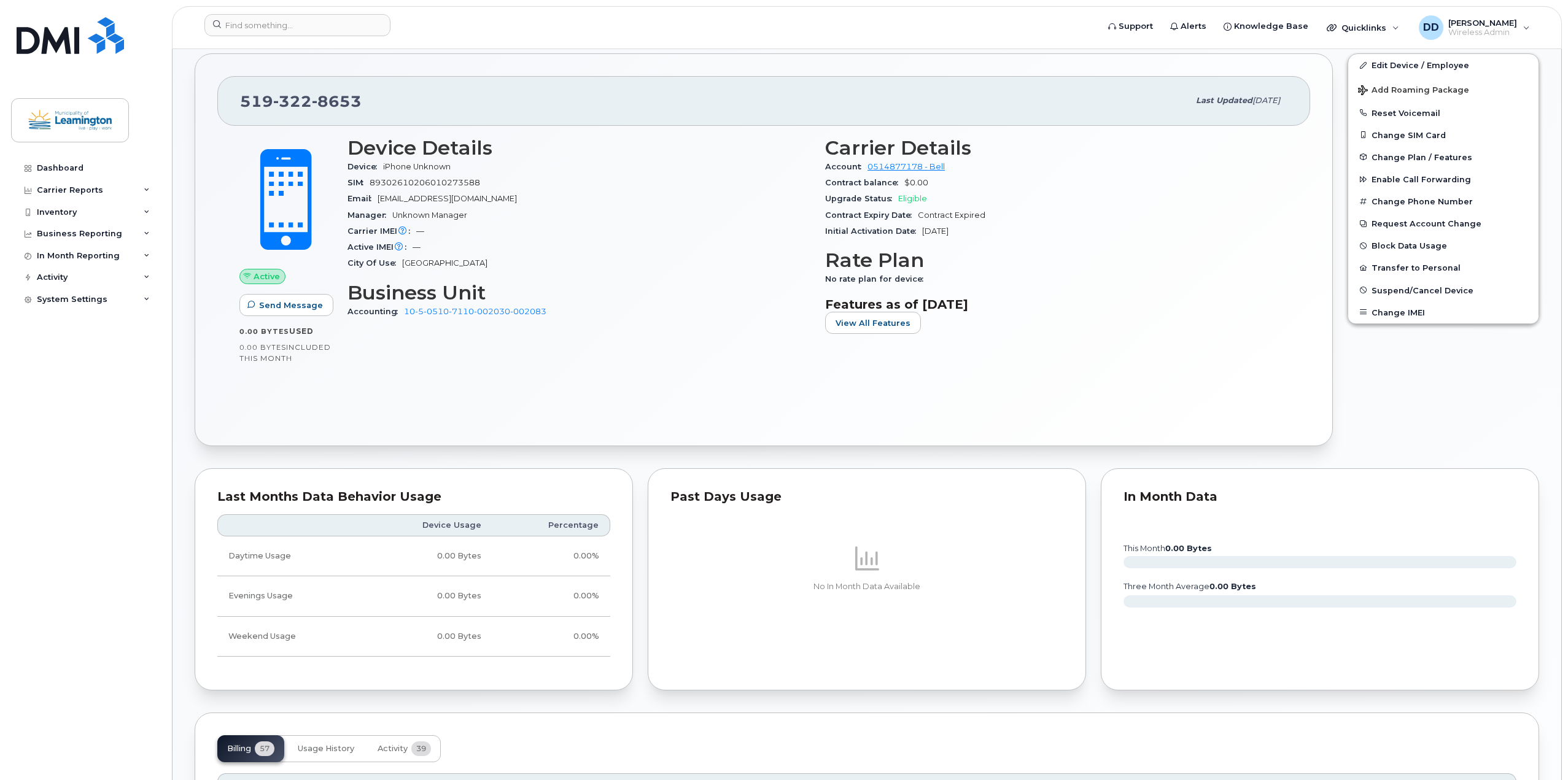
scroll to position [430, 0]
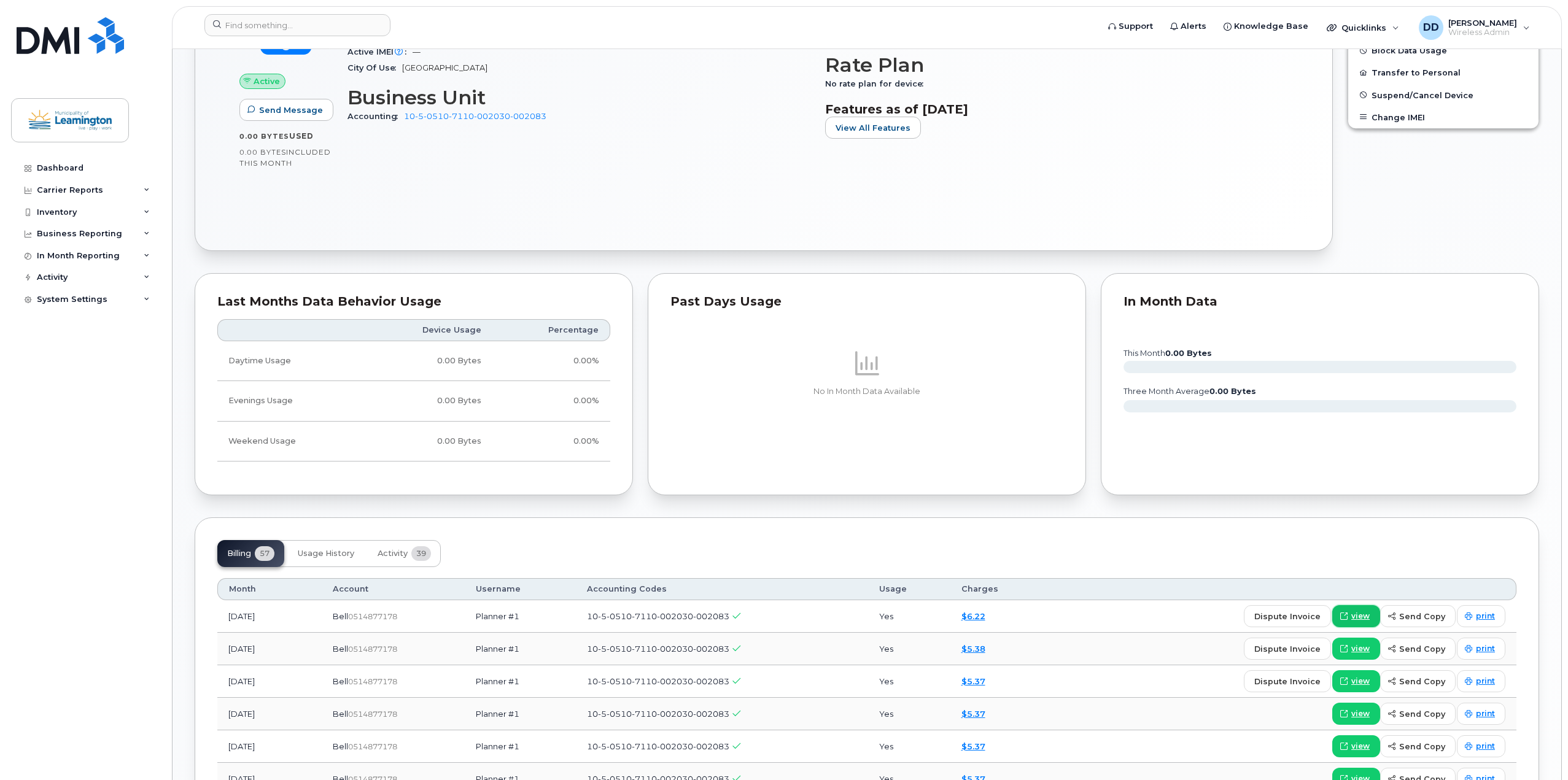
click at [1359, 614] on span "view" at bounding box center [1361, 616] width 18 height 11
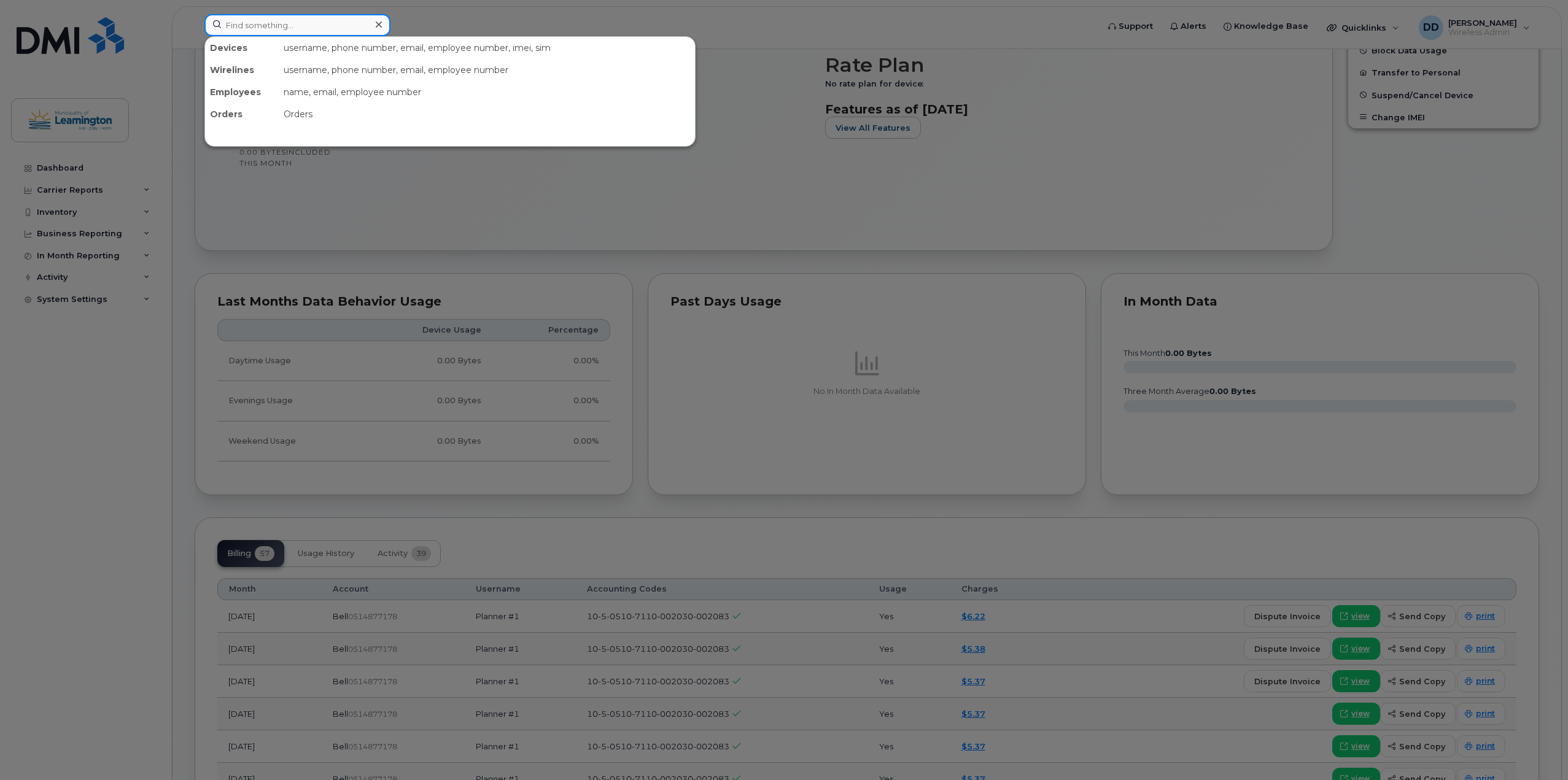
click at [301, 28] on input at bounding box center [297, 25] width 186 height 22
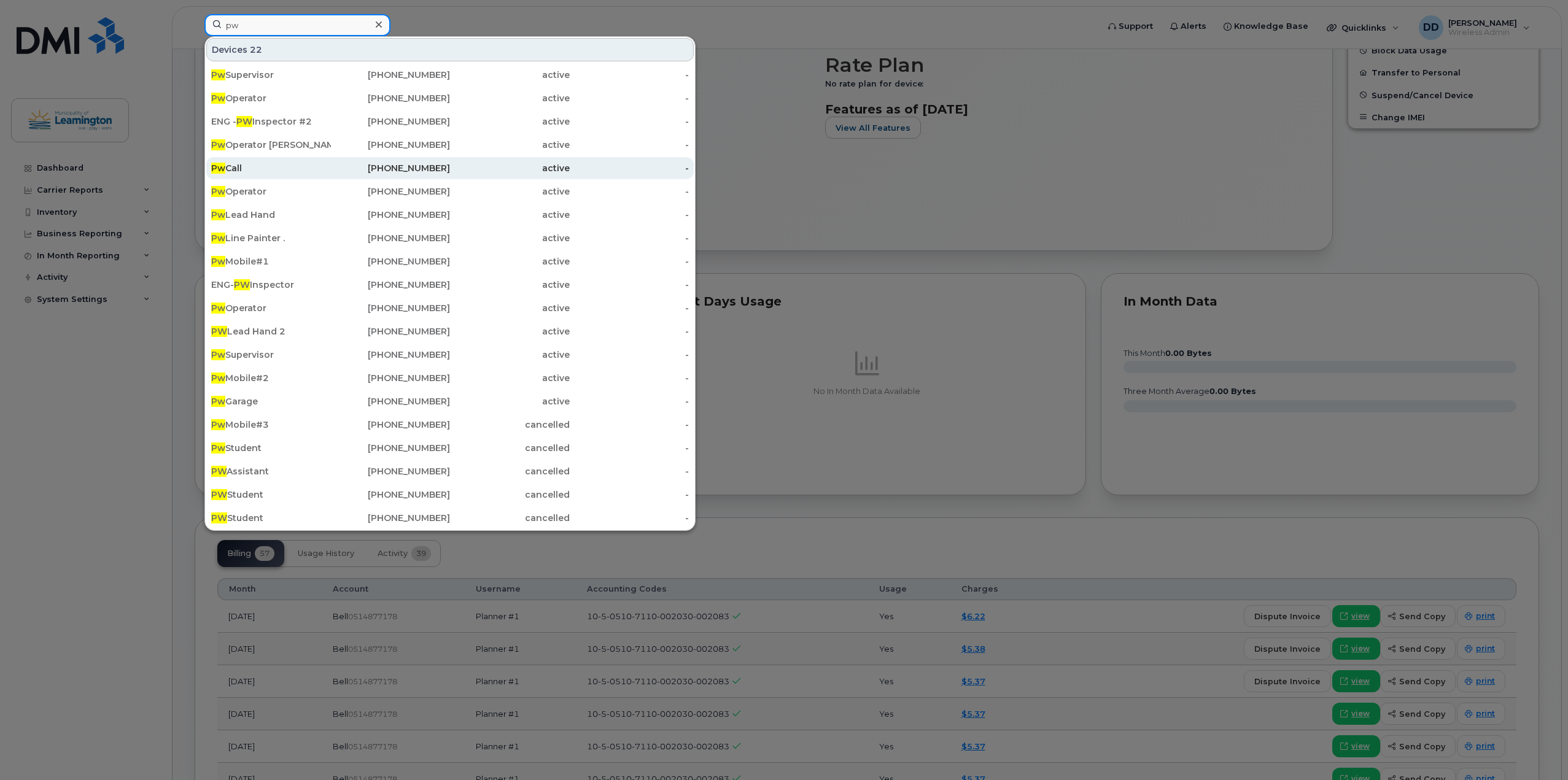
type input "pw"
click at [233, 167] on div "Pw Call" at bounding box center [271, 167] width 119 height 12
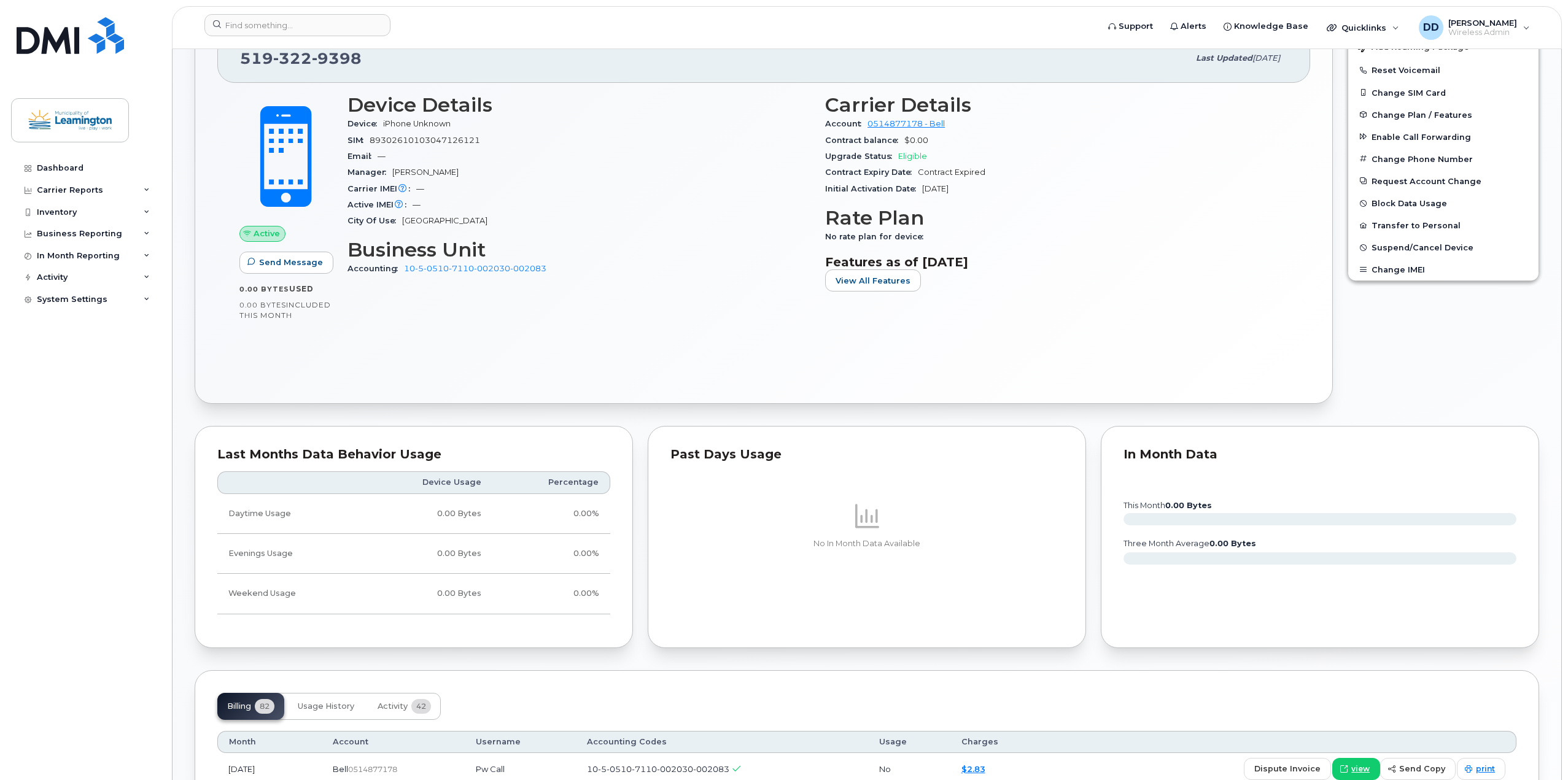
scroll to position [491, 0]
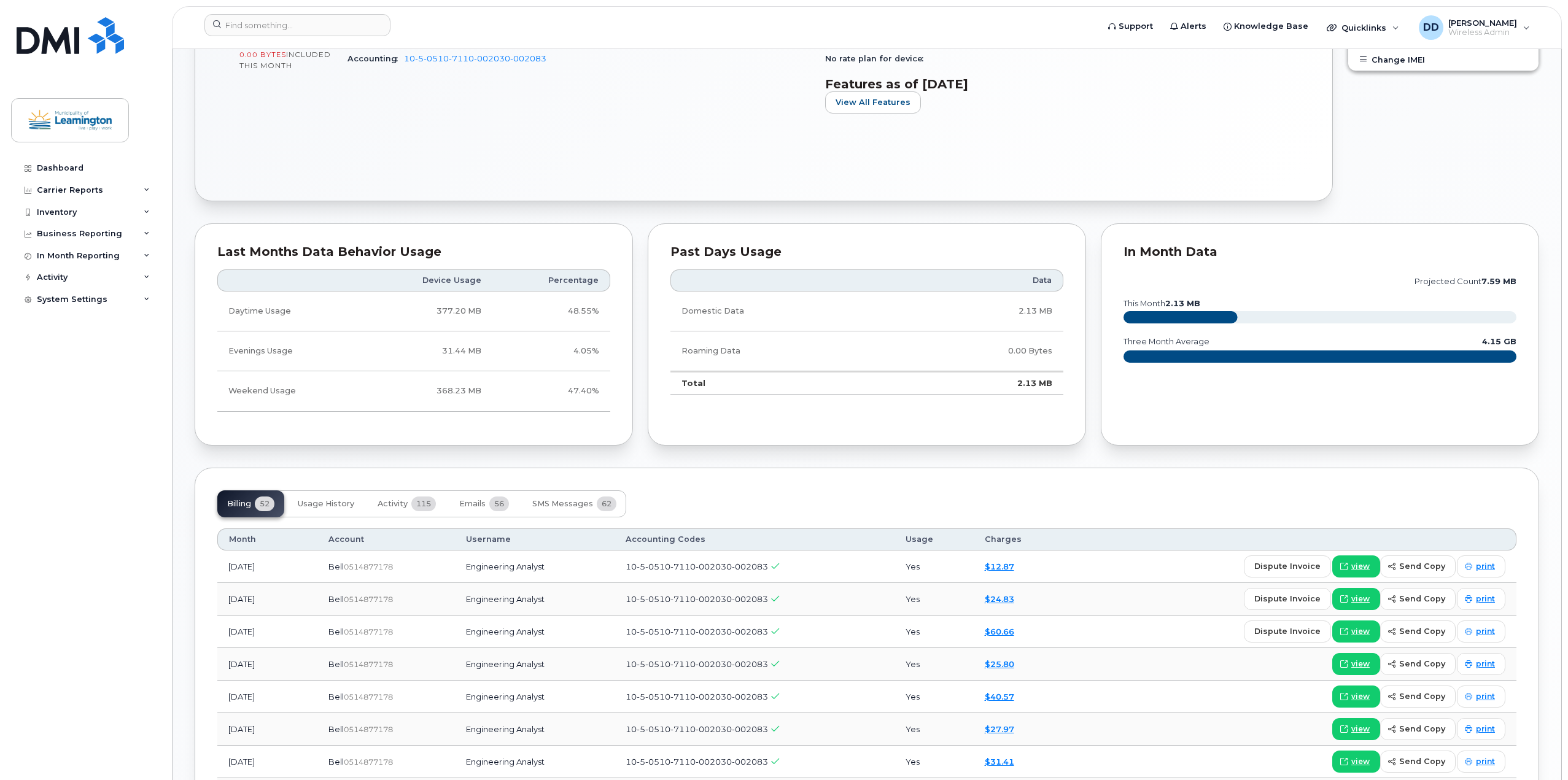
scroll to position [491, 0]
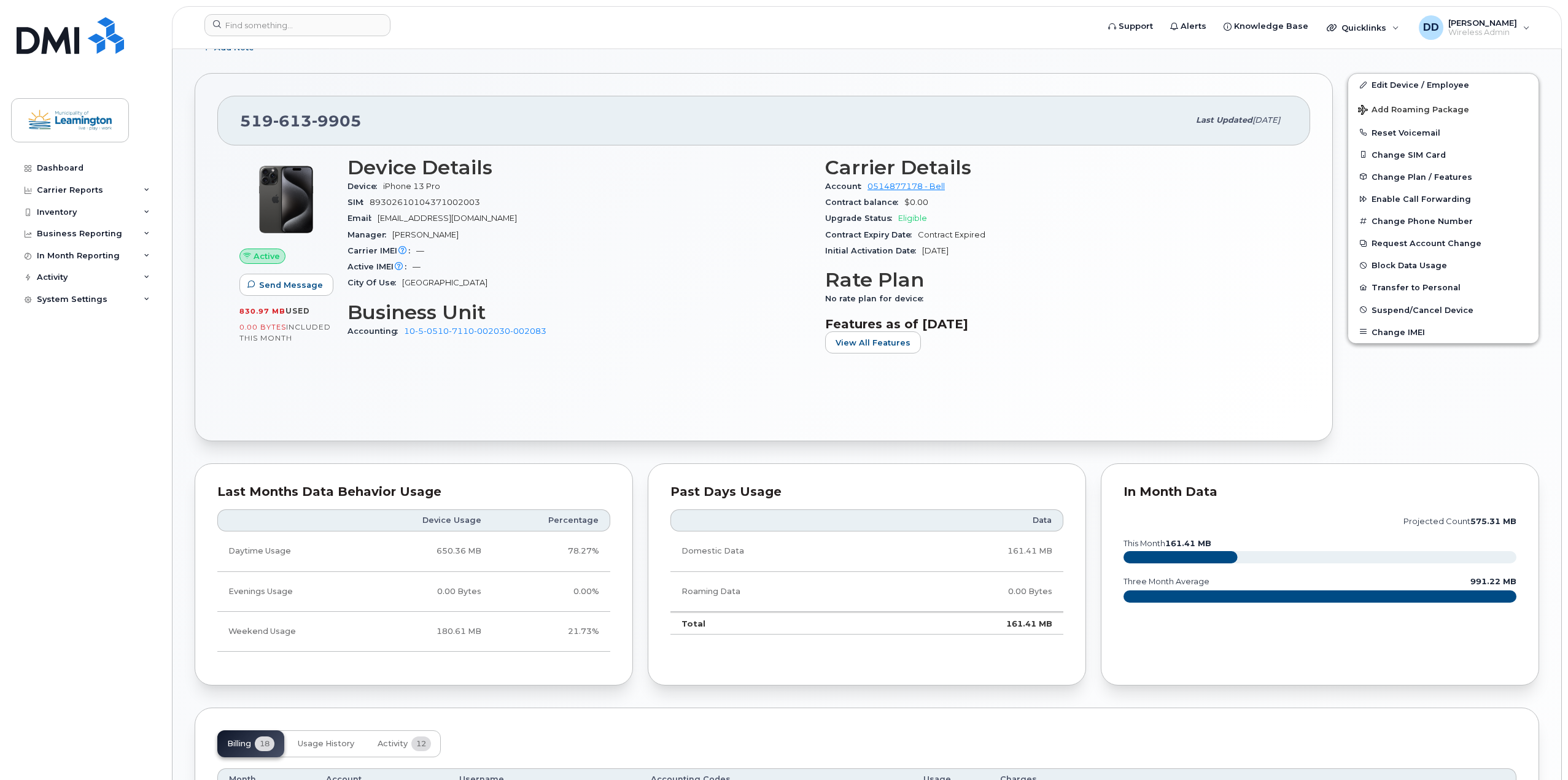
scroll to position [491, 0]
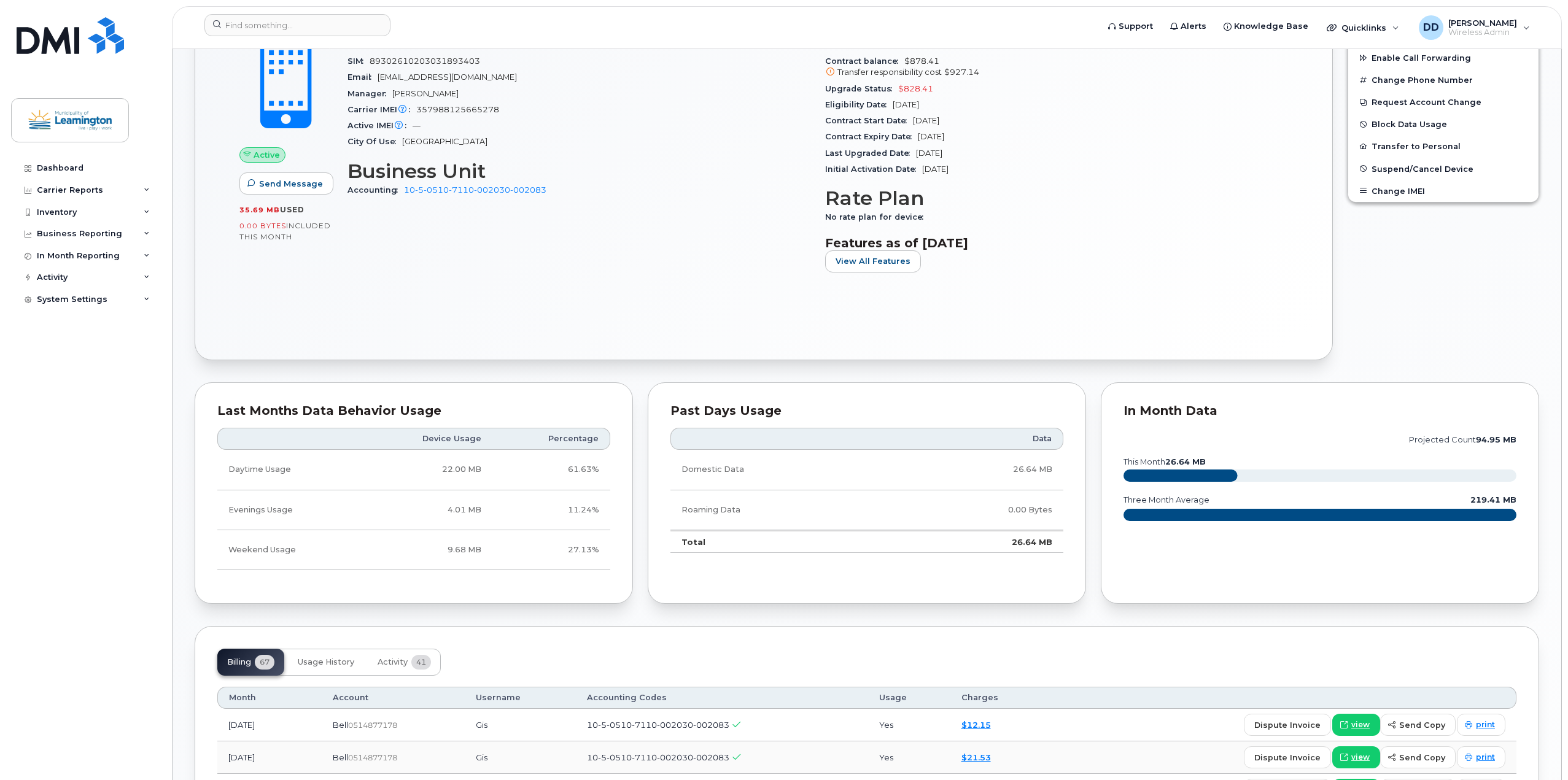
scroll to position [307, 0]
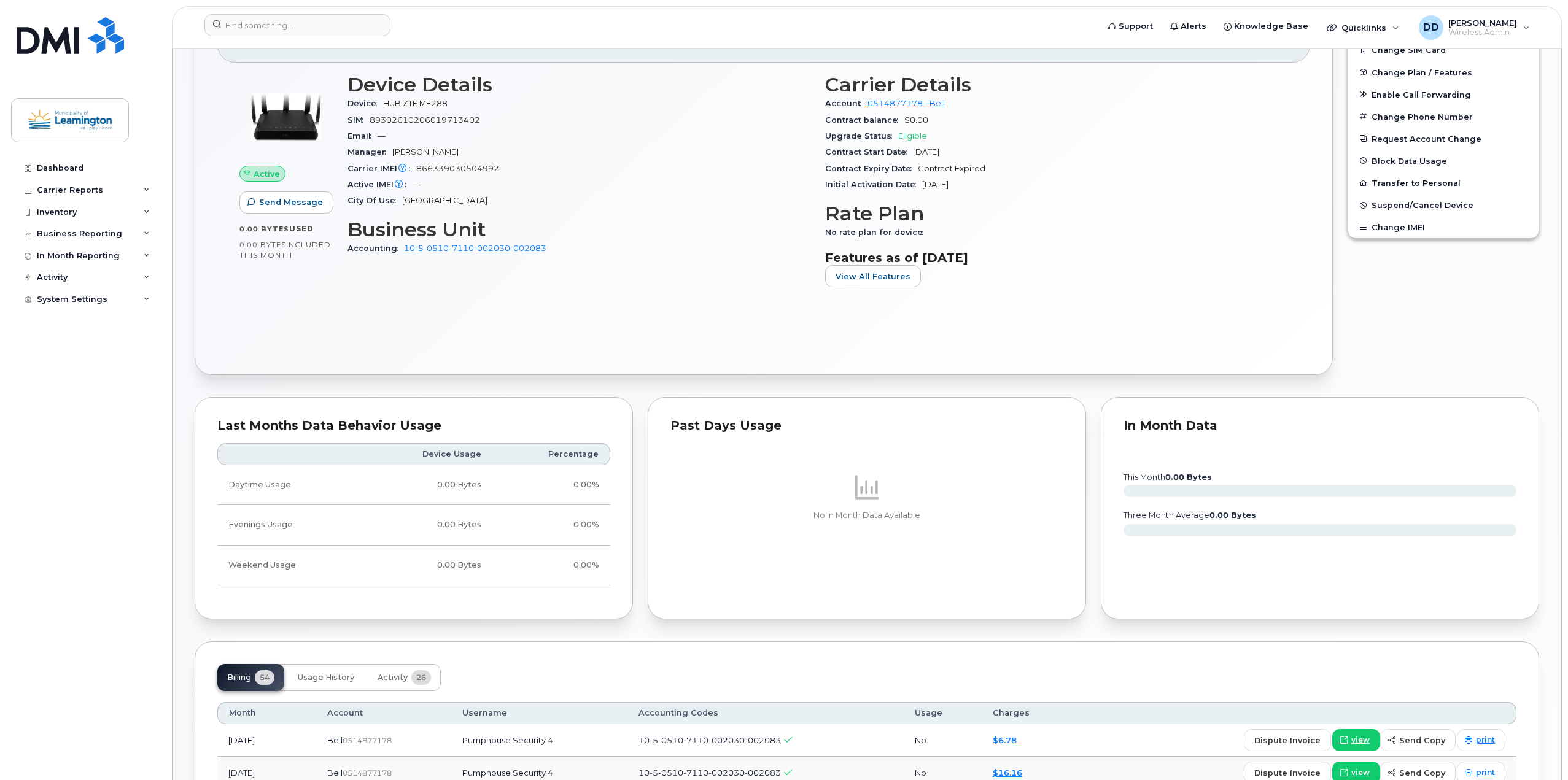
scroll to position [491, 0]
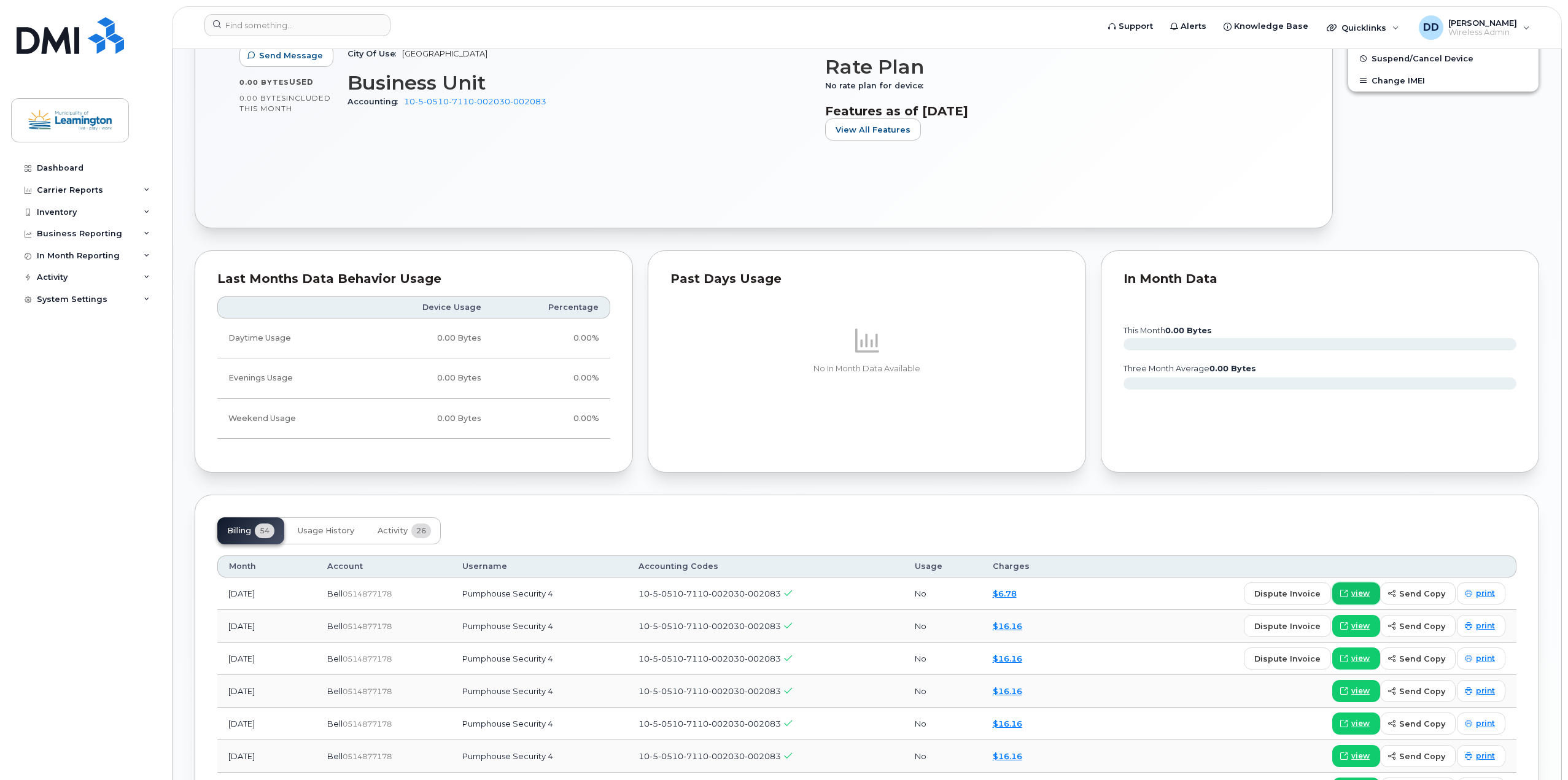
click at [1368, 595] on span "view" at bounding box center [1361, 593] width 18 height 11
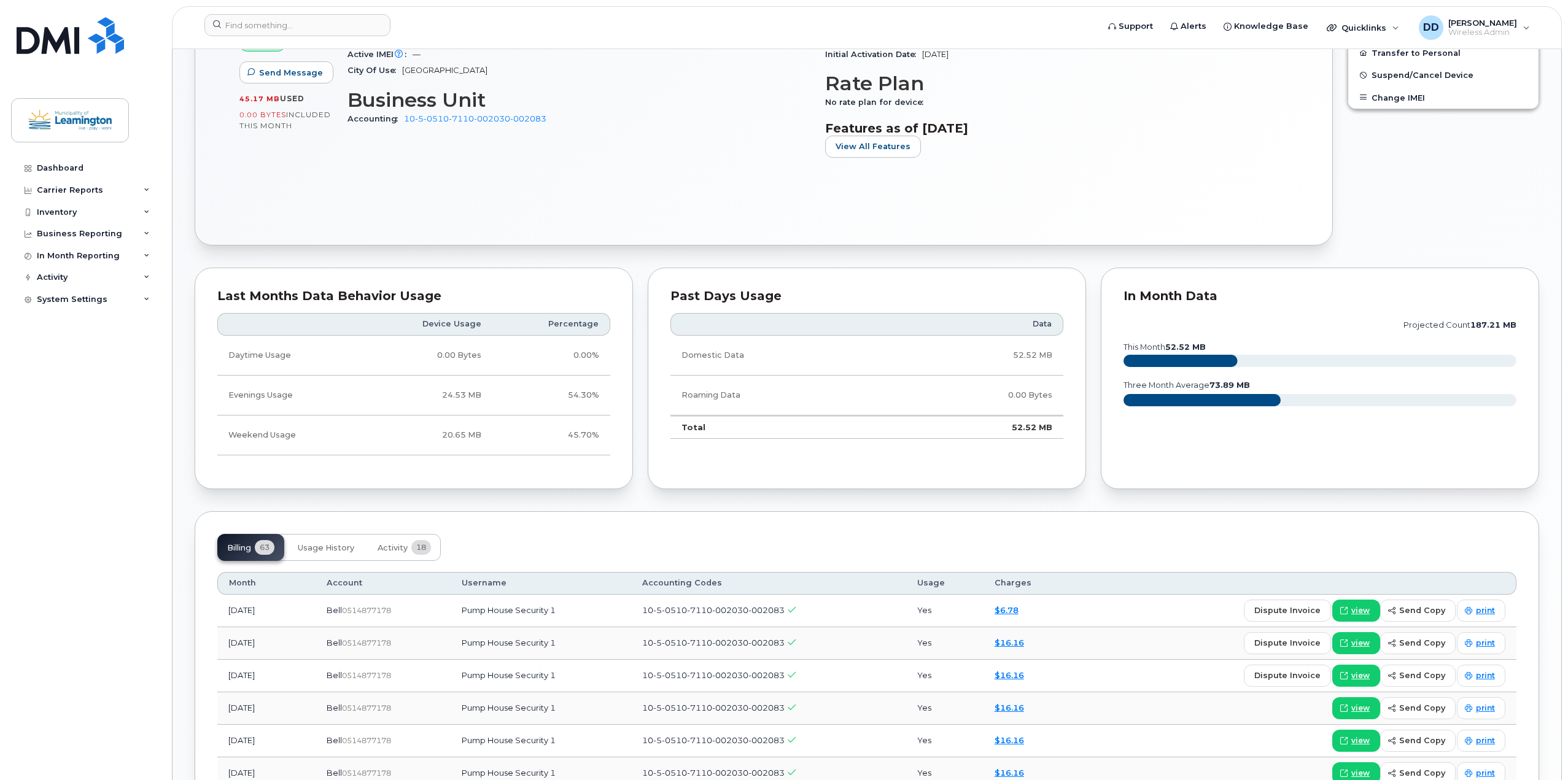
scroll to position [552, 0]
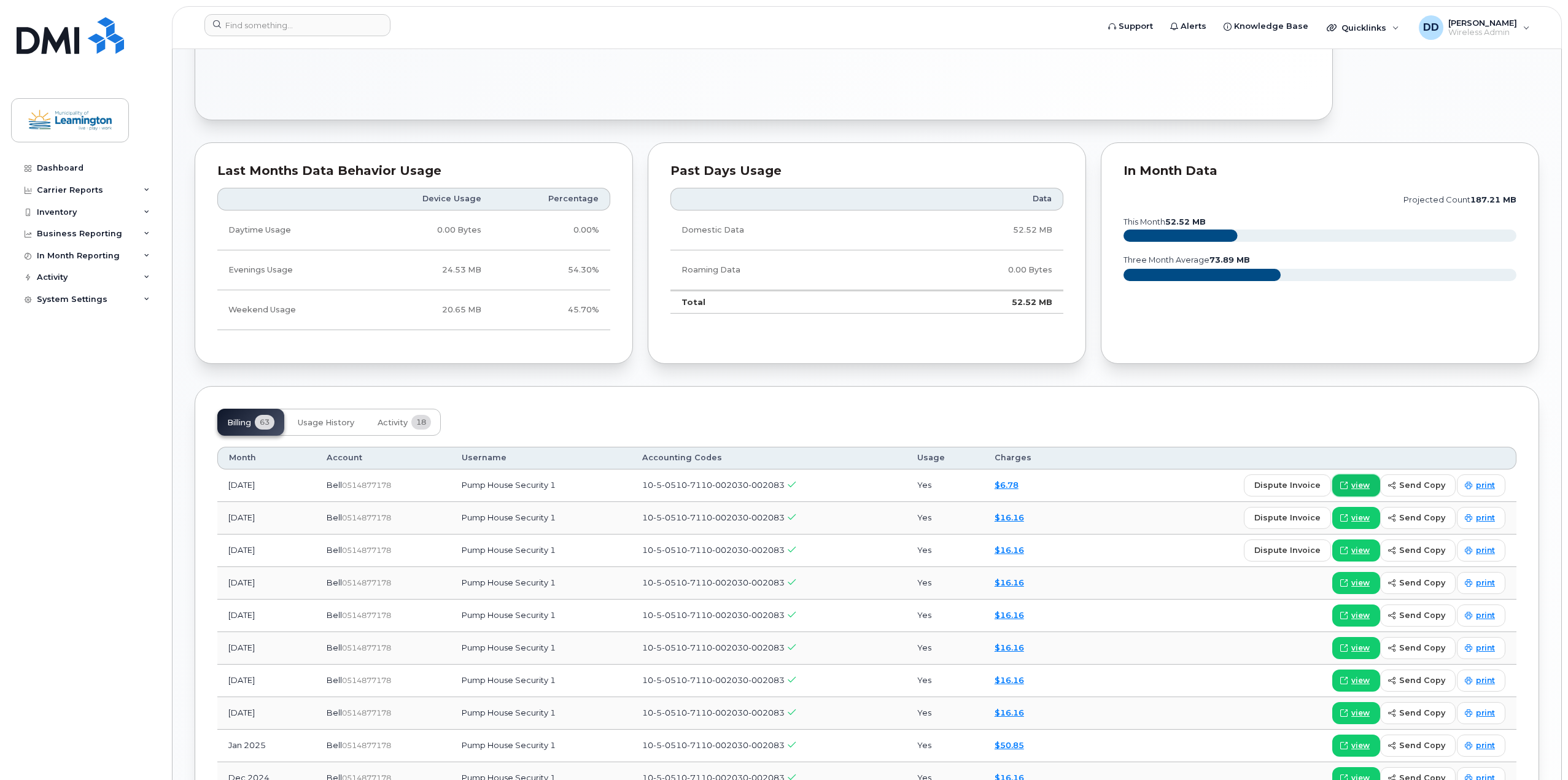
click at [1368, 488] on span "view" at bounding box center [1361, 485] width 18 height 11
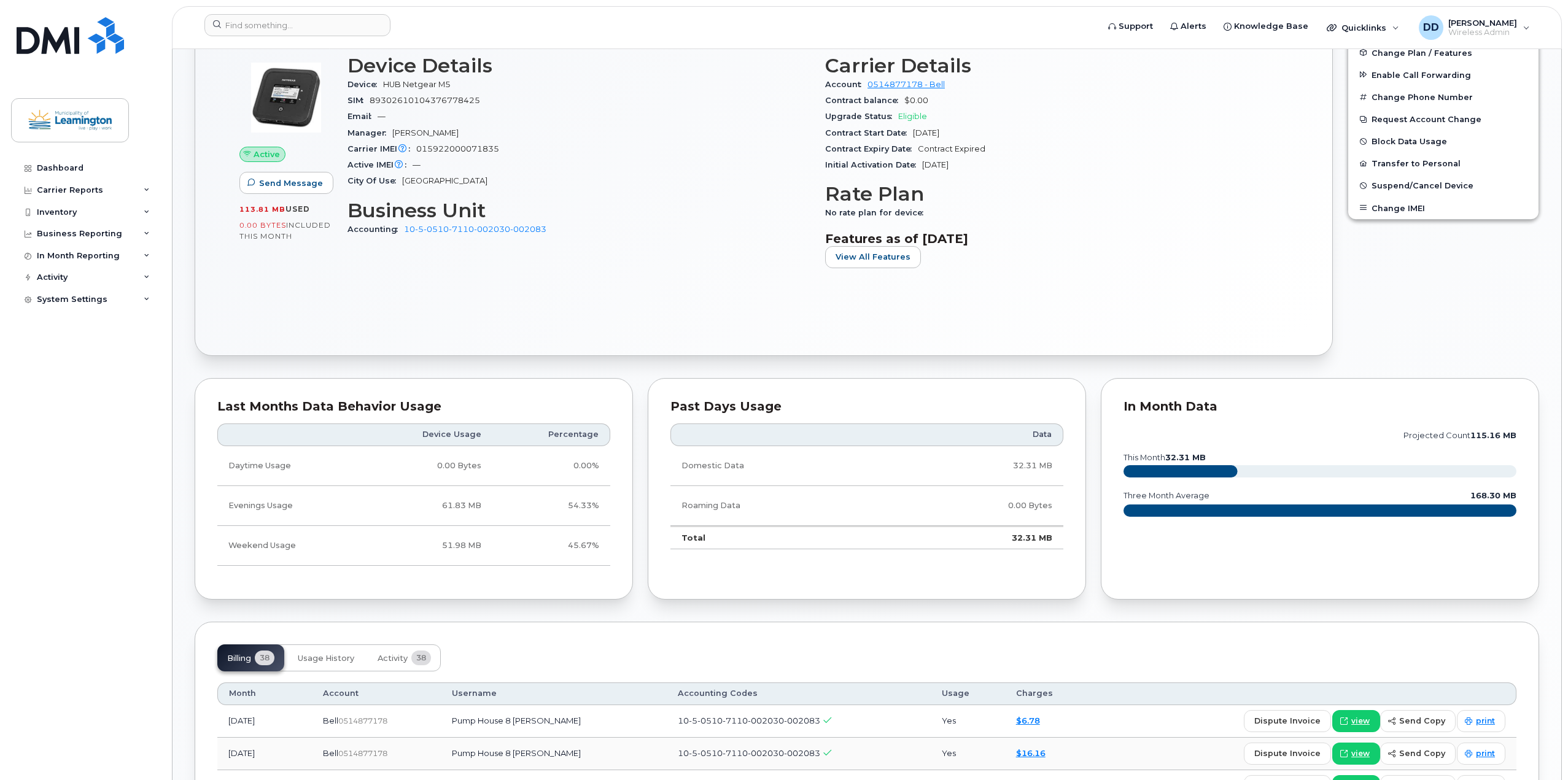
scroll to position [307, 0]
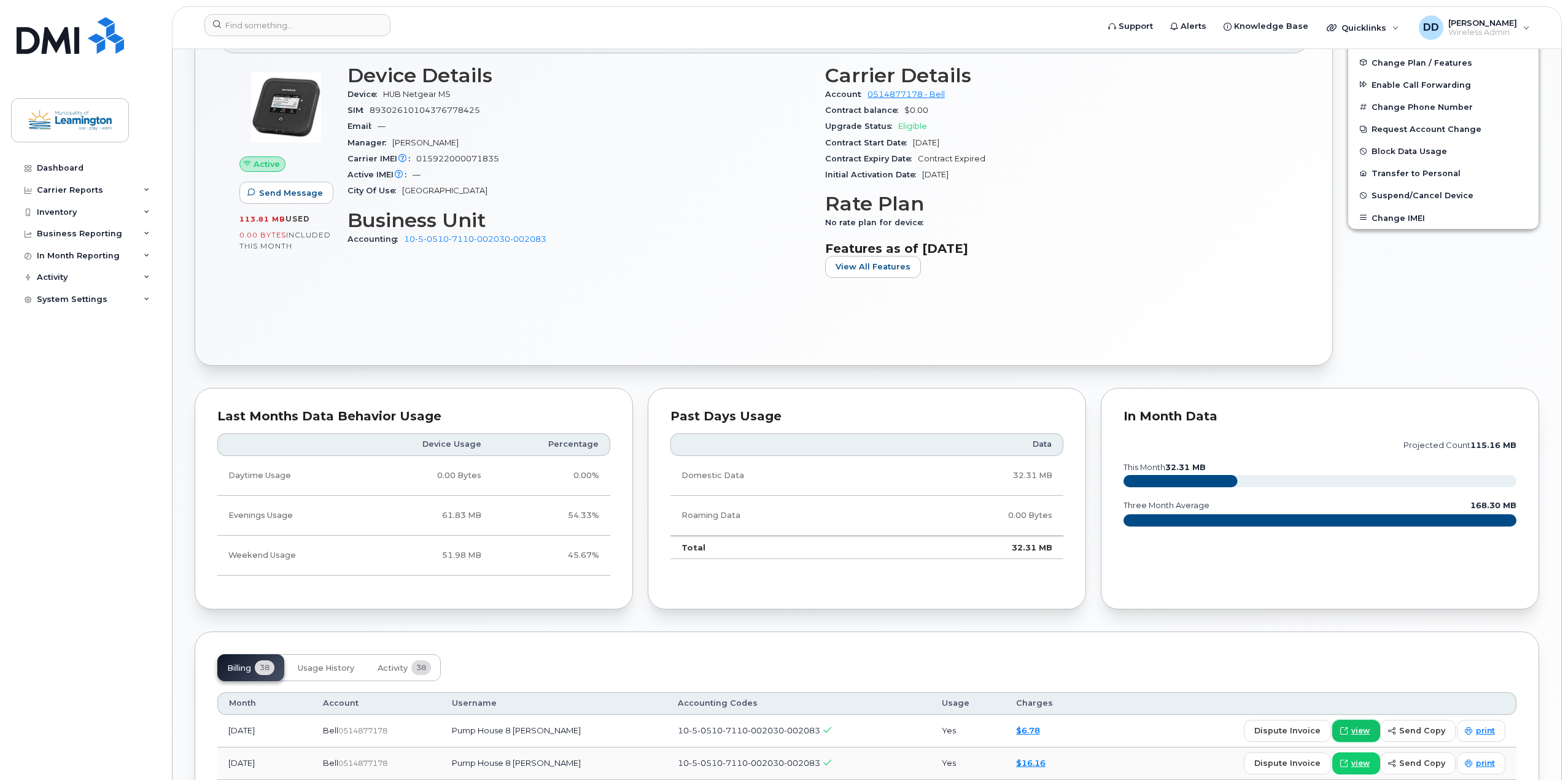
click at [1370, 731] on span "view" at bounding box center [1361, 731] width 18 height 11
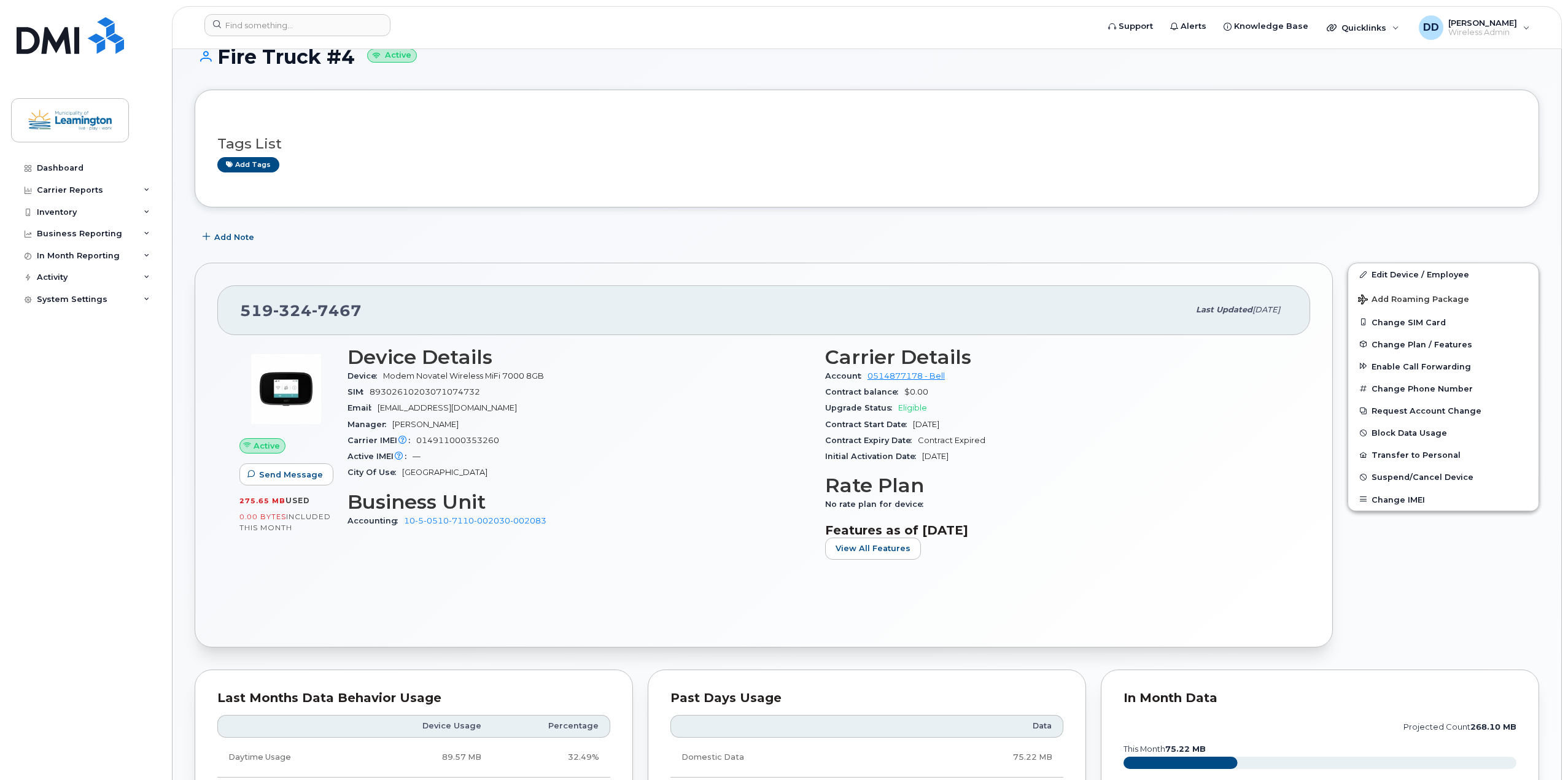
scroll to position [123, 0]
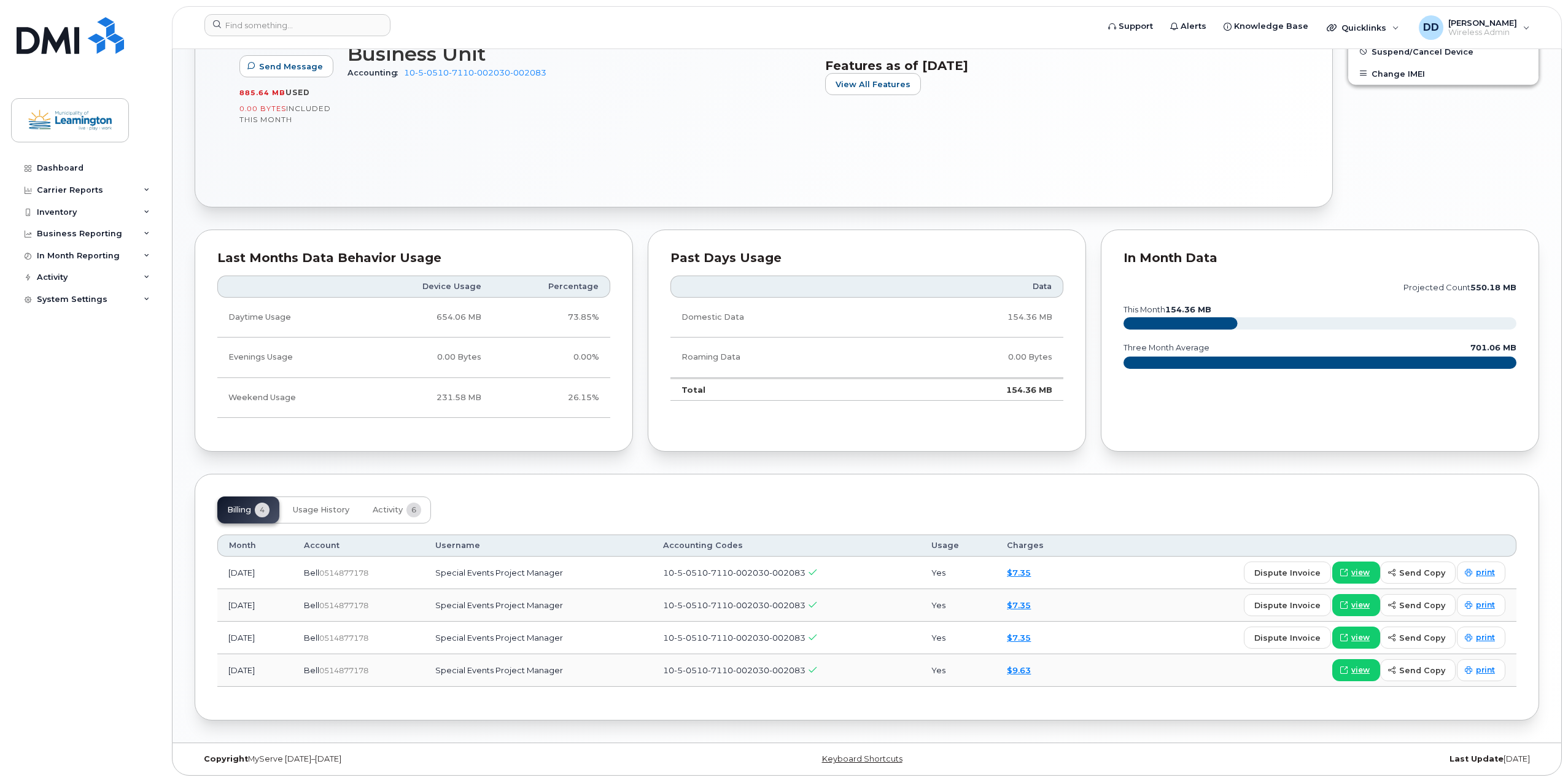
scroll to position [475, 0]
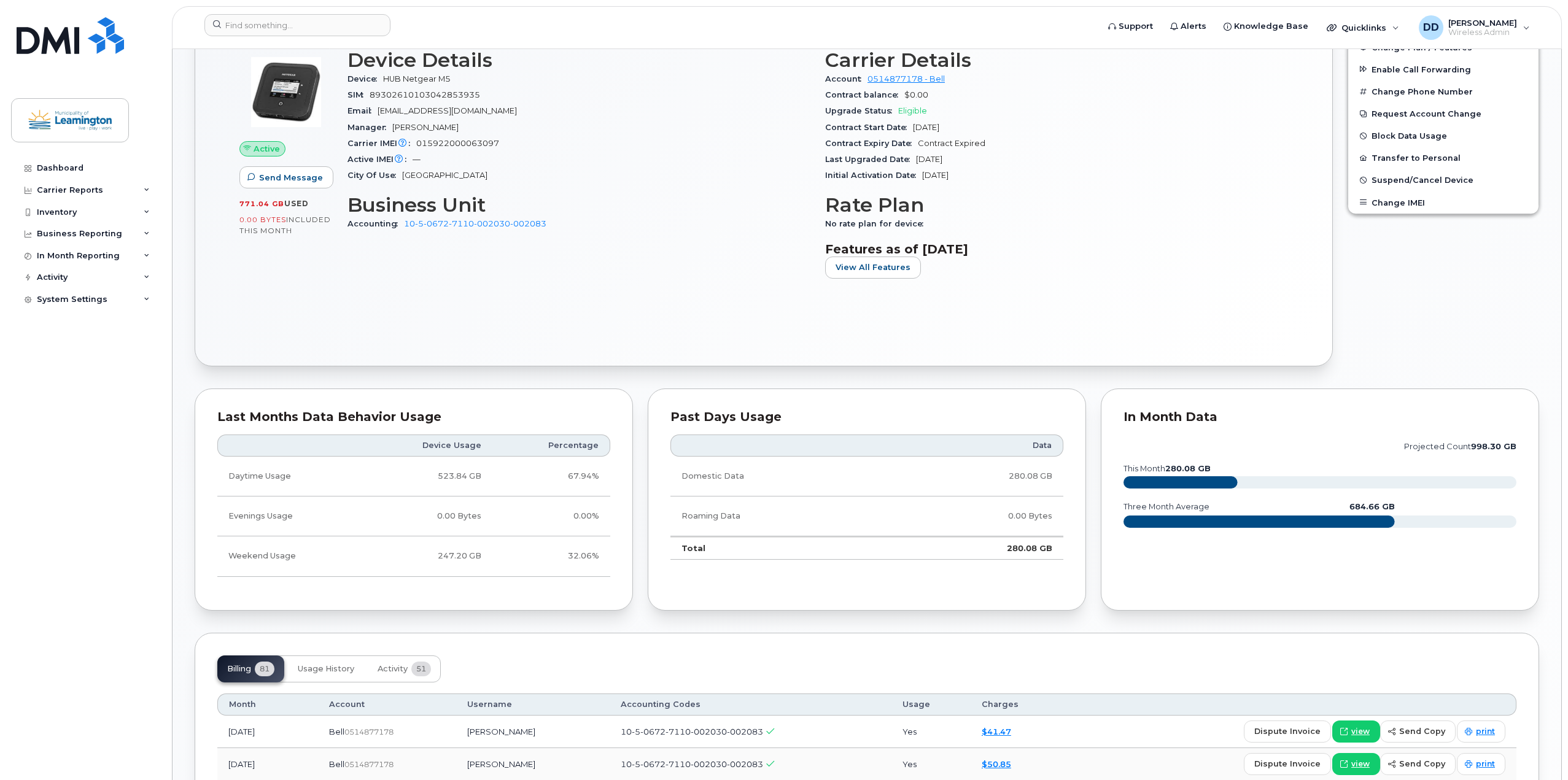
scroll to position [430, 0]
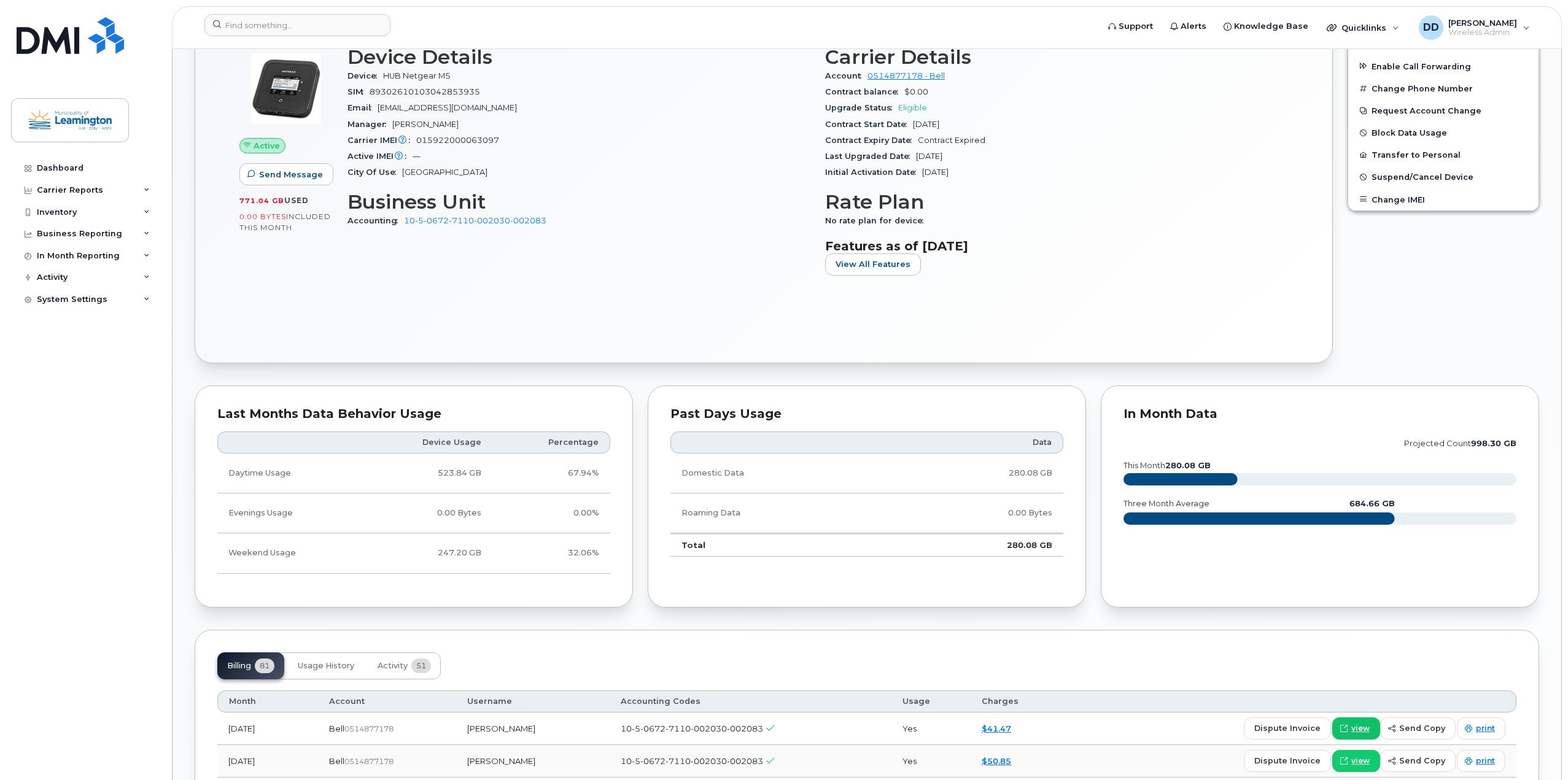
click at [1365, 730] on span "view" at bounding box center [1361, 728] width 18 height 11
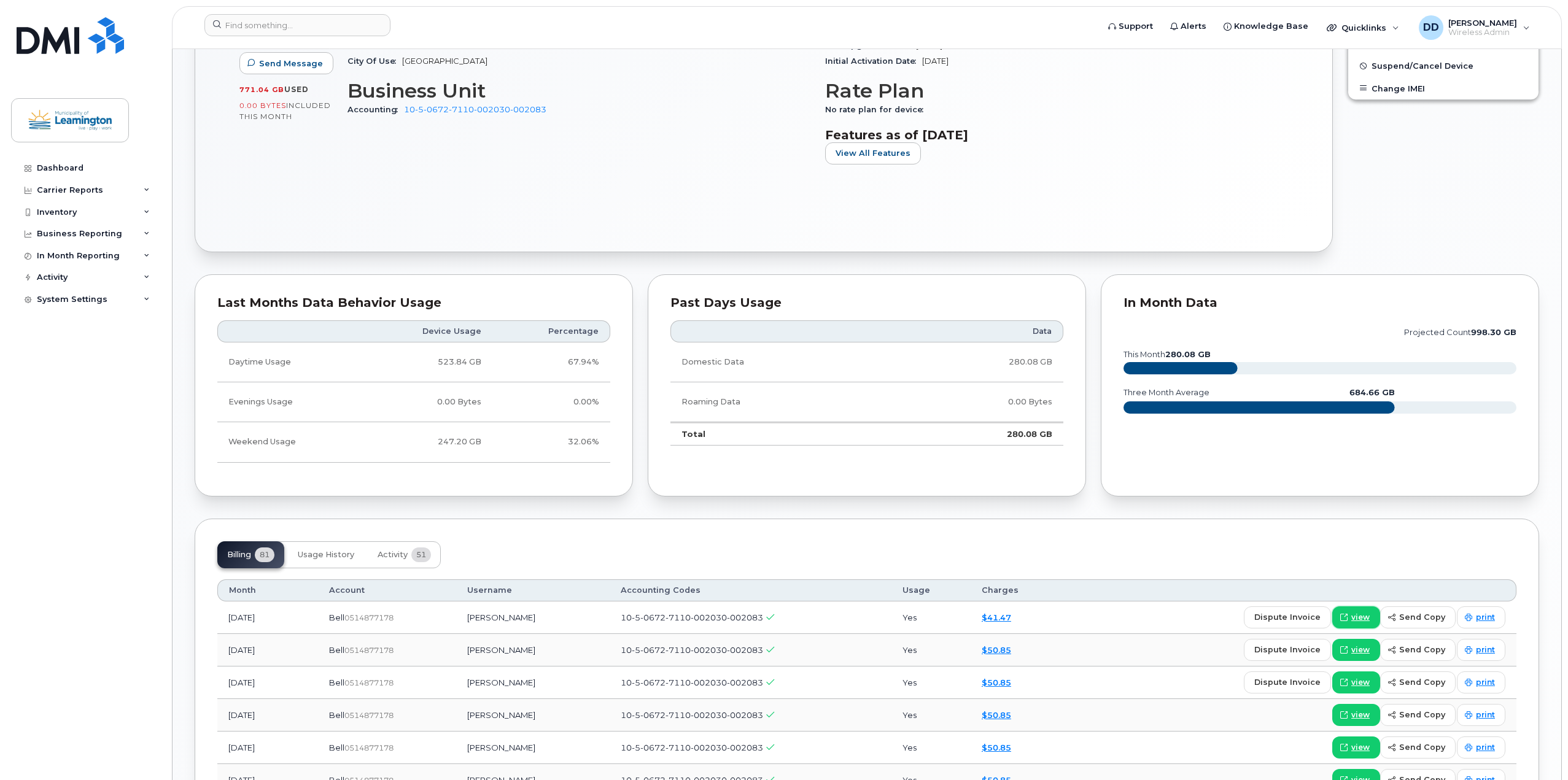
scroll to position [552, 0]
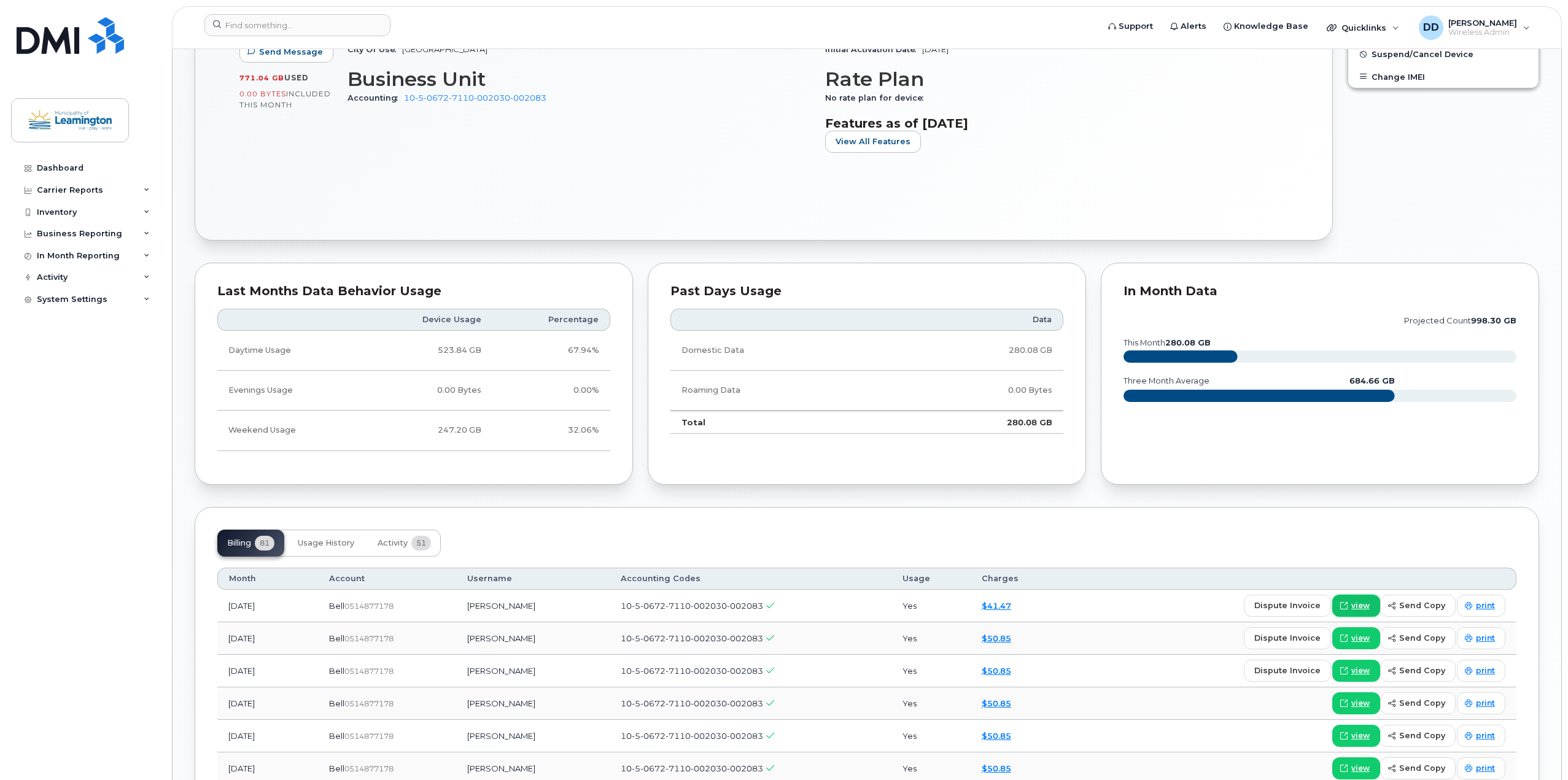
click at [1358, 603] on span "view" at bounding box center [1361, 605] width 18 height 11
